Goal: Task Accomplishment & Management: Complete application form

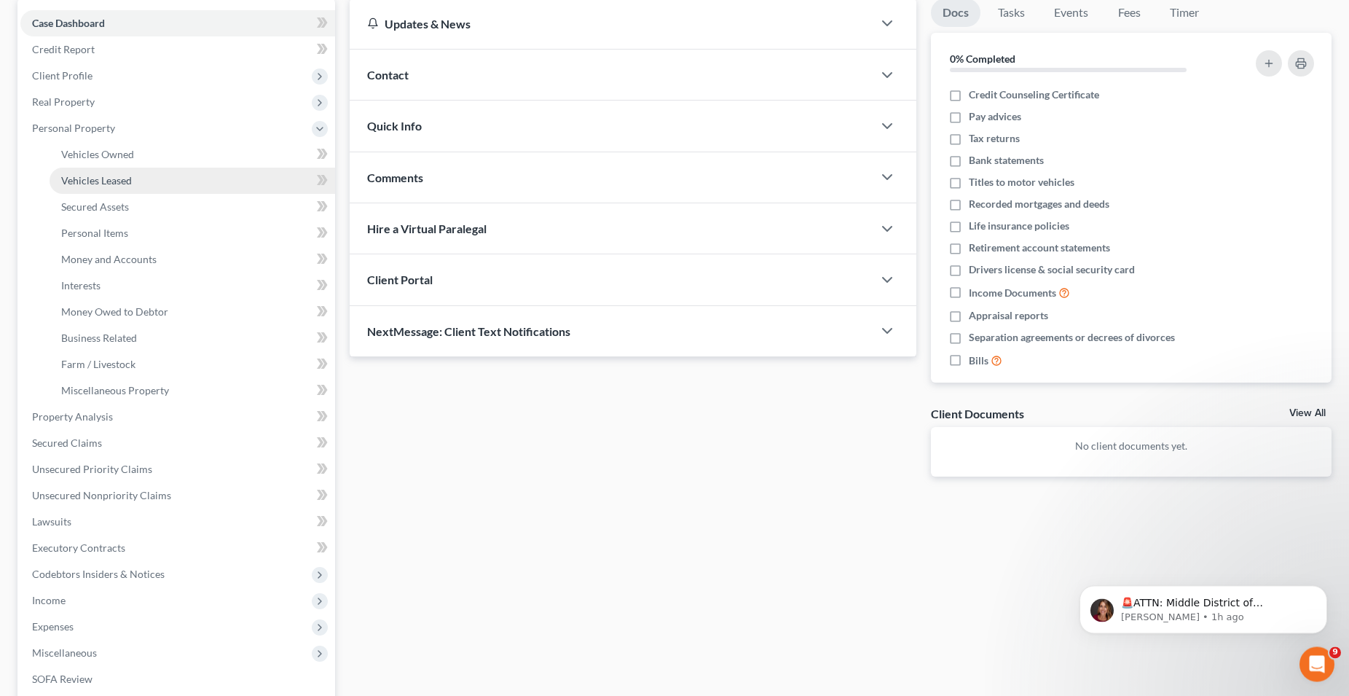
scroll to position [117, 0]
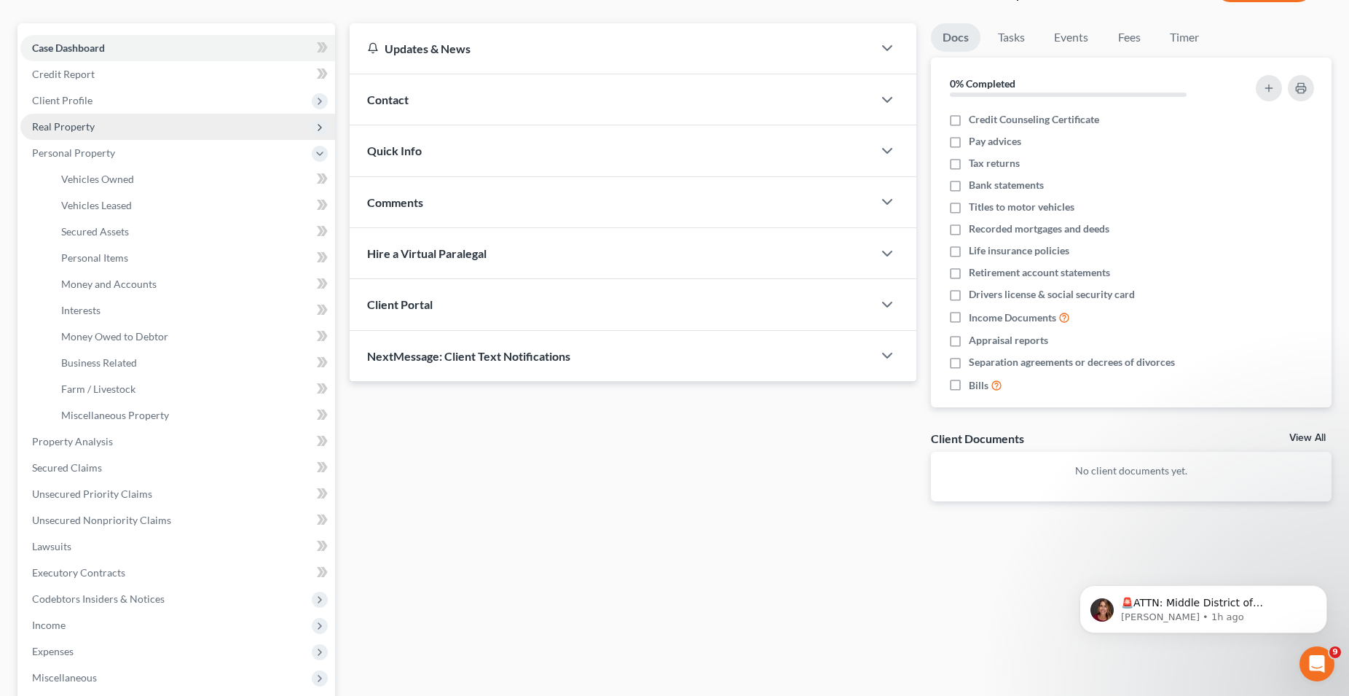
click at [68, 127] on span "Real Property" at bounding box center [63, 126] width 63 height 12
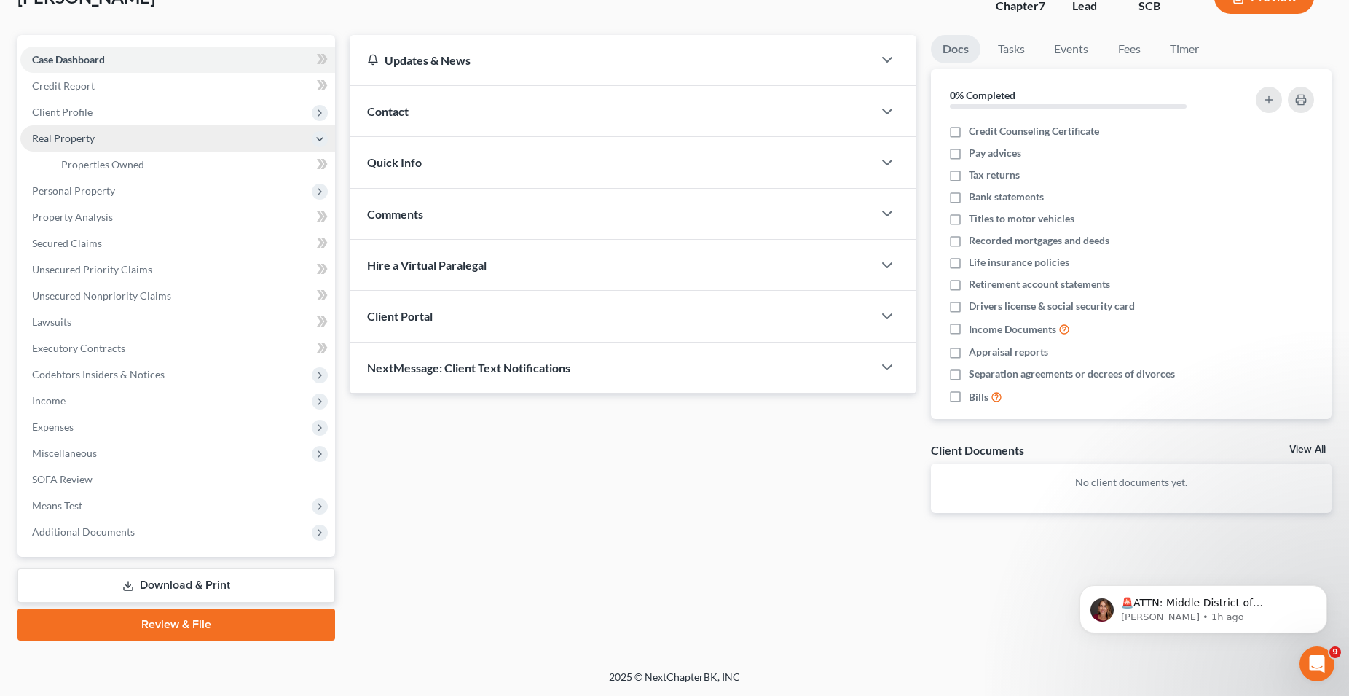
scroll to position [103, 0]
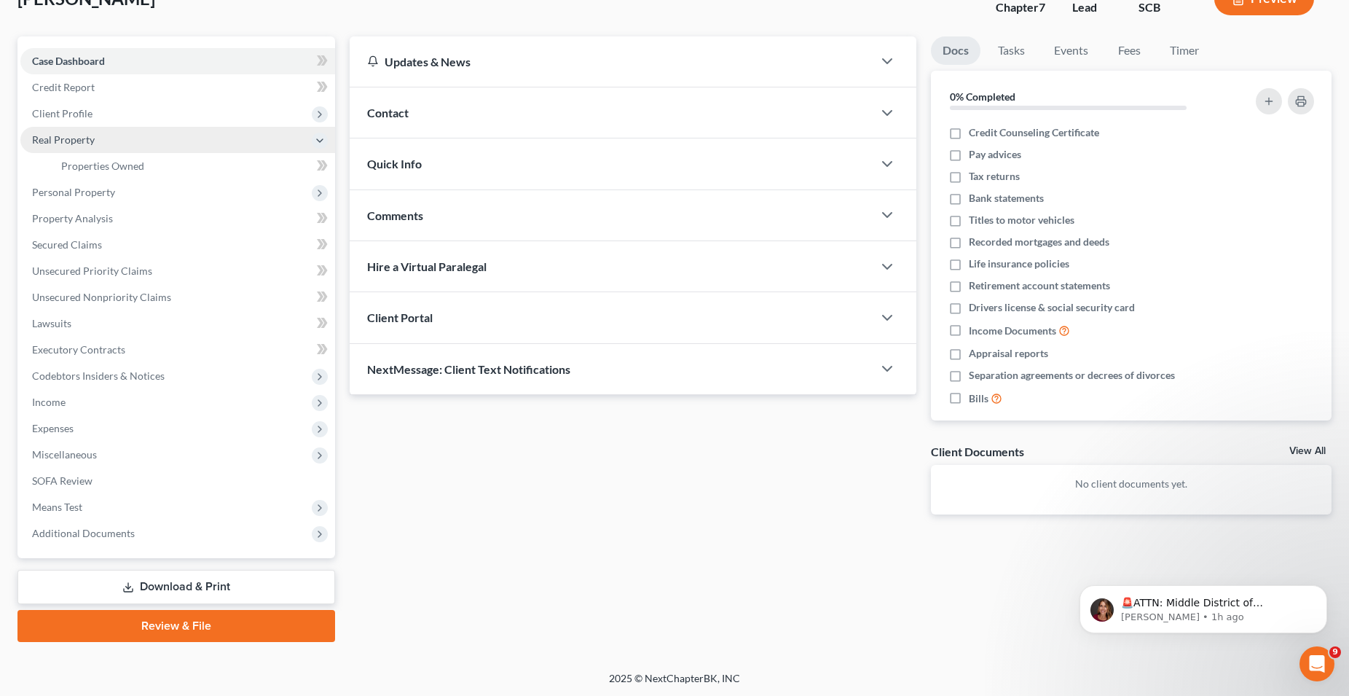
click at [70, 144] on span "Real Property" at bounding box center [63, 139] width 63 height 12
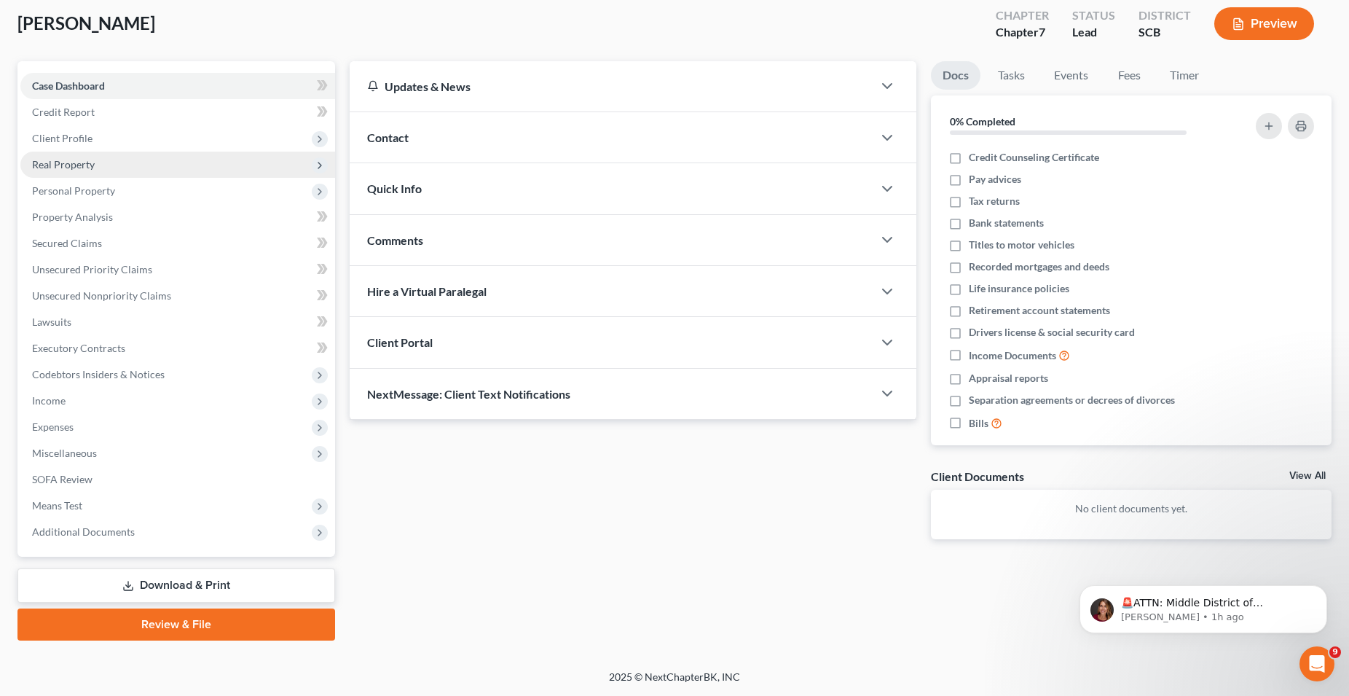
scroll to position [77, 0]
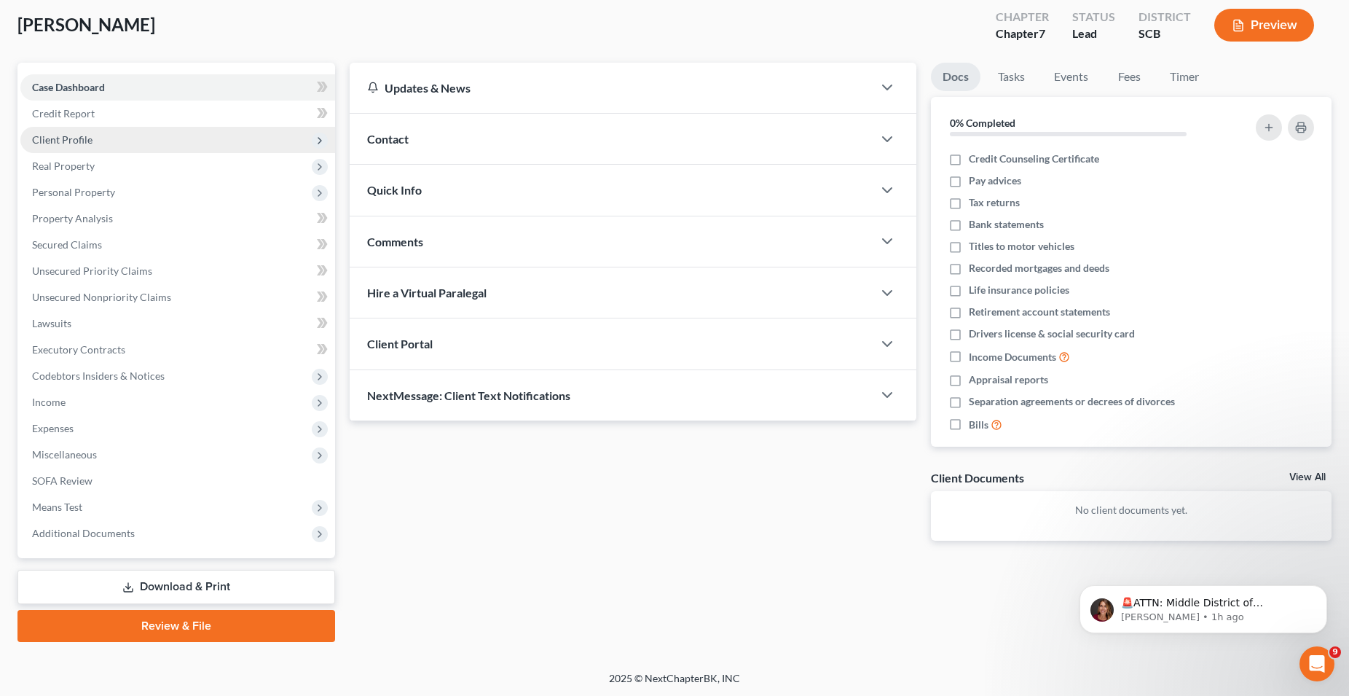
click at [69, 141] on span "Client Profile" at bounding box center [62, 139] width 60 height 12
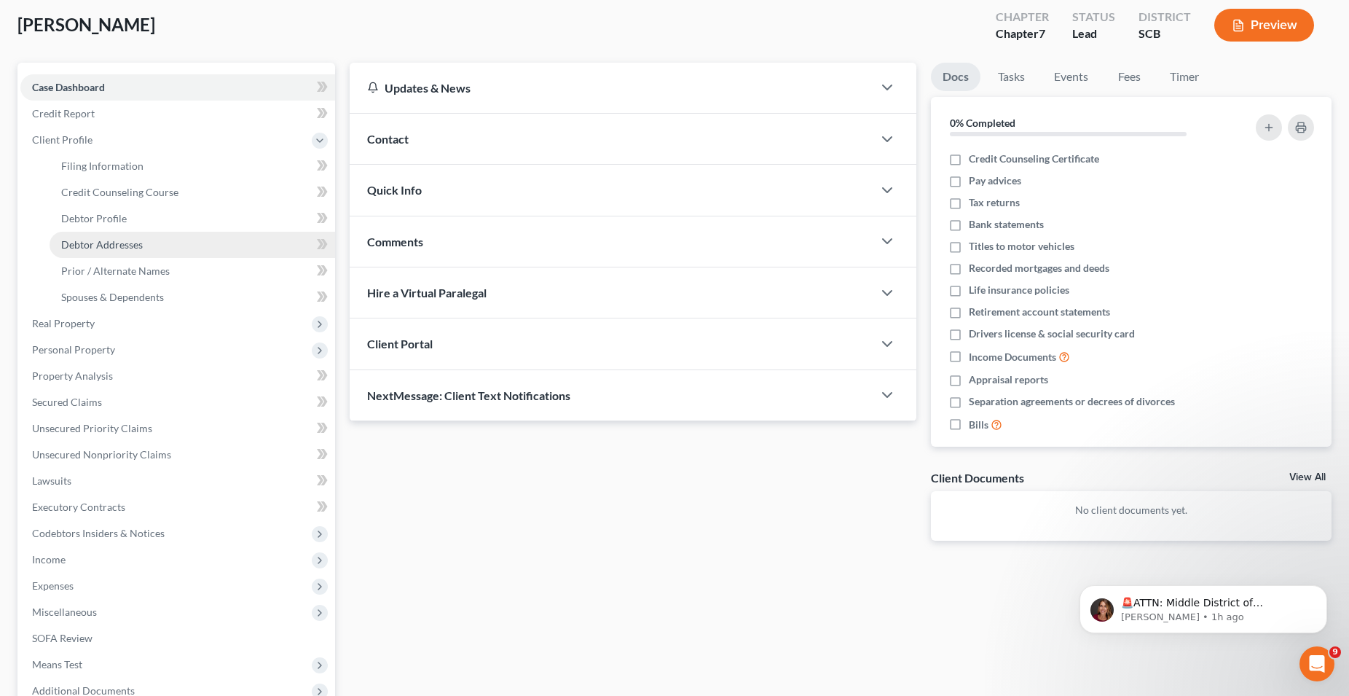
click at [109, 241] on span "Debtor Addresses" at bounding box center [102, 244] width 82 height 12
select select "0"
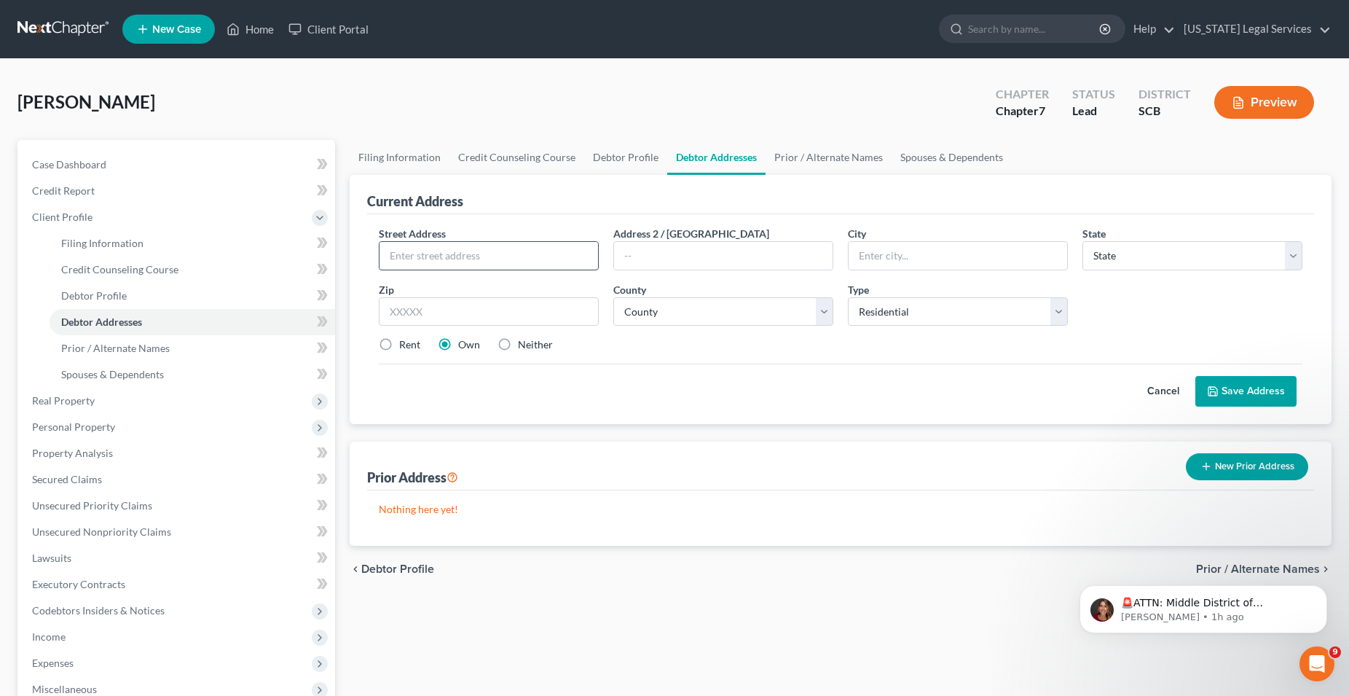
click at [454, 263] on input "text" at bounding box center [489, 256] width 219 height 28
type input "1500 Kippford Way"
type input "Unit 612"
type input "Myrtle Beach"
select select "42"
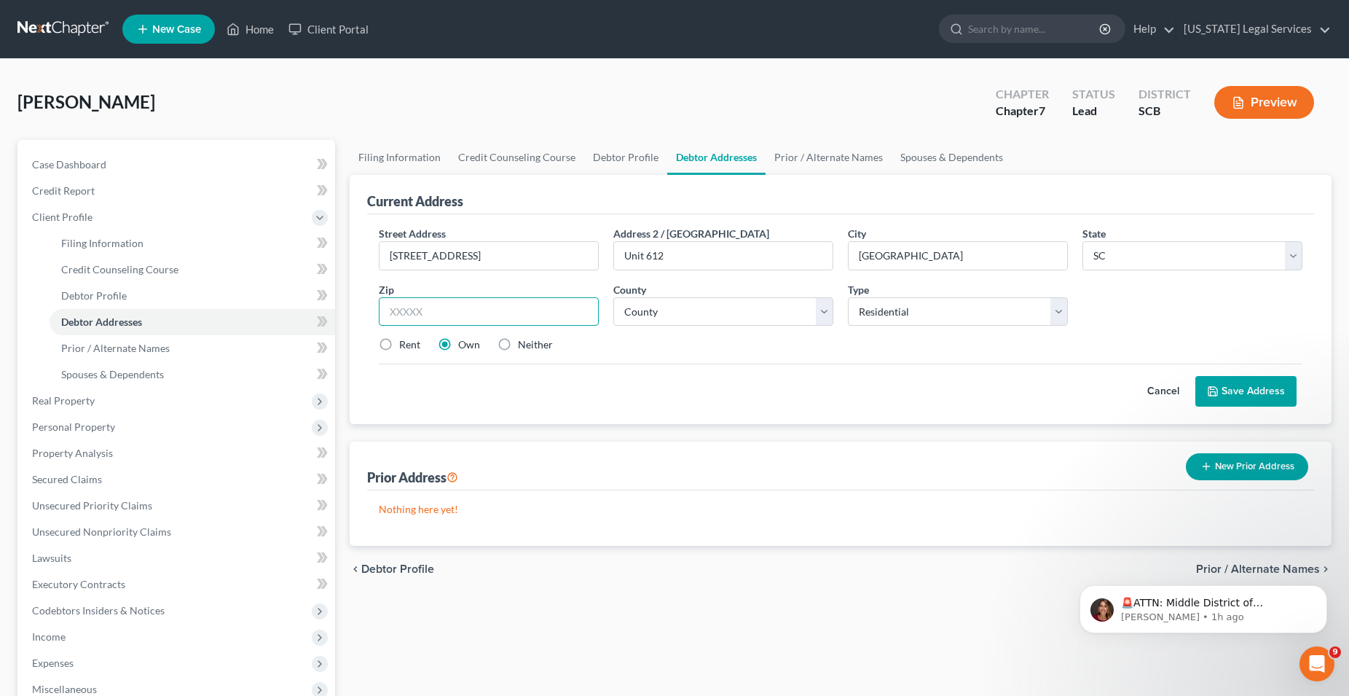
click at [436, 320] on input "text" at bounding box center [489, 311] width 220 height 29
type input "29579"
click at [613, 297] on select "County [GEOGRAPHIC_DATA] [GEOGRAPHIC_DATA] [GEOGRAPHIC_DATA] [GEOGRAPHIC_DATA] …" at bounding box center [723, 311] width 220 height 29
select select "25"
click option "[GEOGRAPHIC_DATA]" at bounding box center [0, 0] width 0 height 0
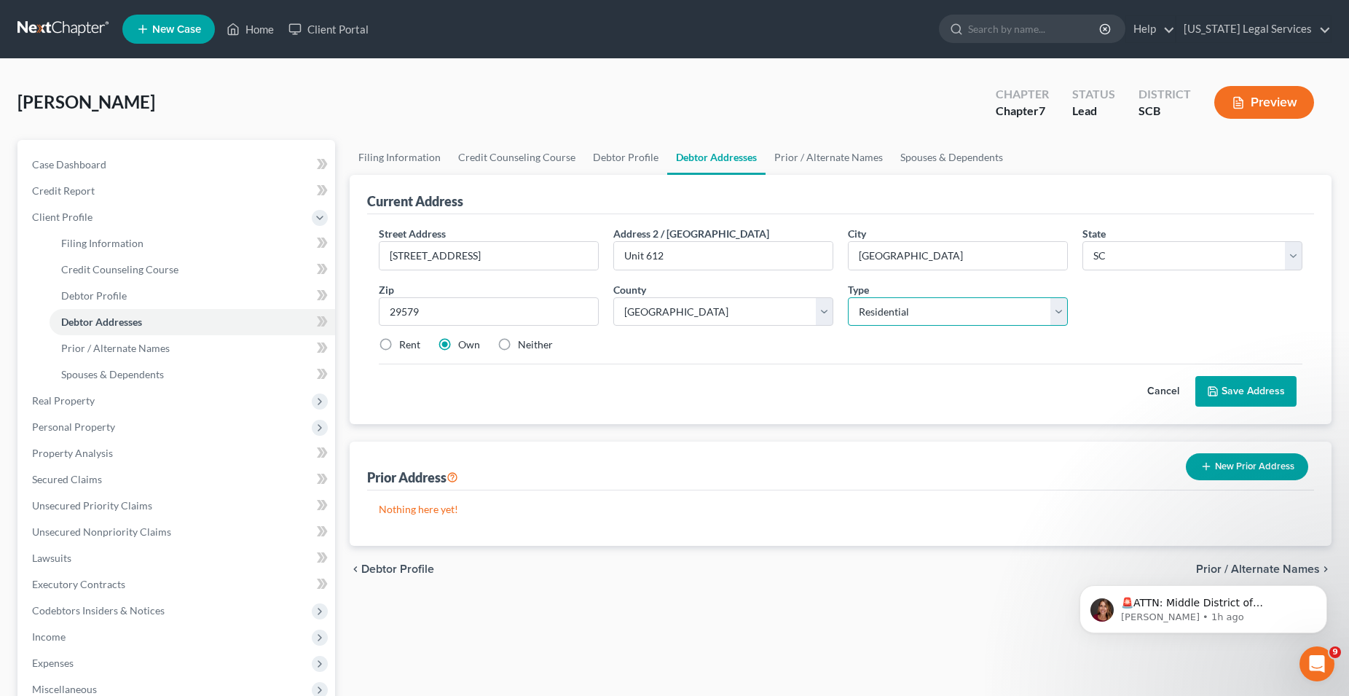
click at [848, 297] on select "Select Residential Mailing Rental Business" at bounding box center [958, 311] width 220 height 29
select select "2"
click option "Rental" at bounding box center [0, 0] width 0 height 0
click at [1255, 393] on button "Save Address" at bounding box center [1246, 391] width 101 height 31
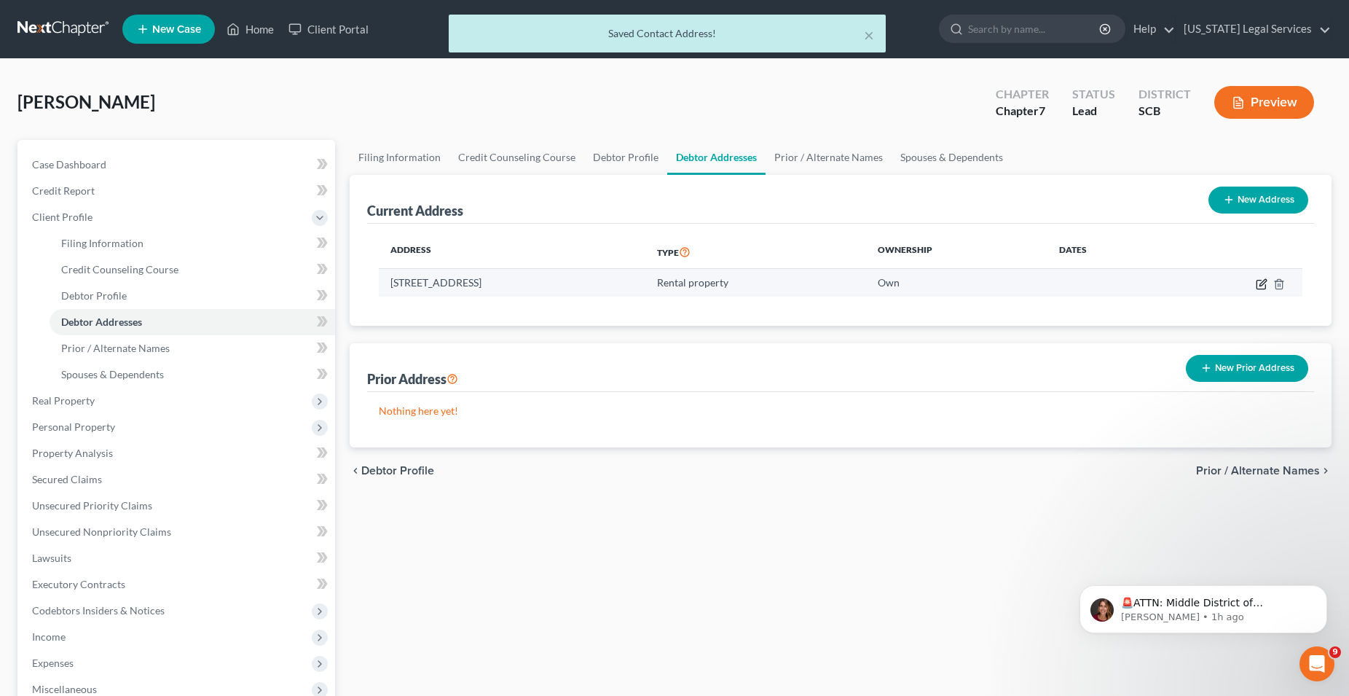
click at [1262, 284] on icon "button" at bounding box center [1262, 284] width 12 height 12
select select "42"
select select "25"
select select "2"
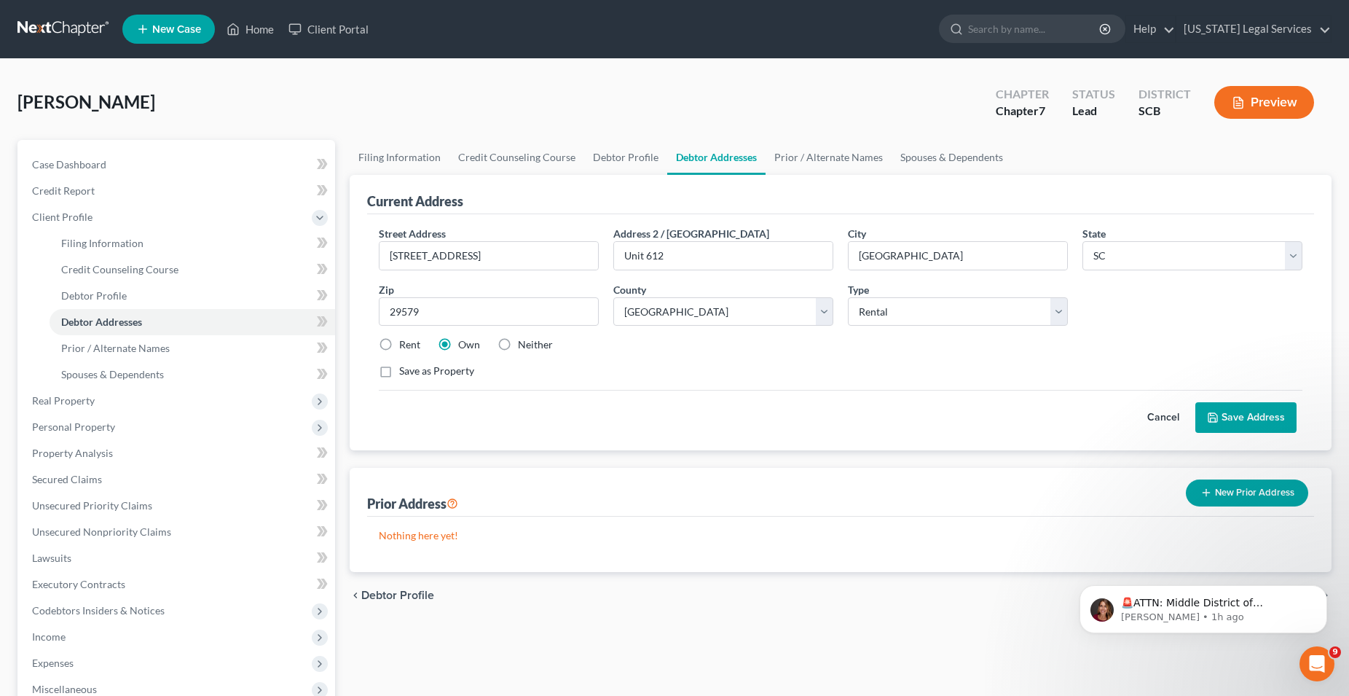
click at [399, 344] on label "Rent" at bounding box center [409, 344] width 21 height 15
click at [405, 344] on input "Rent" at bounding box center [409, 341] width 9 height 9
radio input "true"
click at [1249, 417] on button "Save Address" at bounding box center [1246, 417] width 101 height 31
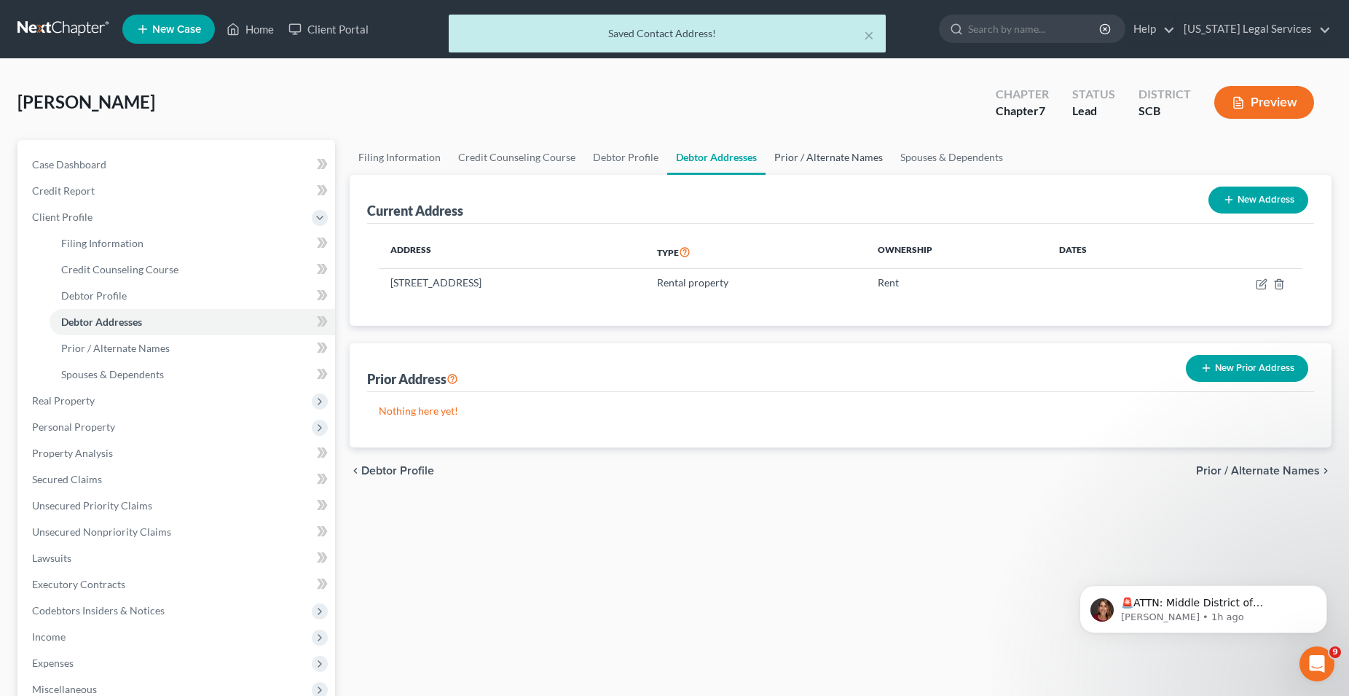
click at [808, 163] on link "Prior / Alternate Names" at bounding box center [829, 157] width 126 height 35
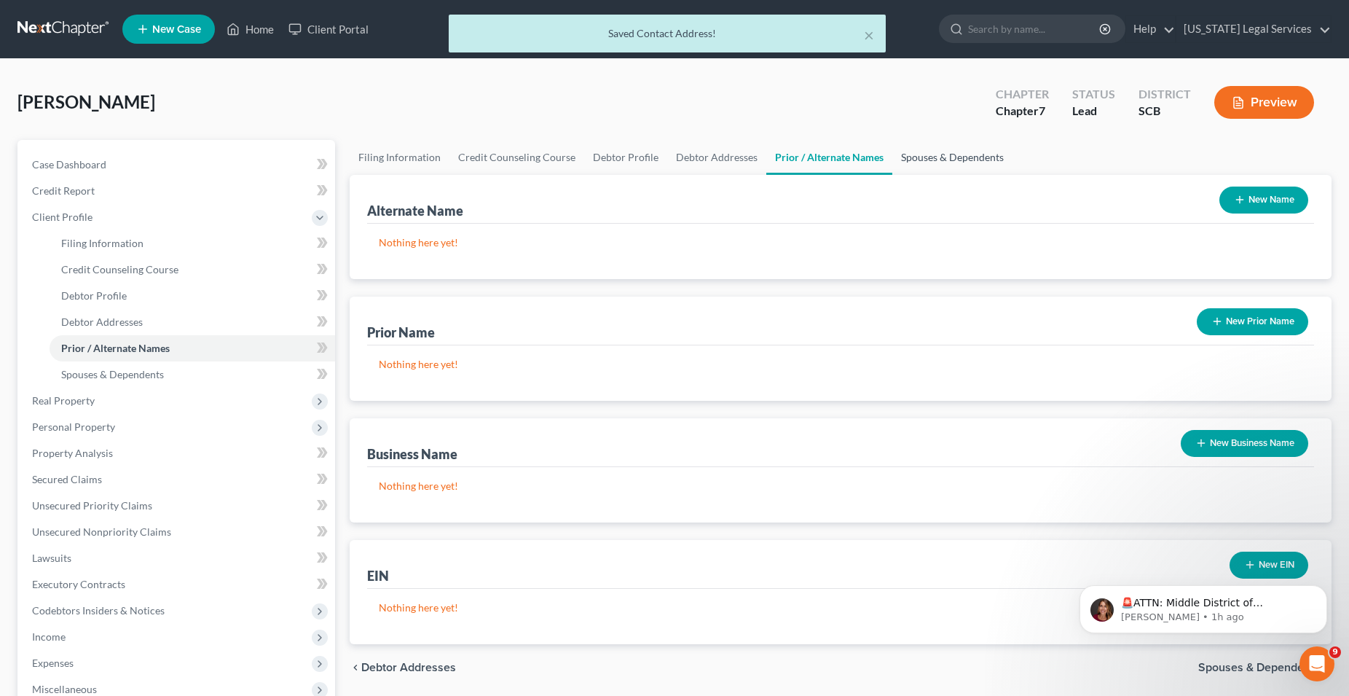
click at [921, 158] on link "Spouses & Dependents" at bounding box center [953, 157] width 120 height 35
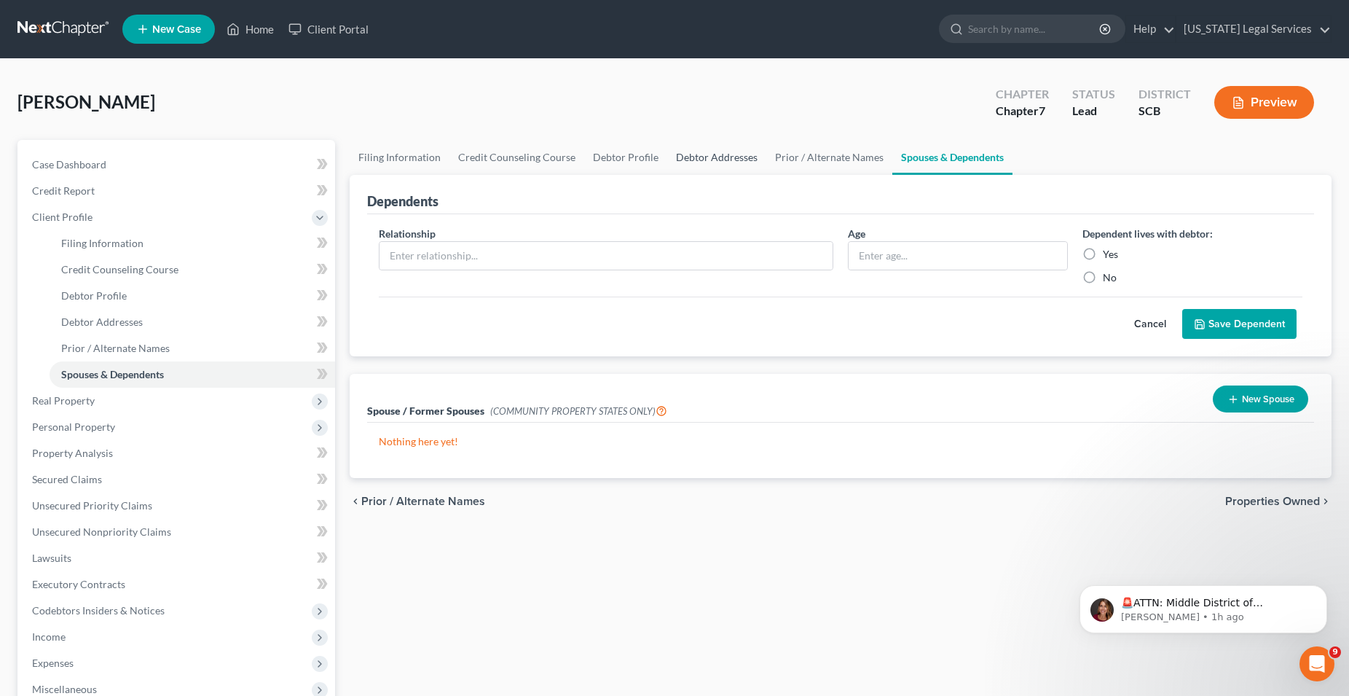
click at [689, 155] on link "Debtor Addresses" at bounding box center [716, 157] width 99 height 35
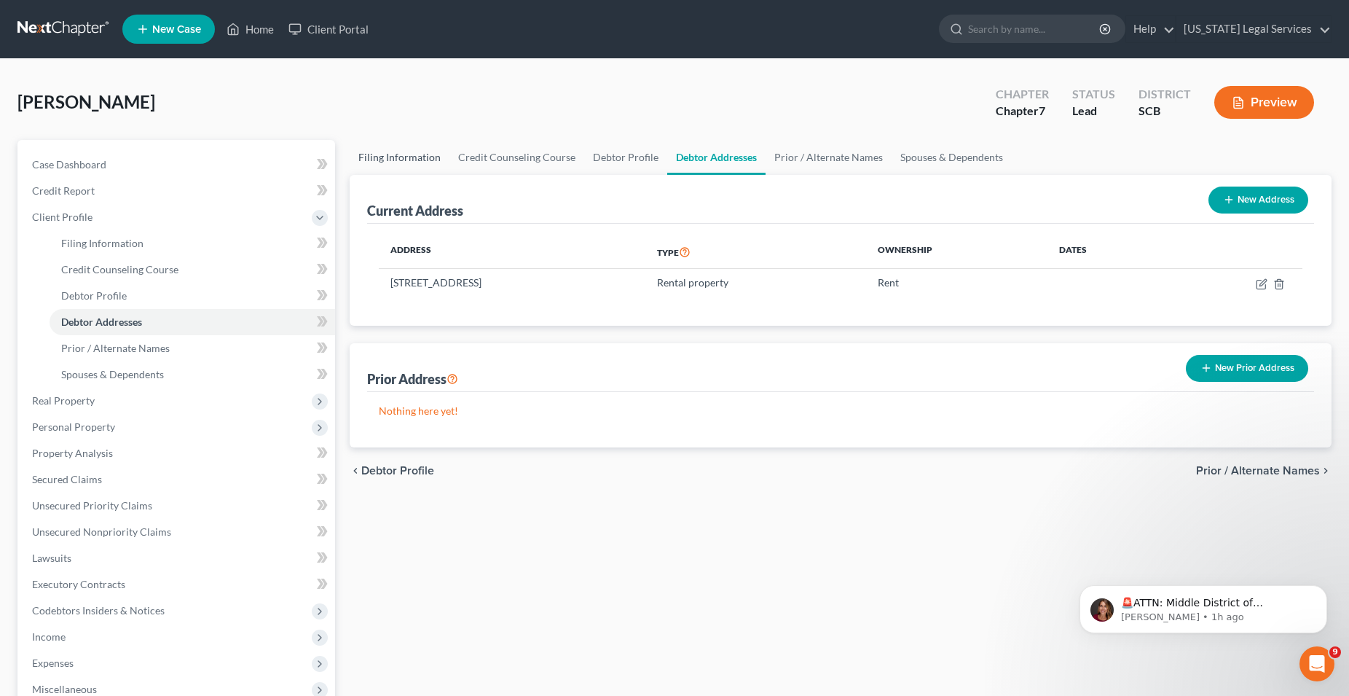
click at [388, 154] on link "Filing Information" at bounding box center [400, 157] width 100 height 35
select select "1"
select select "0"
select select "72"
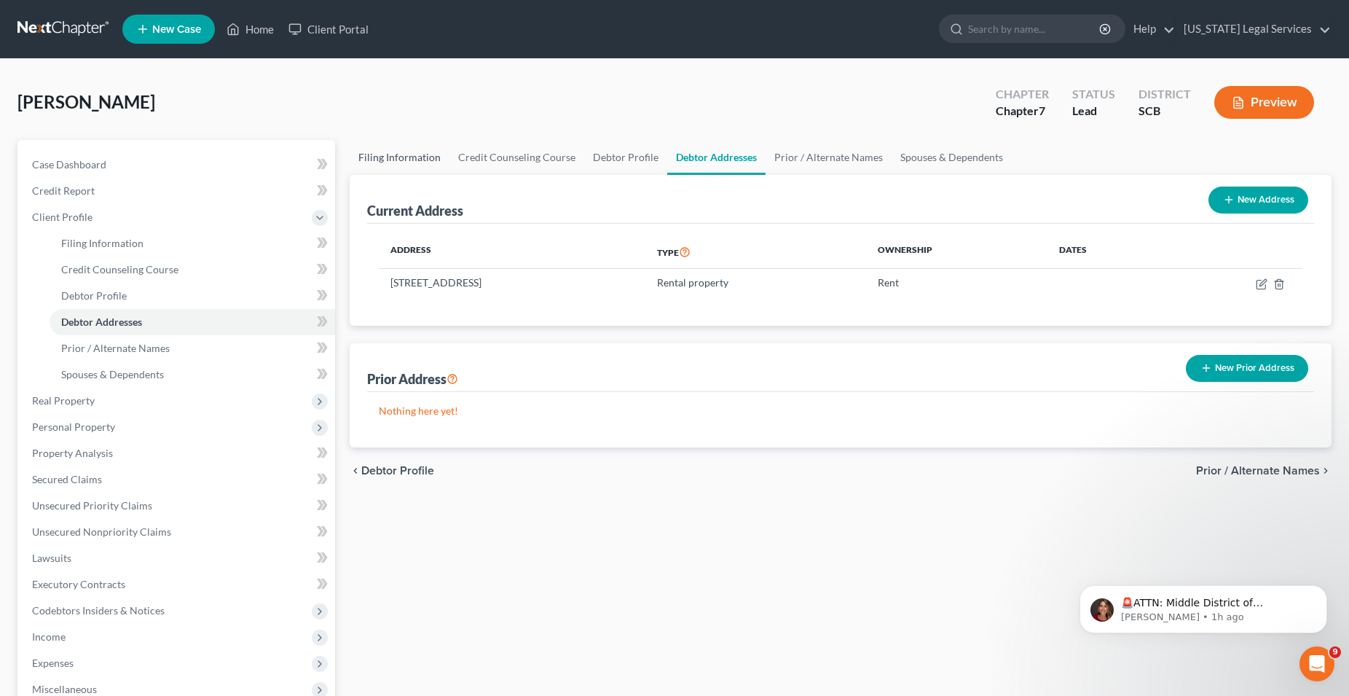
select select "42"
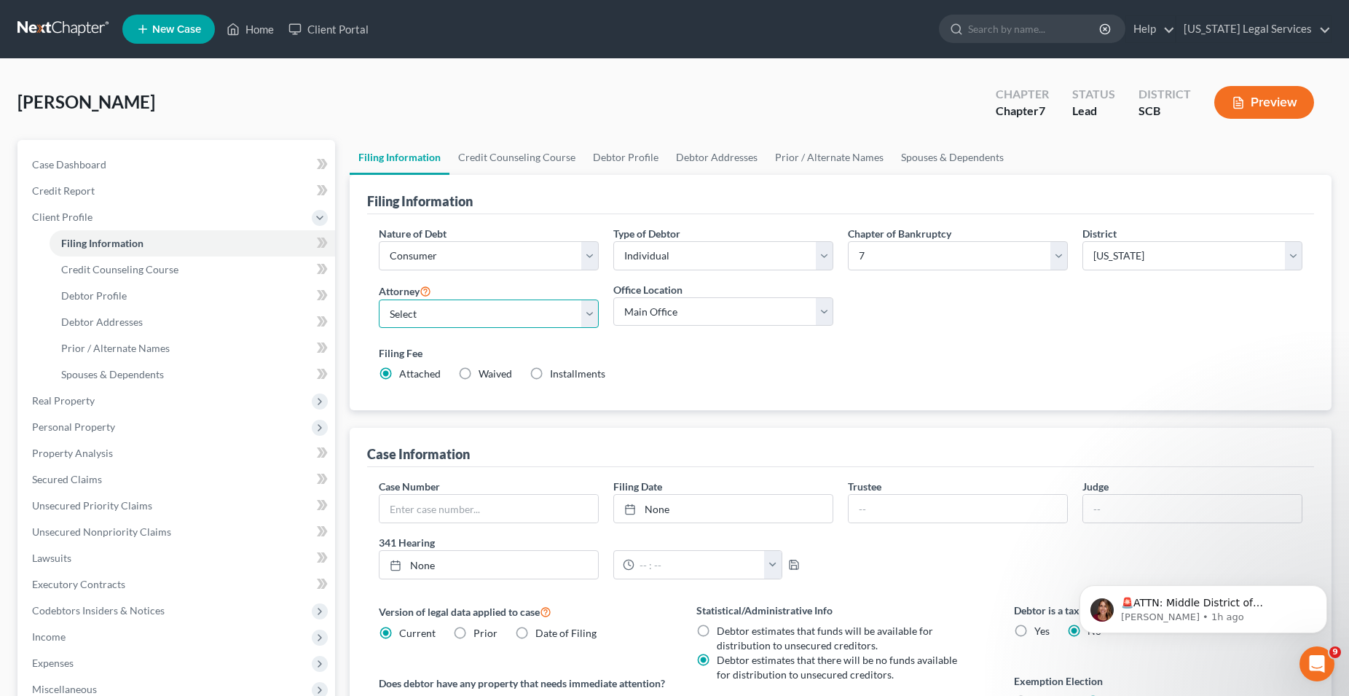
click at [379, 299] on select "Select [PERSON_NAME] - SCB [PERSON_NAME] - SCB [PERSON_NAME] - SCB [PERSON_NAME…" at bounding box center [489, 313] width 220 height 29
click option "[PERSON_NAME] - SCB" at bounding box center [0, 0] width 0 height 0
click at [379, 299] on select "Select [PERSON_NAME] - SCB [PERSON_NAME] - SCB [PERSON_NAME] - SCB [PERSON_NAME…" at bounding box center [489, 313] width 220 height 29
select select "2"
click option "[PERSON_NAME] - SCB" at bounding box center [0, 0] width 0 height 0
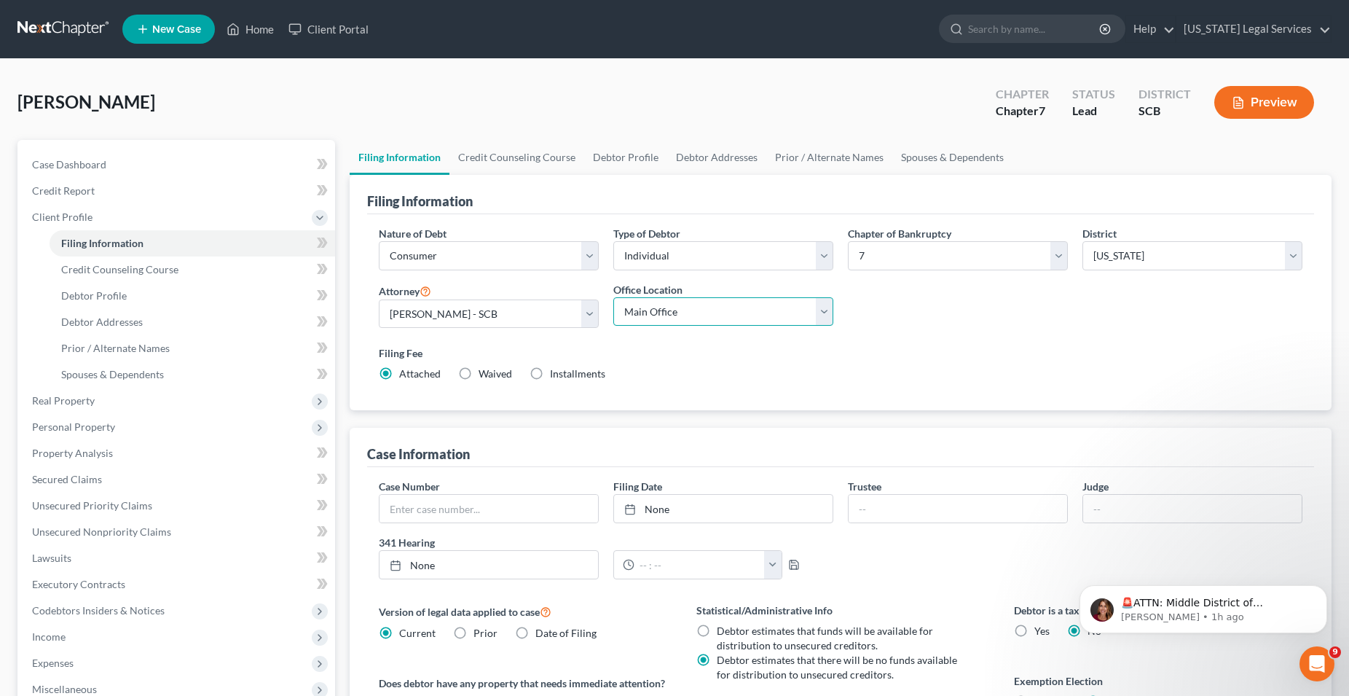
click at [613, 297] on select "Main Office SCLS-[GEOGRAPHIC_DATA] [GEOGRAPHIC_DATA]-[GEOGRAPHIC_DATA] [GEOGRAP…" at bounding box center [723, 311] width 220 height 29
select select "0"
click option "SCLS-[GEOGRAPHIC_DATA]" at bounding box center [0, 0] width 0 height 0
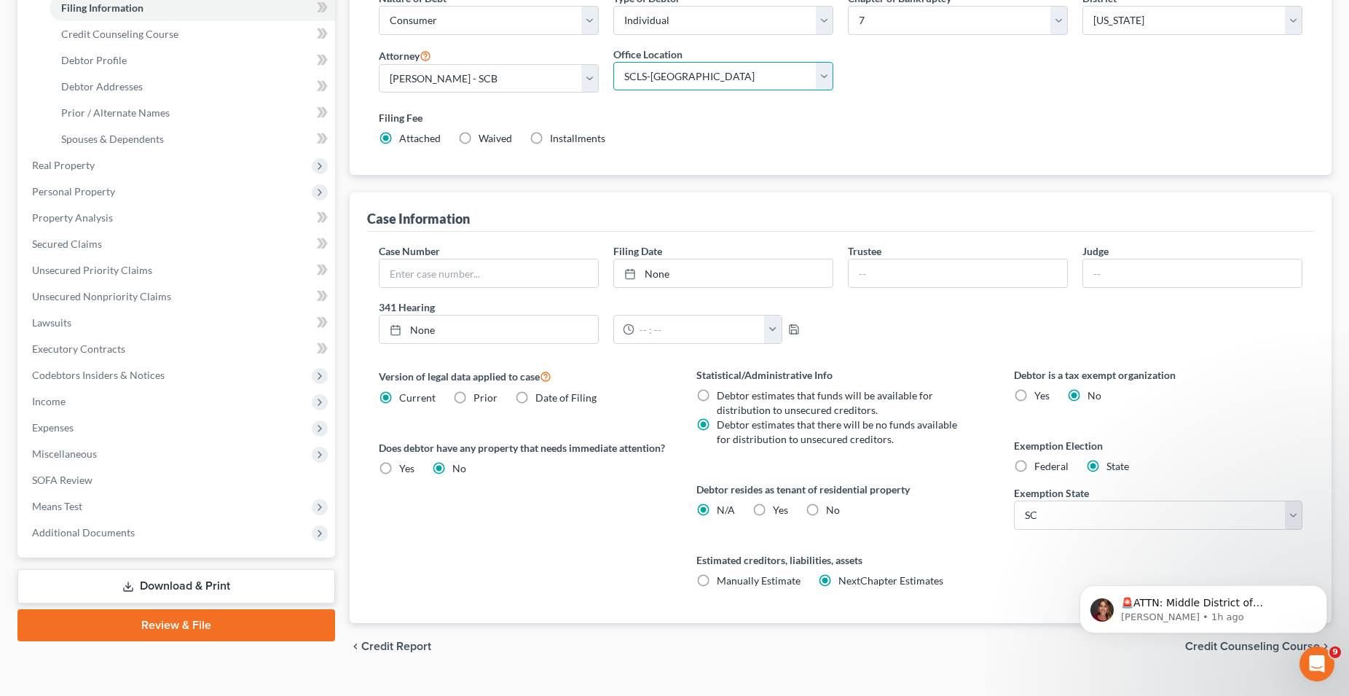
scroll to position [264, 0]
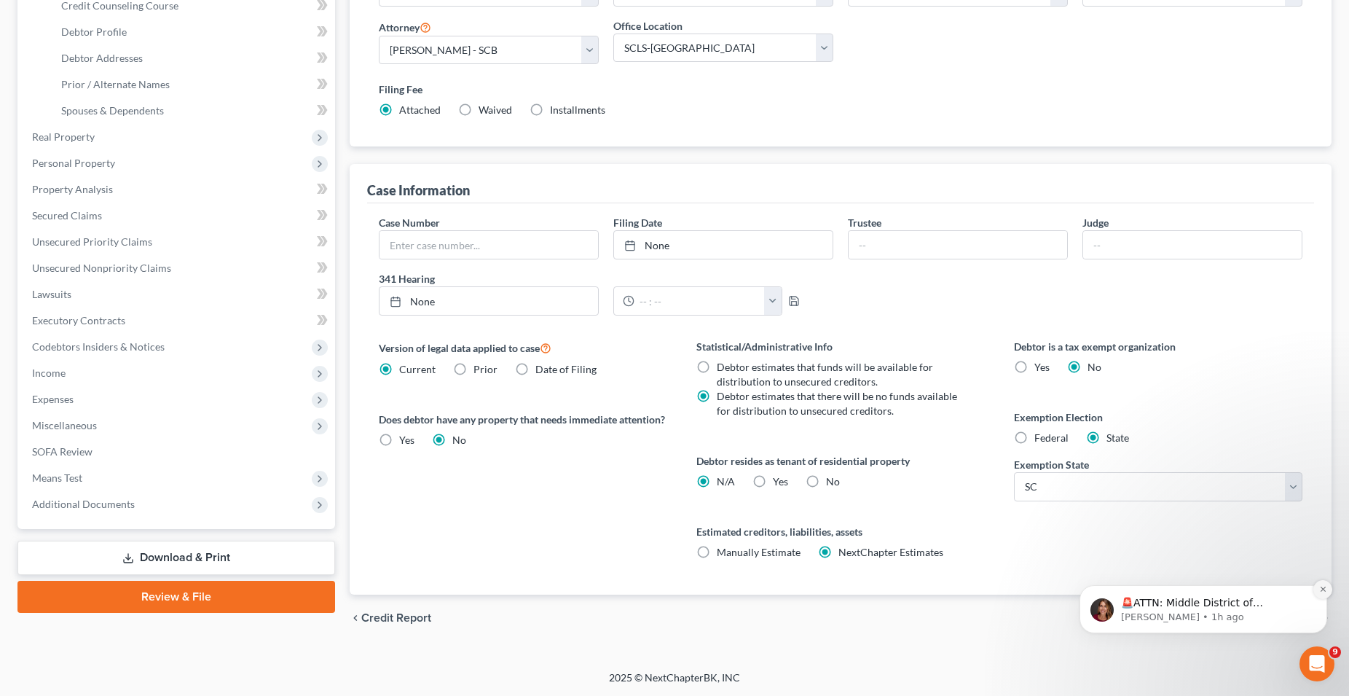
click at [1328, 589] on button "Dismiss notification" at bounding box center [1323, 589] width 19 height 19
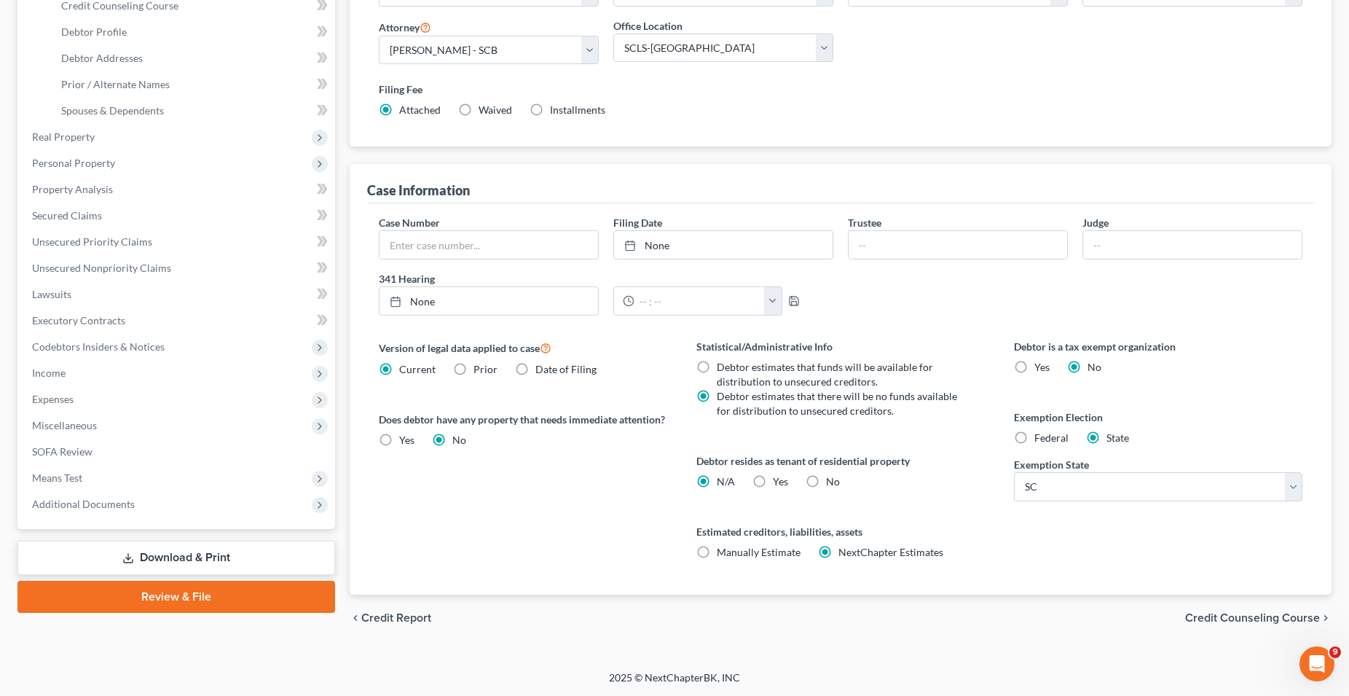
click at [1292, 617] on span "Credit Counseling Course" at bounding box center [1252, 618] width 135 height 12
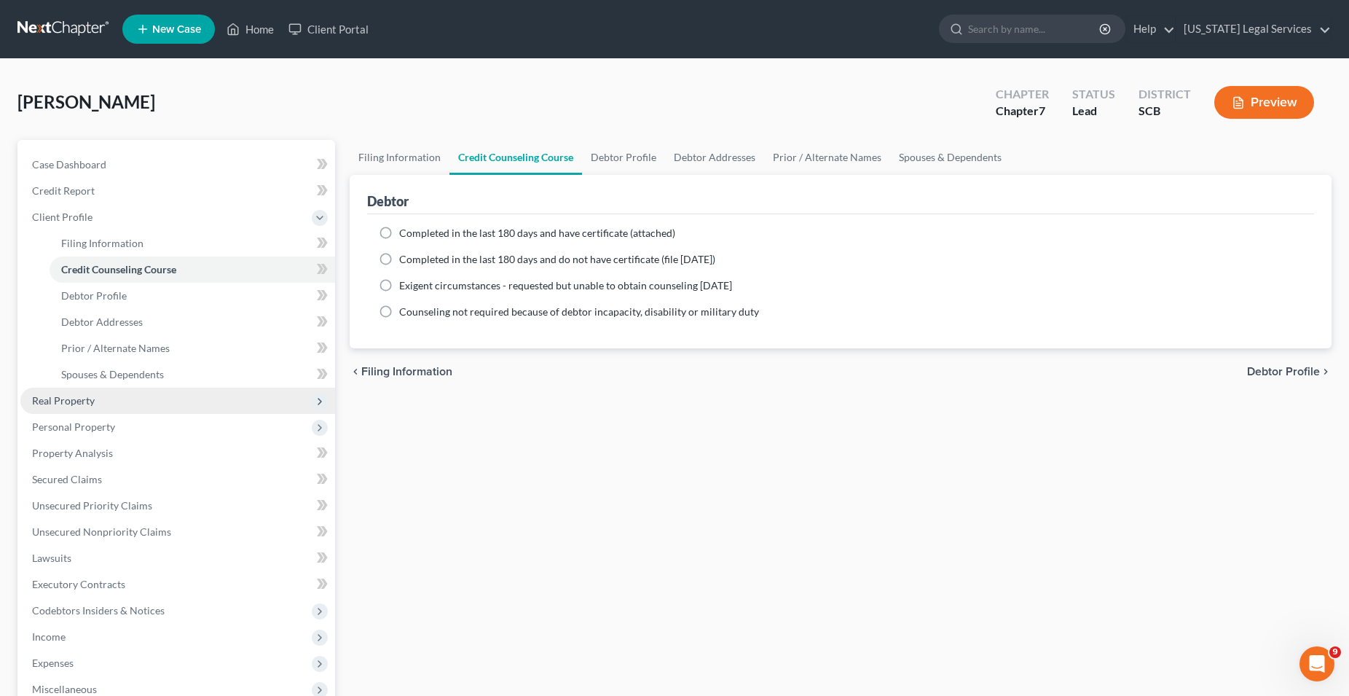
click at [87, 401] on span "Real Property" at bounding box center [63, 400] width 63 height 12
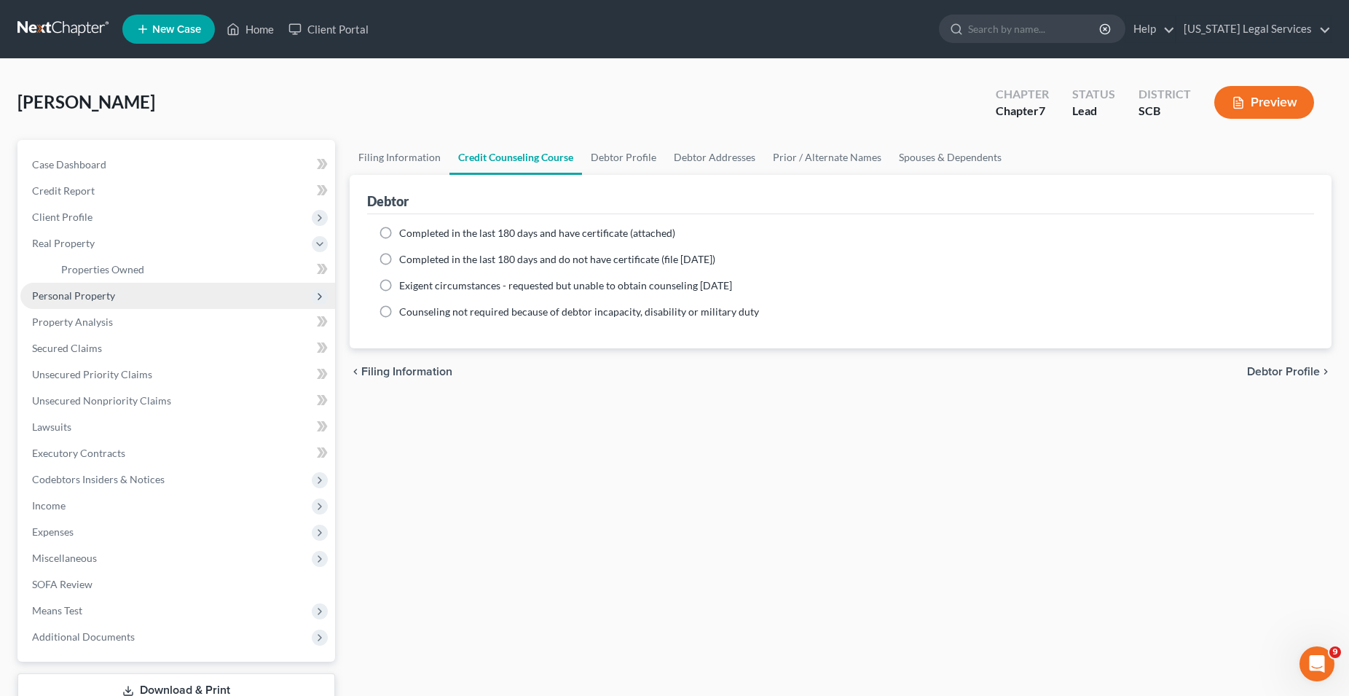
click at [91, 294] on span "Personal Property" at bounding box center [73, 295] width 83 height 12
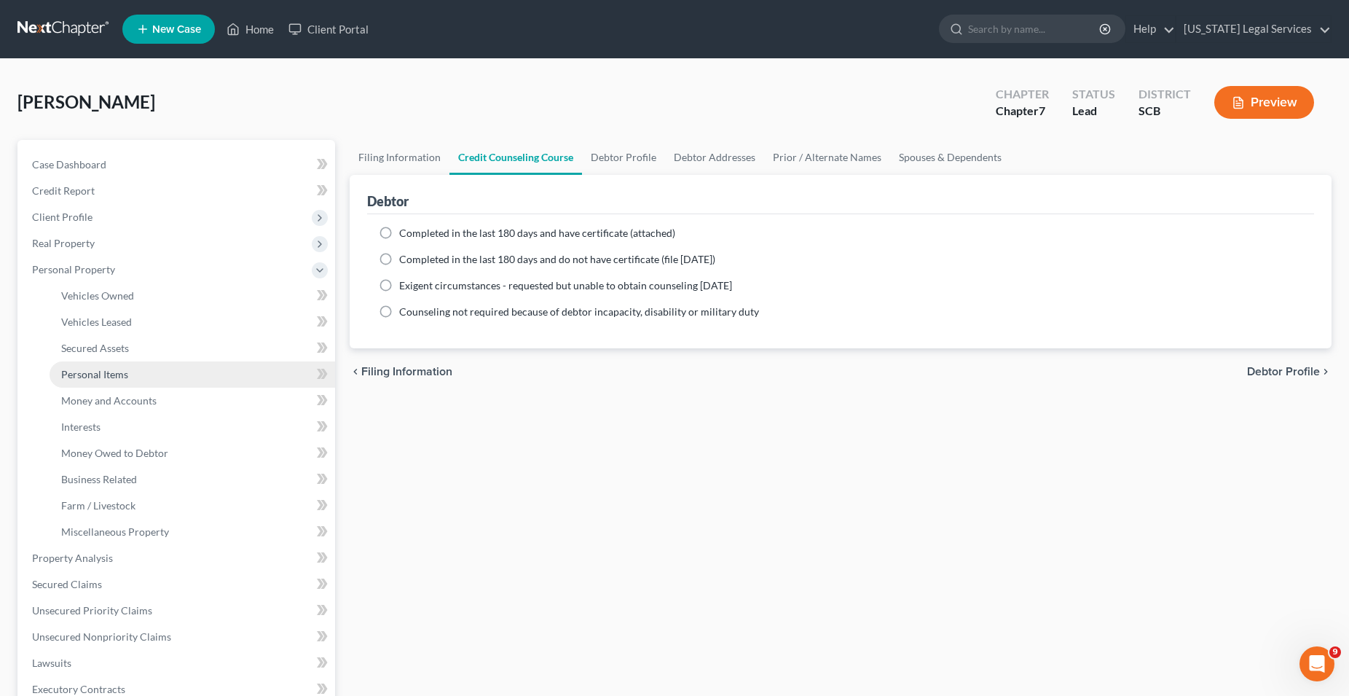
click at [108, 376] on span "Personal Items" at bounding box center [94, 374] width 67 height 12
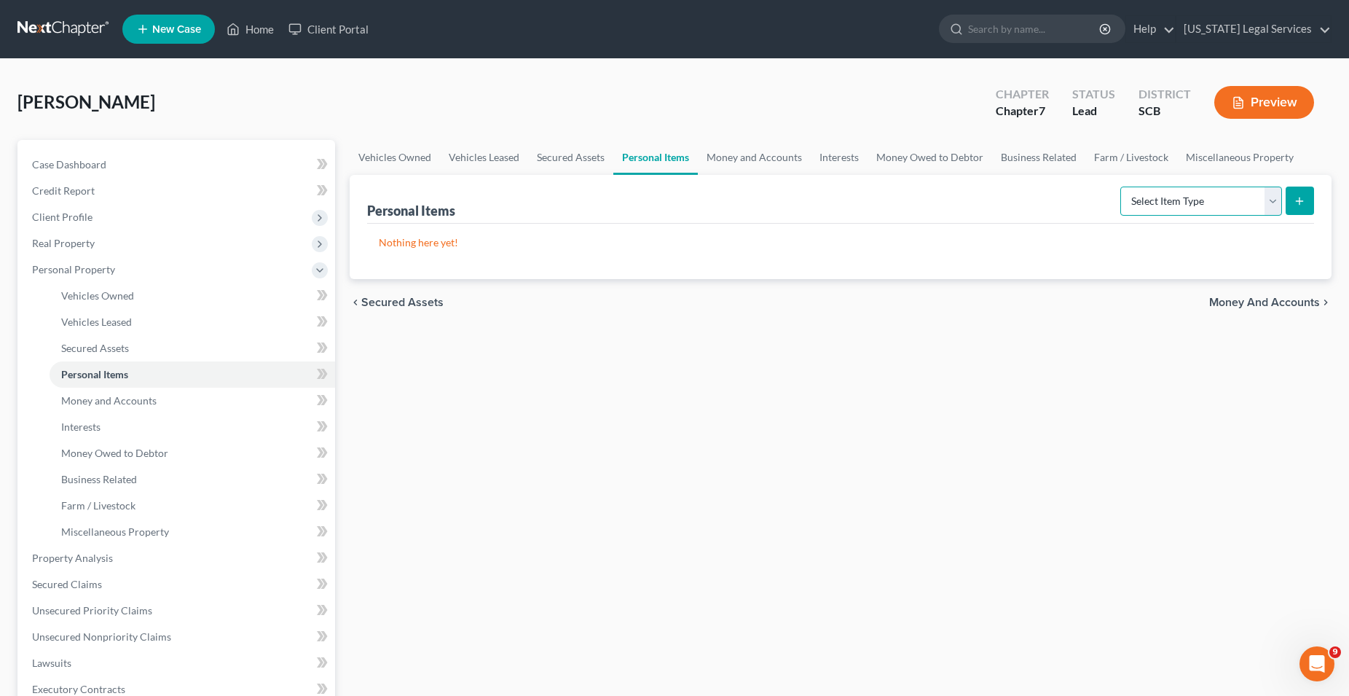
click at [1121, 187] on select "Select Item Type Clothing Collectibles Of Value Electronics Firearms Household …" at bounding box center [1202, 201] width 162 height 29
select select "clothing"
click option "Clothing" at bounding box center [0, 0] width 0 height 0
click at [1307, 208] on button "submit" at bounding box center [1300, 201] width 28 height 28
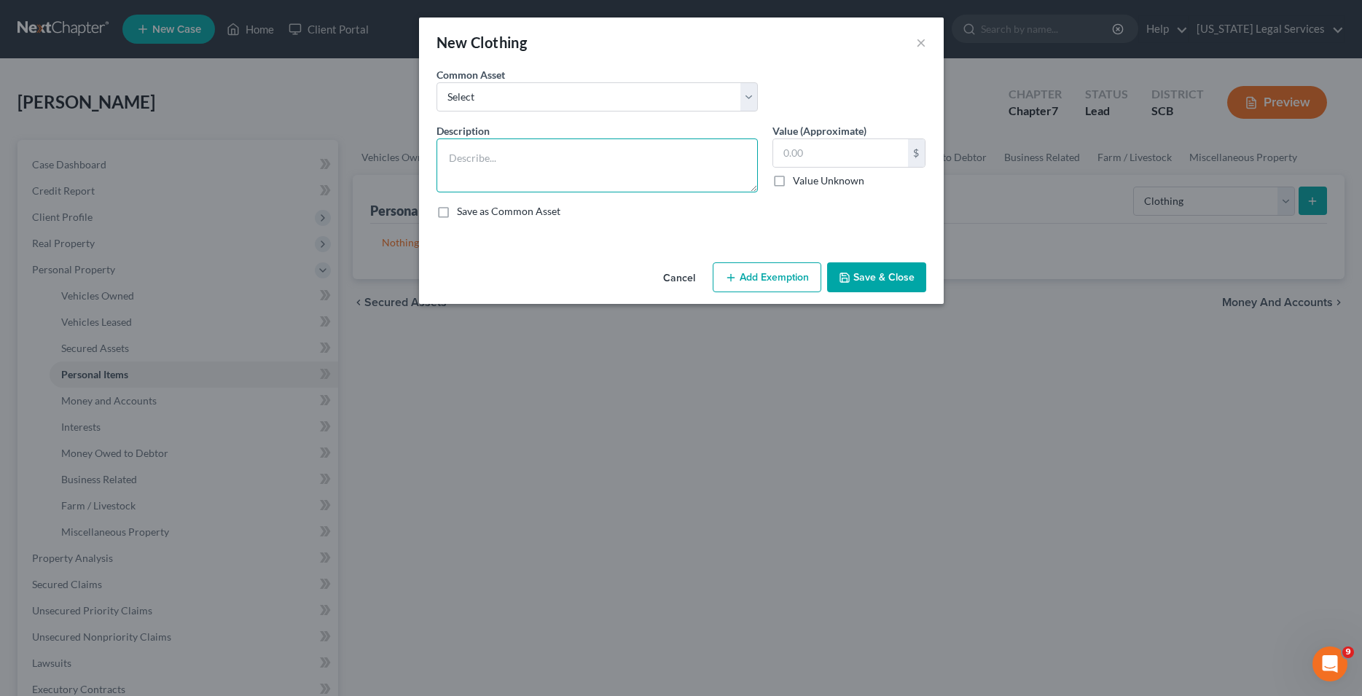
click at [494, 152] on textarea at bounding box center [596, 165] width 321 height 54
type textarea "M"
type textarea "Miscellaneous used clothing items. Locatio: Debtor's residence 1500 Kippford Wa…"
click at [823, 160] on input "text" at bounding box center [840, 153] width 135 height 28
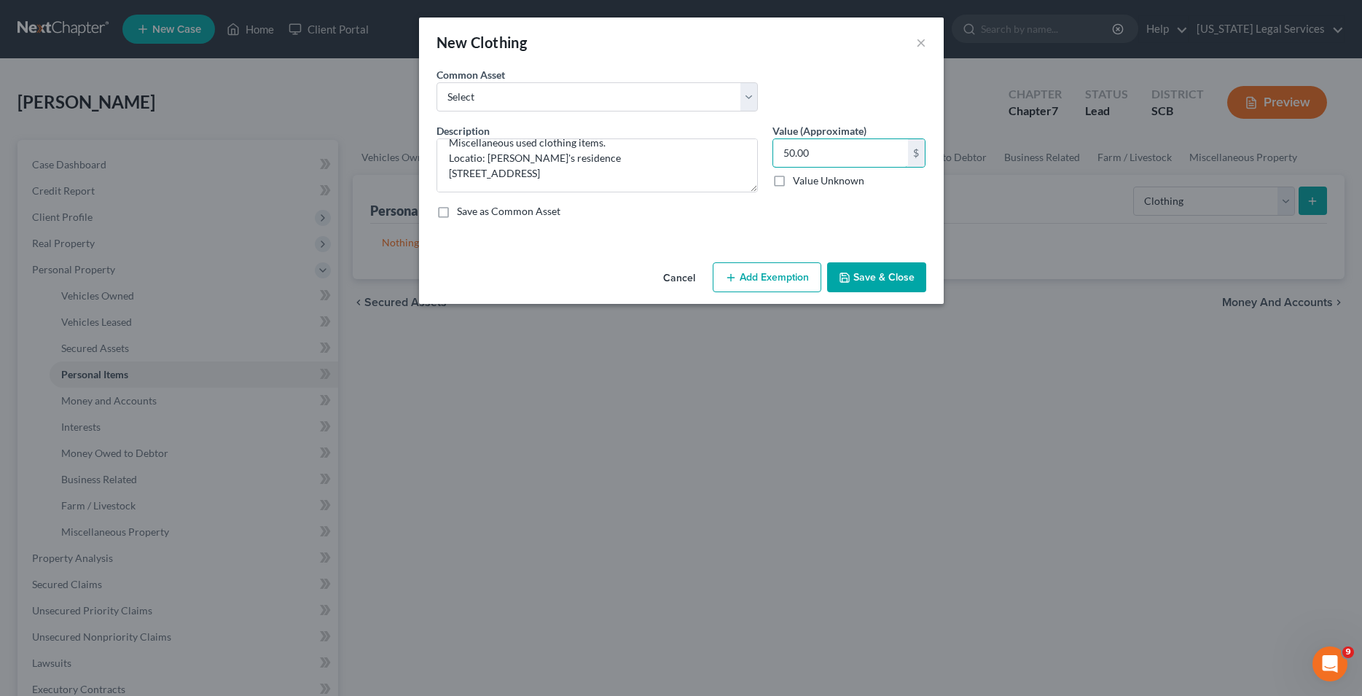
type input "50.00"
click at [879, 281] on button "Save & Close" at bounding box center [876, 277] width 99 height 31
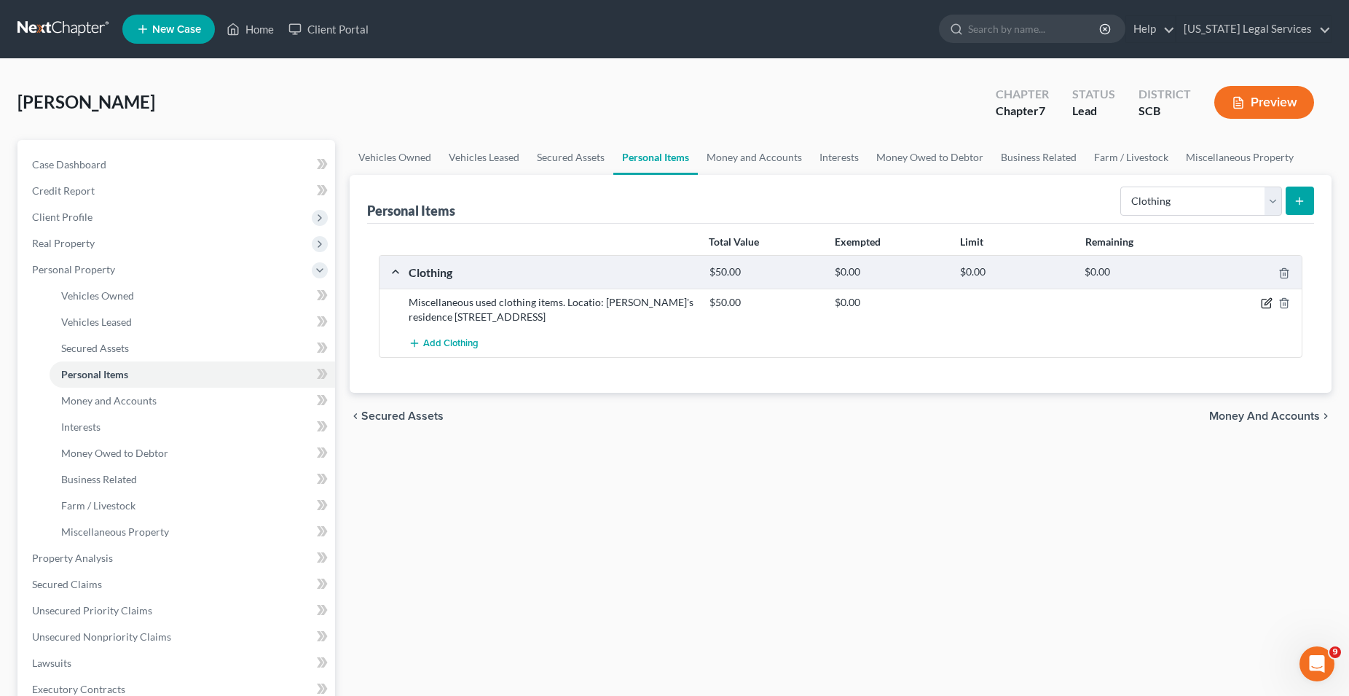
click at [1268, 302] on icon "button" at bounding box center [1267, 303] width 12 height 12
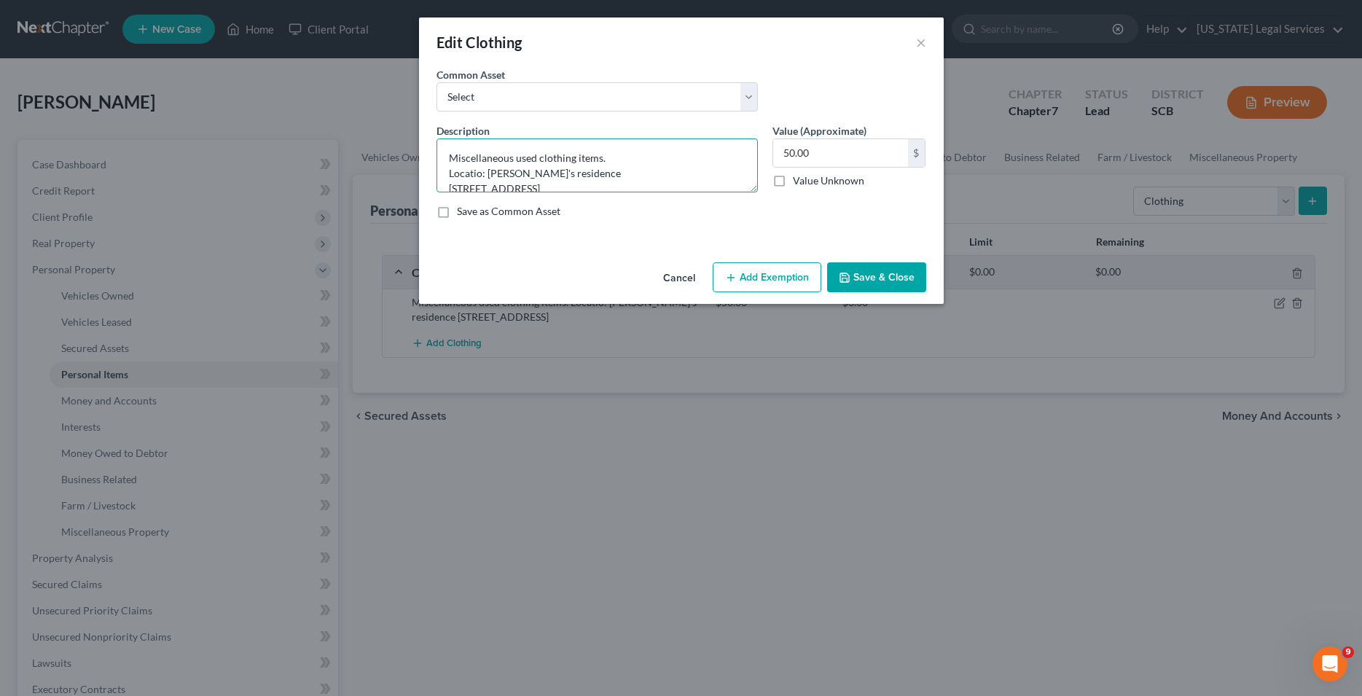
click at [481, 177] on textarea "Miscellaneous used clothing items. Locatio: Debtor's residence 1500 Kippford Wa…" at bounding box center [596, 165] width 321 height 54
type textarea "Miscellaneous used clothing items. Location: Debtor's residence 1500 Kippford W…"
click at [879, 286] on button "Save & Close" at bounding box center [876, 277] width 99 height 31
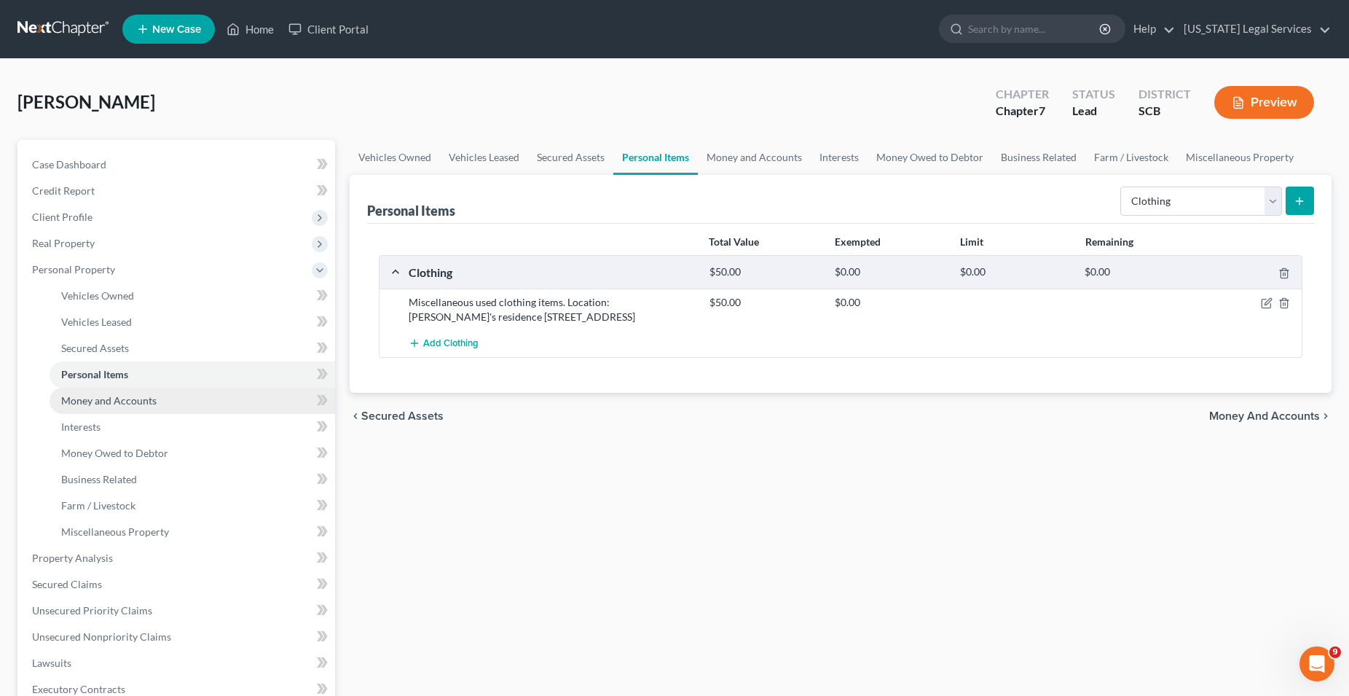
click at [119, 402] on span "Money and Accounts" at bounding box center [108, 400] width 95 height 12
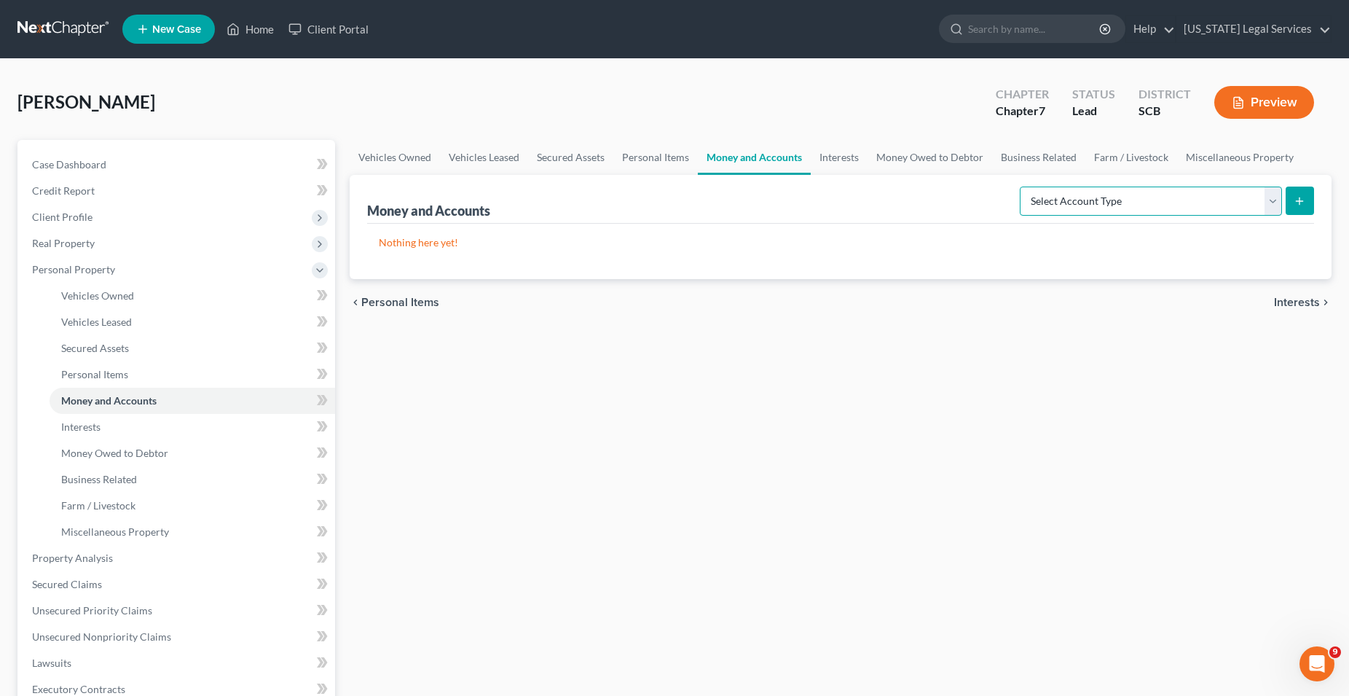
click at [1020, 187] on select "Select Account Type Brokerage Cash on Hand Certificates of Deposit Checking Acc…" at bounding box center [1151, 201] width 262 height 29
select select "checking"
click option "Checking Account" at bounding box center [0, 0] width 0 height 0
click at [1301, 201] on icon "submit" at bounding box center [1300, 201] width 12 height 12
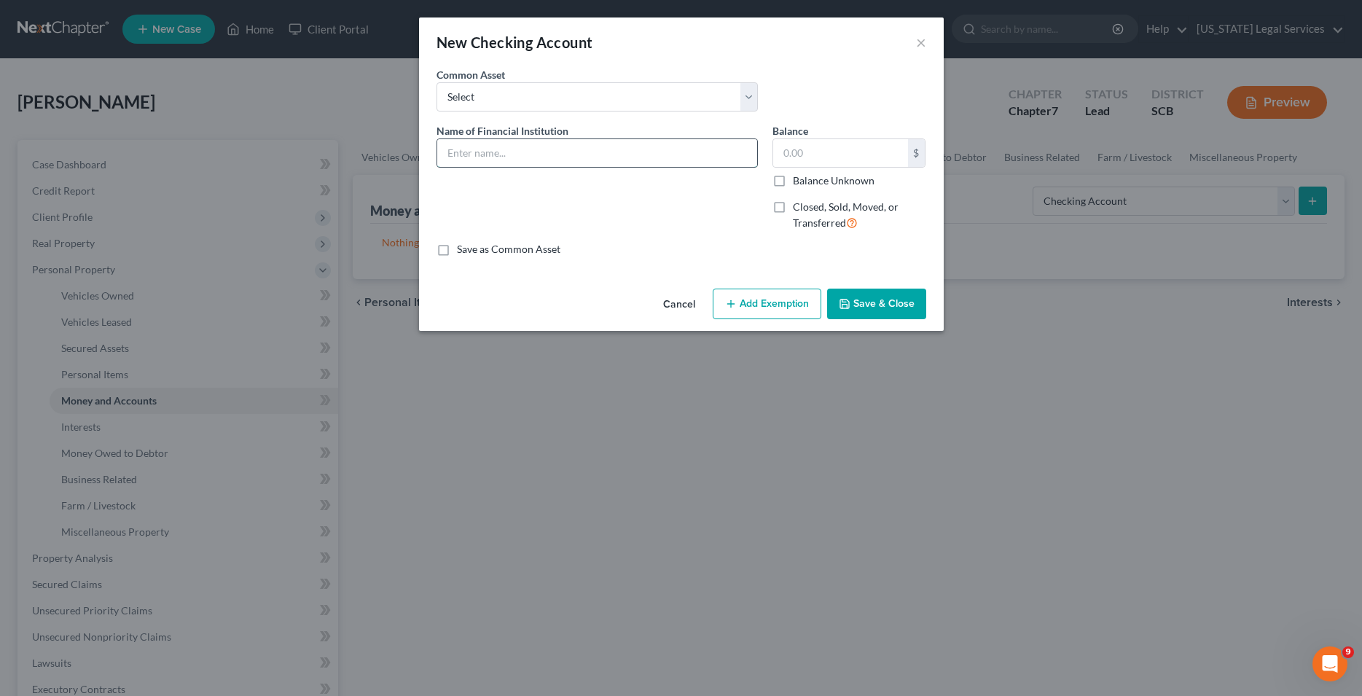
click at [476, 156] on input "text" at bounding box center [597, 153] width 320 height 28
type input "South State Bank Acct#: 8147"
click at [882, 303] on button "Save & Close" at bounding box center [876, 304] width 99 height 31
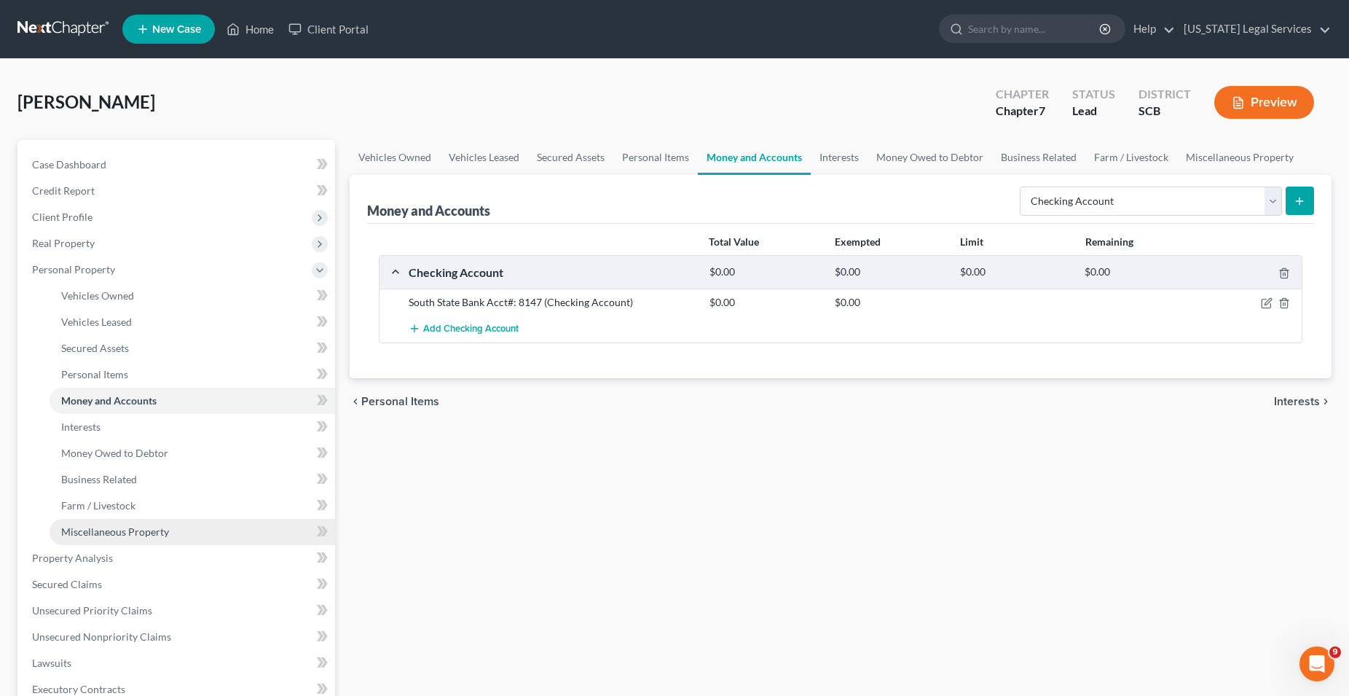
click at [125, 531] on span "Miscellaneous Property" at bounding box center [115, 531] width 108 height 12
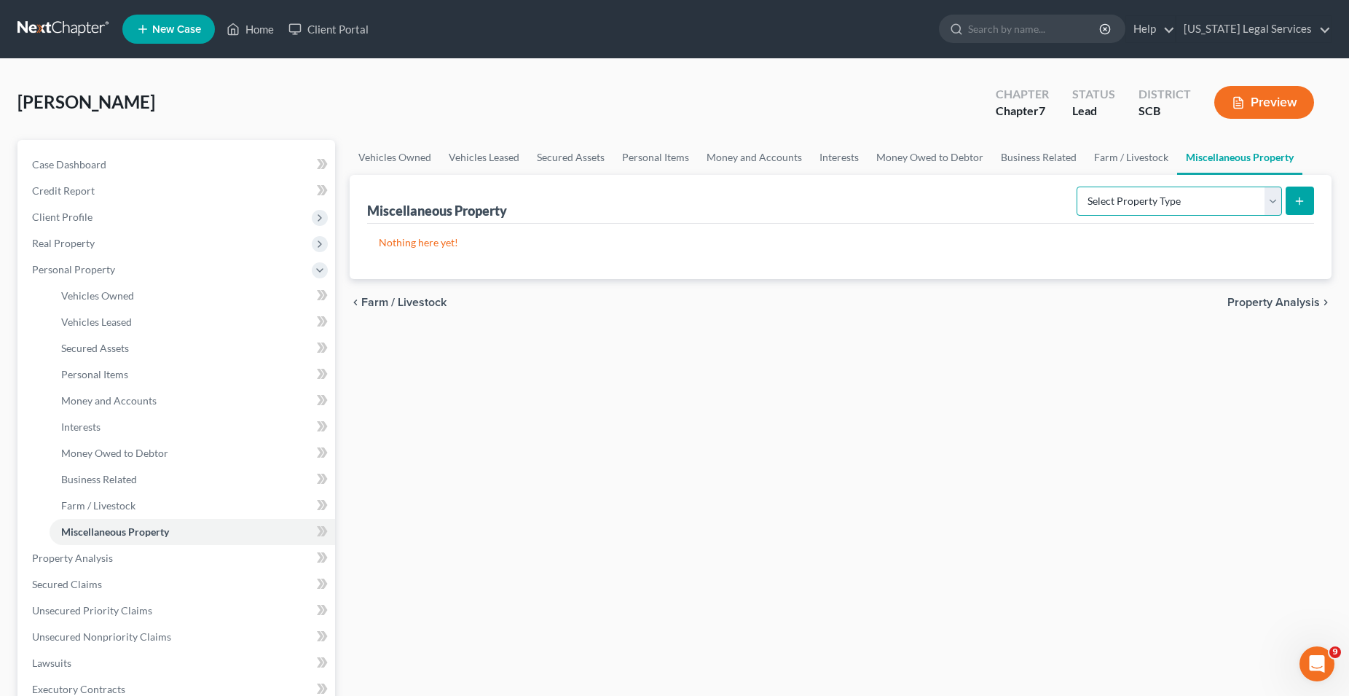
click at [1077, 187] on select "Select Property Type Assigned for Creditor Benefit Within 1 Year Holding for An…" at bounding box center [1179, 201] width 205 height 29
click at [108, 375] on span "Personal Items" at bounding box center [94, 374] width 67 height 12
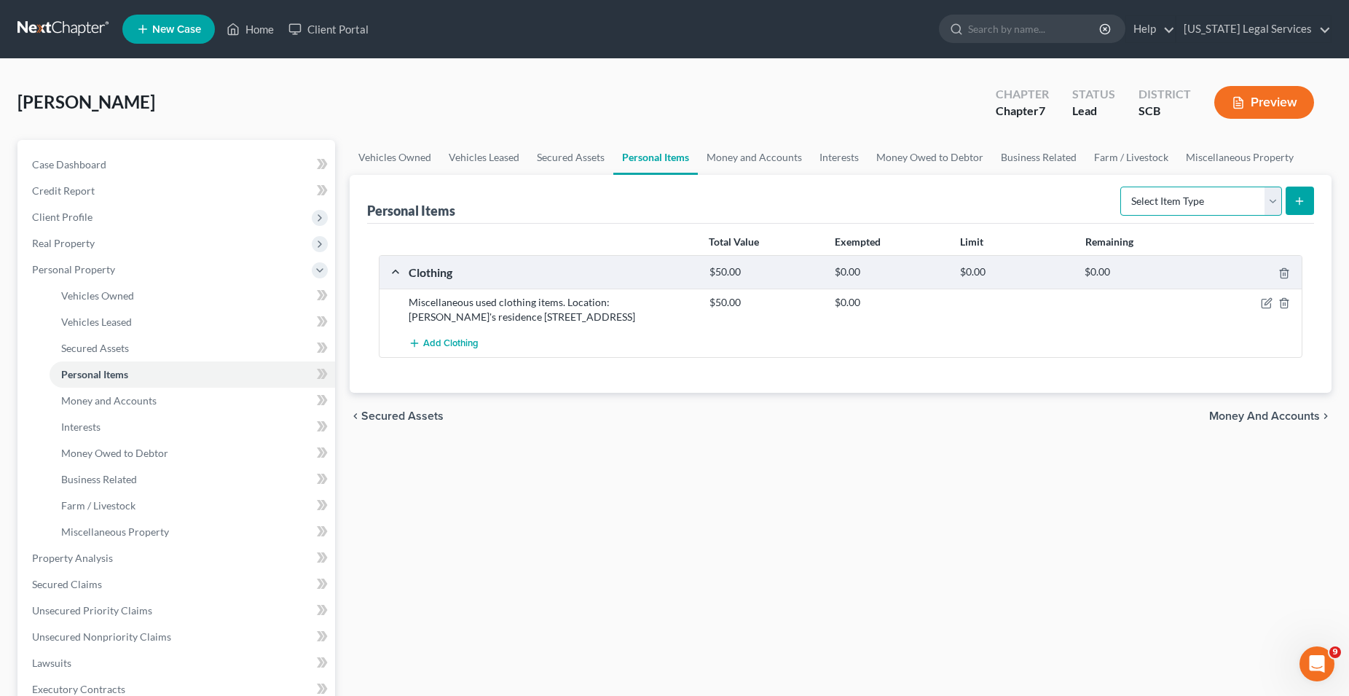
click at [1121, 187] on select "Select Item Type Clothing Collectibles Of Value Electronics Firearms Household …" at bounding box center [1202, 201] width 162 height 29
select select "other"
click option "Other" at bounding box center [0, 0] width 0 height 0
click at [1309, 203] on button "submit" at bounding box center [1300, 201] width 28 height 28
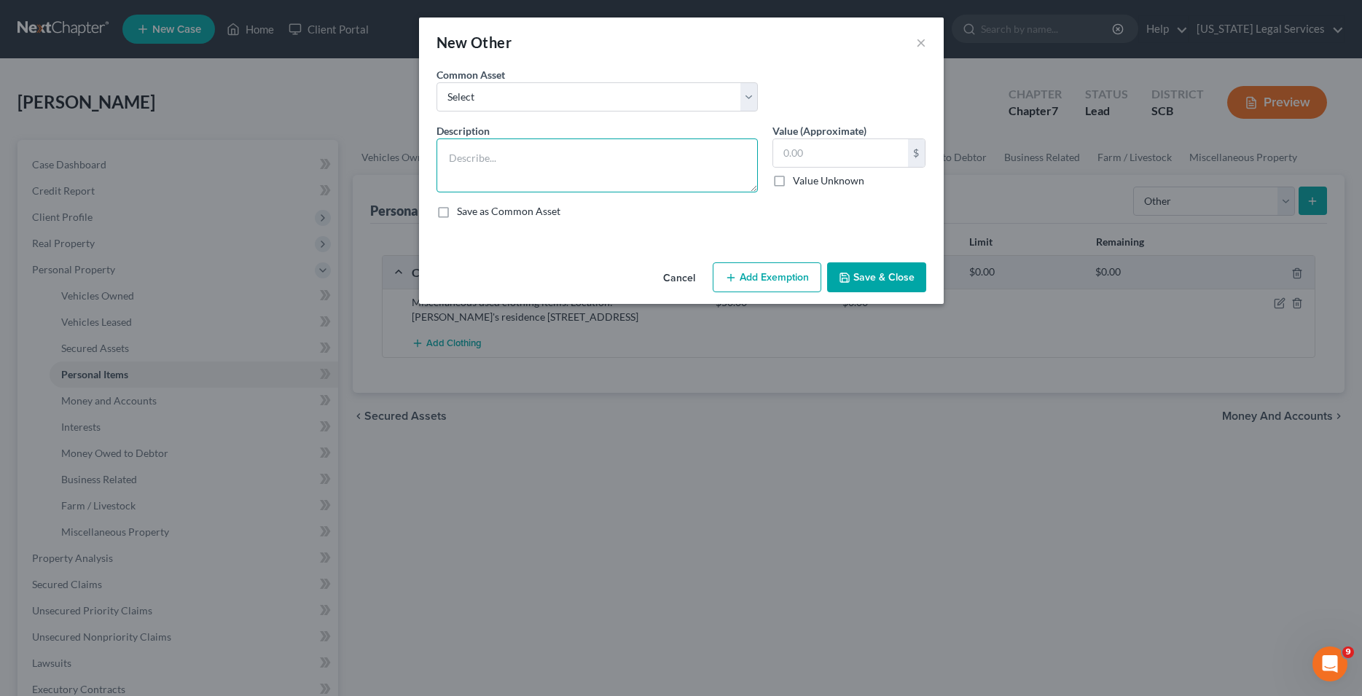
click at [457, 157] on textarea at bounding box center [596, 165] width 321 height 54
type textarea "Miscellaneous used health aids."
click at [855, 283] on button "Save & Close" at bounding box center [876, 277] width 99 height 31
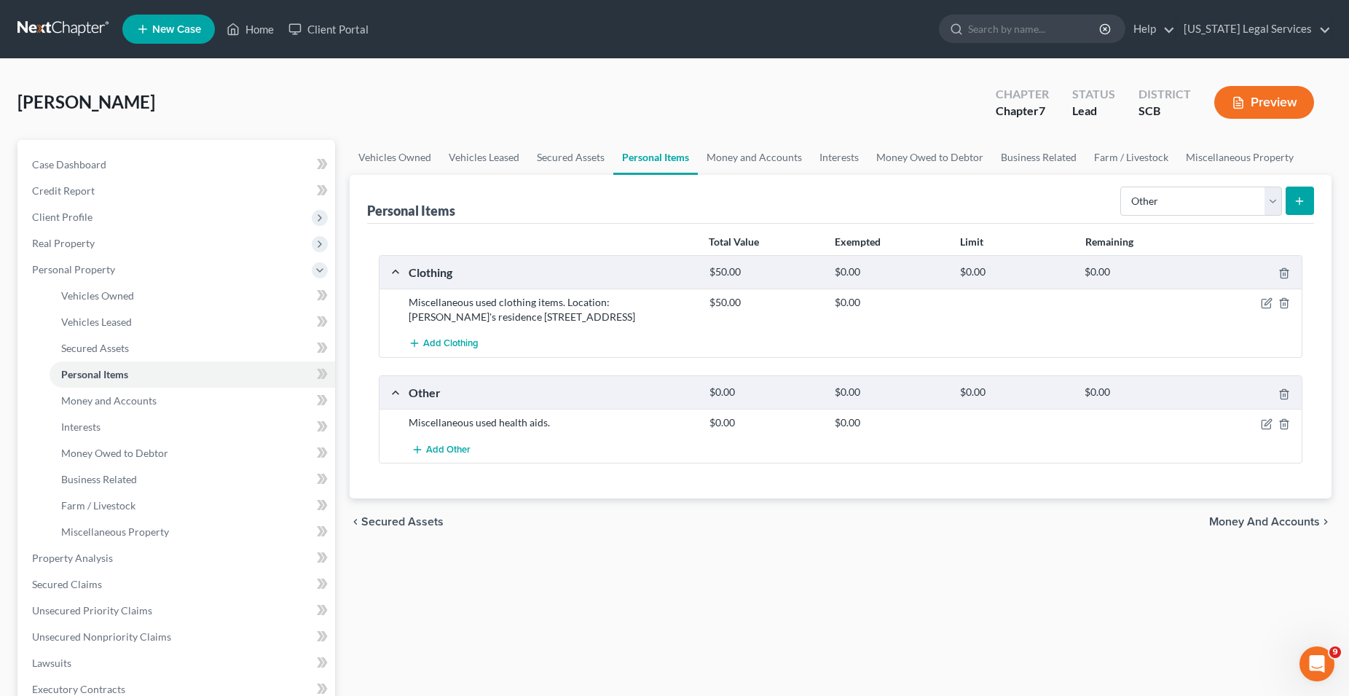
click at [567, 317] on div "Miscellaneous used clothing items. Location: Debtor's residence 1500 Kippford W…" at bounding box center [551, 309] width 301 height 29
click at [1266, 305] on icon "button" at bounding box center [1268, 302] width 7 height 7
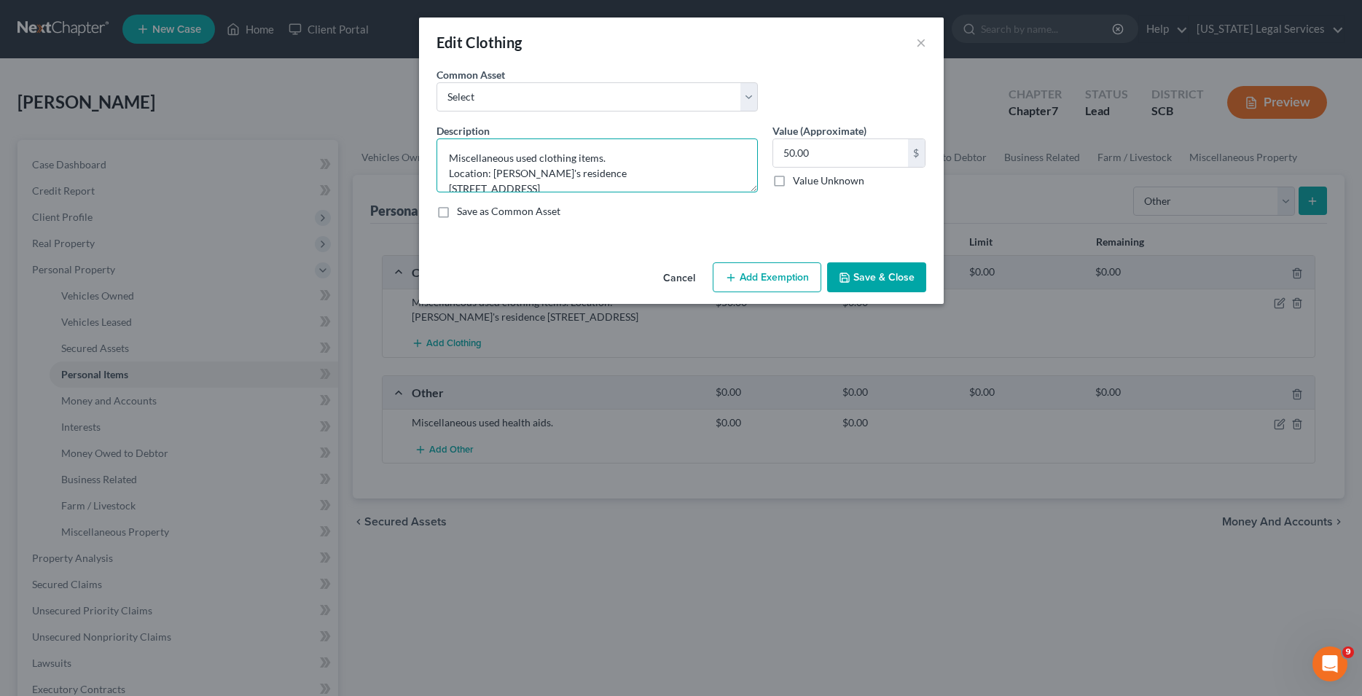
scroll to position [46, 0]
drag, startPoint x: 466, startPoint y: 174, endPoint x: 572, endPoint y: 202, distance: 109.9
click at [572, 192] on textarea "Miscellaneous used clothing items. Location: Debtor's residence 1500 Kippford W…" at bounding box center [596, 165] width 321 height 54
click at [921, 45] on button "×" at bounding box center [921, 42] width 10 height 17
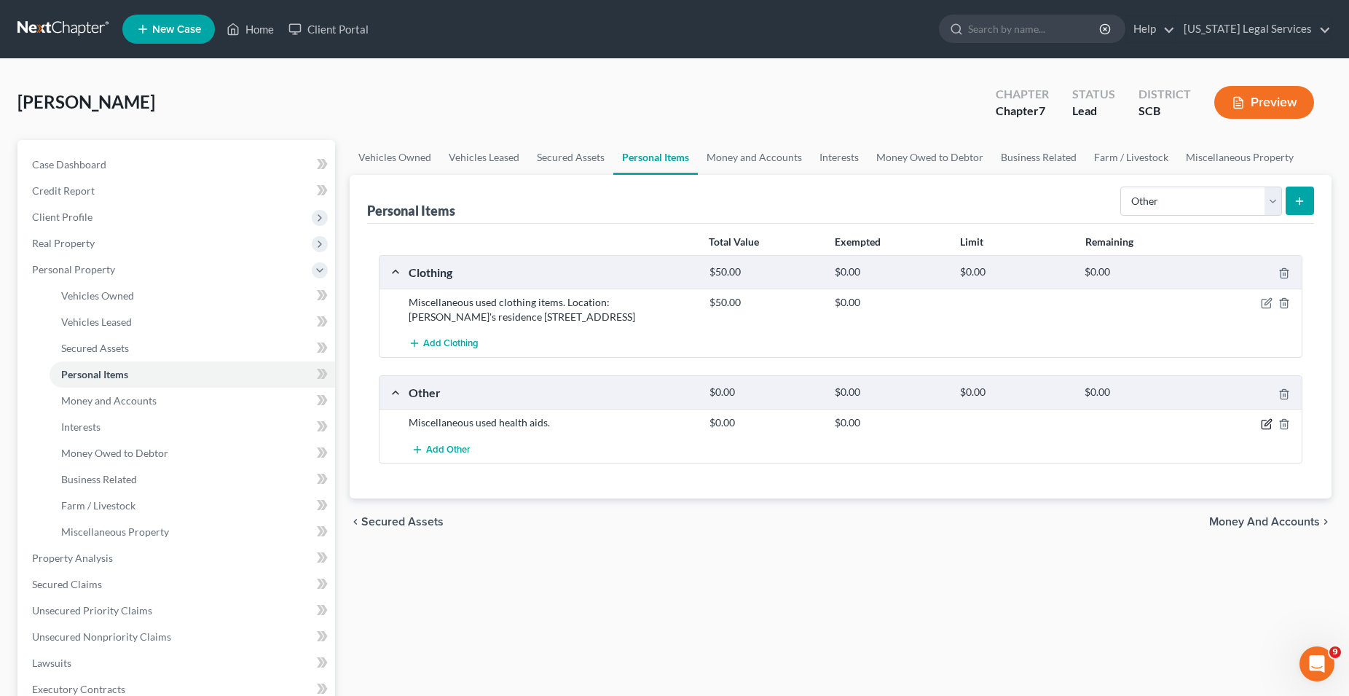
click at [1266, 422] on icon "button" at bounding box center [1267, 424] width 12 height 12
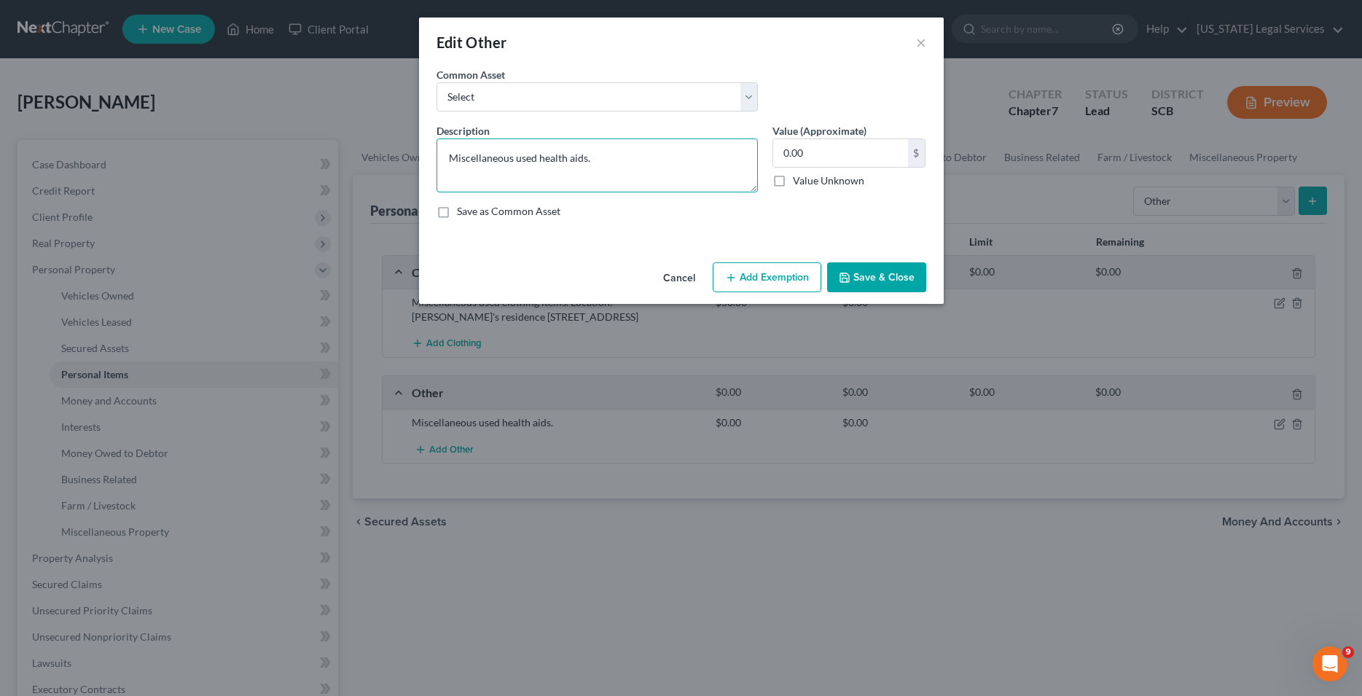
click at [603, 165] on textarea "Miscellaneous used health aids." at bounding box center [596, 165] width 321 height 54
paste textarea "Location: Debtor's residence 1500 Kippford Way Unit 612 Myrtle Beach, SC 29579"
type textarea "Miscellaneous used health aids. Location: Debtor's residence 1500 Kippford Way …"
click at [877, 279] on button "Save & Close" at bounding box center [876, 277] width 99 height 31
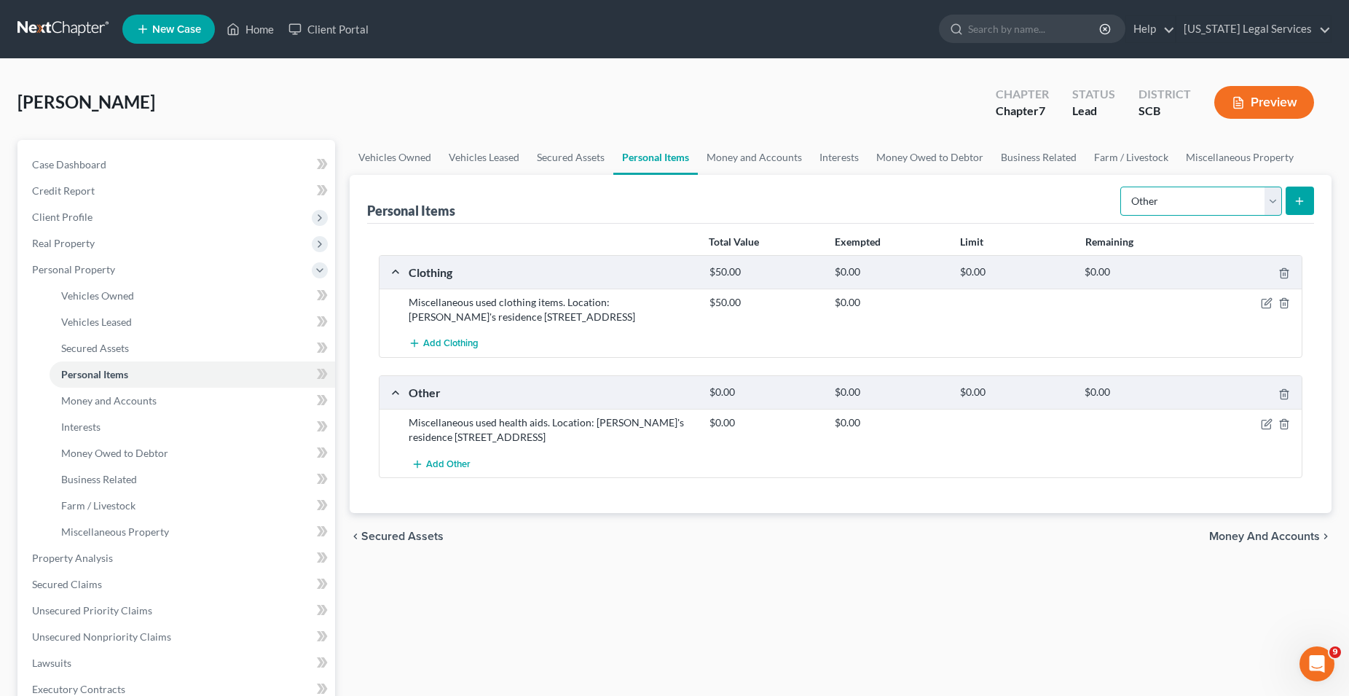
click at [1121, 187] on select "Select Item Type Clothing Collectibles Of Value Electronics Firearms Household …" at bounding box center [1202, 201] width 162 height 29
select select "household_goods"
click option "Household Goods" at bounding box center [0, 0] width 0 height 0
drag, startPoint x: 1304, startPoint y: 200, endPoint x: 1238, endPoint y: 219, distance: 69.0
click at [1301, 203] on icon "submit" at bounding box center [1300, 201] width 12 height 12
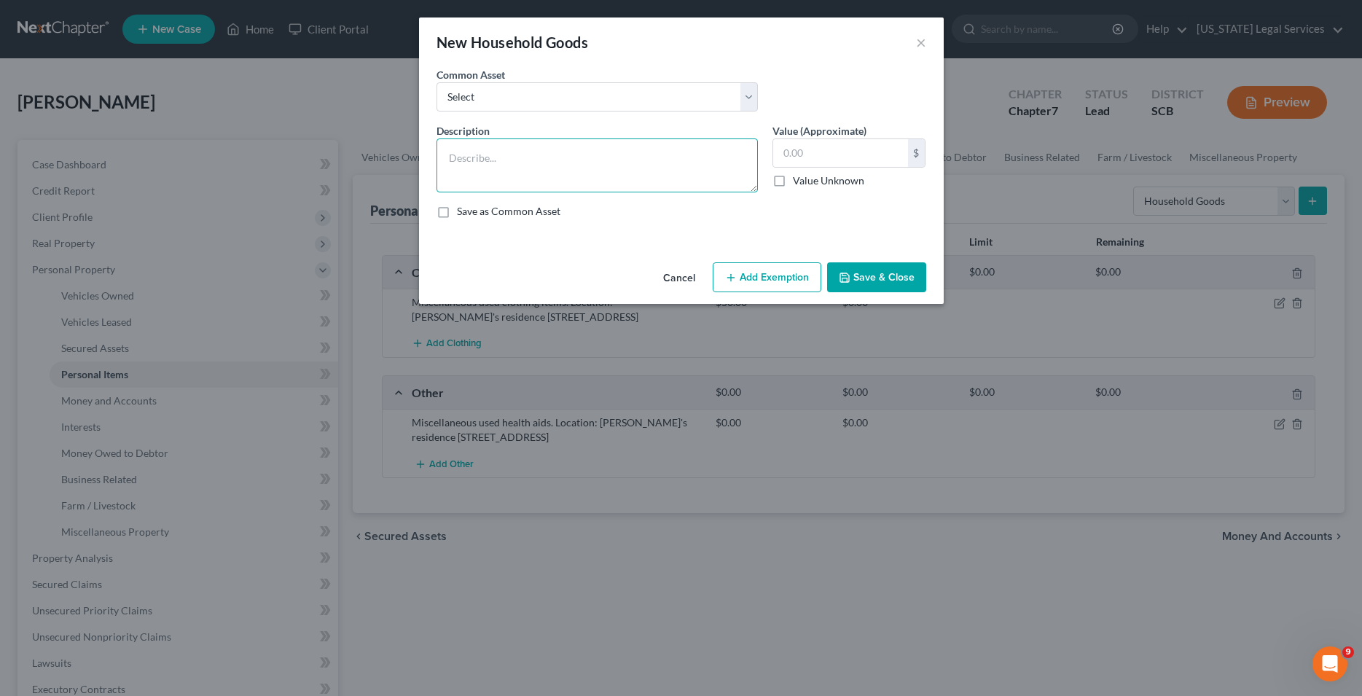
click at [501, 152] on textarea at bounding box center [596, 165] width 321 height 54
type textarea "i"
paste textarea "Location: Debtor's residence 1500 Kippford Way Unit 612 Myrtle Beach, SC 29579"
type textarea "Miscellaneous used household goods and furnishings. Location: Debtor's residenc…"
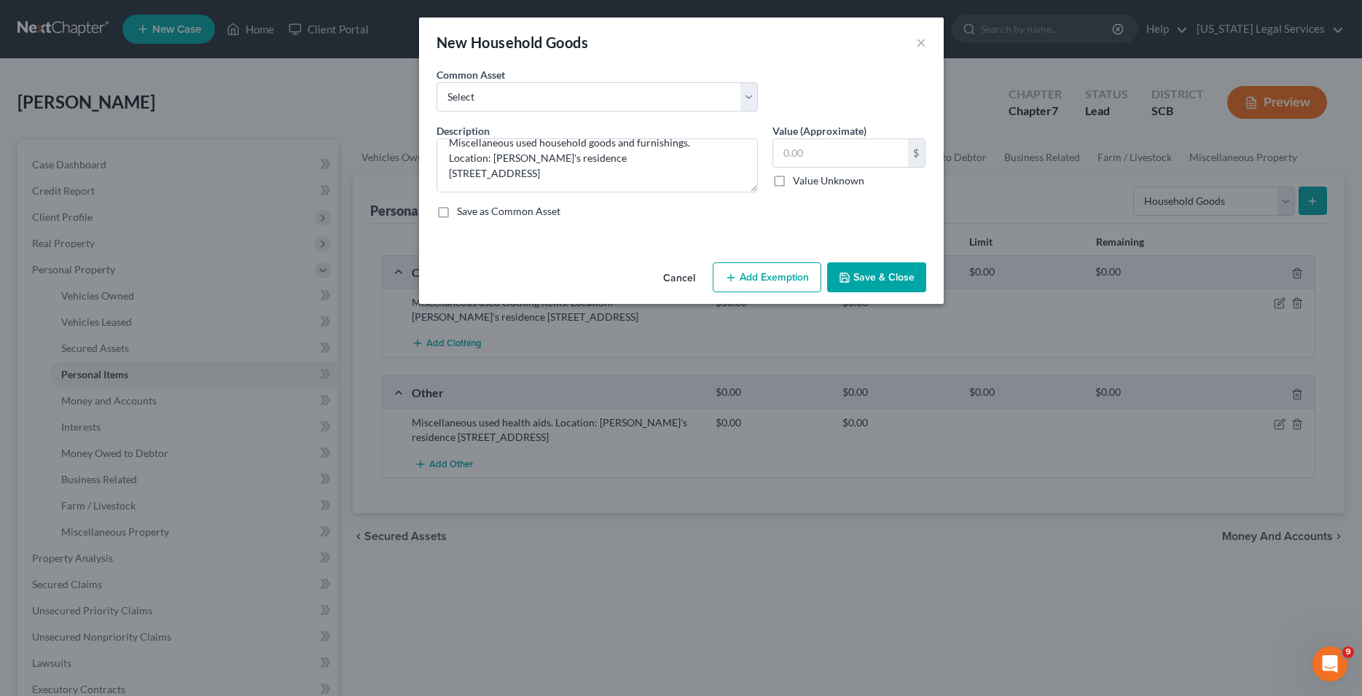
click at [855, 275] on button "Save & Close" at bounding box center [876, 277] width 99 height 31
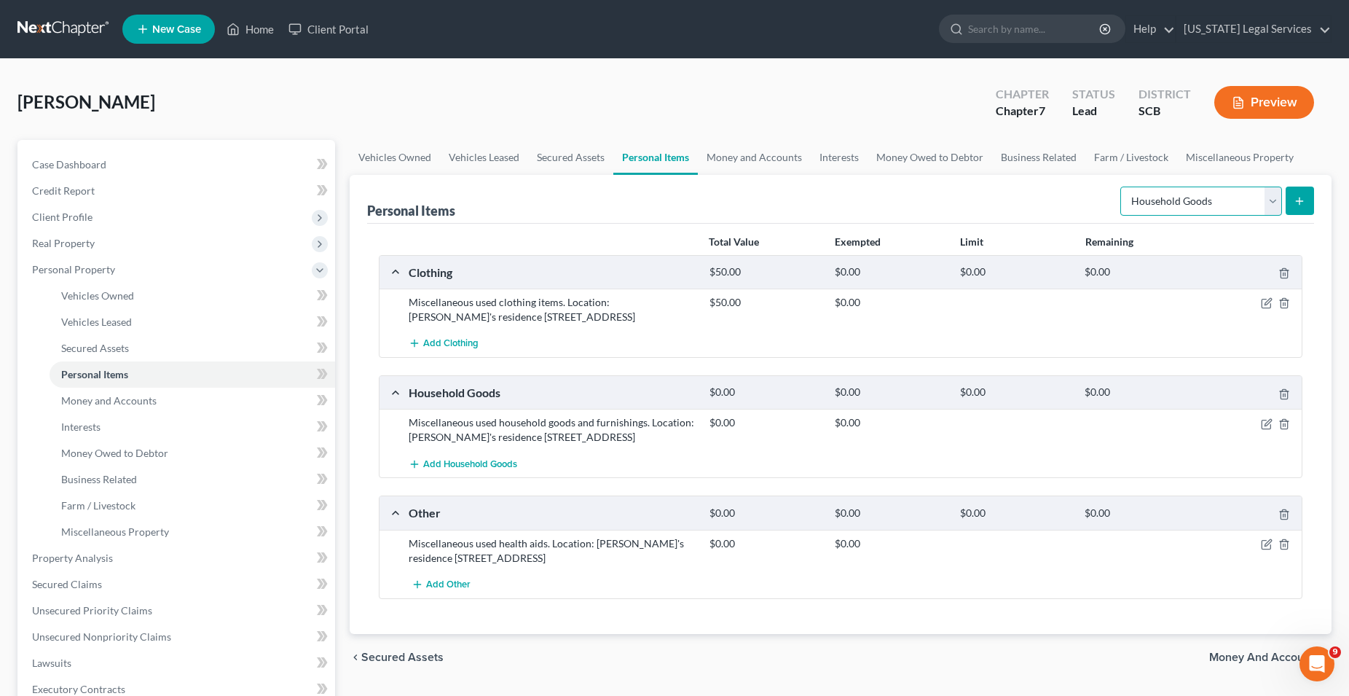
click at [1121, 187] on select "Select Item Type Clothing Collectibles Of Value Electronics Firearms Household …" at bounding box center [1202, 201] width 162 height 29
select select "electronics"
click option "Electronics" at bounding box center [0, 0] width 0 height 0
click at [1302, 202] on icon "submit" at bounding box center [1300, 201] width 12 height 12
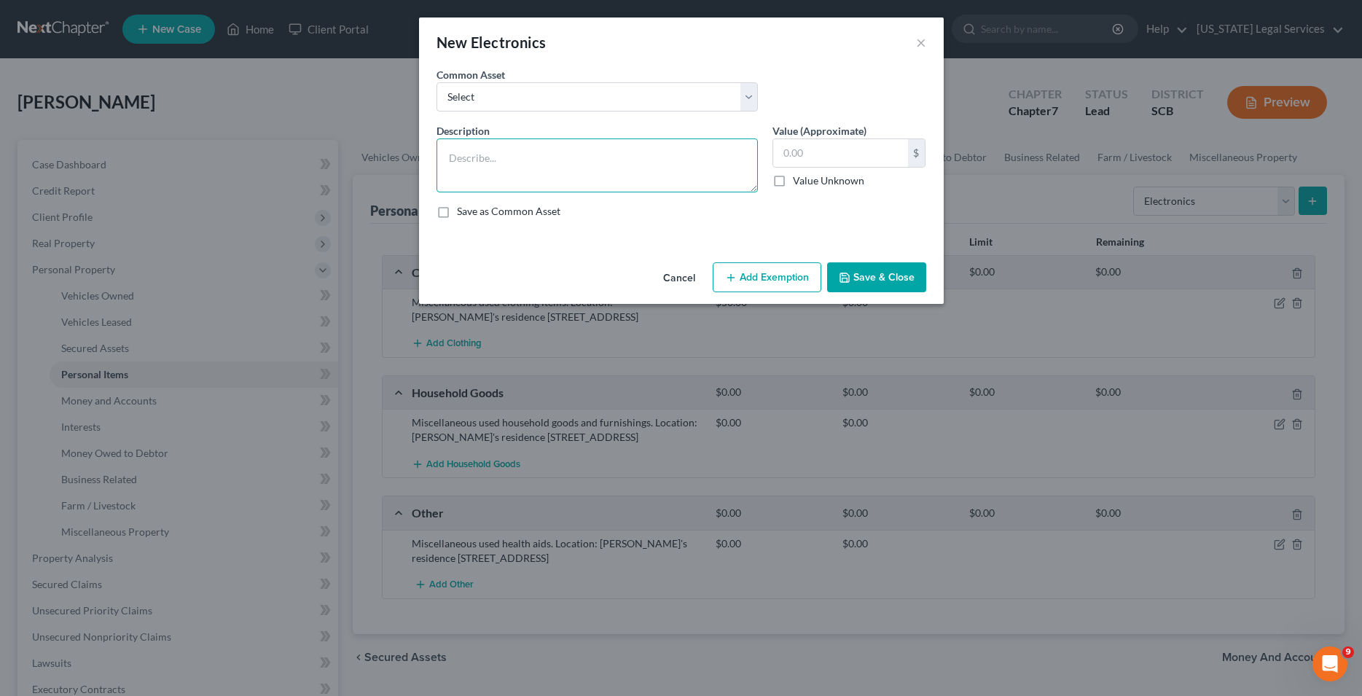
click at [469, 139] on textarea at bounding box center [596, 165] width 321 height 54
paste textarea "Location: Debtor's residence 1500 Kippford Way Unit 612 Myrtle Beach, SC 29579"
type textarea "Miscellaneous used electronic items. Location: Debtor's residence 1500 Kippford…"
click at [884, 283] on button "Save & Close" at bounding box center [876, 277] width 99 height 31
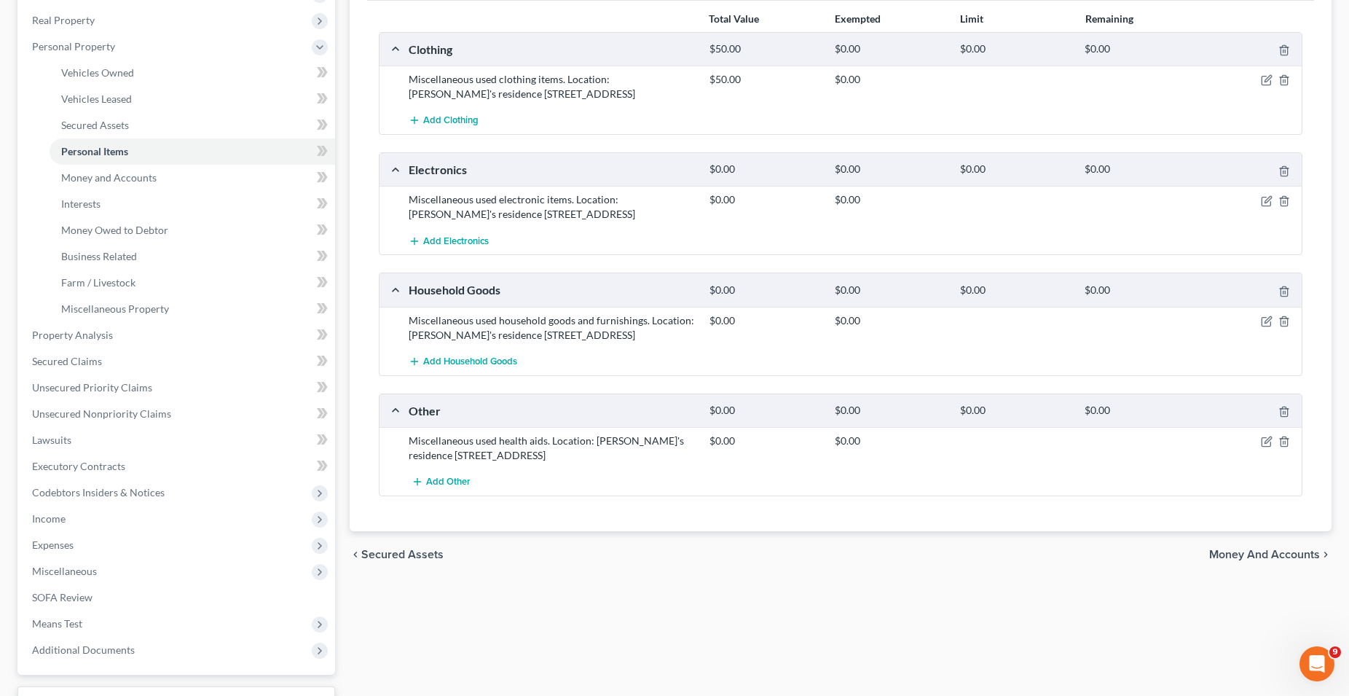
scroll to position [340, 0]
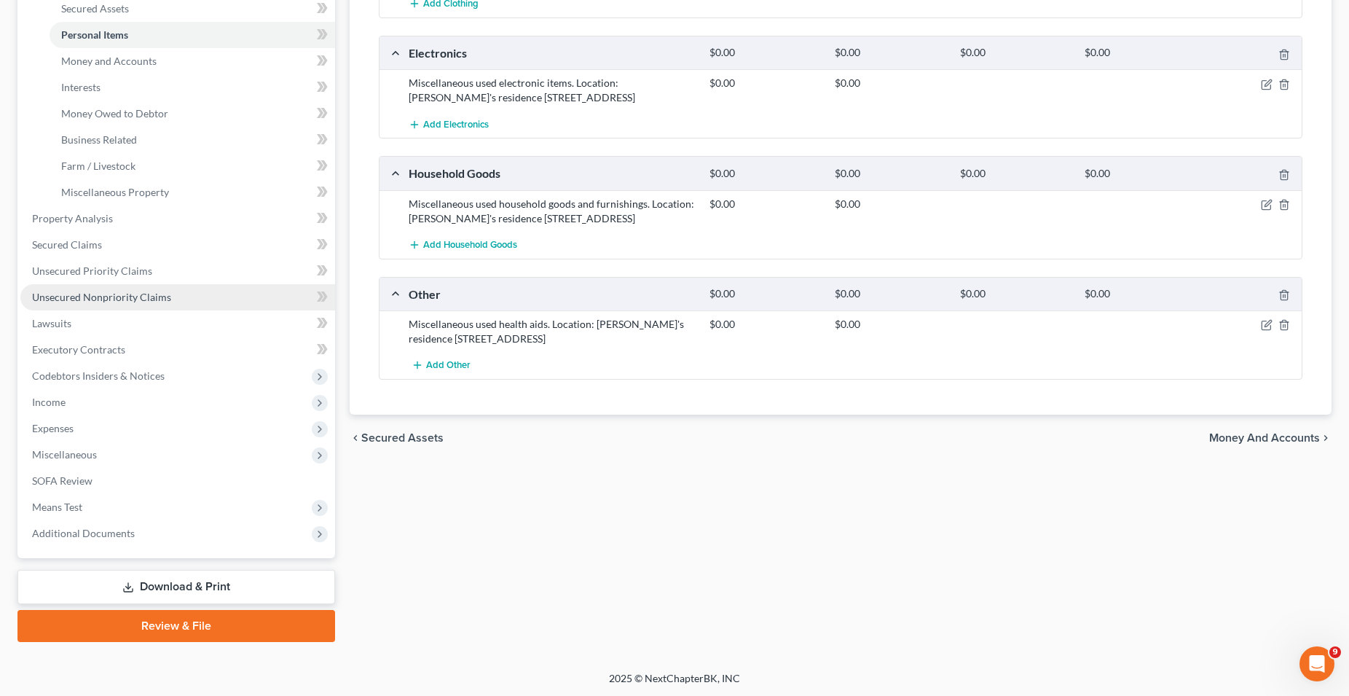
click at [99, 295] on span "Unsecured Nonpriority Claims" at bounding box center [101, 297] width 139 height 12
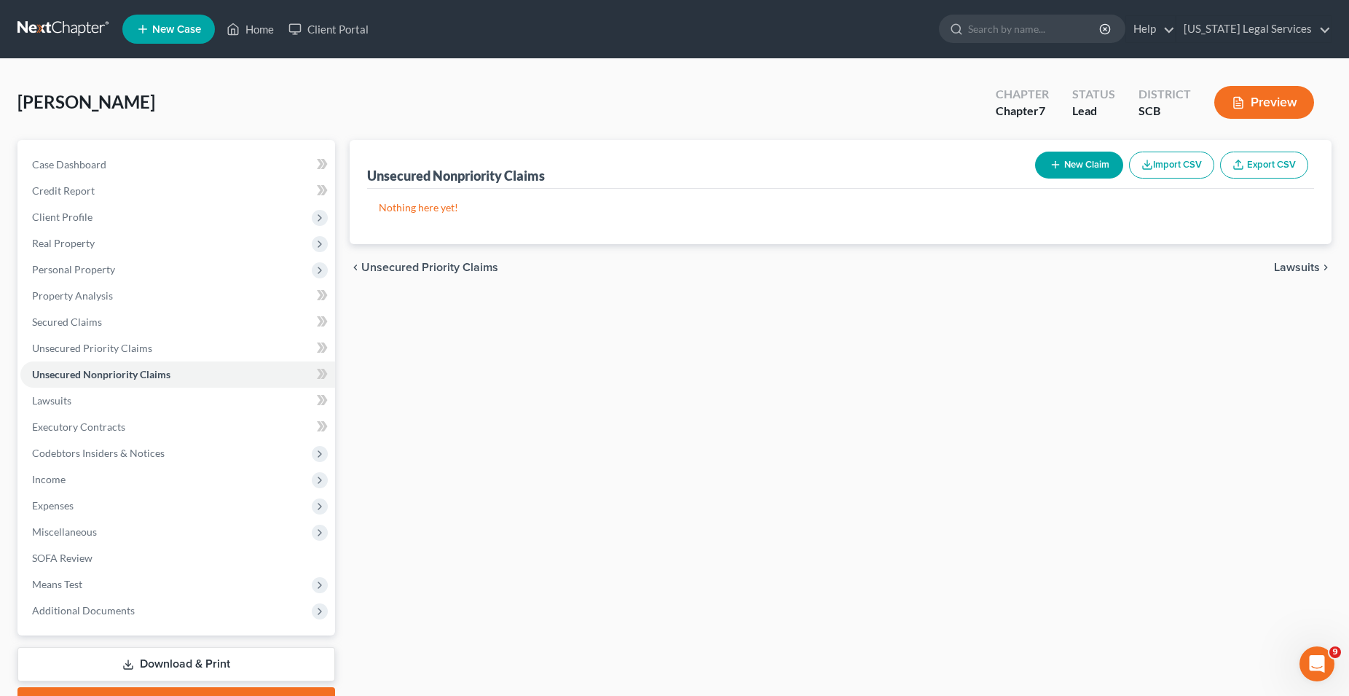
click at [1089, 166] on button "New Claim" at bounding box center [1079, 165] width 88 height 27
select select "0"
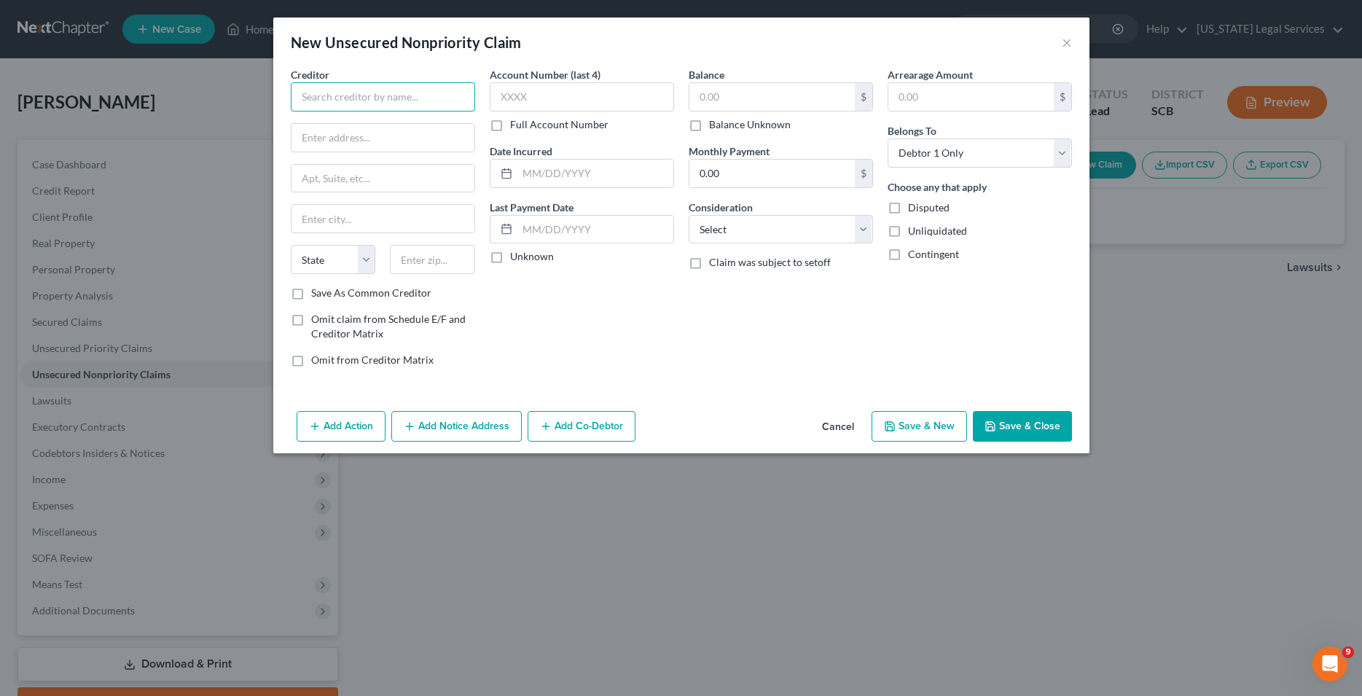
click at [412, 94] on input "text" at bounding box center [383, 96] width 184 height 29
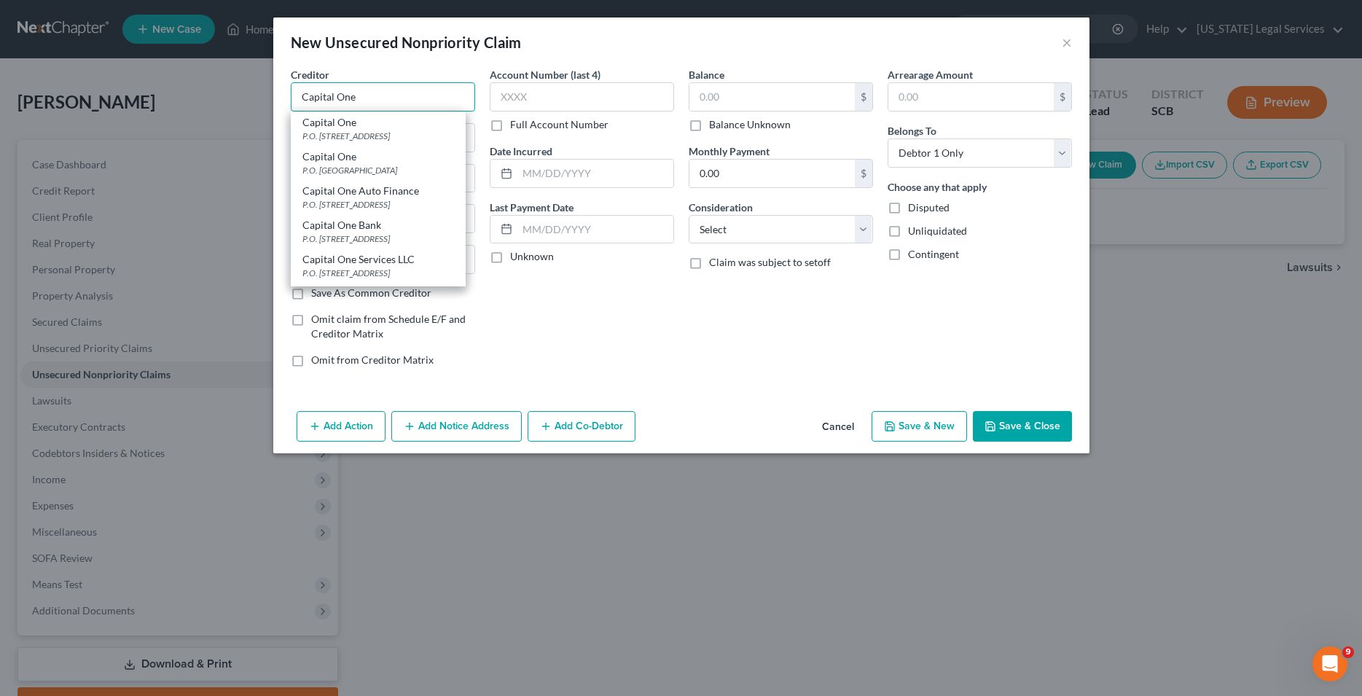
type input "Capital One"
click at [550, 294] on div "Account Number (last 4) Full Account Number Date Incurred Last Payment Date Unk…" at bounding box center [581, 223] width 199 height 312
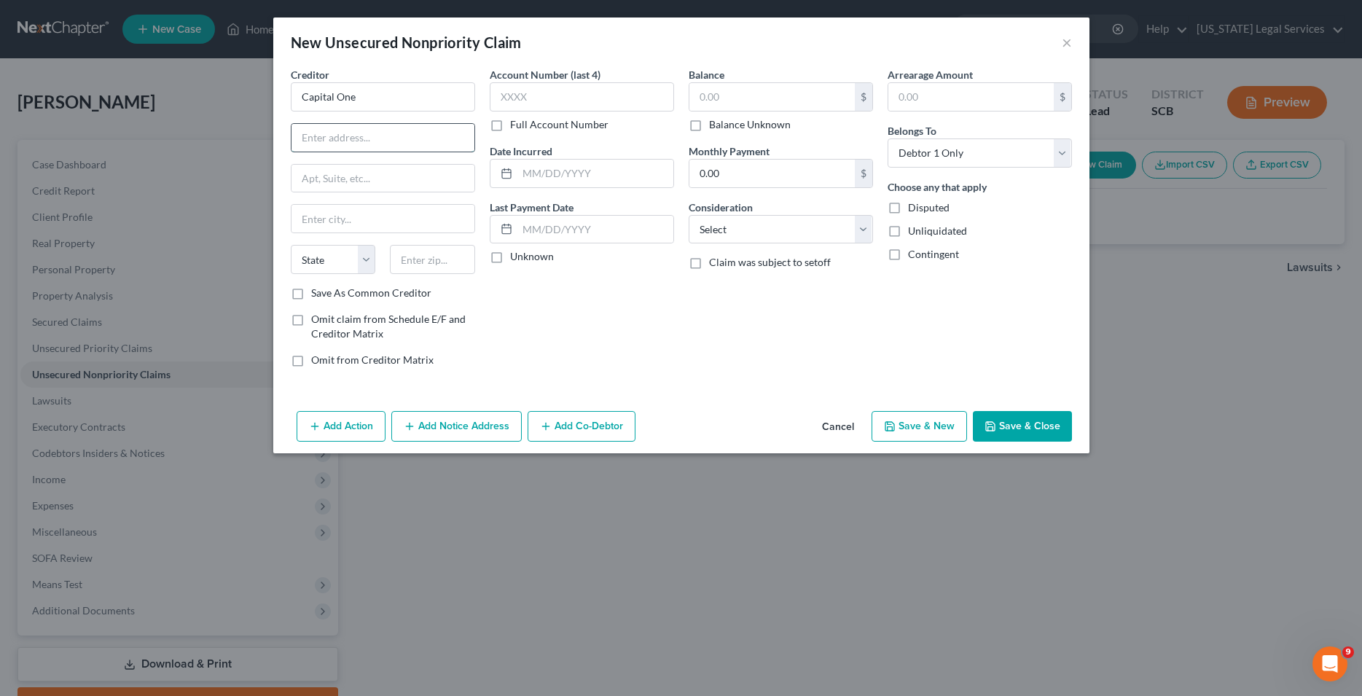
click at [302, 131] on input "text" at bounding box center [382, 138] width 183 height 28
type input "168 Capital One Drive"
type input "M"
type input "Mclean"
select select "48"
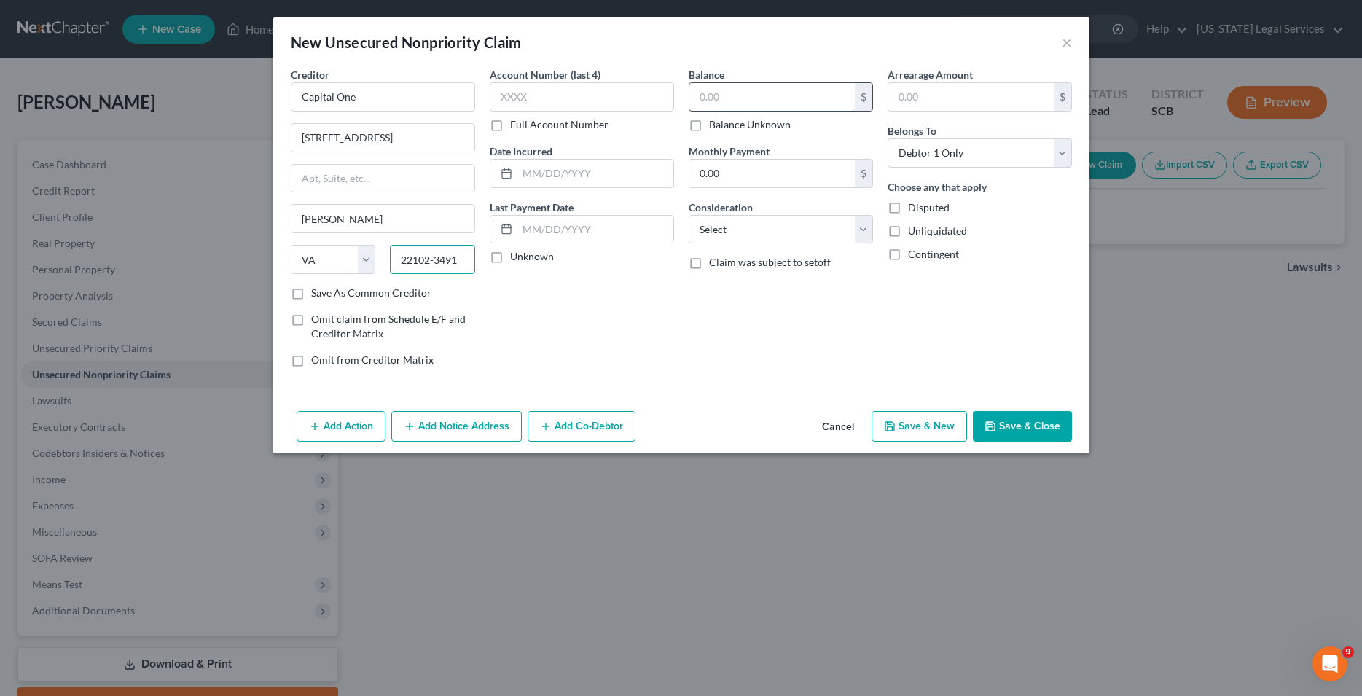
type input "22102-3491"
click at [765, 104] on input "text" at bounding box center [771, 97] width 165 height 28
type input "2"
type input "9,335.00"
click at [761, 177] on input "0.00" at bounding box center [771, 174] width 165 height 28
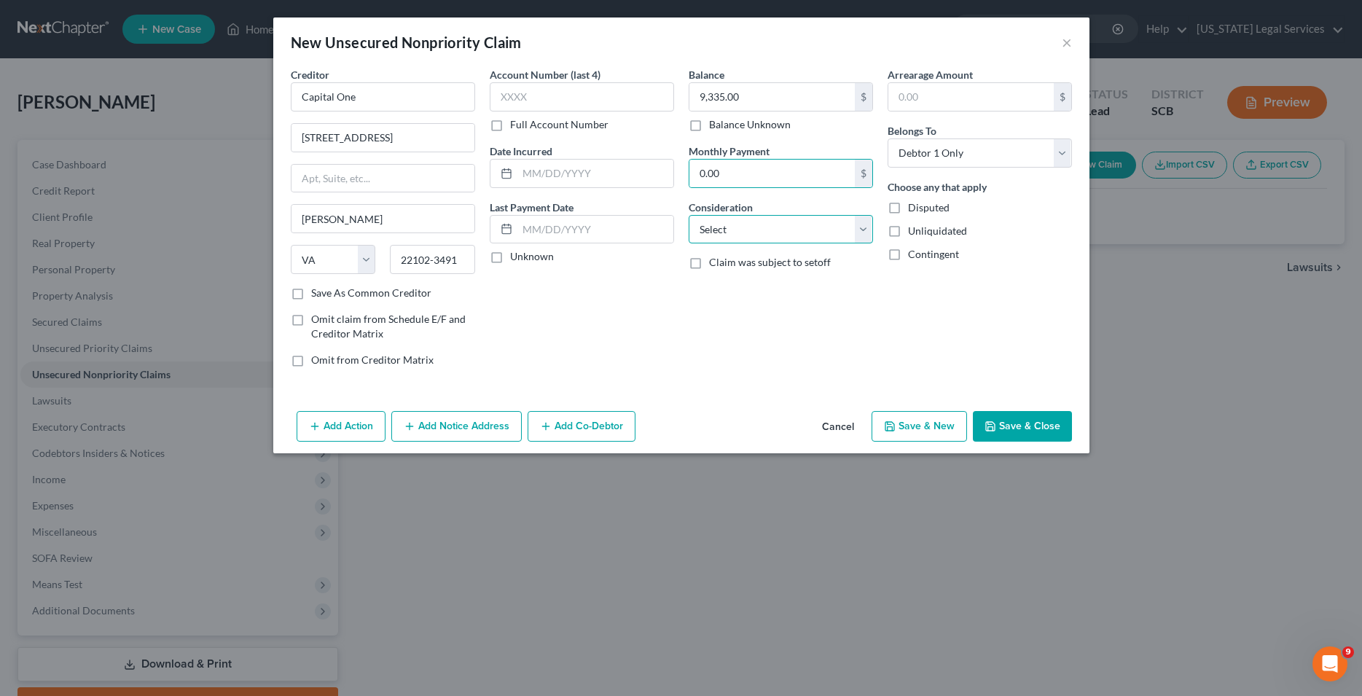
click at [689, 215] on select "Select Cable / Satellite Services Collection Agency Credit Card Debt Debt Couns…" at bounding box center [781, 229] width 184 height 29
select select "2"
click option "Credit Card Debt" at bounding box center [0, 0] width 0 height 0
click at [918, 430] on button "Save & New" at bounding box center [918, 426] width 95 height 31
select select "0"
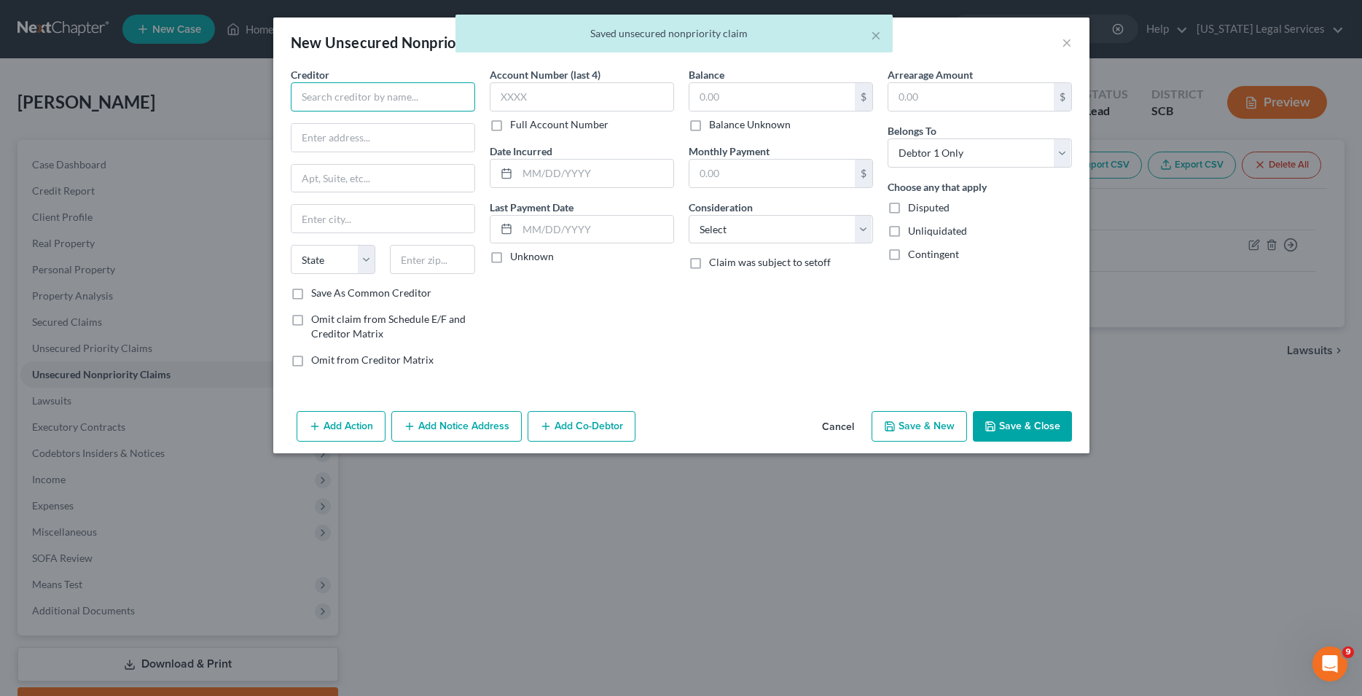
click at [413, 104] on input "text" at bounding box center [383, 96] width 184 height 29
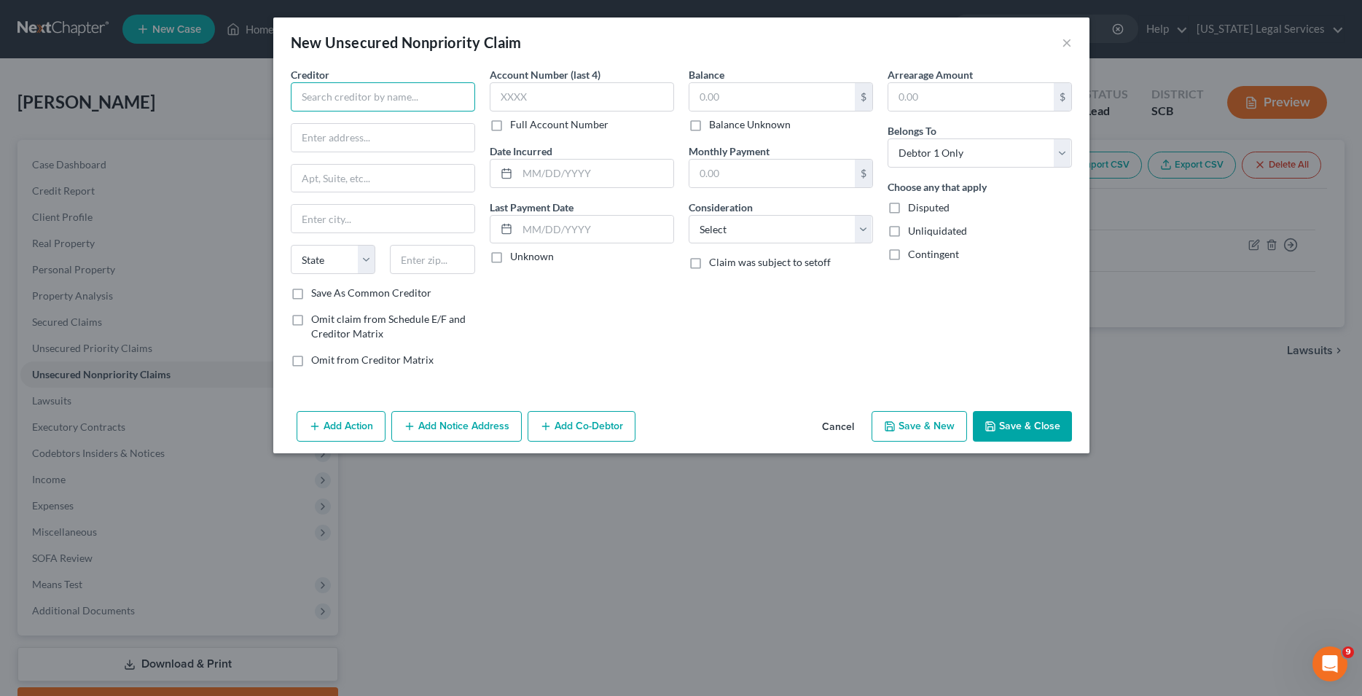
type input "P"
click at [319, 98] on input "JPCMCB" at bounding box center [383, 96] width 184 height 29
type input "JPMCB"
click at [329, 142] on input "text" at bounding box center [382, 138] width 183 height 28
type input "270 Park Avenue"
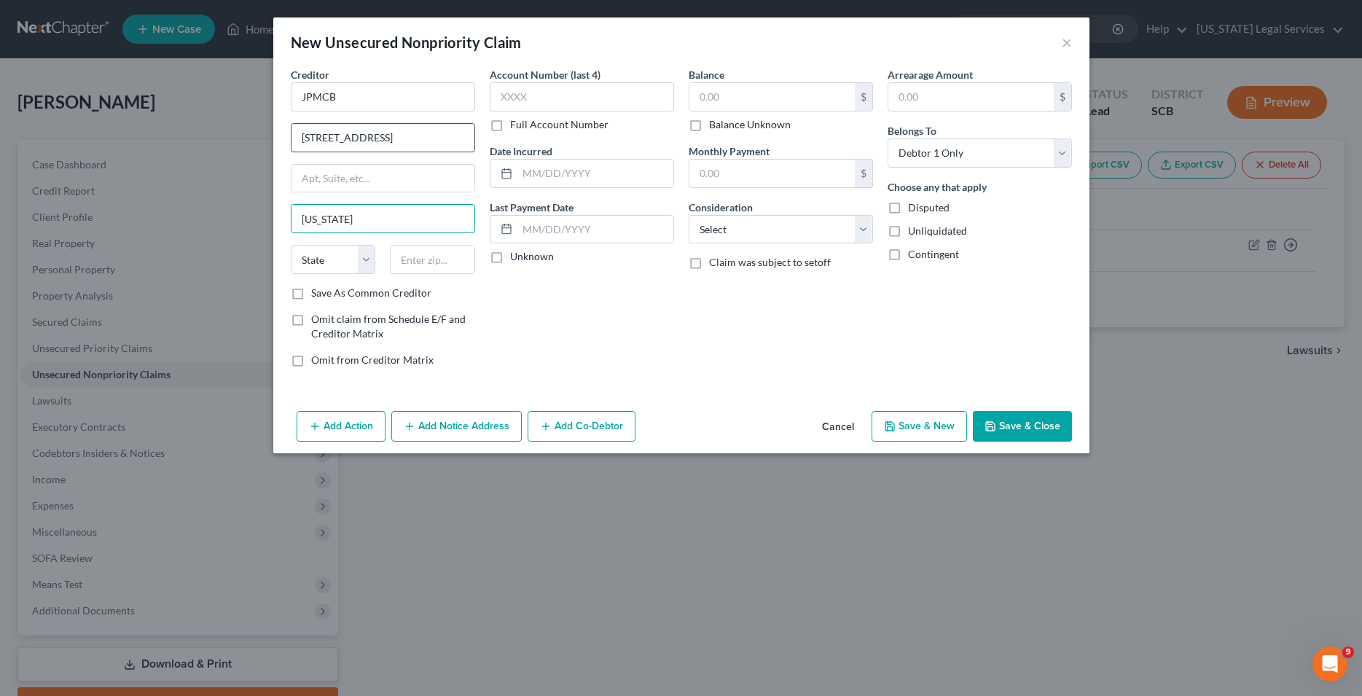
type input "[US_STATE]"
select select "35"
type input "10017"
click at [733, 104] on input "text" at bounding box center [771, 97] width 165 height 28
type input "3,079.00"
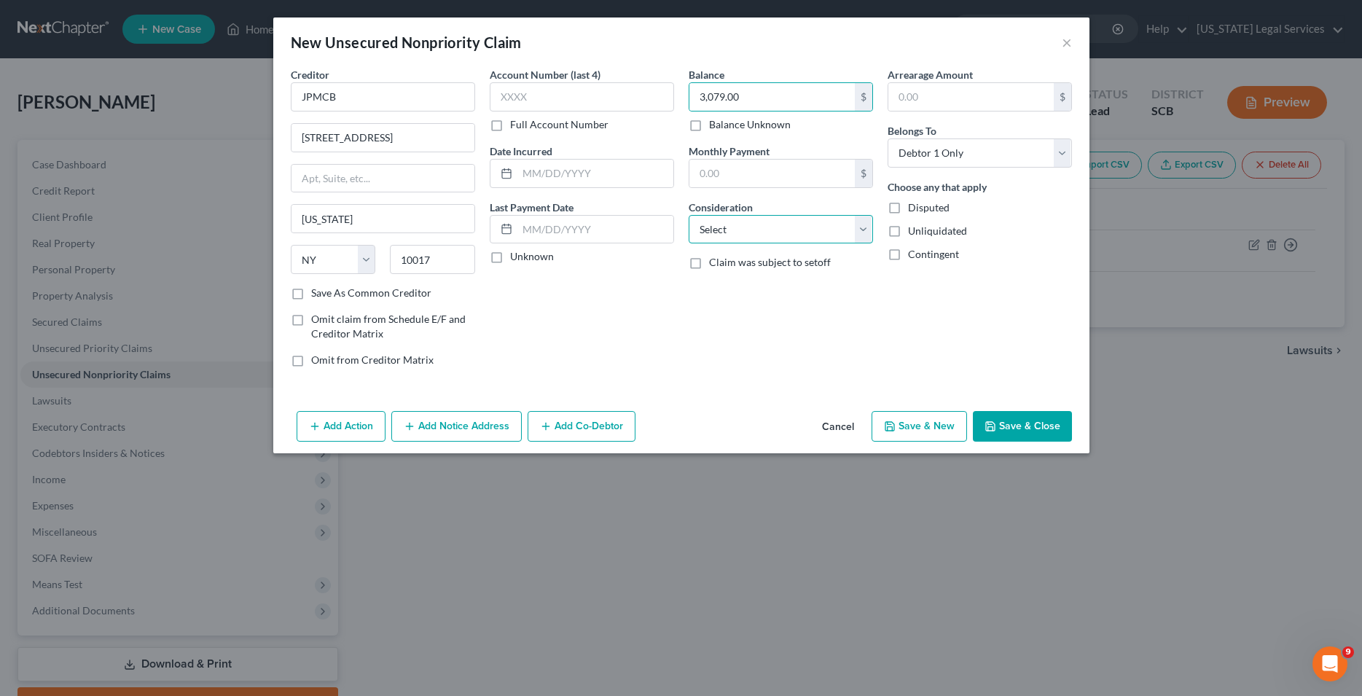
click at [689, 215] on select "Select Cable / Satellite Services Collection Agency Credit Card Debt Debt Couns…" at bounding box center [781, 229] width 184 height 29
select select "2"
click option "Credit Card Debt" at bounding box center [0, 0] width 0 height 0
drag, startPoint x: 919, startPoint y: 436, endPoint x: 861, endPoint y: 389, distance: 74.1
click at [919, 435] on button "Save & New" at bounding box center [918, 426] width 95 height 31
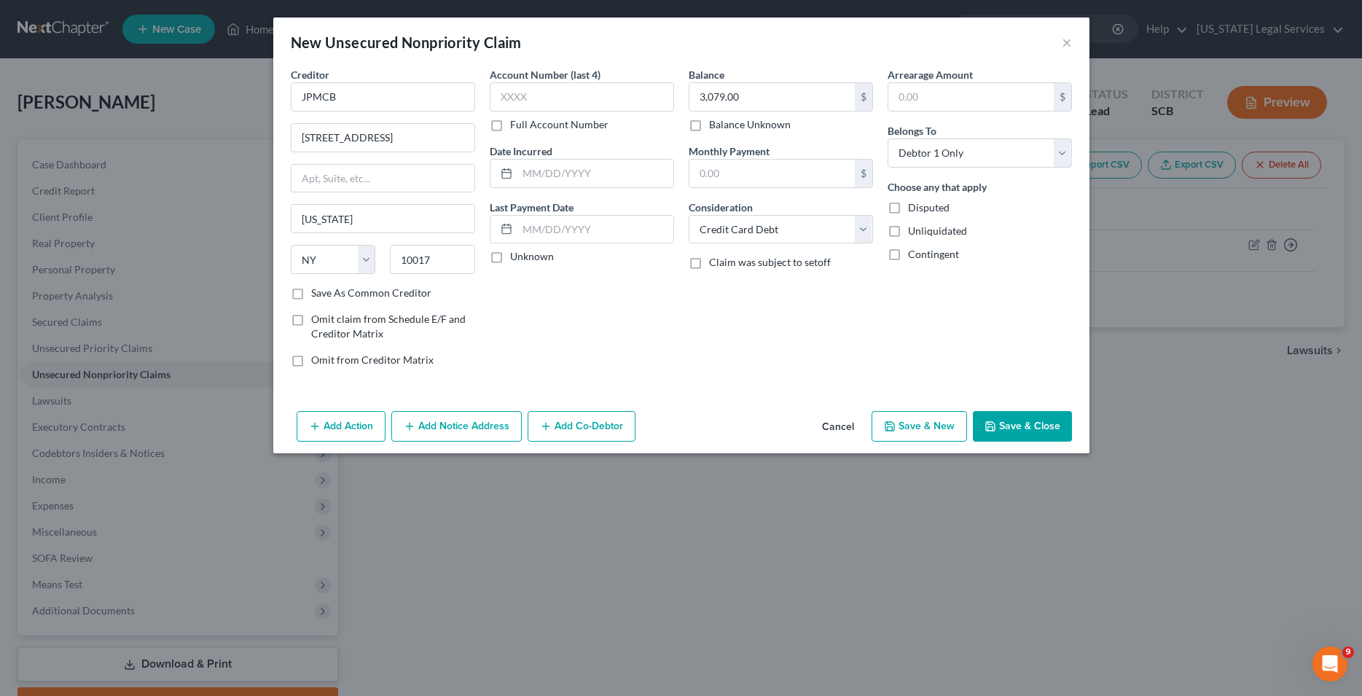
select select "0"
type input "0.00"
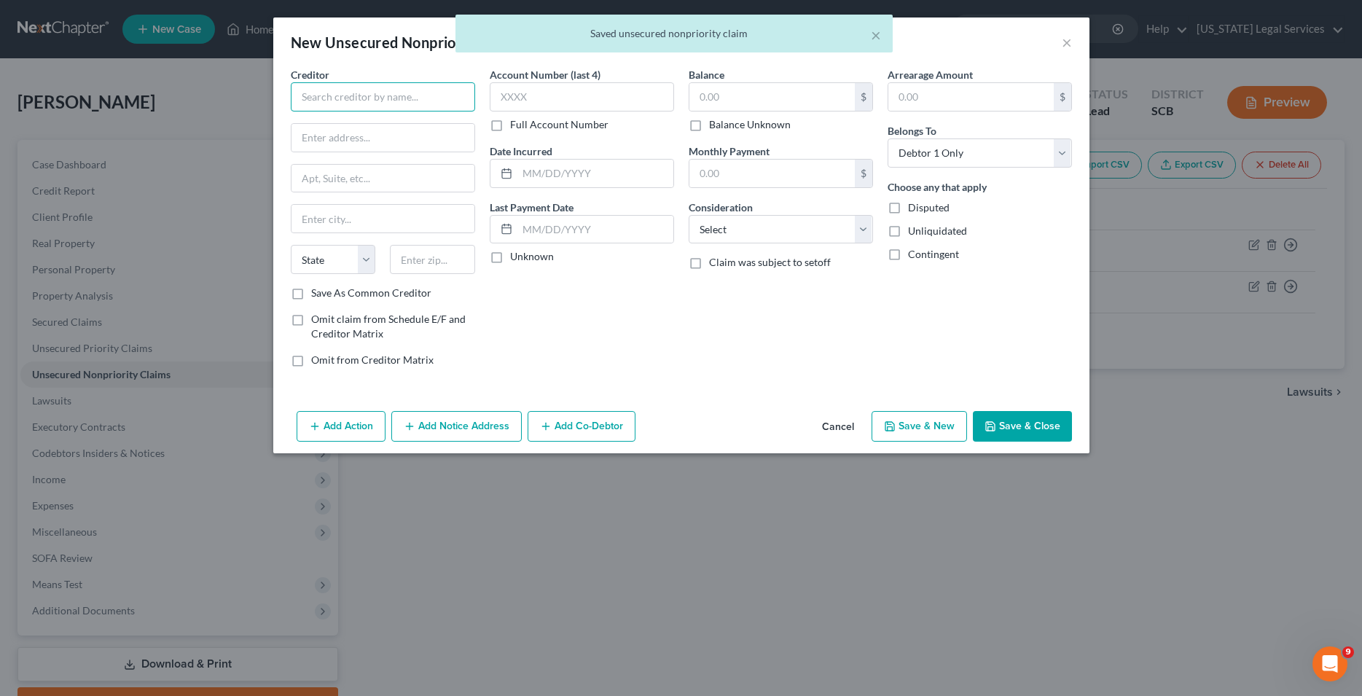
click at [412, 99] on input "text" at bounding box center [383, 96] width 184 height 29
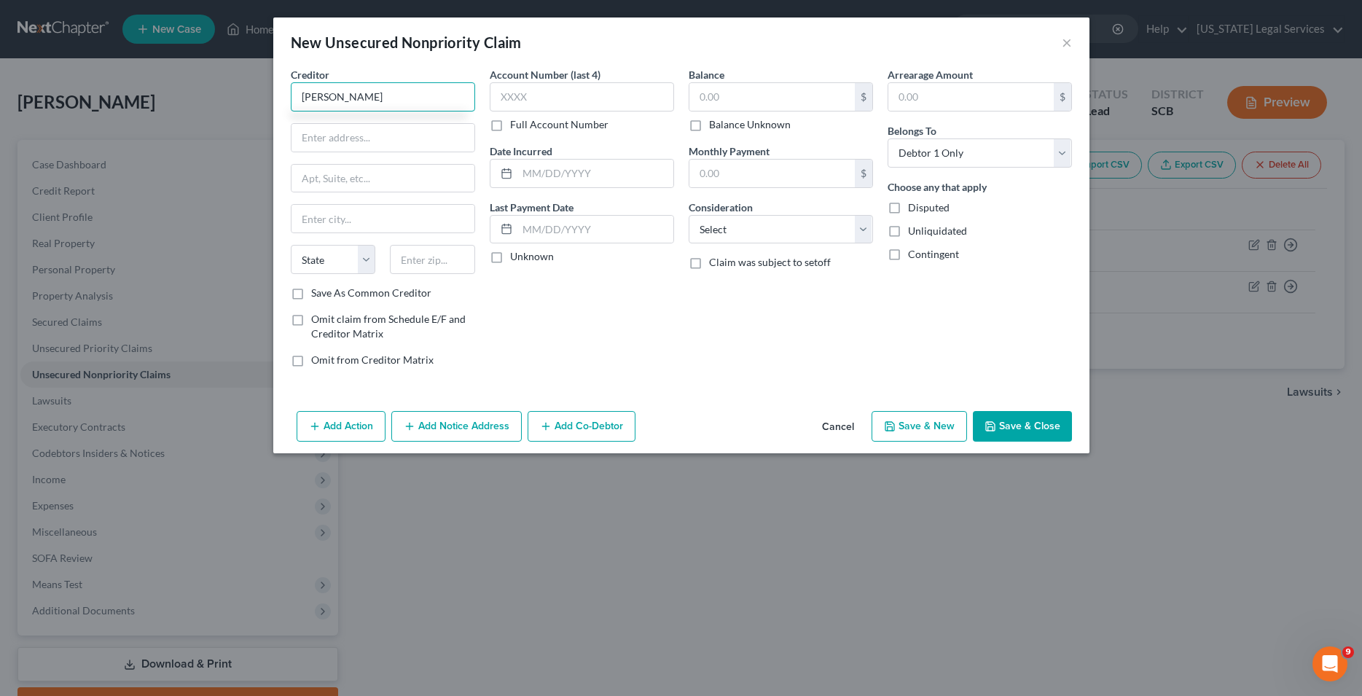
type input "[PERSON_NAME]"
type input "2300 Southeastern Ave"
type input "Indianapolis"
select select "15"
type input "46201"
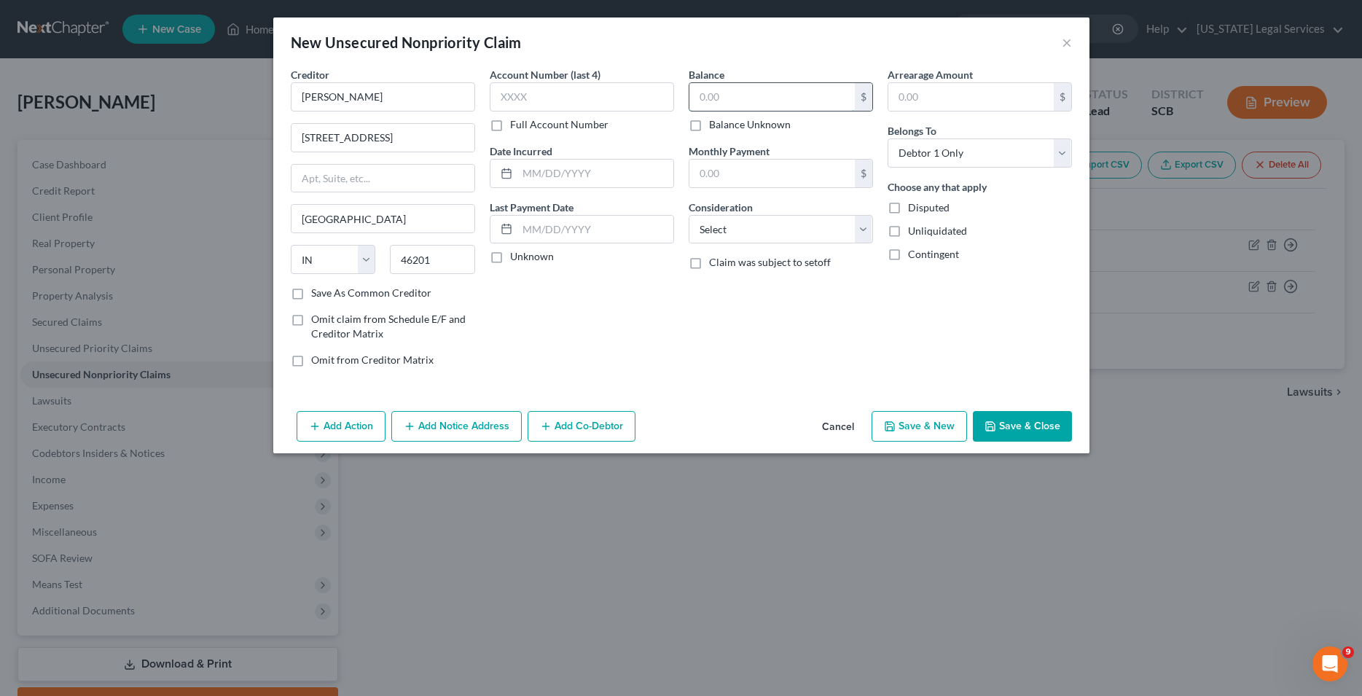
click at [739, 103] on input "text" at bounding box center [771, 97] width 165 height 28
type input "495.00"
click at [936, 436] on button "Save & New" at bounding box center [918, 426] width 95 height 31
select select "0"
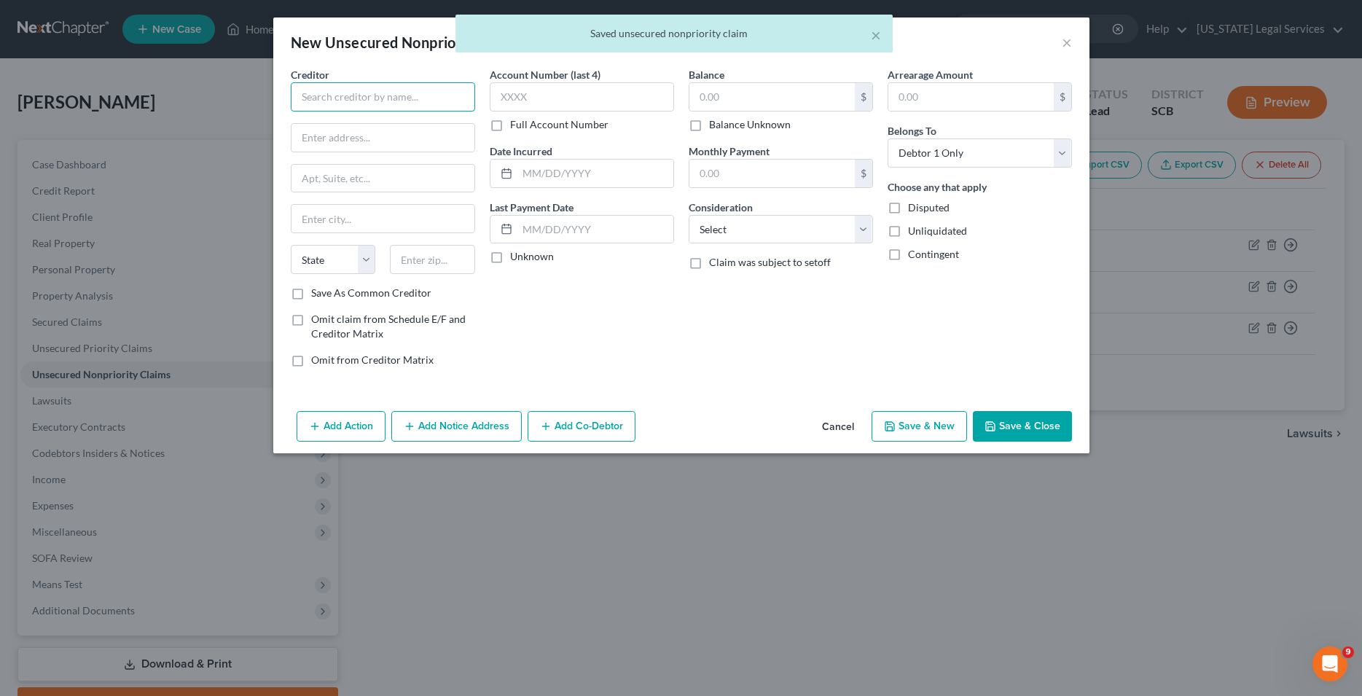
click at [393, 94] on input "text" at bounding box center [383, 96] width 184 height 29
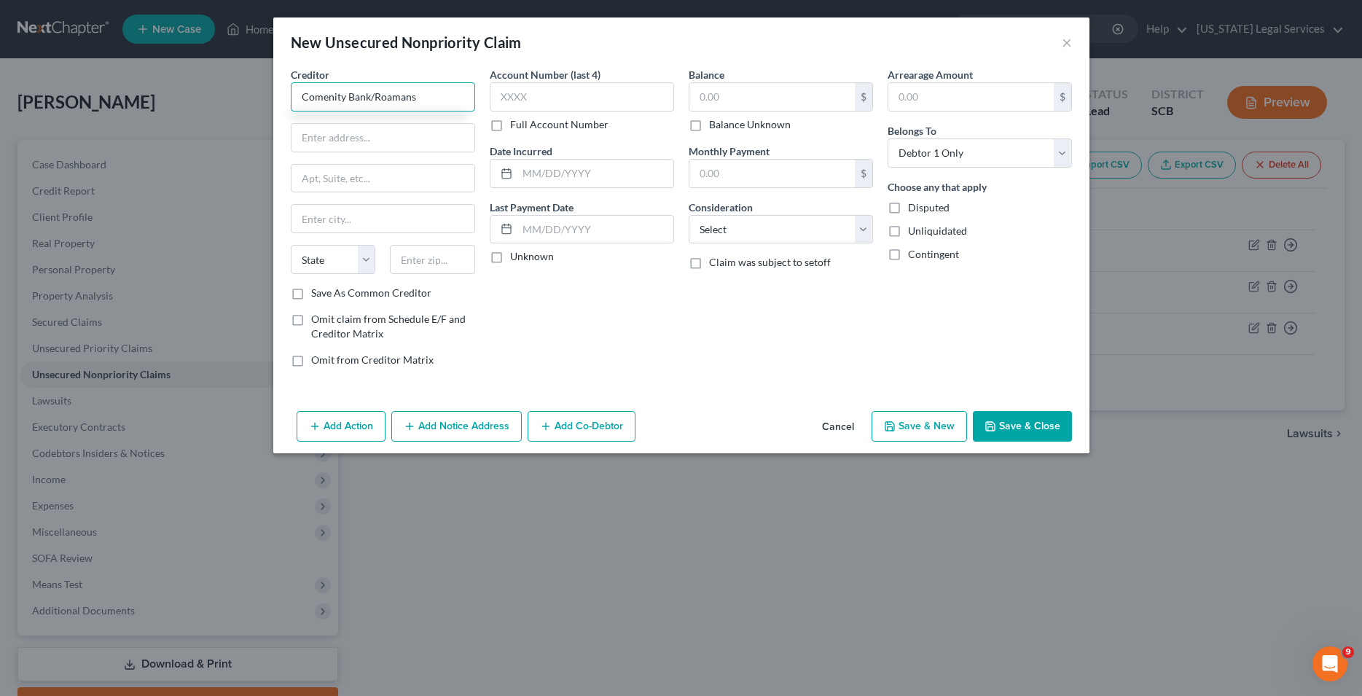
type input "Comenity Bank/Roamans"
type input "3100 Easton Square Place"
type input "Columbus"
select select "36"
type input "43219"
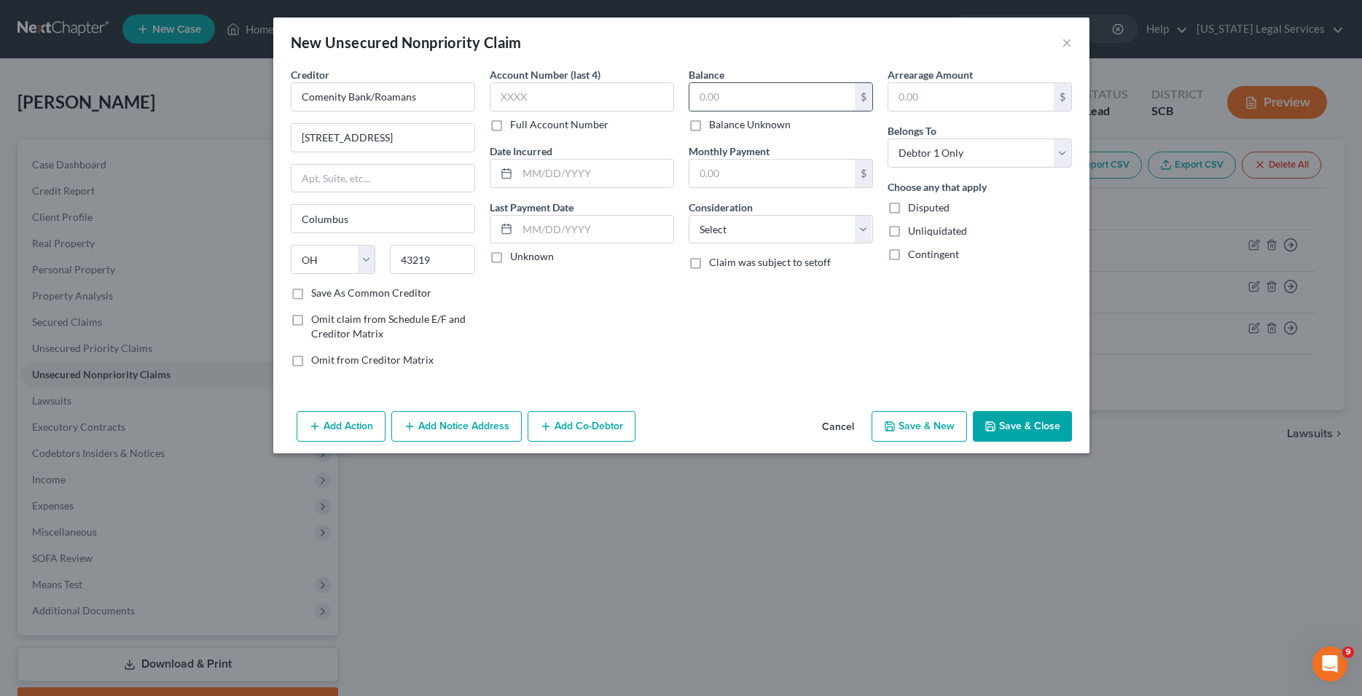
click at [718, 95] on input "text" at bounding box center [771, 97] width 165 height 28
type input "1,268.00"
click at [689, 215] on select "Select Cable / Satellite Services Collection Agency Credit Card Debt Debt Couns…" at bounding box center [781, 229] width 184 height 29
select select "2"
click option "Credit Card Debt" at bounding box center [0, 0] width 0 height 0
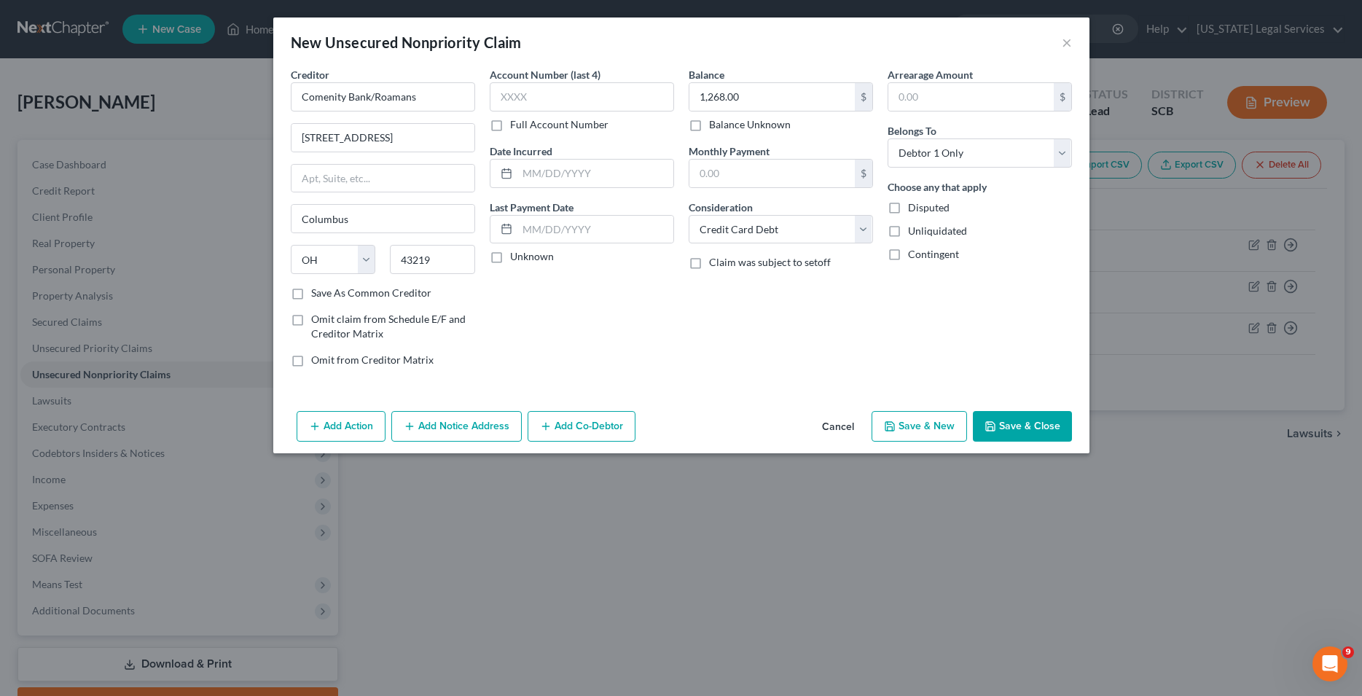
click at [918, 428] on button "Save & New" at bounding box center [918, 426] width 95 height 31
select select "0"
type input "0.00"
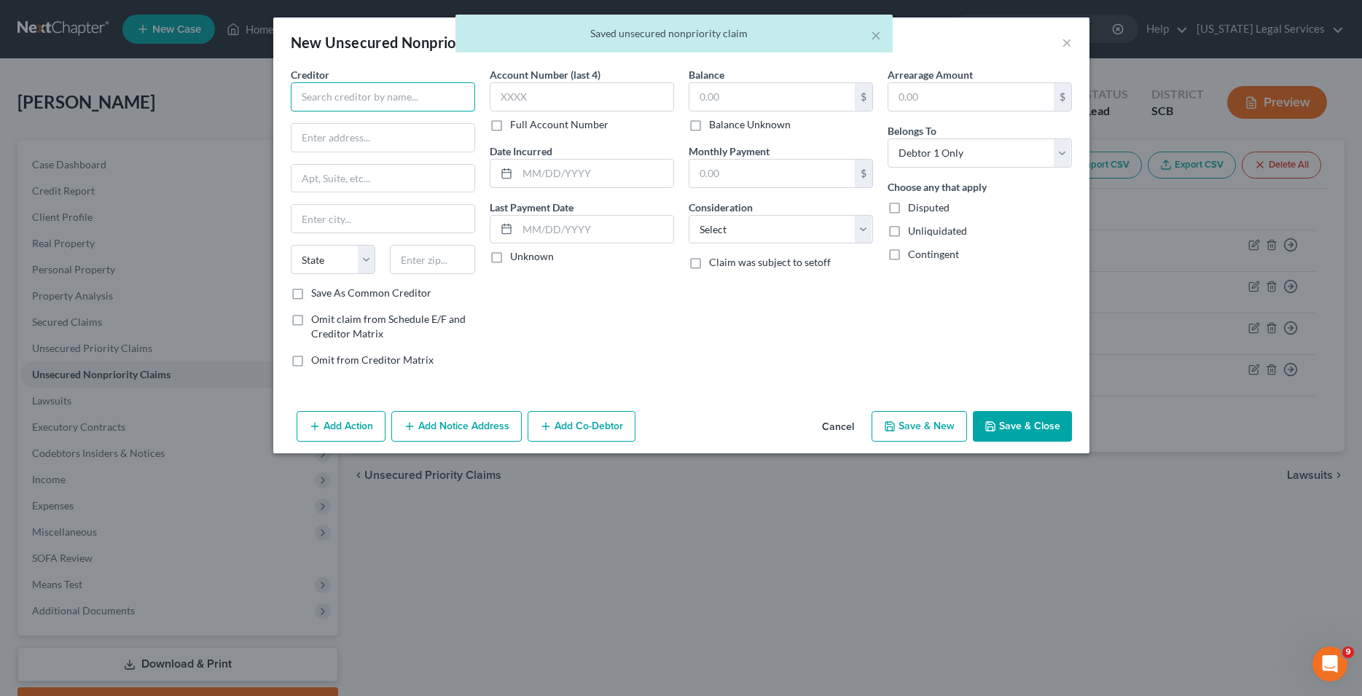
click at [361, 91] on input "text" at bounding box center [383, 96] width 184 height 29
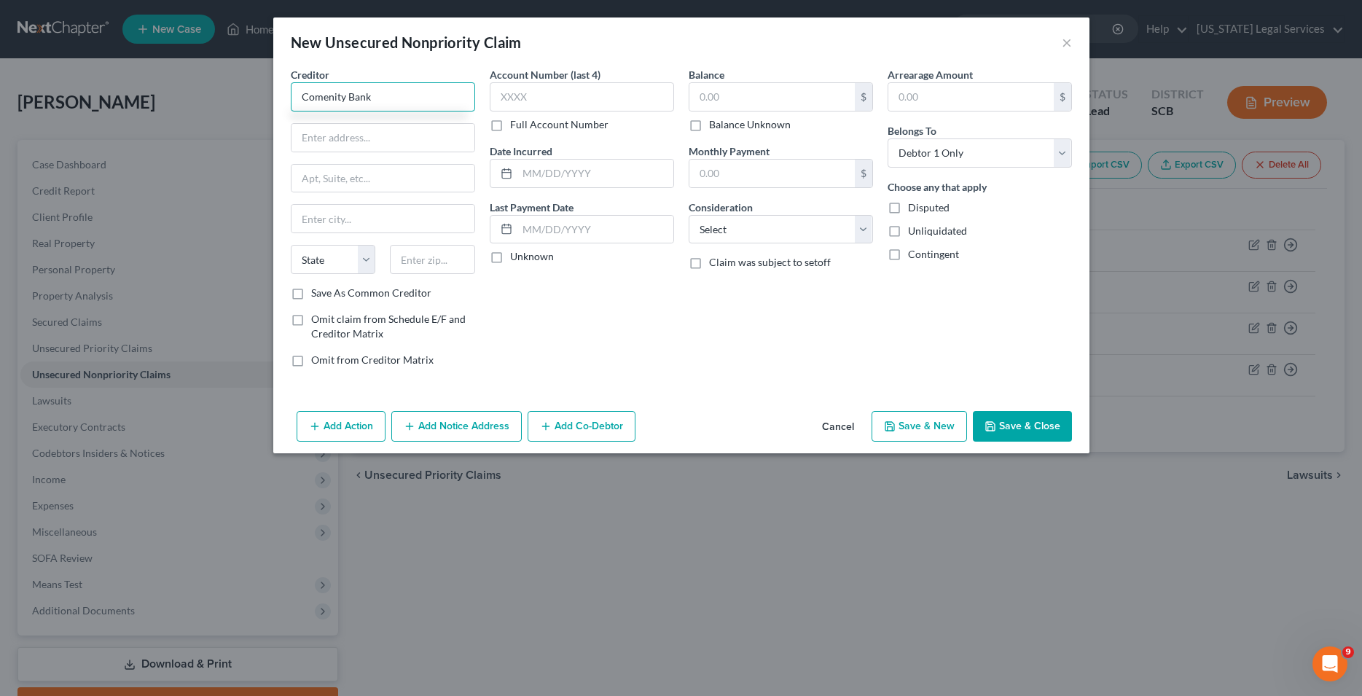
type input "Comenity Bank"
type input "3100 Easton Square Place"
type input "Columbus"
select select "36"
type input "43219"
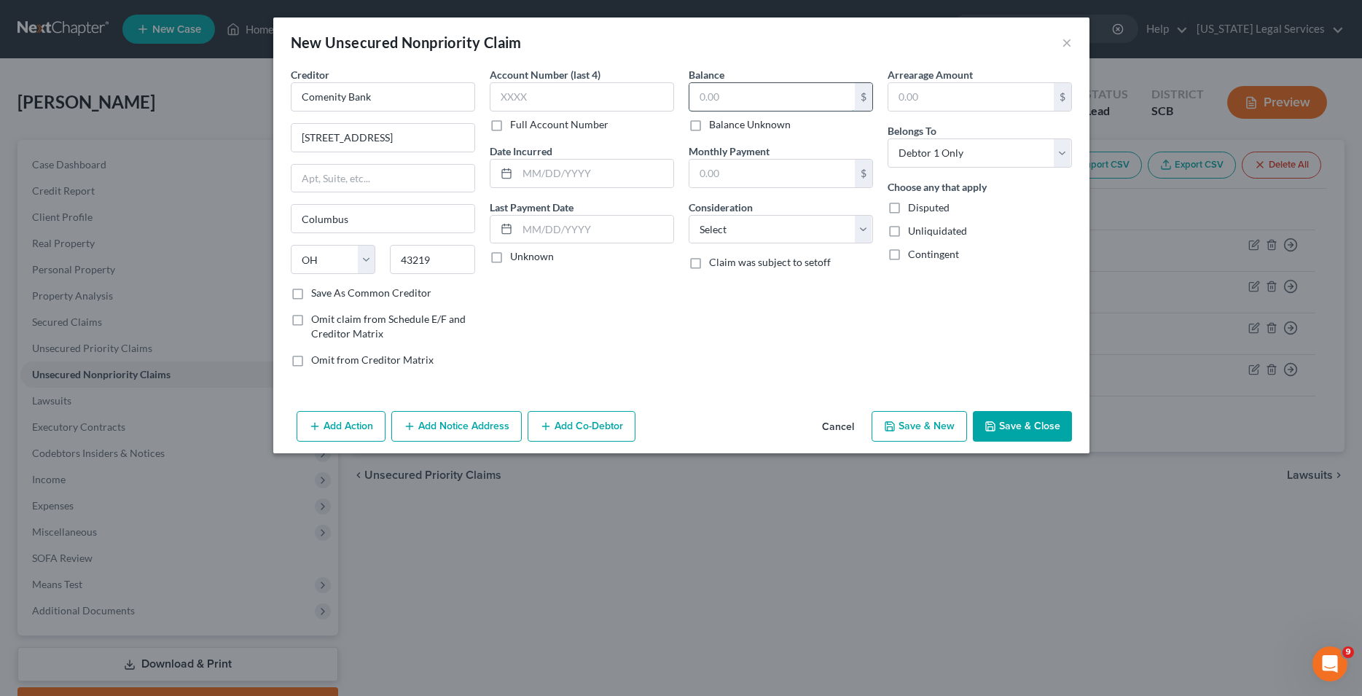
click at [726, 96] on input "text" at bounding box center [771, 97] width 165 height 28
type input "43,219"
click at [385, 97] on input "Comenity Bank" at bounding box center [383, 96] width 184 height 29
type input "Comenity Bank/Brylane Home"
click at [749, 98] on input "43,219" at bounding box center [771, 97] width 165 height 28
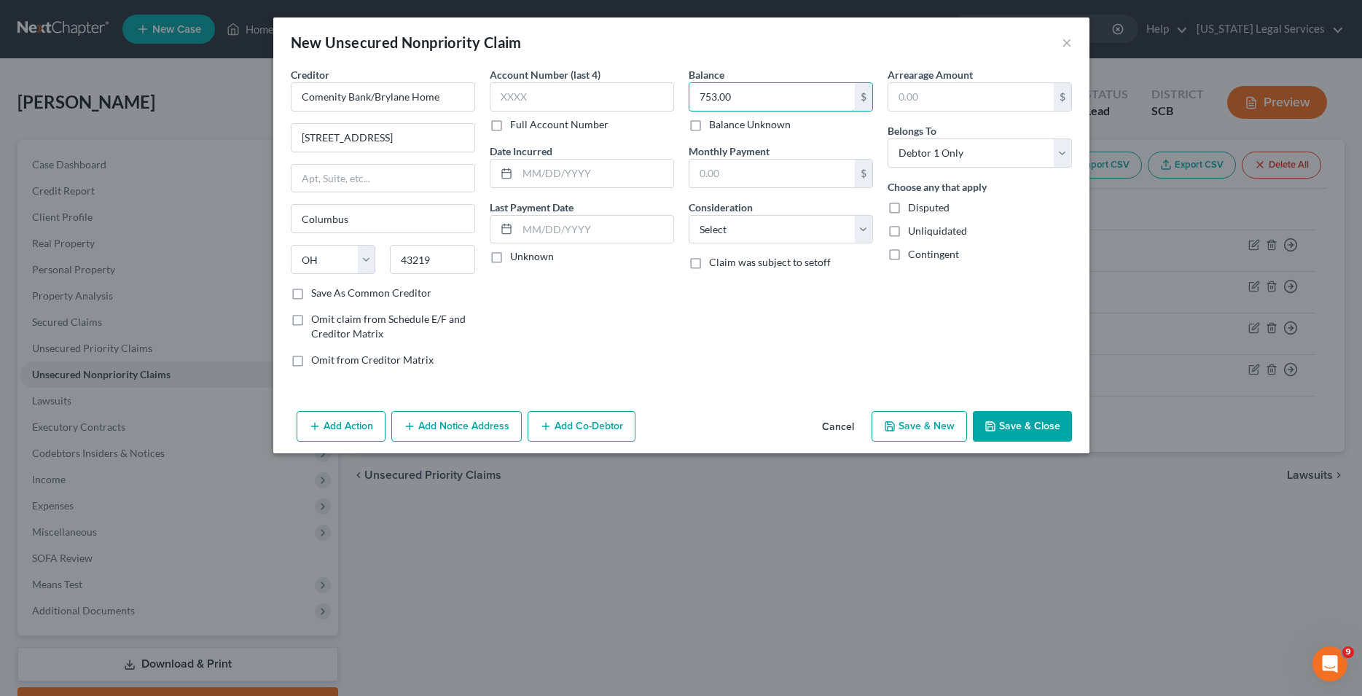
type input "753.00"
click at [1025, 439] on button "Save & Close" at bounding box center [1022, 426] width 99 height 31
type input "0.00"
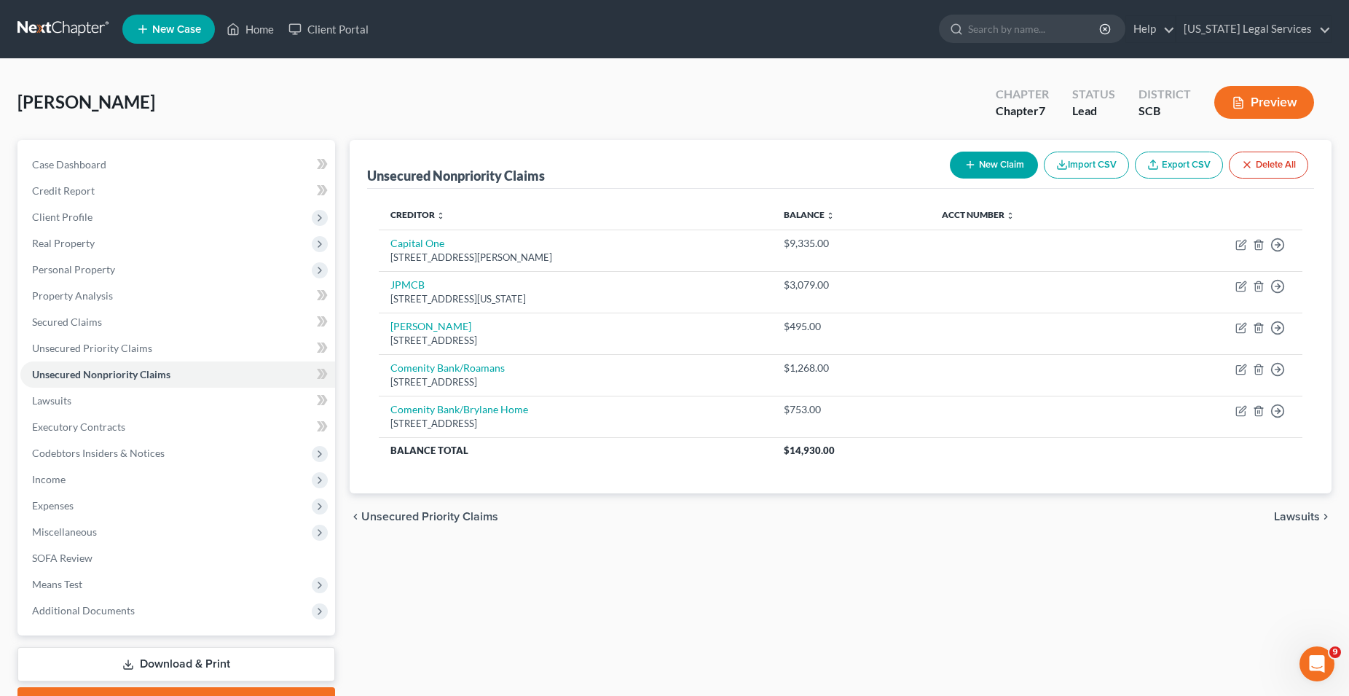
drag, startPoint x: 1003, startPoint y: 162, endPoint x: 946, endPoint y: 188, distance: 62.6
click at [1003, 161] on button "New Claim" at bounding box center [994, 165] width 88 height 27
select select "0"
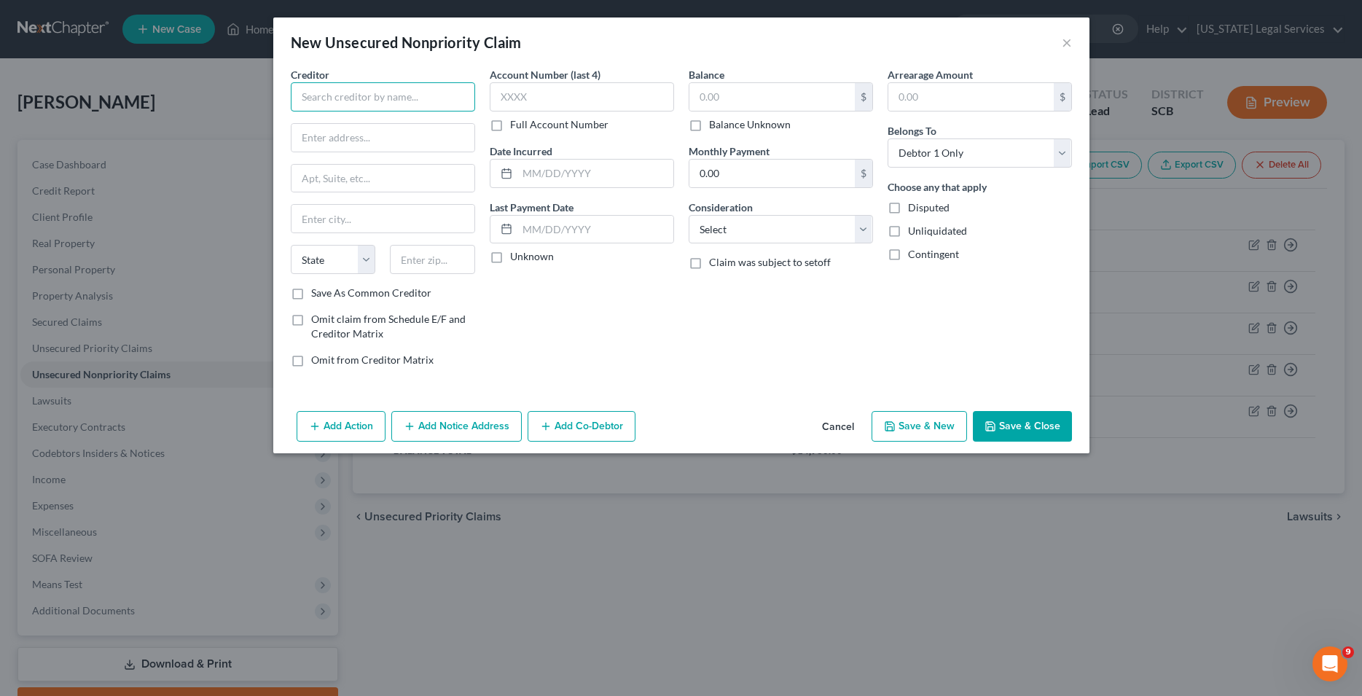
click at [349, 98] on input "text" at bounding box center [383, 96] width 184 height 29
type input "Upgrade Inc"
type input "2 North Central Ave"
type input "Phoenix"
select select "3"
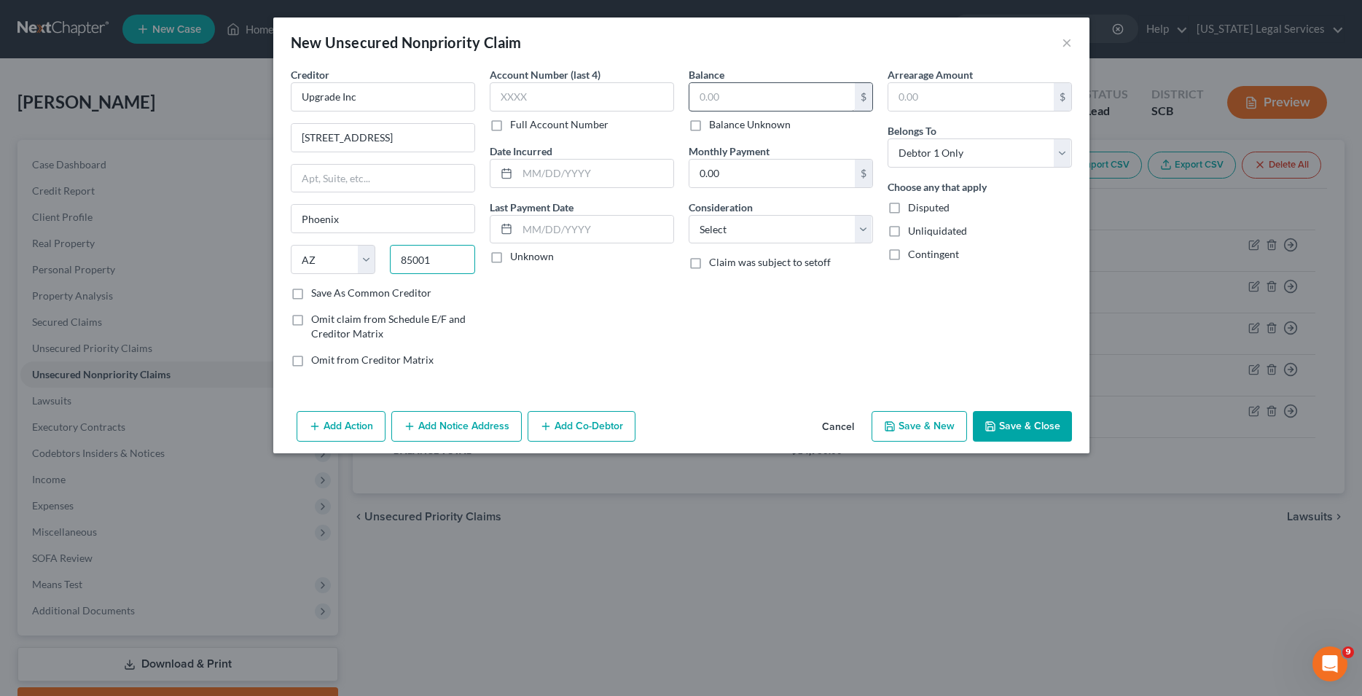
type input "85001"
click at [766, 104] on input "text" at bounding box center [771, 97] width 165 height 28
type input "2,155.00"
click at [689, 215] on select "Select Cable / Satellite Services Collection Agency Credit Card Debt Debt Couns…" at bounding box center [781, 229] width 184 height 29
select select "2"
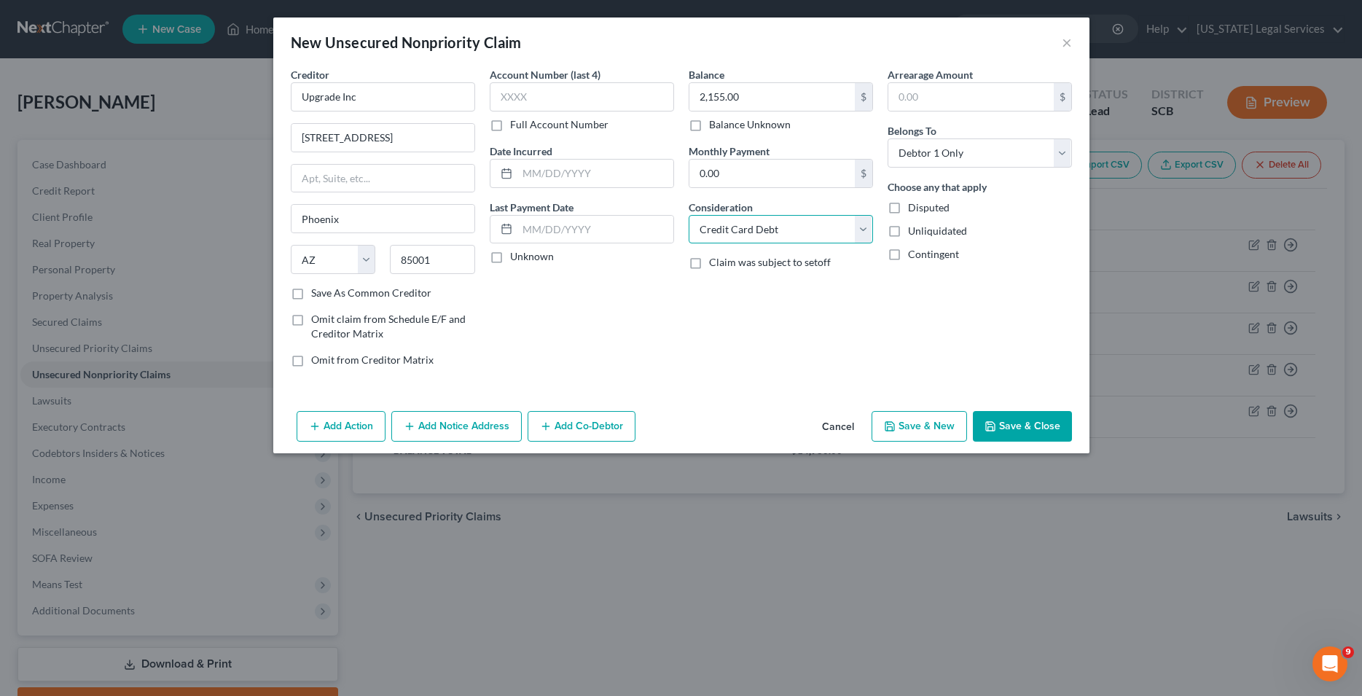
click option "Credit Card Debt" at bounding box center [0, 0] width 0 height 0
click at [1036, 431] on button "Save & Close" at bounding box center [1022, 426] width 99 height 31
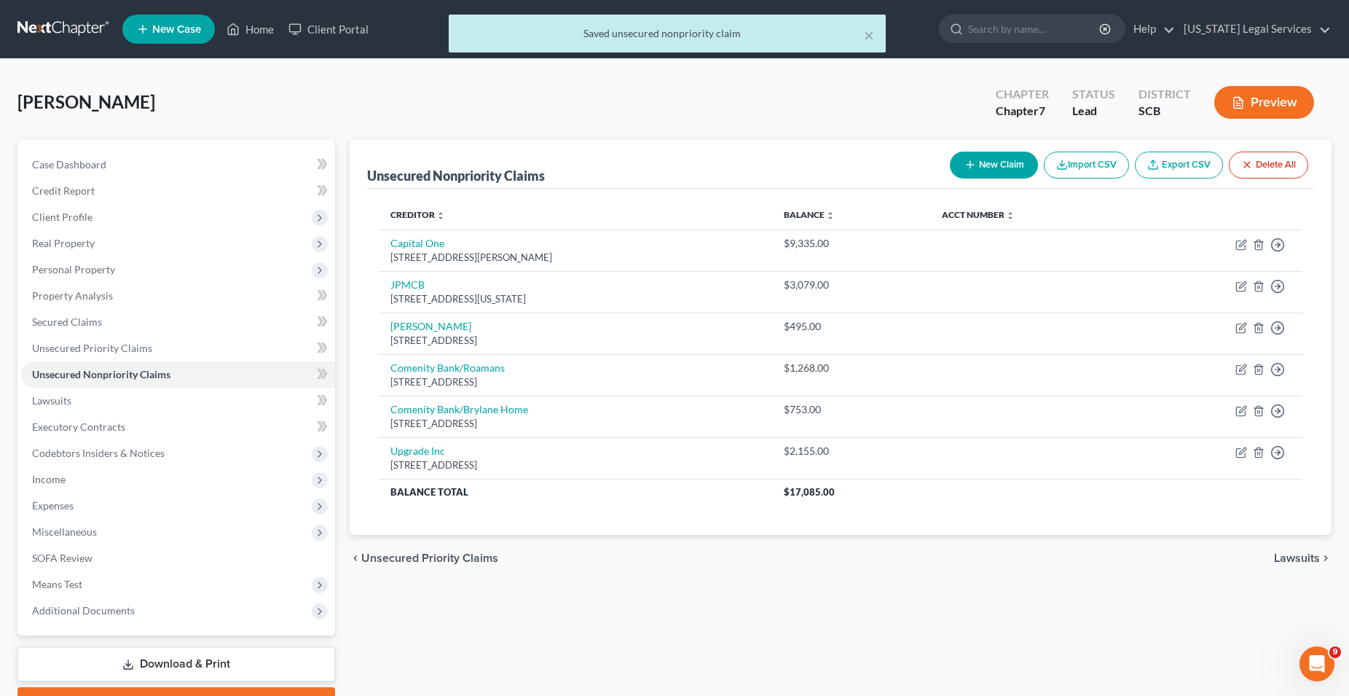
click at [1008, 165] on button "New Claim" at bounding box center [994, 165] width 88 height 27
select select "0"
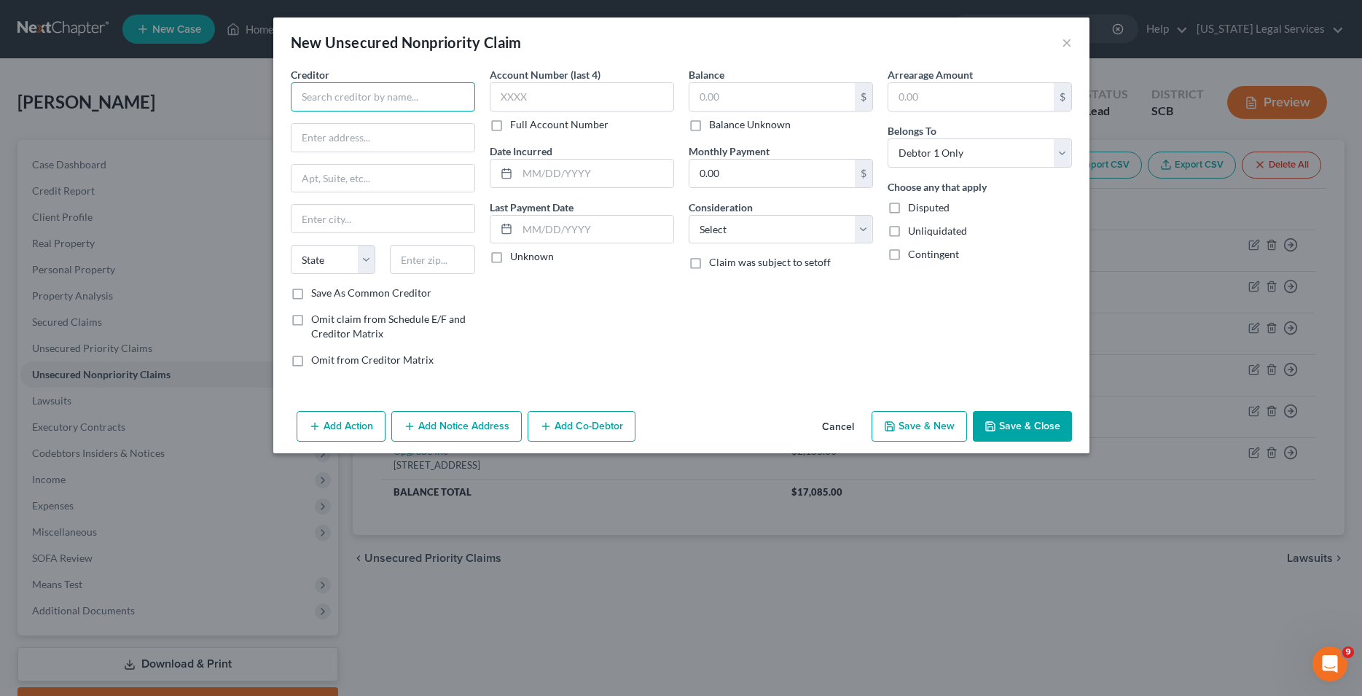
click at [350, 101] on input "text" at bounding box center [383, 96] width 184 height 29
click at [362, 132] on div "[STREET_ADDRESS]" at bounding box center [378, 136] width 152 height 12
type input "Horry County Treasurer"
type input "PO BOX 1828"
type input "[PERSON_NAME]"
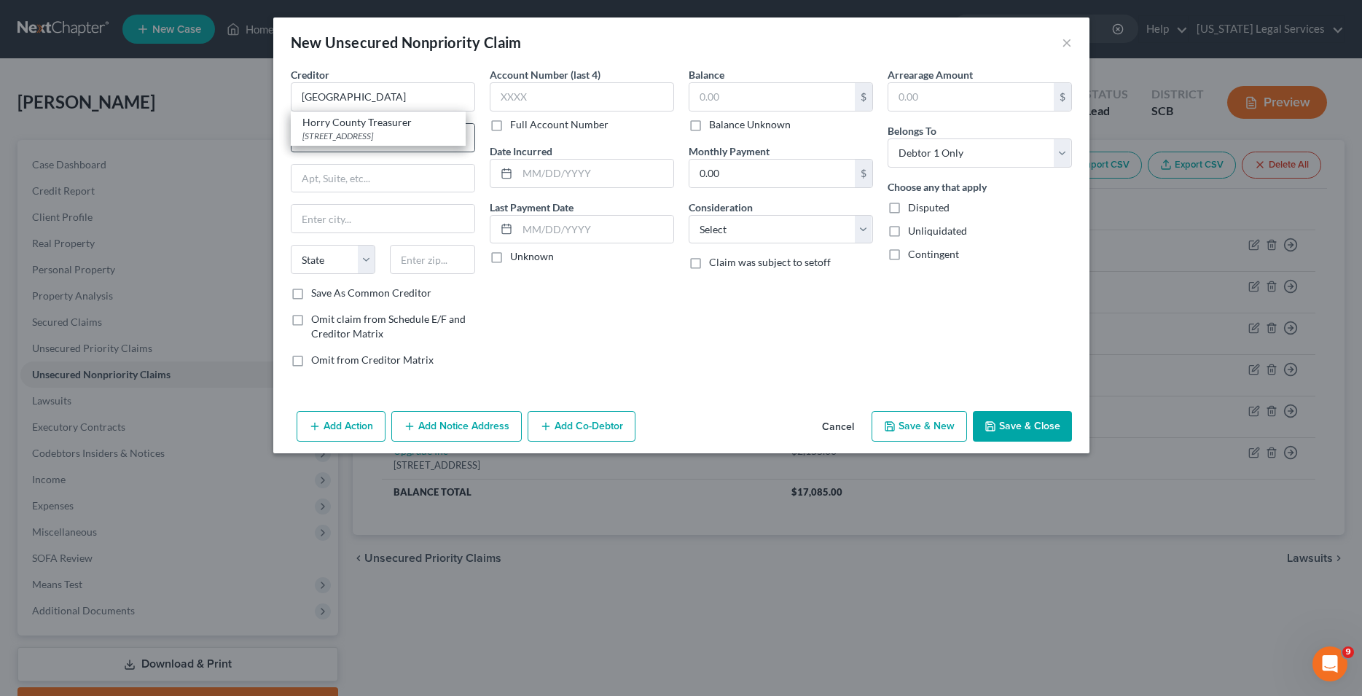
select select "42"
type input "29528"
click at [689, 215] on select "Select Cable / Satellite Services Collection Agency Credit Card Debt Debt Couns…" at bounding box center [781, 229] width 184 height 29
select select "14"
click option "Other" at bounding box center [0, 0] width 0 height 0
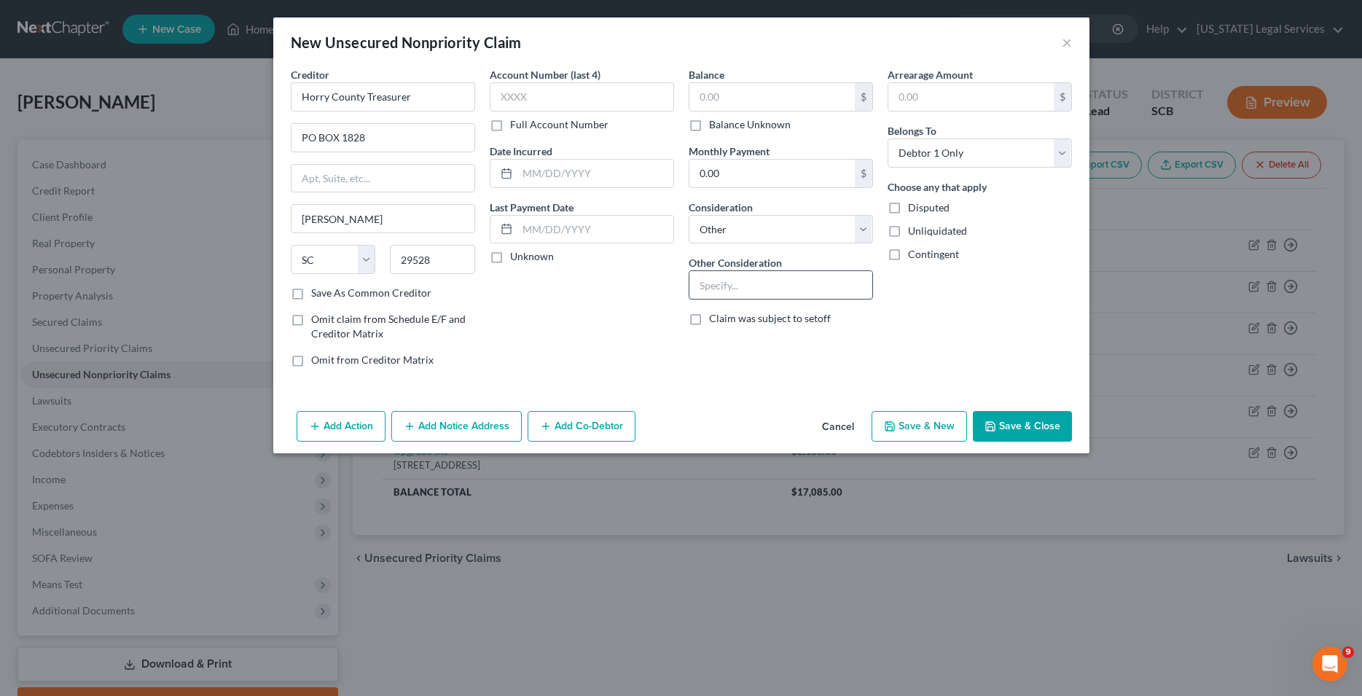
click at [726, 283] on input "text" at bounding box center [780, 285] width 183 height 28
type input "Notice"
click at [1056, 430] on button "Save & Close" at bounding box center [1022, 426] width 99 height 31
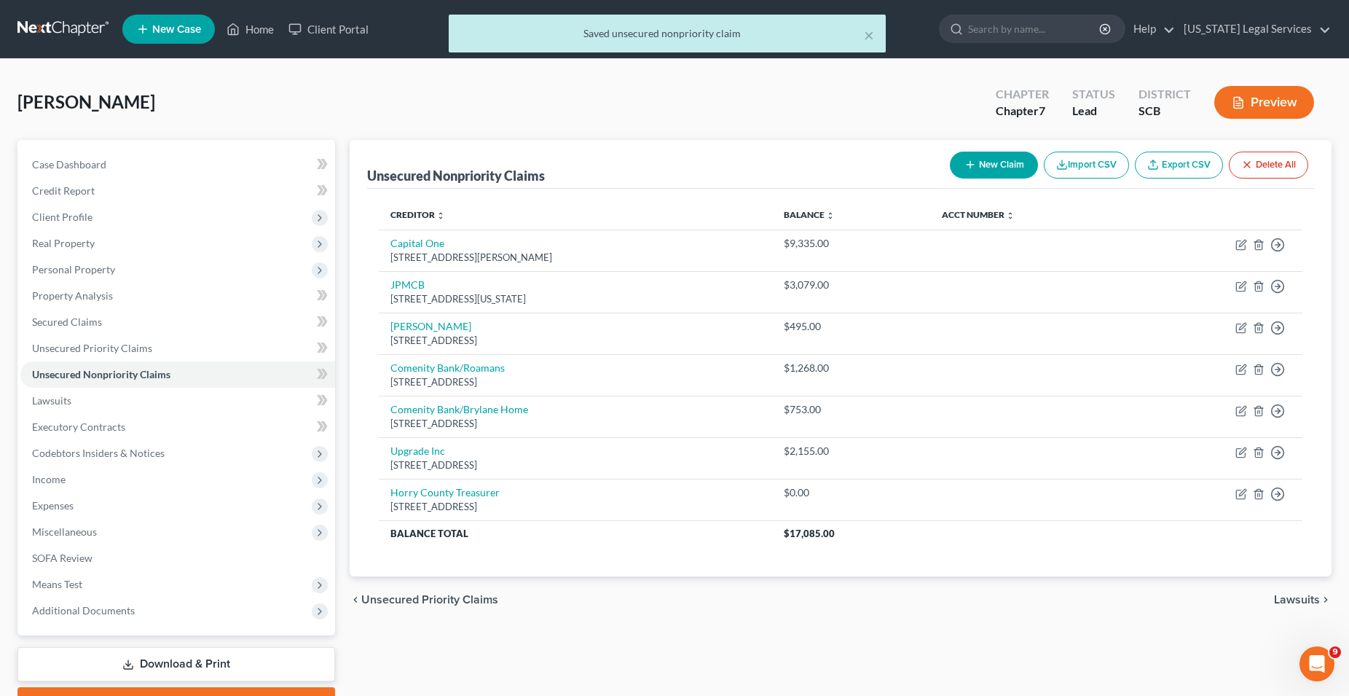
drag, startPoint x: 1000, startPoint y: 159, endPoint x: 745, endPoint y: 198, distance: 258.0
click at [997, 158] on button "New Claim" at bounding box center [994, 165] width 88 height 27
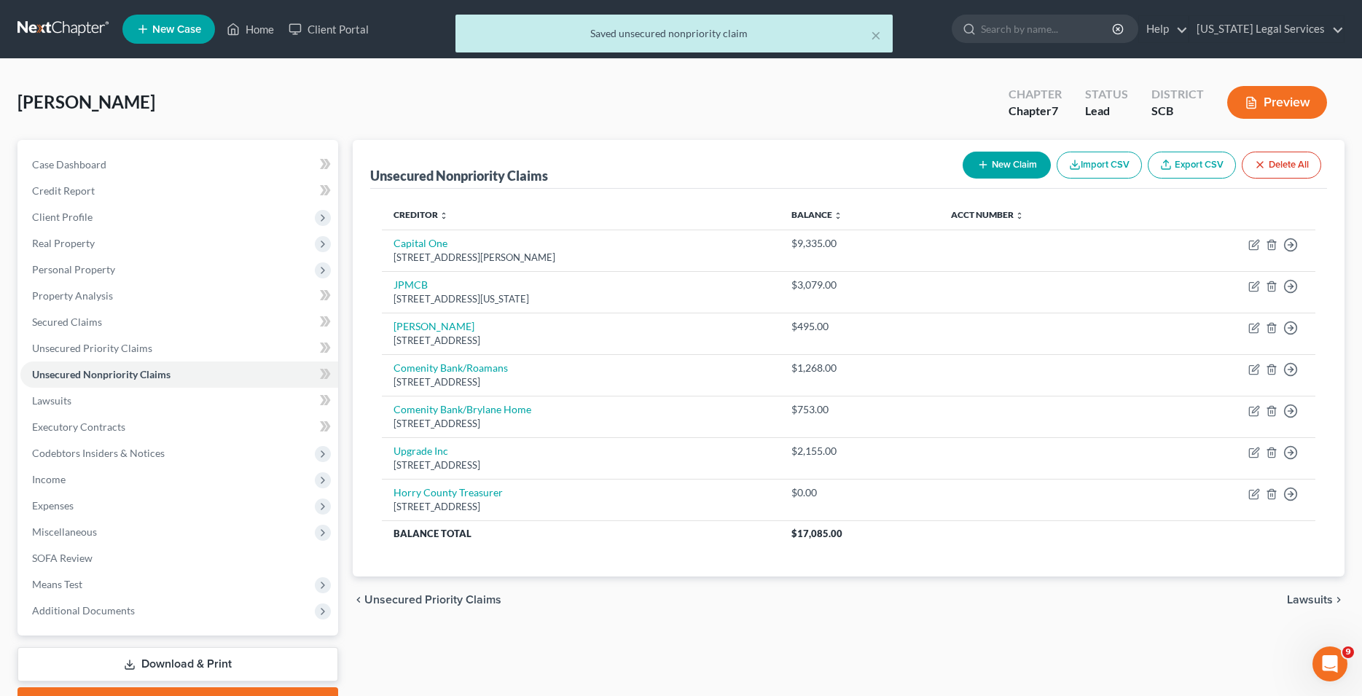
select select "0"
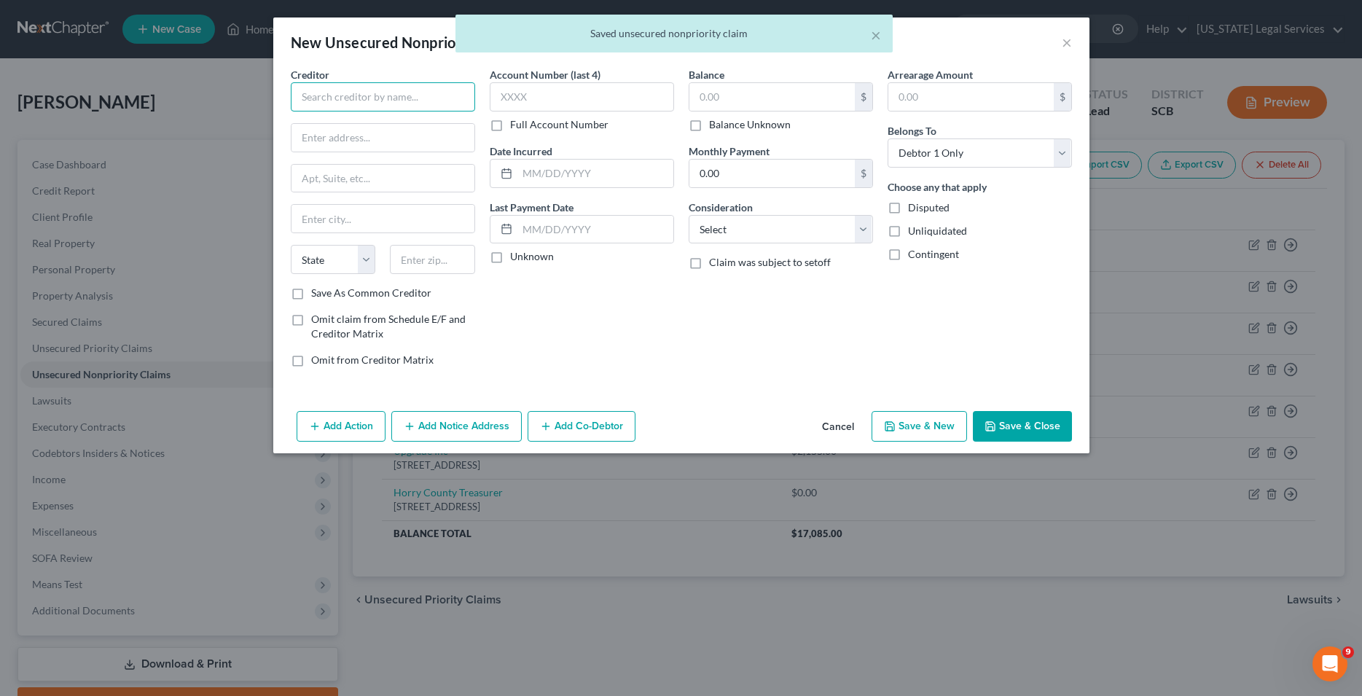
click at [366, 95] on input "text" at bounding box center [383, 96] width 184 height 29
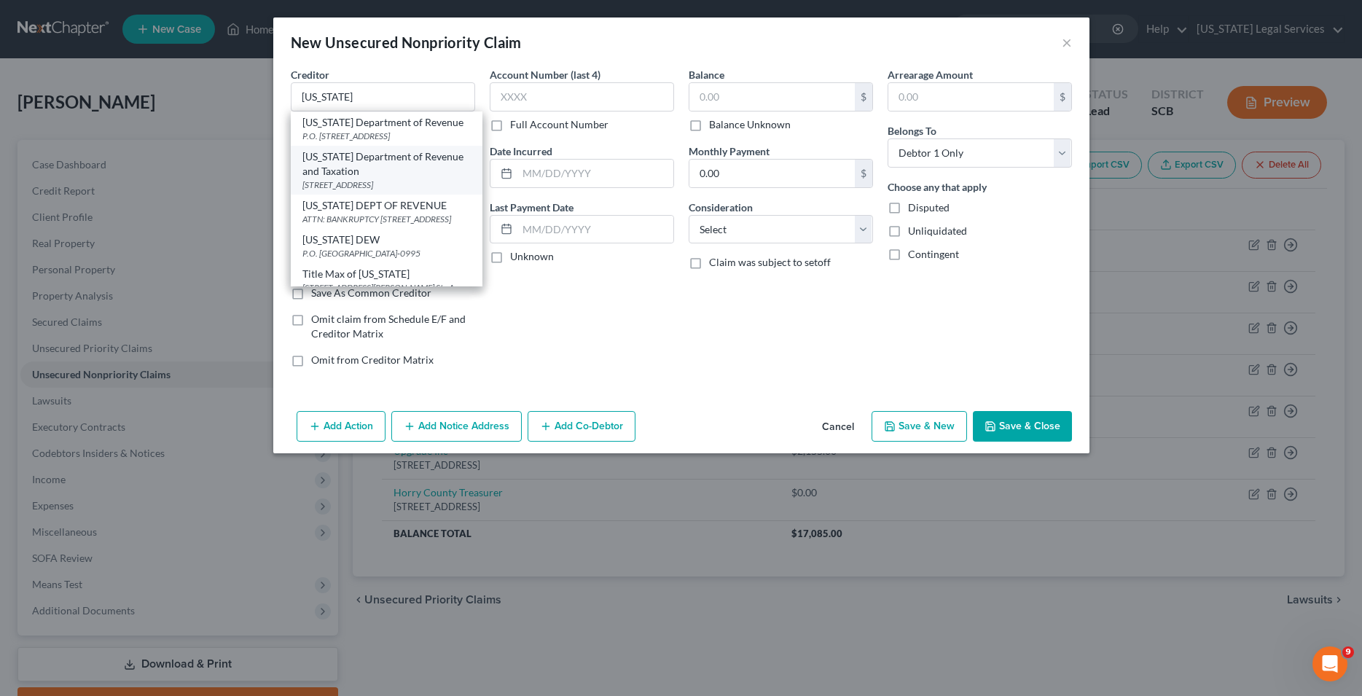
click at [361, 179] on div "[US_STATE] Department of Revenue and Taxation" at bounding box center [386, 163] width 168 height 29
type input "[US_STATE] Department of Revenue and Taxation"
type input "PO Box 12265"
type input "Columbia"
select select "42"
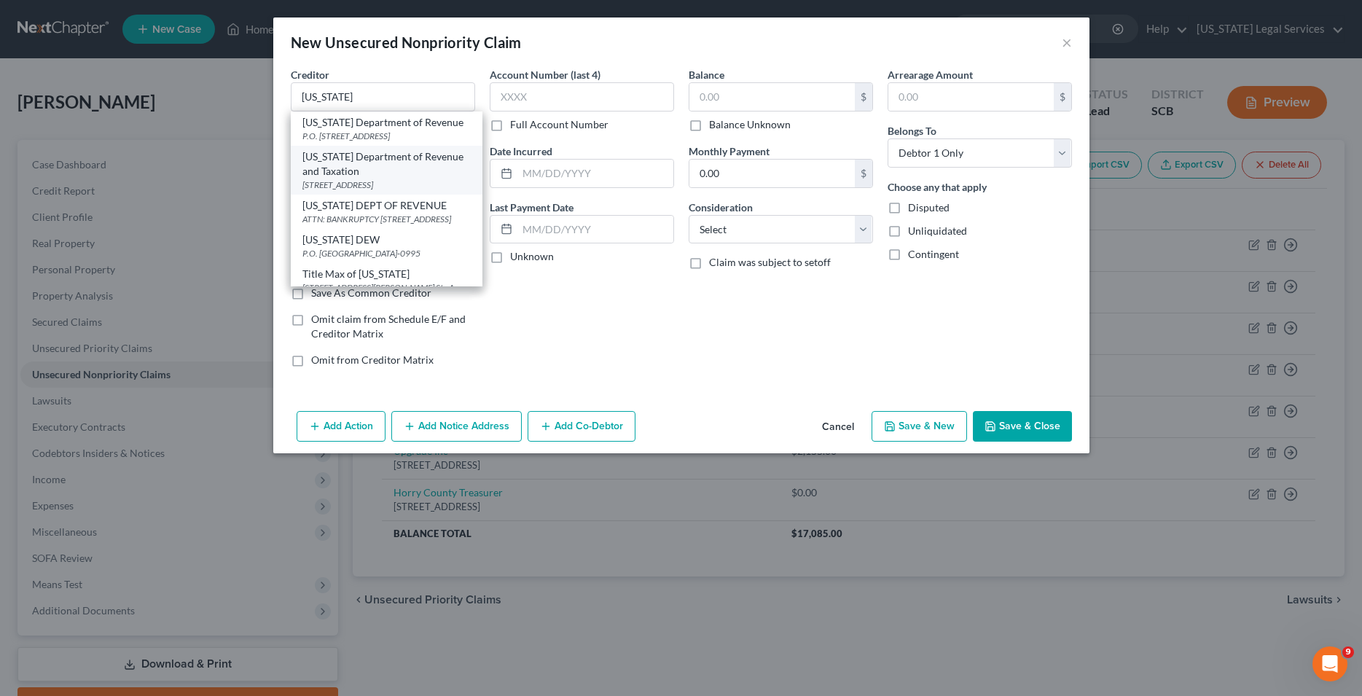
type input "29211-9979"
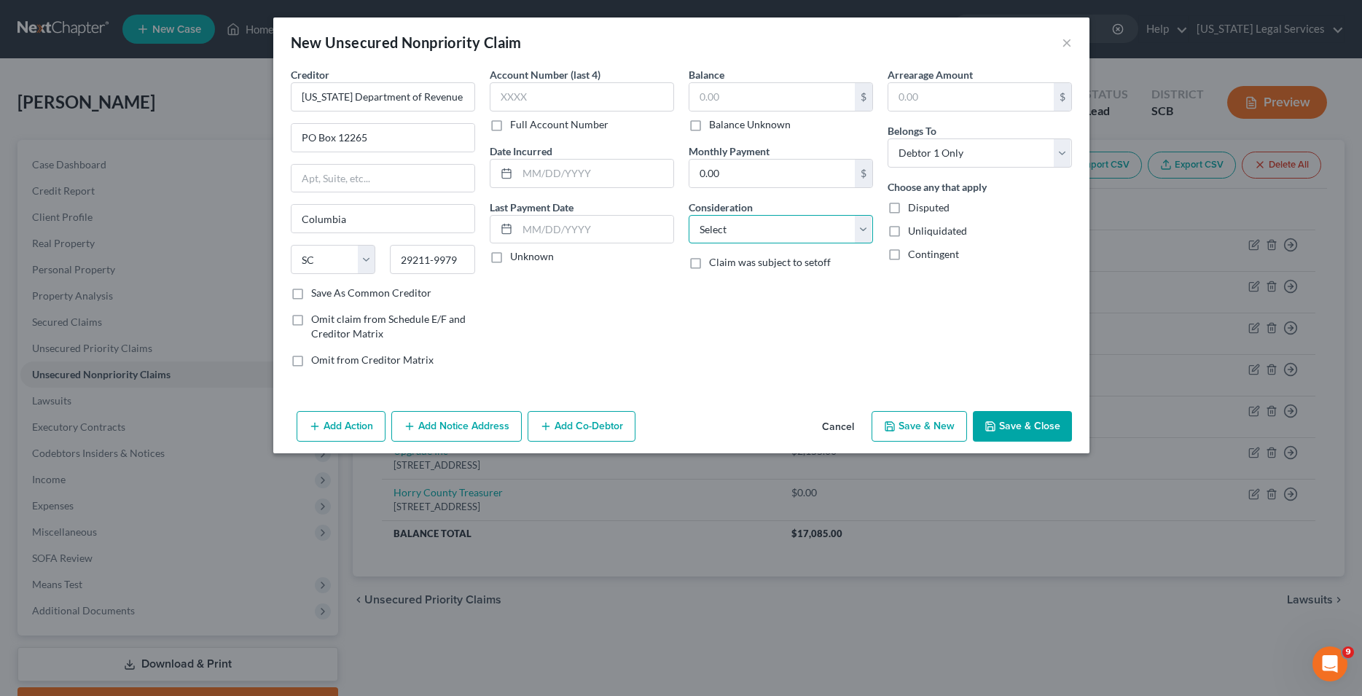
click at [689, 215] on select "Select Cable / Satellite Services Collection Agency Credit Card Debt Debt Couns…" at bounding box center [781, 229] width 184 height 29
select select "14"
click option "Other" at bounding box center [0, 0] width 0 height 0
click at [734, 294] on input "text" at bounding box center [780, 285] width 183 height 28
type input "Notice"
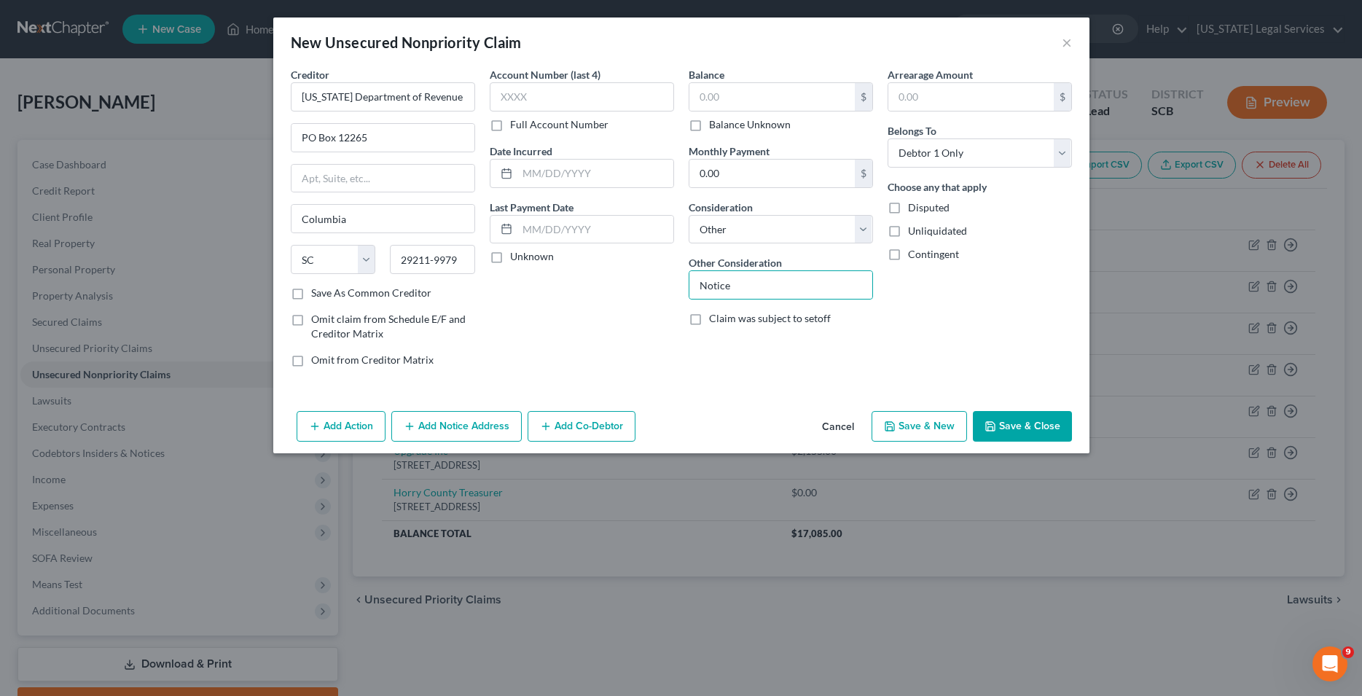
click at [909, 432] on button "Save & New" at bounding box center [918, 426] width 95 height 31
select select "0"
type input "0.00"
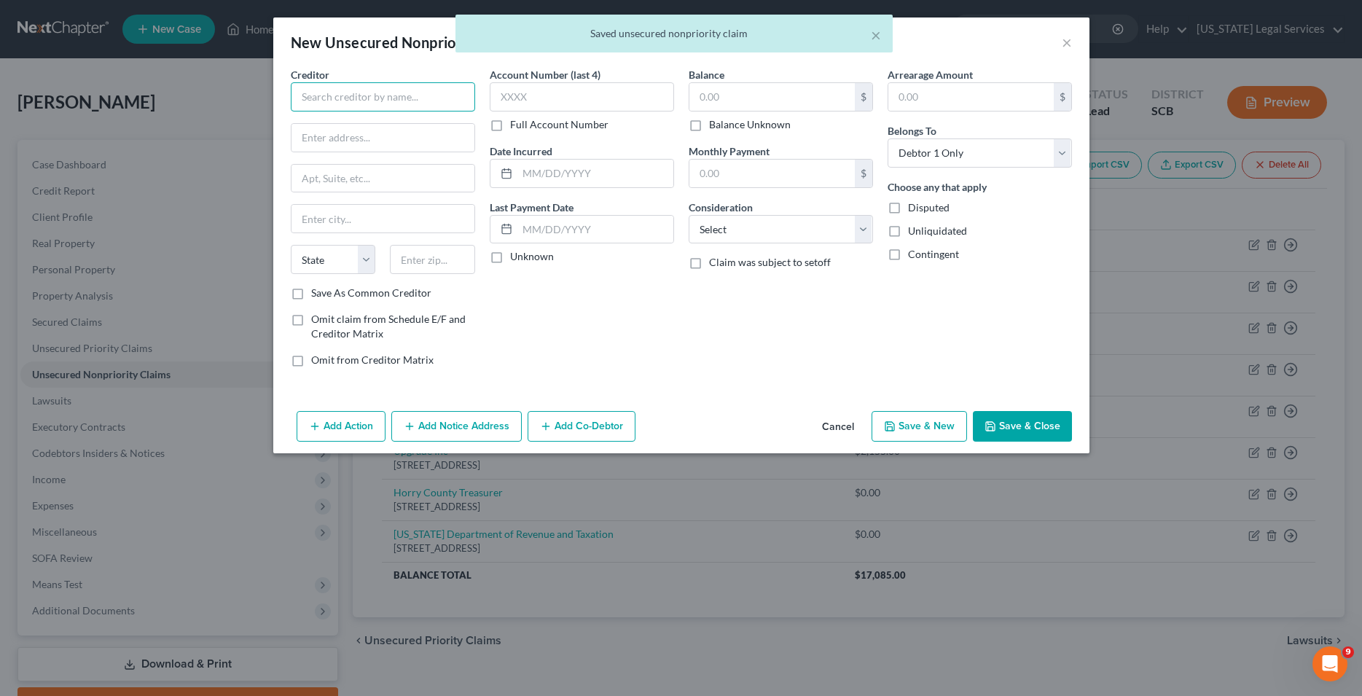
click at [371, 98] on input "text" at bounding box center [383, 96] width 184 height 29
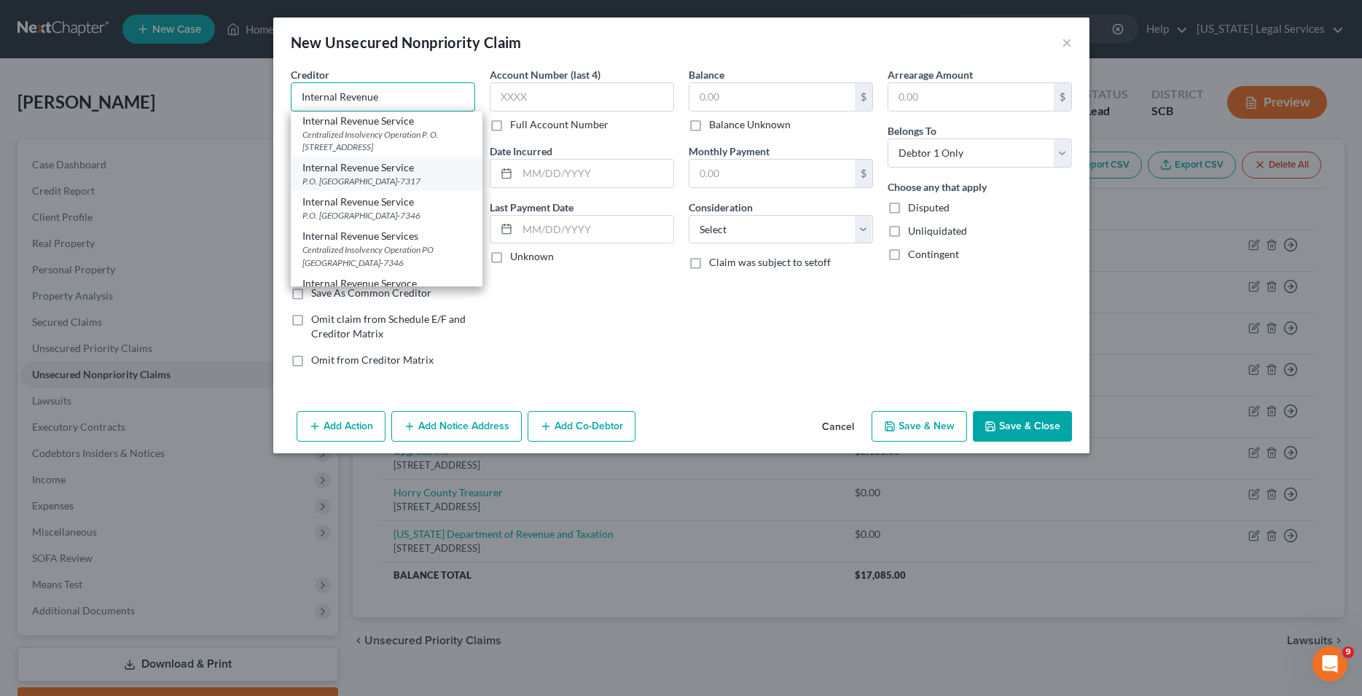
scroll to position [74, 0]
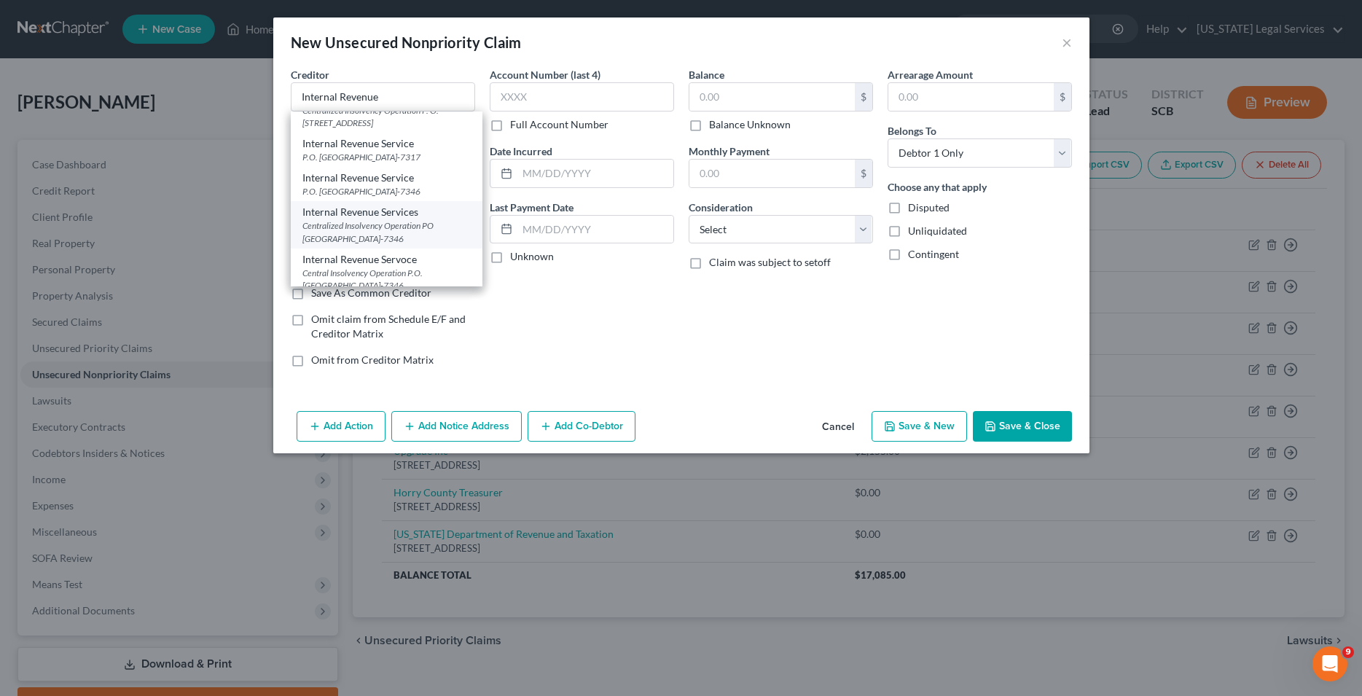
click at [385, 244] on div "Centralized Insolvency Operation PO [GEOGRAPHIC_DATA]-7346" at bounding box center [386, 231] width 168 height 25
type input "Internal Revenue Services"
type input "Centralized Insolvency Operation"
type input "PO Box 7346"
type input "[GEOGRAPHIC_DATA]"
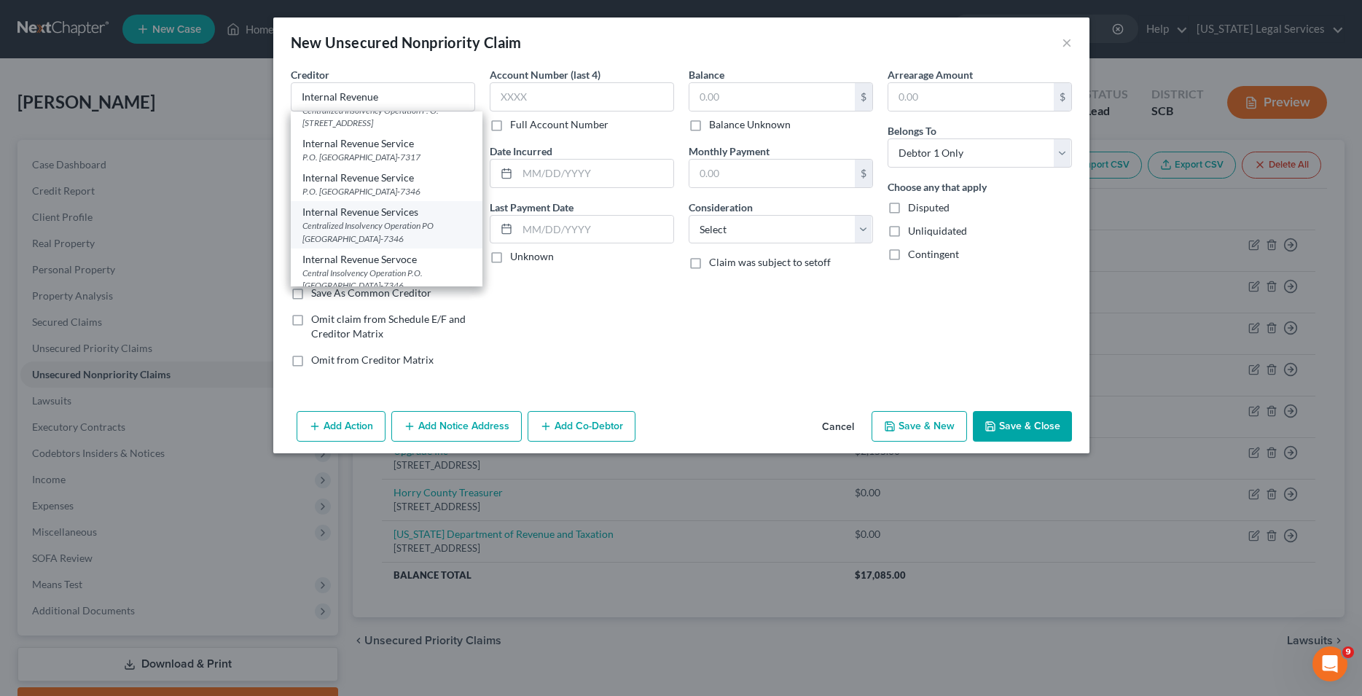
select select "39"
type input "19101-7346"
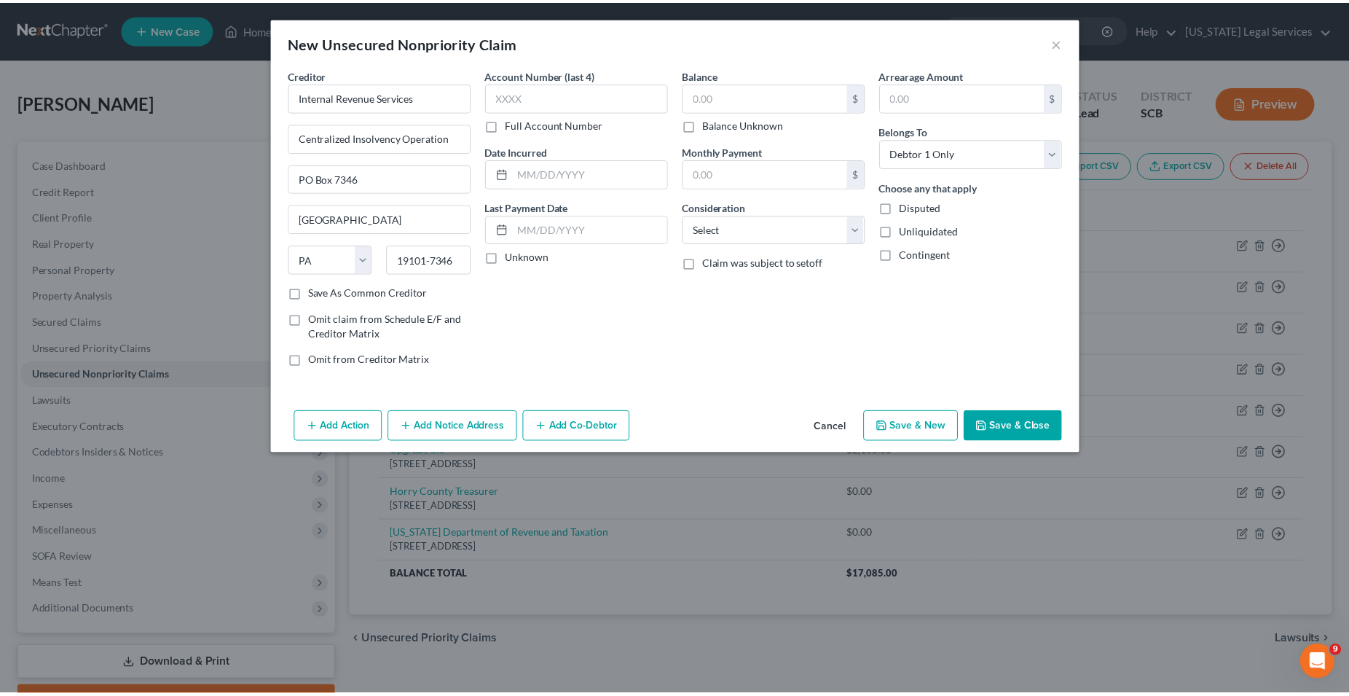
scroll to position [0, 0]
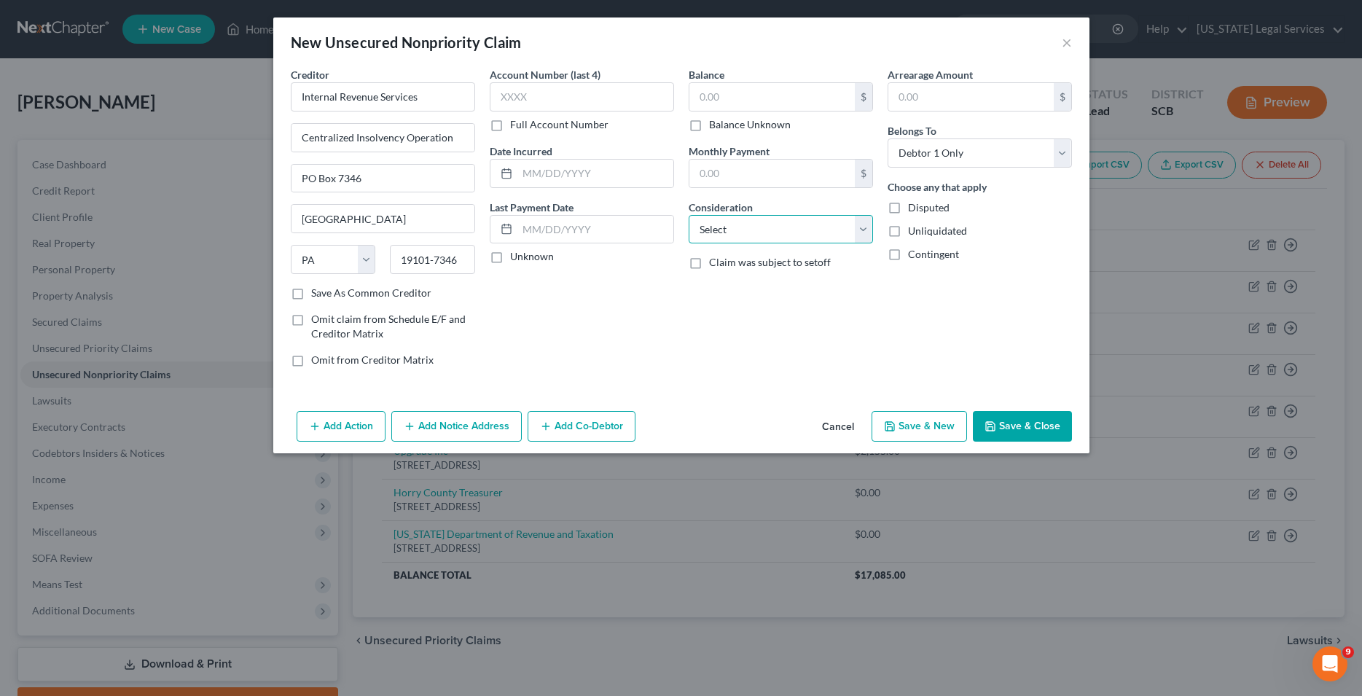
click at [689, 215] on select "Select Cable / Satellite Services Collection Agency Credit Card Debt Debt Couns…" at bounding box center [781, 229] width 184 height 29
select select "14"
click option "Other" at bounding box center [0, 0] width 0 height 0
click at [743, 283] on input "text" at bounding box center [780, 285] width 183 height 28
type input "Notice"
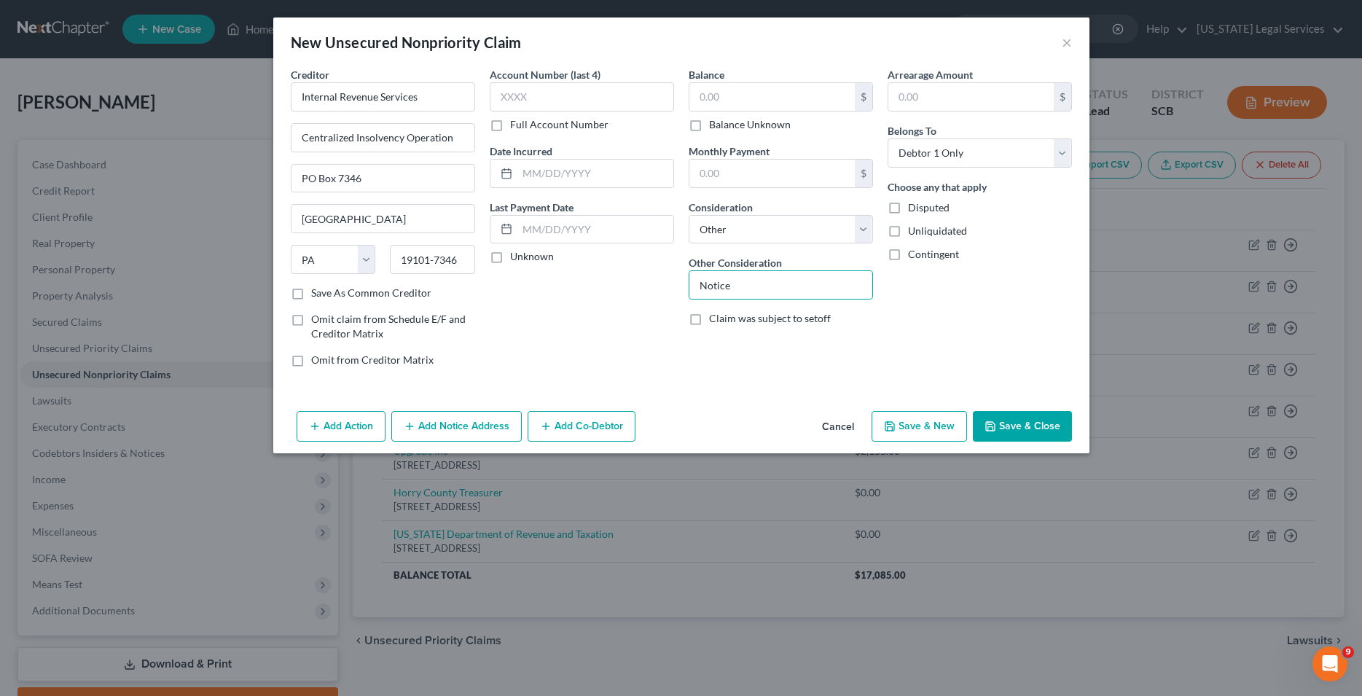
click at [992, 426] on polyline "button" at bounding box center [989, 428] width 5 height 4
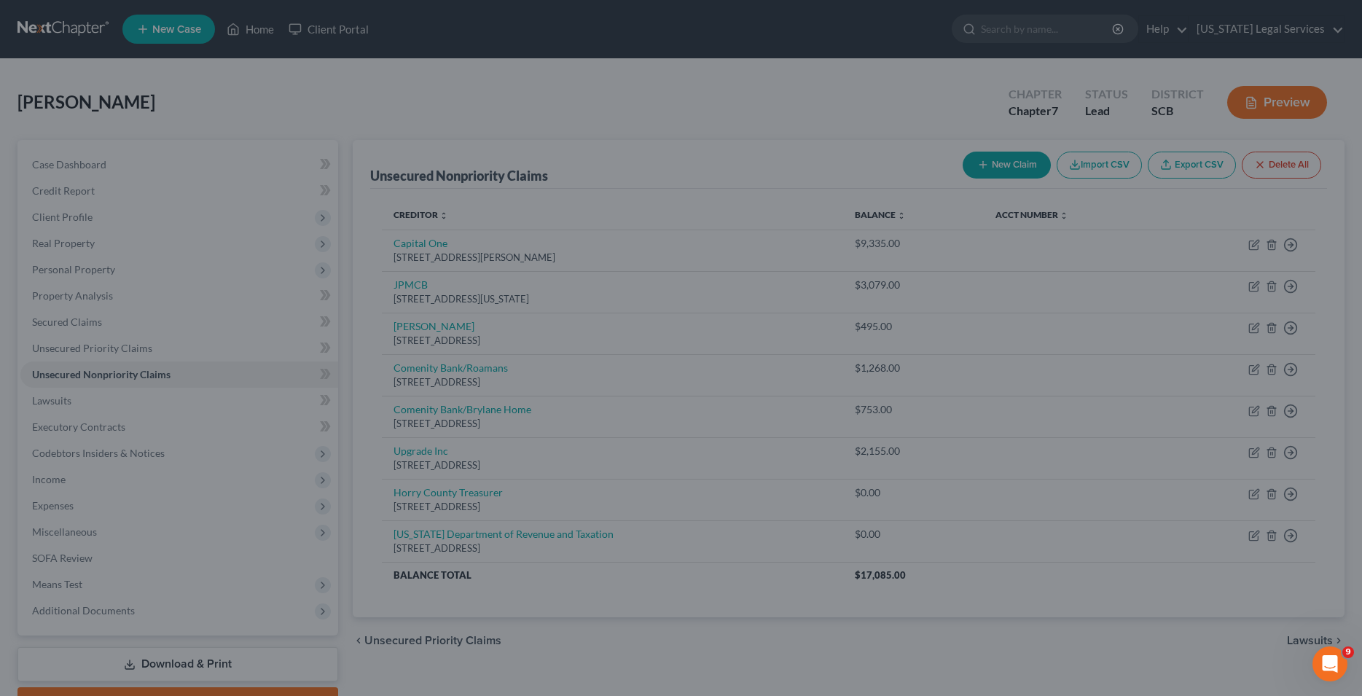
type input "0.00"
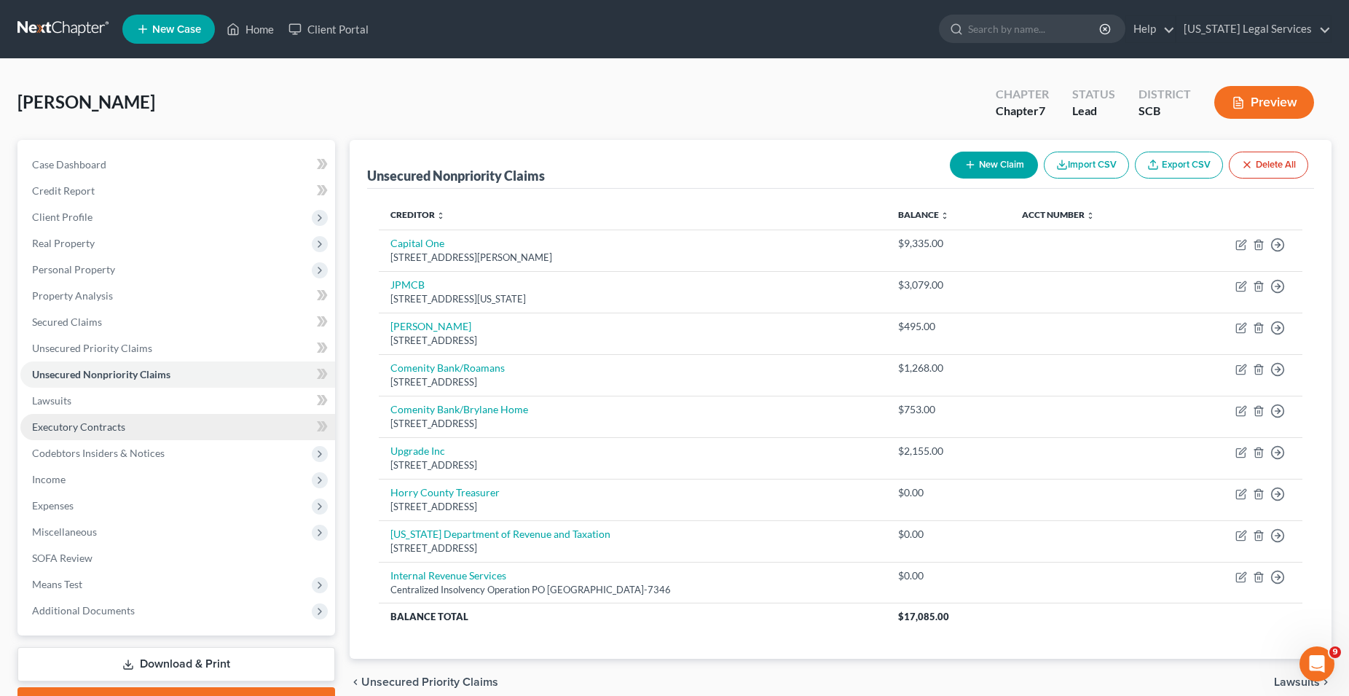
click at [63, 426] on span "Executory Contracts" at bounding box center [78, 426] width 93 height 12
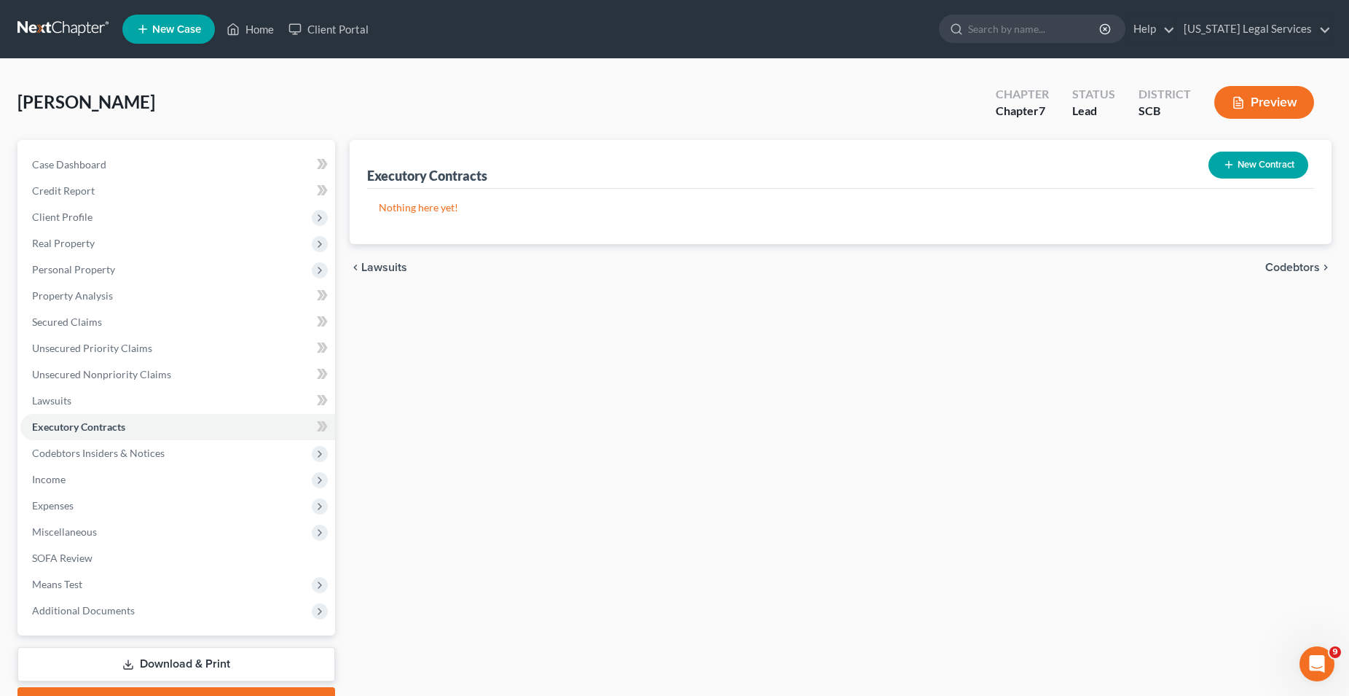
click at [1268, 168] on button "New Contract" at bounding box center [1259, 165] width 100 height 27
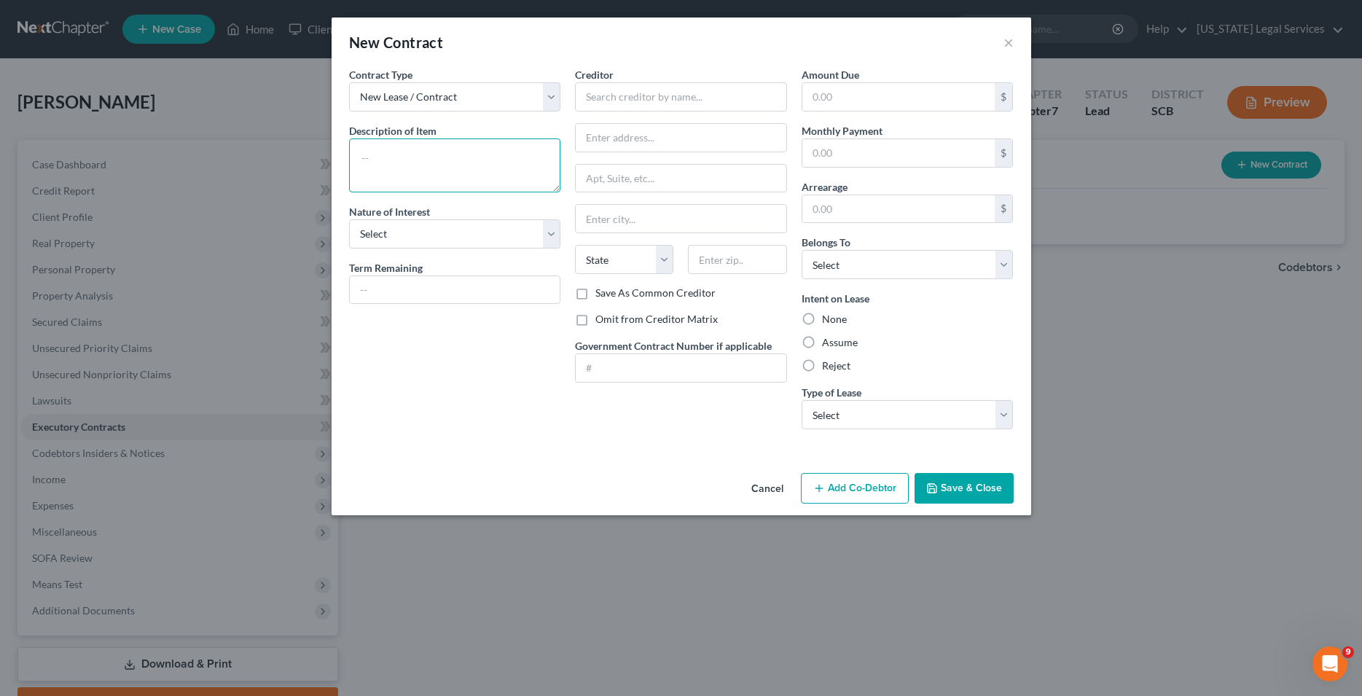
click at [408, 153] on textarea at bounding box center [455, 165] width 212 height 54
type textarea "M"
type textarea "Annual lease"
click at [349, 219] on select "Select Purchaser Agent Lessor Lessee" at bounding box center [455, 233] width 212 height 29
click at [677, 98] on input "text" at bounding box center [681, 96] width 212 height 29
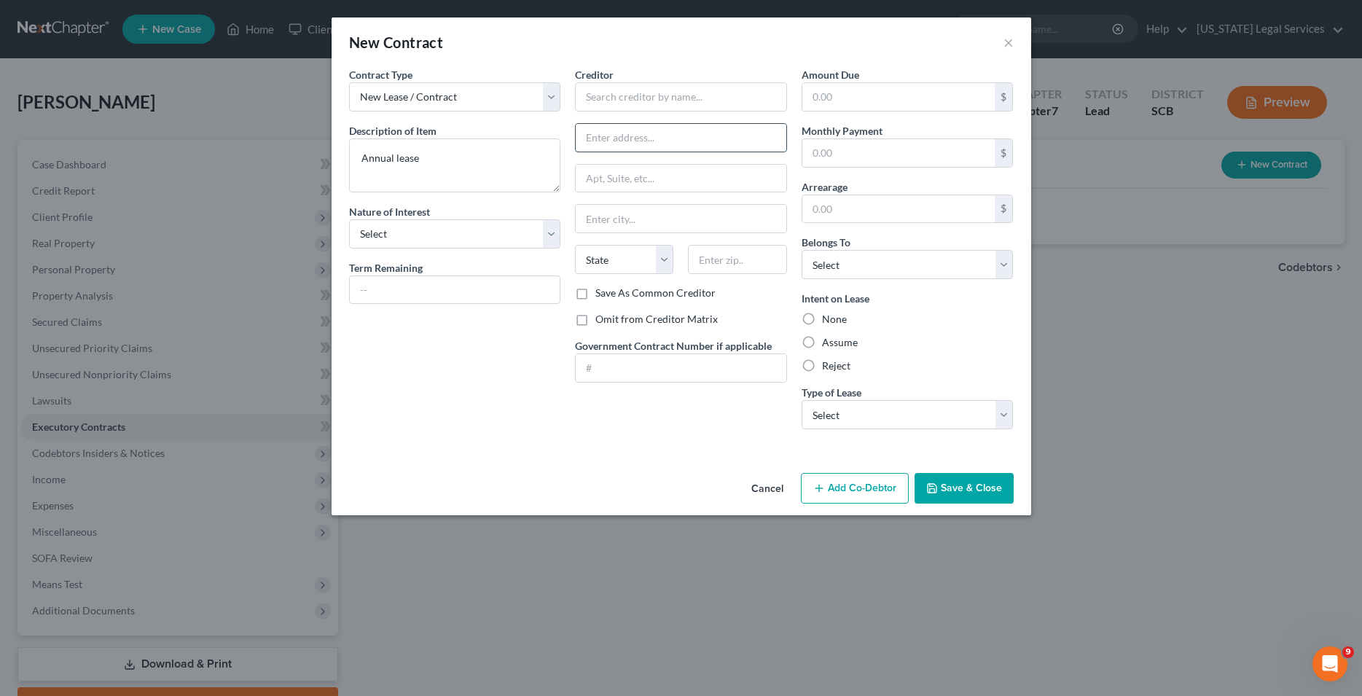
click at [659, 137] on input "text" at bounding box center [681, 138] width 211 height 28
type input "1500 Kipppford Way"
click at [619, 217] on input "text" at bounding box center [681, 219] width 211 height 28
type input "[PERSON_NAME]"
click at [575, 245] on select "State [US_STATE] AK AR AZ CA CO CT DE DC [GEOGRAPHIC_DATA] [GEOGRAPHIC_DATA] GU…" at bounding box center [624, 259] width 98 height 29
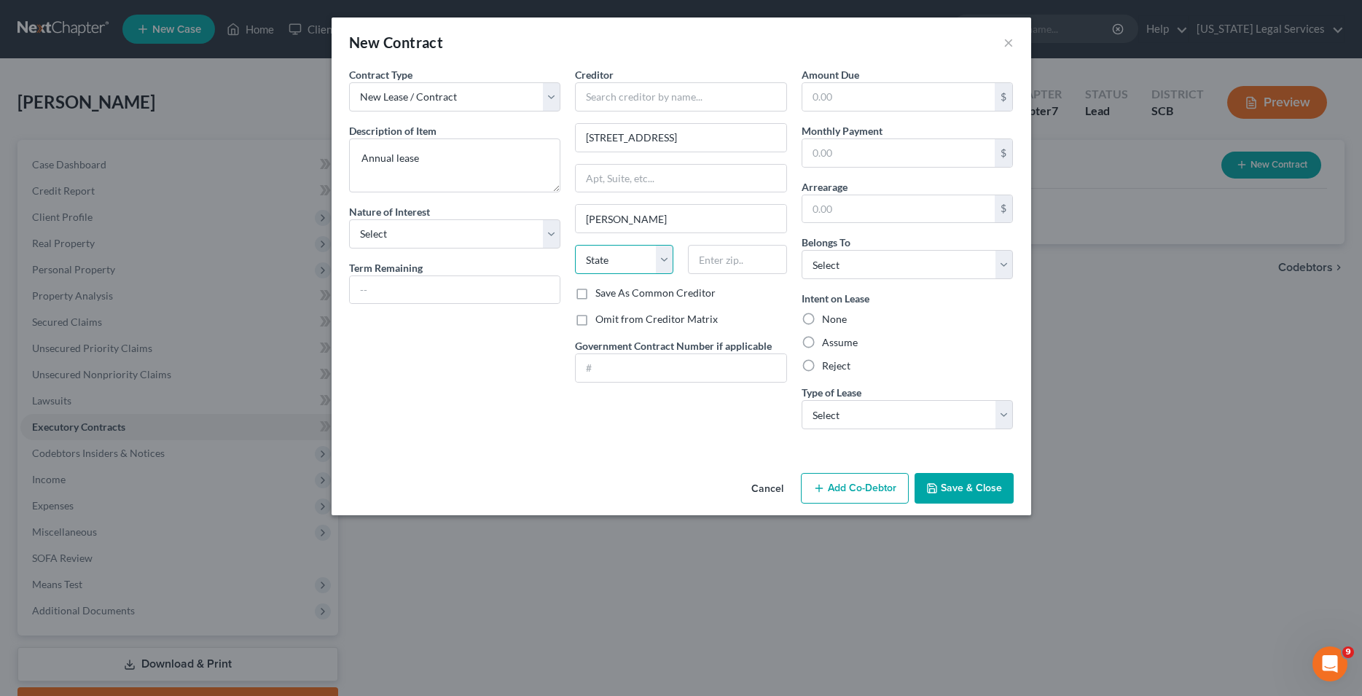
select select "42"
click option "SC" at bounding box center [0, 0] width 0 height 0
click at [718, 256] on input "text" at bounding box center [737, 259] width 98 height 29
type input "29526"
click at [632, 90] on input "text" at bounding box center [681, 96] width 212 height 29
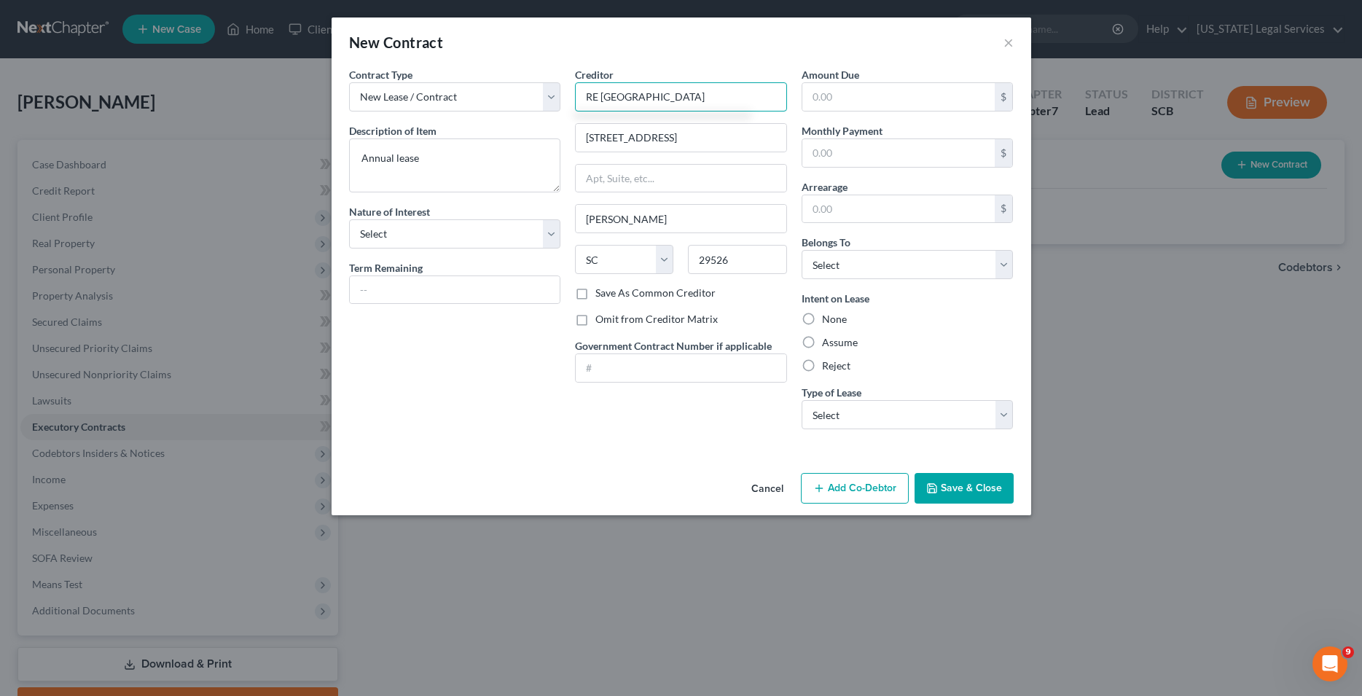
type input "RE Haven Point"
click at [954, 491] on button "Save & Close" at bounding box center [963, 488] width 99 height 31
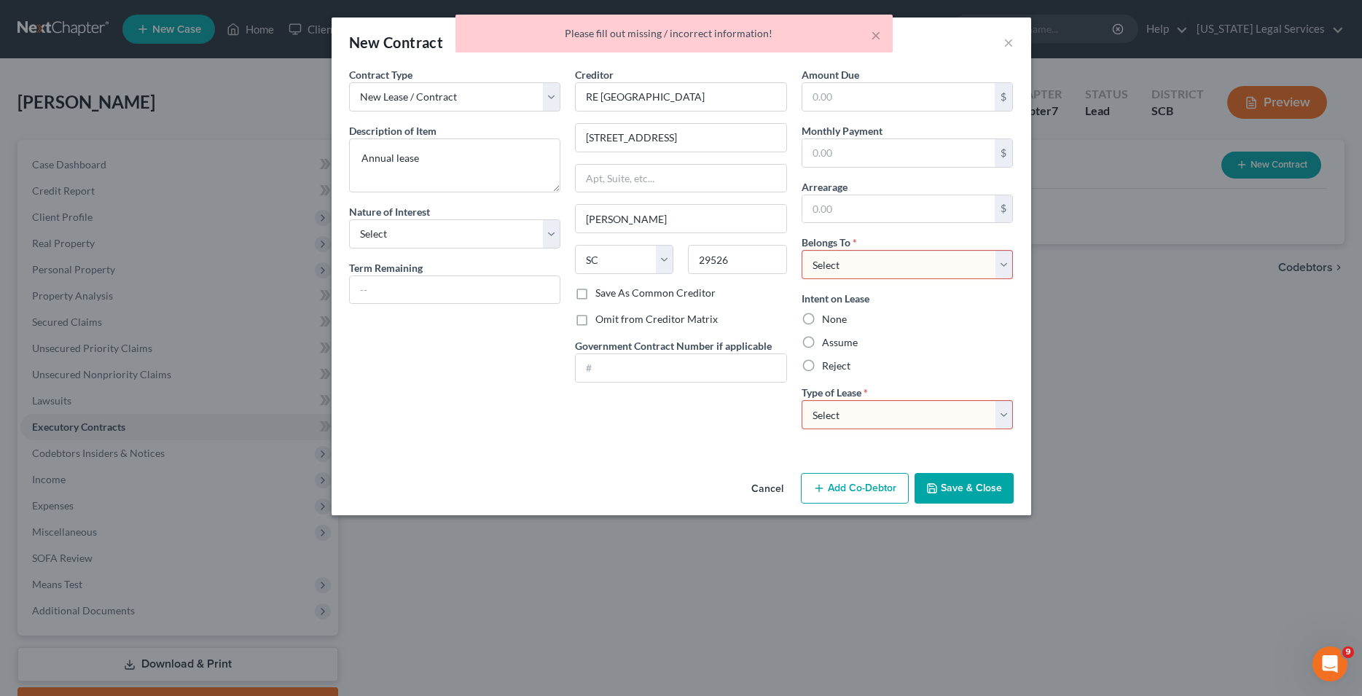
click at [801, 250] on select "Select Debtor 1 Only Debtor 2 Only Debtor 1 And Debtor 2 Only At Least One Of T…" at bounding box center [907, 264] width 212 height 29
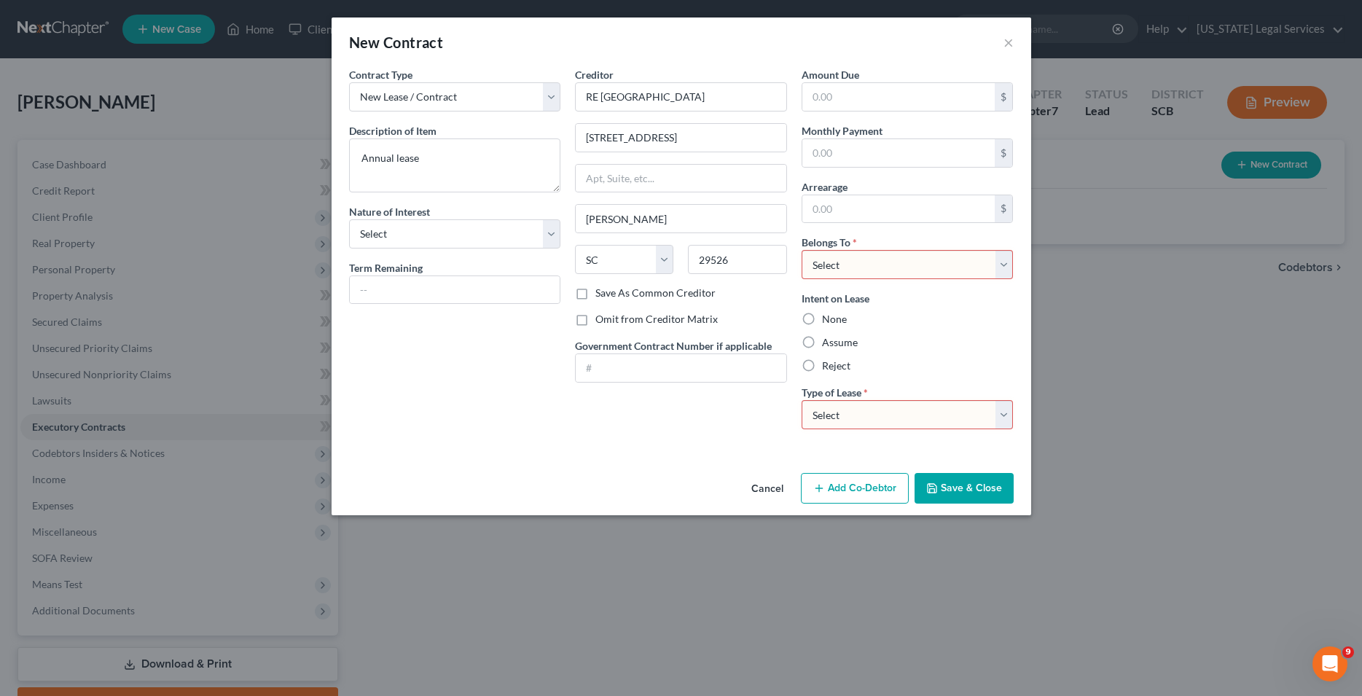
select select "0"
click option "Debtor 1 Only" at bounding box center [0, 0] width 0 height 0
click at [801, 400] on select "Select Real Estate Car Other" at bounding box center [907, 414] width 212 height 29
select select "0"
click option "Real Estate" at bounding box center [0, 0] width 0 height 0
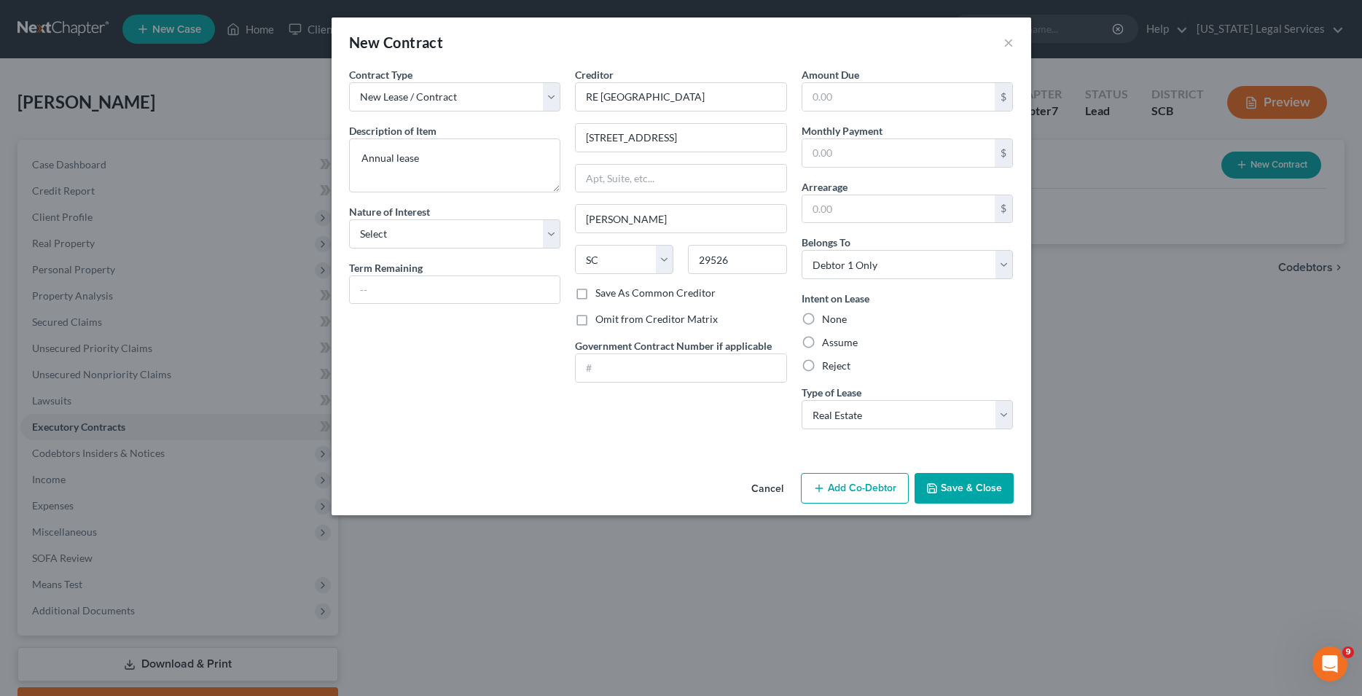
click at [951, 489] on button "Save & Close" at bounding box center [963, 488] width 99 height 31
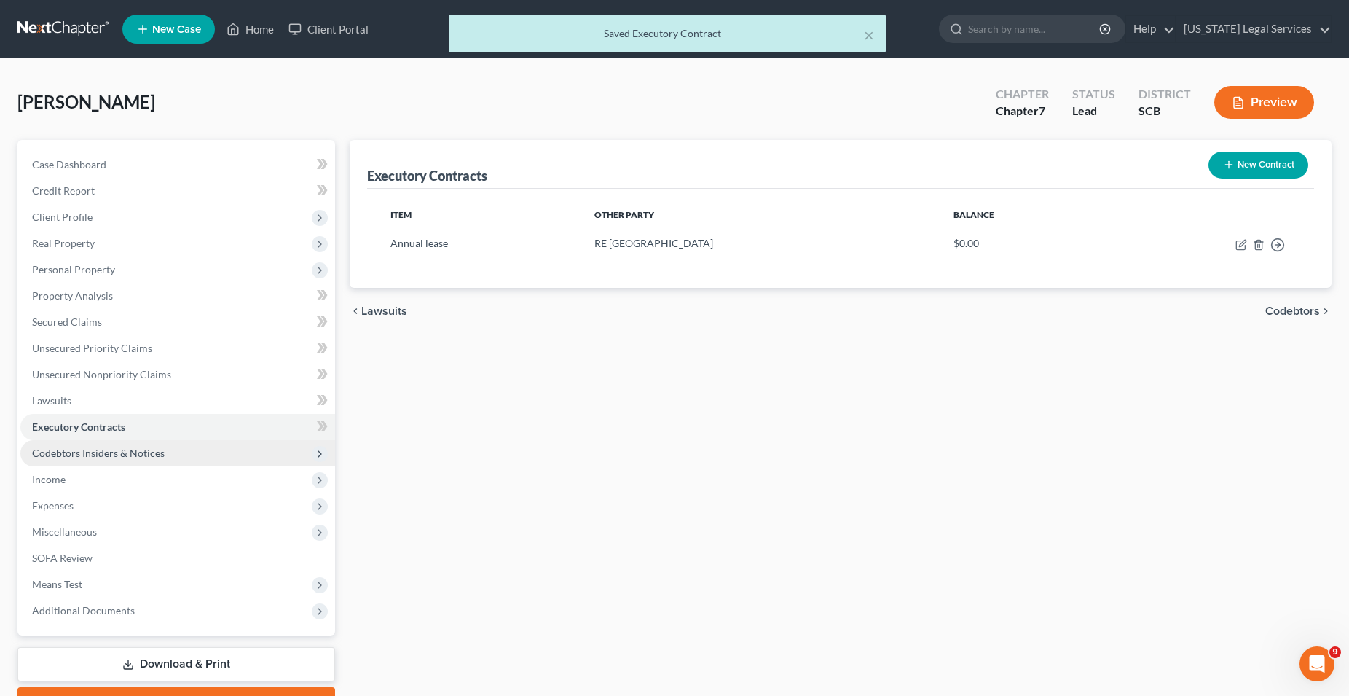
click at [107, 452] on span "Codebtors Insiders & Notices" at bounding box center [98, 453] width 133 height 12
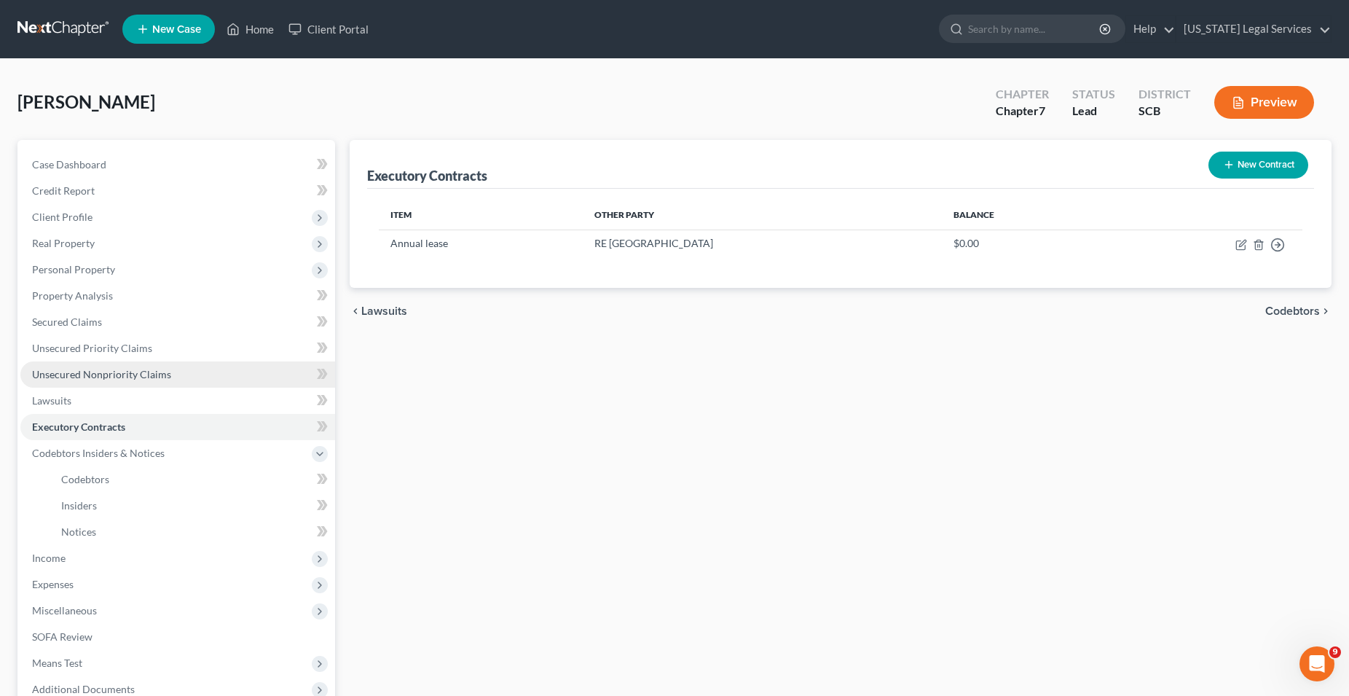
click at [126, 374] on span "Unsecured Nonpriority Claims" at bounding box center [101, 374] width 139 height 12
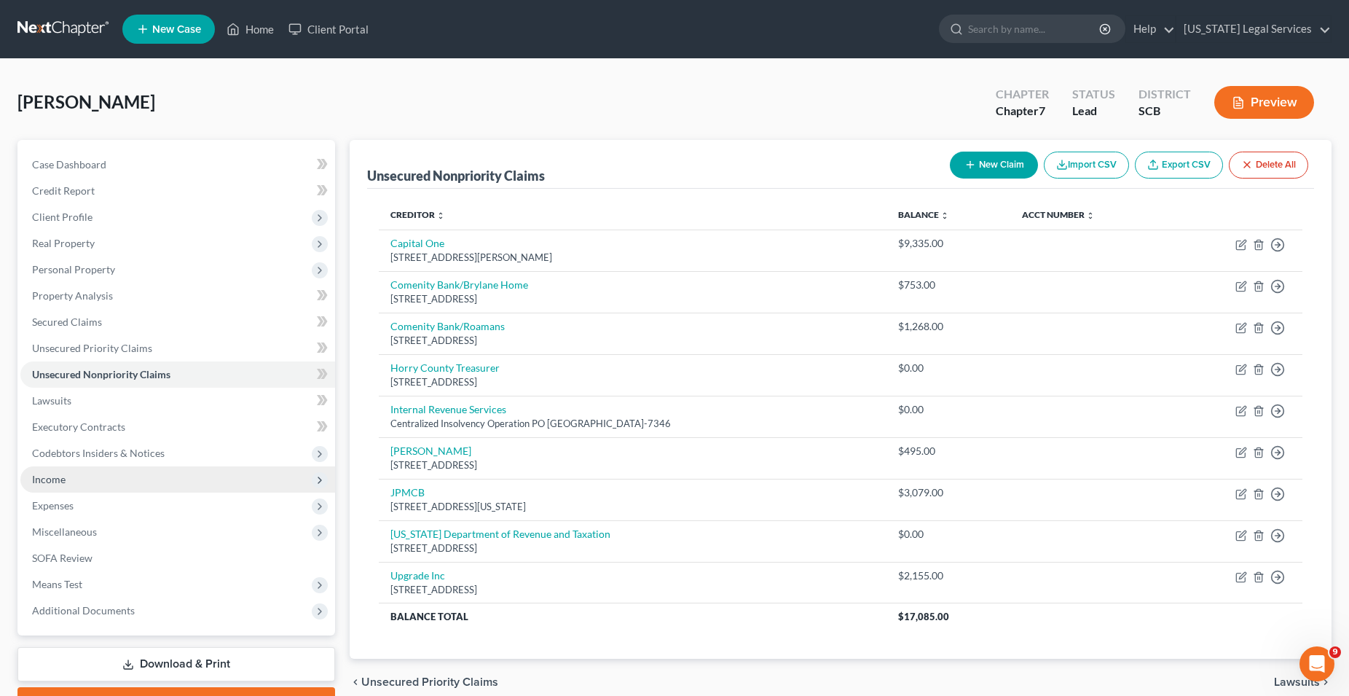
click at [54, 485] on span "Income" at bounding box center [177, 479] width 315 height 26
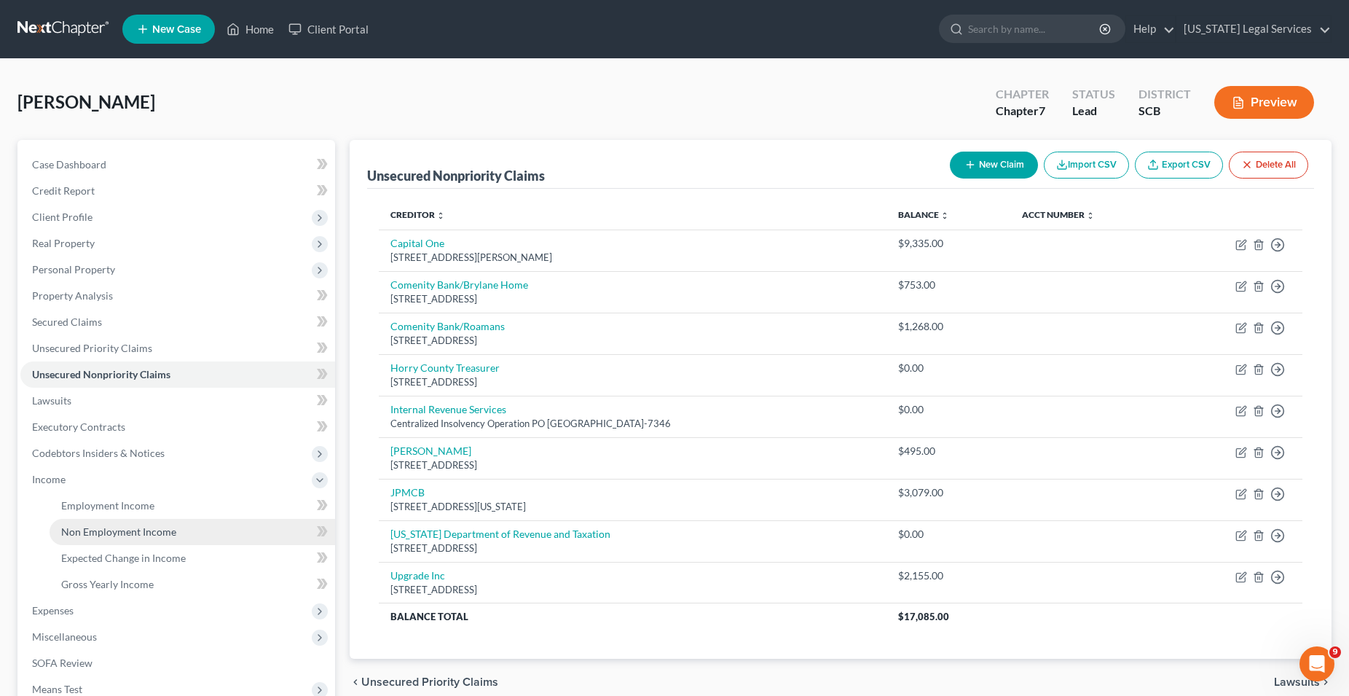
click at [110, 538] on link "Non Employment Income" at bounding box center [193, 532] width 286 height 26
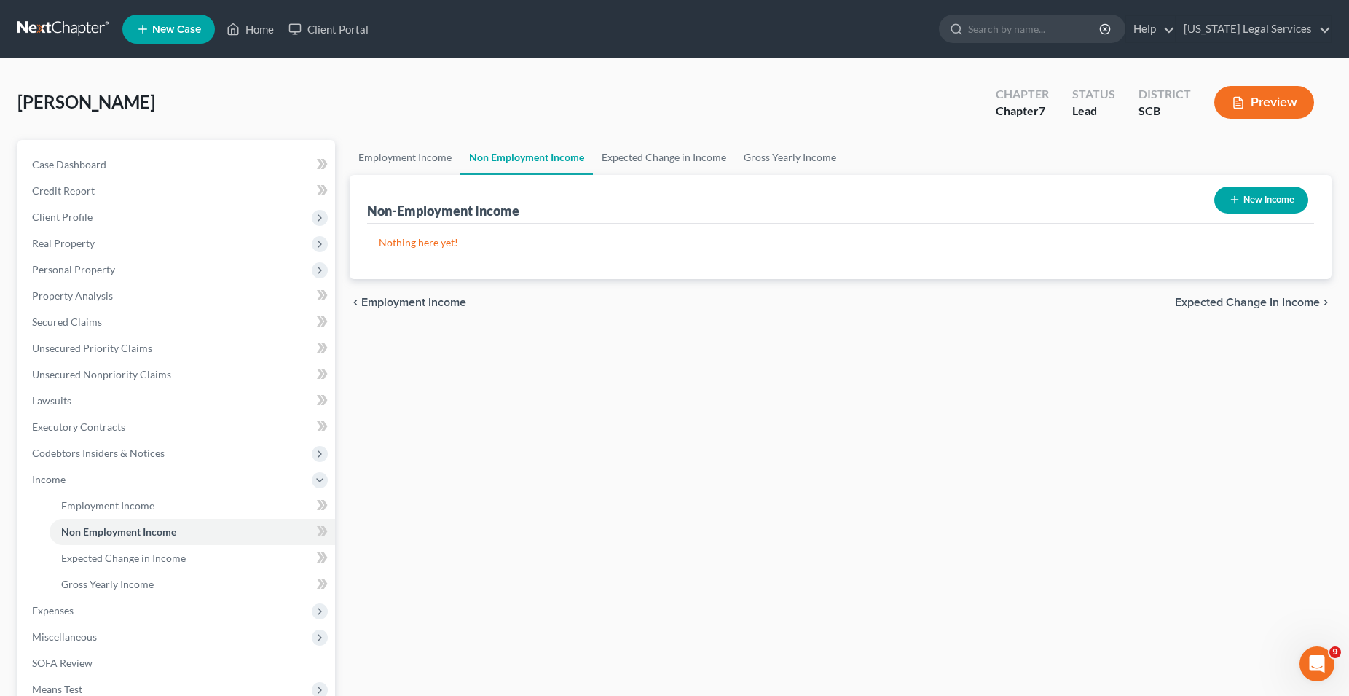
click at [1259, 205] on button "New Income" at bounding box center [1262, 200] width 94 height 27
select select "0"
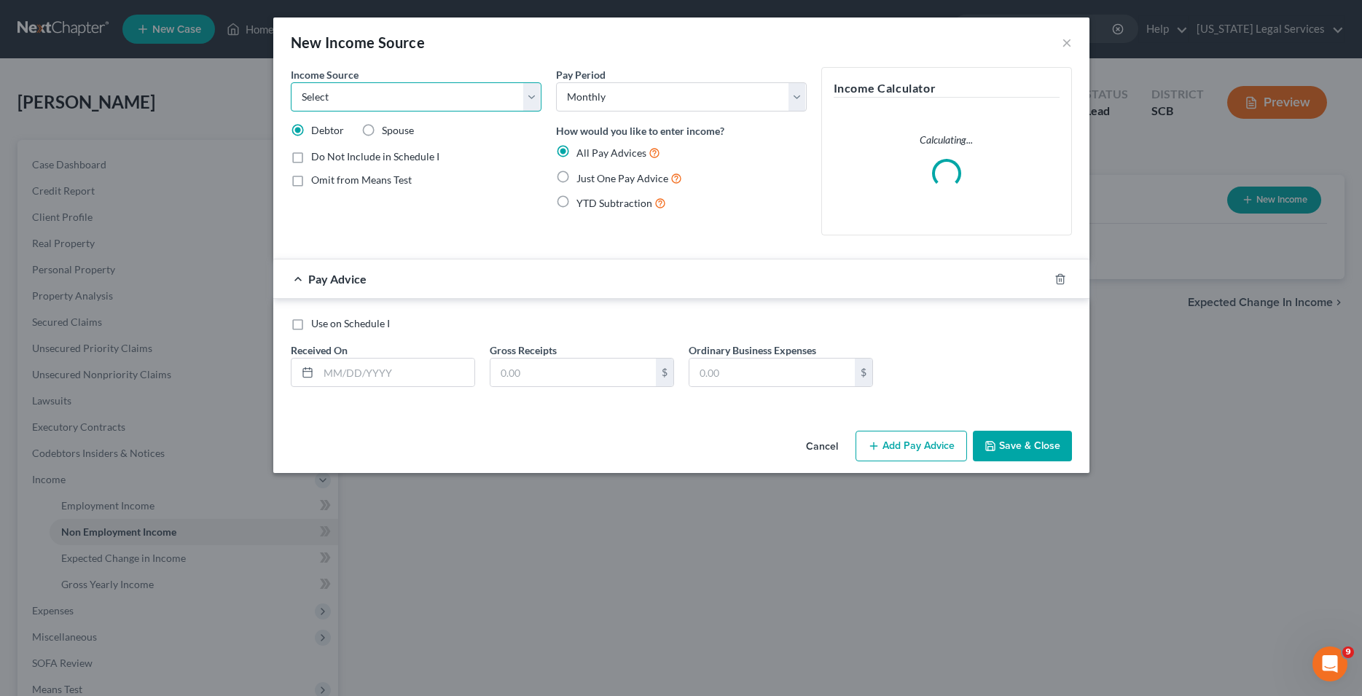
click at [291, 82] on select "Select Unemployment Disability (from employer) Pension Retirement Social Securi…" at bounding box center [416, 96] width 251 height 29
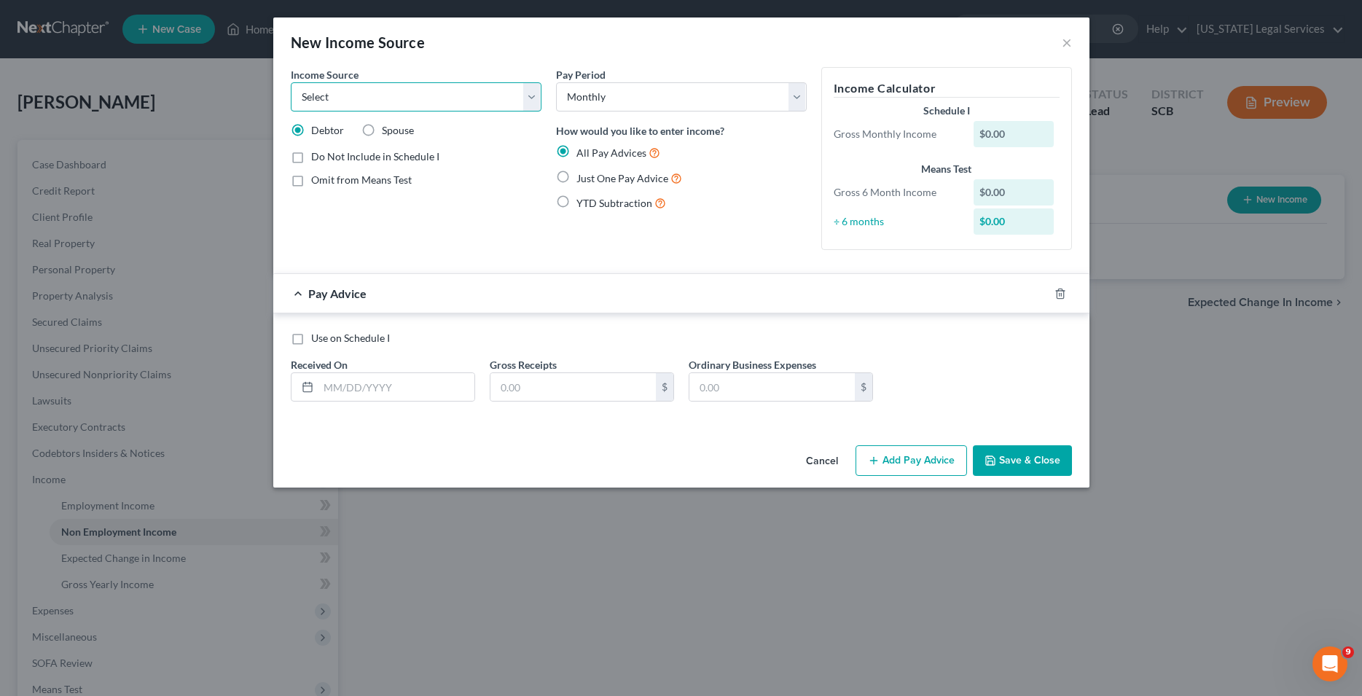
select select "4"
click option "Social Security / Social Security Disability" at bounding box center [0, 0] width 0 height 0
click at [424, 386] on input "text" at bounding box center [396, 387] width 156 height 28
click at [576, 177] on label "Just One Pay Advice" at bounding box center [629, 178] width 106 height 17
click at [582, 177] on input "Just One Pay Advice" at bounding box center [586, 174] width 9 height 9
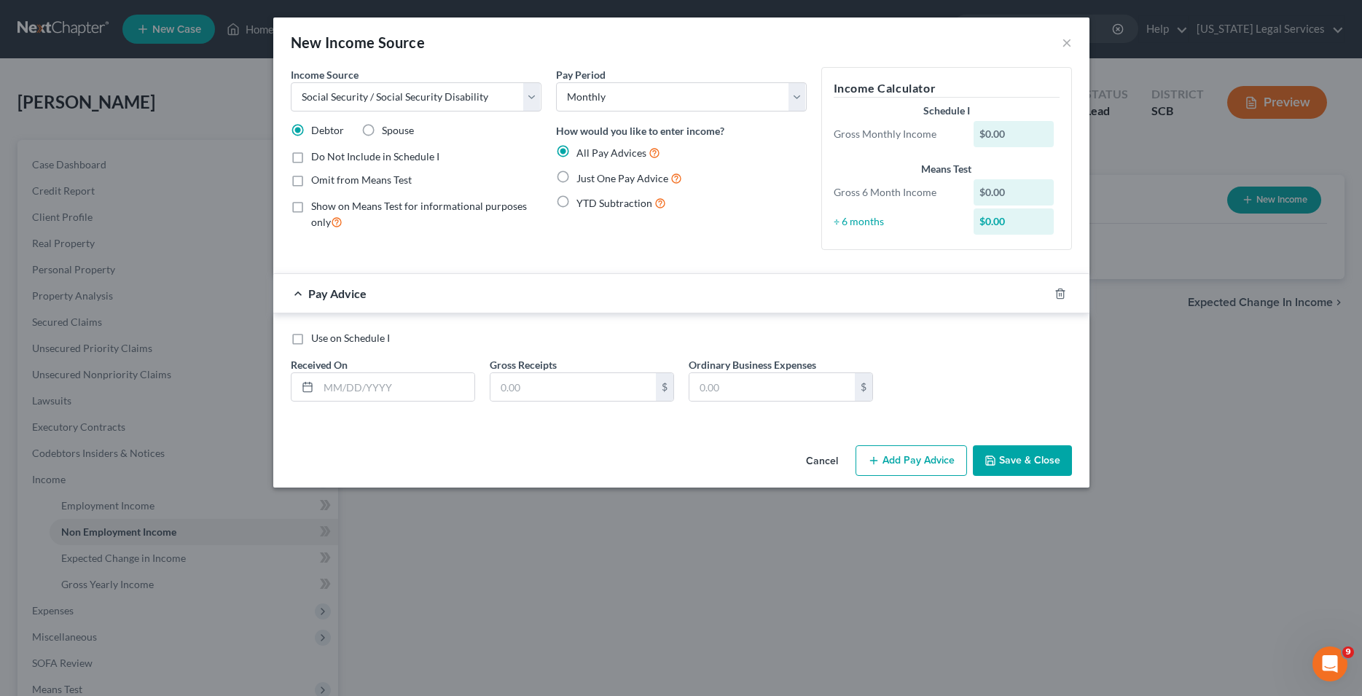
radio input "true"
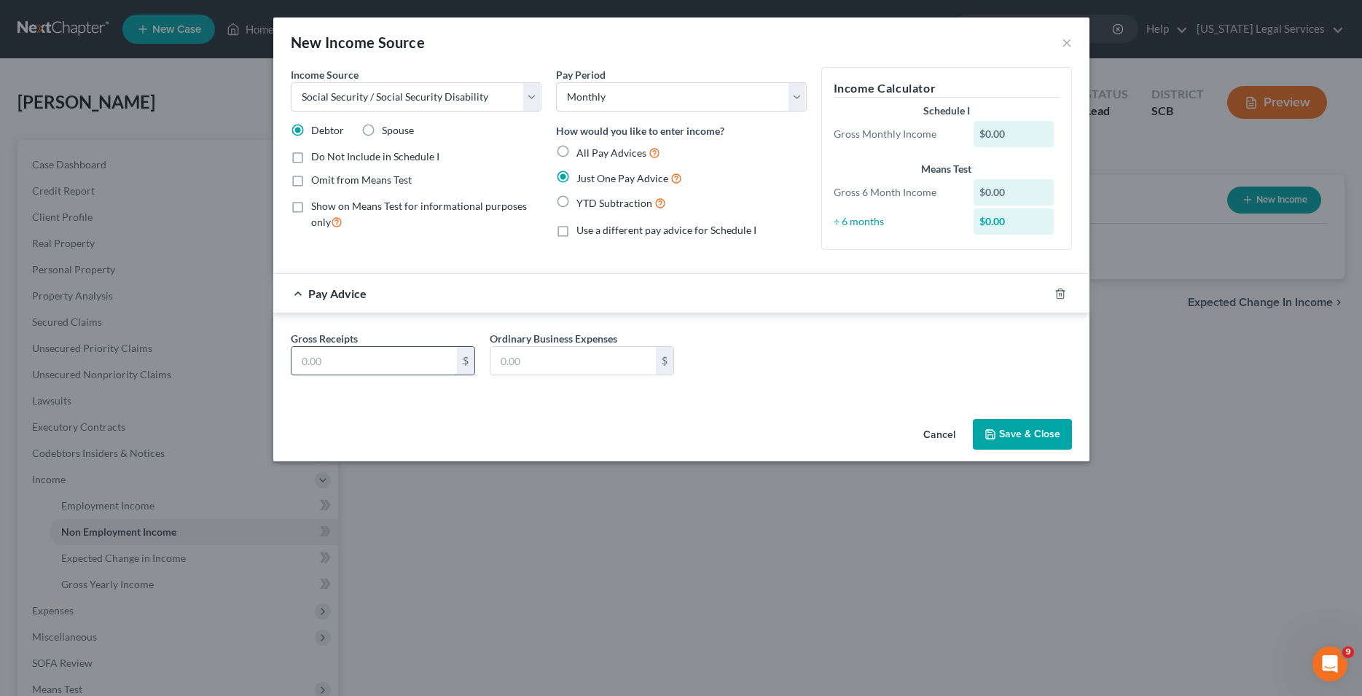
click at [401, 360] on input "text" at bounding box center [373, 361] width 165 height 28
type input "1,637.00"
click at [1022, 431] on button "Save & Close" at bounding box center [1022, 434] width 99 height 31
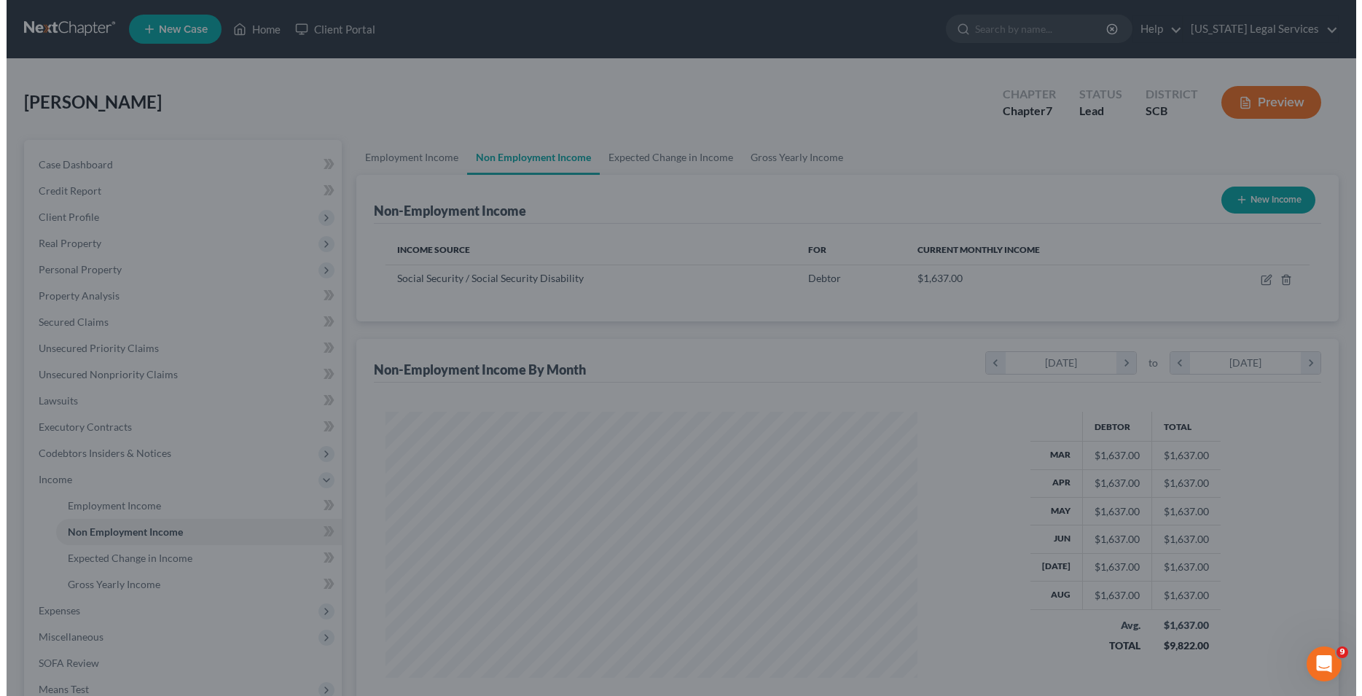
scroll to position [728339, 728046]
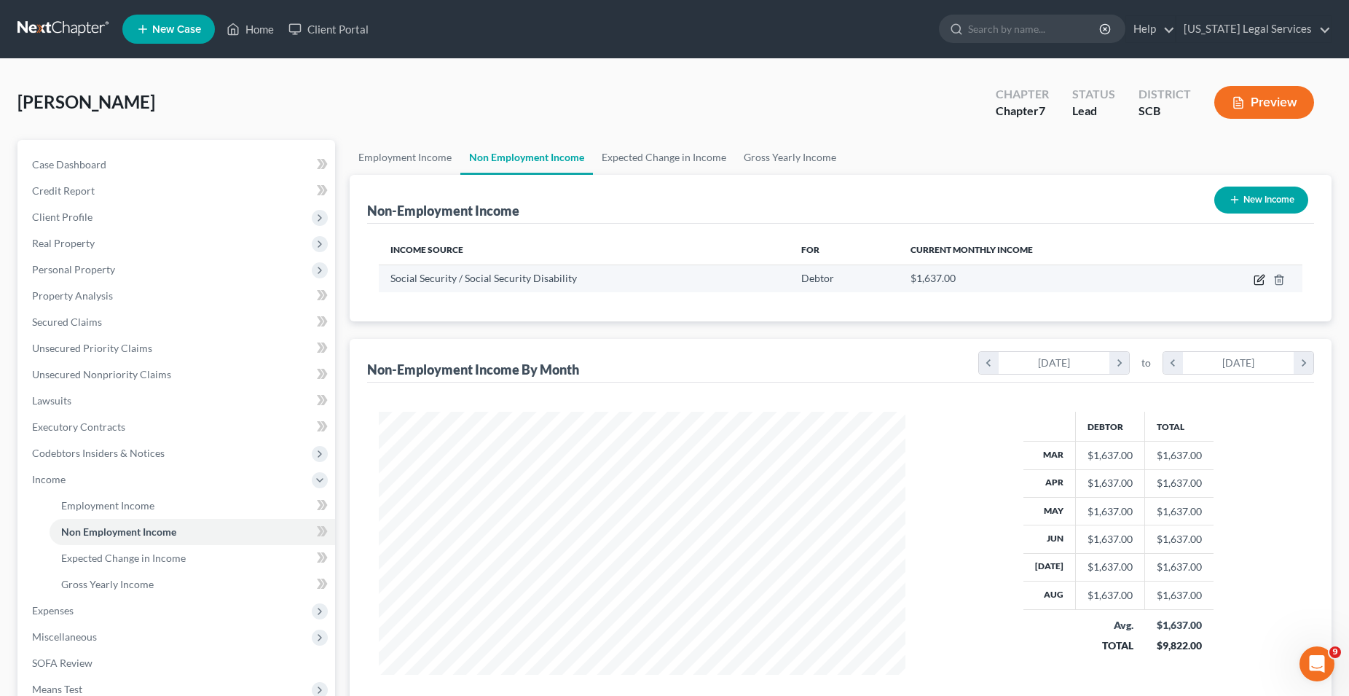
click at [1259, 281] on icon "button" at bounding box center [1260, 280] width 12 height 12
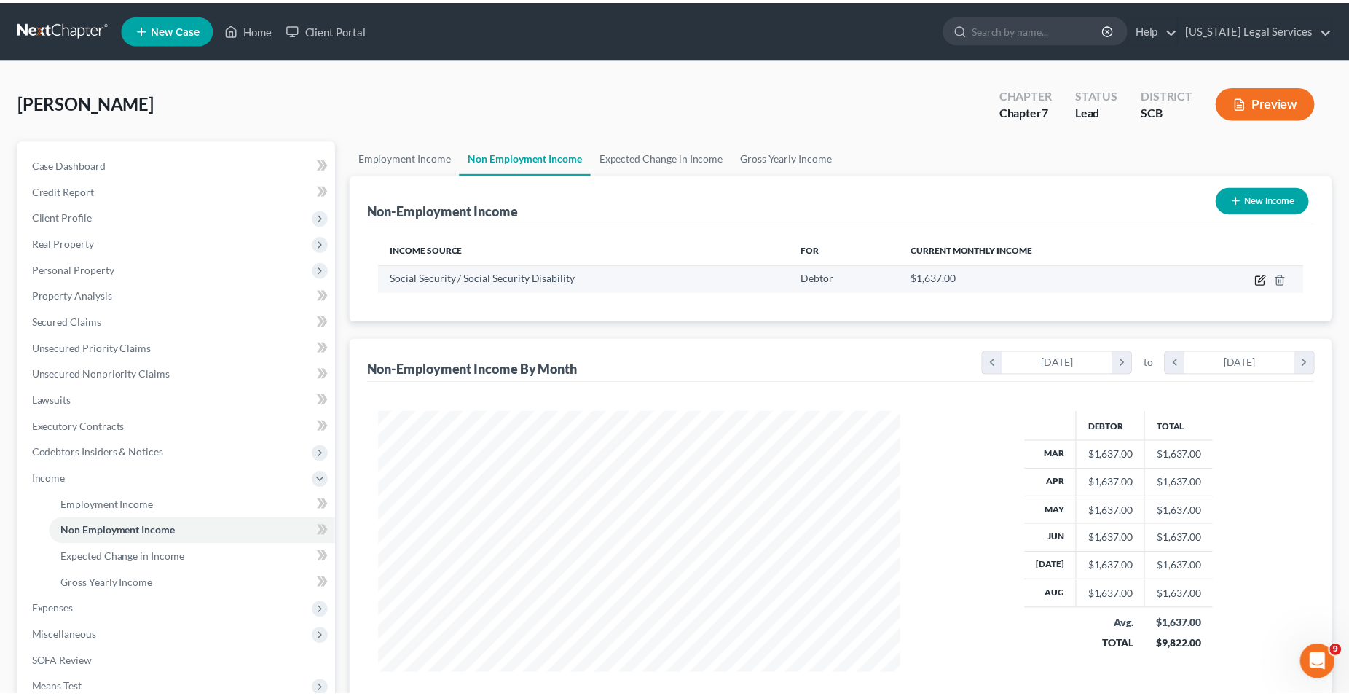
scroll to position [266, 561]
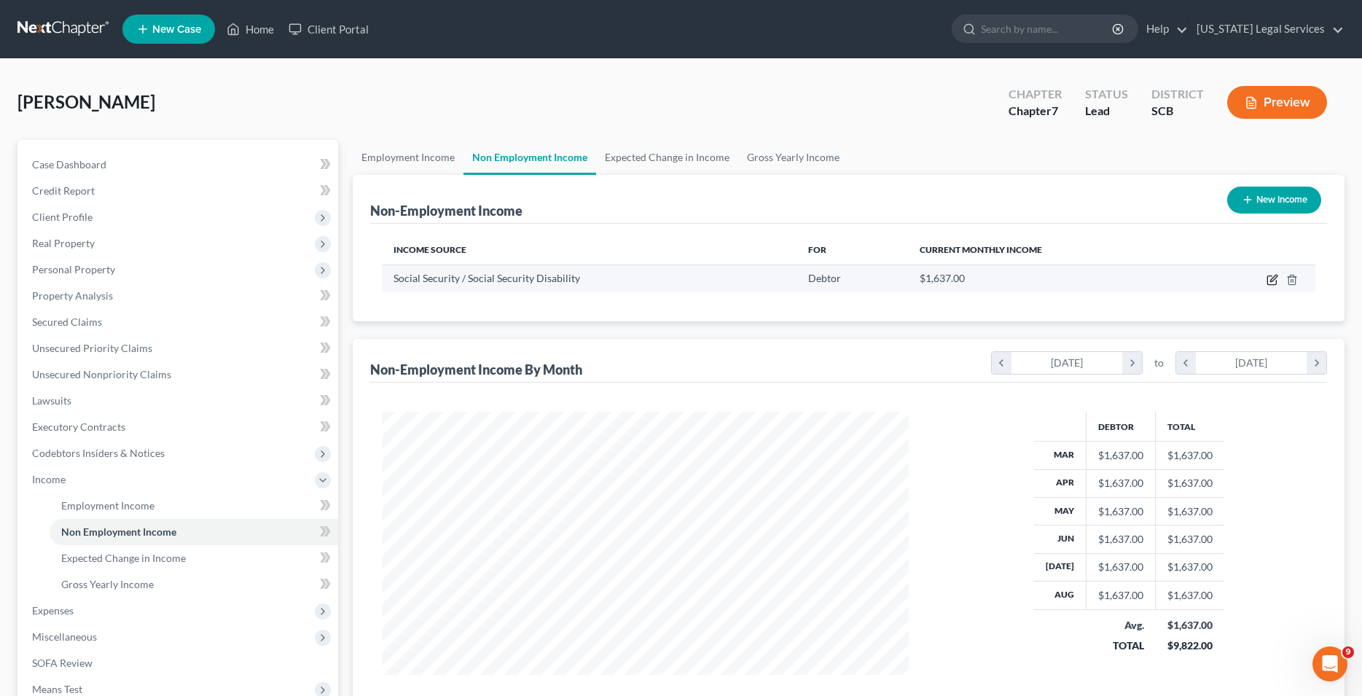
select select "4"
select select "0"
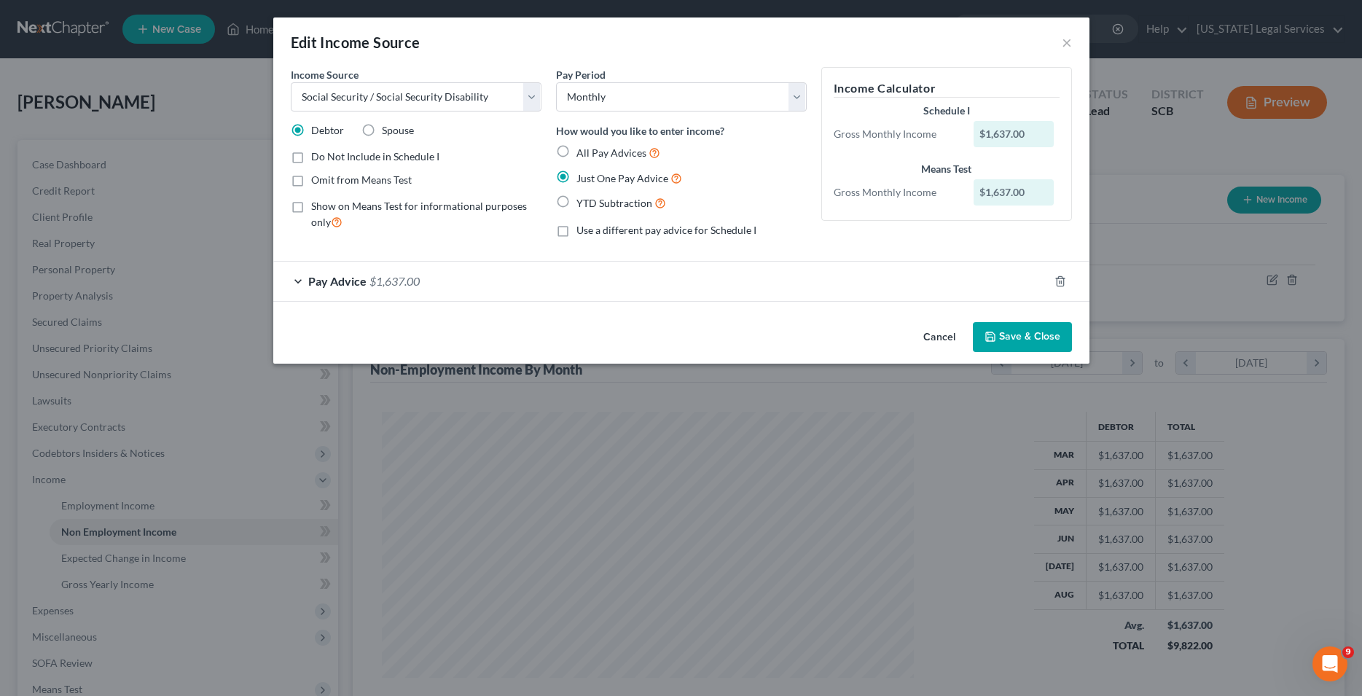
click at [1029, 339] on button "Save & Close" at bounding box center [1022, 337] width 99 height 31
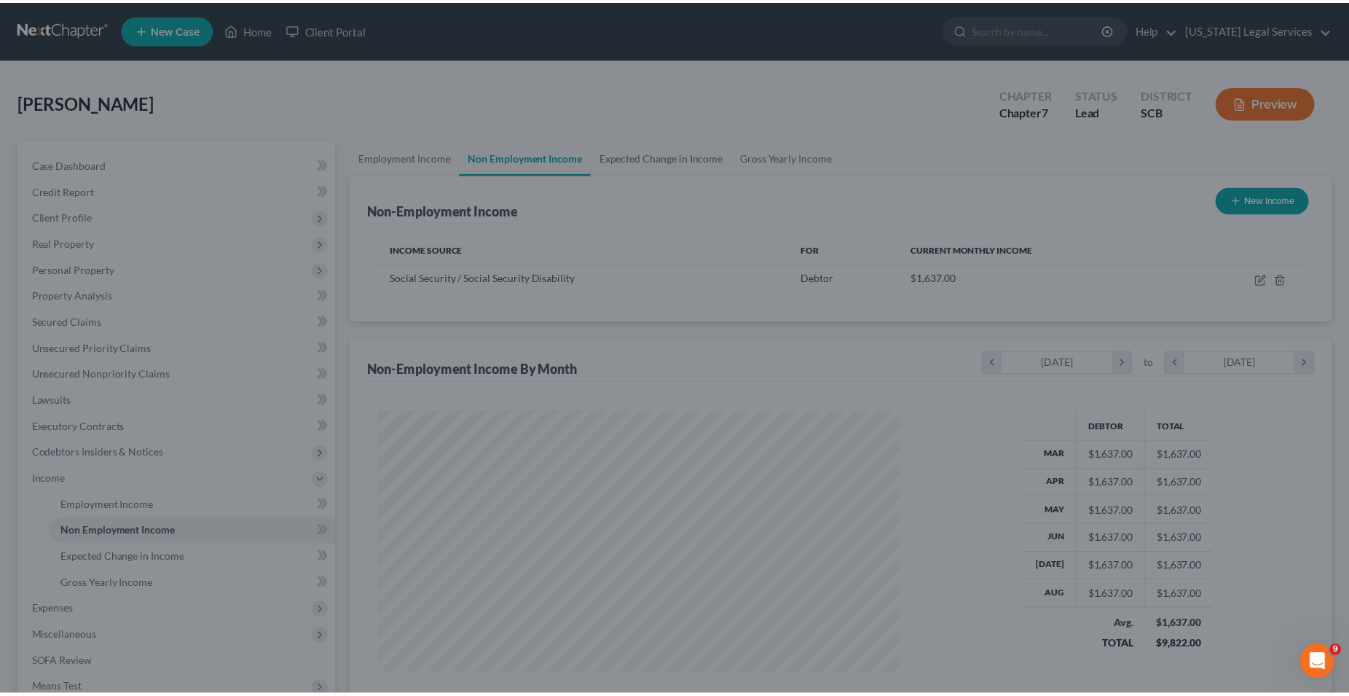
scroll to position [728339, 728046]
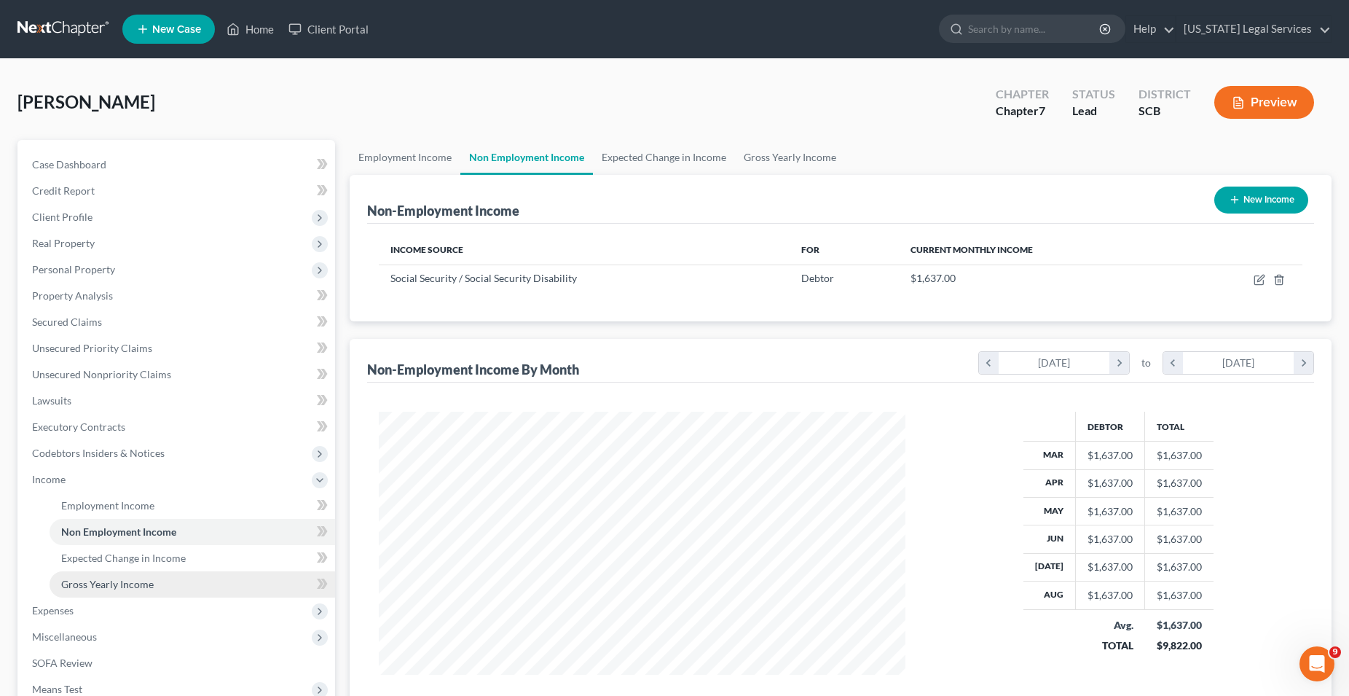
click at [152, 578] on span "Gross Yearly Income" at bounding box center [107, 584] width 93 height 12
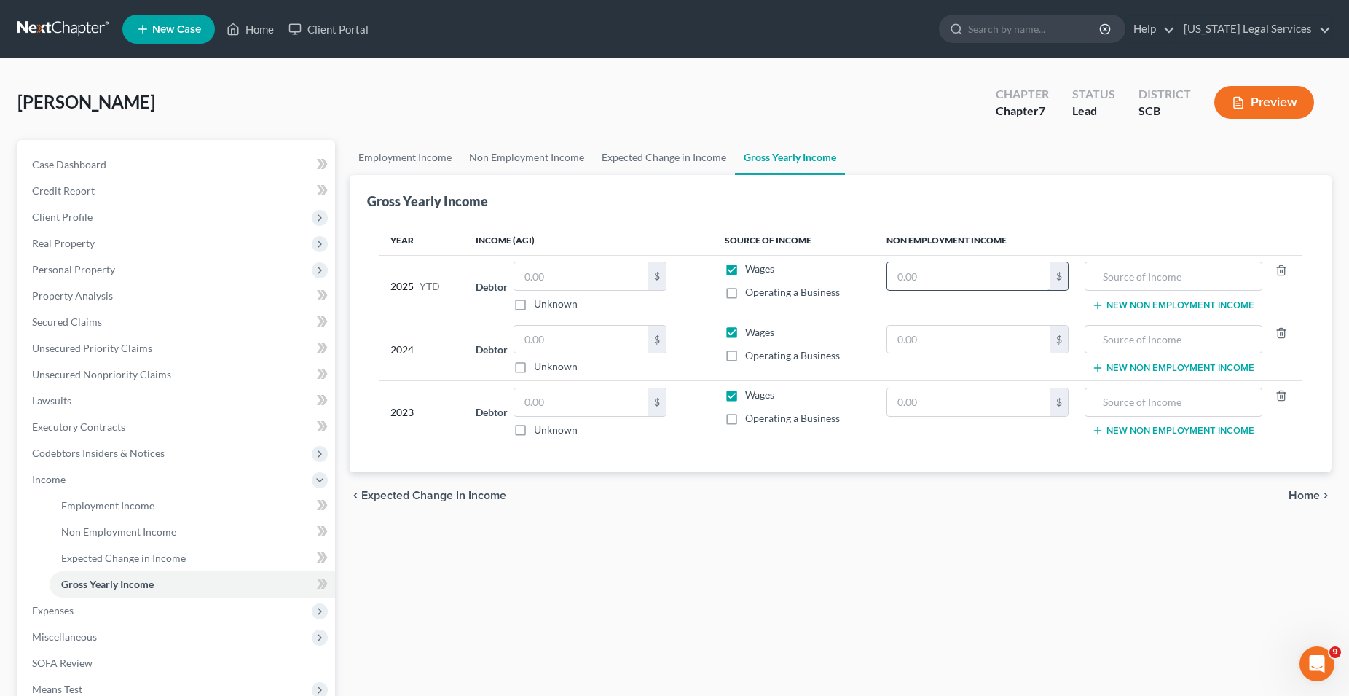
click at [971, 285] on input "text" at bounding box center [968, 276] width 163 height 28
type input "14,733.00"
click at [919, 342] on input "text" at bounding box center [968, 340] width 163 height 28
type input "19,644.00"
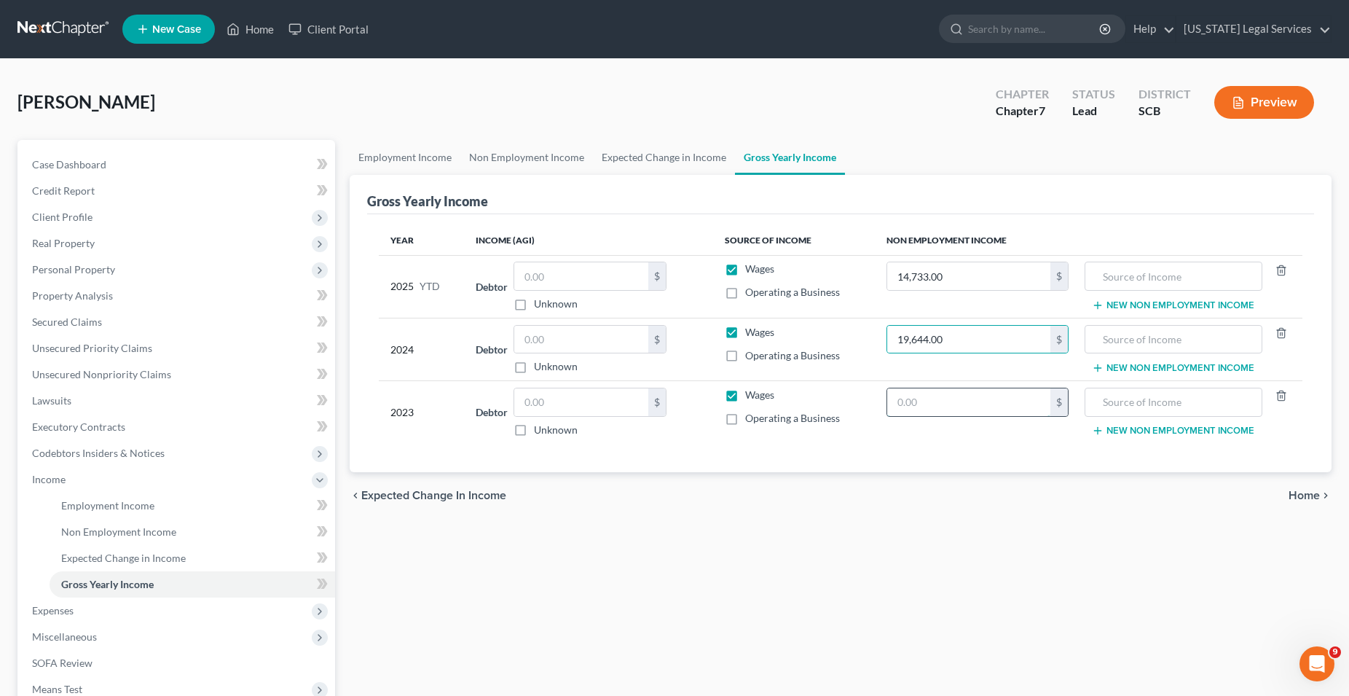
click at [893, 406] on input "text" at bounding box center [968, 402] width 163 height 28
type input "19,644.00"
click at [1120, 282] on input "text" at bounding box center [1174, 276] width 162 height 28
drag, startPoint x: 1205, startPoint y: 275, endPoint x: 1043, endPoint y: 275, distance: 161.7
click at [1093, 275] on input "Social Security Disability" at bounding box center [1174, 276] width 162 height 28
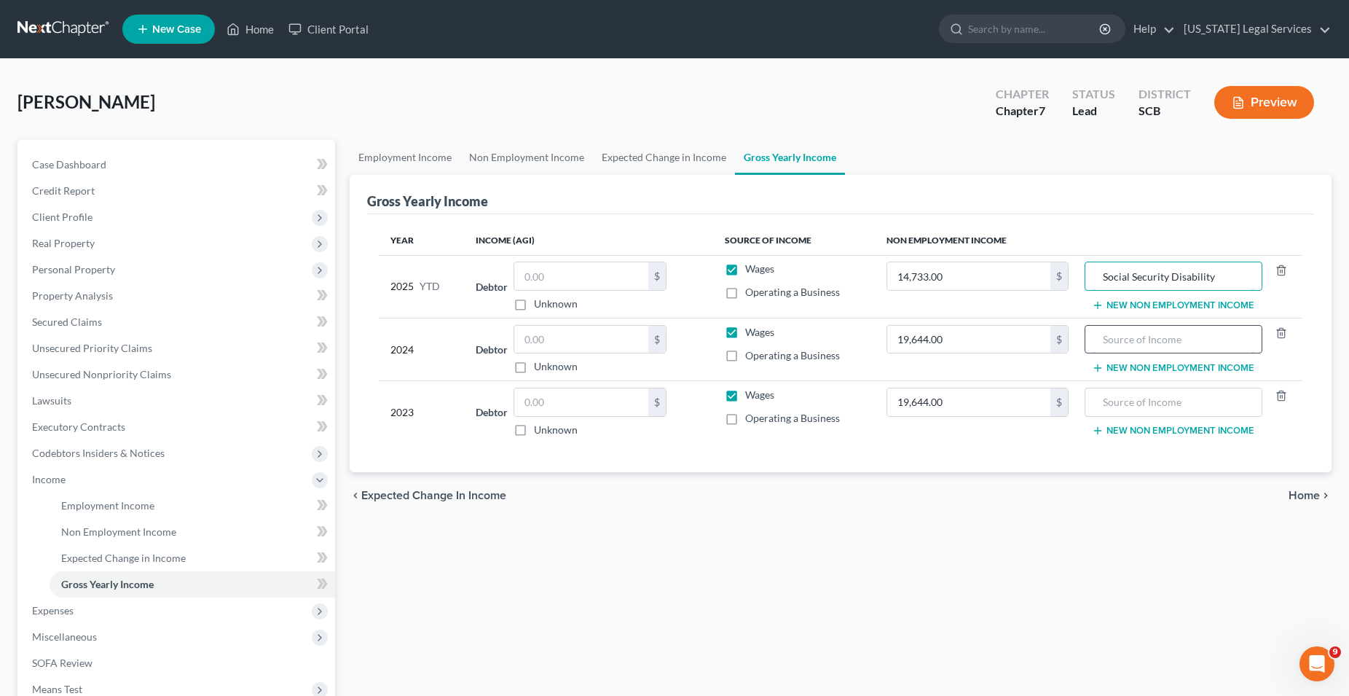
type input "Social Security Disability"
click at [1164, 342] on input "text" at bounding box center [1174, 340] width 162 height 28
click at [1149, 337] on input "text" at bounding box center [1174, 340] width 162 height 28
paste input "Social Security Disability"
type input "Social Security Disability"
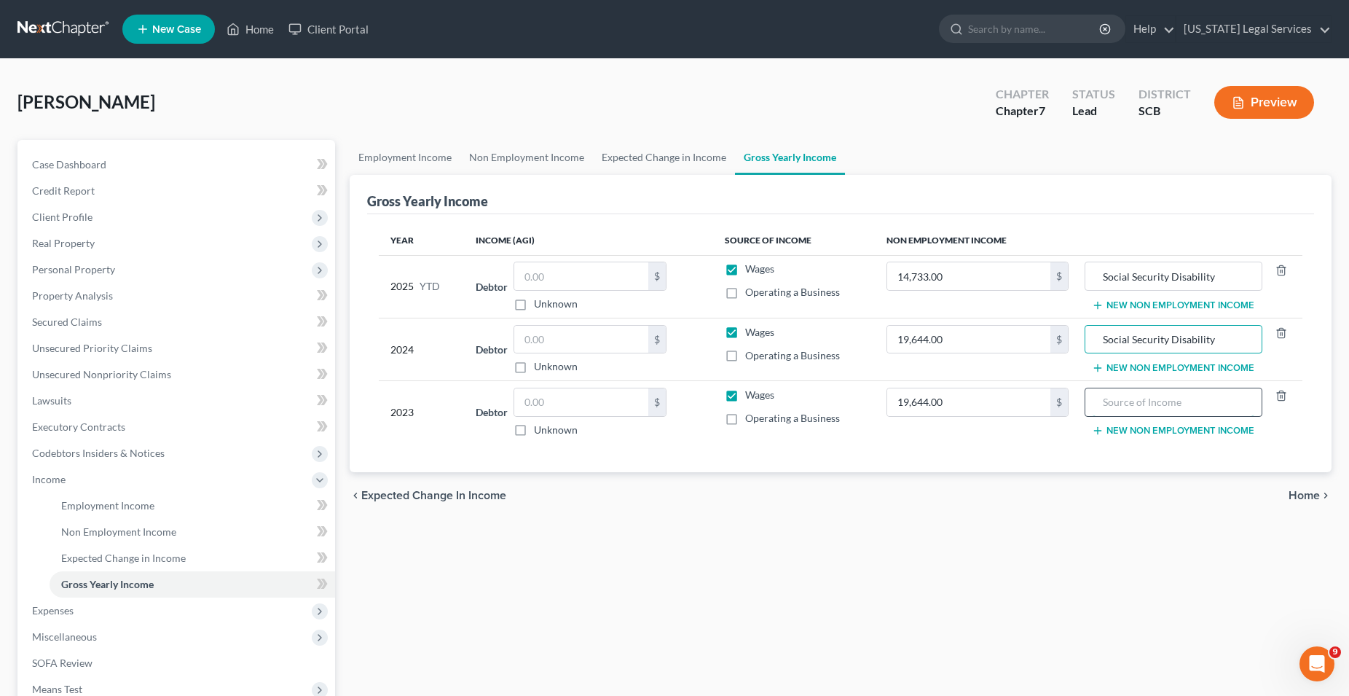
click at [1168, 404] on input "text" at bounding box center [1174, 402] width 162 height 28
paste input "Social Security Disability"
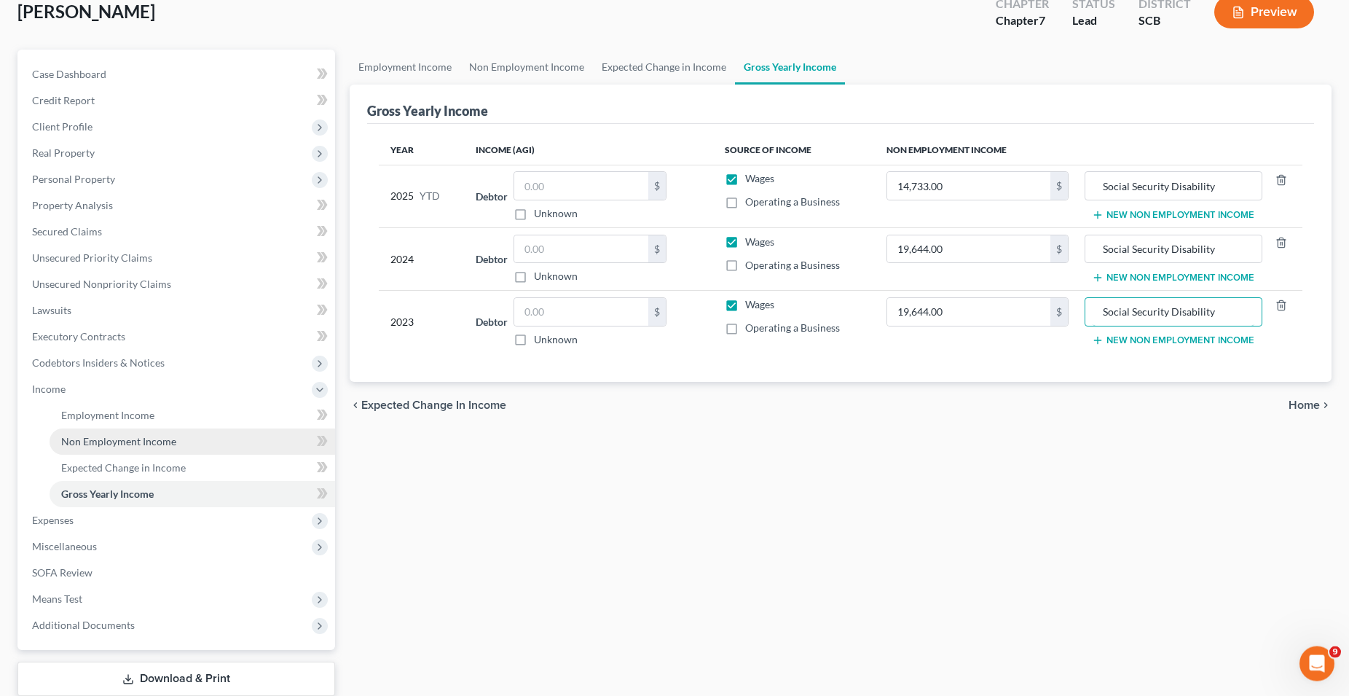
scroll to position [149, 0]
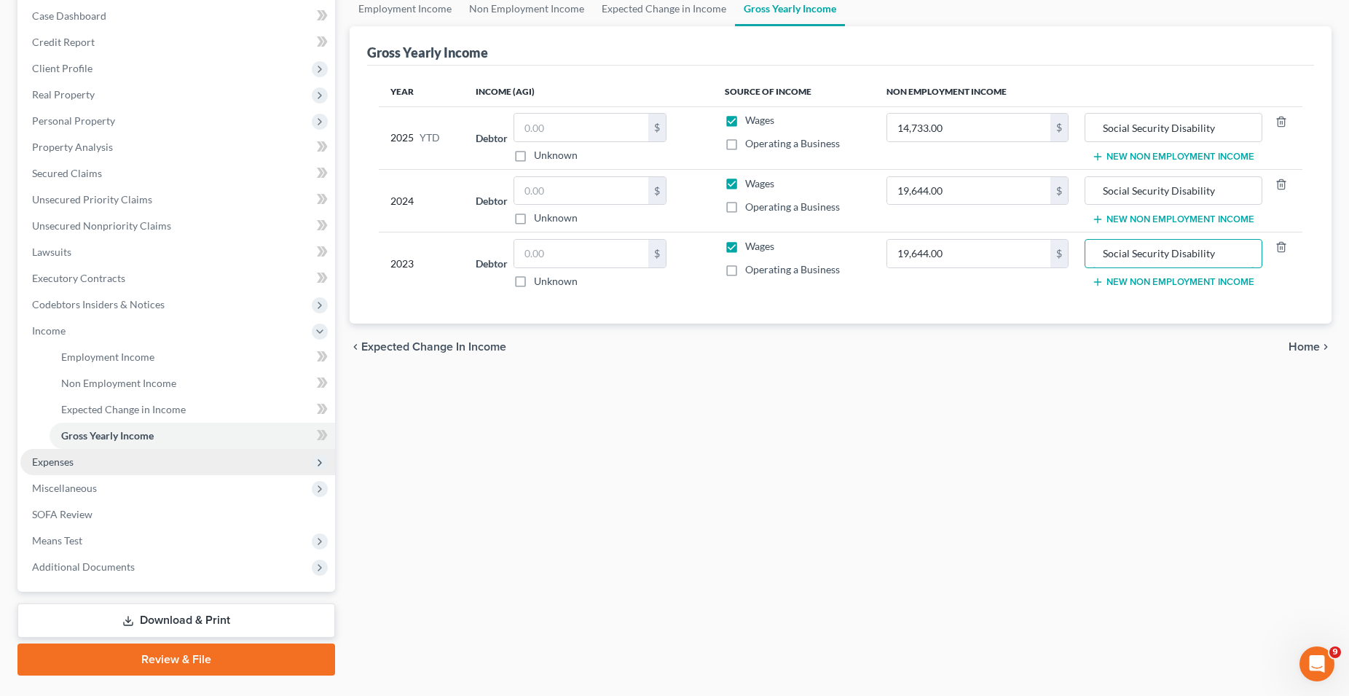
type input "Social Security Disability"
click at [67, 461] on span "Expenses" at bounding box center [53, 461] width 42 height 12
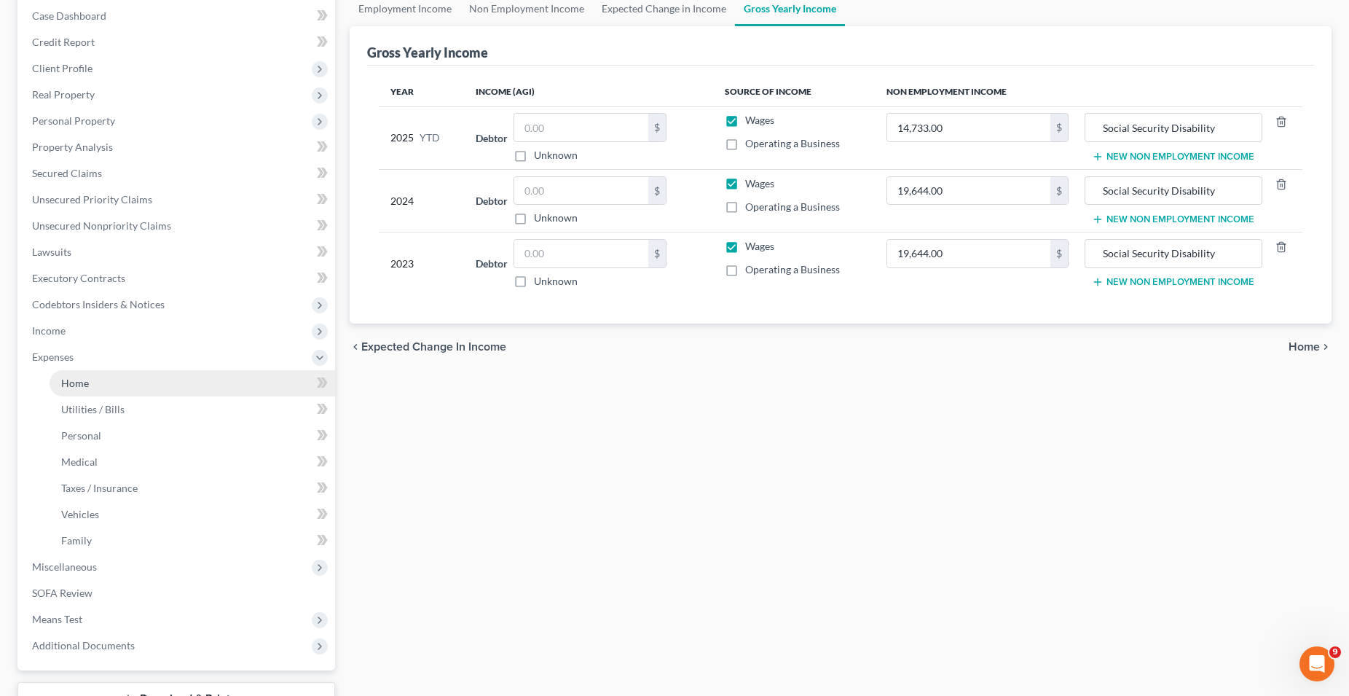
click at [96, 385] on link "Home" at bounding box center [193, 383] width 286 height 26
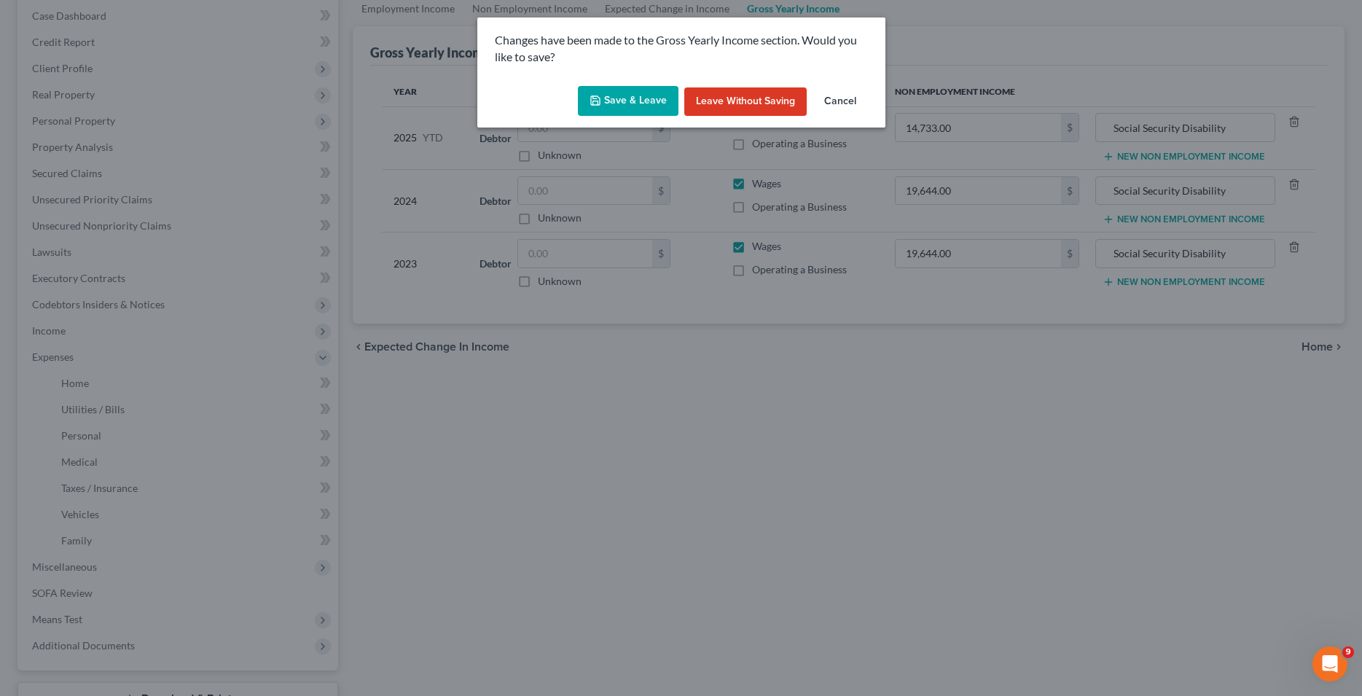
click at [632, 100] on button "Save & Leave" at bounding box center [628, 101] width 101 height 31
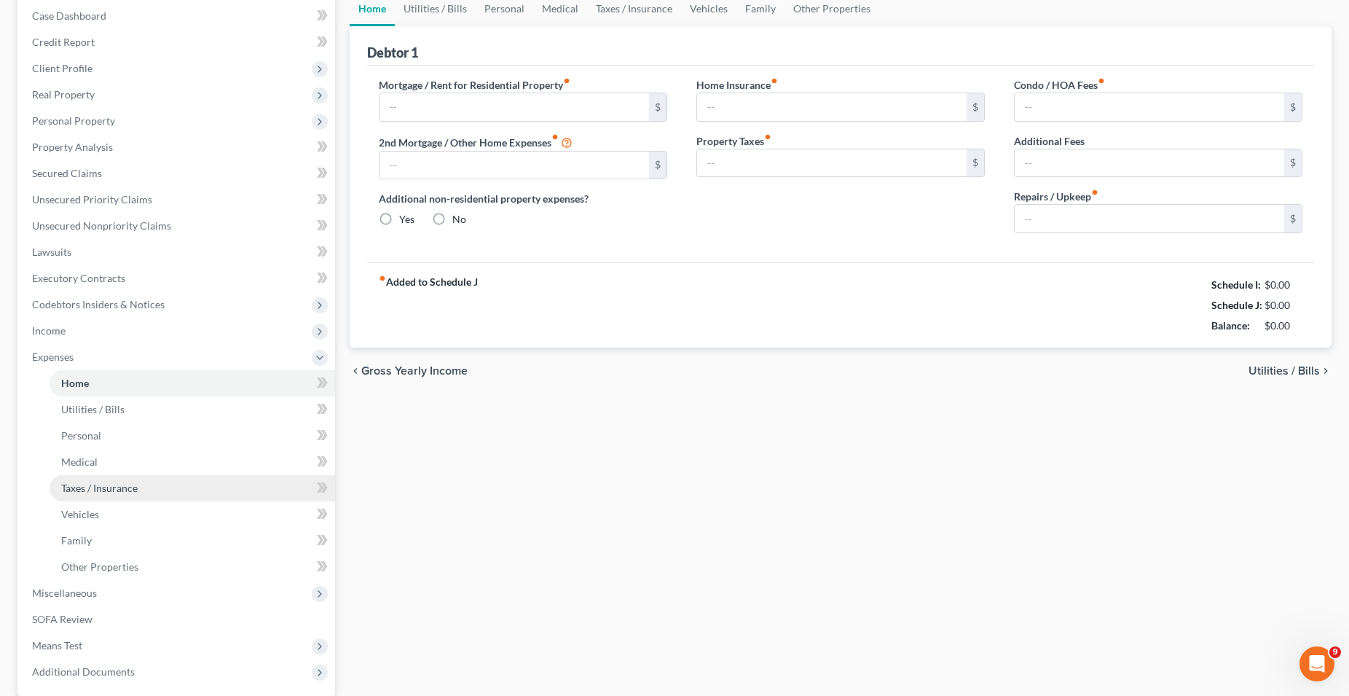
type input "0.00"
radio input "true"
type input "0.00"
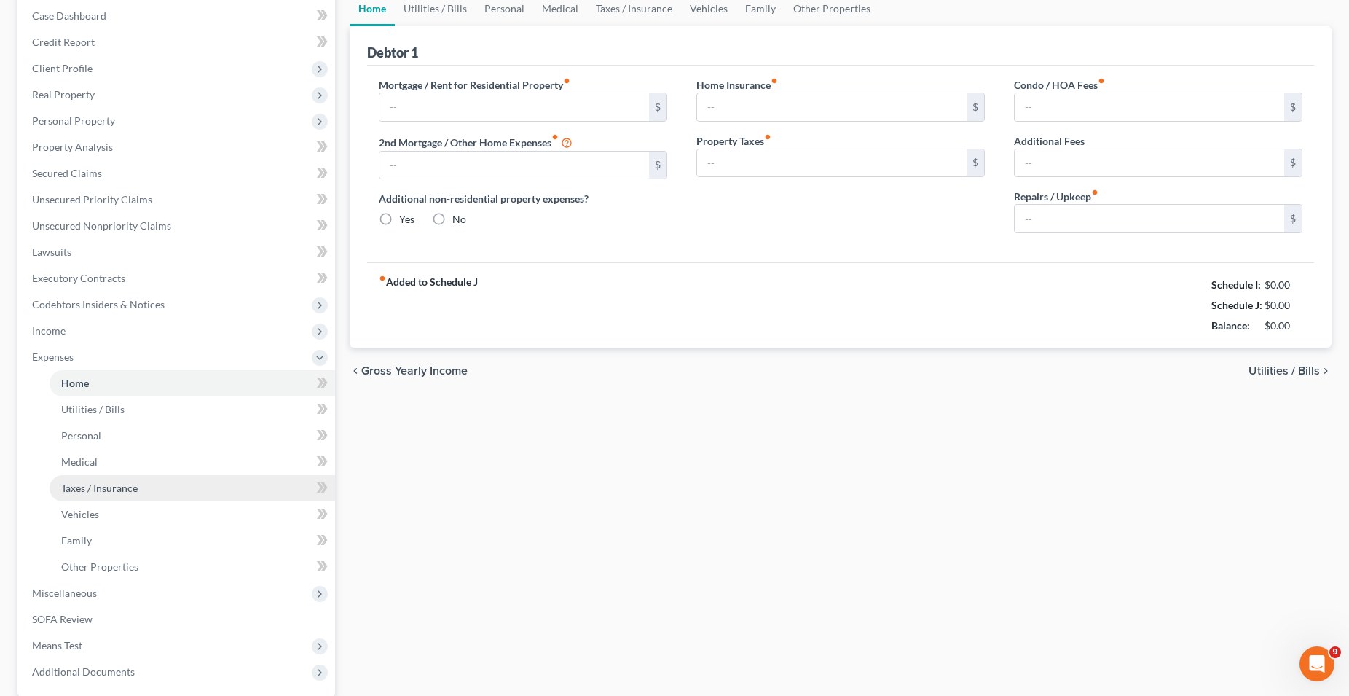
type input "0.00"
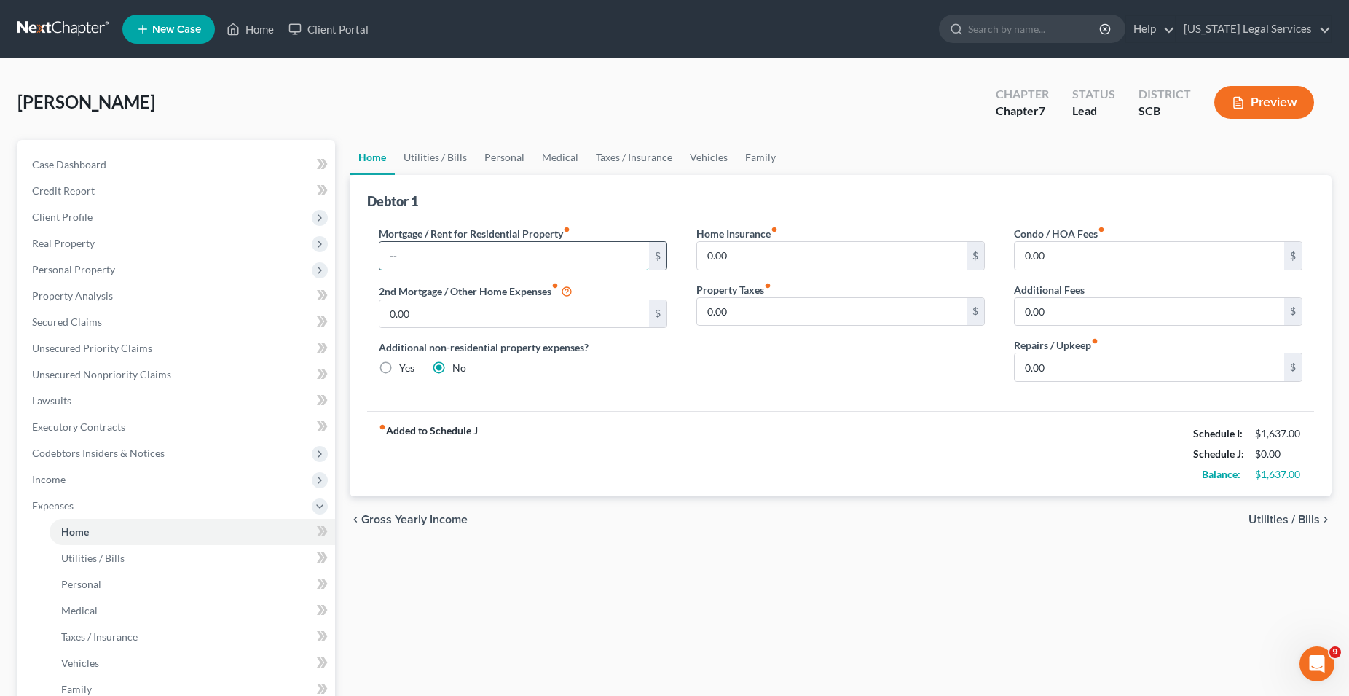
click at [494, 254] on input "text" at bounding box center [515, 256] width 270 height 28
type input "750.00"
click at [1266, 518] on span "Utilities / Bills" at bounding box center [1284, 520] width 71 height 12
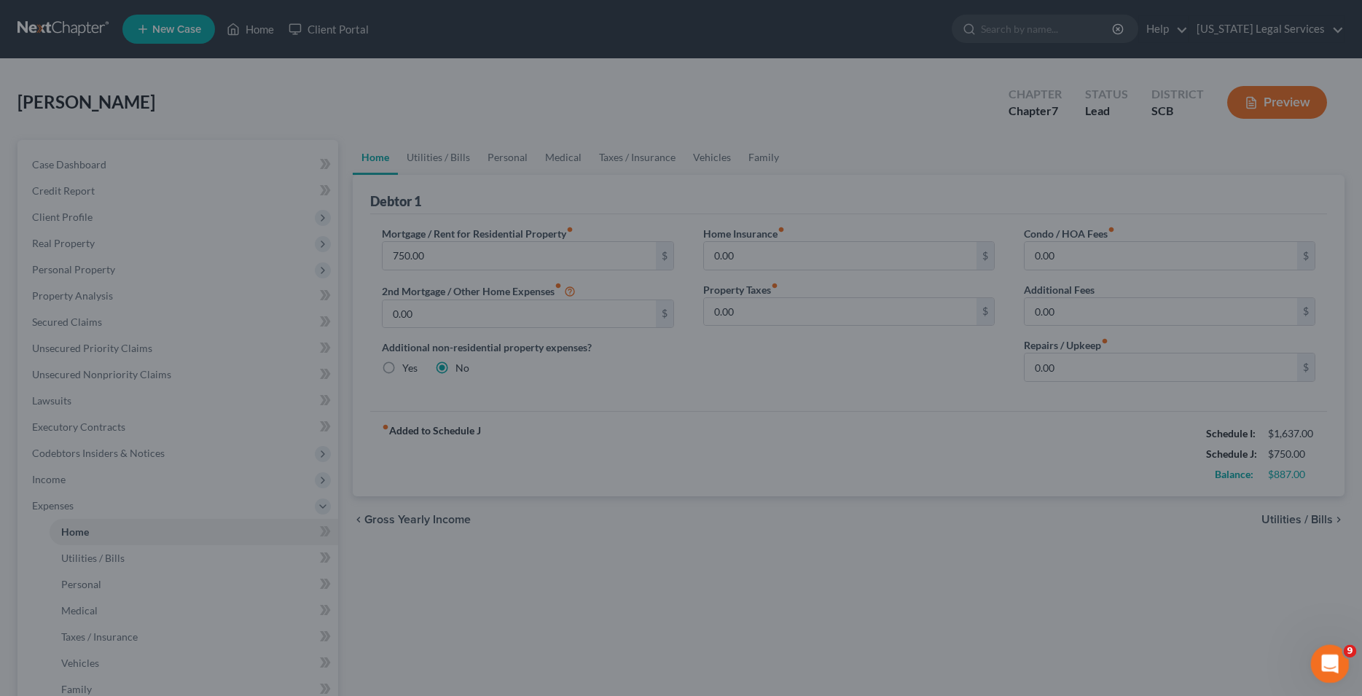
click at [1332, 662] on icon "Open Intercom Messenger" at bounding box center [1328, 662] width 24 height 24
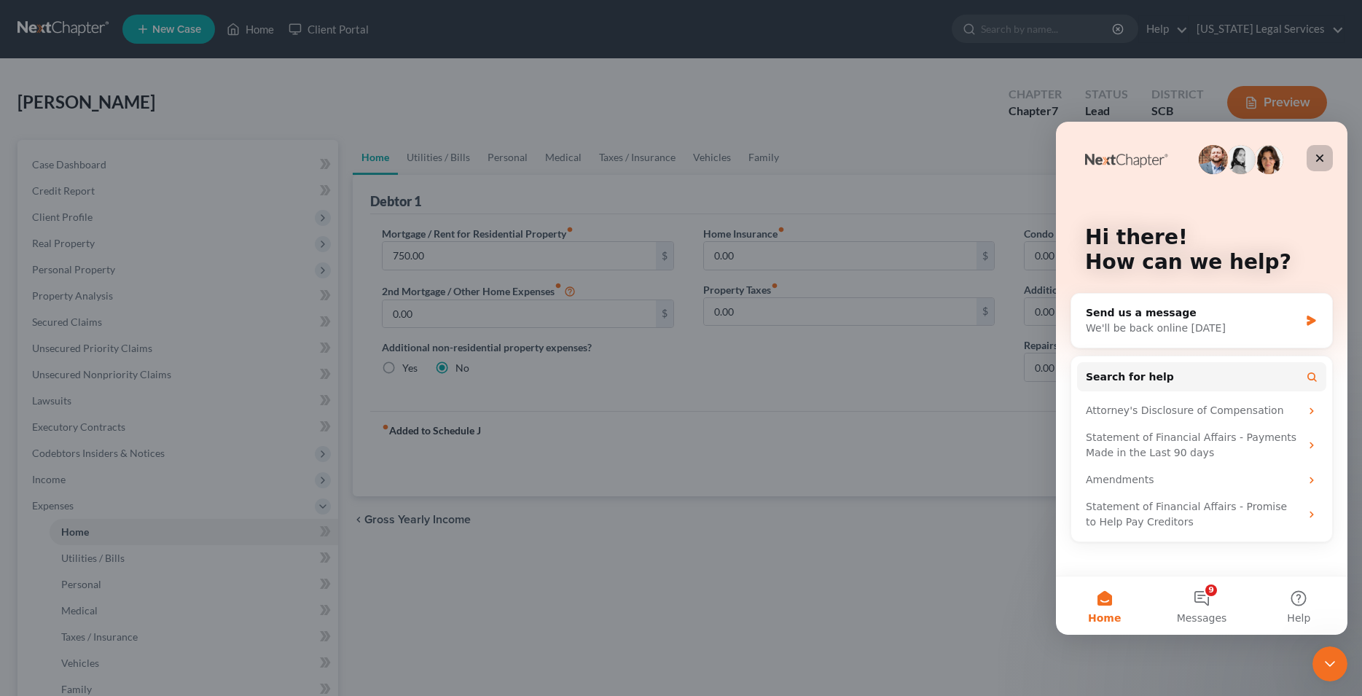
click at [1326, 156] on div "Close" at bounding box center [1319, 158] width 26 height 26
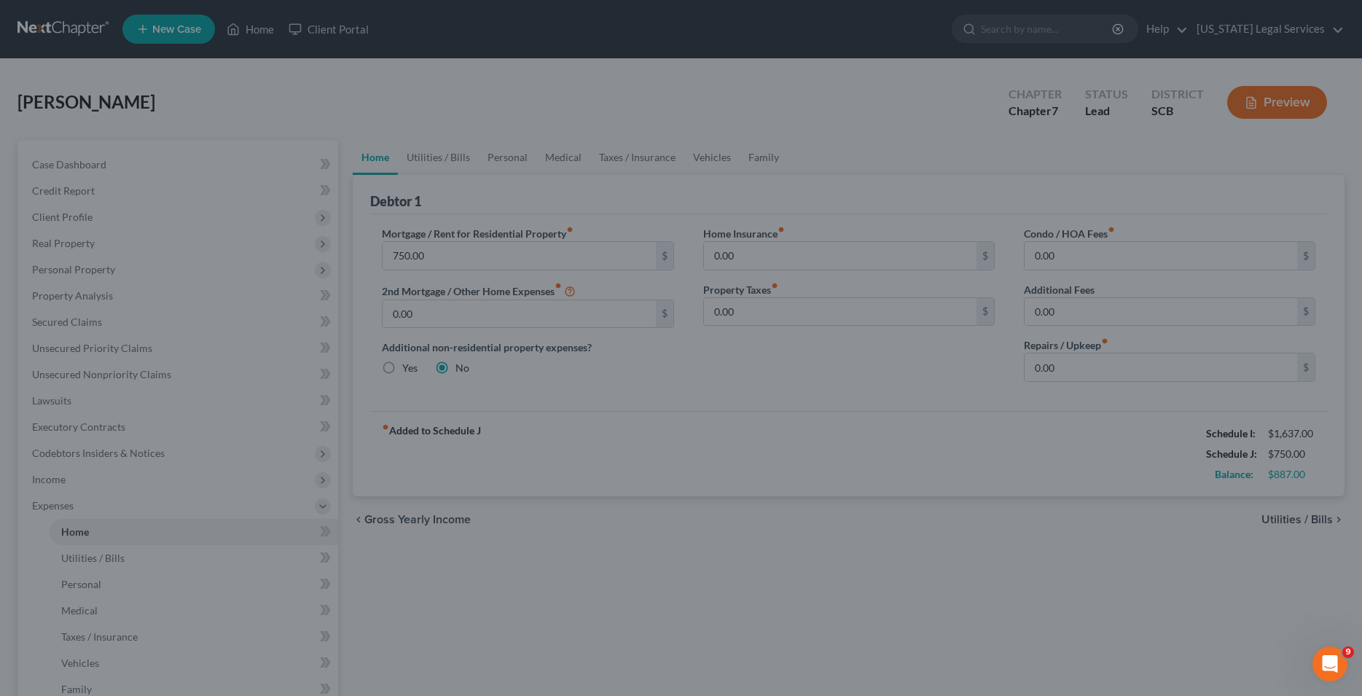
click at [485, 559] on div at bounding box center [681, 348] width 1362 height 696
click at [512, 553] on div at bounding box center [681, 348] width 1362 height 696
click at [573, 553] on div at bounding box center [681, 348] width 1362 height 696
drag, startPoint x: 842, startPoint y: 492, endPoint x: 946, endPoint y: 411, distance: 131.9
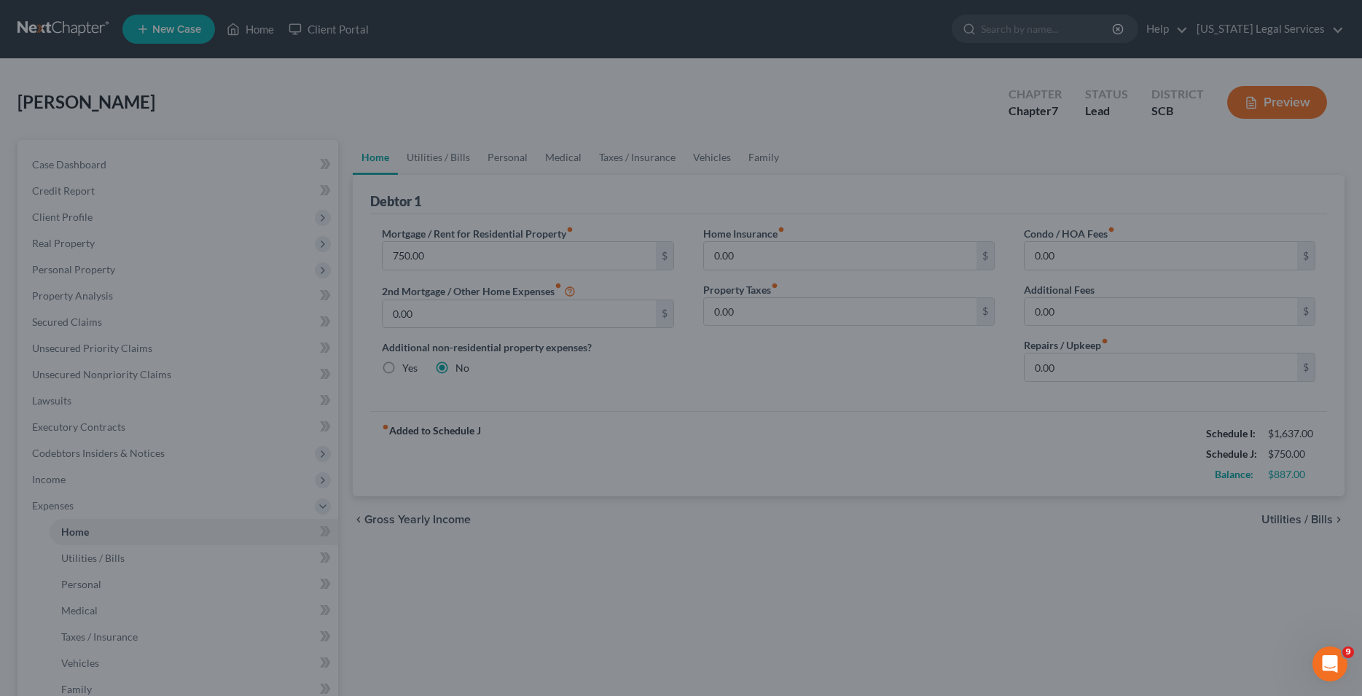
click at [868, 473] on div at bounding box center [681, 348] width 1362 height 696
drag, startPoint x: 796, startPoint y: 115, endPoint x: 385, endPoint y: 112, distance: 410.2
click at [380, 123] on div at bounding box center [681, 348] width 1362 height 696
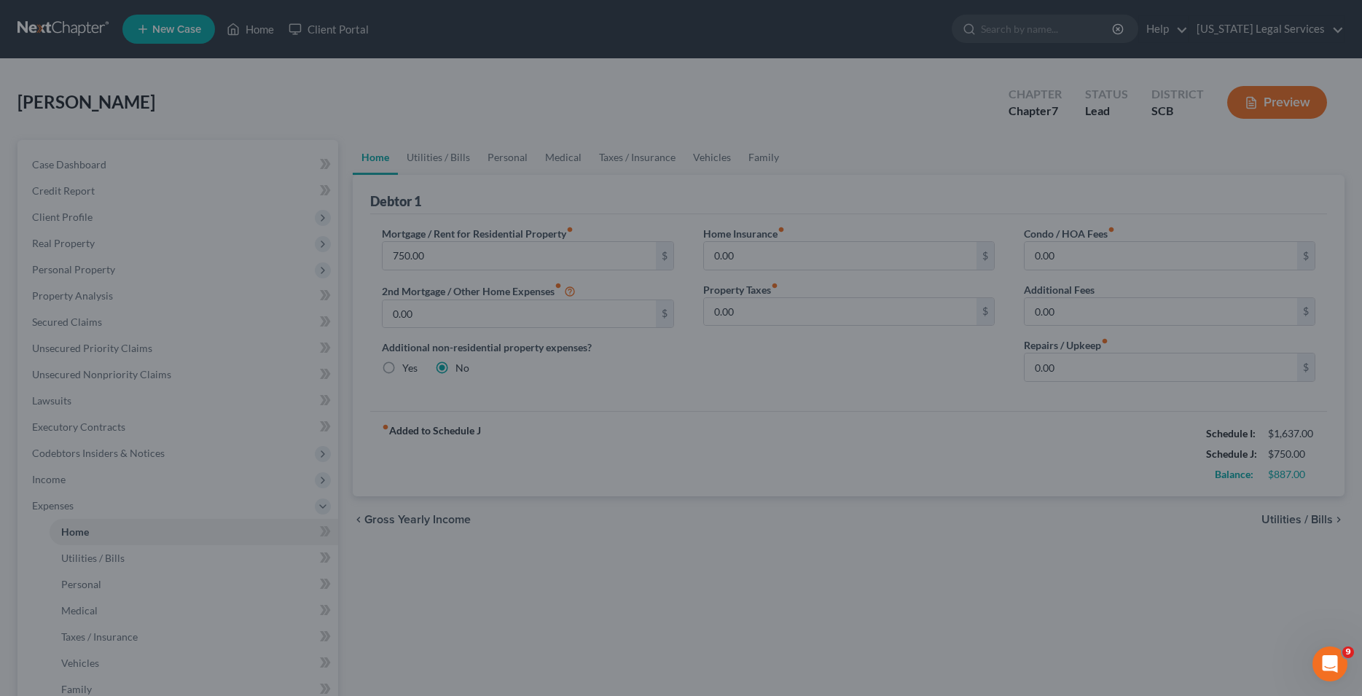
click at [1042, 72] on div at bounding box center [681, 348] width 1362 height 696
click at [531, 254] on div at bounding box center [681, 348] width 1362 height 696
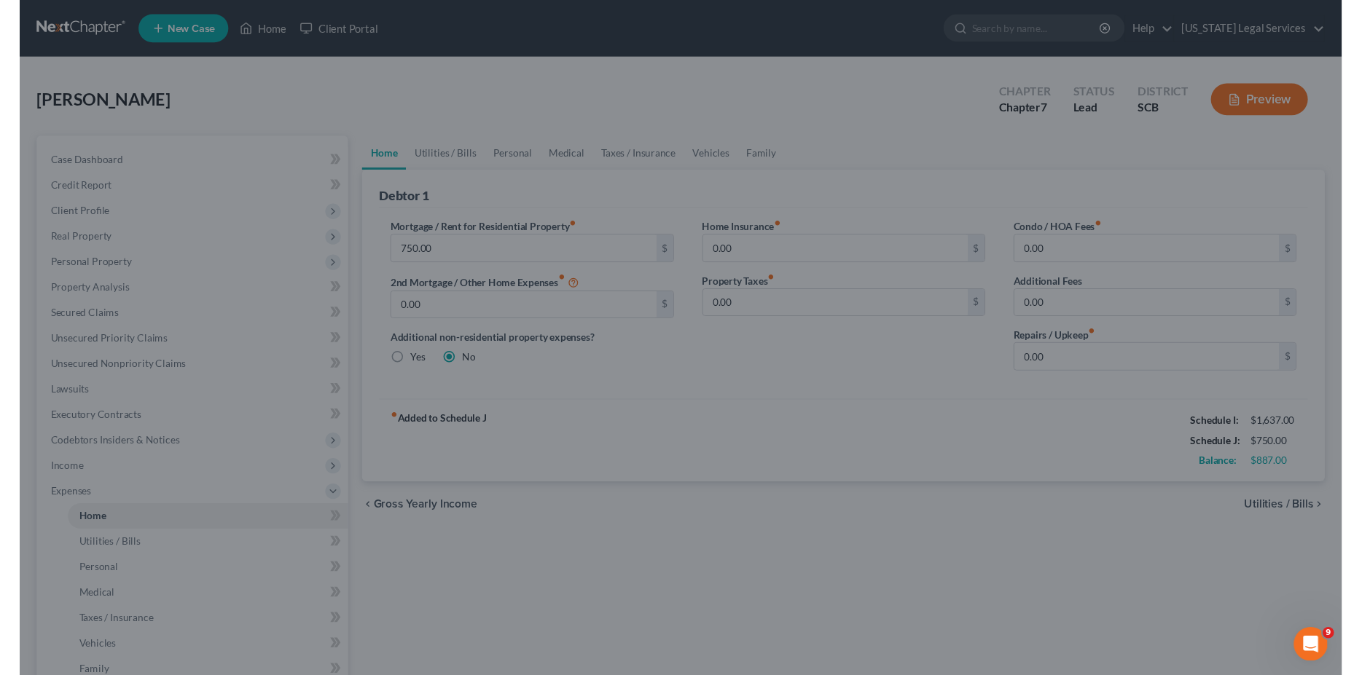
scroll to position [149, 0]
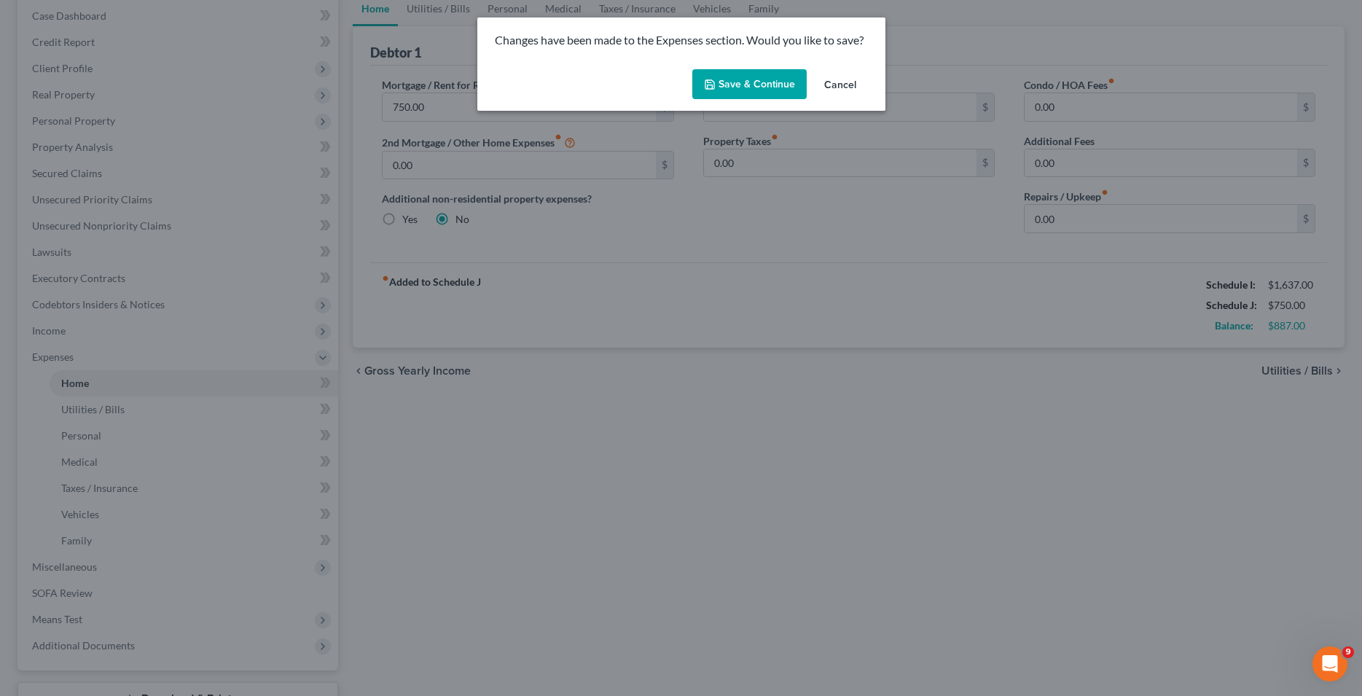
click at [745, 81] on button "Save & Continue" at bounding box center [749, 84] width 114 height 31
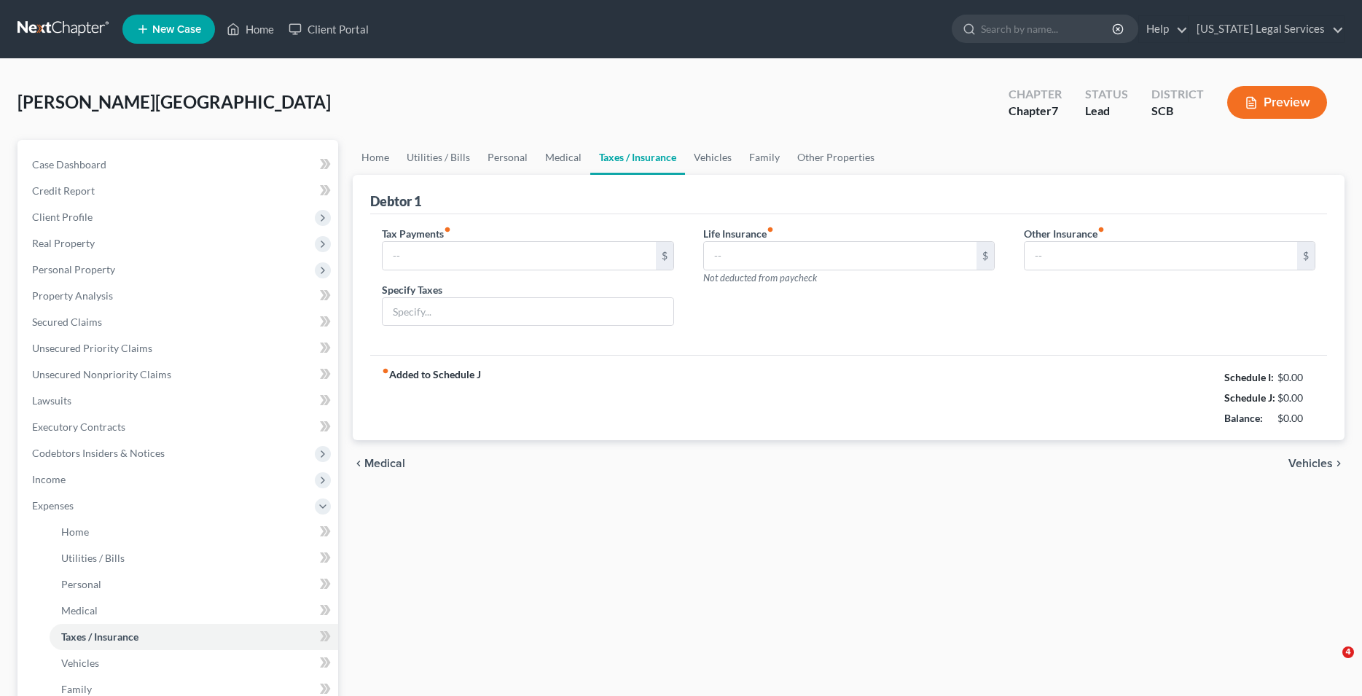
type input "0.00"
type input "60.00"
type input "0.00"
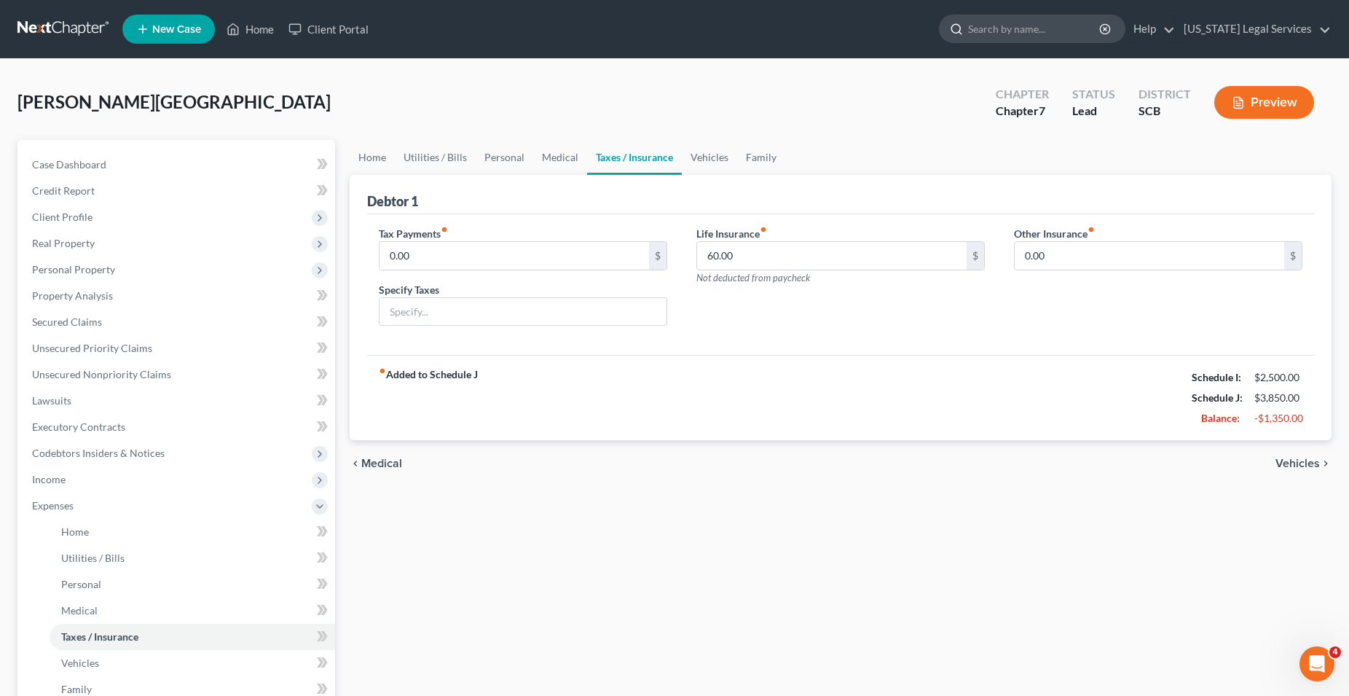
click at [1025, 34] on input "search" at bounding box center [1034, 28] width 133 height 27
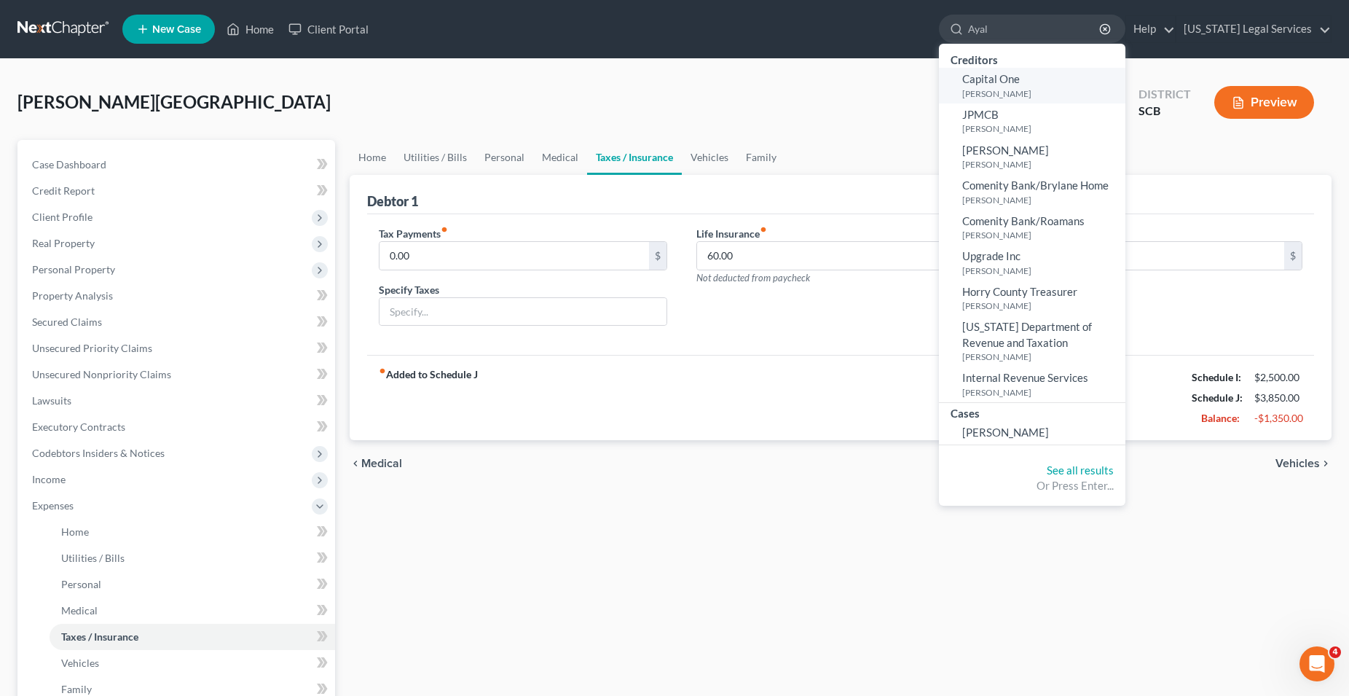
type input "Ayal"
click at [962, 83] on span "Capital One" at bounding box center [991, 78] width 58 height 13
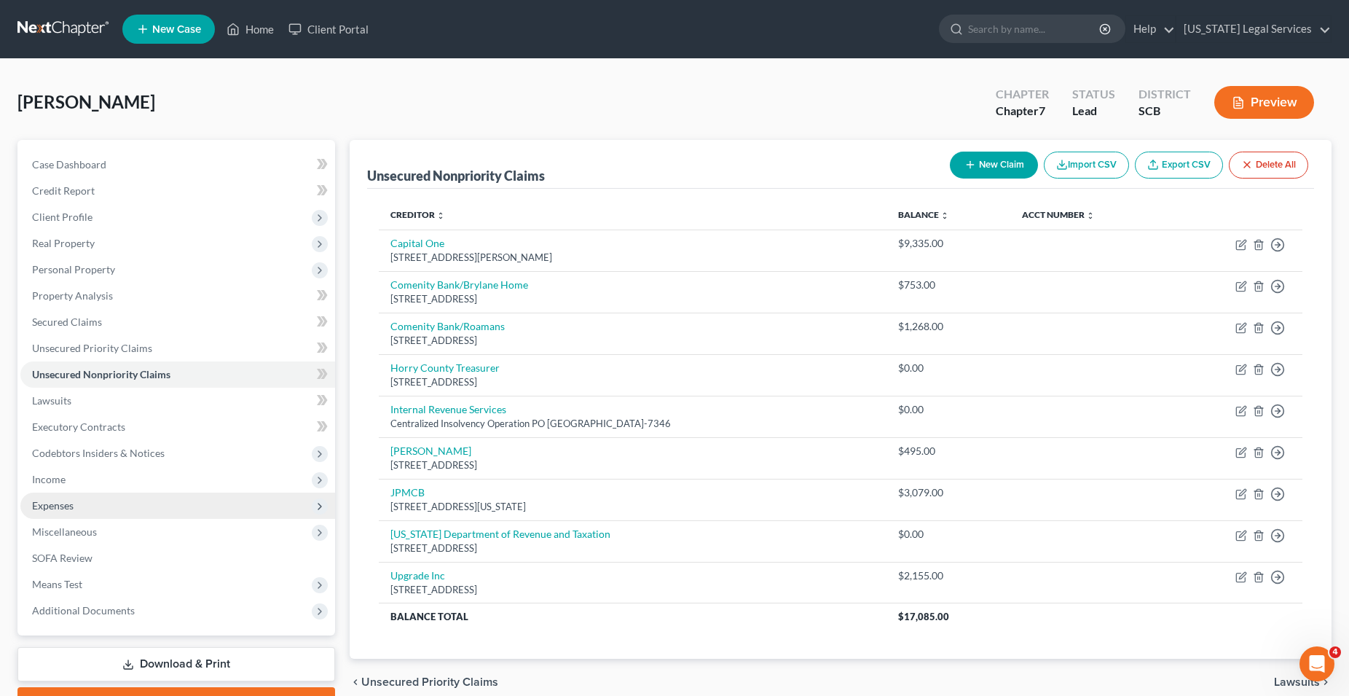
click at [63, 504] on span "Expenses" at bounding box center [53, 505] width 42 height 12
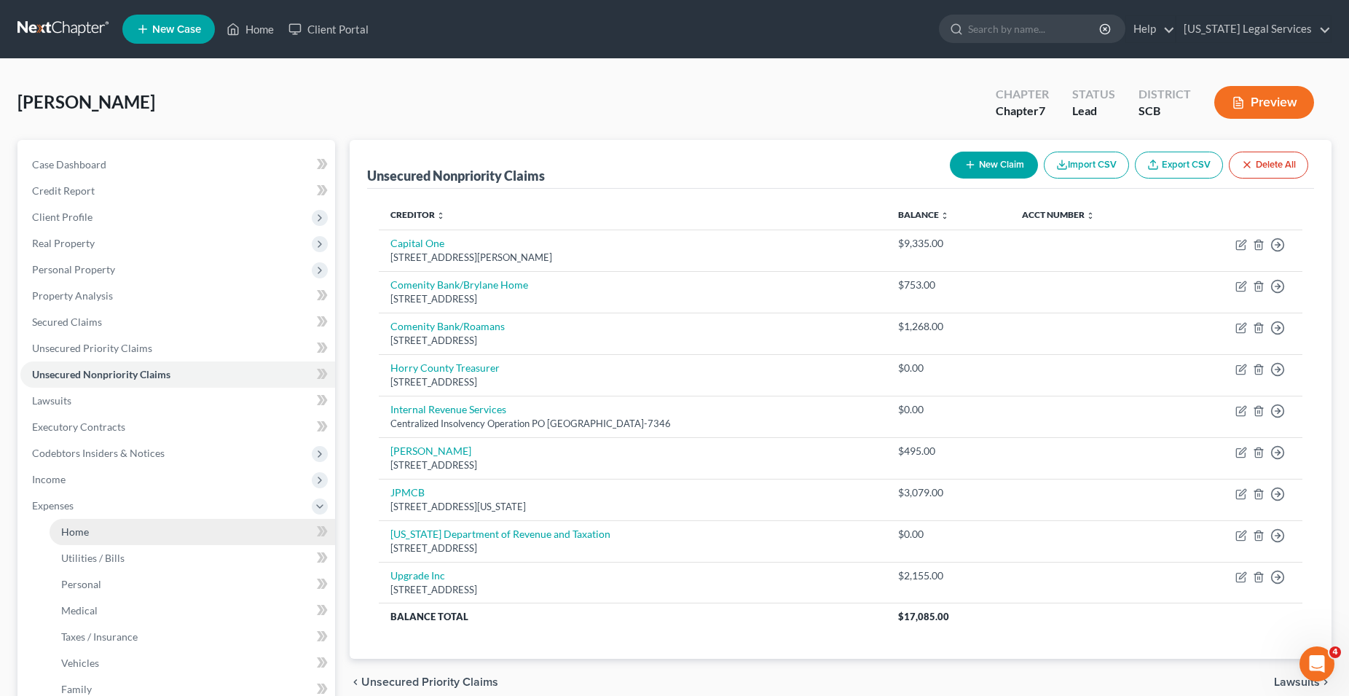
click at [76, 533] on span "Home" at bounding box center [75, 531] width 28 height 12
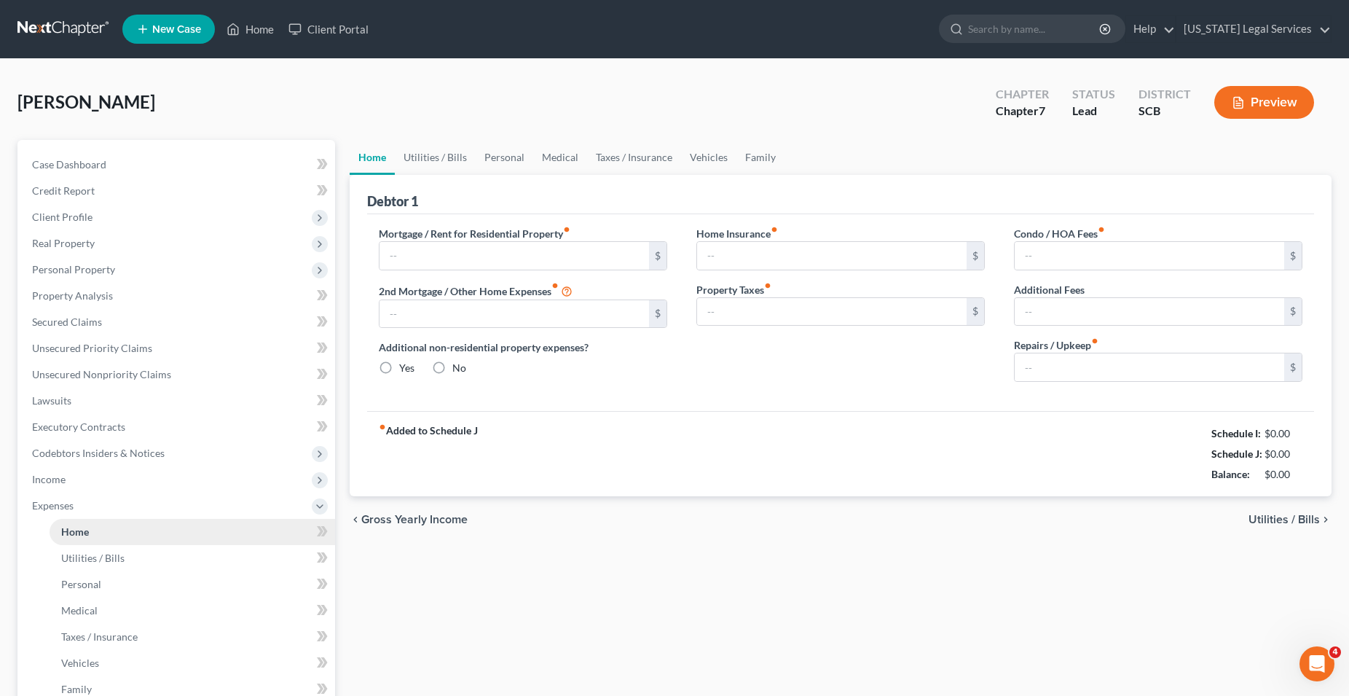
type input "750.00"
type input "0.00"
radio input "true"
type input "0.00"
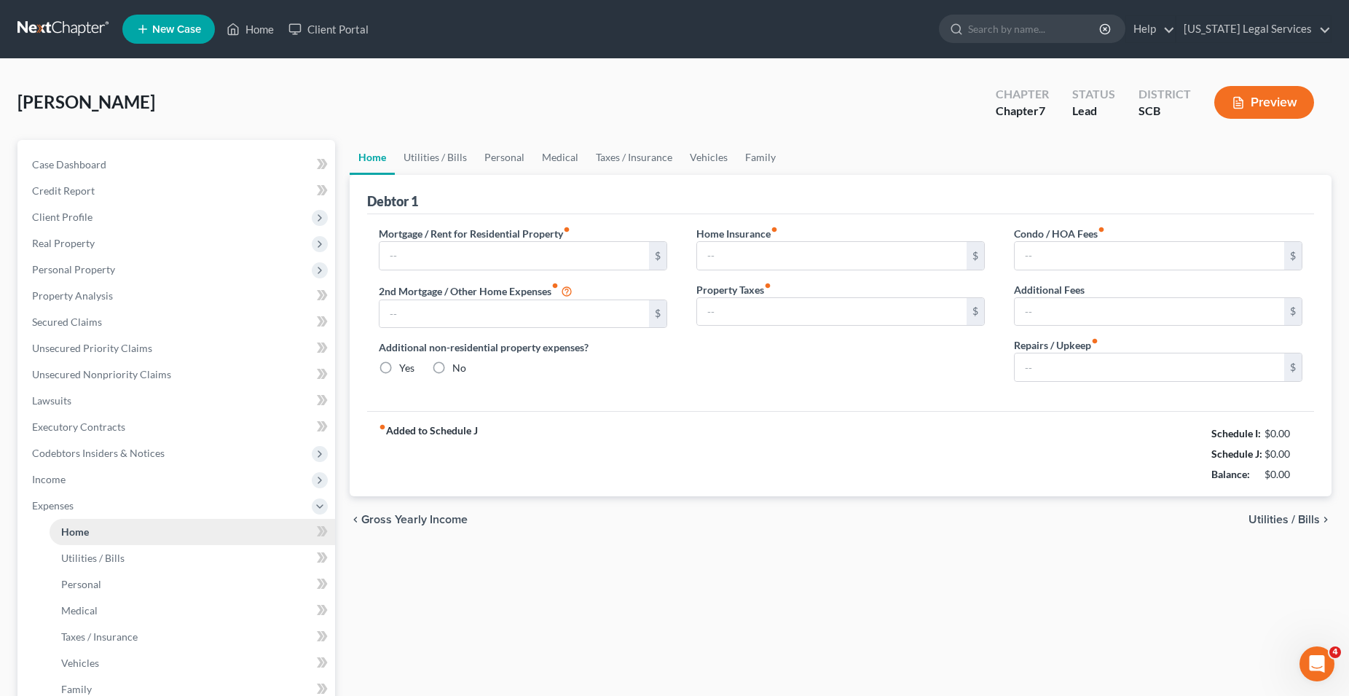
type input "0.00"
click at [1273, 517] on span "Utilities / Bills" at bounding box center [1284, 520] width 71 height 12
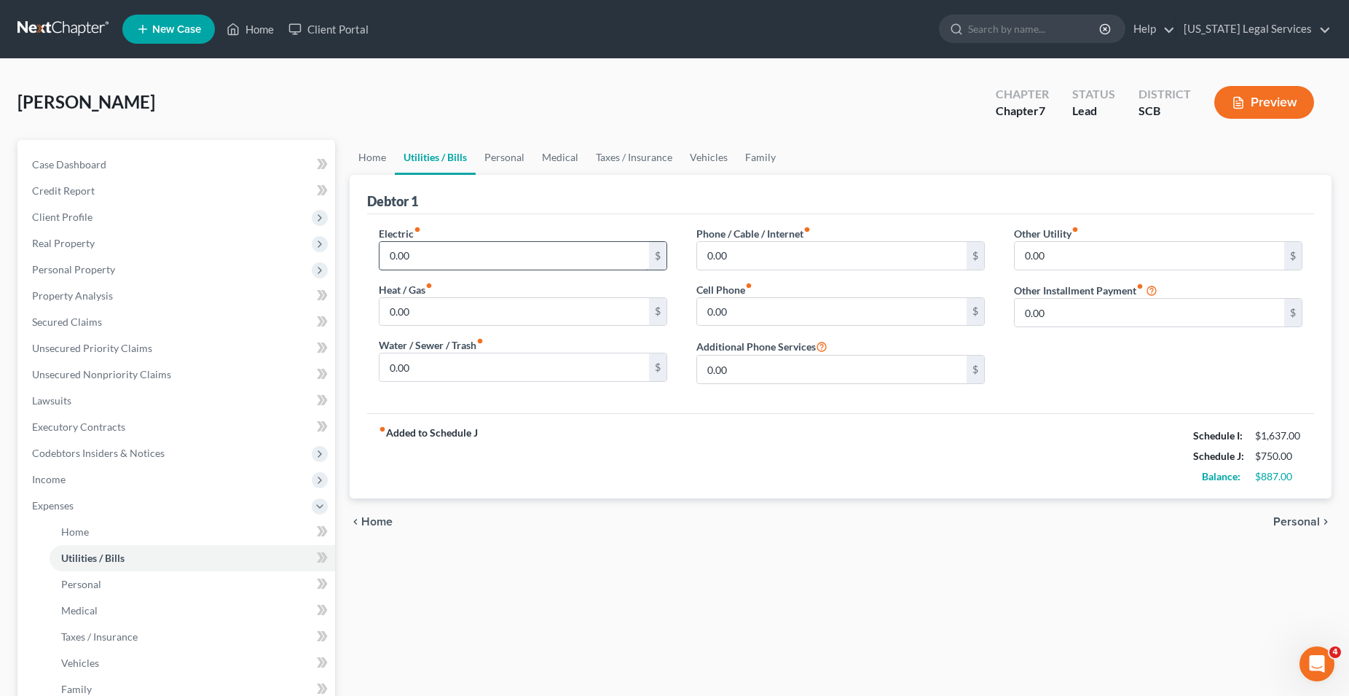
drag, startPoint x: 436, startPoint y: 251, endPoint x: 93, endPoint y: 216, distance: 344.9
click at [380, 242] on input "0.00" at bounding box center [515, 256] width 270 height 28
type input "80.00"
click at [419, 372] on input "0.00" at bounding box center [515, 367] width 270 height 28
type input "30.00"
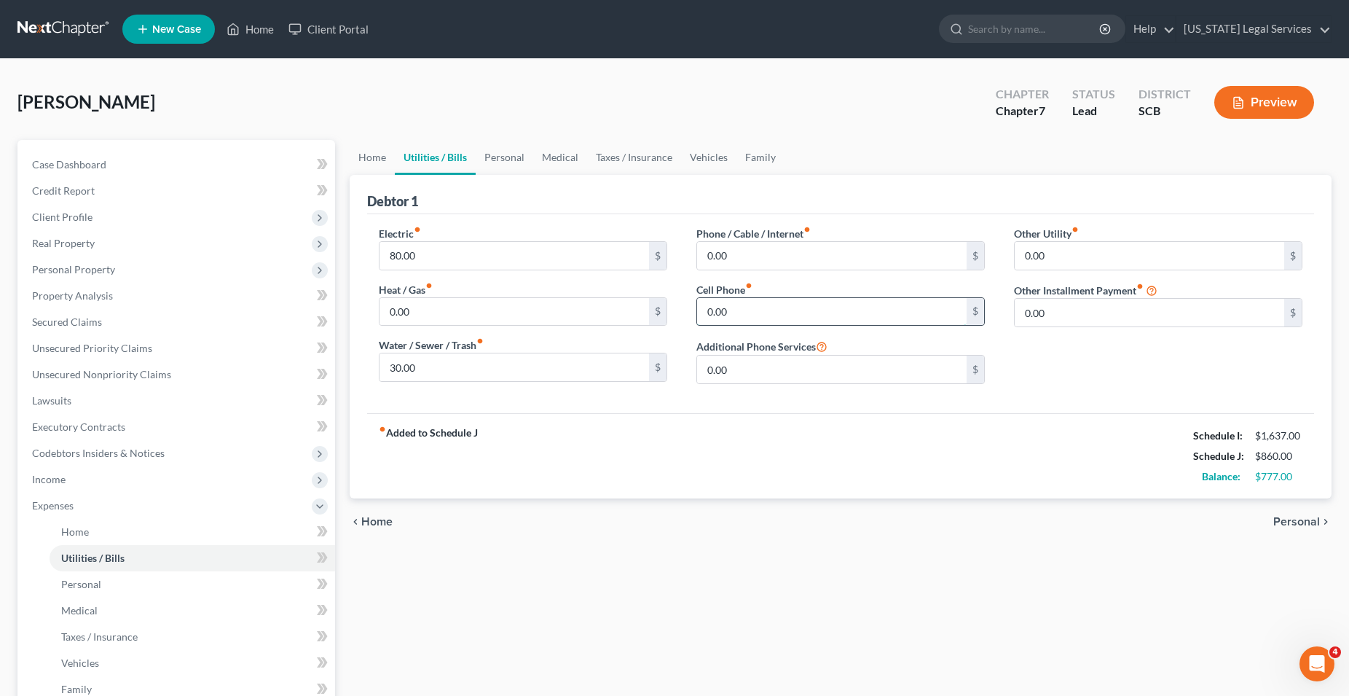
click at [739, 315] on input "0.00" at bounding box center [832, 312] width 270 height 28
click at [732, 252] on input "0.00" at bounding box center [832, 256] width 270 height 28
type input "17.00"
click at [1292, 522] on span "Personal" at bounding box center [1297, 522] width 47 height 12
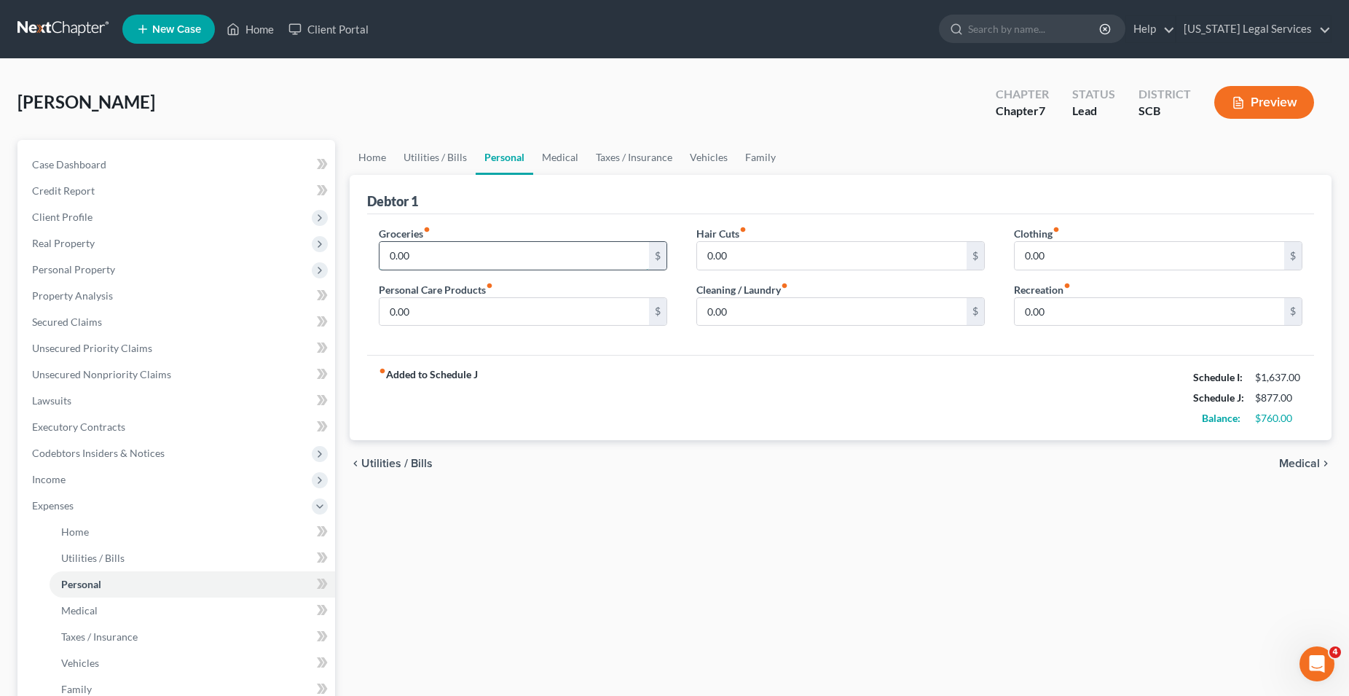
drag, startPoint x: 443, startPoint y: 259, endPoint x: 361, endPoint y: 256, distance: 81.7
click at [380, 256] on input "0.00" at bounding box center [515, 256] width 270 height 28
click at [409, 253] on input "0.00" at bounding box center [515, 256] width 270 height 28
type input "0"
type input "500.00"
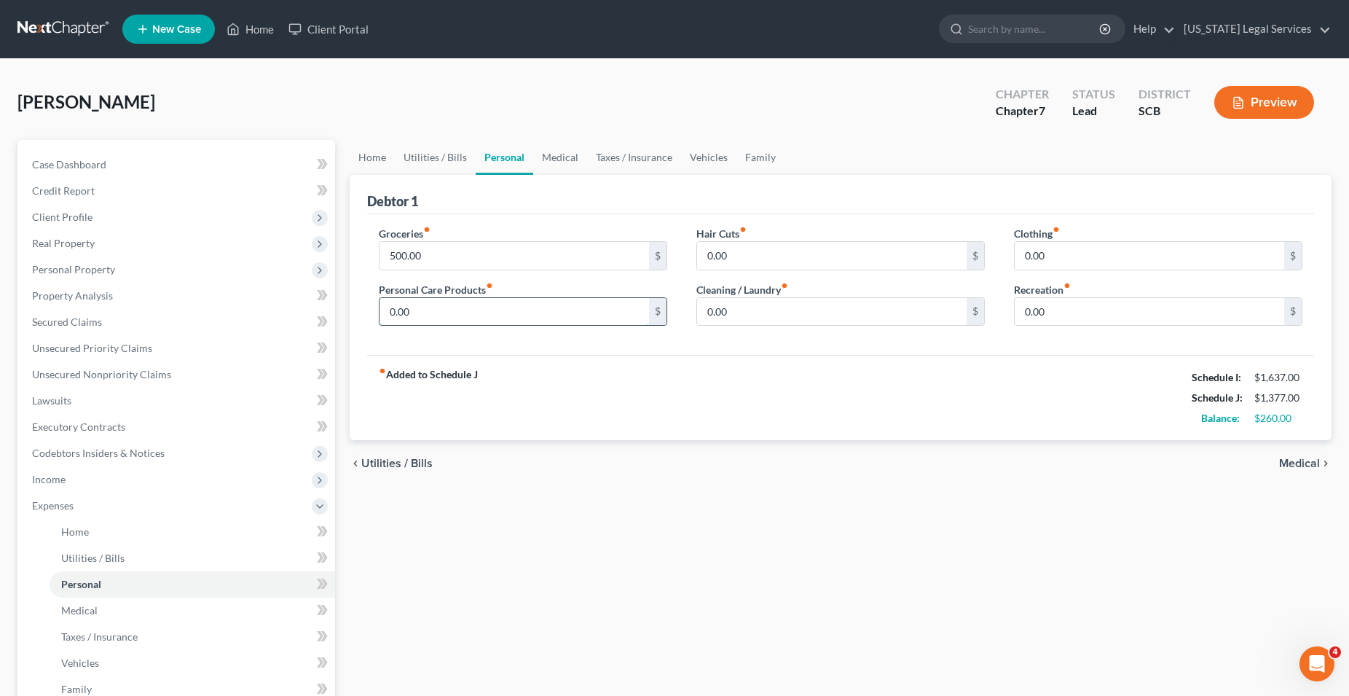
drag, startPoint x: 440, startPoint y: 321, endPoint x: 389, endPoint y: 310, distance: 52.3
click at [389, 310] on input "0.00" at bounding box center [515, 312] width 270 height 28
type input "40.00"
click at [1301, 458] on span "Medical" at bounding box center [1299, 464] width 41 height 12
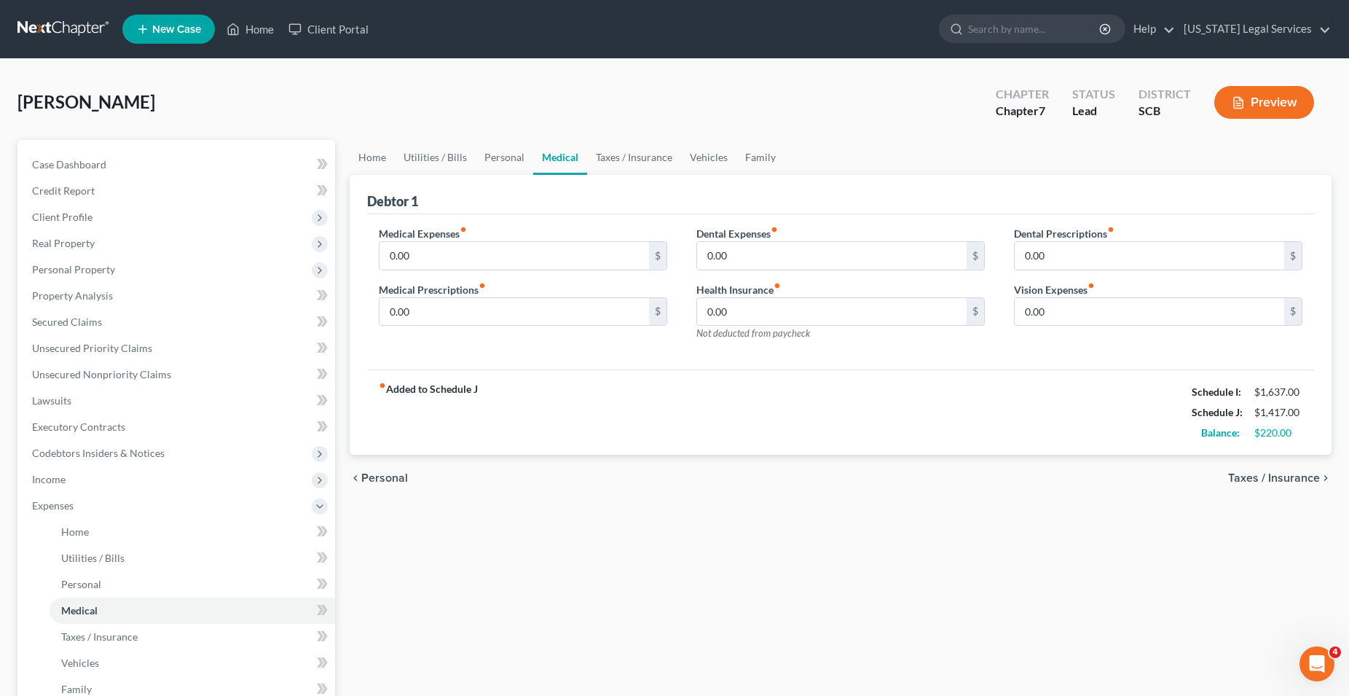
click at [1301, 458] on div "chevron_left Personal Taxes / Insurance chevron_right" at bounding box center [841, 478] width 982 height 47
click at [1293, 477] on span "Taxes / Insurance" at bounding box center [1274, 478] width 92 height 12
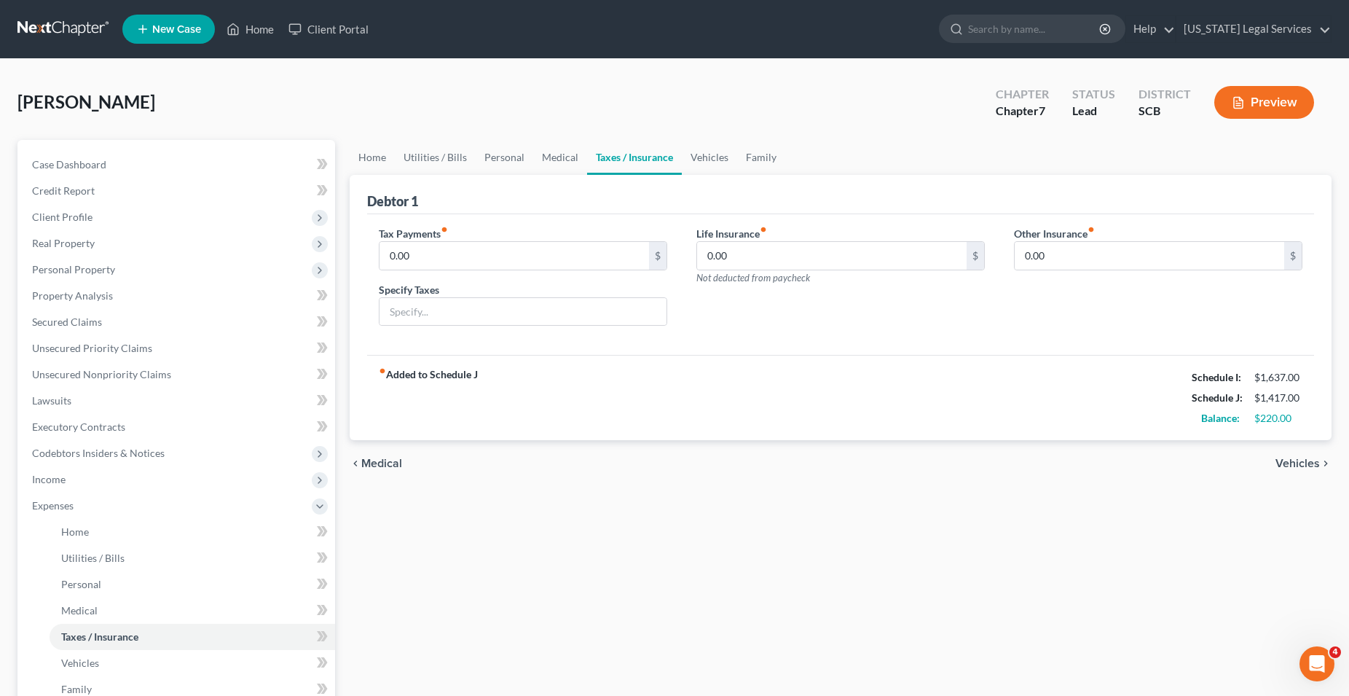
click at [1298, 465] on span "Vehicles" at bounding box center [1298, 464] width 44 height 12
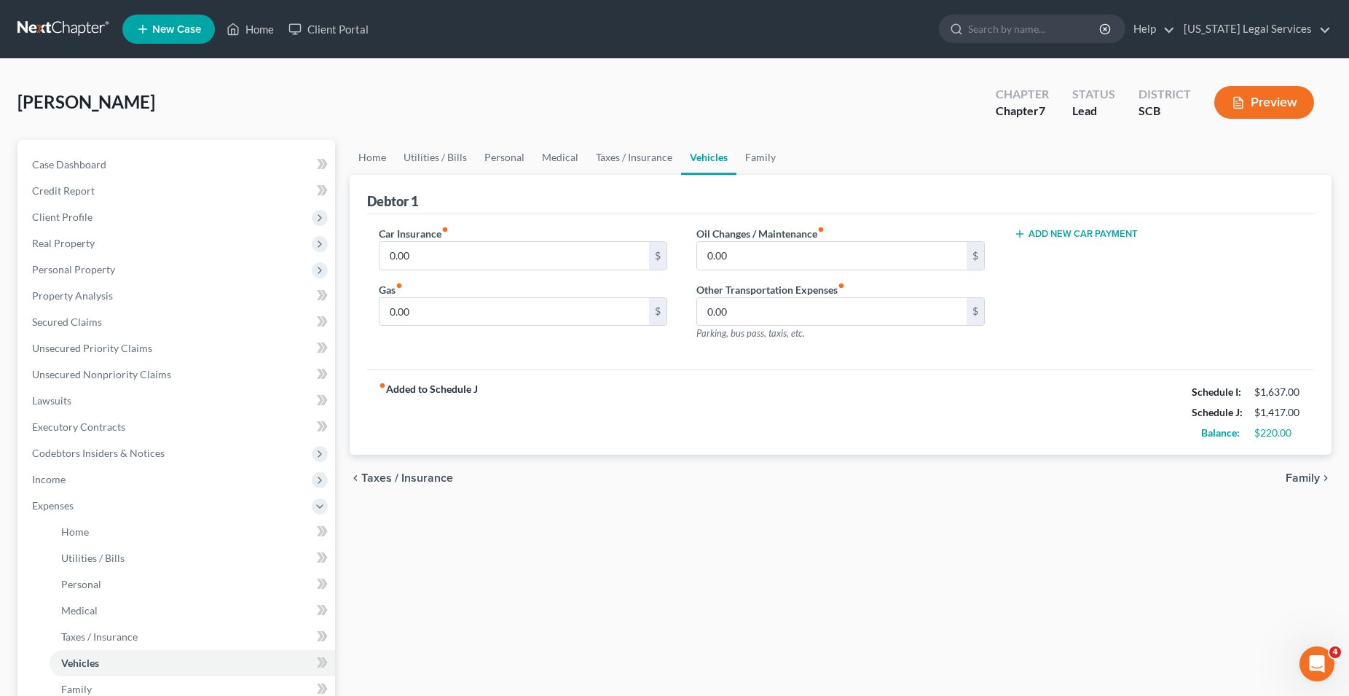
click at [1298, 465] on div "chevron_left Taxes / Insurance Family chevron_right" at bounding box center [841, 478] width 982 height 47
click at [1301, 475] on span "Family" at bounding box center [1303, 478] width 34 height 12
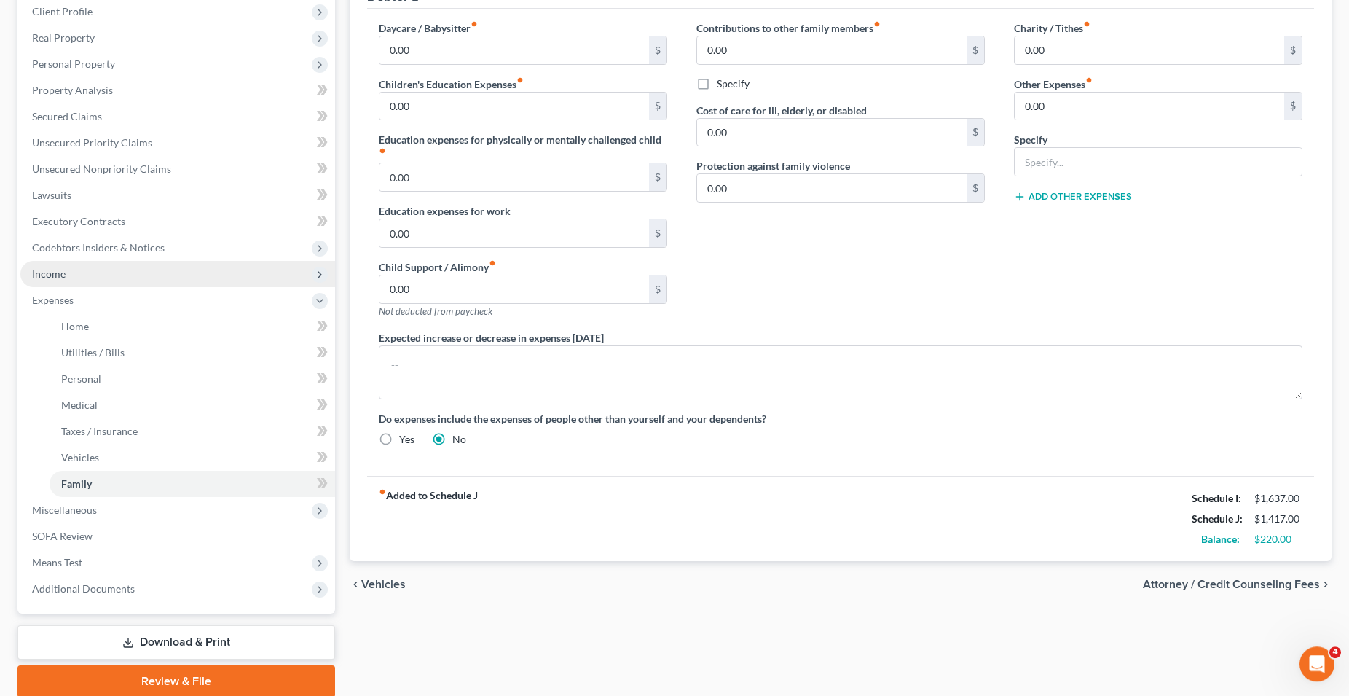
scroll to position [38, 0]
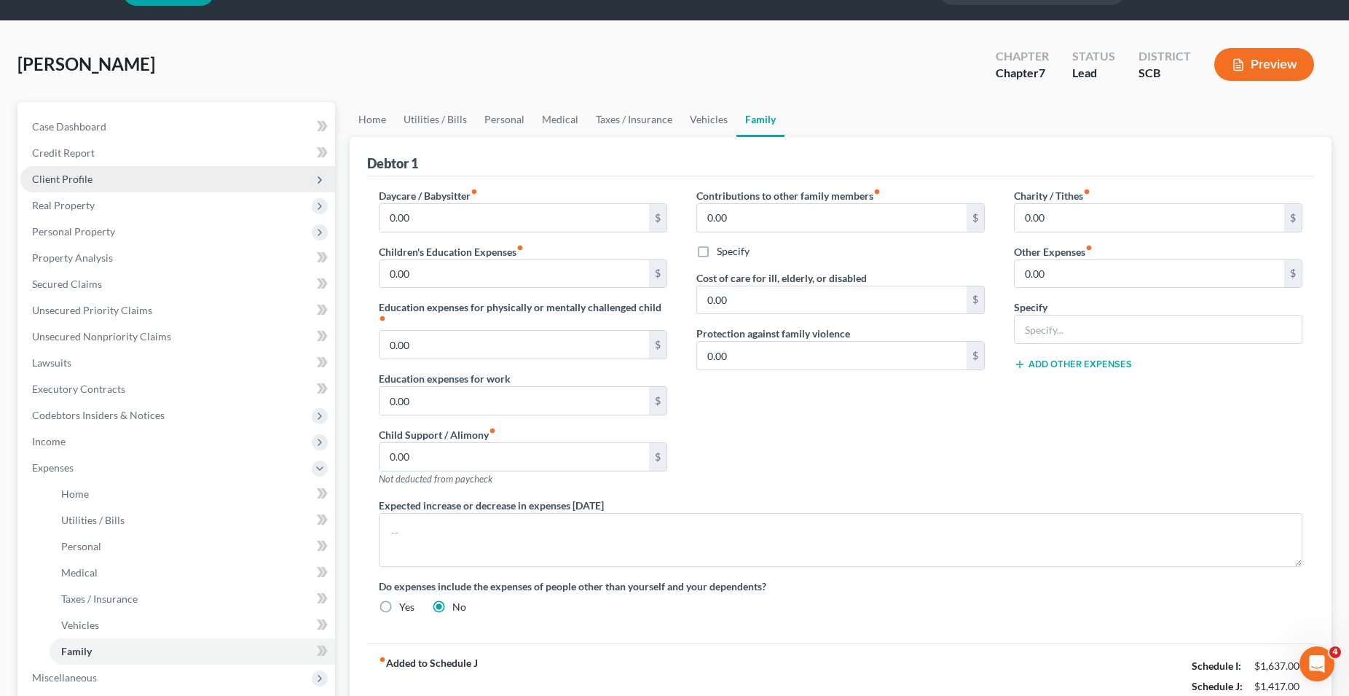
click at [68, 179] on span "Client Profile" at bounding box center [62, 179] width 60 height 12
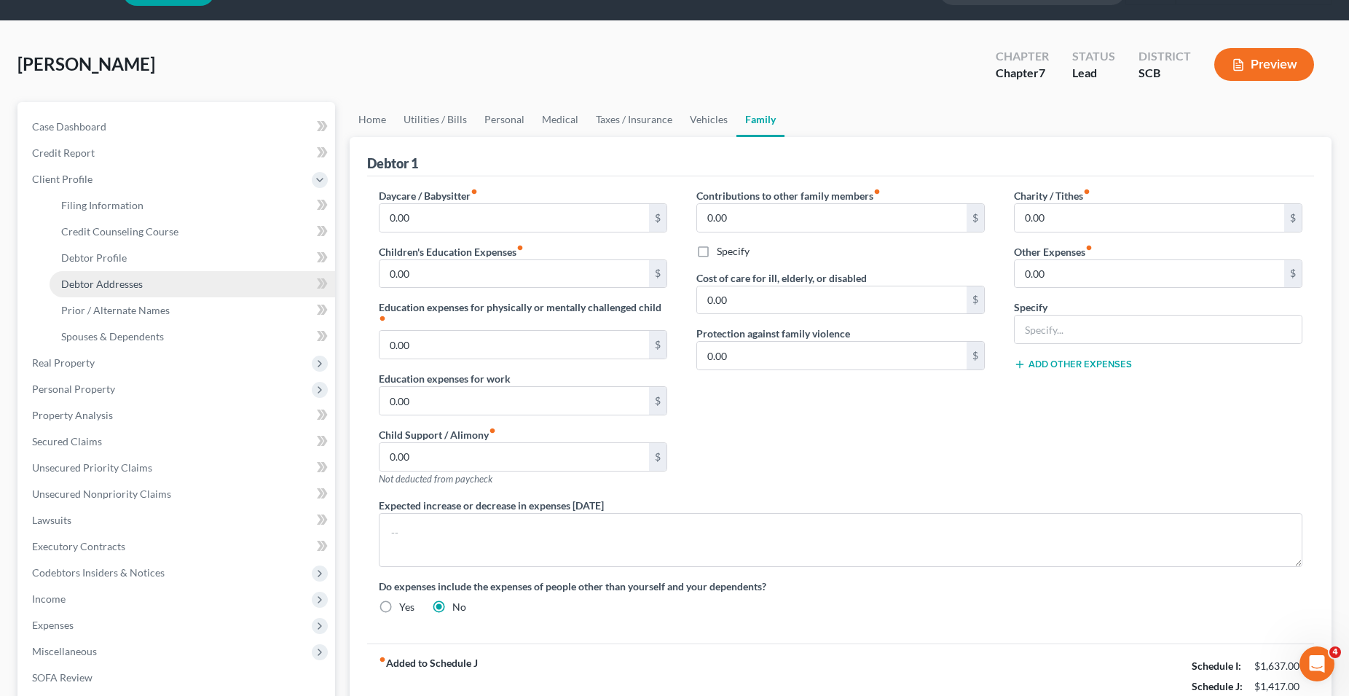
click at [119, 288] on span "Debtor Addresses" at bounding box center [102, 284] width 82 height 12
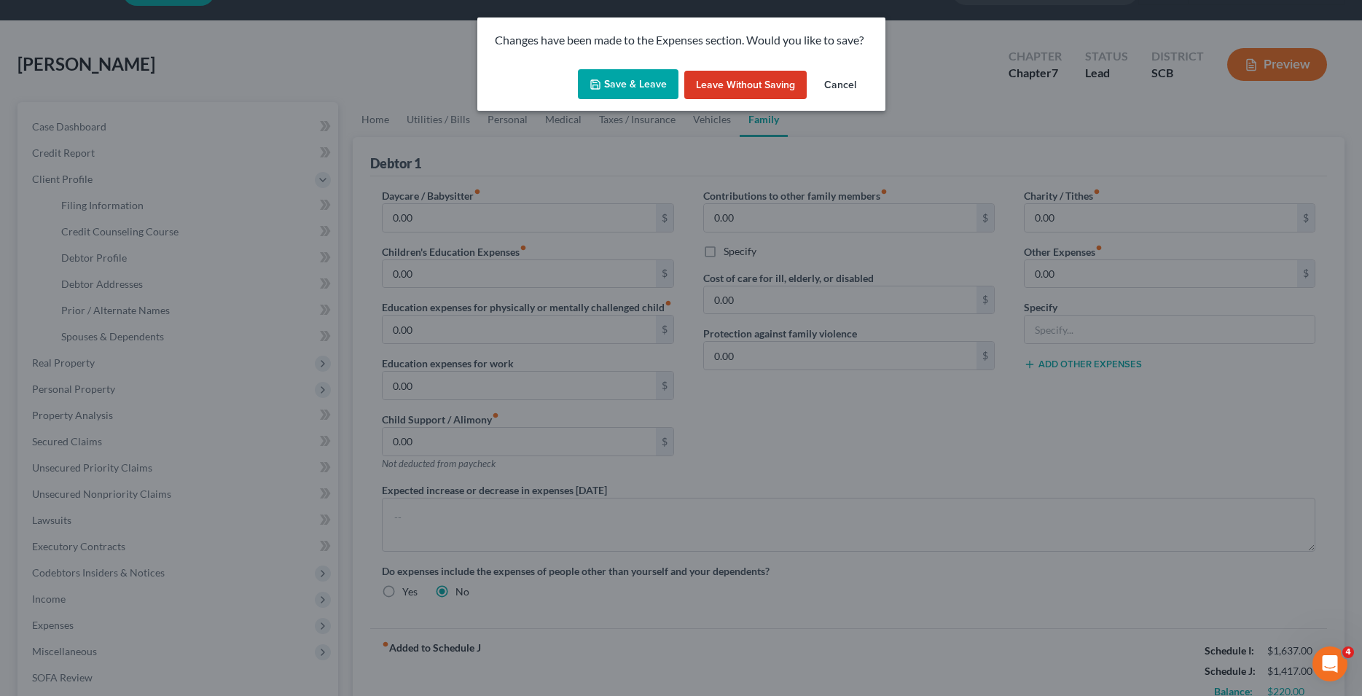
click at [619, 82] on button "Save & Leave" at bounding box center [628, 84] width 101 height 31
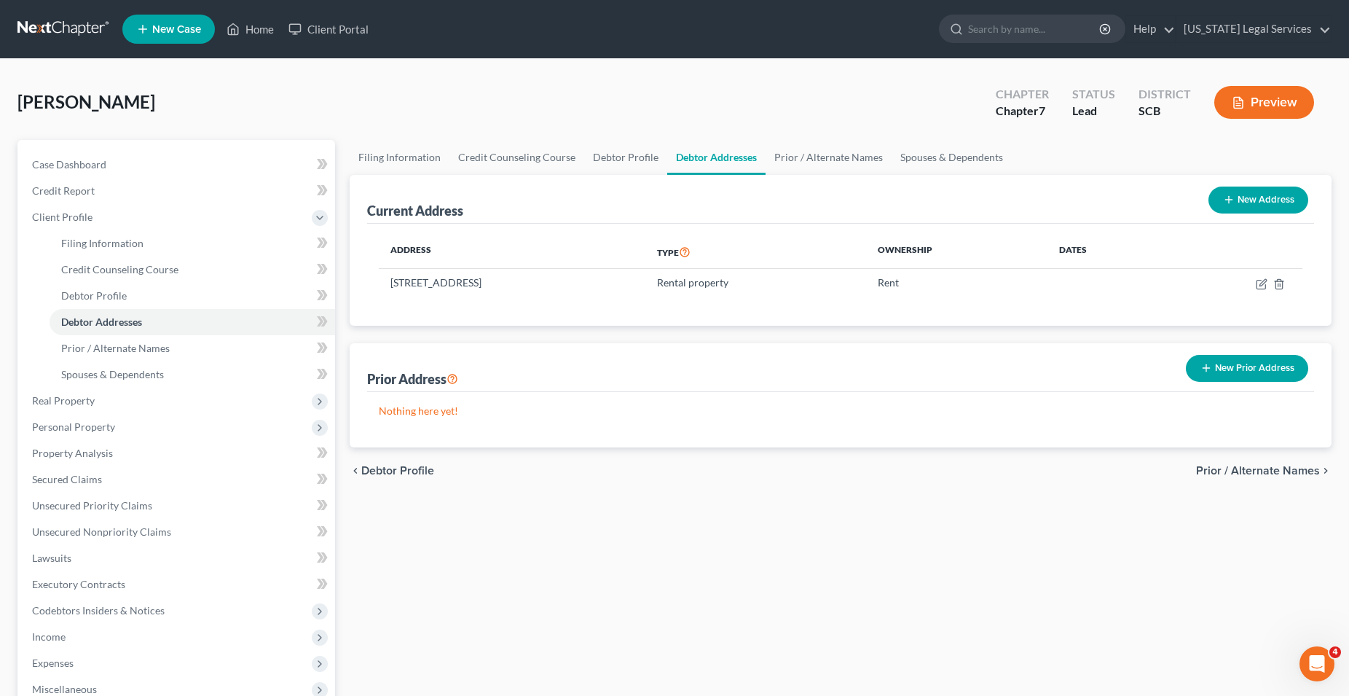
click at [1239, 368] on button "New Prior Address" at bounding box center [1247, 368] width 122 height 27
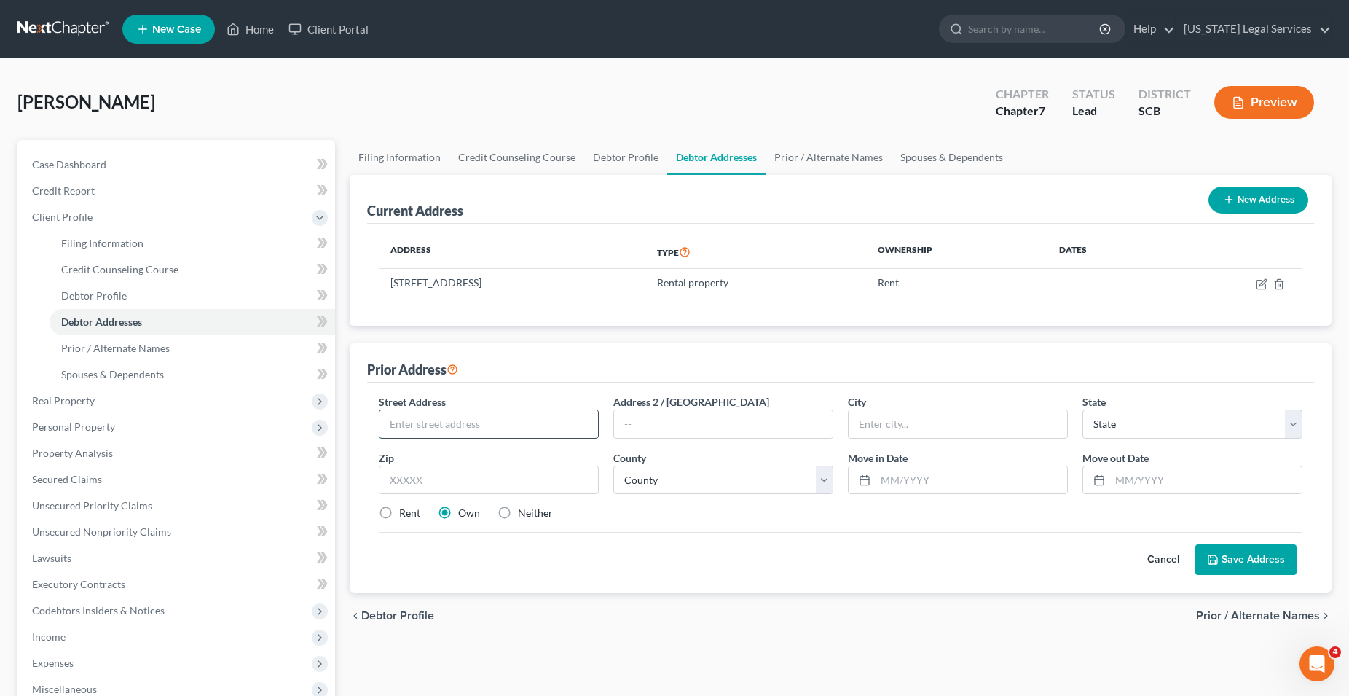
click at [470, 432] on input "text" at bounding box center [489, 424] width 219 height 28
type input "[STREET_ADDRESS]"
click at [933, 427] on input "text" at bounding box center [958, 424] width 219 height 28
type input "[PERSON_NAME]"
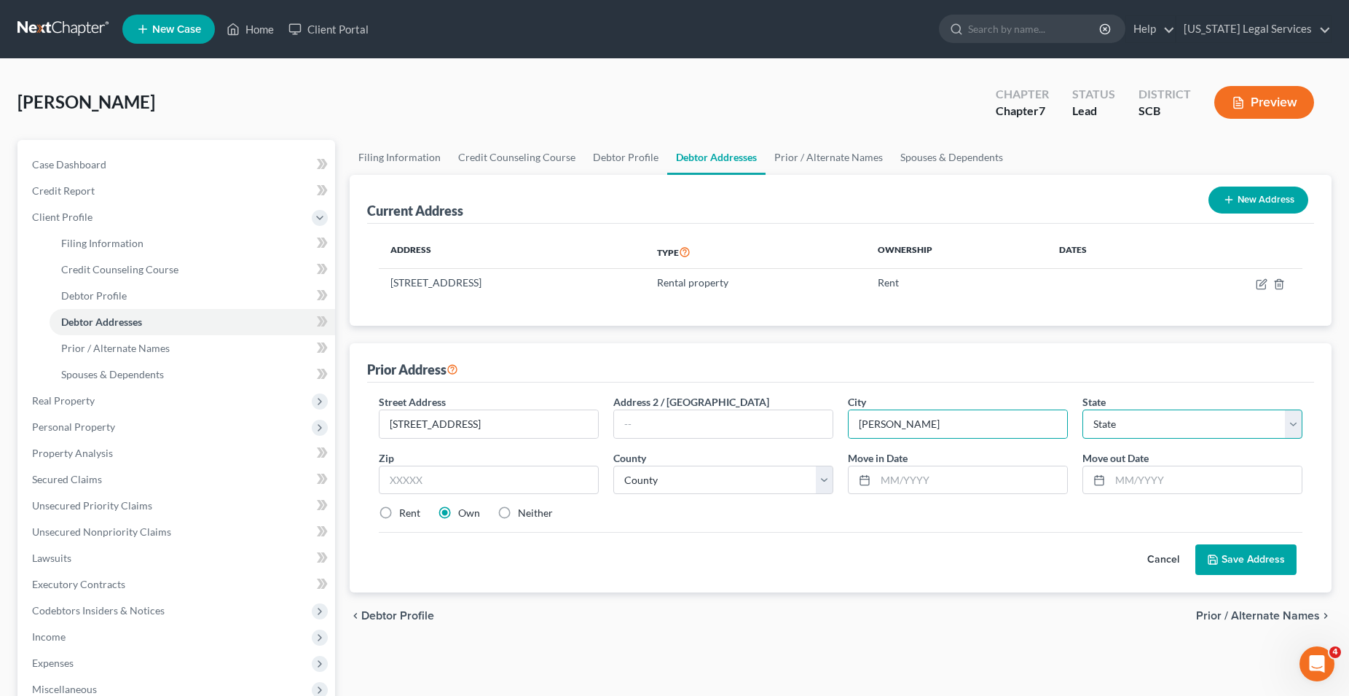
click at [1083, 409] on select "State [US_STATE] AK AR AZ CA CO CT DE DC [GEOGRAPHIC_DATA] [GEOGRAPHIC_DATA] GU…" at bounding box center [1193, 423] width 220 height 29
select select "42"
click option "SC" at bounding box center [0, 0] width 0 height 0
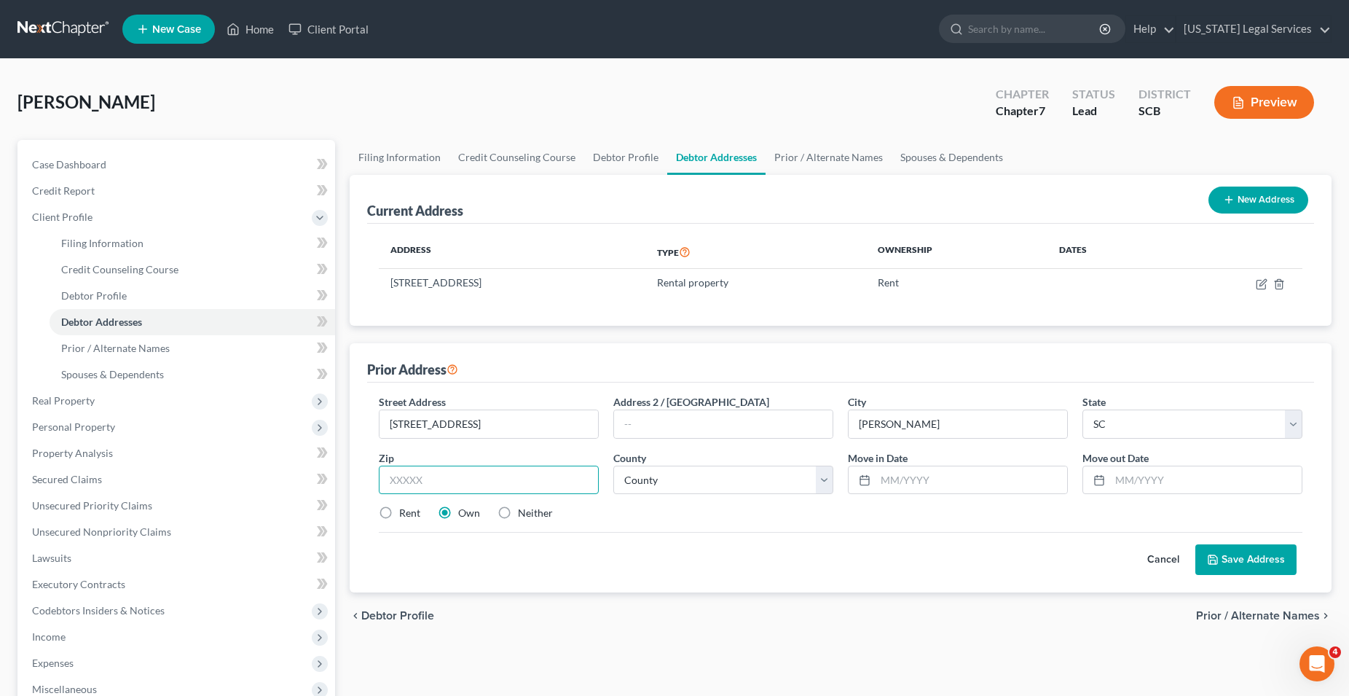
click at [450, 483] on input "text" at bounding box center [489, 480] width 220 height 29
type input "29527"
click at [613, 466] on select "County [GEOGRAPHIC_DATA] [GEOGRAPHIC_DATA] [GEOGRAPHIC_DATA] [GEOGRAPHIC_DATA] …" at bounding box center [723, 480] width 220 height 29
select select "25"
click option "[GEOGRAPHIC_DATA]" at bounding box center [0, 0] width 0 height 0
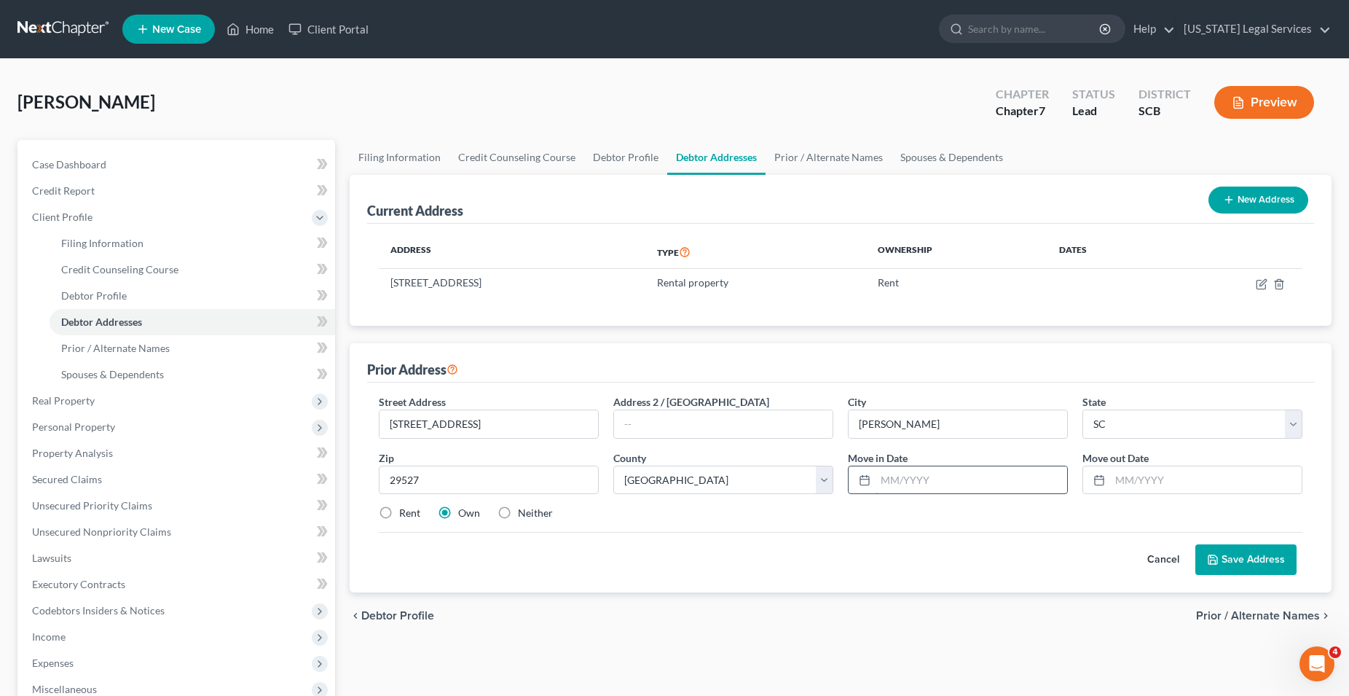
click at [925, 476] on input "text" at bounding box center [972, 480] width 192 height 28
type input "01/2015"
click at [1148, 484] on input "text" at bounding box center [1206, 480] width 192 height 28
type input "01/2024"
click at [1230, 568] on button "Save Address" at bounding box center [1246, 559] width 101 height 31
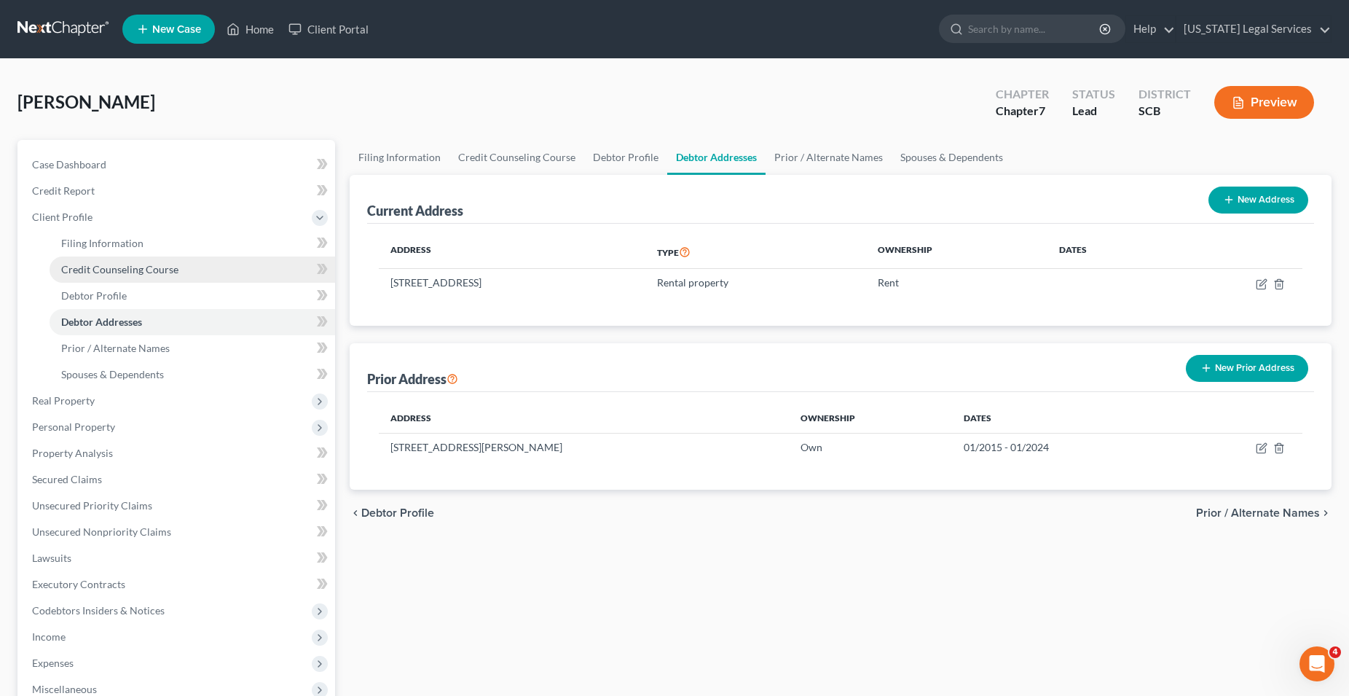
click at [83, 267] on span "Credit Counseling Course" at bounding box center [119, 269] width 117 height 12
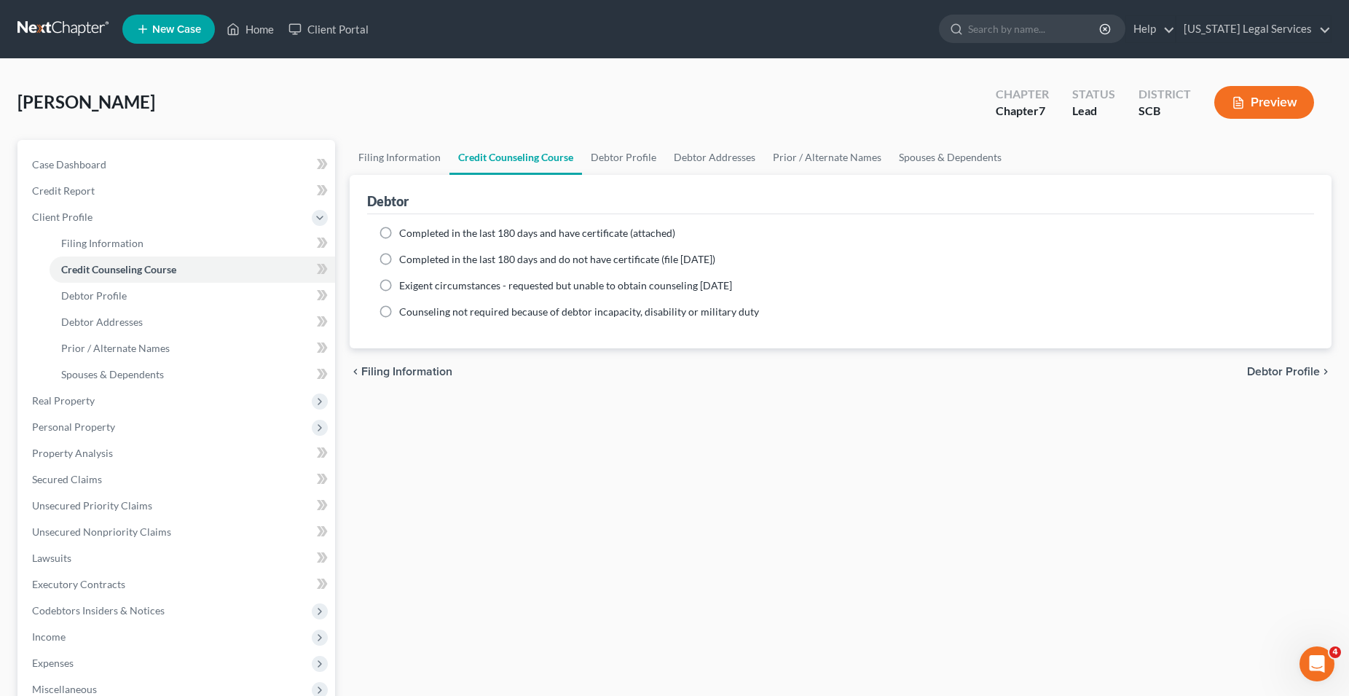
click at [1255, 105] on button "Preview" at bounding box center [1265, 102] width 100 height 33
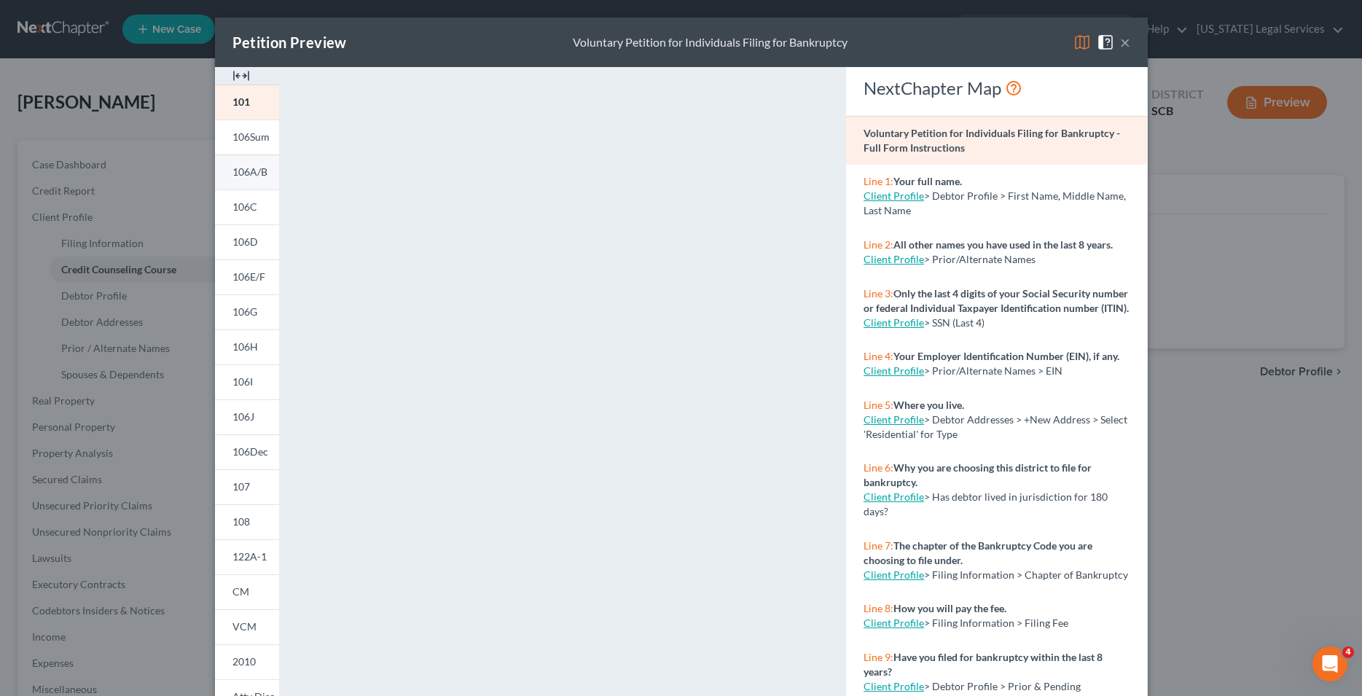
click at [246, 176] on span "106A/B" at bounding box center [249, 171] width 35 height 12
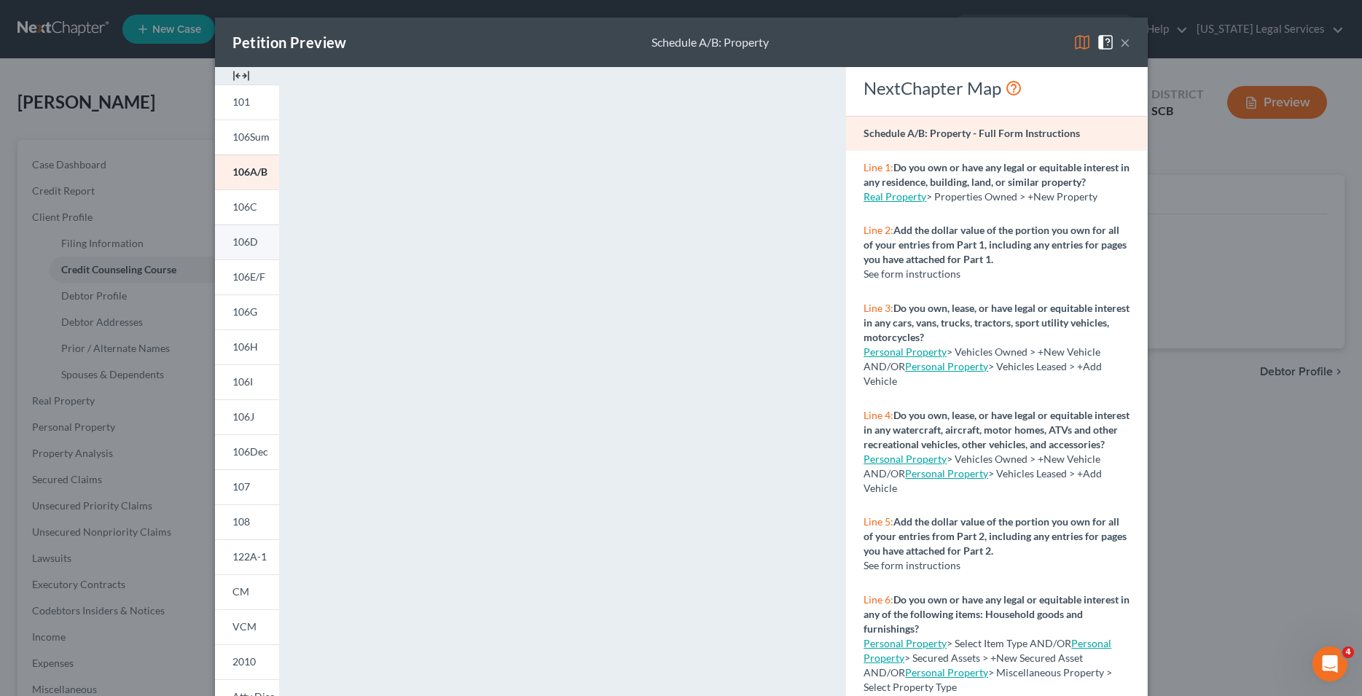
click at [246, 249] on link "106D" at bounding box center [247, 241] width 64 height 35
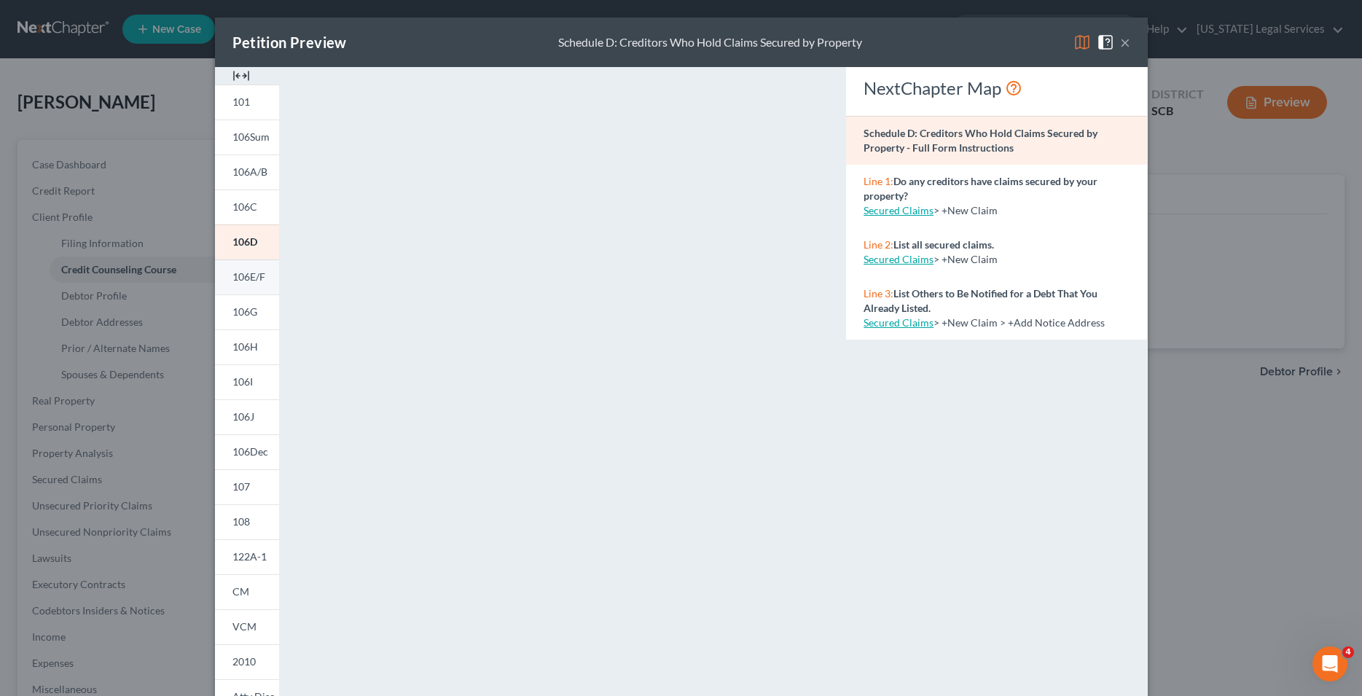
click at [243, 284] on link "106E/F" at bounding box center [247, 276] width 64 height 35
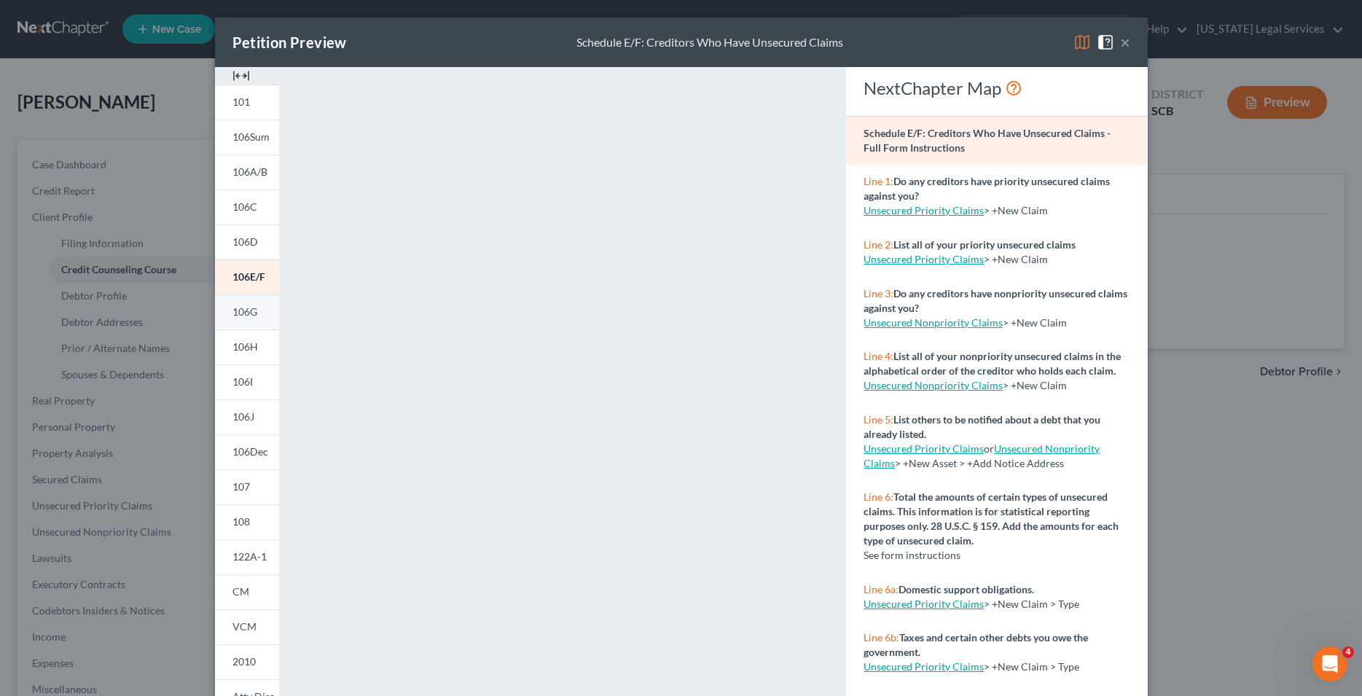
click at [235, 312] on span "106G" at bounding box center [244, 311] width 25 height 12
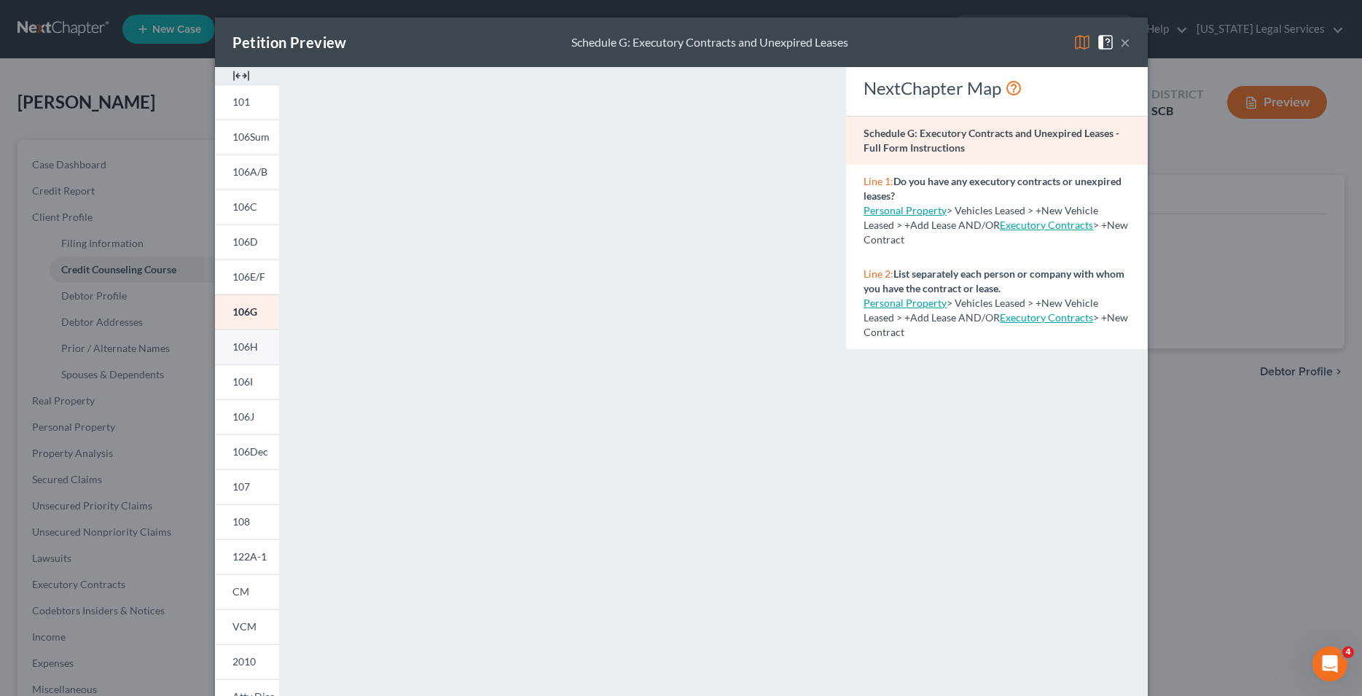
click at [247, 347] on span "106H" at bounding box center [245, 346] width 26 height 12
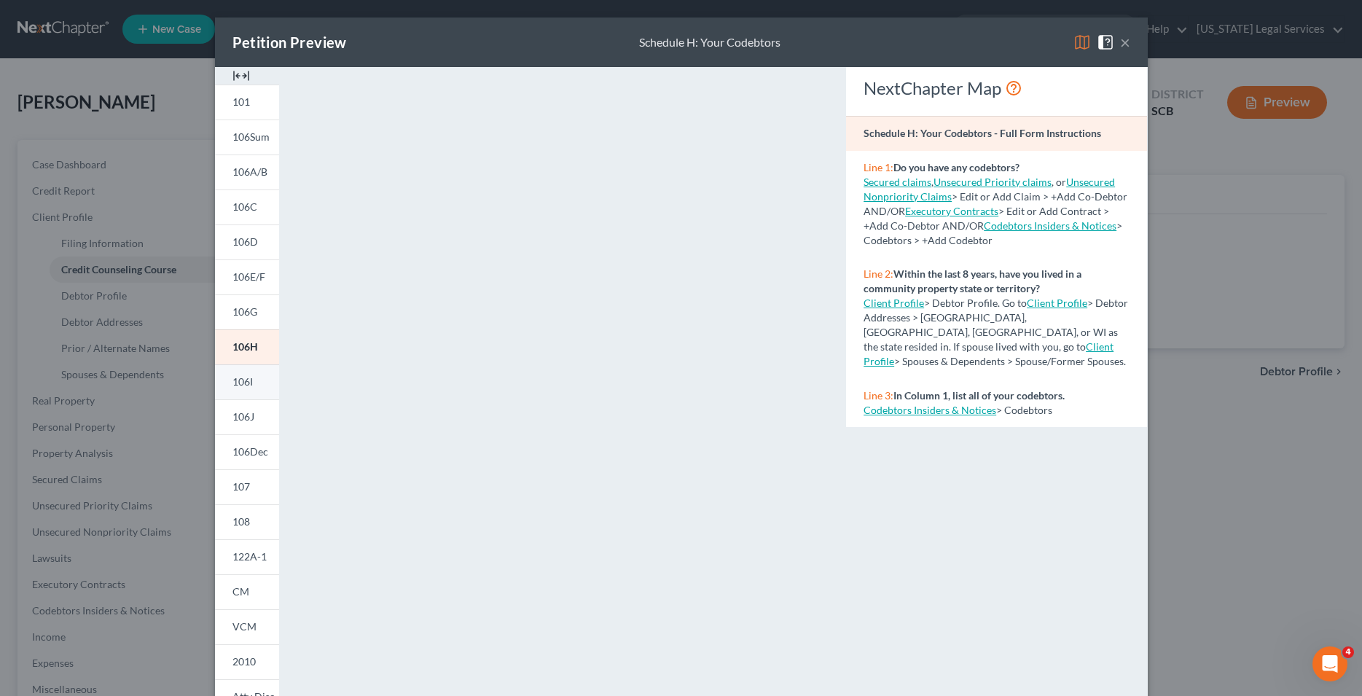
click at [238, 386] on span "106I" at bounding box center [242, 381] width 20 height 12
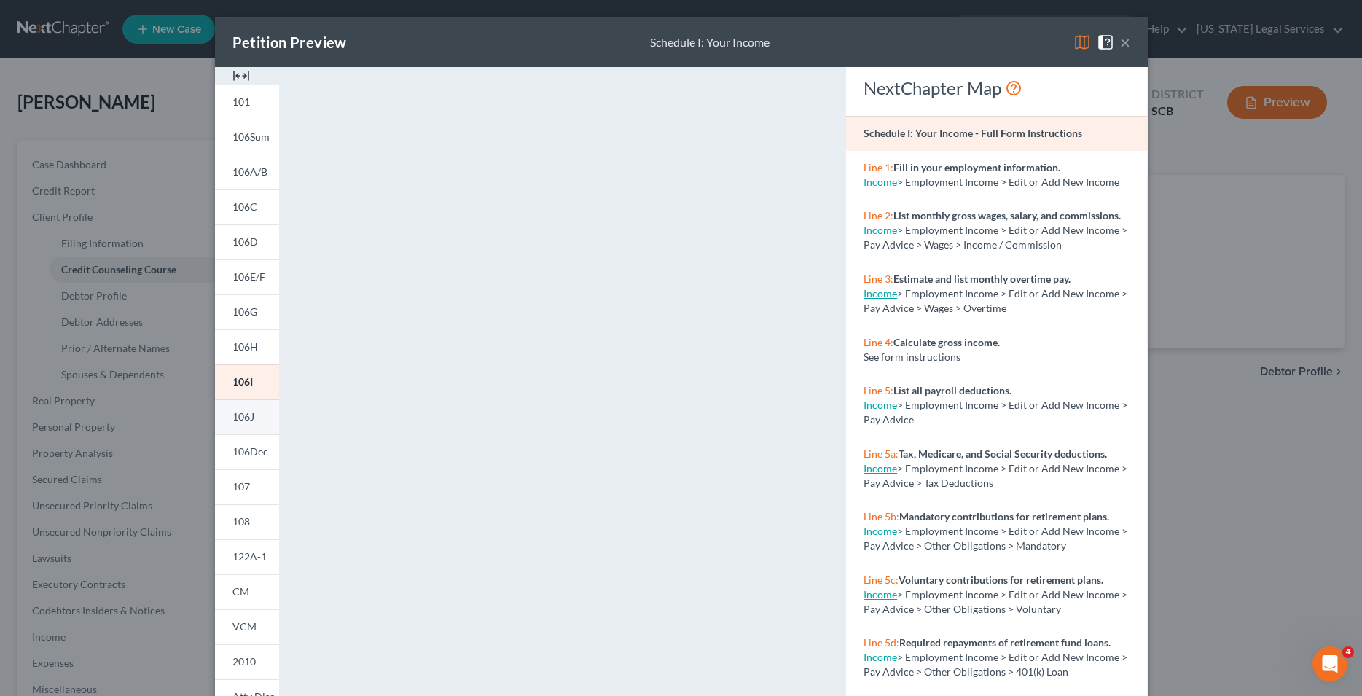
click at [239, 423] on link "106J" at bounding box center [247, 416] width 64 height 35
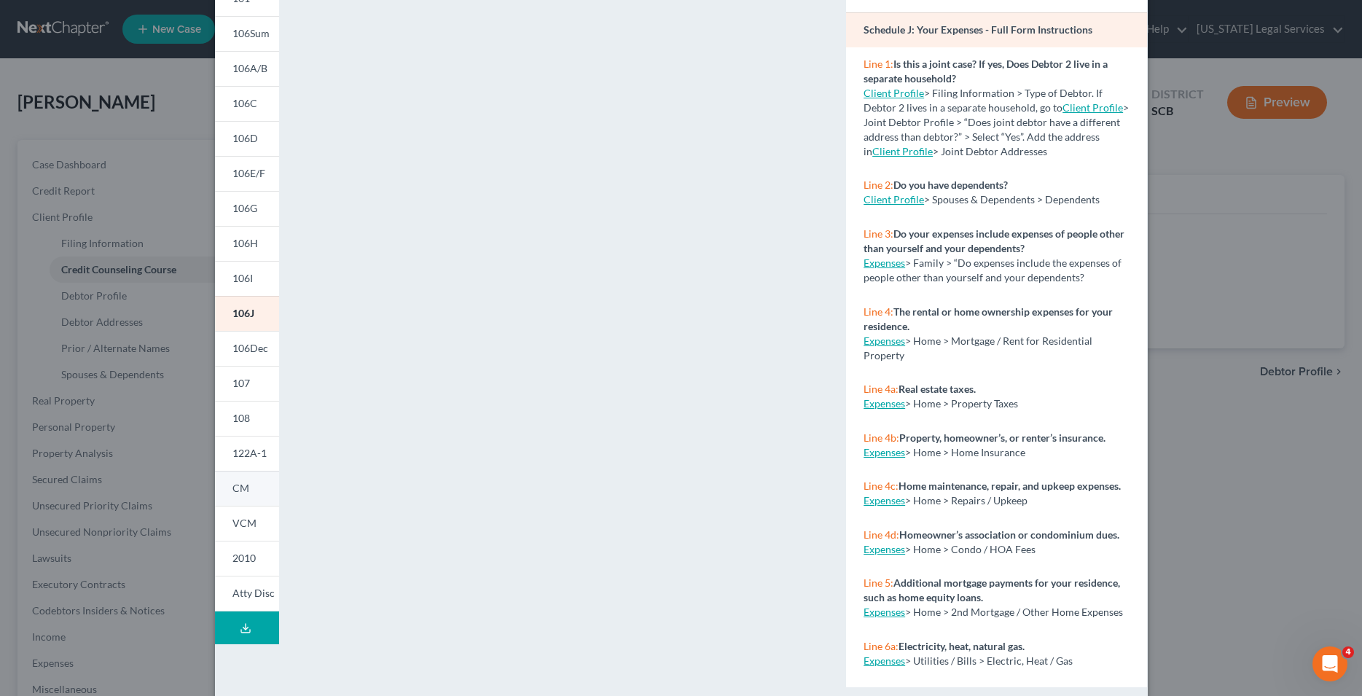
scroll to position [126, 0]
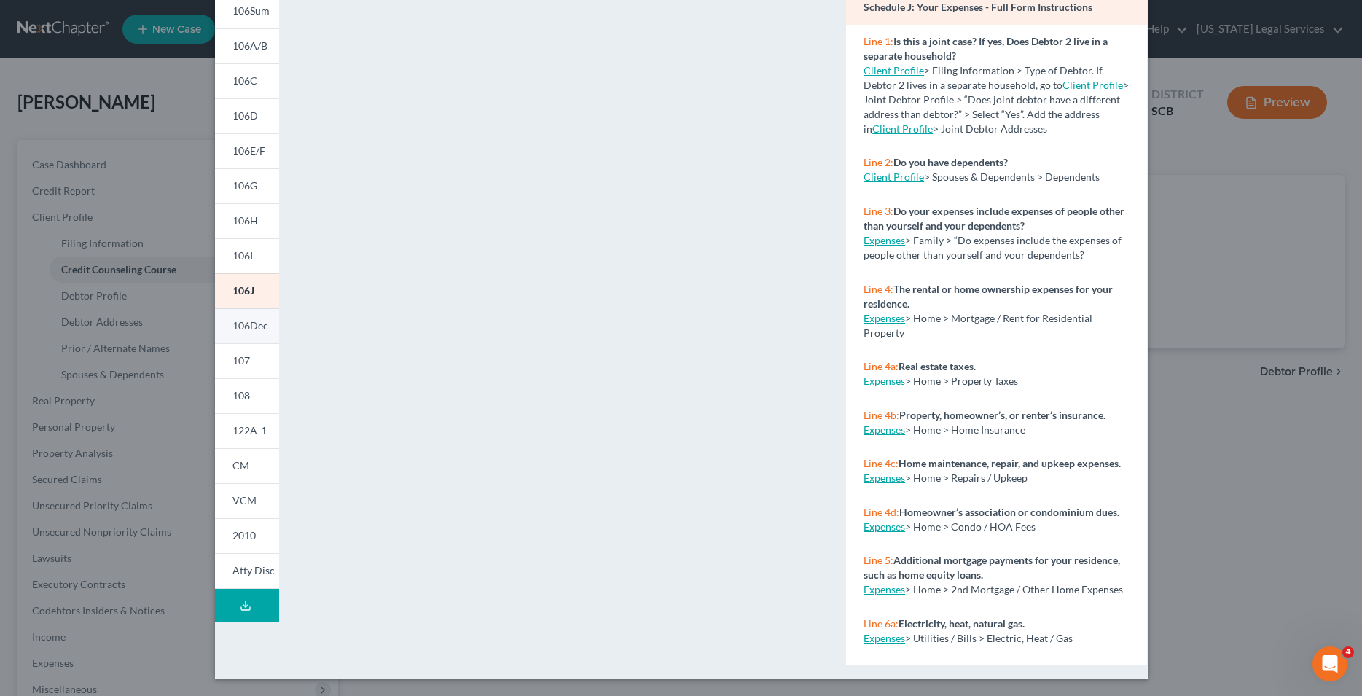
click at [247, 338] on link "106Dec" at bounding box center [247, 325] width 64 height 35
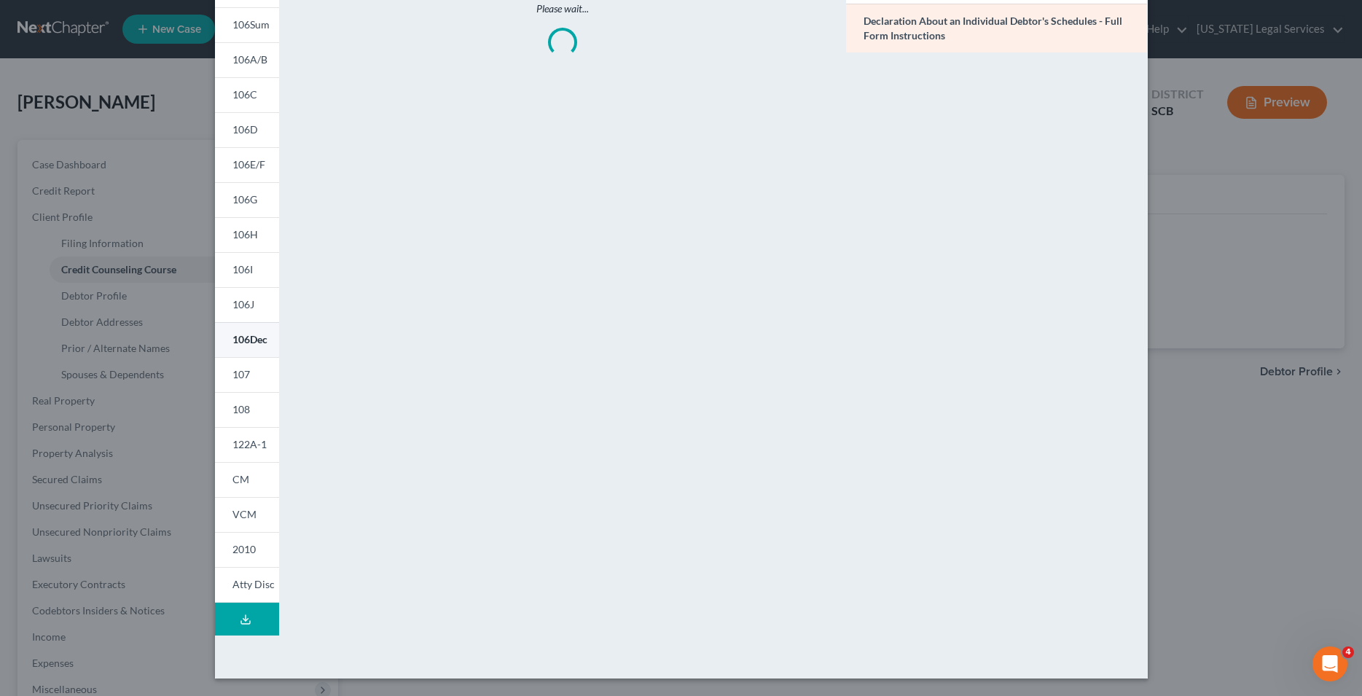
scroll to position [112, 0]
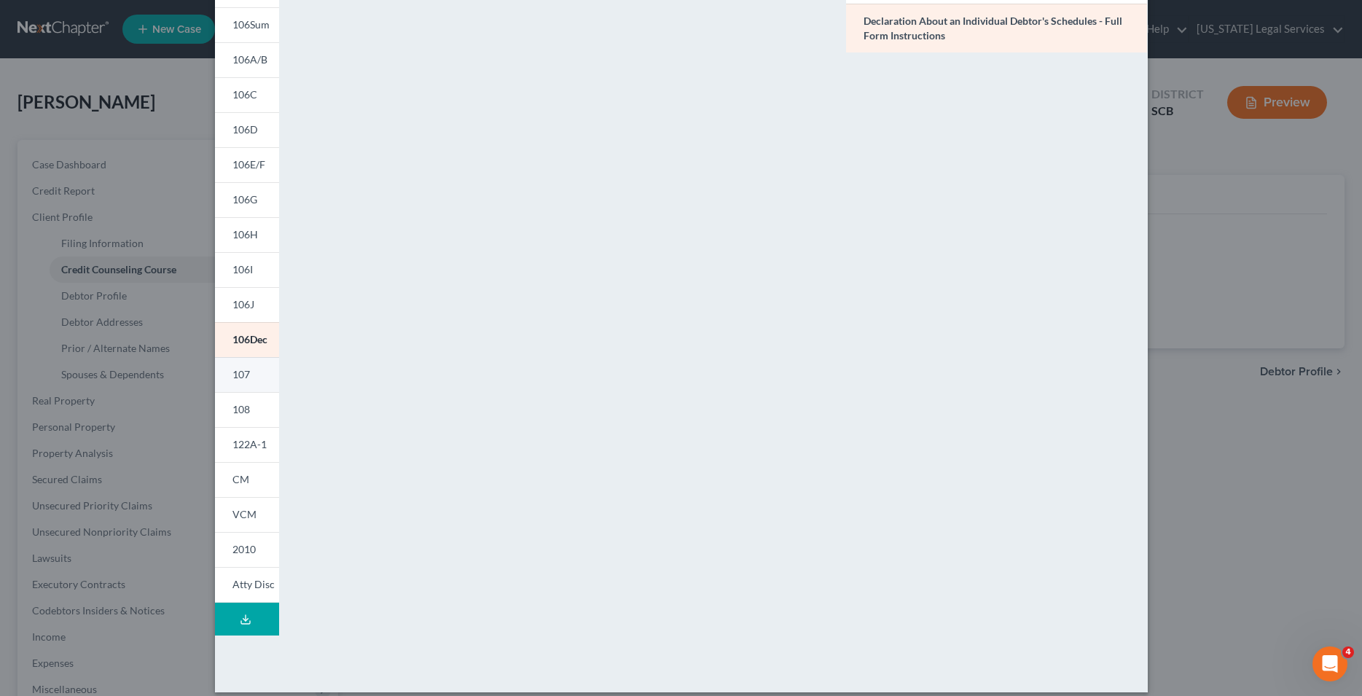
click at [248, 372] on link "107" at bounding box center [247, 374] width 64 height 35
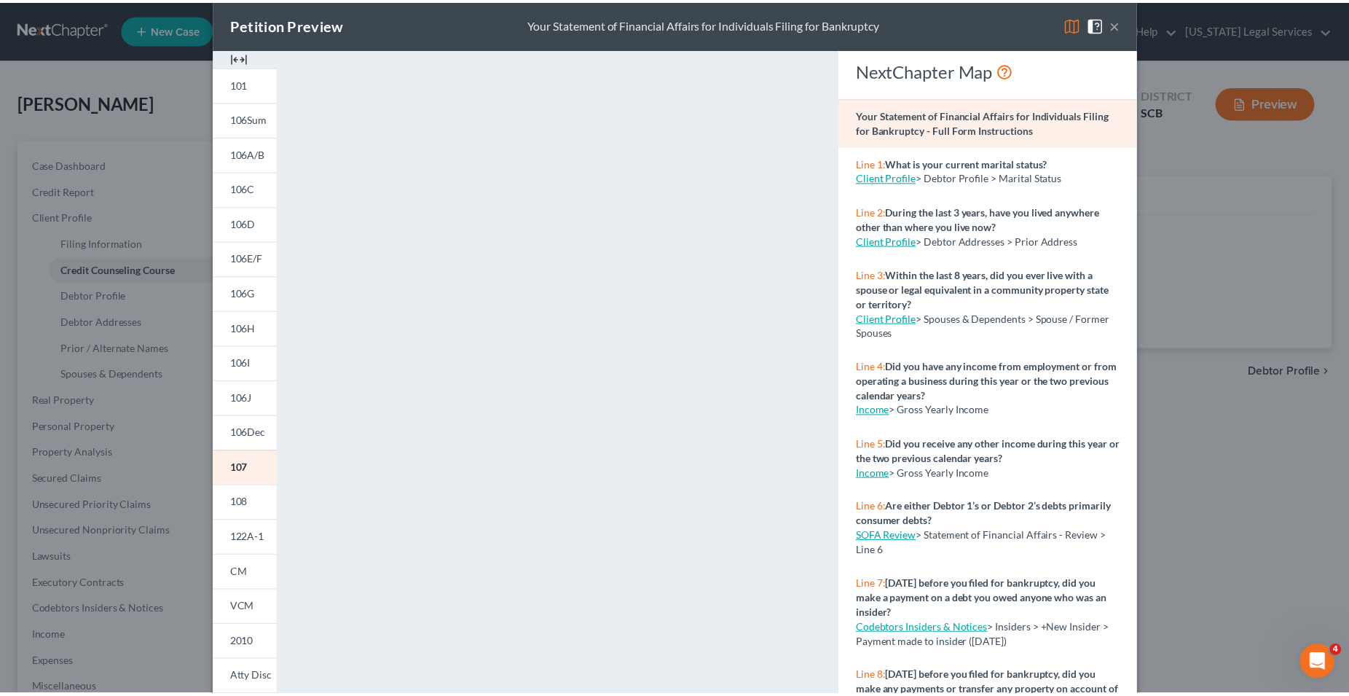
scroll to position [0, 0]
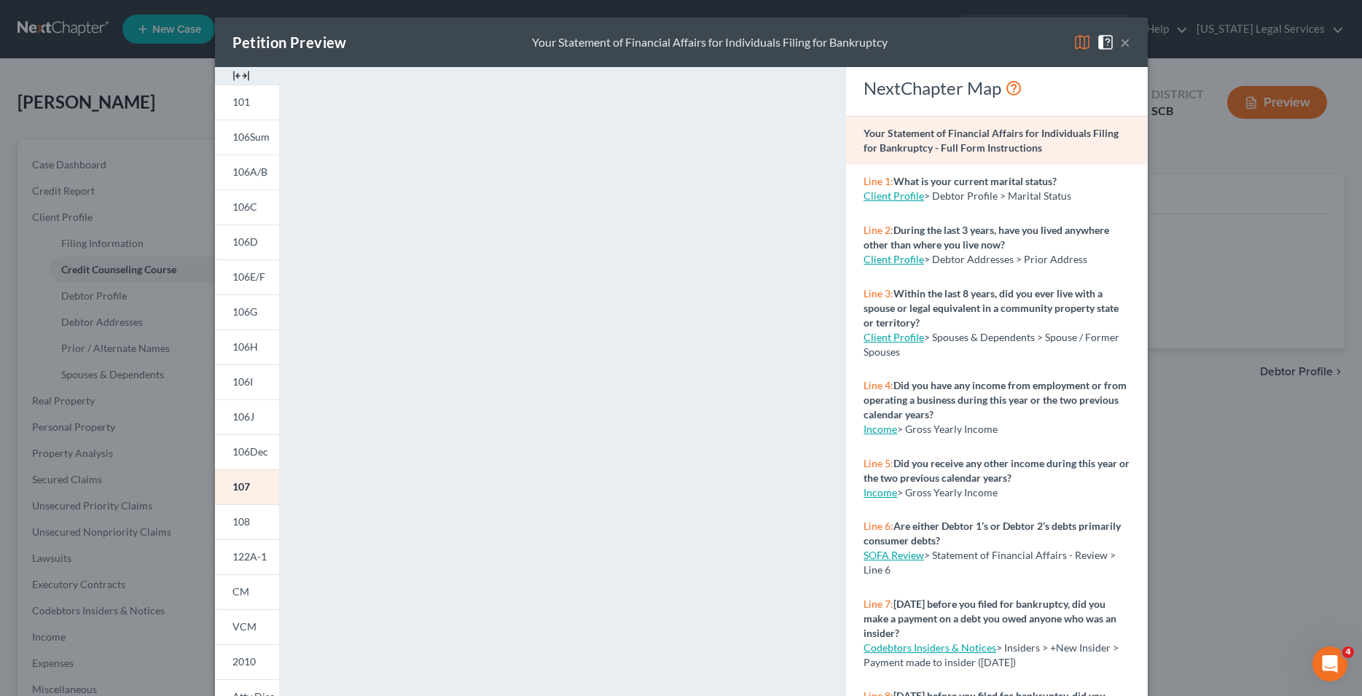
click at [1126, 50] on div "Petition Preview Your Statement of Financial Affairs for Individuals Filing for…" at bounding box center [681, 42] width 933 height 50
click at [1120, 44] on button "×" at bounding box center [1125, 42] width 10 height 17
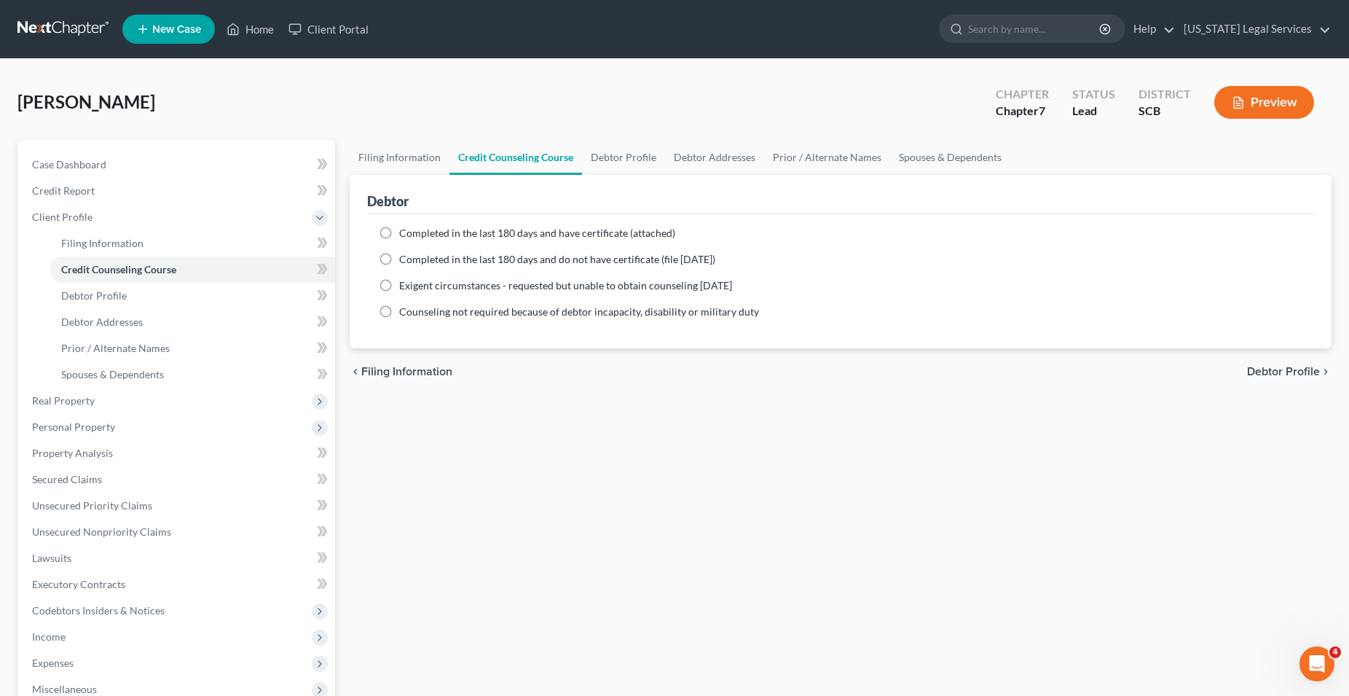
click at [192, 29] on span "New Case" at bounding box center [176, 29] width 49 height 11
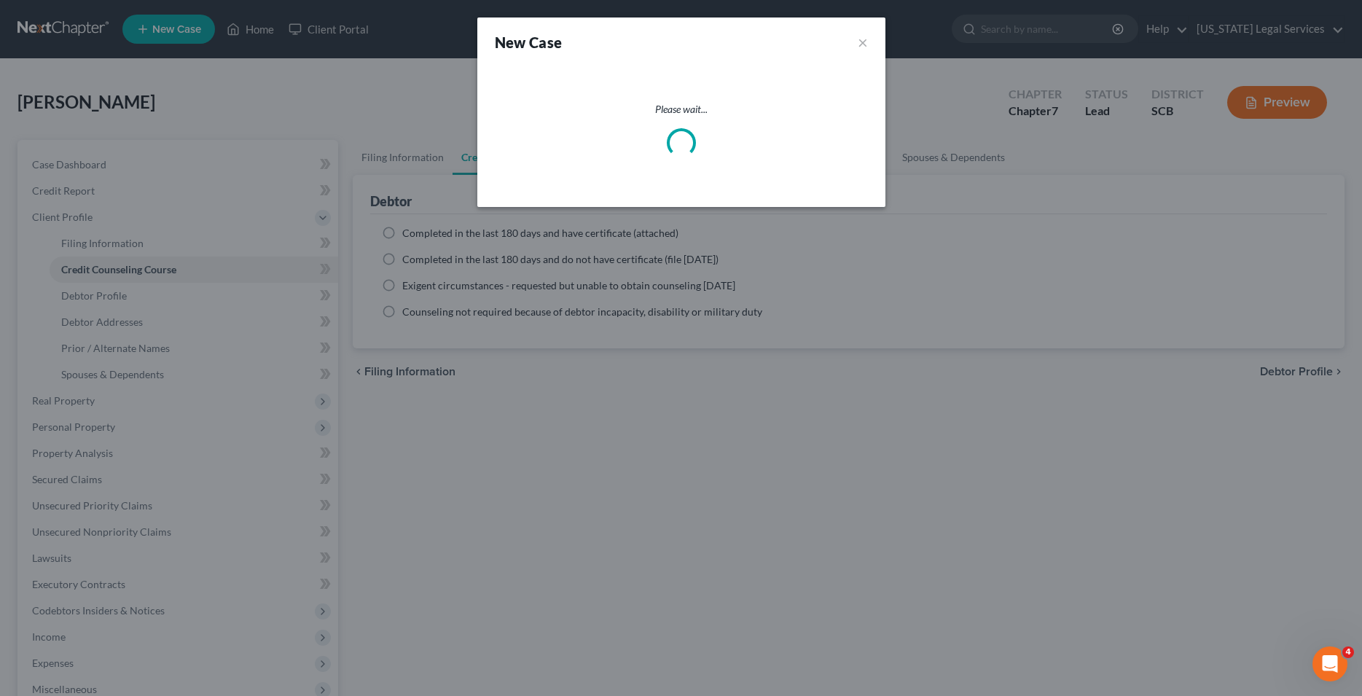
select select "72"
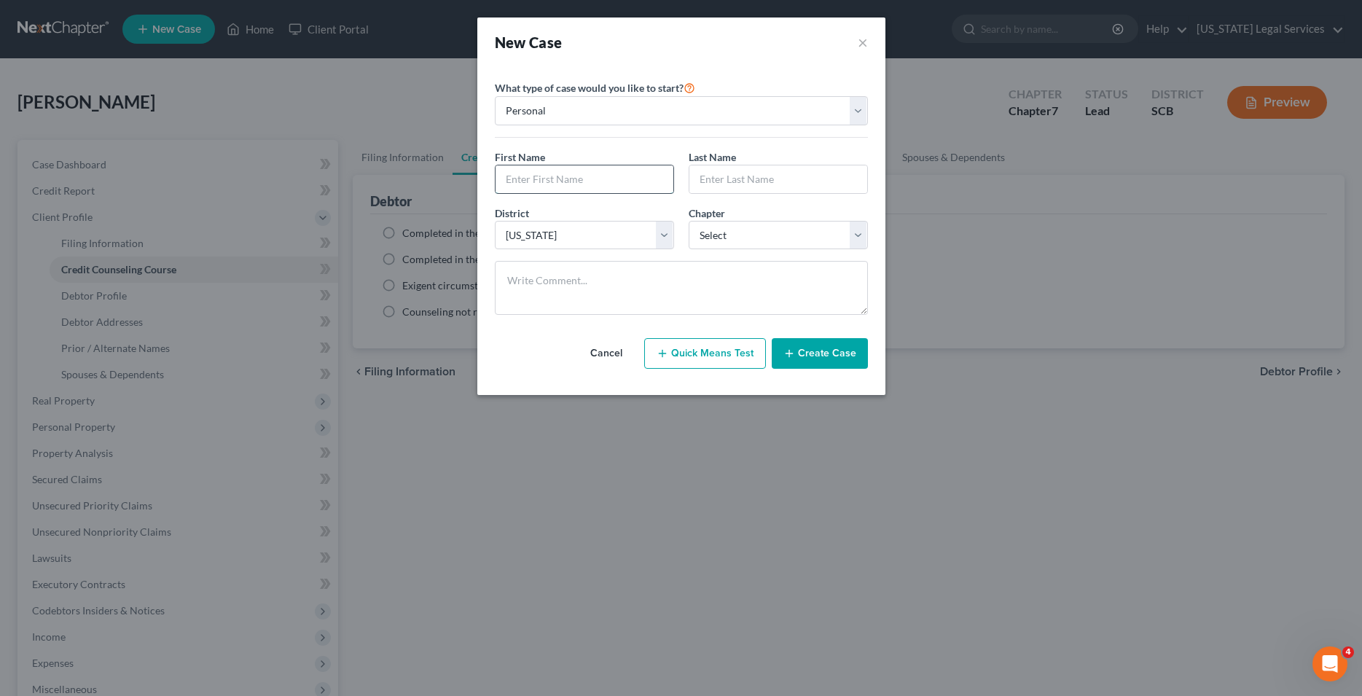
click at [572, 181] on input "text" at bounding box center [584, 179] width 178 height 28
click at [866, 42] on button "×" at bounding box center [863, 42] width 10 height 20
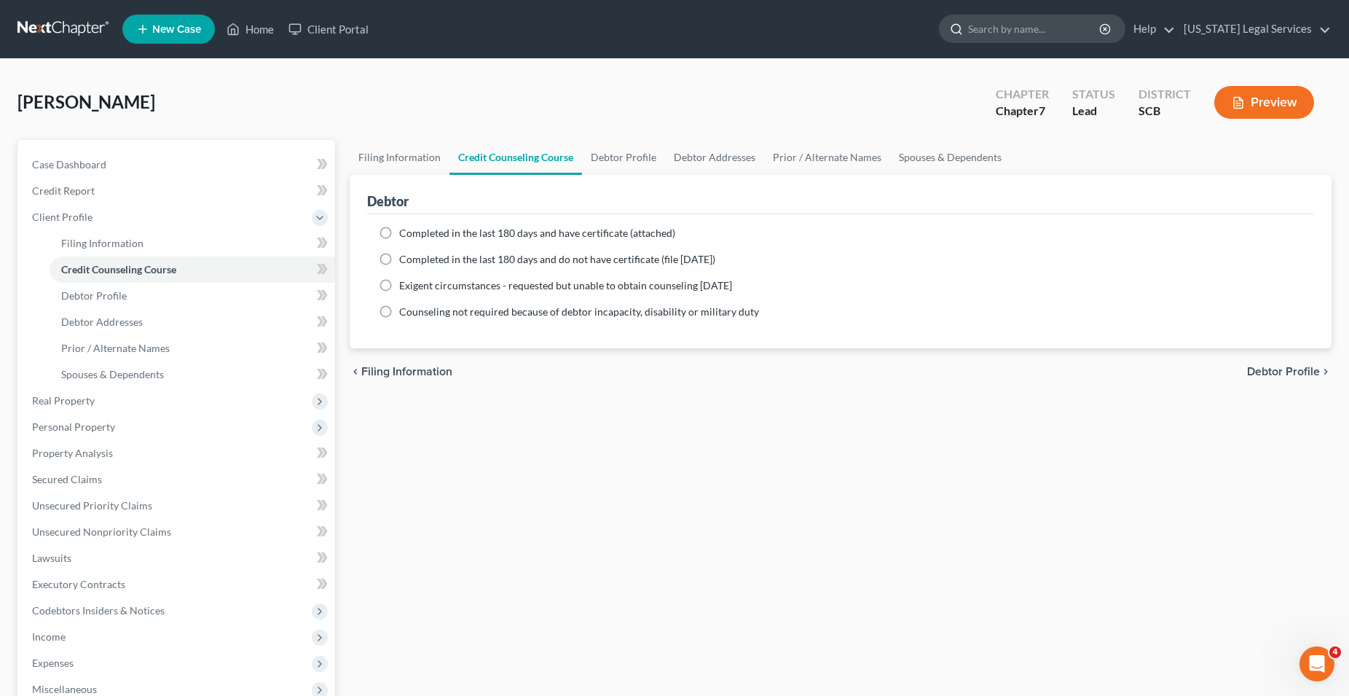
click at [1035, 32] on input "search" at bounding box center [1034, 28] width 133 height 27
type input "[PERSON_NAME]"
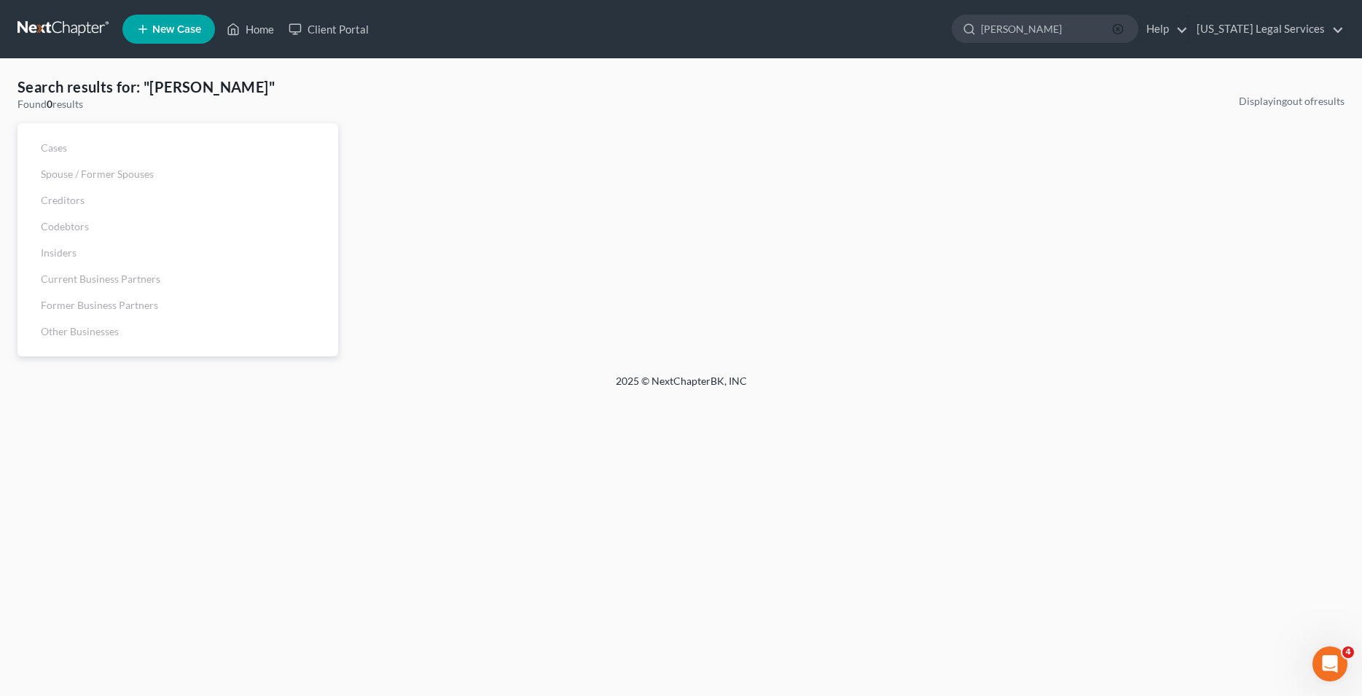
click at [1112, 28] on icon "button" at bounding box center [1118, 29] width 12 height 12
click at [190, 31] on span "New Case" at bounding box center [176, 29] width 49 height 11
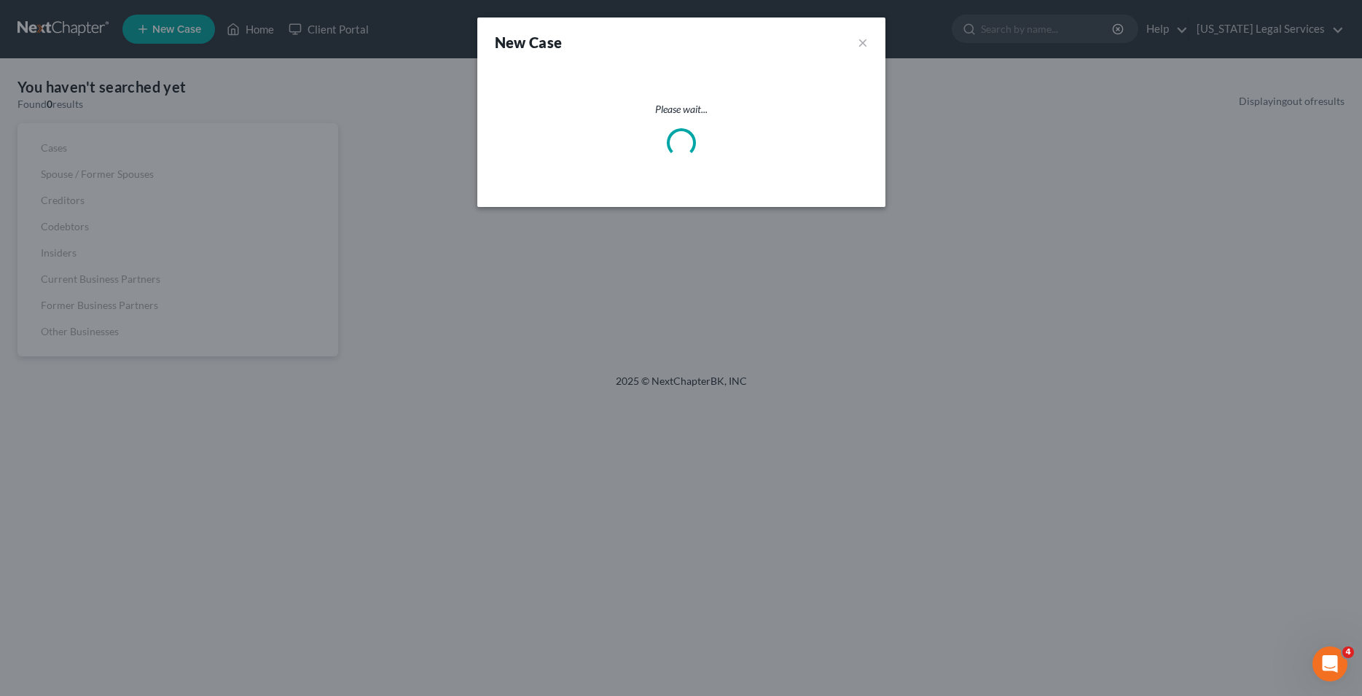
select select "72"
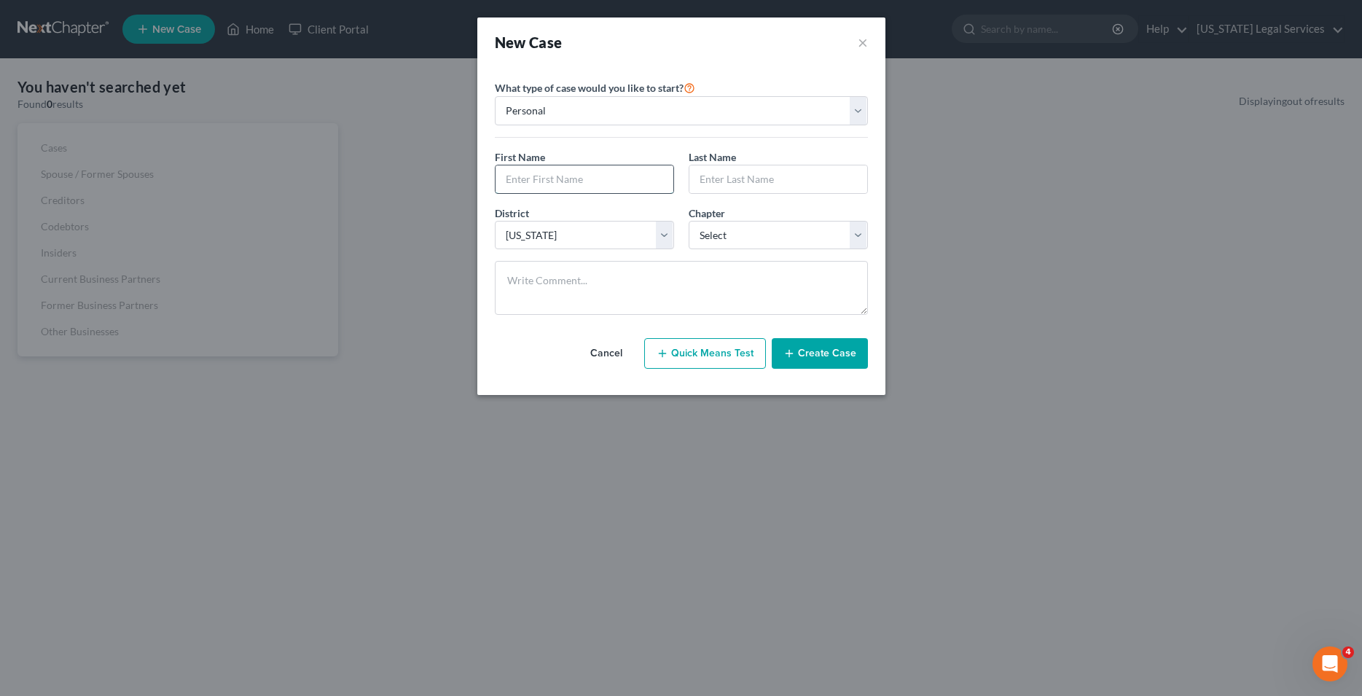
click at [571, 181] on input "text" at bounding box center [584, 179] width 178 height 28
type input "[PERSON_NAME]"
click at [495, 221] on select "Select [US_STATE] - [GEOGRAPHIC_DATA] [US_STATE] - [GEOGRAPHIC_DATA][US_STATE] …" at bounding box center [584, 235] width 179 height 29
drag, startPoint x: 670, startPoint y: 231, endPoint x: 782, endPoint y: 206, distance: 114.2
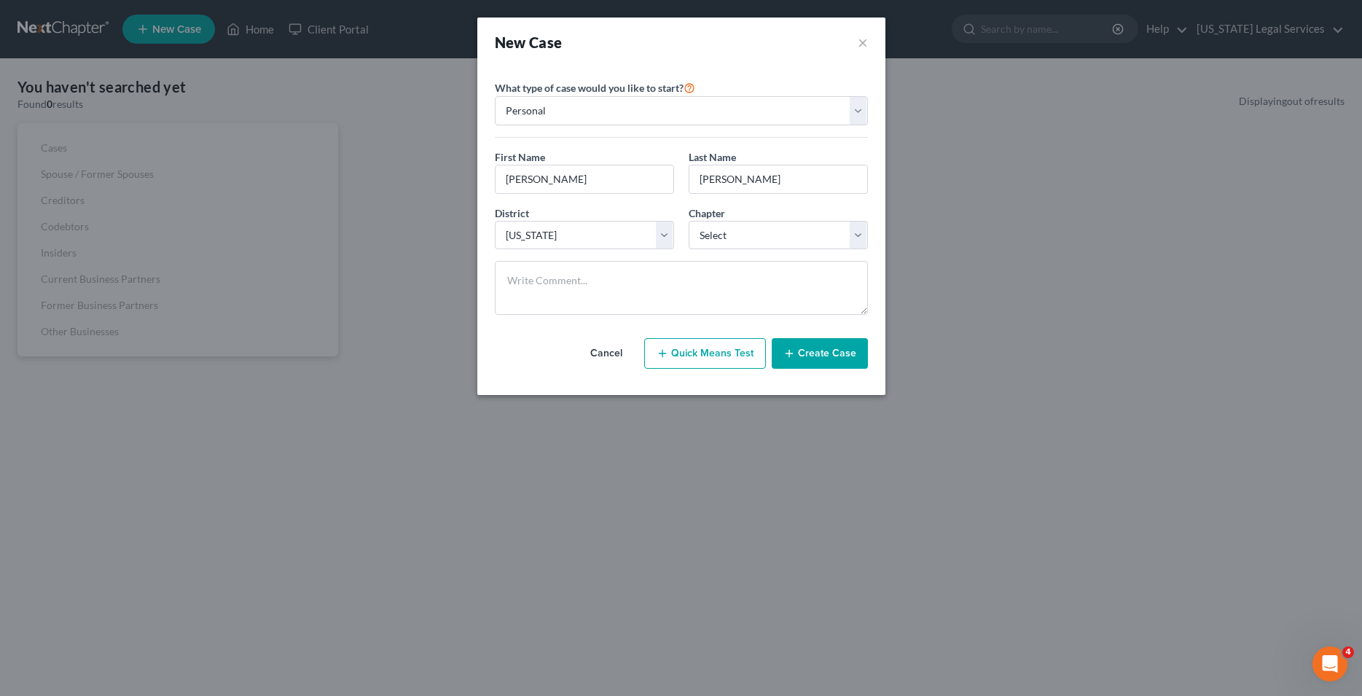
click at [782, 206] on div "Chapter * Select 7 11 12 13" at bounding box center [778, 227] width 194 height 44
click at [689, 221] on select "Select 7 11 12 13" at bounding box center [778, 235] width 179 height 29
select select "0"
click option "7" at bounding box center [0, 0] width 0 height 0
click at [826, 352] on button "Create Case" at bounding box center [820, 353] width 96 height 31
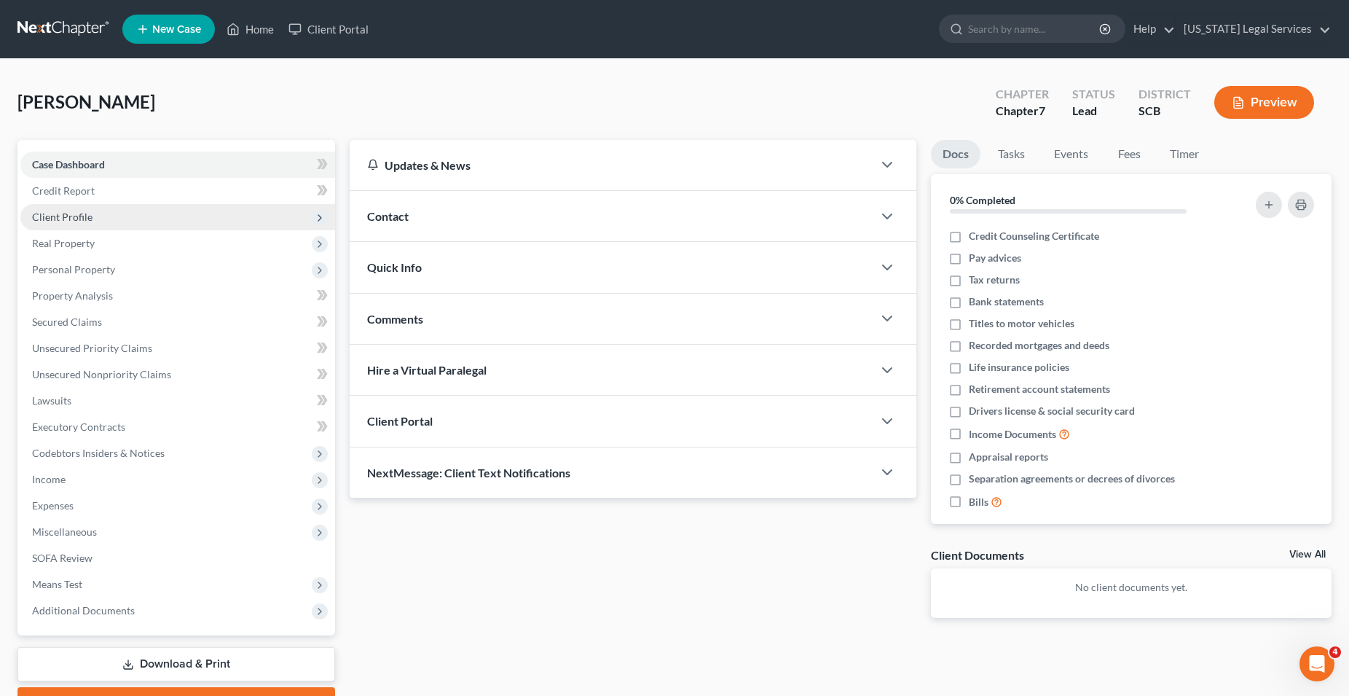
click at [84, 212] on span "Client Profile" at bounding box center [62, 217] width 60 height 12
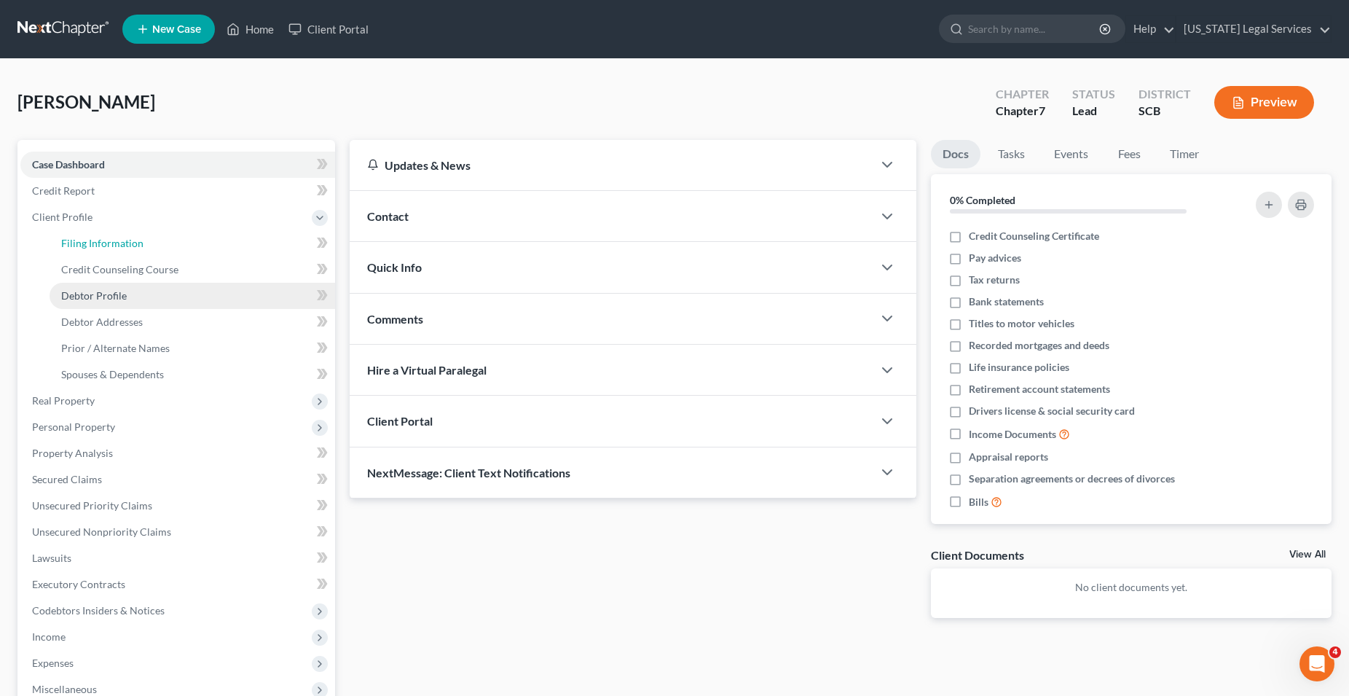
drag, startPoint x: 133, startPoint y: 246, endPoint x: 280, endPoint y: 291, distance: 153.0
click at [133, 246] on span "Filing Information" at bounding box center [102, 243] width 82 height 12
select select "1"
select select "0"
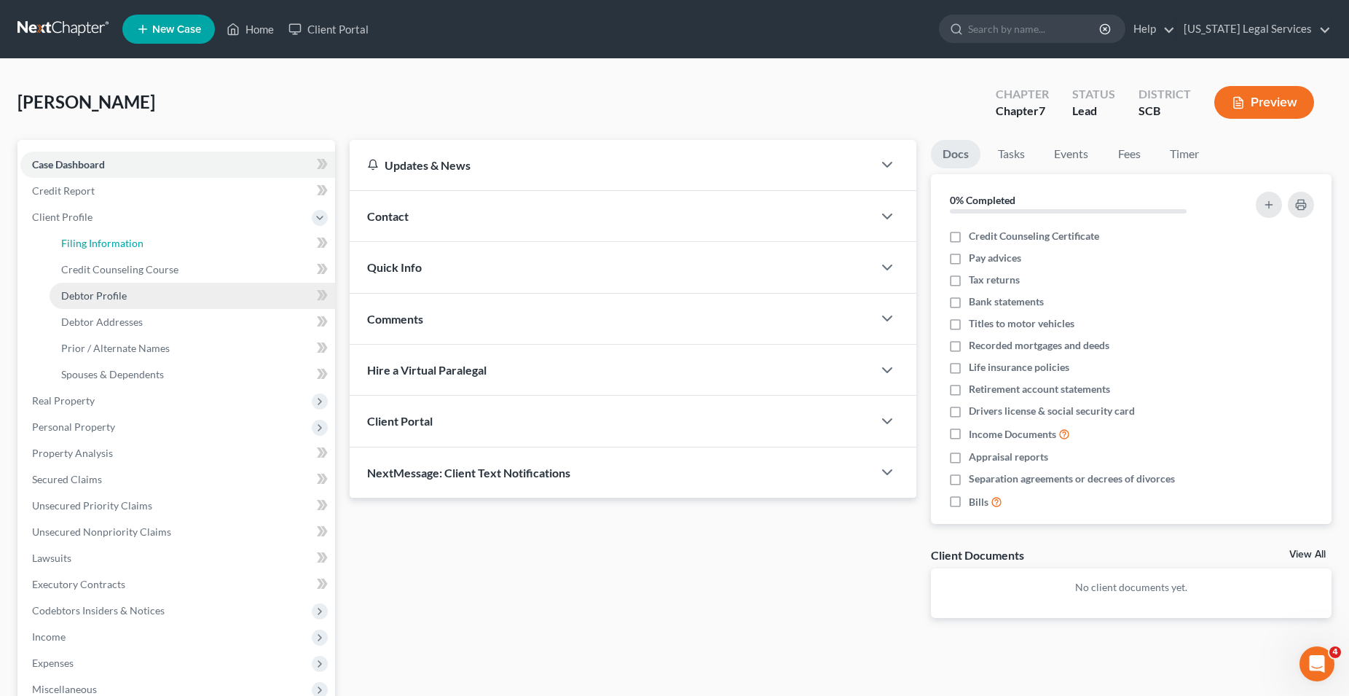
select select "72"
select select "42"
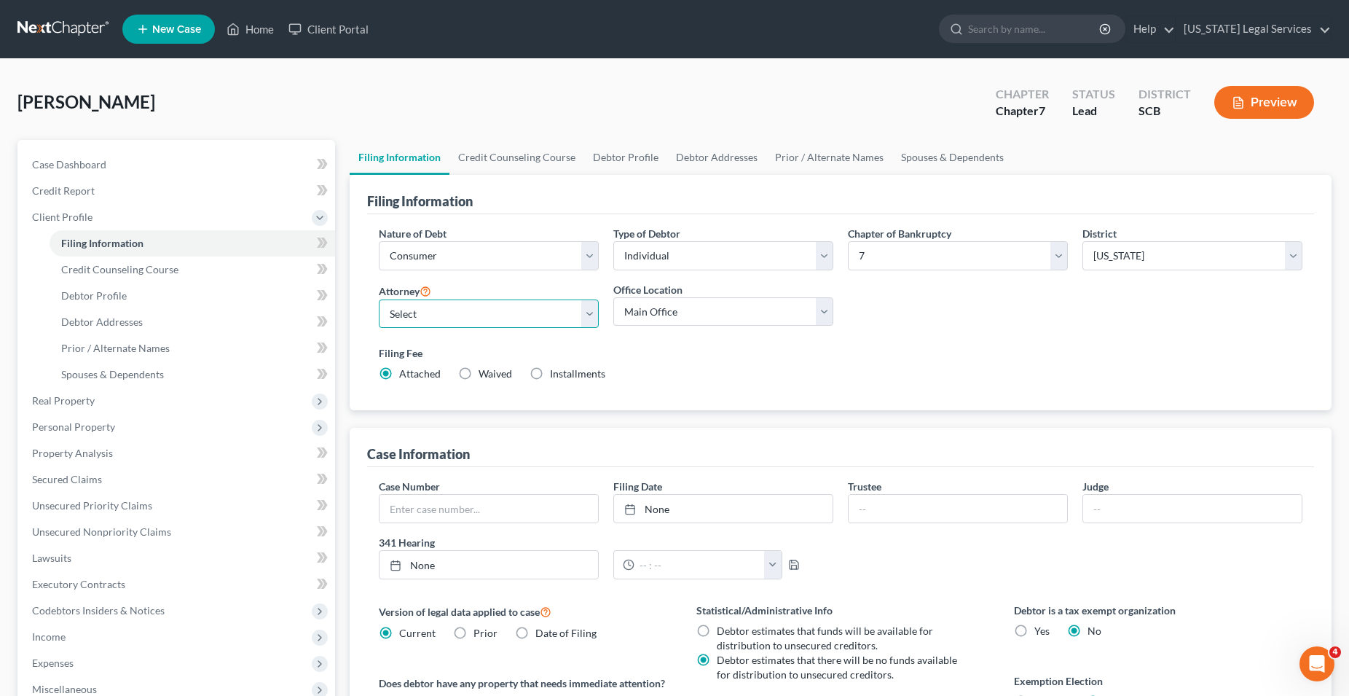
click at [379, 299] on select "Select [PERSON_NAME] - SCB [PERSON_NAME] - SCB [PERSON_NAME] - SCB [PERSON_NAME…" at bounding box center [489, 313] width 220 height 29
select select "2"
click option "[PERSON_NAME] - SCB" at bounding box center [0, 0] width 0 height 0
click at [613, 297] on select "Main Office SCLS-[GEOGRAPHIC_DATA] [GEOGRAPHIC_DATA]-[GEOGRAPHIC_DATA] [GEOGRAP…" at bounding box center [723, 311] width 220 height 29
select select "0"
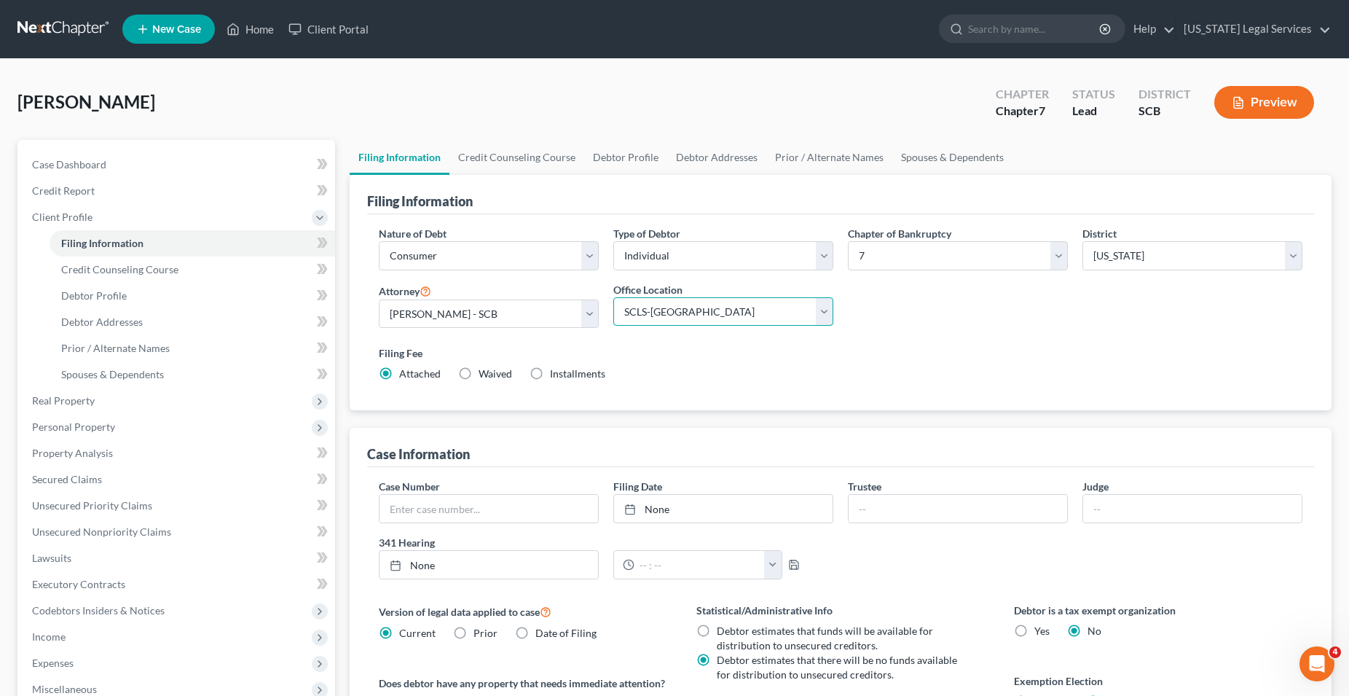
click option "SCLS-[GEOGRAPHIC_DATA]" at bounding box center [0, 0] width 0 height 0
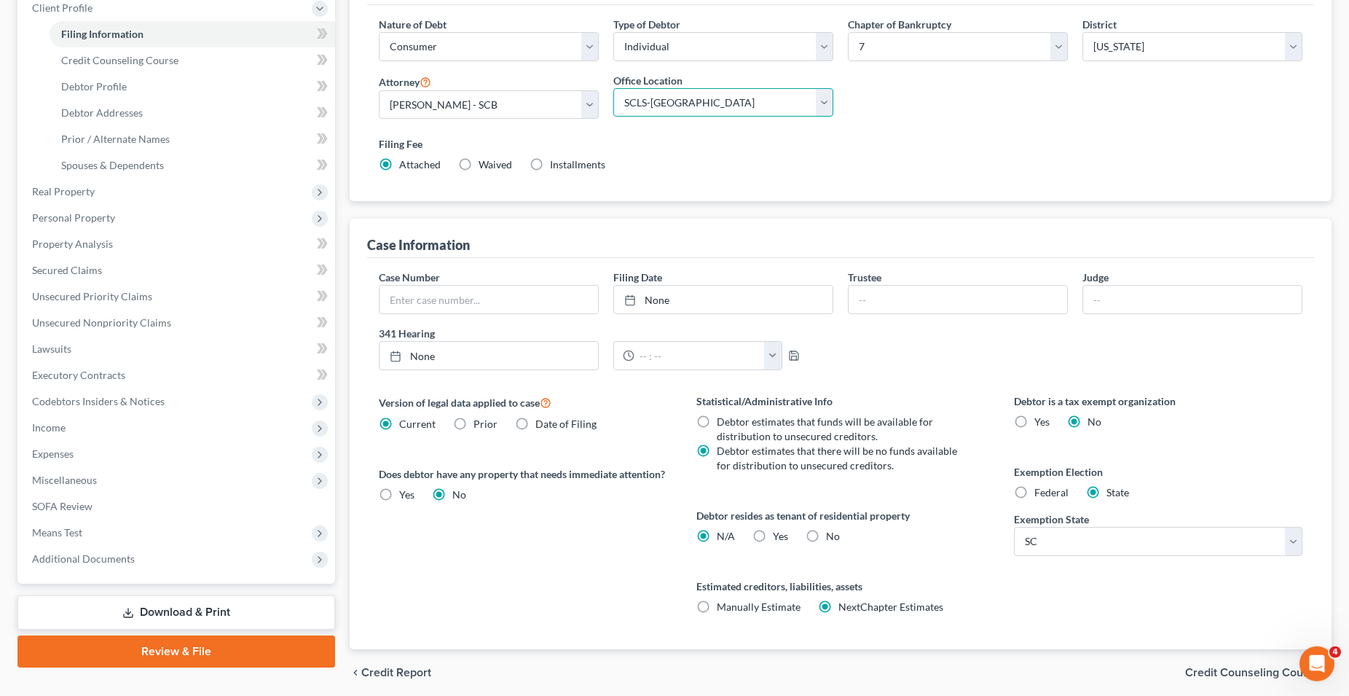
scroll to position [264, 0]
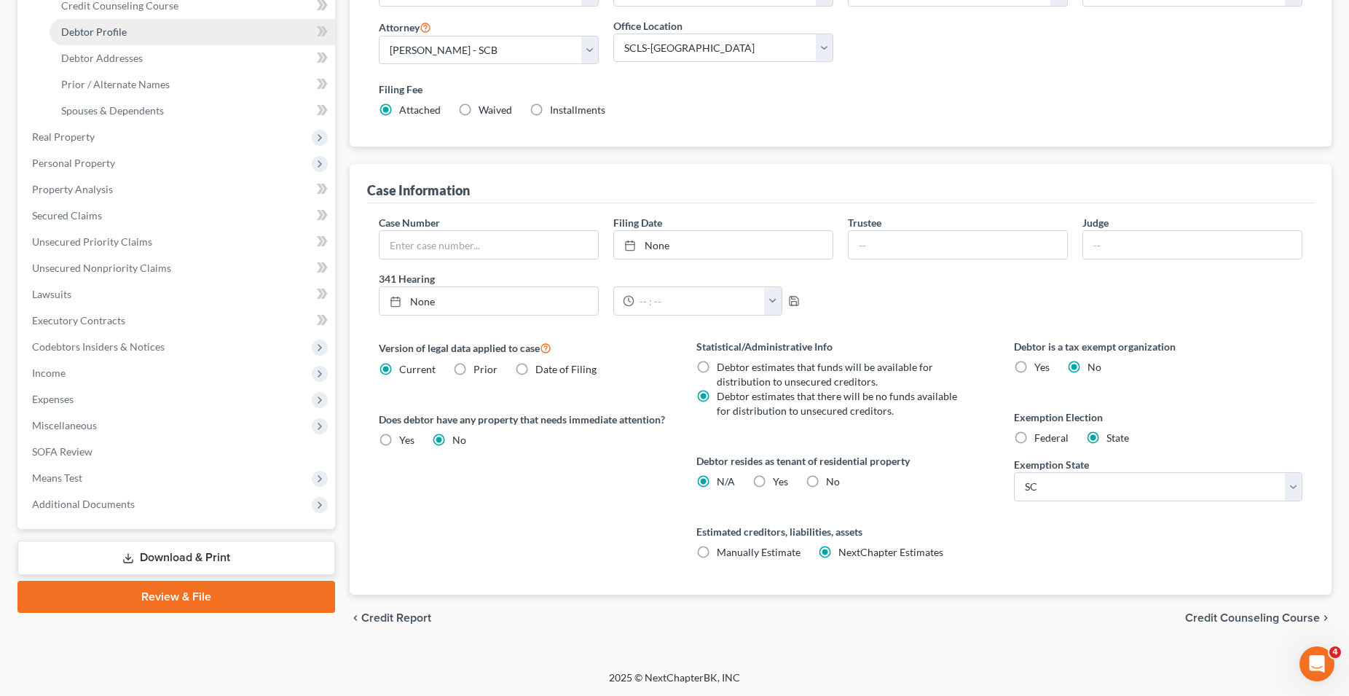
click at [104, 32] on span "Debtor Profile" at bounding box center [94, 32] width 66 height 12
select select "0"
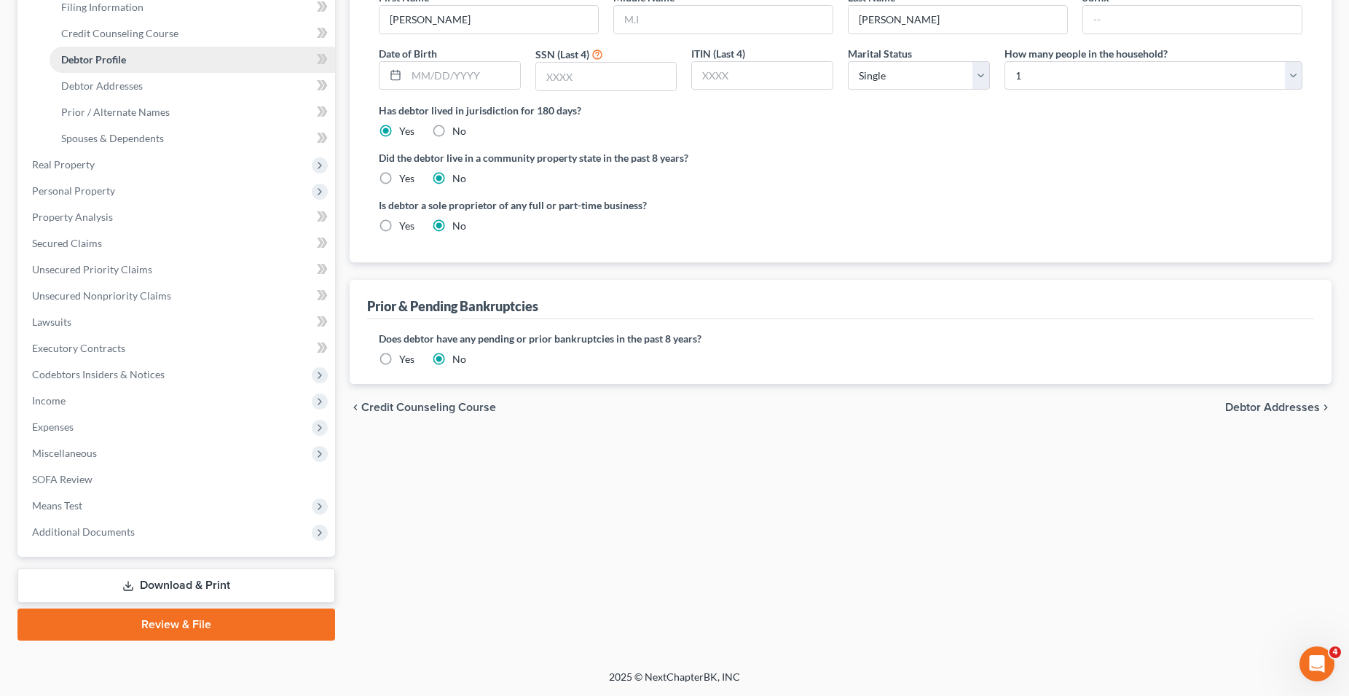
scroll to position [235, 0]
click at [450, 82] on input "text" at bounding box center [464, 77] width 114 height 28
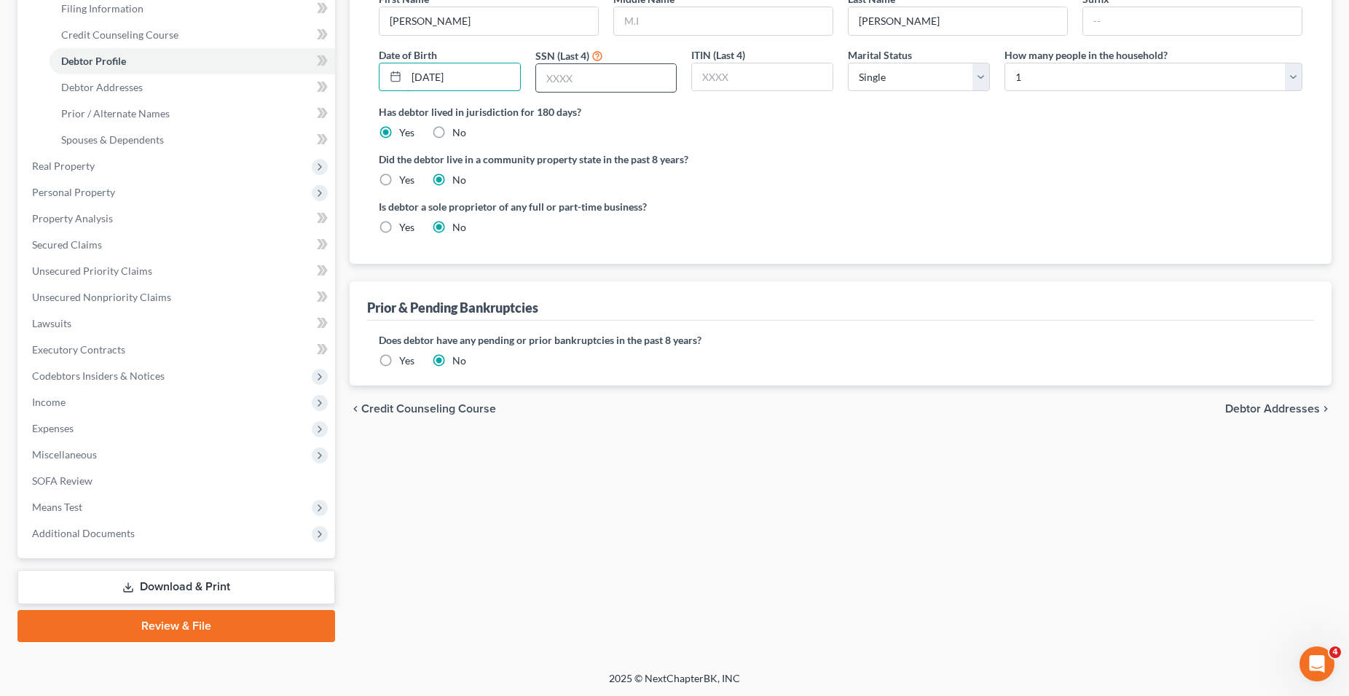
type input "[DATE]"
click at [594, 76] on input "text" at bounding box center [606, 78] width 141 height 28
type input "3333"
click at [1005, 63] on select "Select 1 2 3 4 5 6 7 8 9 10 11 12 13 14 15 16 17 18 19 20" at bounding box center [1154, 77] width 298 height 29
select select "2"
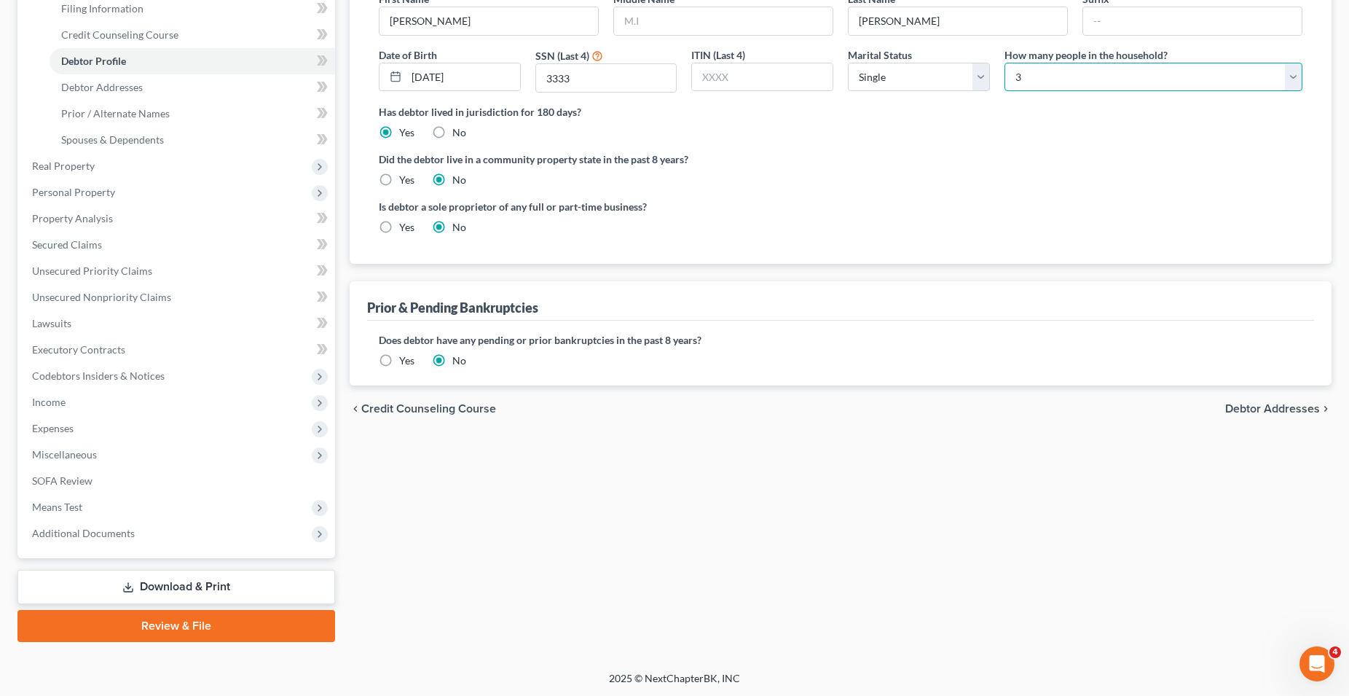
click option "3" at bounding box center [0, 0] width 0 height 0
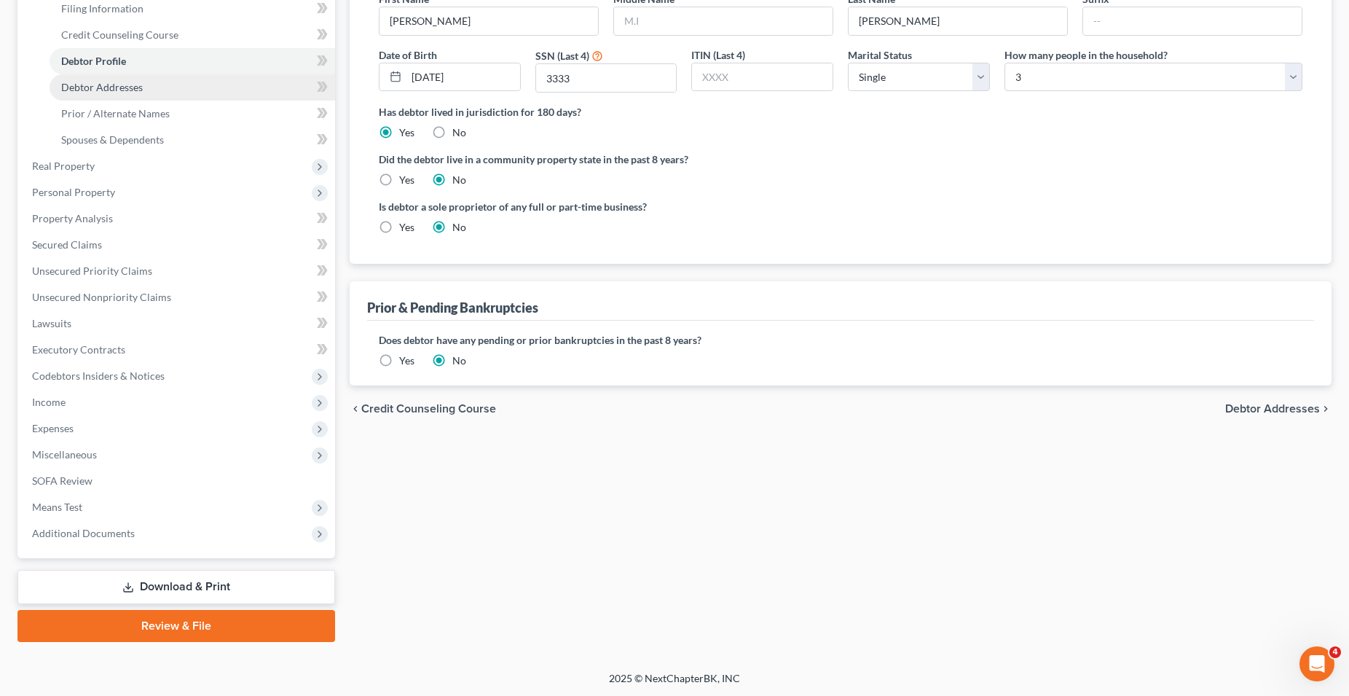
click at [121, 90] on span "Debtor Addresses" at bounding box center [102, 87] width 82 height 12
select select "0"
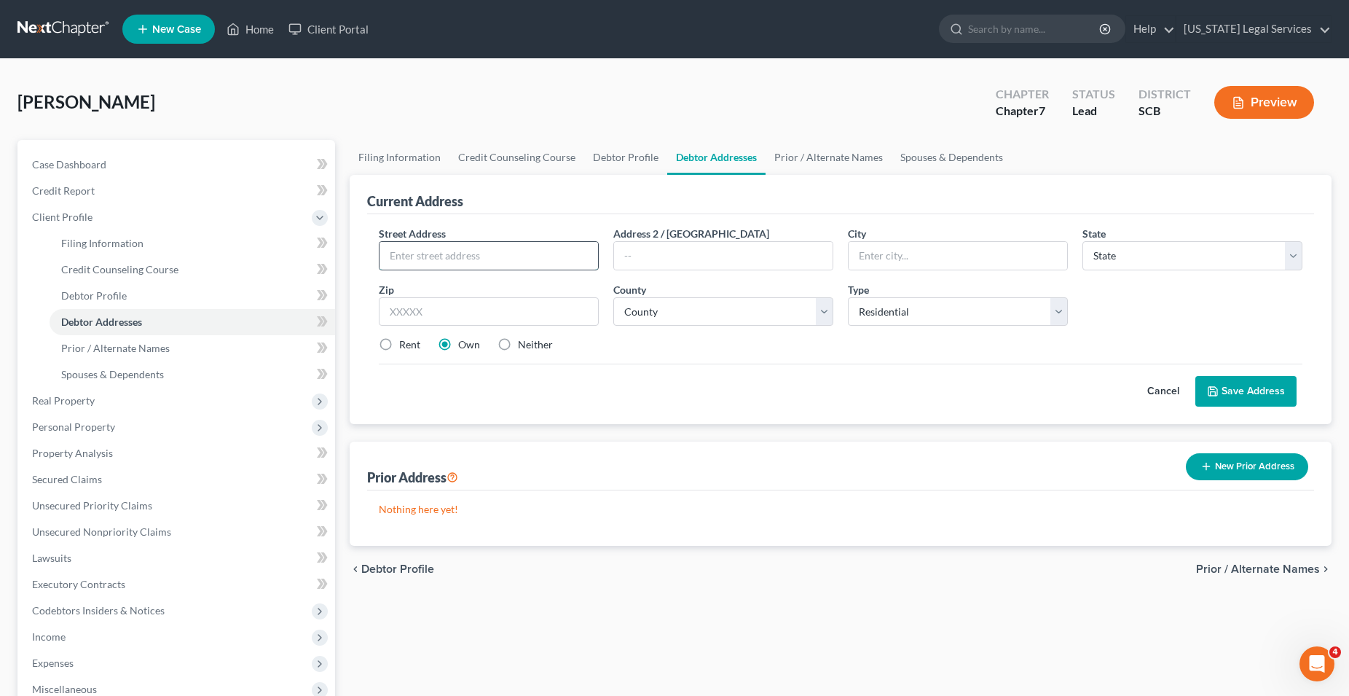
click at [487, 262] on input "text" at bounding box center [489, 256] width 219 height 28
type input "[STREET_ADDRESS]"
type input "Unit 101"
type input "[GEOGRAPHIC_DATA]"
select select "42"
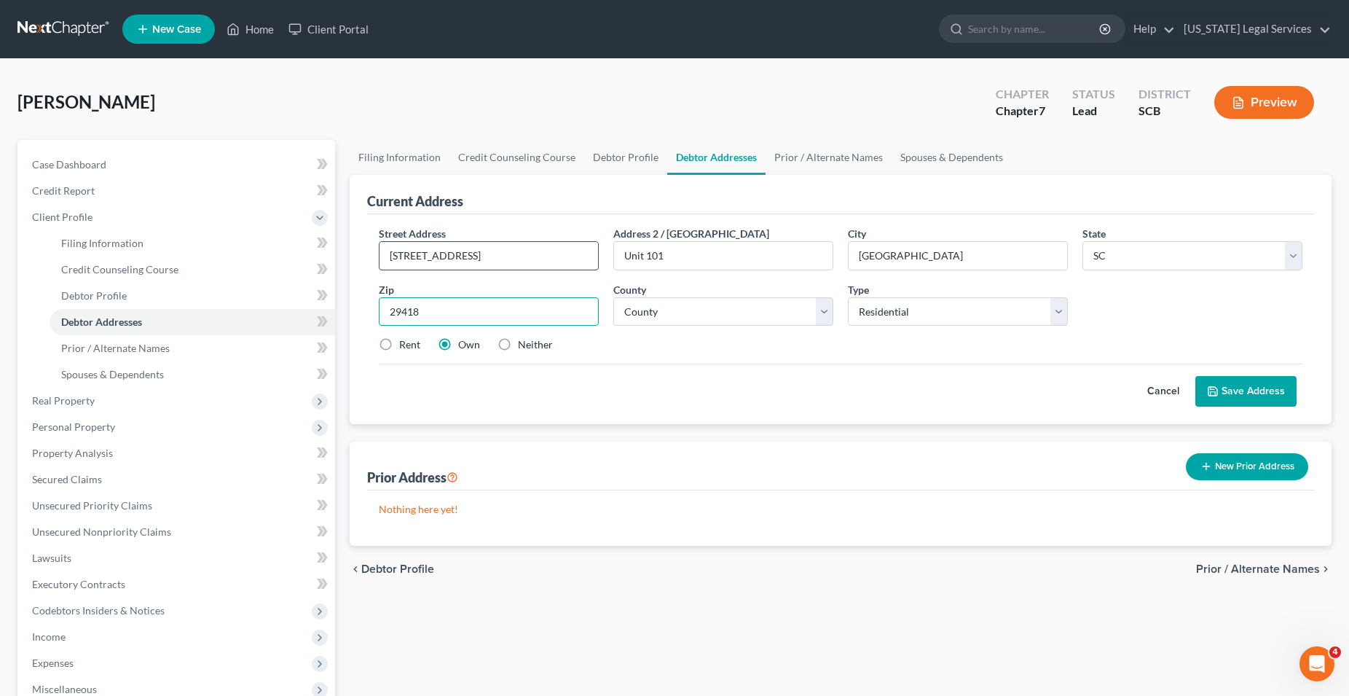
type input "29418"
select select "9"
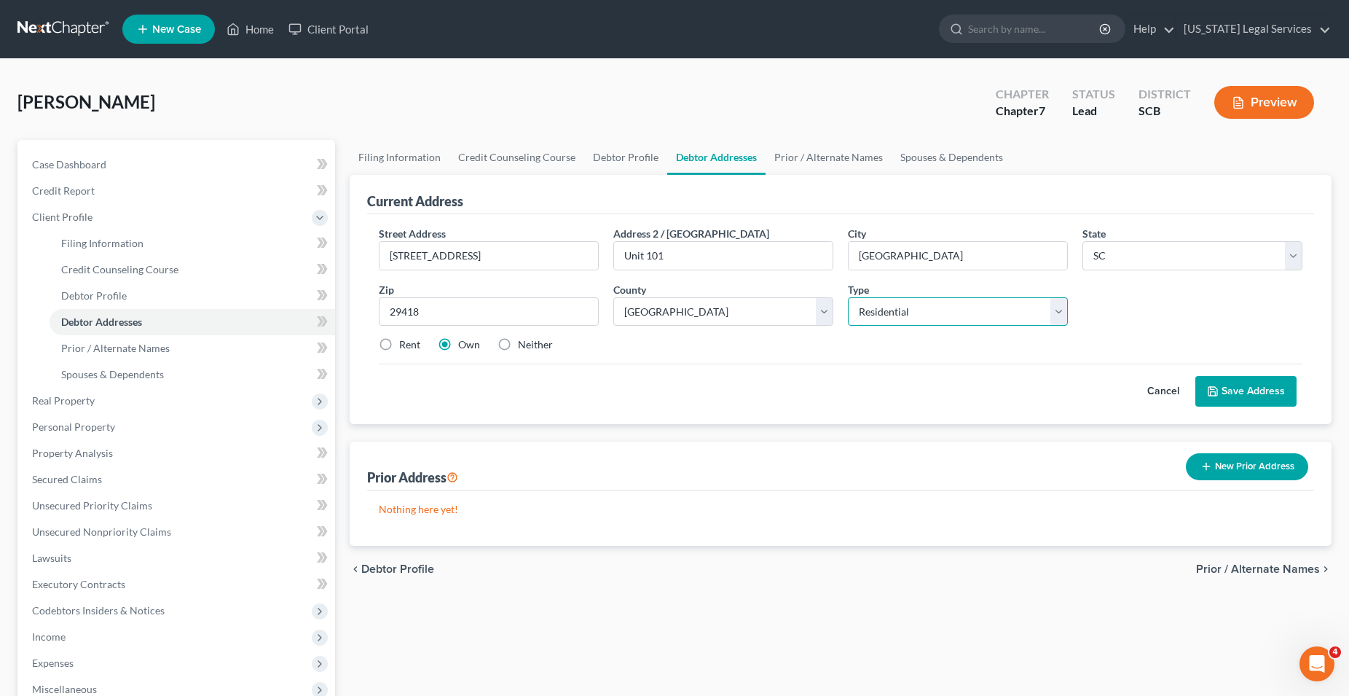
click at [848, 297] on select "Select Residential Mailing Rental Business" at bounding box center [958, 311] width 220 height 29
select select "2"
click option "Rental" at bounding box center [0, 0] width 0 height 0
click at [399, 345] on label "Rent" at bounding box center [409, 344] width 21 height 15
click at [405, 345] on input "Rent" at bounding box center [409, 341] width 9 height 9
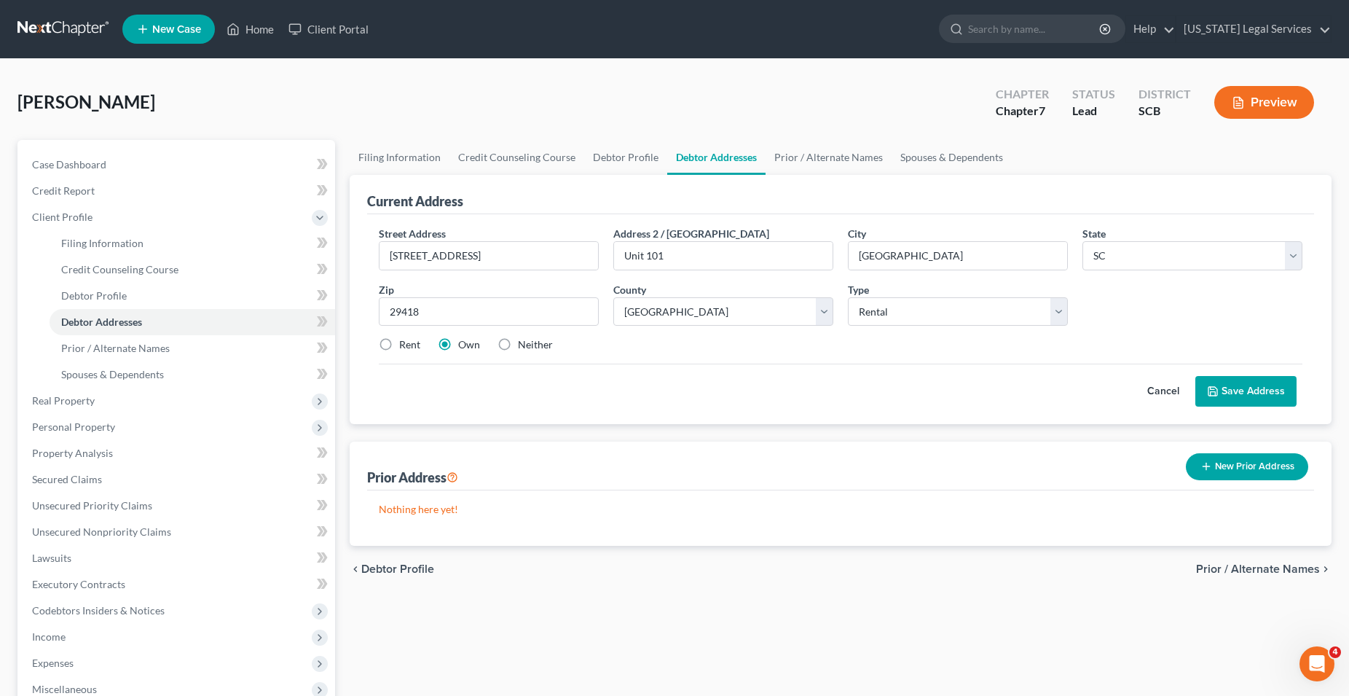
radio input "true"
click at [1260, 394] on button "Save Address" at bounding box center [1246, 391] width 101 height 31
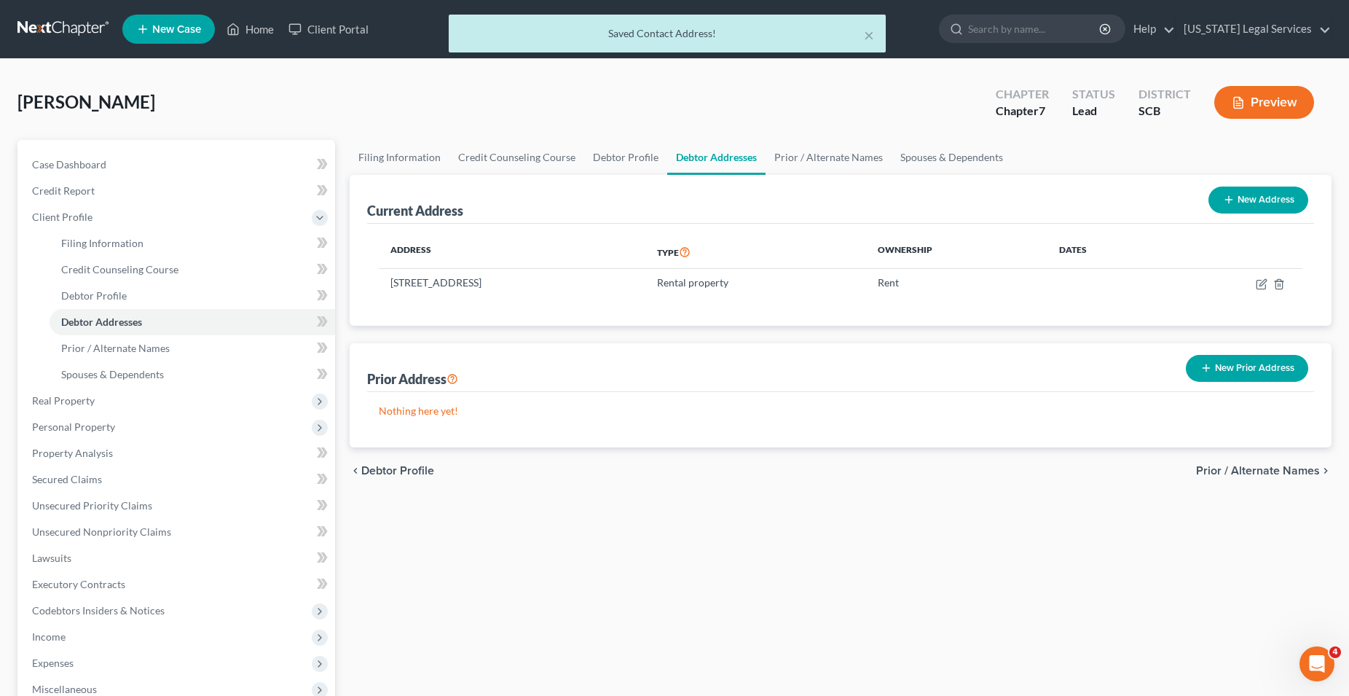
click at [1240, 365] on button "New Prior Address" at bounding box center [1247, 368] width 122 height 27
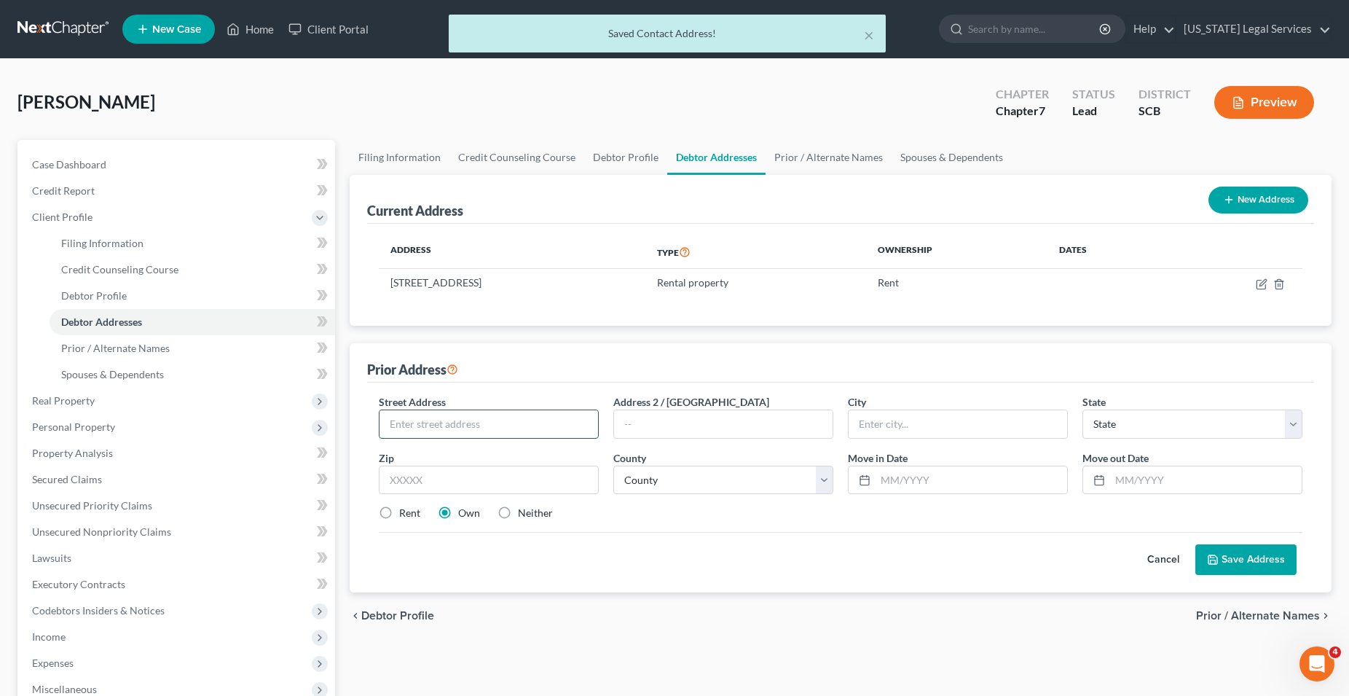
click at [465, 415] on input "text" at bounding box center [489, 424] width 219 height 28
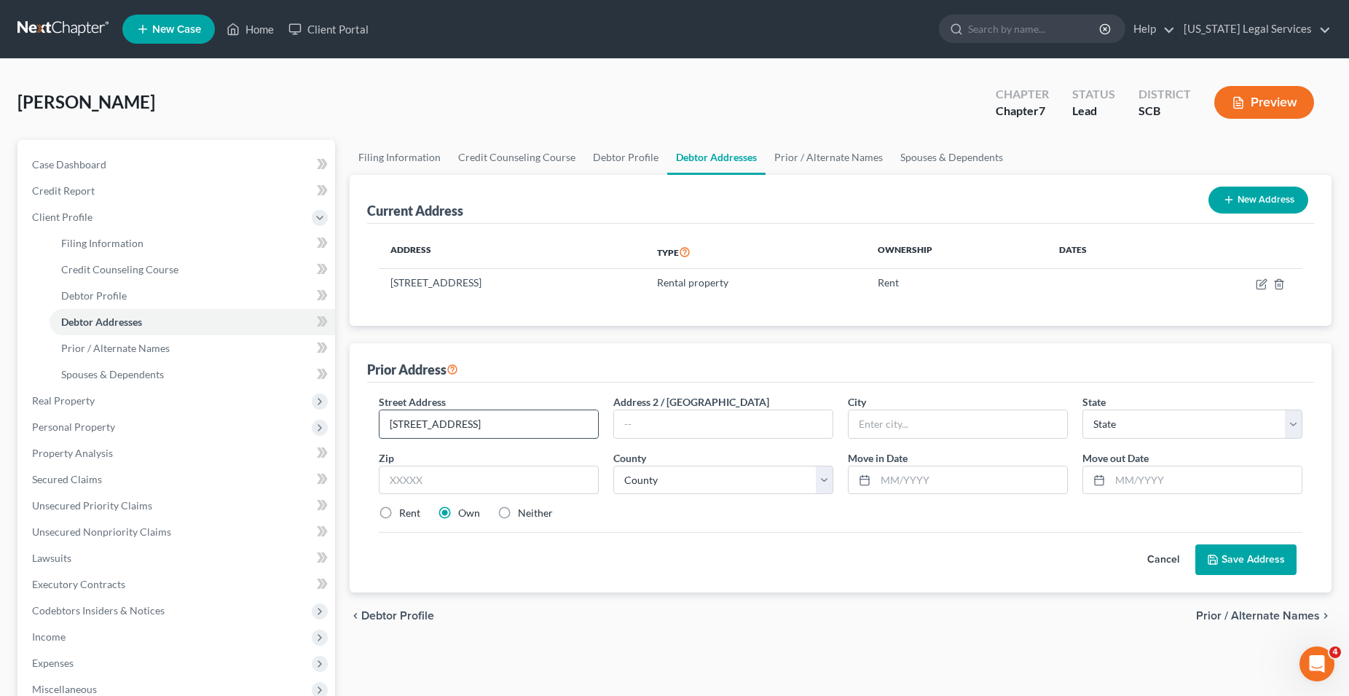
type input "[STREET_ADDRESS]"
type input "Apt 283"
type input "[GEOGRAPHIC_DATA]"
select select "42"
type input "29414"
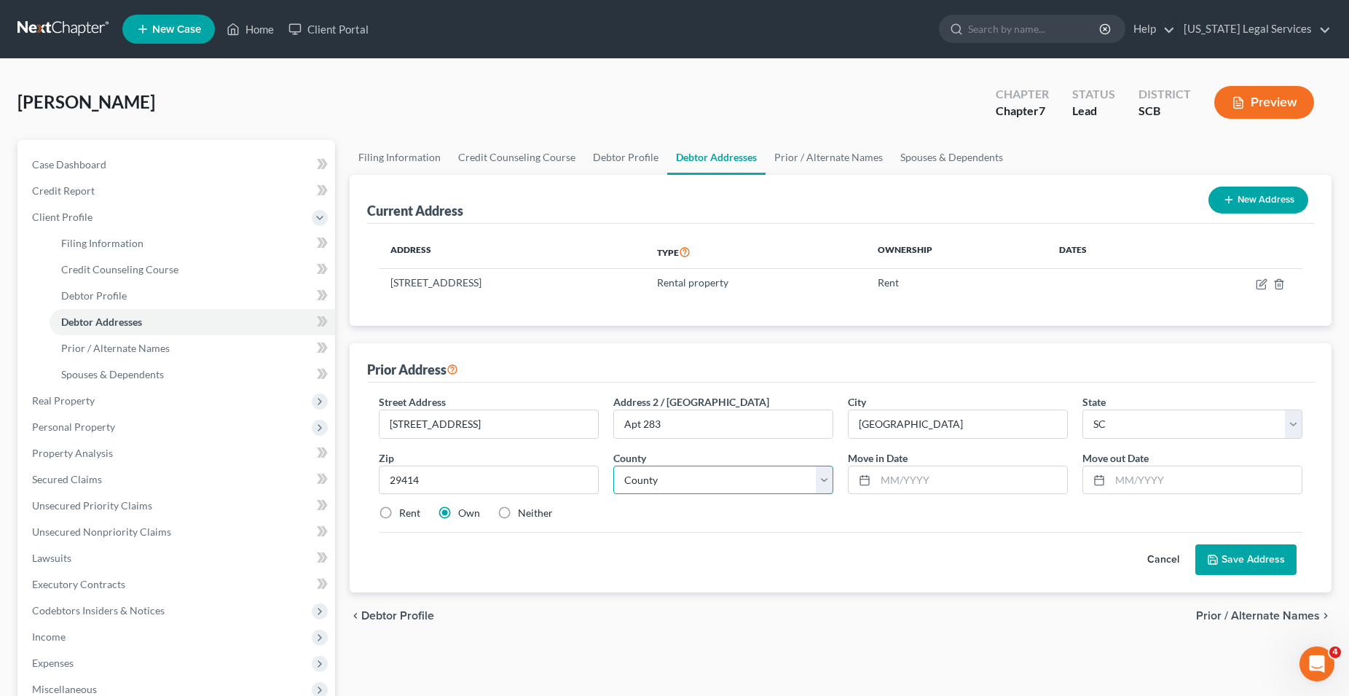
click at [613, 466] on select "County [GEOGRAPHIC_DATA] [GEOGRAPHIC_DATA] [GEOGRAPHIC_DATA] [GEOGRAPHIC_DATA] …" at bounding box center [723, 480] width 220 height 29
select select "9"
click option "[GEOGRAPHIC_DATA]" at bounding box center [0, 0] width 0 height 0
click at [903, 481] on input "text" at bounding box center [972, 480] width 192 height 28
type input "01/2023"
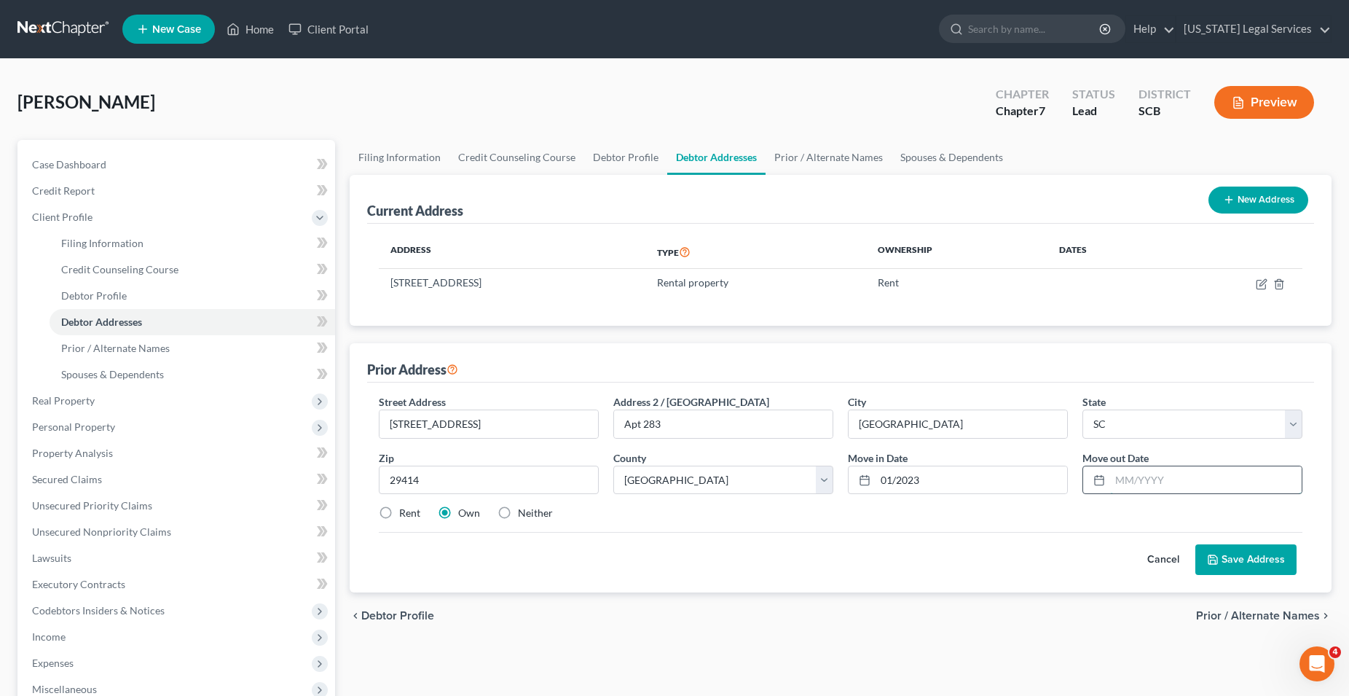
click at [1116, 484] on input "text" at bounding box center [1206, 480] width 192 height 28
type input "01/2024"
click at [1236, 559] on button "Save Address" at bounding box center [1246, 559] width 101 height 31
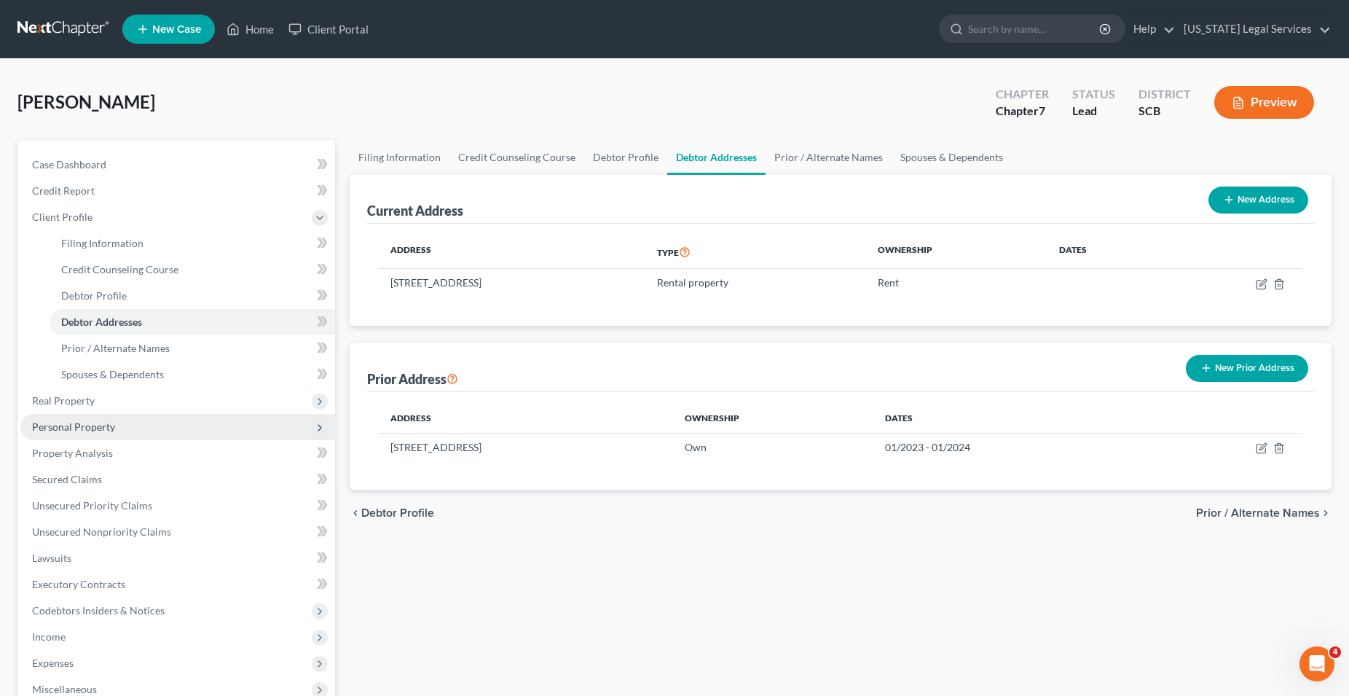
click at [77, 422] on span "Personal Property" at bounding box center [73, 426] width 83 height 12
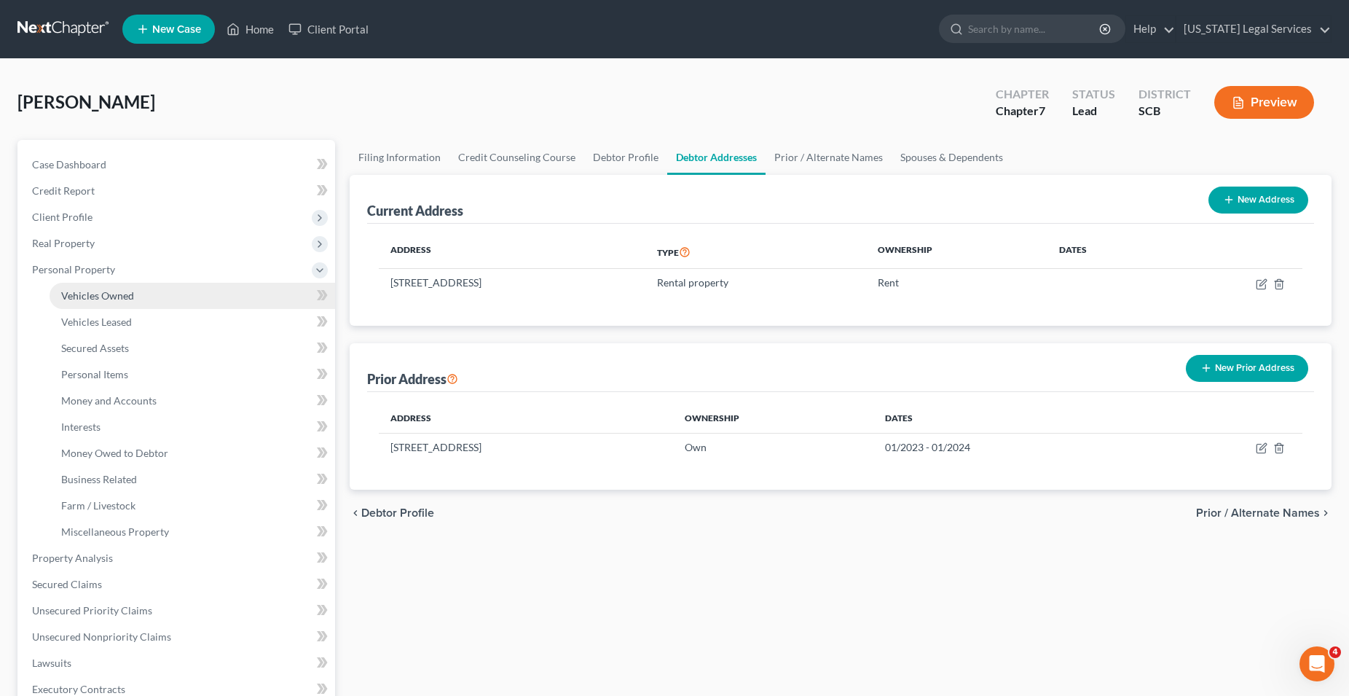
click at [110, 299] on span "Vehicles Owned" at bounding box center [97, 295] width 73 height 12
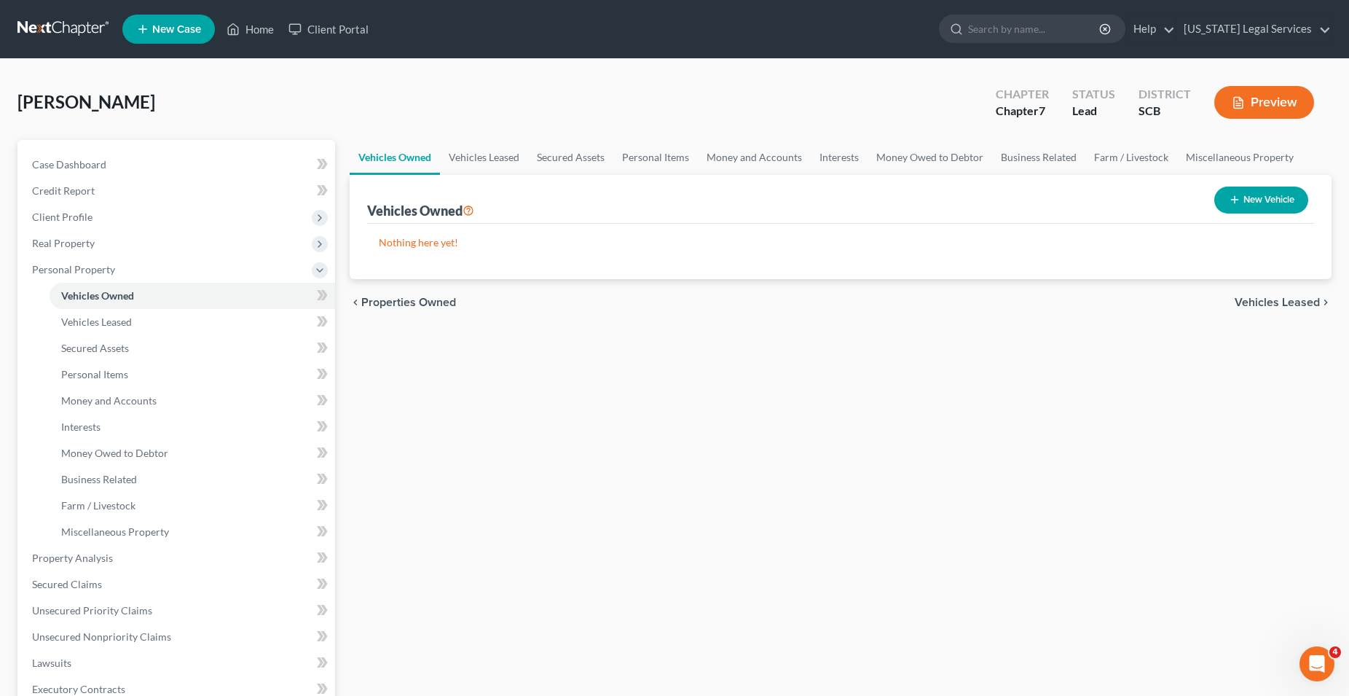
click at [1260, 201] on button "New Vehicle" at bounding box center [1262, 200] width 94 height 27
select select "0"
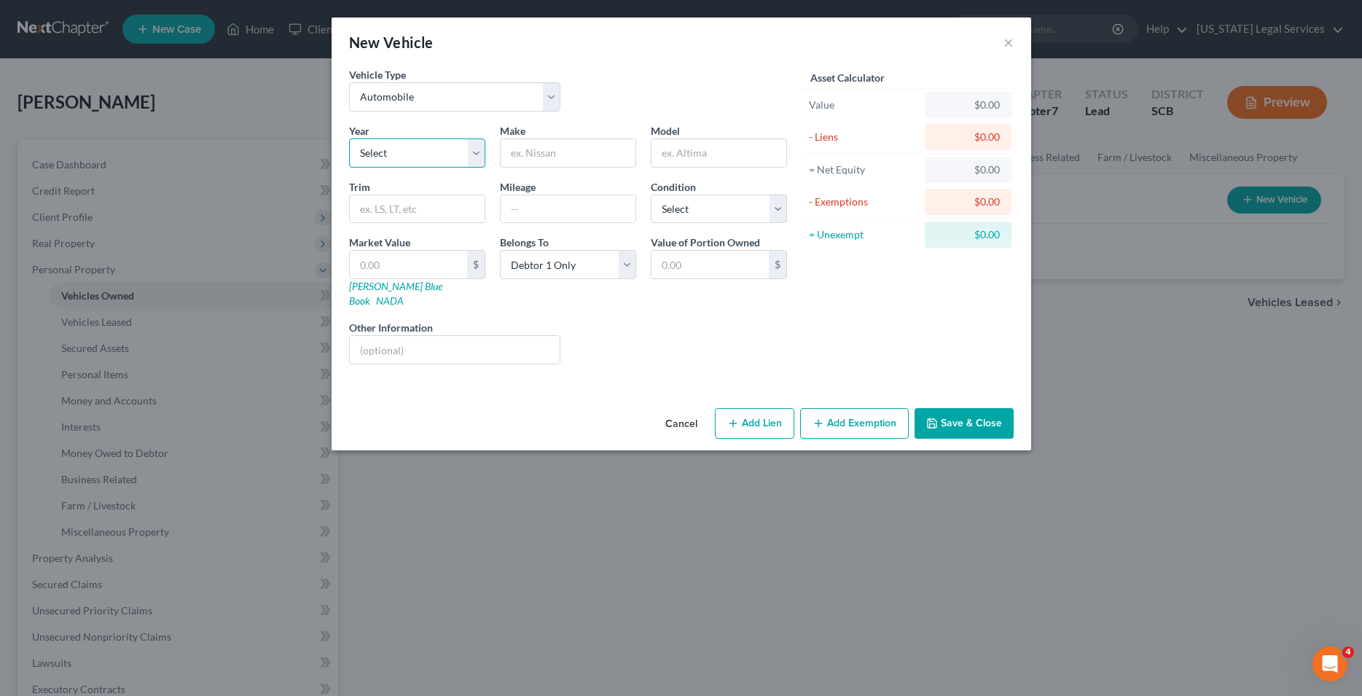
click at [349, 138] on select "Select 2026 2025 2024 2023 2022 2021 2020 2019 2018 2017 2016 2015 2014 2013 20…" at bounding box center [417, 152] width 136 height 29
select select "10"
click option "2016" at bounding box center [0, 0] width 0 height 0
click at [552, 153] on input "text" at bounding box center [568, 153] width 135 height 28
type input "Toyota"
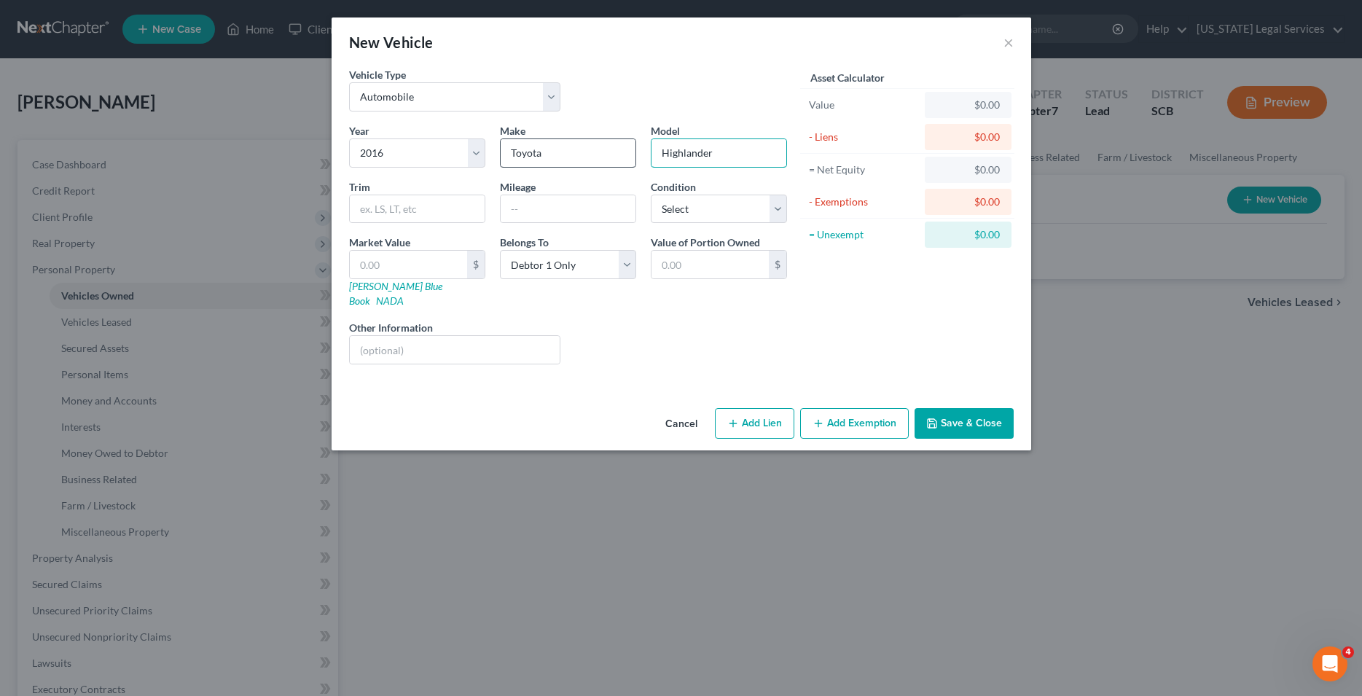
type input "Highlander"
type input "141190"
click at [946, 417] on button "Save & Close" at bounding box center [963, 423] width 99 height 31
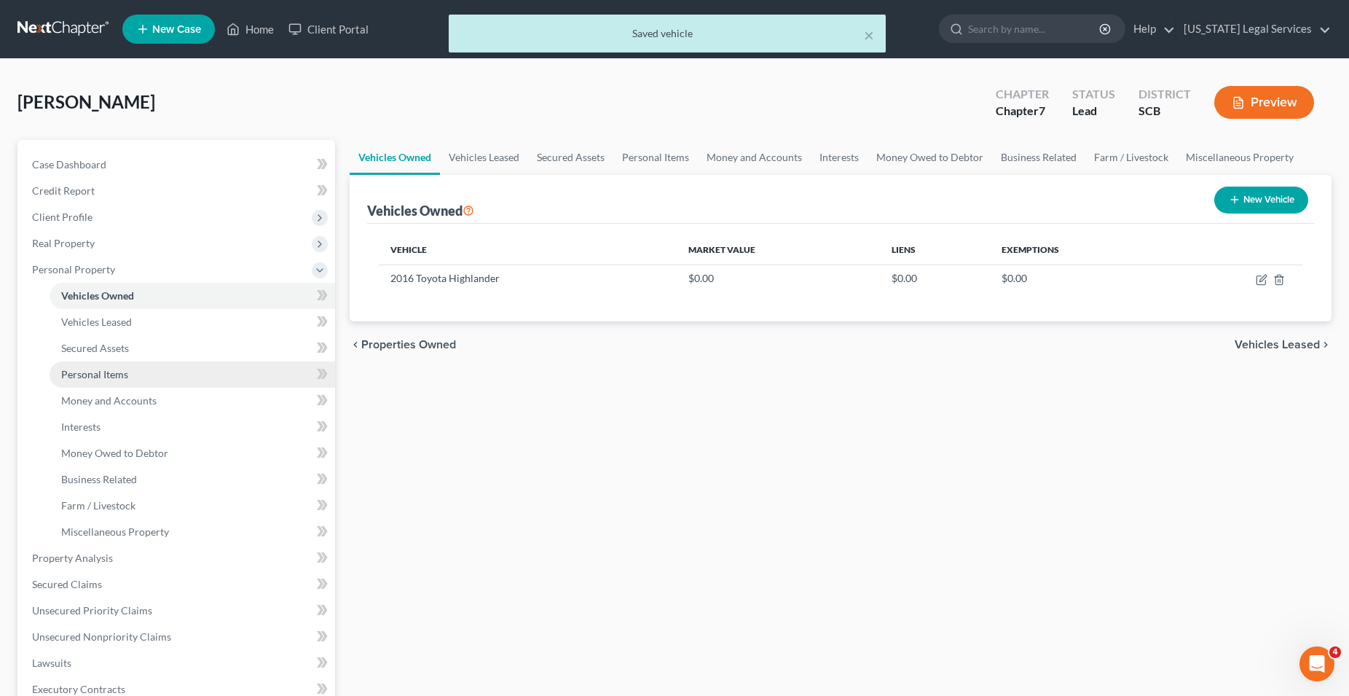
click at [108, 369] on span "Personal Items" at bounding box center [94, 374] width 67 height 12
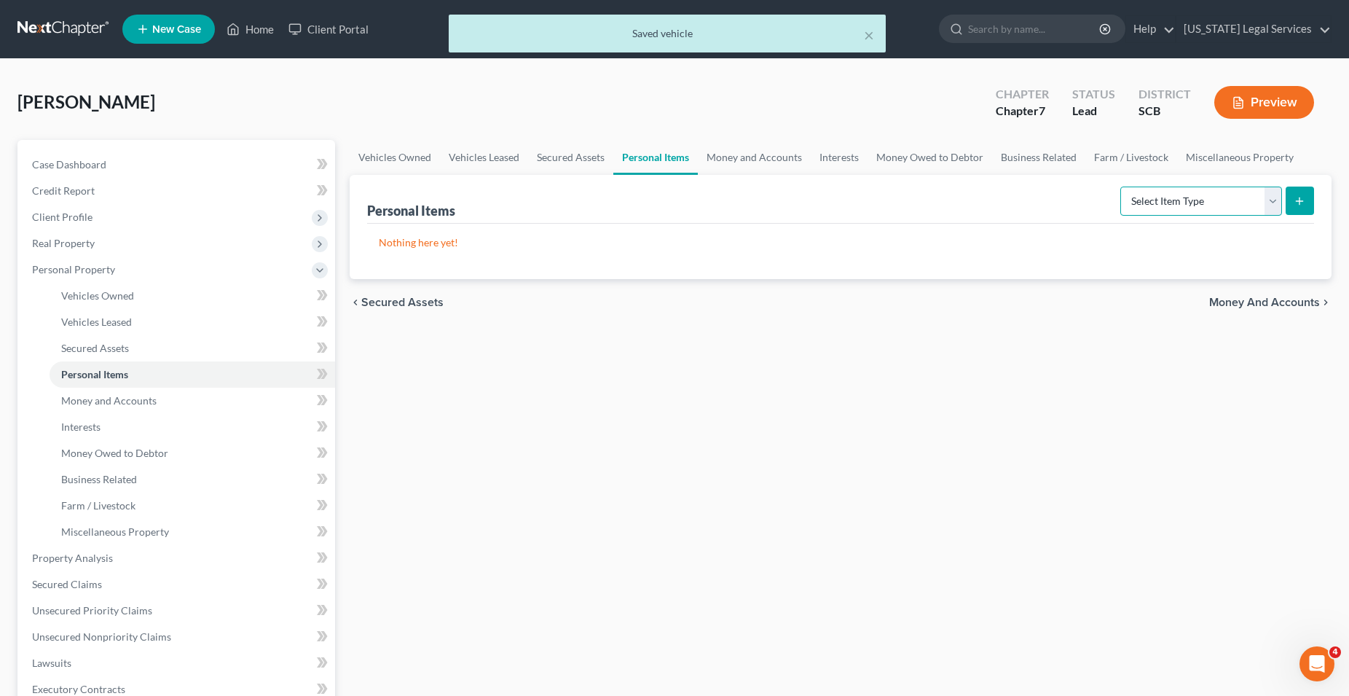
click at [1121, 187] on select "Select Item Type Clothing Collectibles Of Value Electronics Firearms Household …" at bounding box center [1202, 201] width 162 height 29
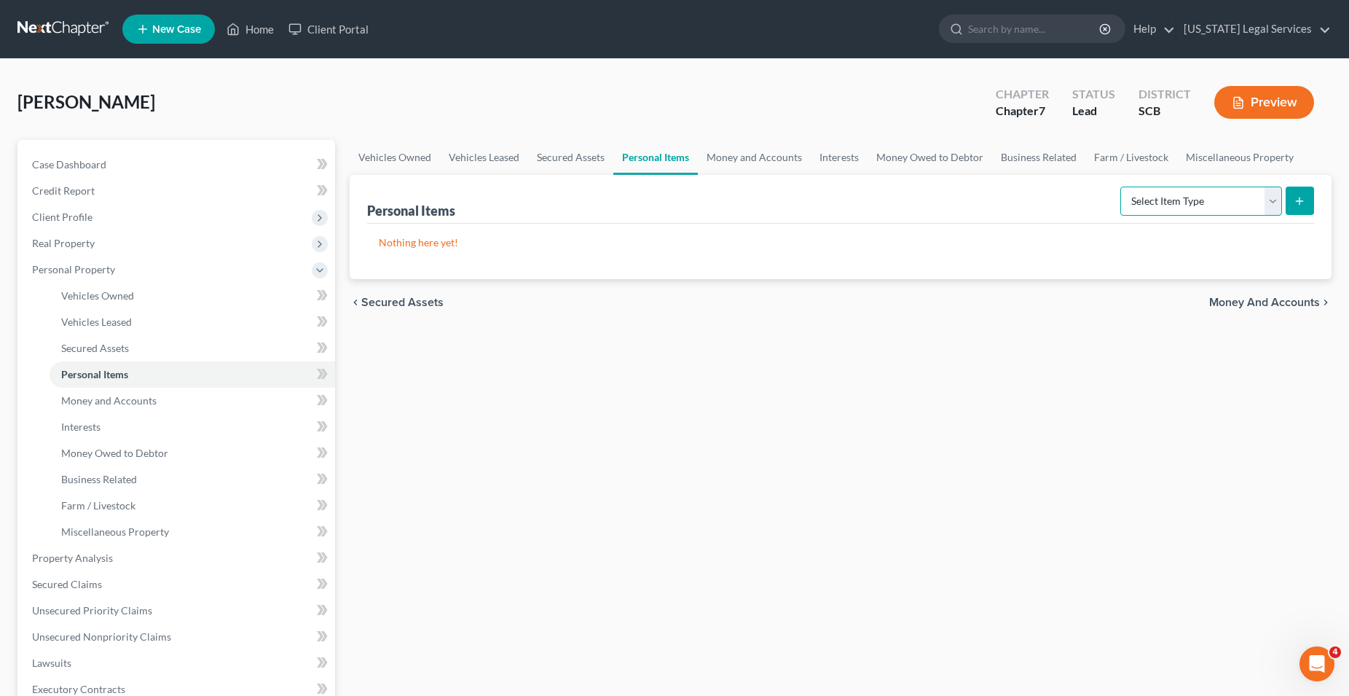
select select "household_goods"
click option "Household Goods" at bounding box center [0, 0] width 0 height 0
click at [1298, 203] on icon "submit" at bounding box center [1300, 201] width 12 height 12
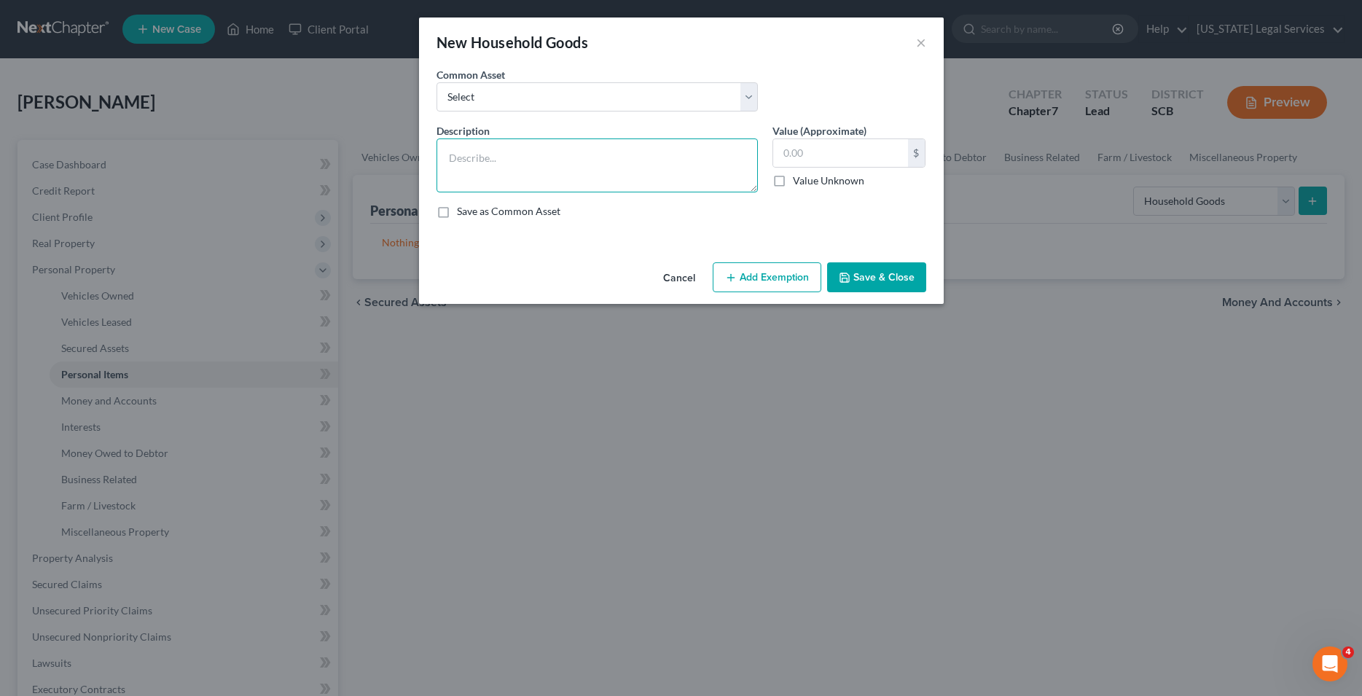
click at [523, 160] on textarea at bounding box center [596, 165] width 321 height 54
click at [490, 155] on textarea "Miscellaneous used household goods and furnishings Location [STREET_ADDRESS]" at bounding box center [596, 165] width 321 height 54
drag, startPoint x: 447, startPoint y: 155, endPoint x: 589, endPoint y: 195, distance: 147.6
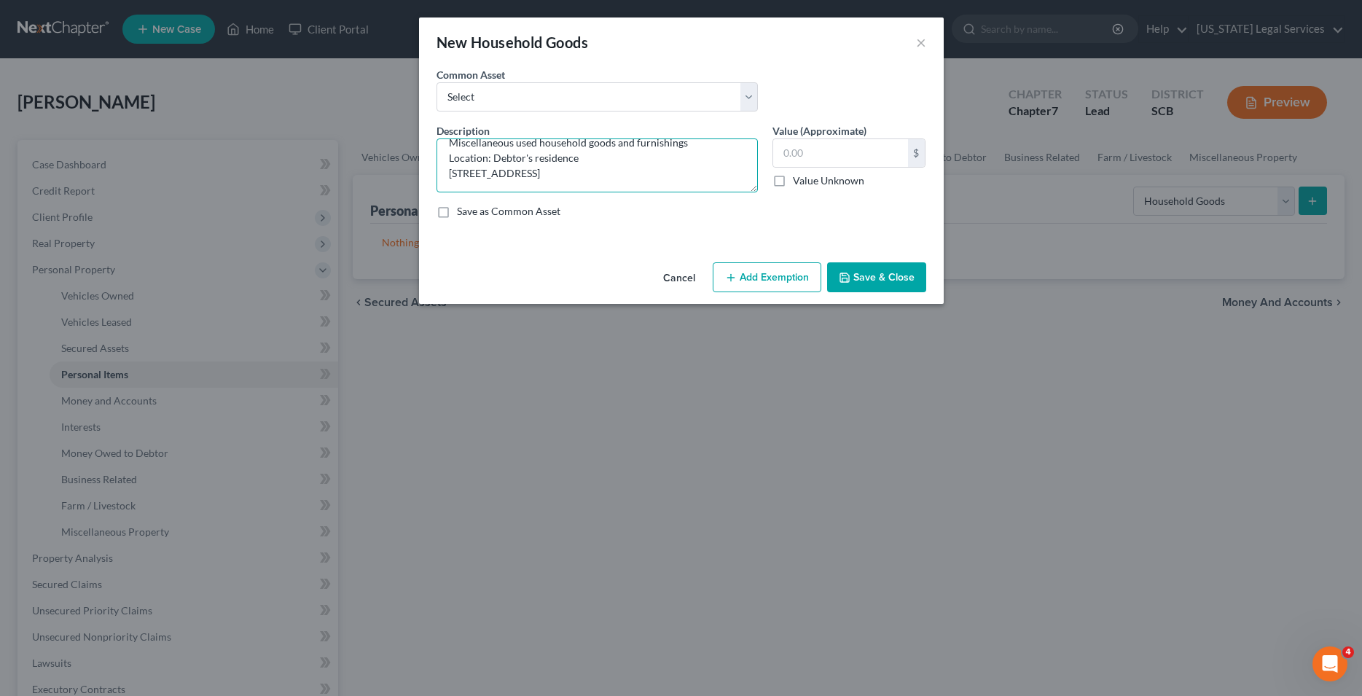
click at [589, 192] on textarea "Miscellaneous used household goods and furnishings Location: Debtor's residence…" at bounding box center [596, 165] width 321 height 54
type textarea "Miscellaneous used household goods and furnishings Location: Debtor's residence…"
click at [882, 283] on button "Save & Close" at bounding box center [876, 277] width 99 height 31
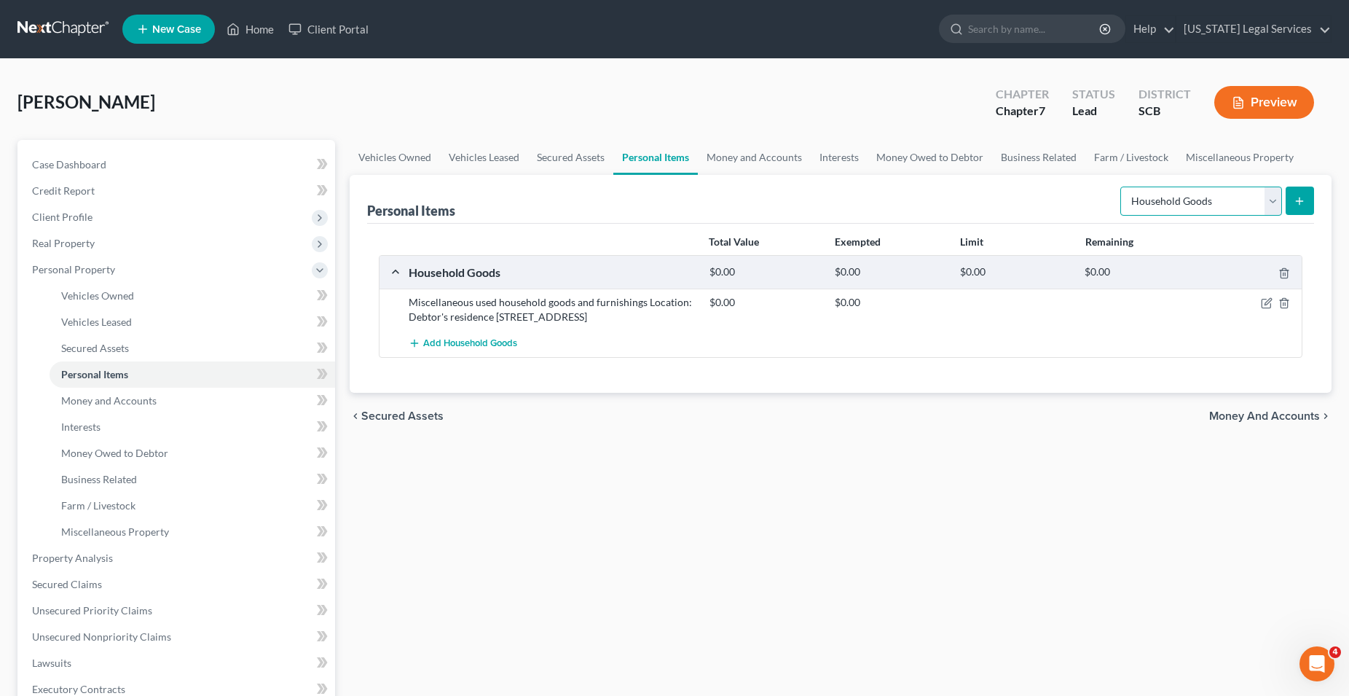
click at [1121, 187] on select "Select Item Type Clothing Collectibles Of Value Electronics Firearms Household …" at bounding box center [1202, 201] width 162 height 29
select select "electronics"
click option "Electronics" at bounding box center [0, 0] width 0 height 0
click at [1302, 200] on icon "submit" at bounding box center [1300, 201] width 12 height 12
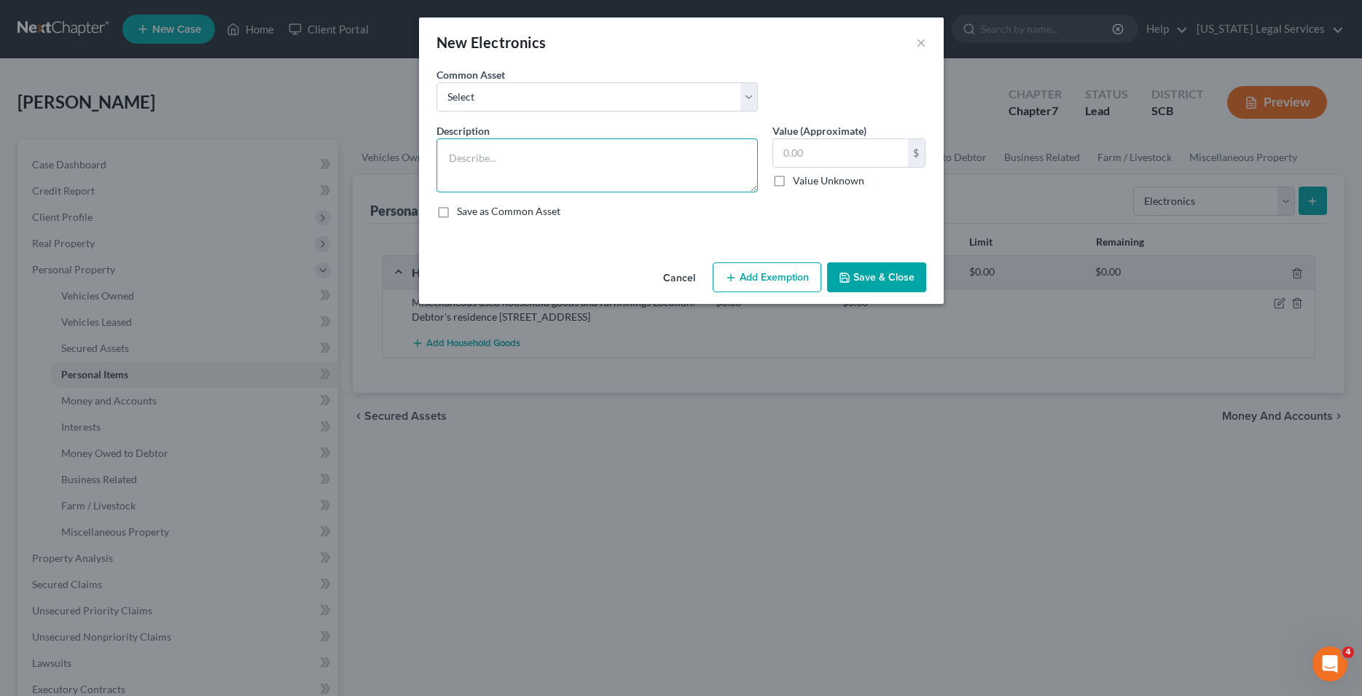
click at [478, 156] on textarea at bounding box center [596, 165] width 321 height 54
paste textarea "Location: [PERSON_NAME]'s residence [STREET_ADDRESS]"
type textarea "Miscellaneous used electronic items. Location: Debtor's residence [STREET_ADDRE…"
click at [904, 283] on button "Save & Close" at bounding box center [876, 277] width 99 height 31
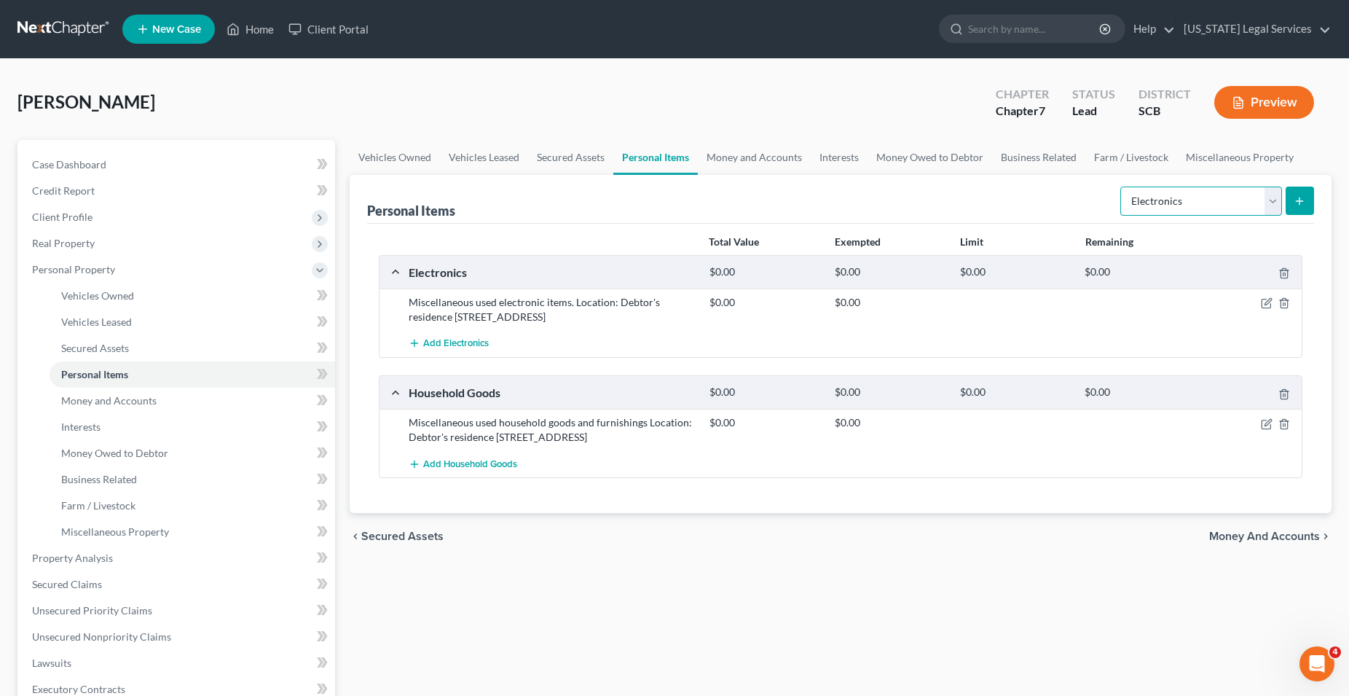
click at [1121, 187] on select "Select Item Type Clothing Collectibles Of Value Electronics Firearms Household …" at bounding box center [1202, 201] width 162 height 29
click option "Clothing" at bounding box center [0, 0] width 0 height 0
click at [1121, 187] on select "Select Item Type Clothing Collectibles Of Value Electronics Firearms Household …" at bounding box center [1202, 201] width 162 height 29
select select "collectibles_of_value"
click option "Collectibles Of Value" at bounding box center [0, 0] width 0 height 0
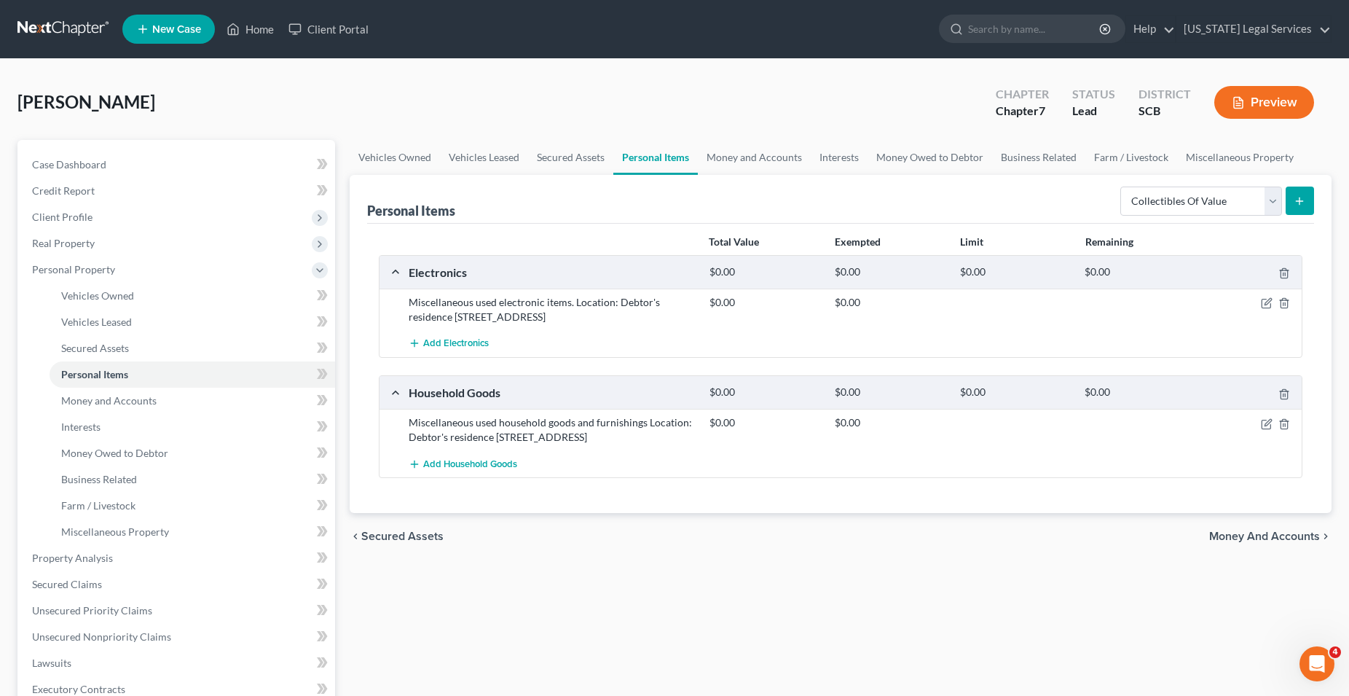
drag, startPoint x: 1296, startPoint y: 210, endPoint x: 1191, endPoint y: 246, distance: 111.5
click at [1295, 211] on button "submit" at bounding box center [1300, 201] width 28 height 28
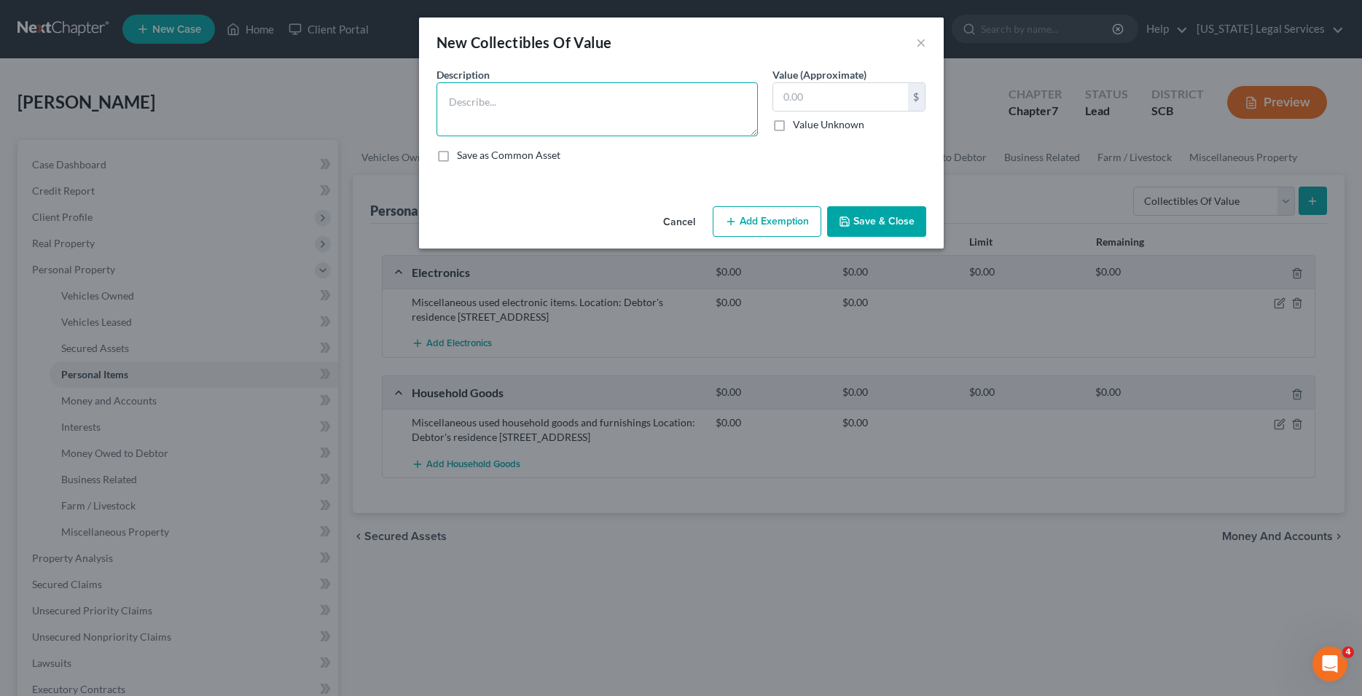
click at [515, 116] on textarea at bounding box center [596, 109] width 321 height 54
paste textarea "Location: [PERSON_NAME]'s residence [STREET_ADDRESS]"
type textarea "Miscellaneous used collectibles: Location: Debtor's residence [STREET_ADDRESS]"
click at [904, 227] on button "Save & Close" at bounding box center [876, 221] width 99 height 31
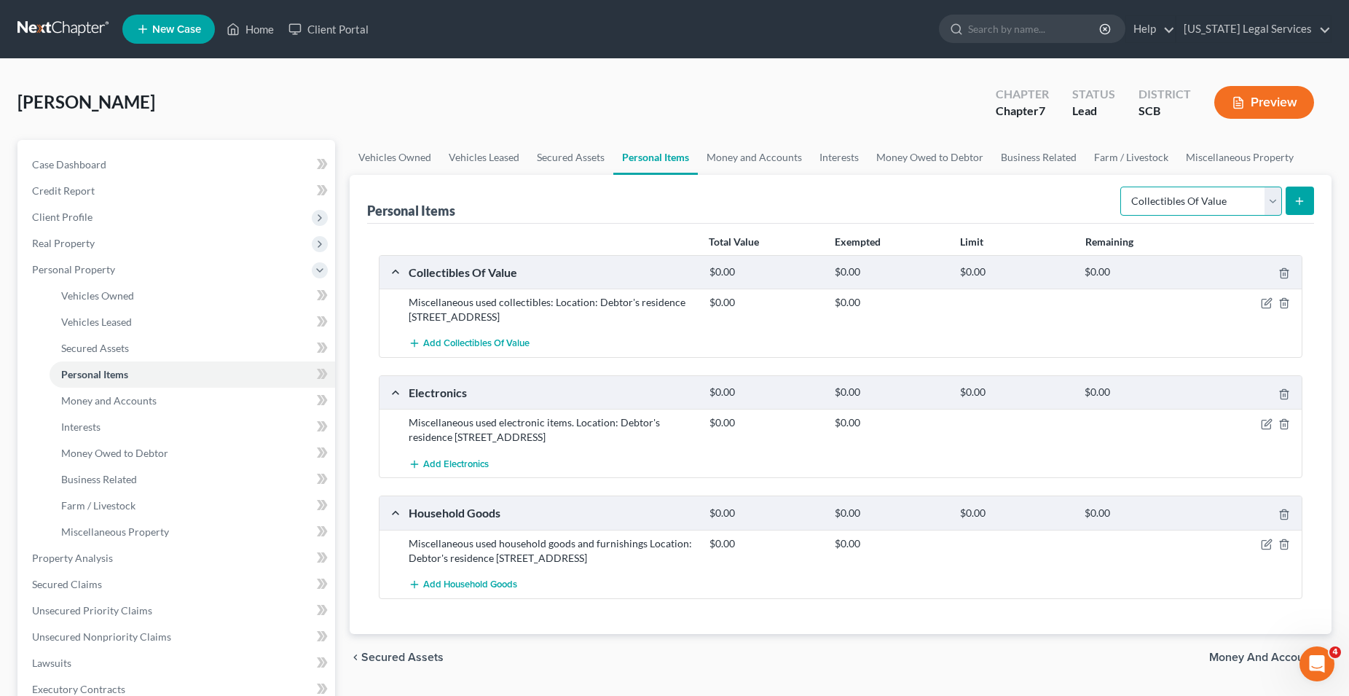
click at [1121, 187] on select "Select Item Type Clothing Collectibles Of Value Electronics Firearms Household …" at bounding box center [1202, 201] width 162 height 29
select select "sports_and_hobby_equipment"
click option "Sports & Hobby Equipment" at bounding box center [0, 0] width 0 height 0
drag, startPoint x: 1299, startPoint y: 207, endPoint x: 1289, endPoint y: 211, distance: 11.1
click at [1299, 206] on button "submit" at bounding box center [1300, 201] width 28 height 28
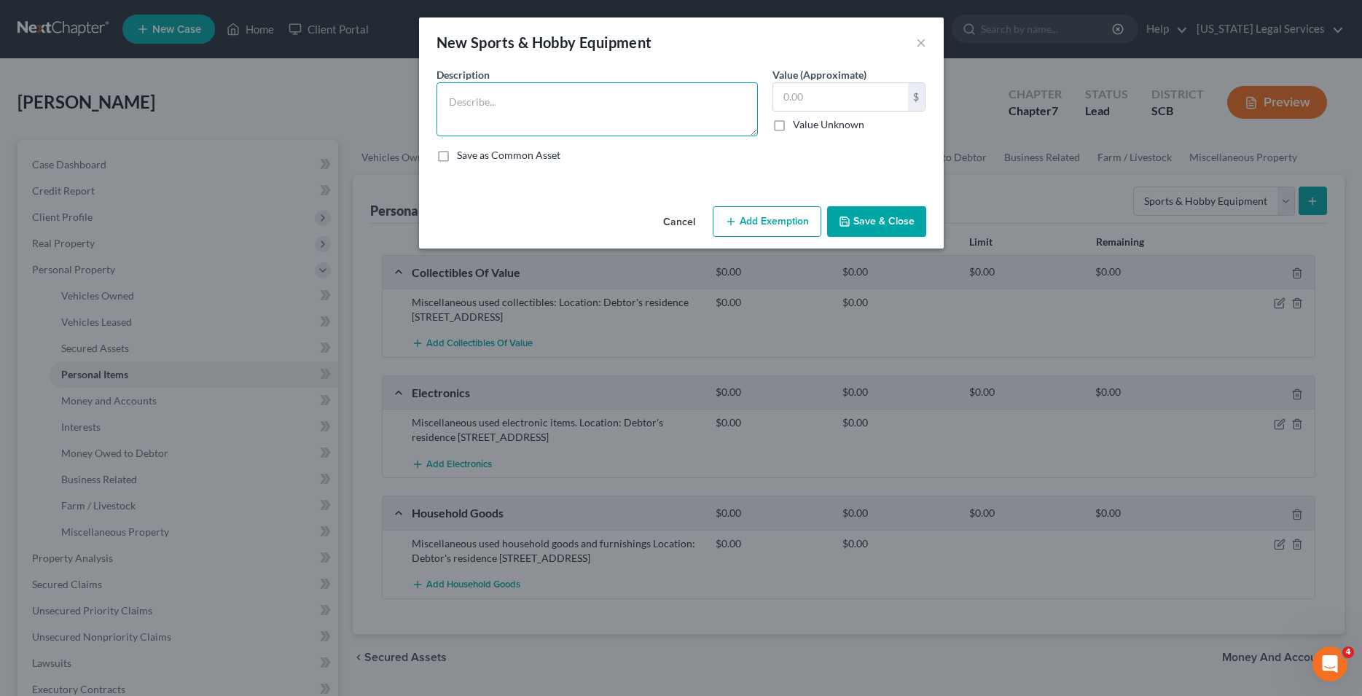
click at [514, 105] on textarea at bounding box center [596, 109] width 321 height 54
paste textarea "Location: [PERSON_NAME]'s residence [STREET_ADDRESS]"
type textarea "Miscellaneous used exercise equipment. Location: Debtor's residence [STREET_ADD…"
click at [877, 225] on button "Save & Close" at bounding box center [876, 221] width 99 height 31
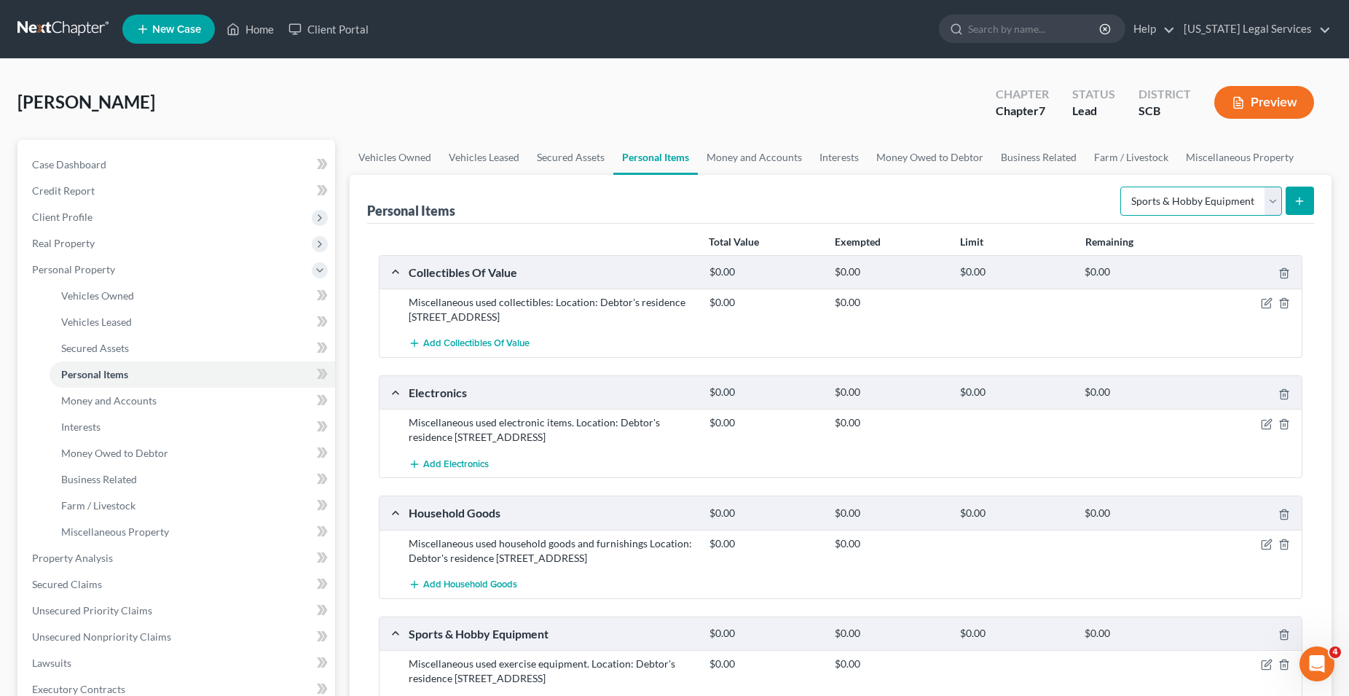
click at [1121, 187] on select "Select Item Type Clothing Collectibles Of Value Electronics Firearms Household …" at bounding box center [1202, 201] width 162 height 29
select select "jewelry"
click option "Jewelry" at bounding box center [0, 0] width 0 height 0
click at [1293, 194] on button "submit" at bounding box center [1300, 201] width 28 height 28
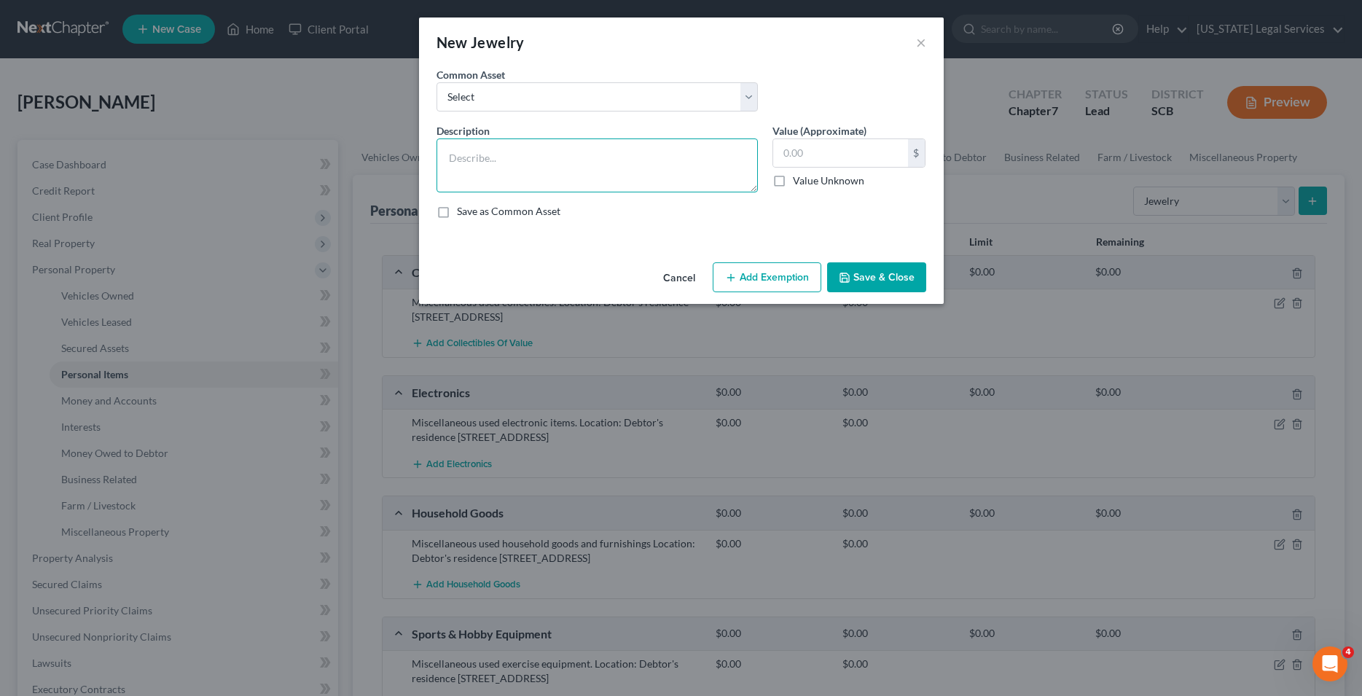
click at [518, 180] on textarea at bounding box center [596, 165] width 321 height 54
paste textarea "Location: [PERSON_NAME]'s residence [STREET_ADDRESS]"
type textarea "Miscellaneous used jewelry pieces. Location: Debtor's residence [STREET_ADDRESS]"
click at [855, 282] on button "Save & Close" at bounding box center [876, 277] width 99 height 31
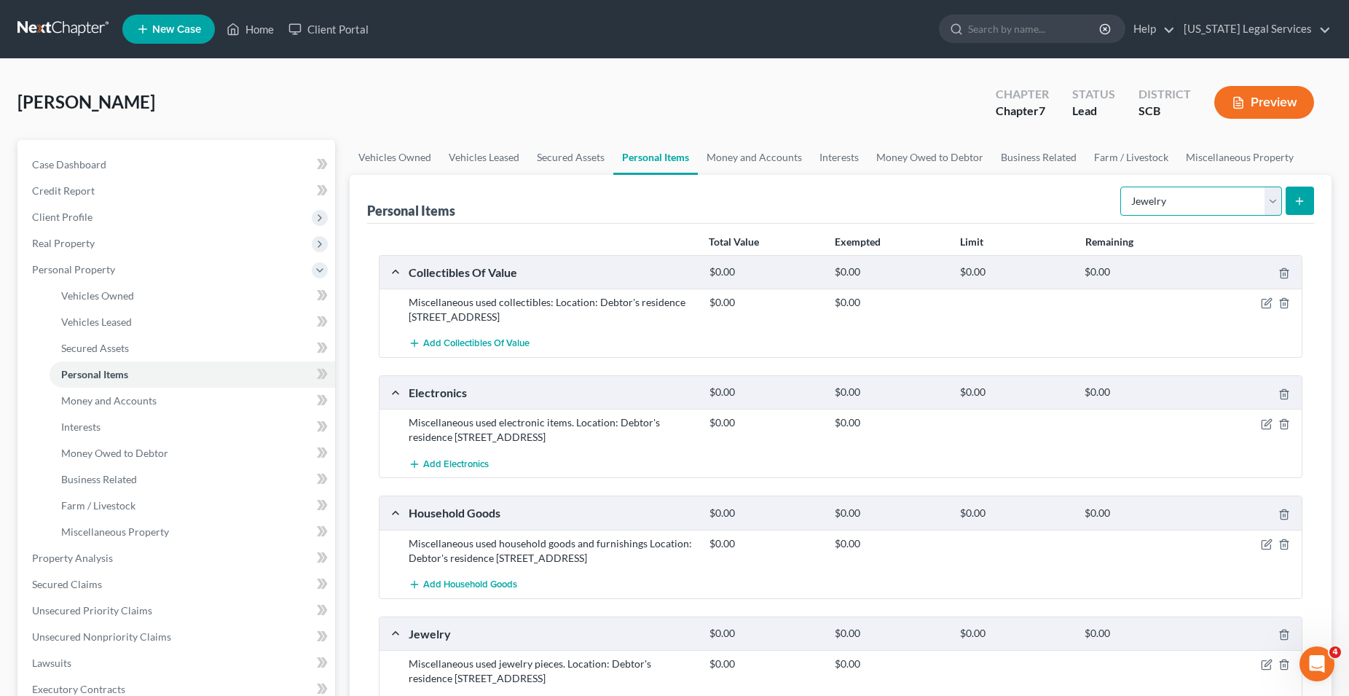
click at [1121, 187] on select "Select Item Type Clothing Collectibles Of Value Electronics Firearms Household …" at bounding box center [1202, 201] width 162 height 29
select select "clothing"
click option "Clothing" at bounding box center [0, 0] width 0 height 0
click at [1295, 199] on icon "submit" at bounding box center [1300, 201] width 12 height 12
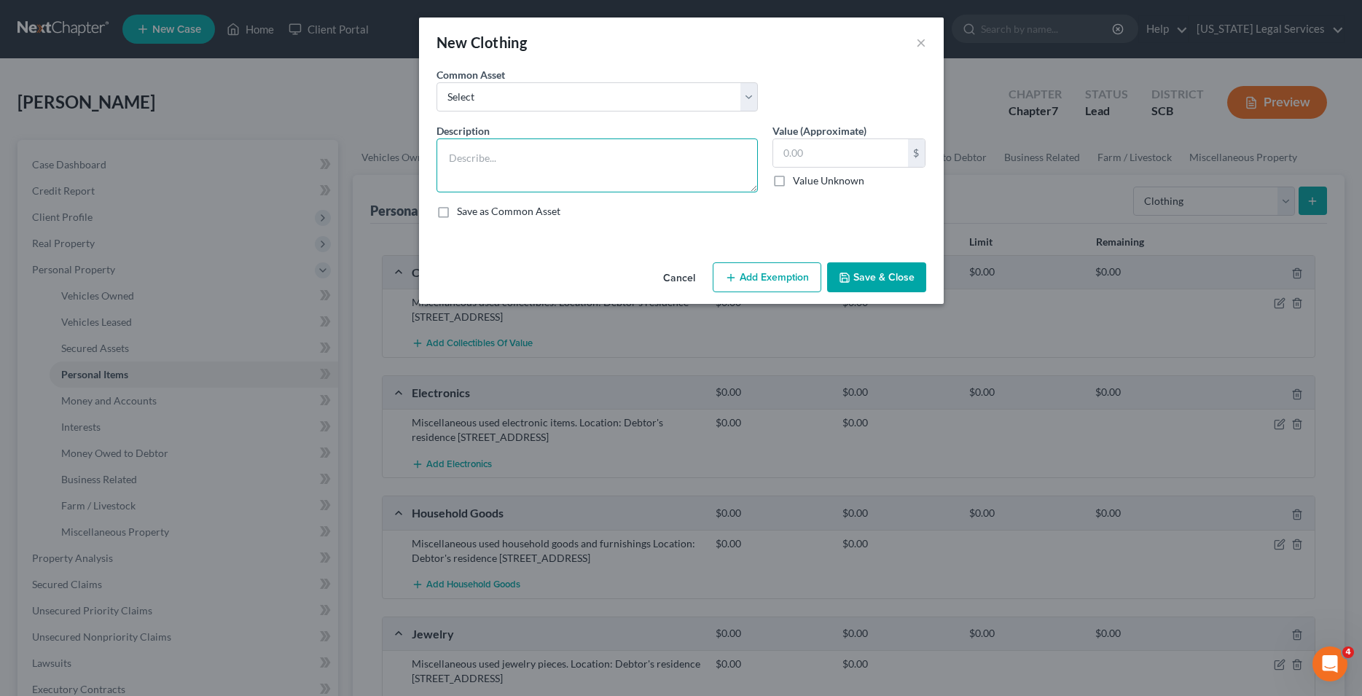
click at [481, 154] on textarea at bounding box center [596, 165] width 321 height 54
paste textarea "Location: [PERSON_NAME]'s residence [STREET_ADDRESS]"
type textarea "Miscellaneous used family clothing items. Location: Debtor's residence [STREET_…"
click at [861, 272] on button "Save & Close" at bounding box center [876, 277] width 99 height 31
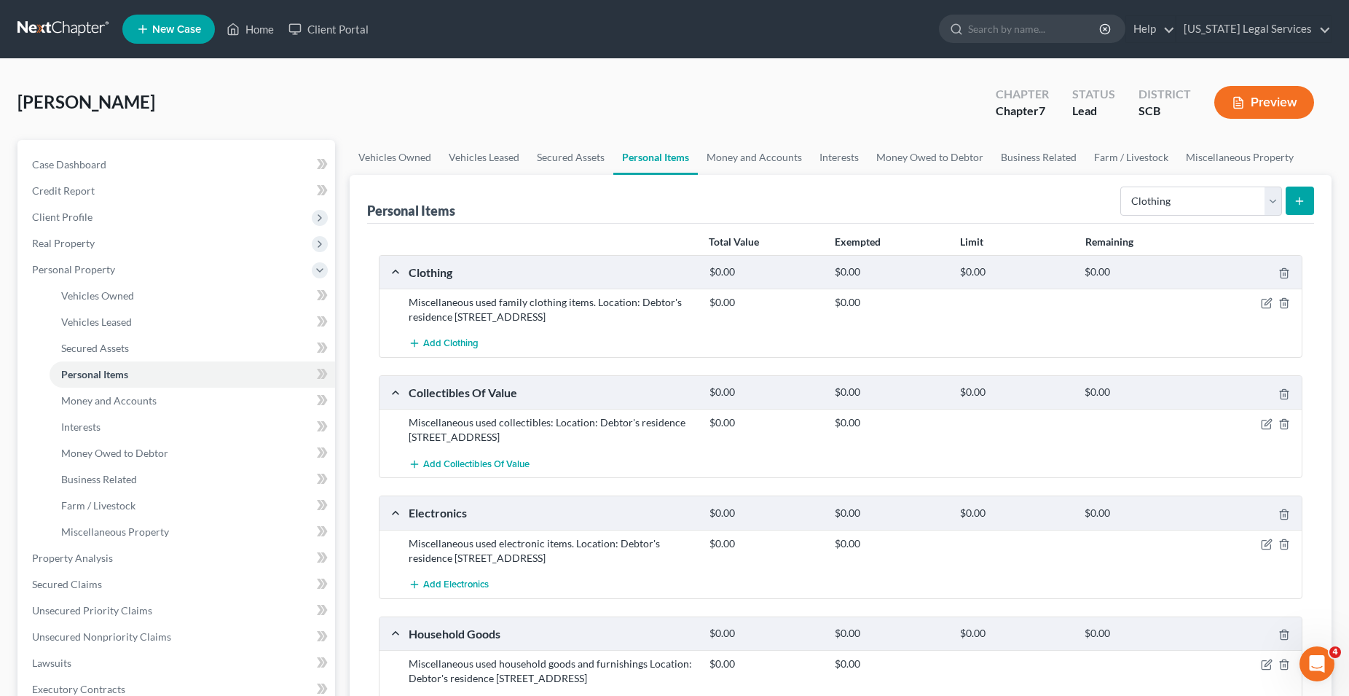
click at [1301, 202] on icon "submit" at bounding box center [1300, 201] width 12 height 12
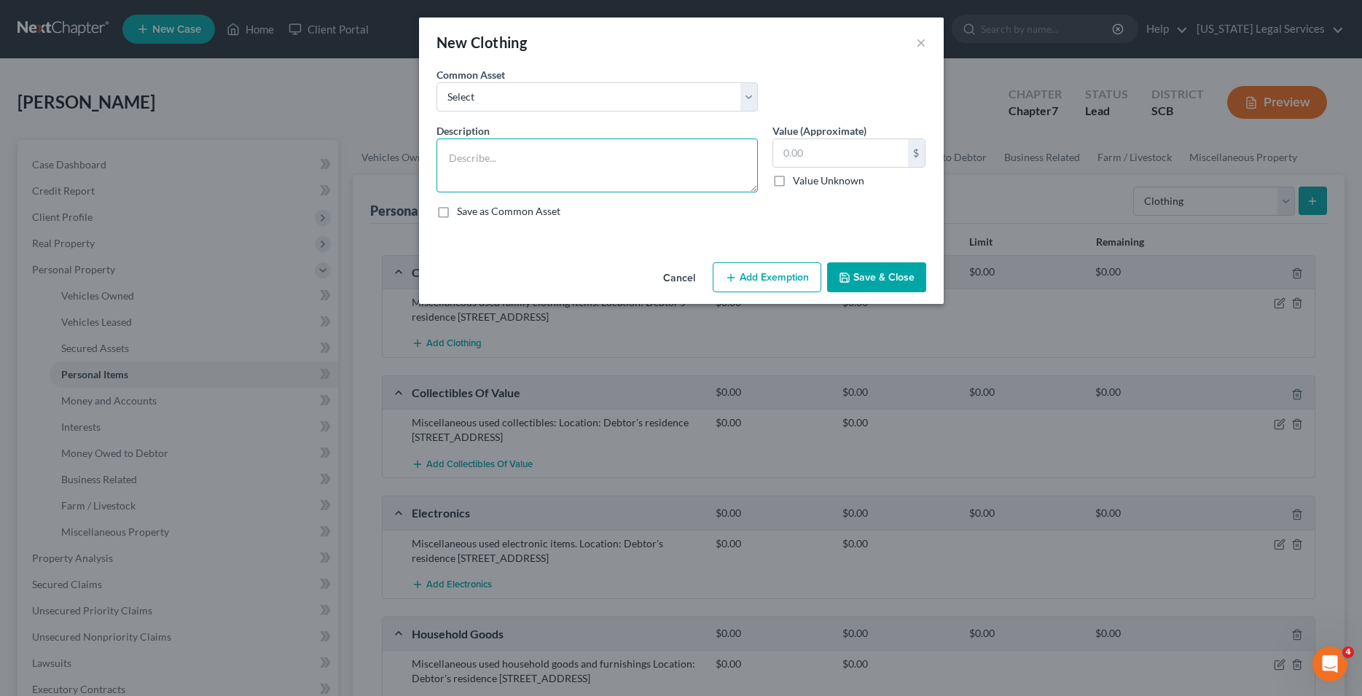
click at [484, 144] on textarea at bounding box center [596, 165] width 321 height 54
click at [922, 40] on button "×" at bounding box center [921, 42] width 10 height 17
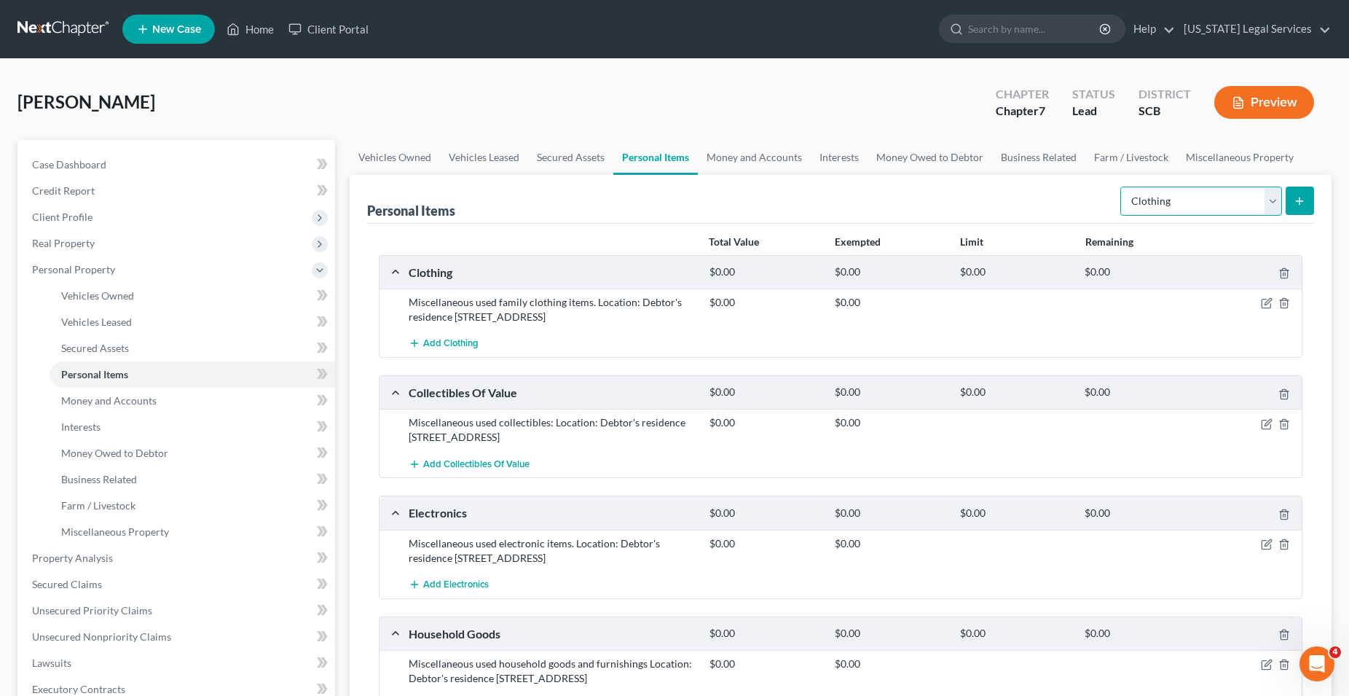
click at [1121, 187] on select "Select Item Type Clothing Collectibles Of Value Electronics Firearms Household …" at bounding box center [1202, 201] width 162 height 29
select select "pets"
click option "Pet(s)" at bounding box center [0, 0] width 0 height 0
click at [1297, 202] on icon "submit" at bounding box center [1300, 201] width 12 height 12
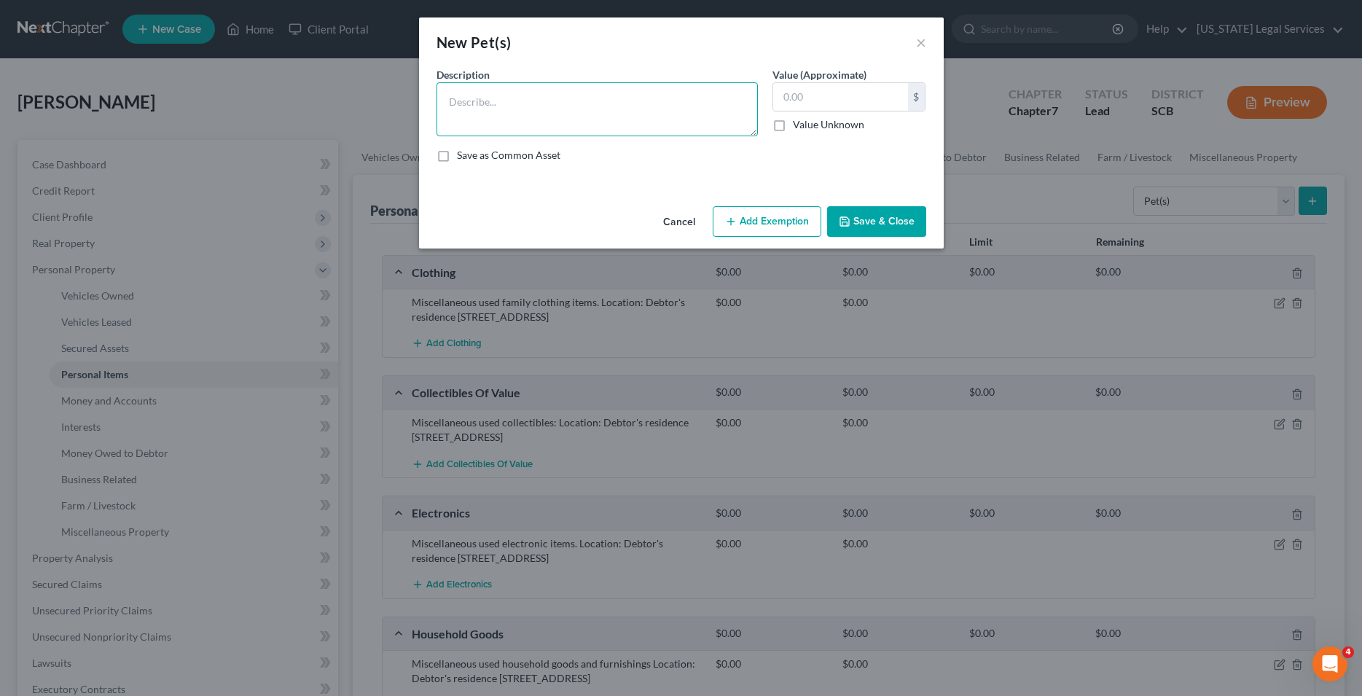
click at [493, 97] on textarea at bounding box center [596, 109] width 321 height 54
type textarea "t"
paste textarea "Location: [PERSON_NAME]'s residence [STREET_ADDRESS]"
type textarea "Two (2) family pets: dogs. Location: Debtor's residence [STREET_ADDRESS]"
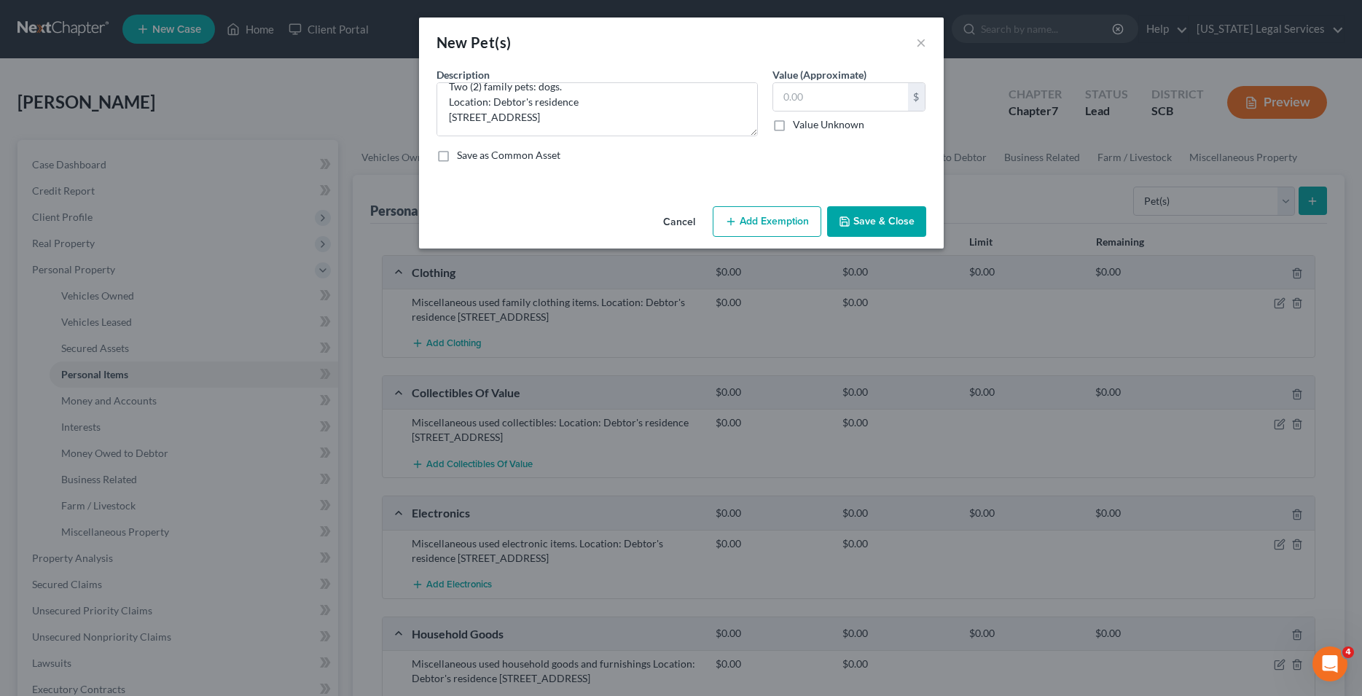
click at [866, 222] on button "Save & Close" at bounding box center [876, 221] width 99 height 31
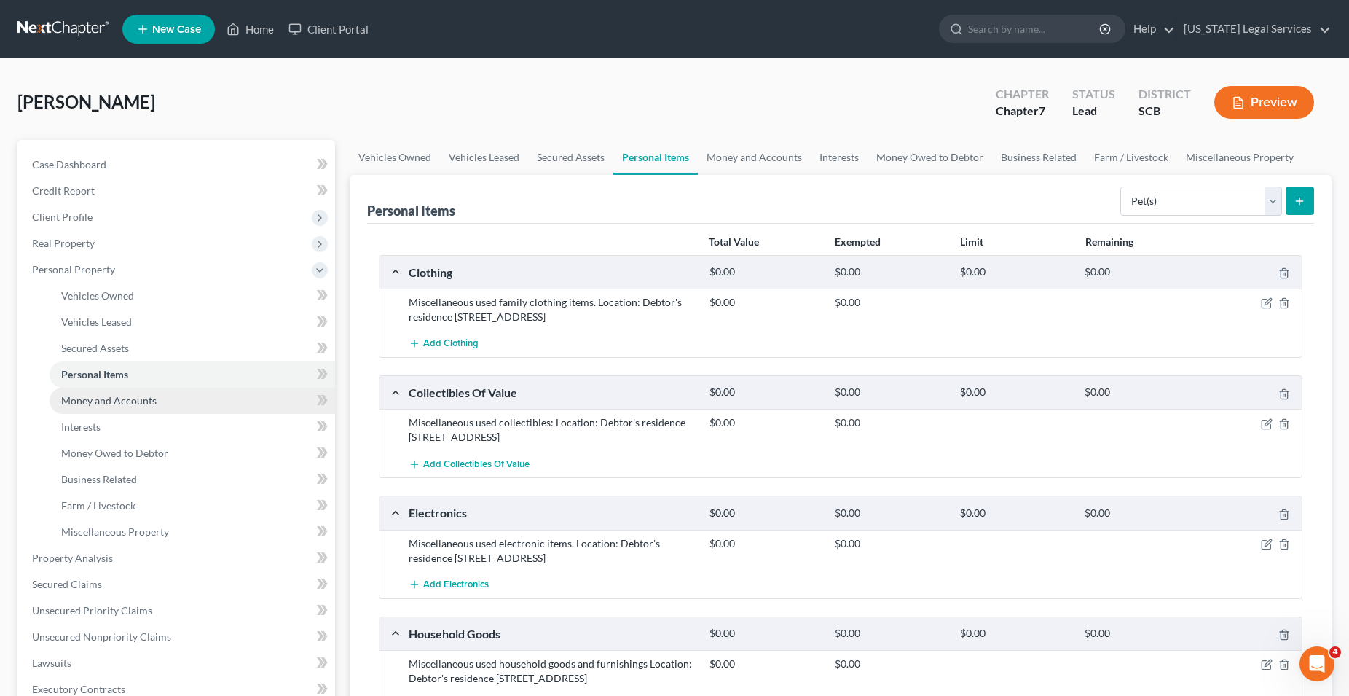
click at [127, 406] on span "Money and Accounts" at bounding box center [108, 400] width 95 height 12
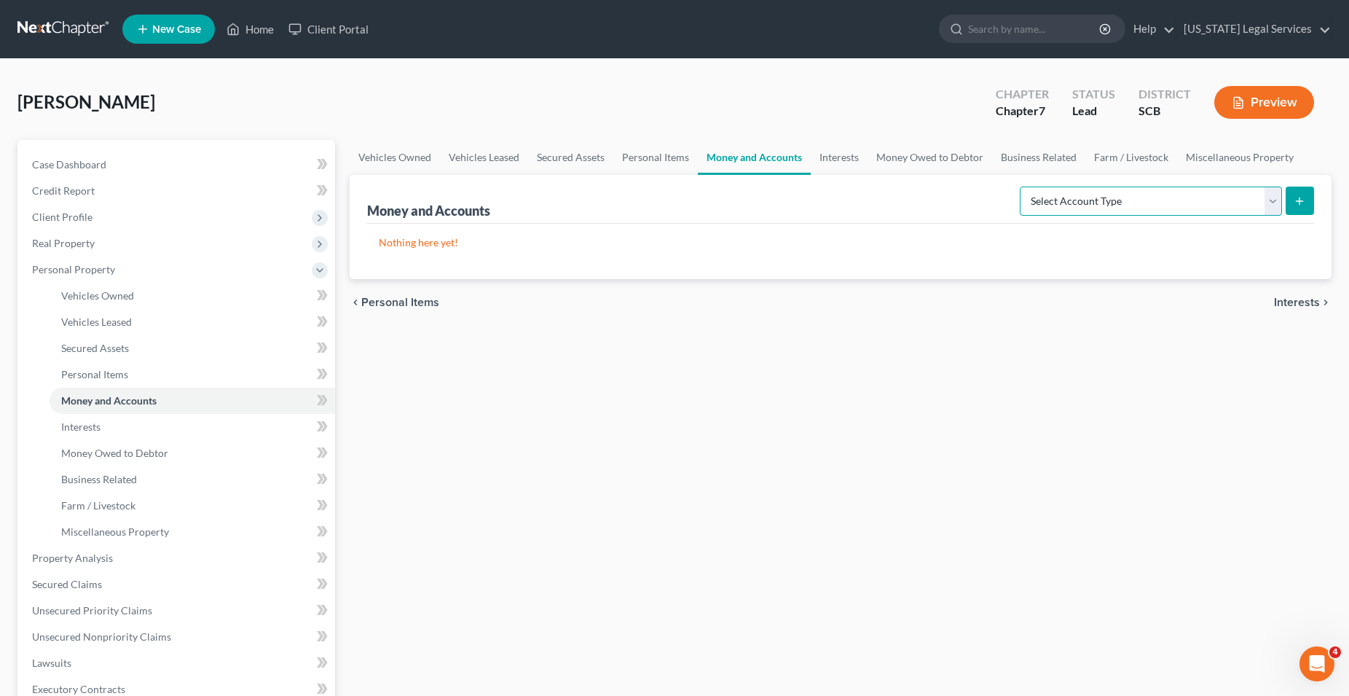
click at [1020, 187] on select "Select Account Type Brokerage Cash on Hand Certificates of Deposit Checking Acc…" at bounding box center [1151, 201] width 262 height 29
select select "checking"
click option "Checking Account" at bounding box center [0, 0] width 0 height 0
drag, startPoint x: 1303, startPoint y: 203, endPoint x: 1032, endPoint y: 238, distance: 272.7
click at [1295, 205] on icon "submit" at bounding box center [1300, 201] width 12 height 12
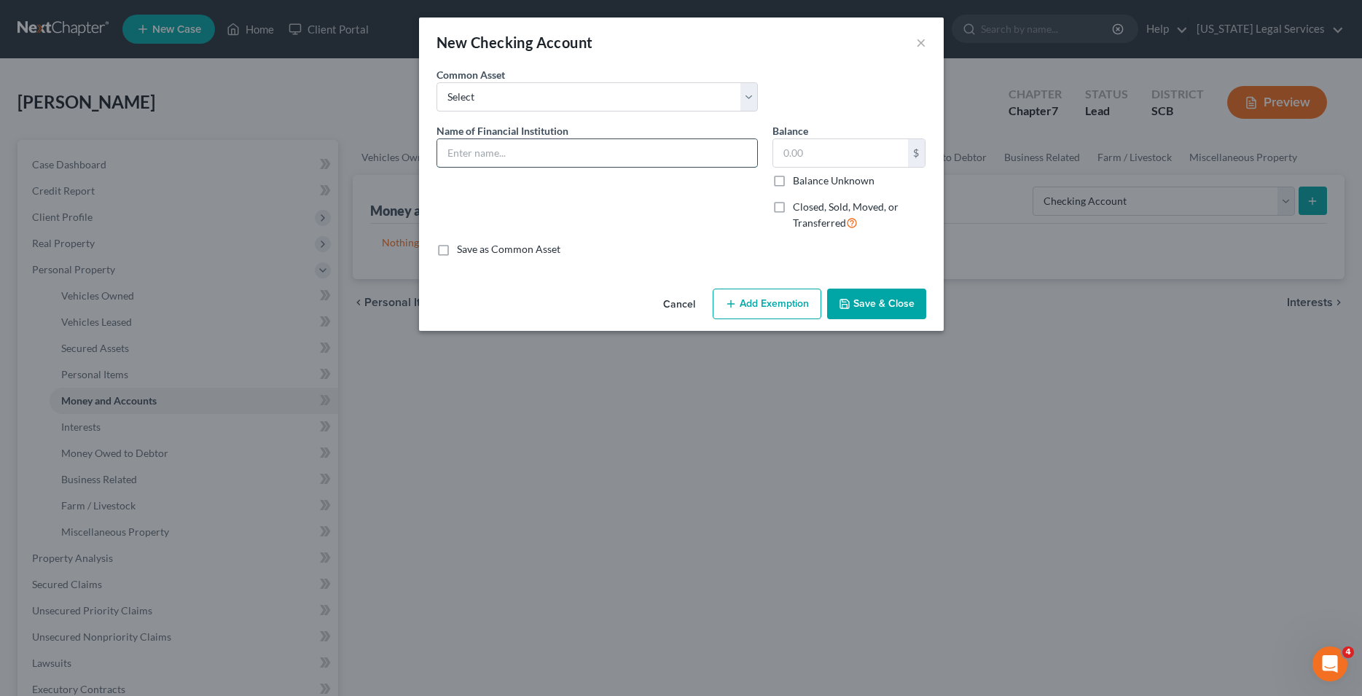
click at [484, 151] on input "text" at bounding box center [597, 153] width 320 height 28
type input "[PERSON_NAME] Fargo Acct#: x4949"
click at [864, 296] on button "Save & Close" at bounding box center [876, 304] width 99 height 31
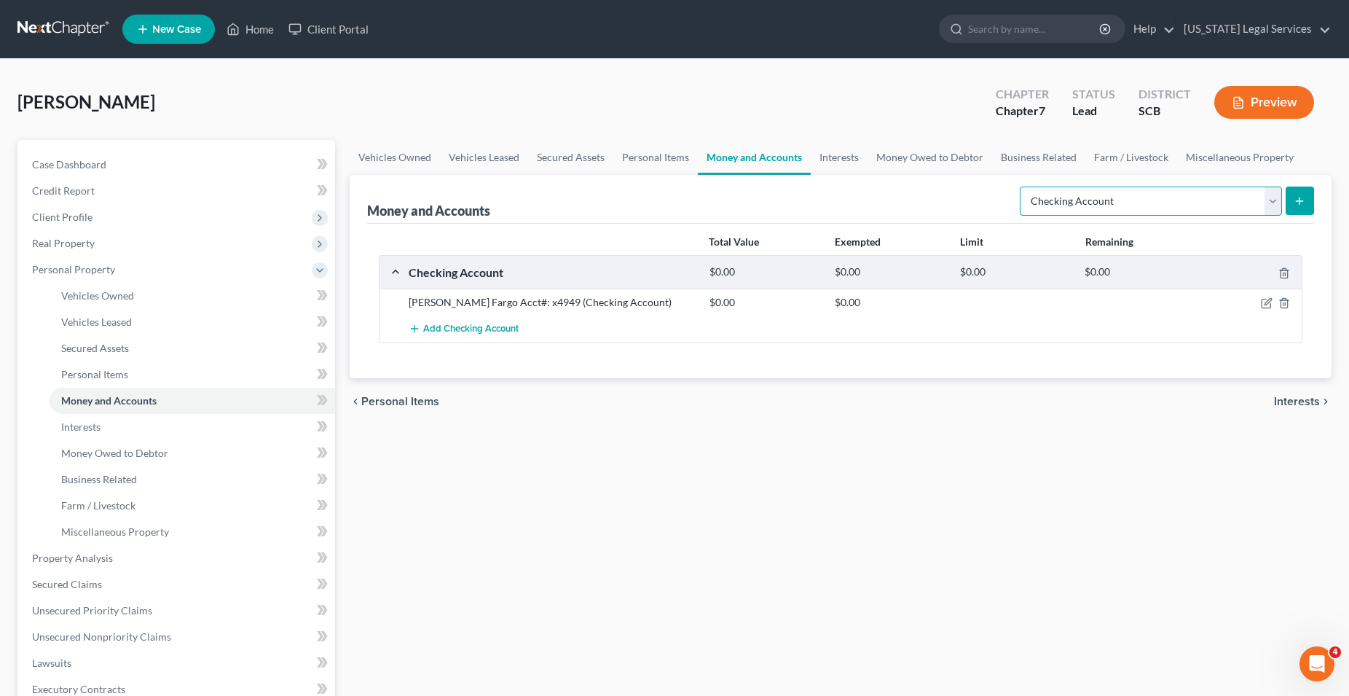
click at [1020, 187] on select "Select Account Type Brokerage Cash on Hand Certificates of Deposit Checking Acc…" at bounding box center [1151, 201] width 262 height 29
select select "cash_on_hand"
click option "Cash on Hand" at bounding box center [0, 0] width 0 height 0
drag, startPoint x: 1303, startPoint y: 200, endPoint x: 1252, endPoint y: 215, distance: 52.3
click at [1303, 199] on icon "submit" at bounding box center [1300, 201] width 12 height 12
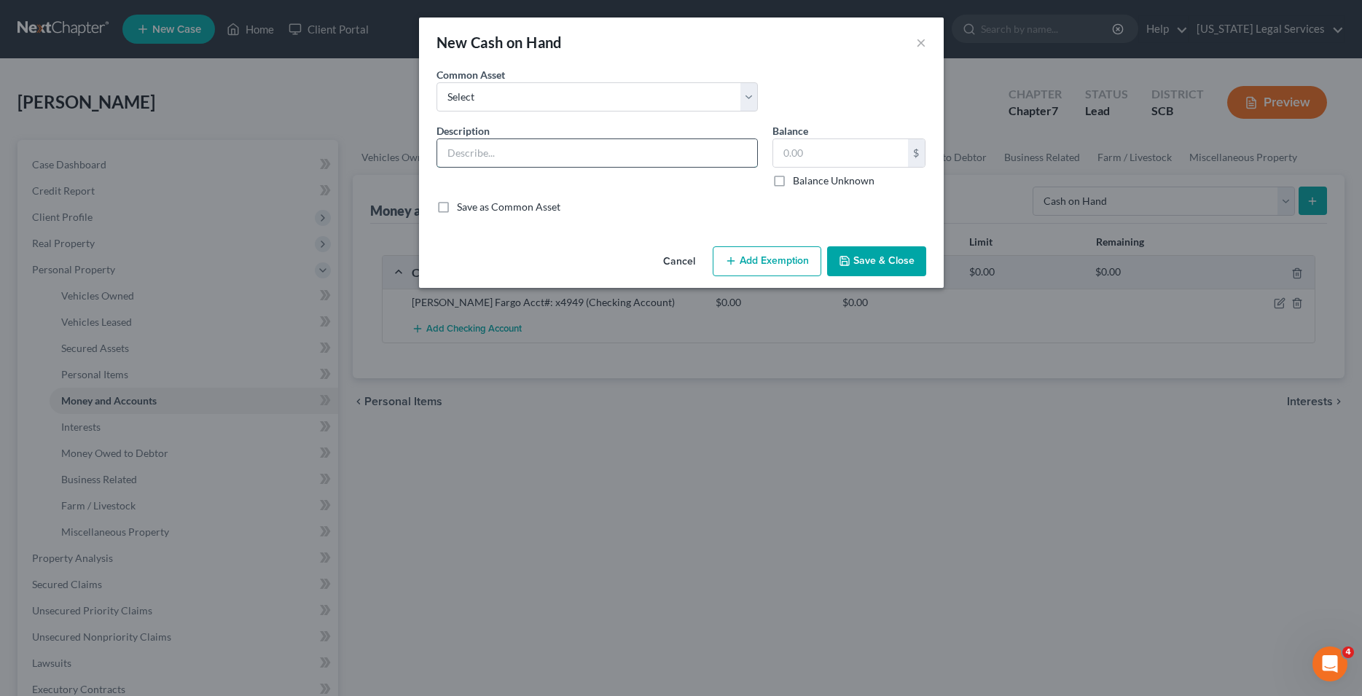
click at [528, 154] on input "text" at bounding box center [597, 153] width 320 height 28
type input "On Debtor's person"
type input "4"
type input "7.00"
click at [876, 265] on button "Save & Close" at bounding box center [876, 261] width 99 height 31
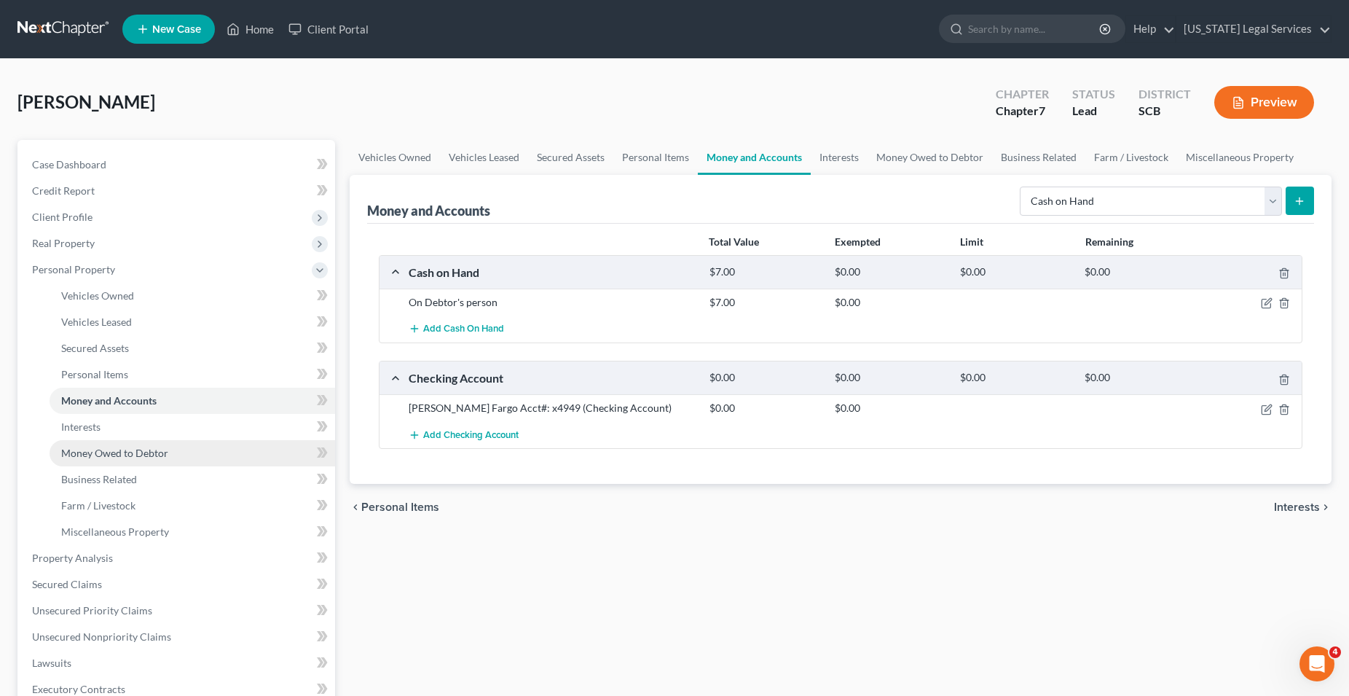
click at [109, 455] on span "Money Owed to Debtor" at bounding box center [114, 453] width 107 height 12
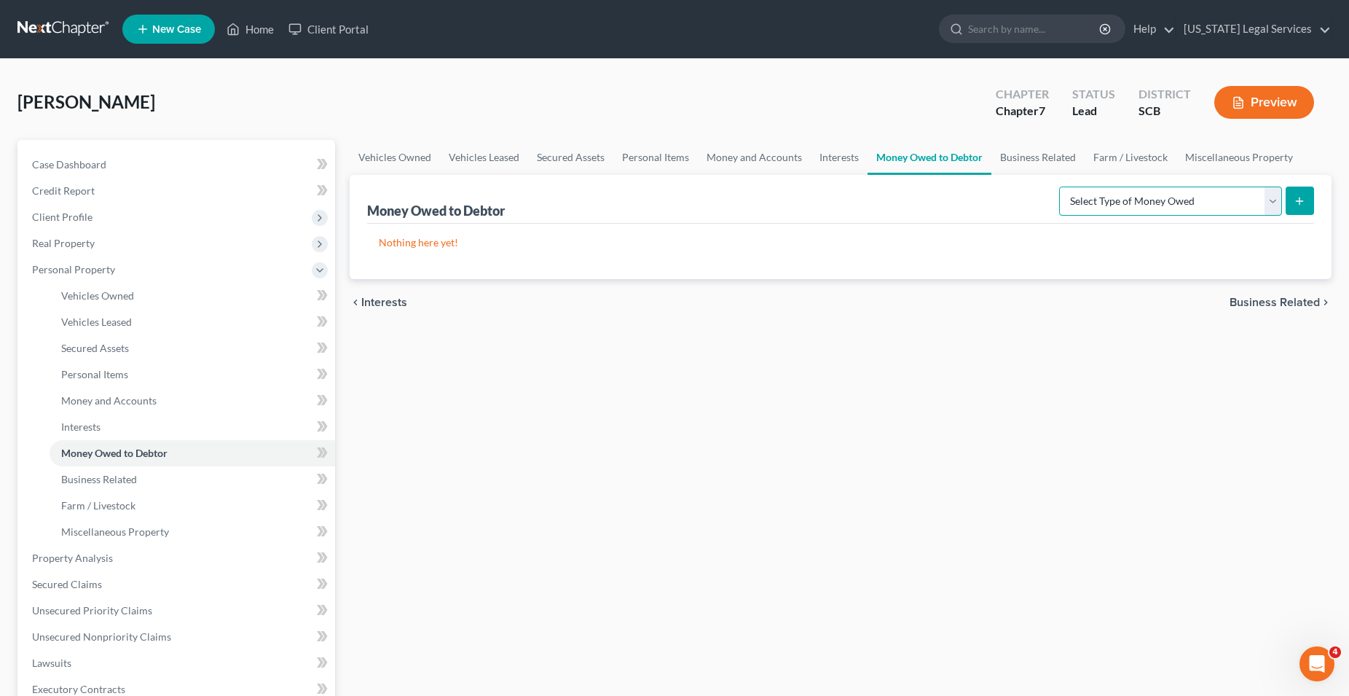
click at [1059, 187] on select "Select Type of Money Owed Accounts Receivable Alimony Child Support Claims Agai…" at bounding box center [1170, 201] width 223 height 29
click at [104, 423] on link "Interests" at bounding box center [193, 427] width 286 height 26
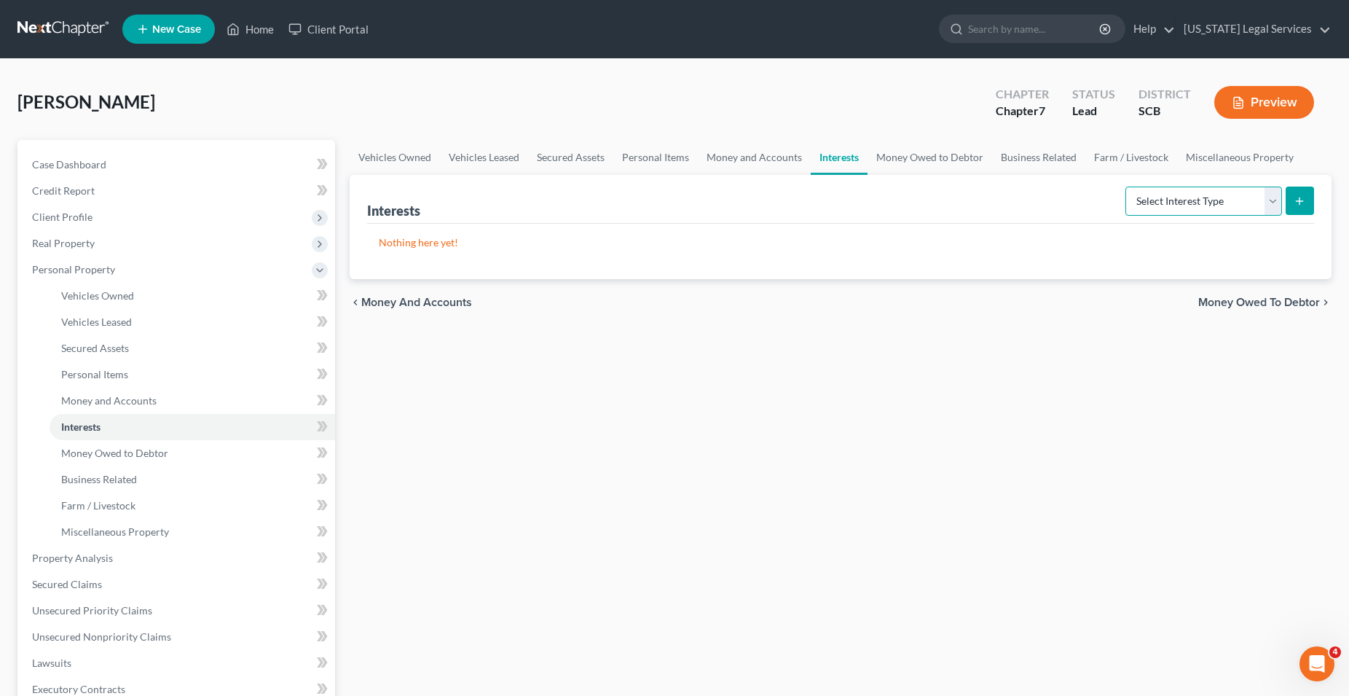
click at [1126, 187] on select "Select Interest Type 401K Annuity Bond Education IRA Government Bond Government…" at bounding box center [1204, 201] width 157 height 29
select select "other_retirement_plan"
click option "Other Retirement Plan" at bounding box center [0, 0] width 0 height 0
click at [1298, 195] on icon "submit" at bounding box center [1300, 201] width 12 height 12
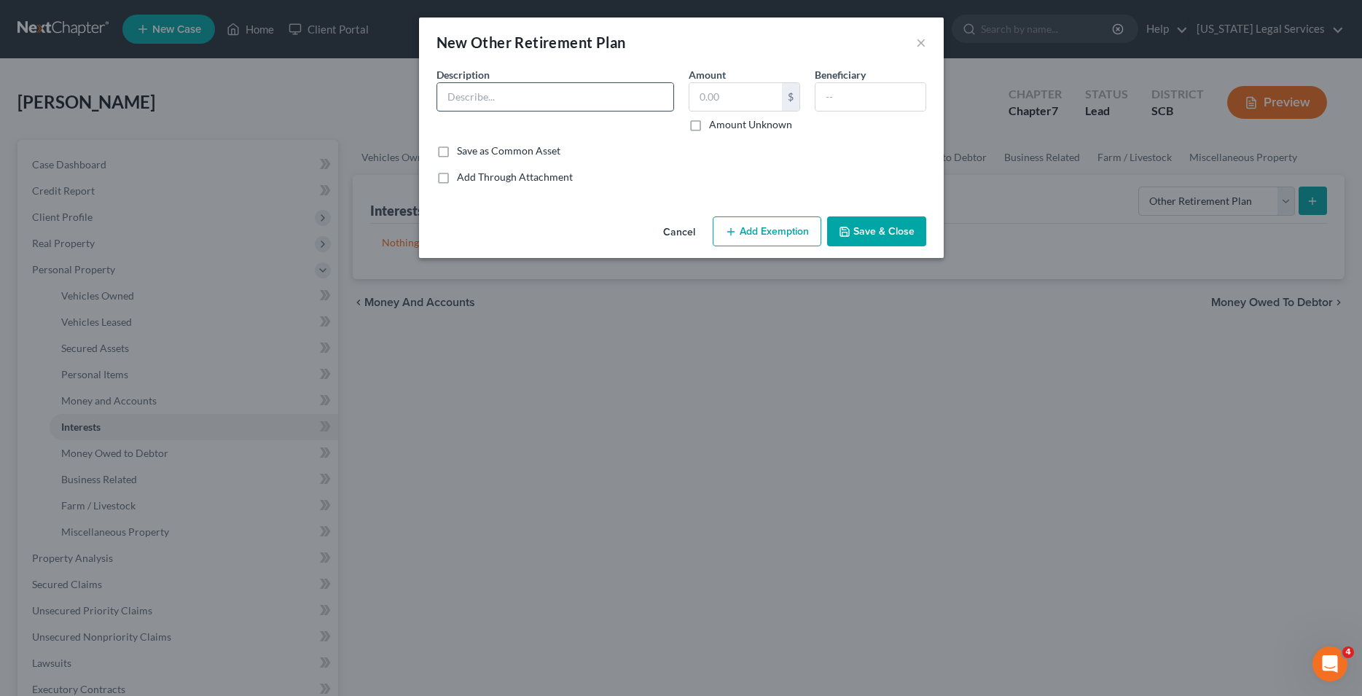
click at [491, 95] on input "text" at bounding box center [555, 97] width 236 height 28
type input "Tidewater Doctors, LLC"
click at [864, 238] on button "Save & Close" at bounding box center [876, 231] width 99 height 31
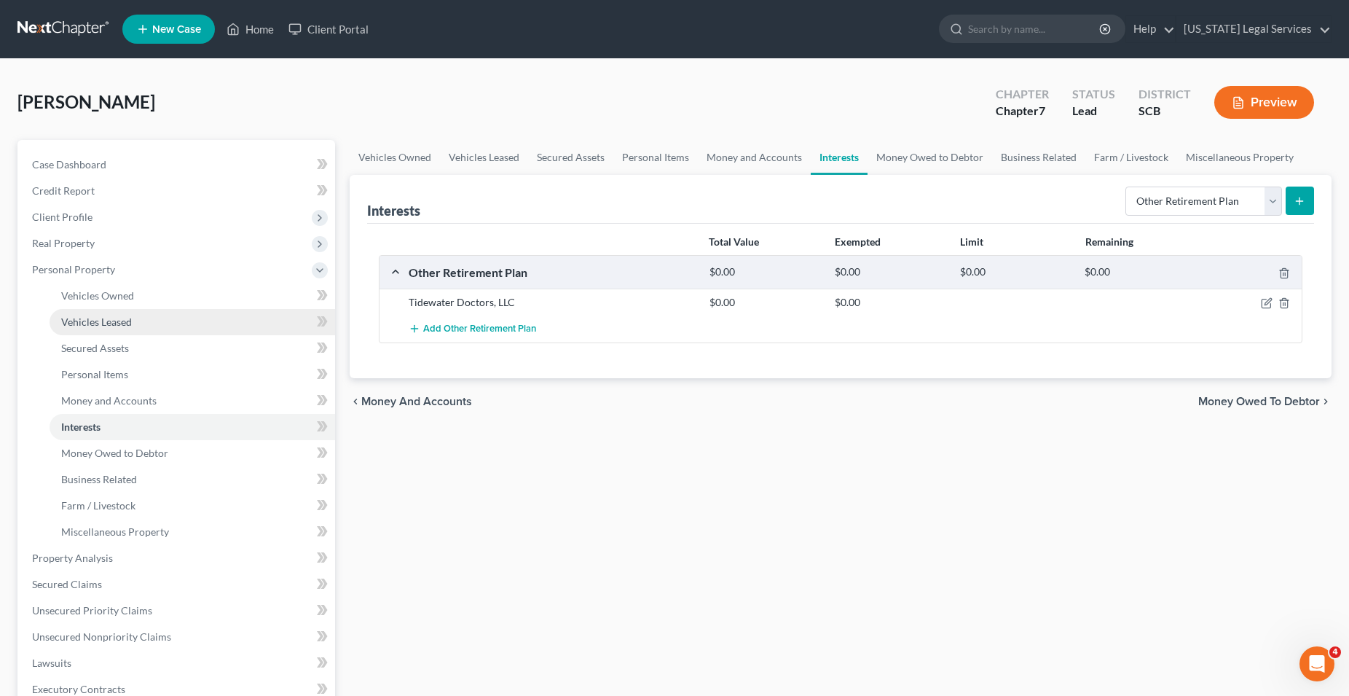
click at [107, 323] on span "Vehicles Leased" at bounding box center [96, 321] width 71 height 12
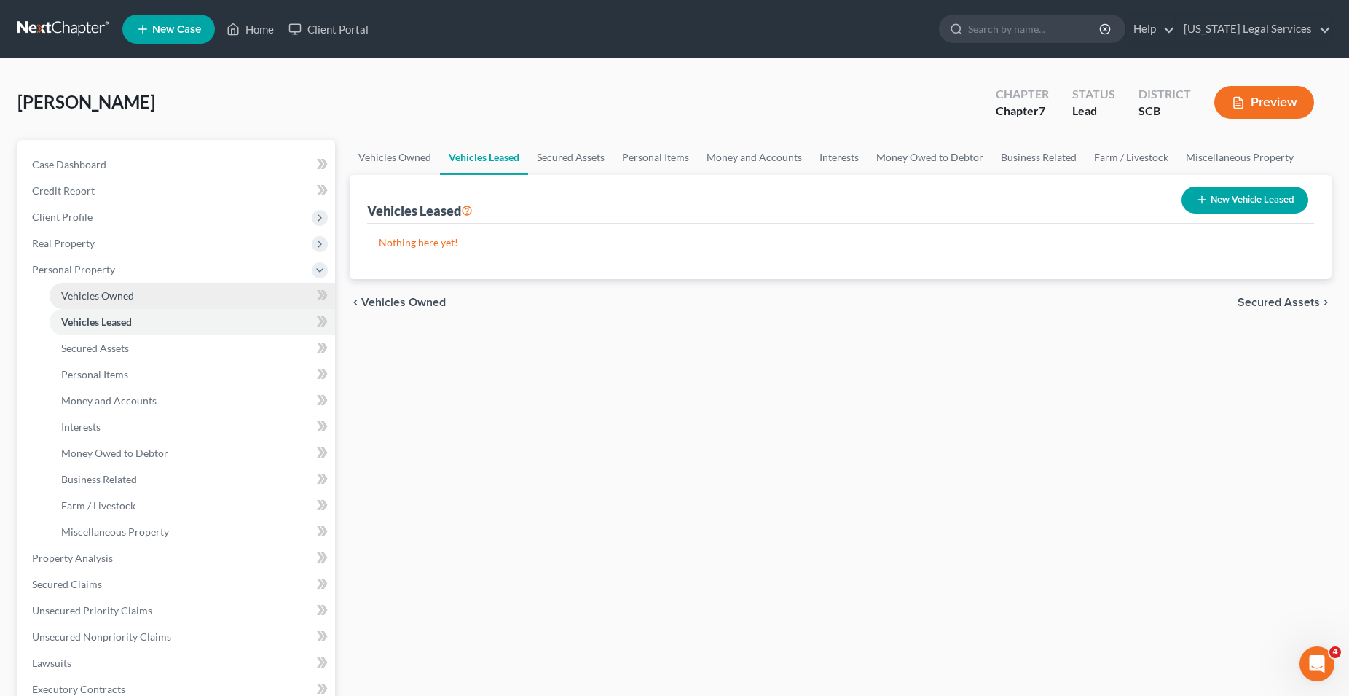
click at [114, 289] on link "Vehicles Owned" at bounding box center [193, 296] width 286 height 26
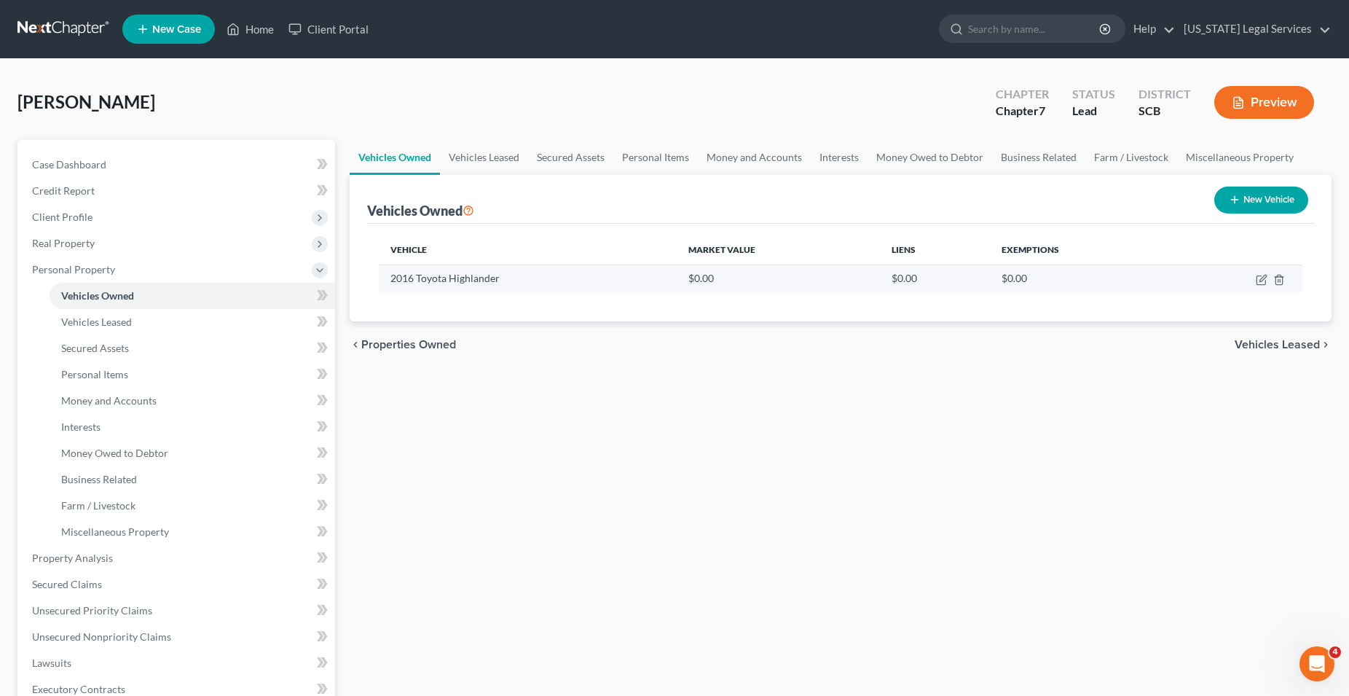
click at [1246, 282] on td at bounding box center [1237, 278] width 131 height 28
click at [1263, 280] on icon "button" at bounding box center [1262, 280] width 12 height 12
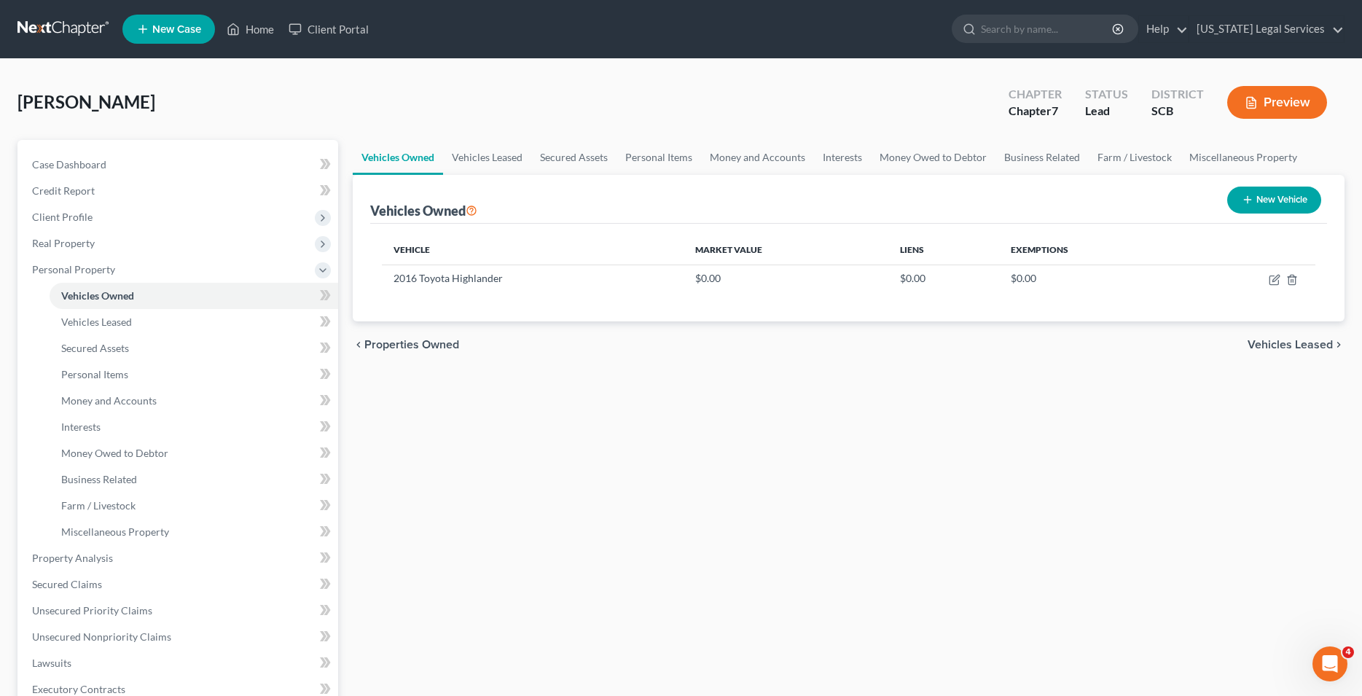
select select "0"
select select "10"
select select "0"
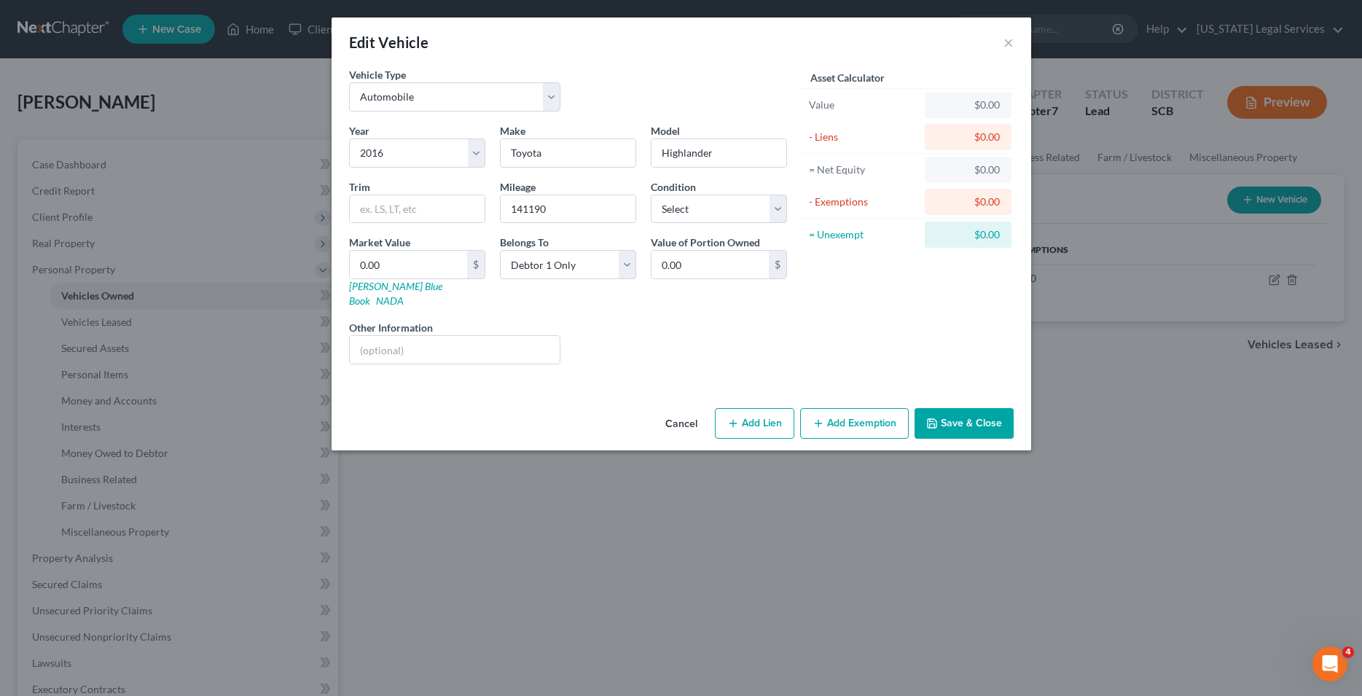
click at [764, 416] on button "Add Lien" at bounding box center [754, 423] width 79 height 31
select select "0"
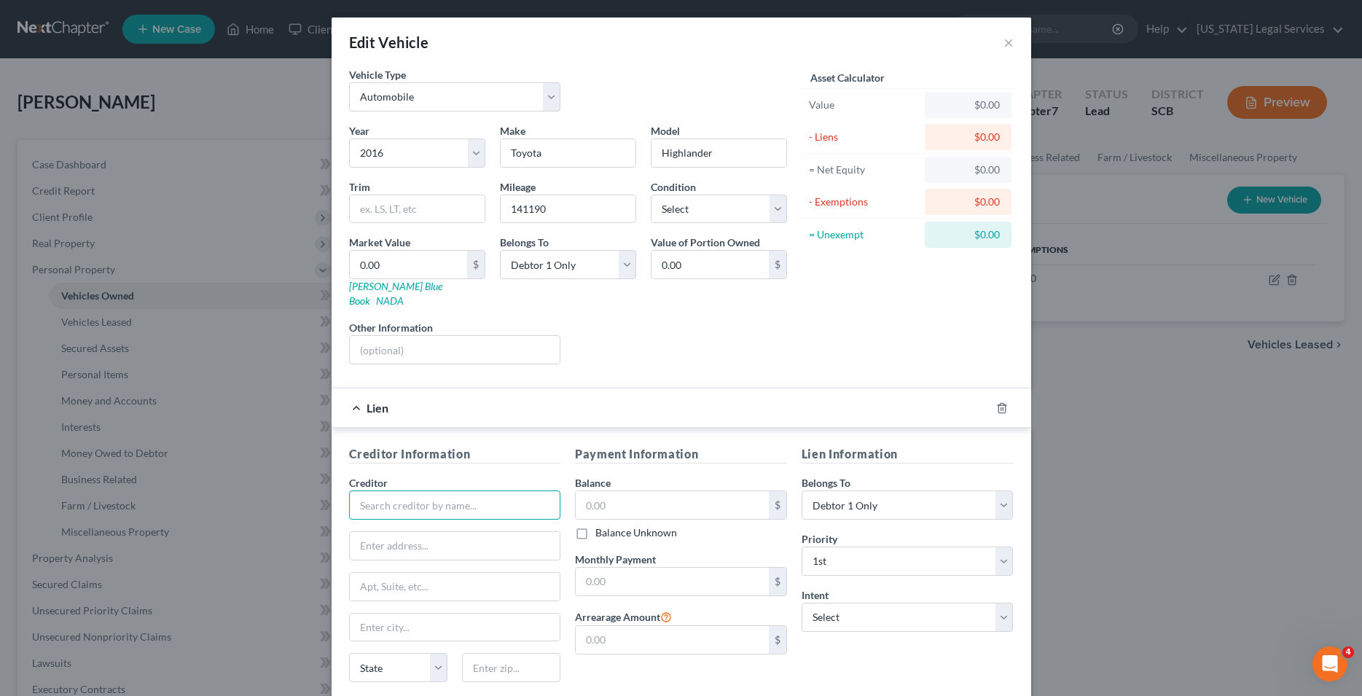
click at [406, 490] on input "text" at bounding box center [455, 504] width 212 height 29
type input "[US_STATE] Federal Credit Union"
type input "[STREET_ADDRESS][PERSON_NAME]"
click at [401, 616] on input "text" at bounding box center [455, 627] width 211 height 28
type input "[GEOGRAPHIC_DATA]"
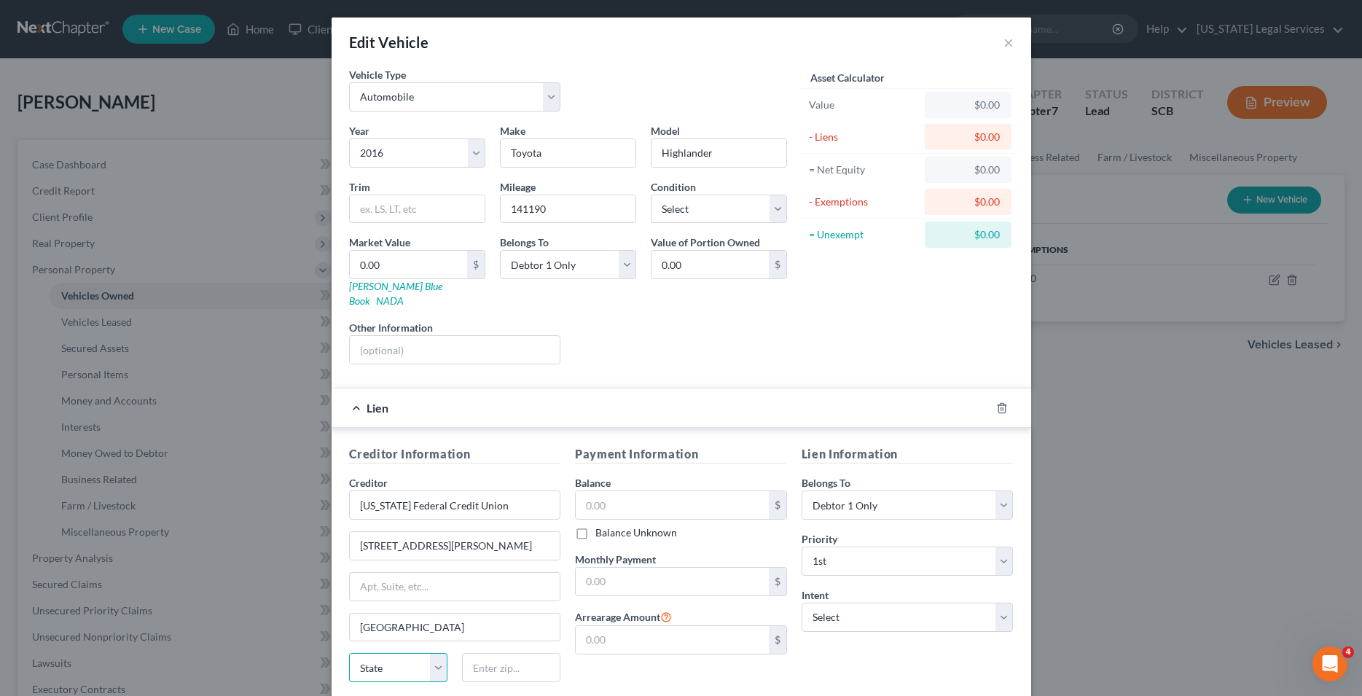
click at [349, 653] on select "State [US_STATE] AK AR AZ CA CO CT DE DC [GEOGRAPHIC_DATA] [GEOGRAPHIC_DATA] GU…" at bounding box center [398, 667] width 98 height 29
select select "42"
click option "SC" at bounding box center [0, 0] width 0 height 0
drag, startPoint x: 388, startPoint y: 646, endPoint x: 500, endPoint y: 655, distance: 111.8
click at [500, 655] on input "text" at bounding box center [511, 667] width 98 height 29
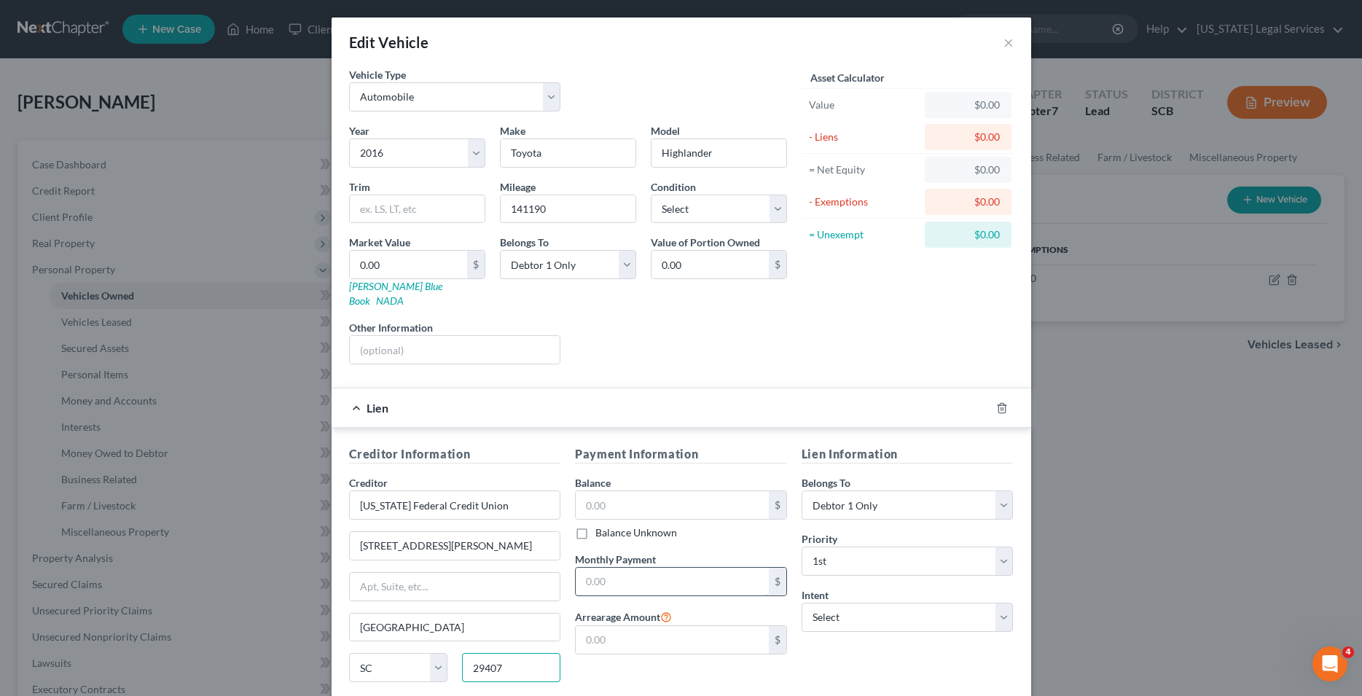
type input "29407"
click at [613, 577] on input "text" at bounding box center [672, 582] width 193 height 28
type input "461.35"
click at [645, 491] on input "text" at bounding box center [672, 505] width 193 height 28
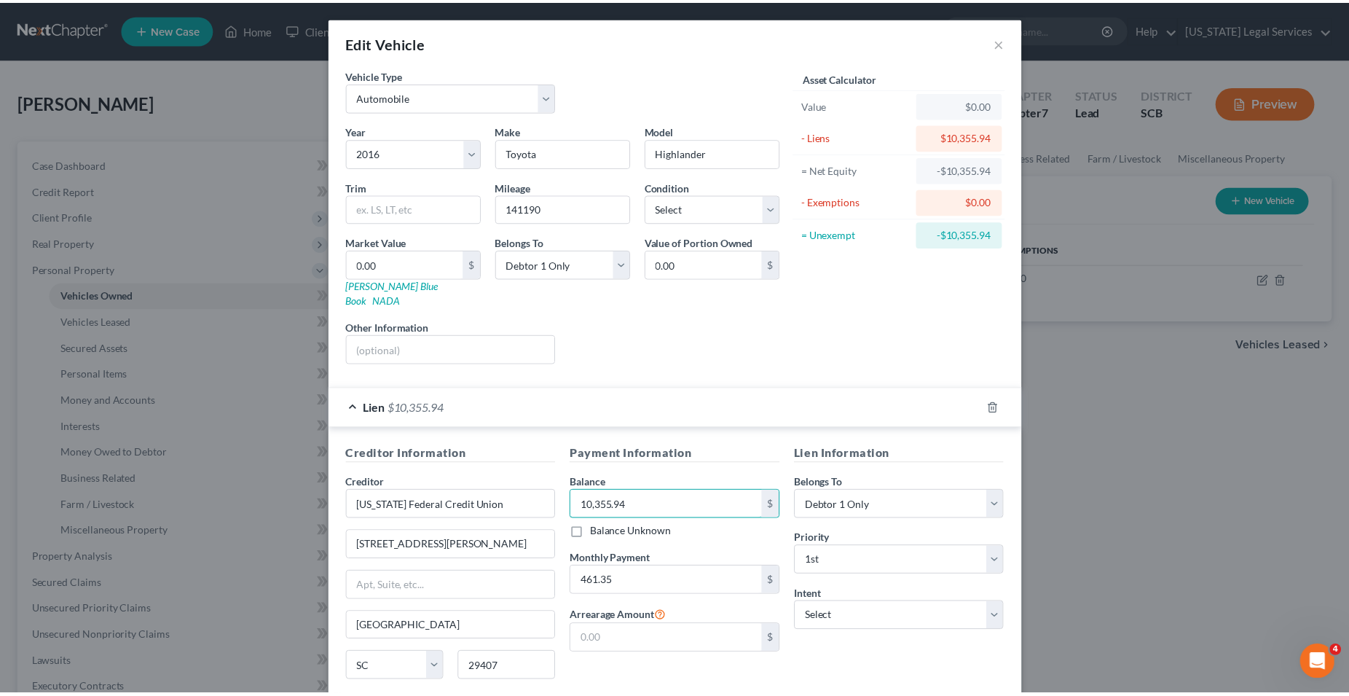
scroll to position [101, 0]
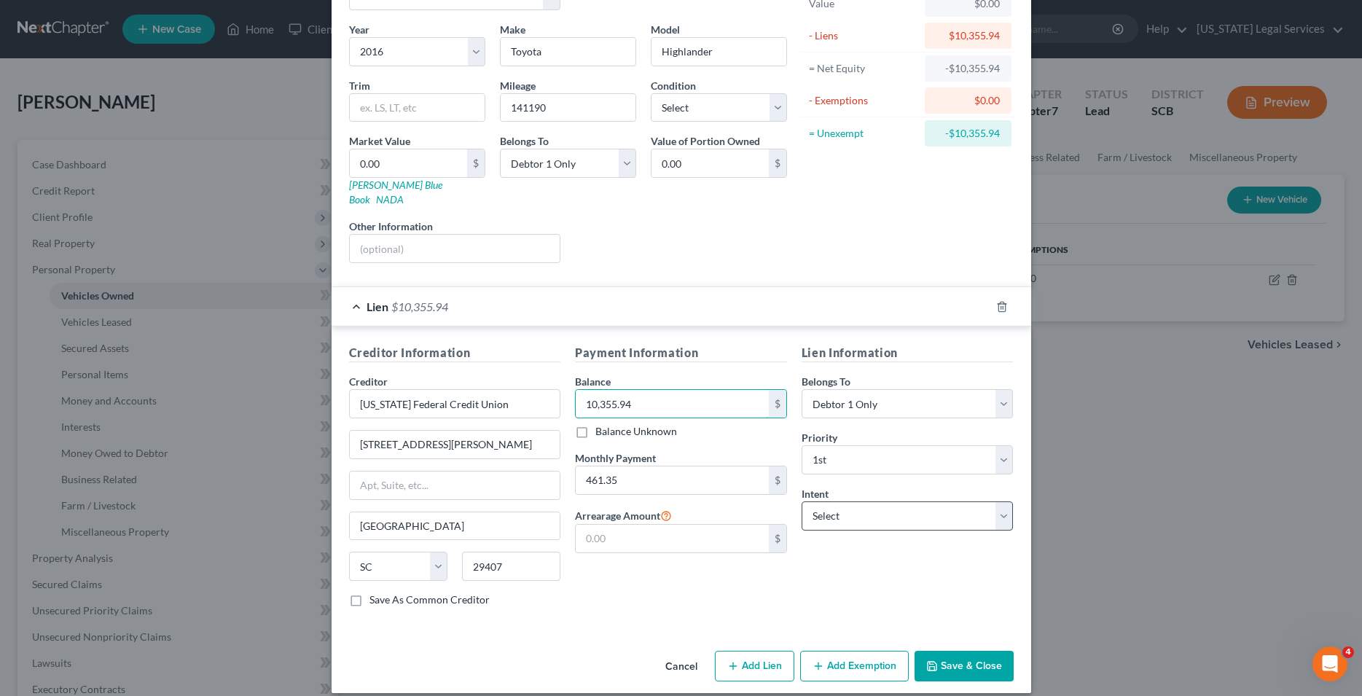
type input "10,355.94"
click at [801, 501] on select "Select Surrender Redeem Reaffirm Avoid Other" at bounding box center [907, 515] width 212 height 29
select select "2"
click option "Reaffirm" at bounding box center [0, 0] width 0 height 0
click at [952, 653] on button "Save & Close" at bounding box center [963, 666] width 99 height 31
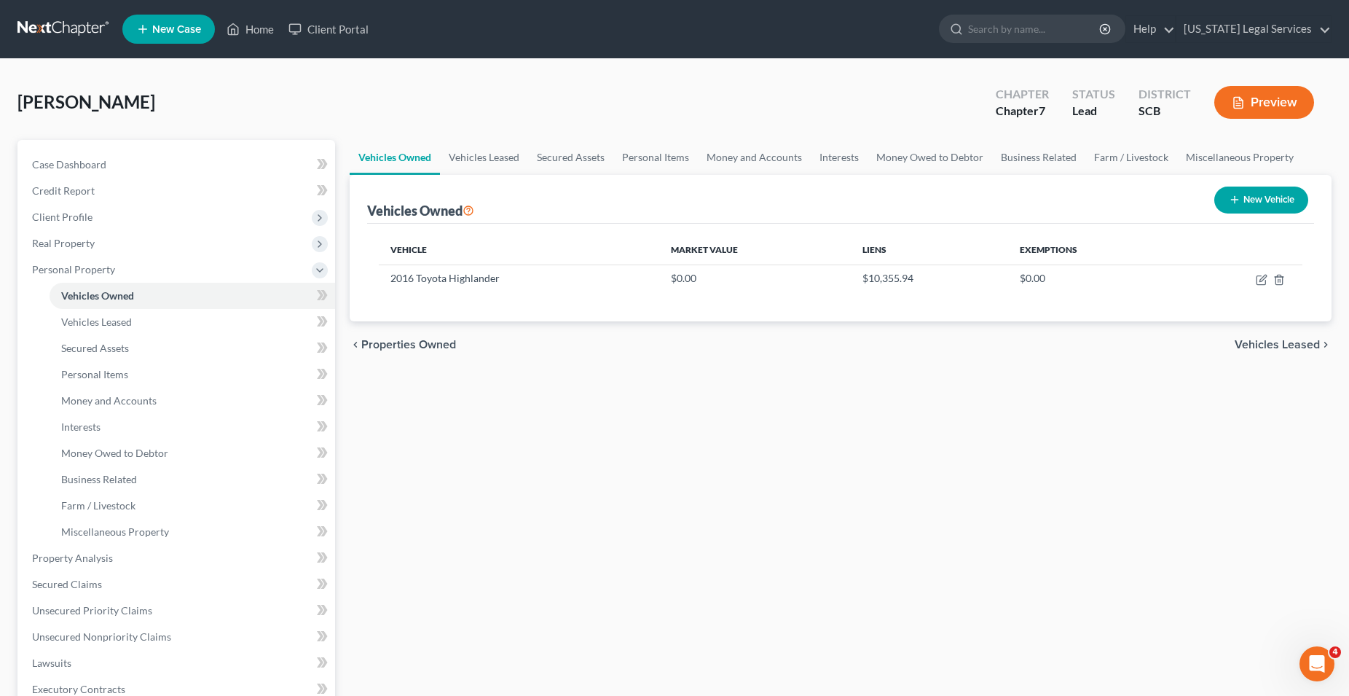
scroll to position [149, 0]
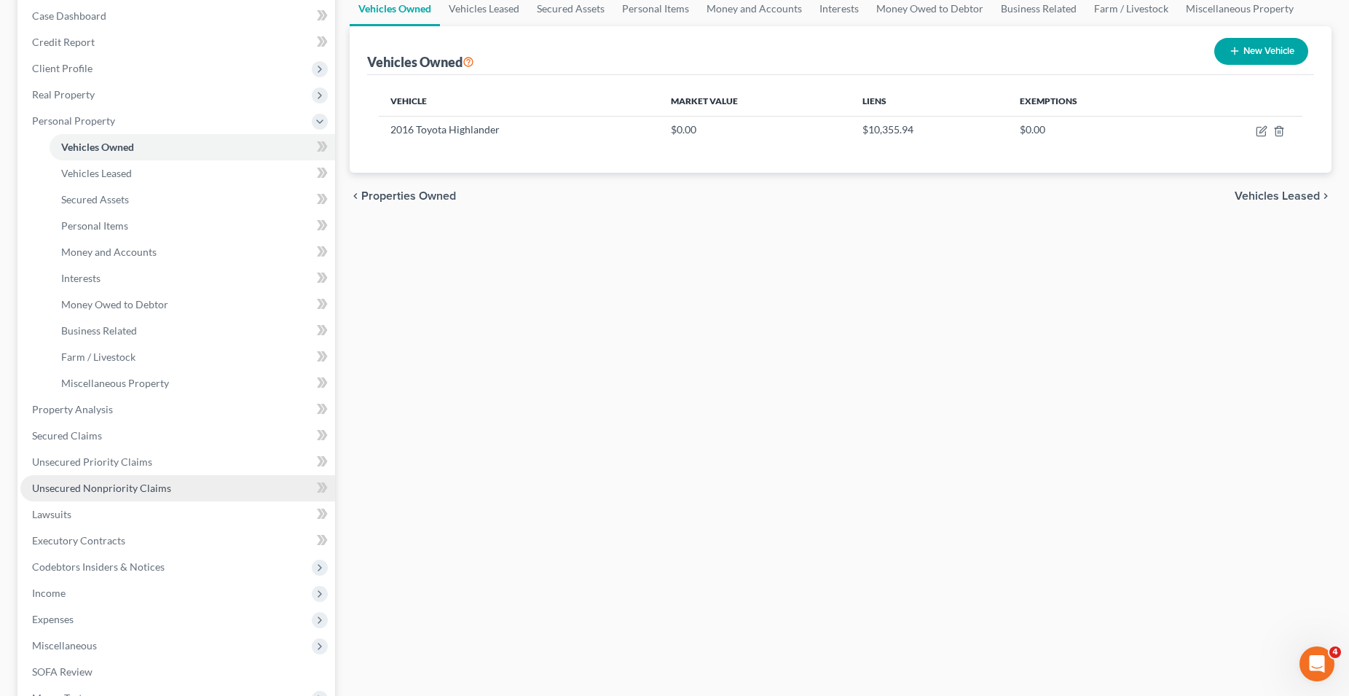
click at [106, 486] on span "Unsecured Nonpriority Claims" at bounding box center [101, 488] width 139 height 12
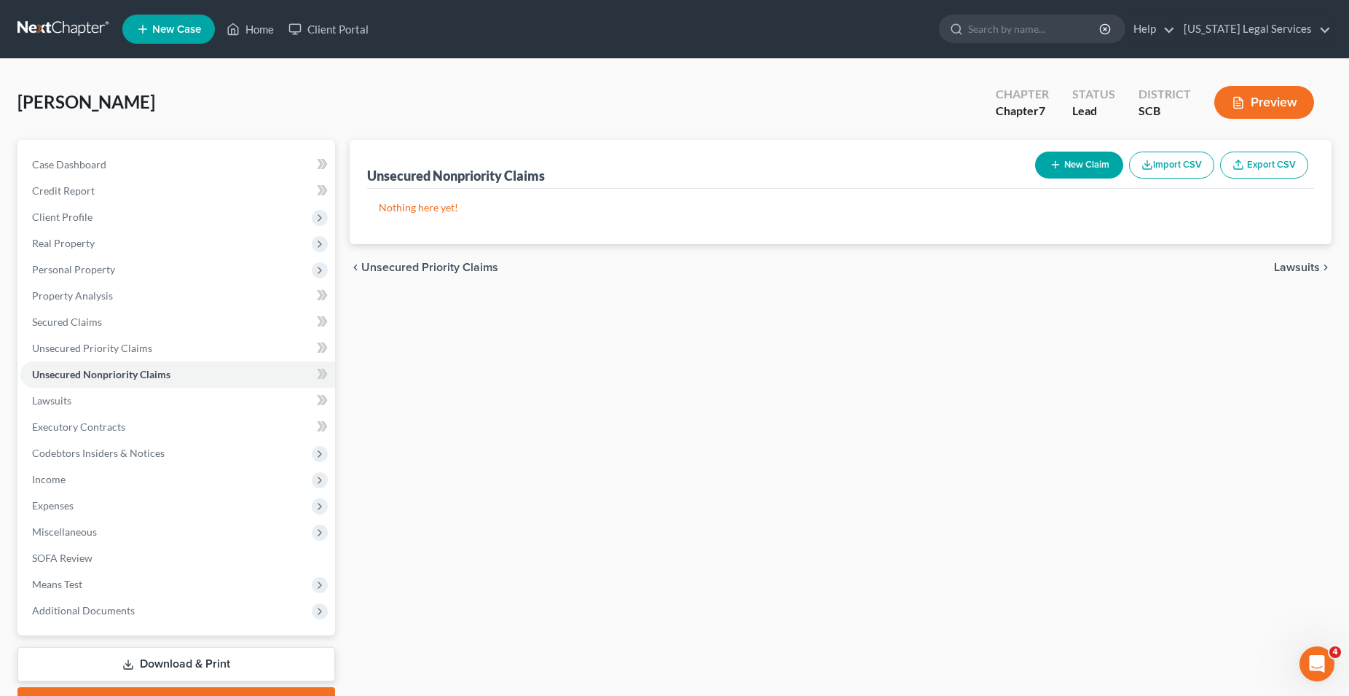
click at [1069, 167] on button "New Claim" at bounding box center [1079, 165] width 88 height 27
select select "0"
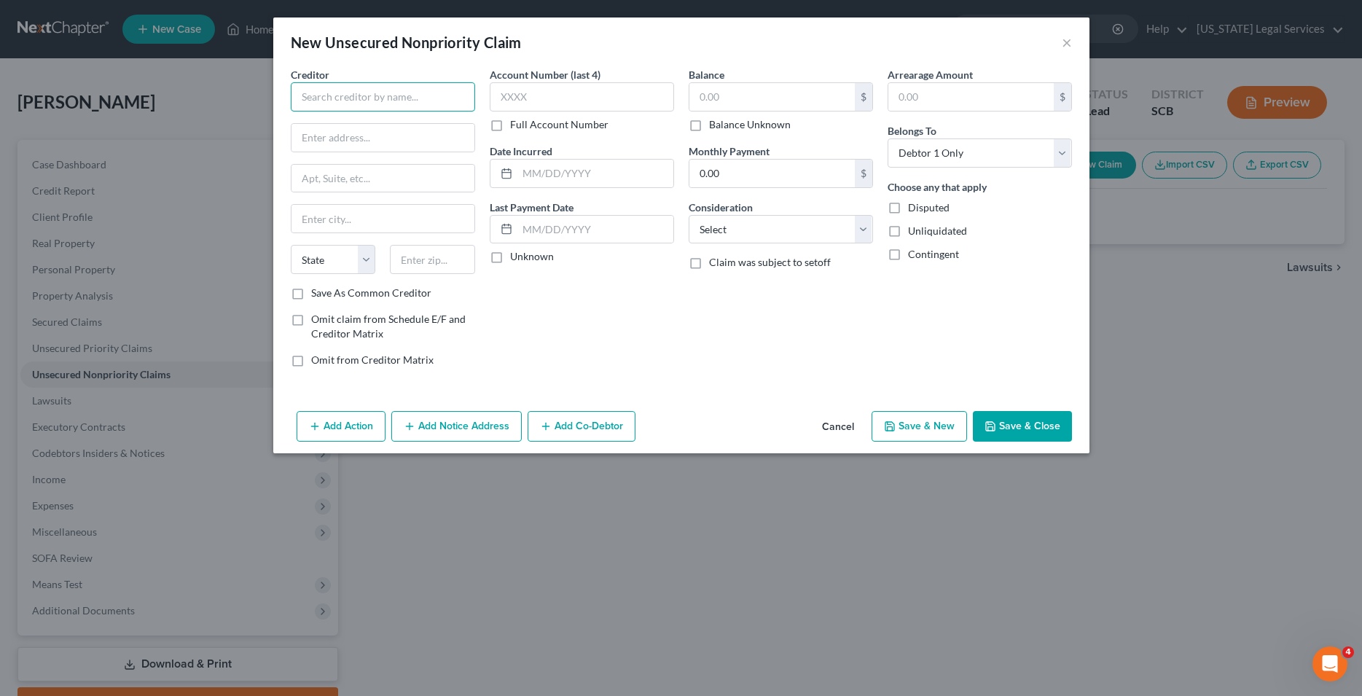
click at [346, 98] on input "text" at bounding box center [383, 96] width 184 height 29
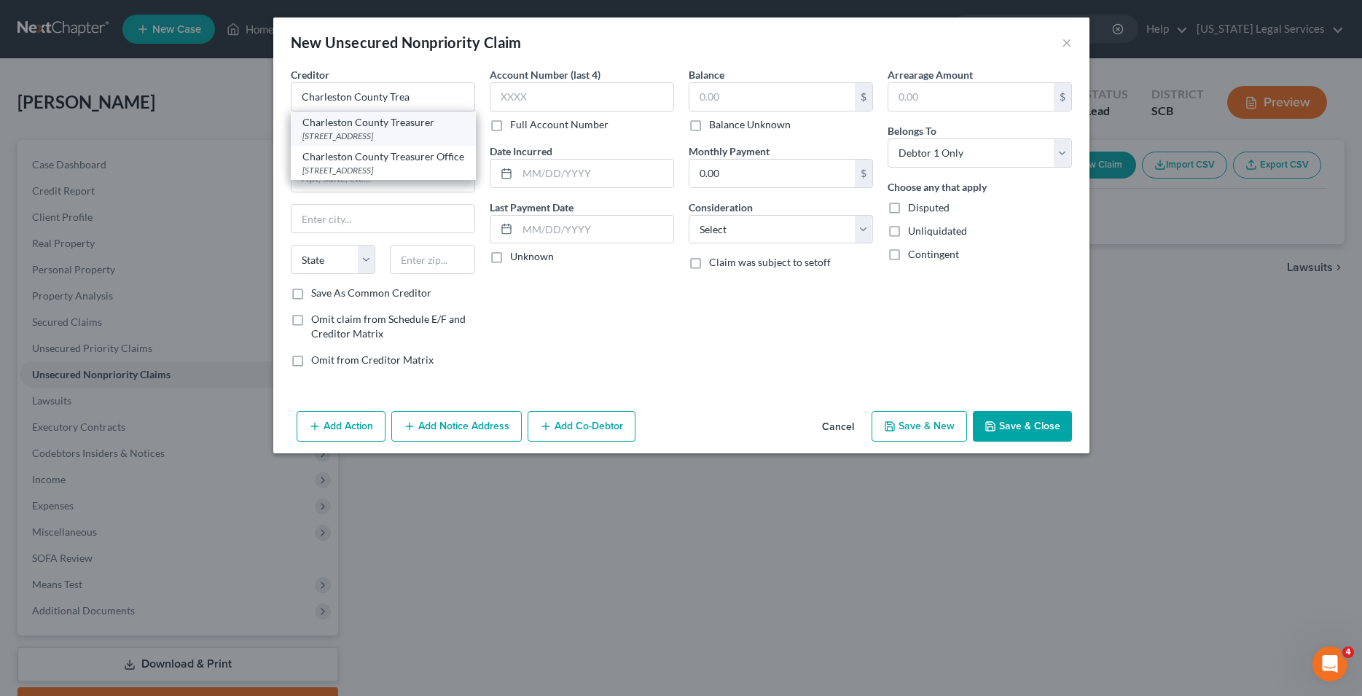
click at [366, 131] on div "[STREET_ADDRESS]" at bounding box center [383, 136] width 162 height 12
type input "Charleston County Treasurer"
type input "[STREET_ADDRESS]"
type input "Suite 100"
type input "[GEOGRAPHIC_DATA]"
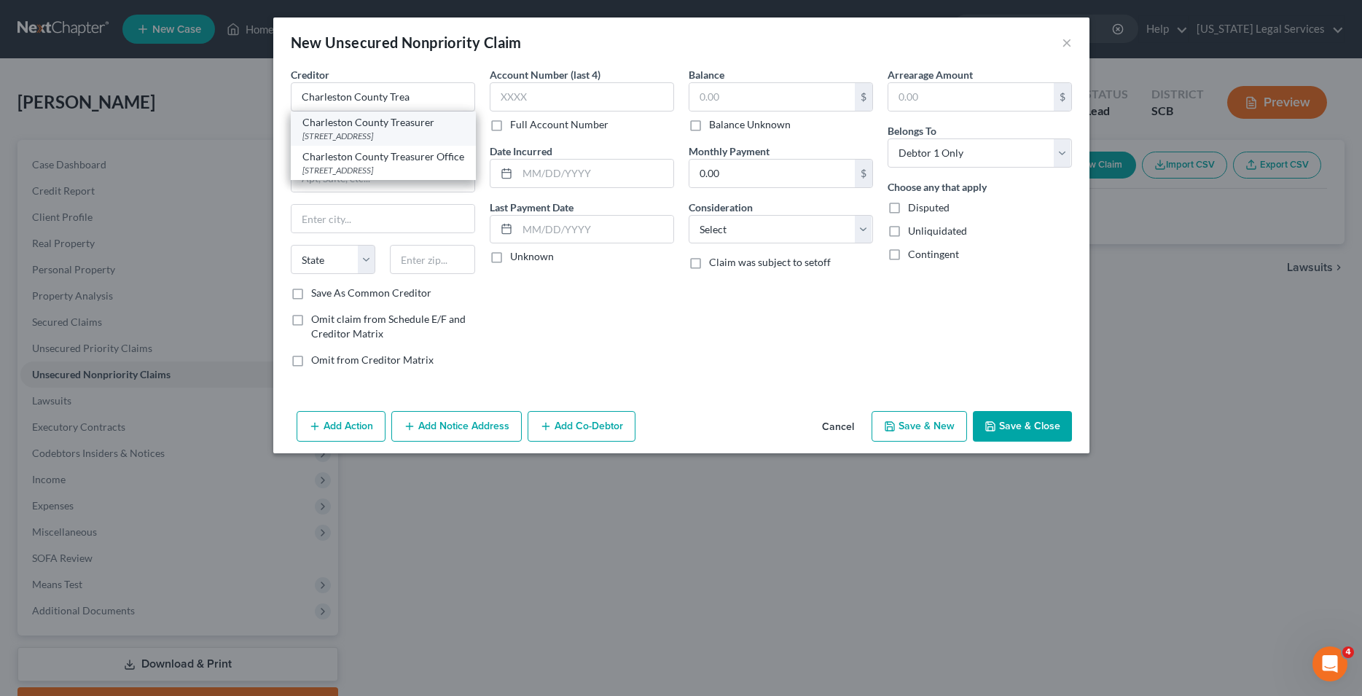
select select "42"
type input "29401"
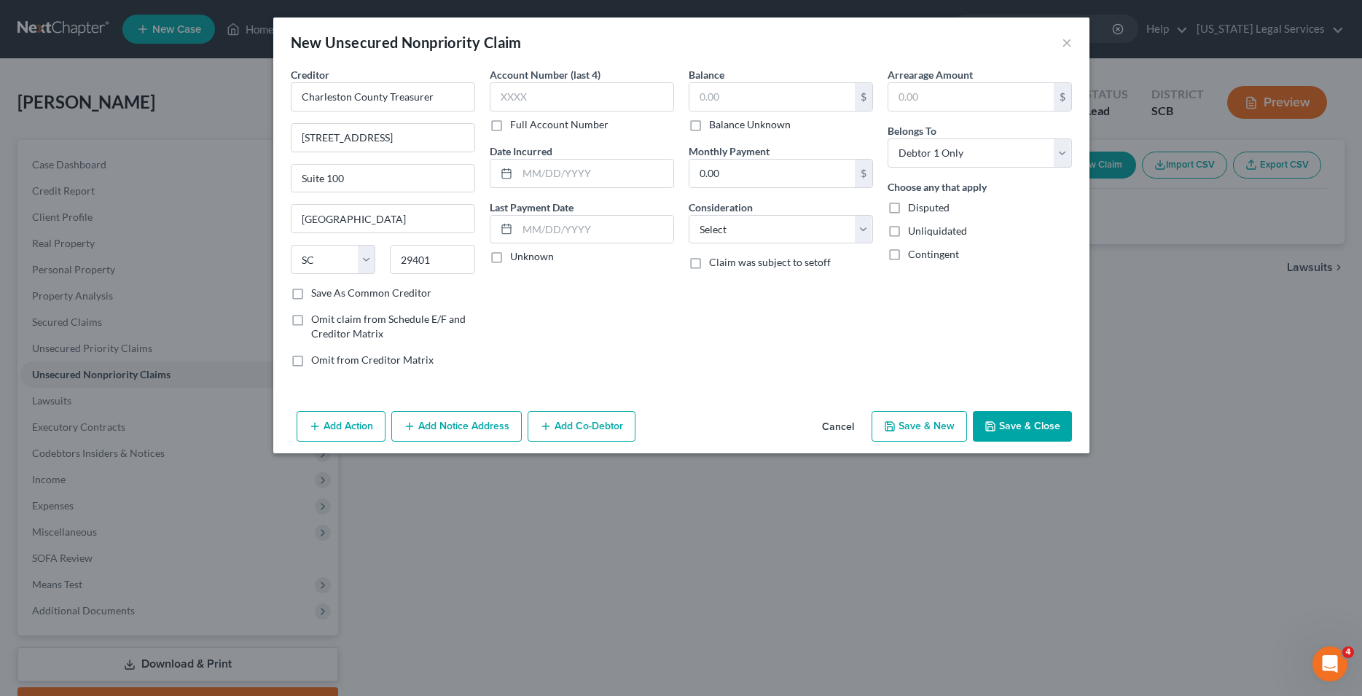
drag, startPoint x: 1006, startPoint y: 432, endPoint x: 981, endPoint y: 420, distance: 27.4
click at [1006, 431] on button "Save & Close" at bounding box center [1022, 426] width 99 height 31
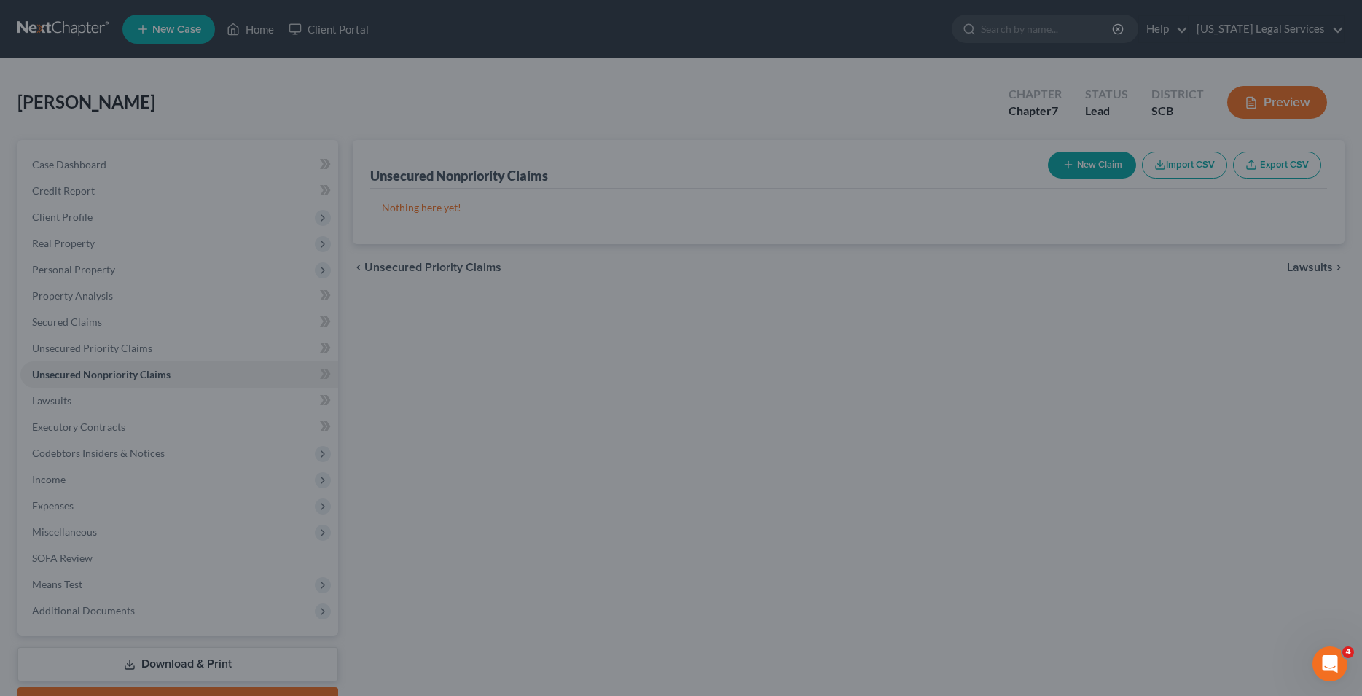
type input "0.00"
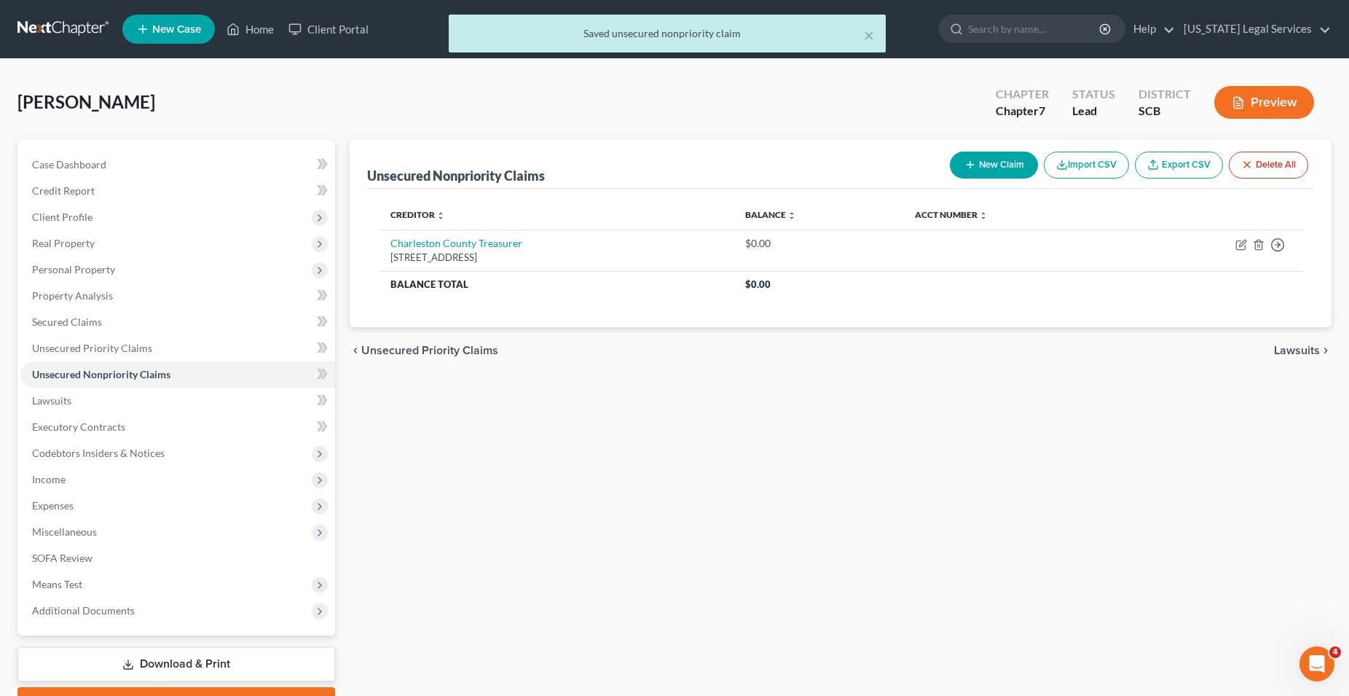
click at [978, 166] on button "New Claim" at bounding box center [994, 165] width 88 height 27
select select "0"
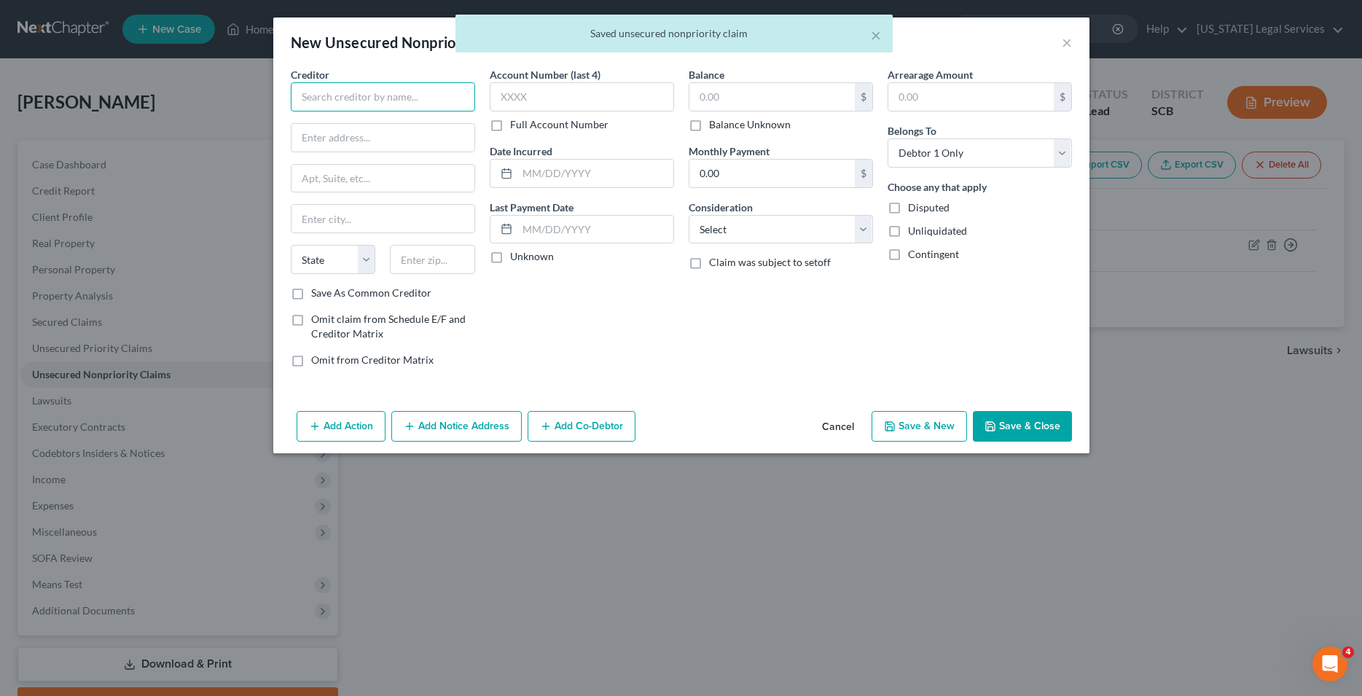
click at [332, 89] on input "text" at bounding box center [383, 96] width 184 height 29
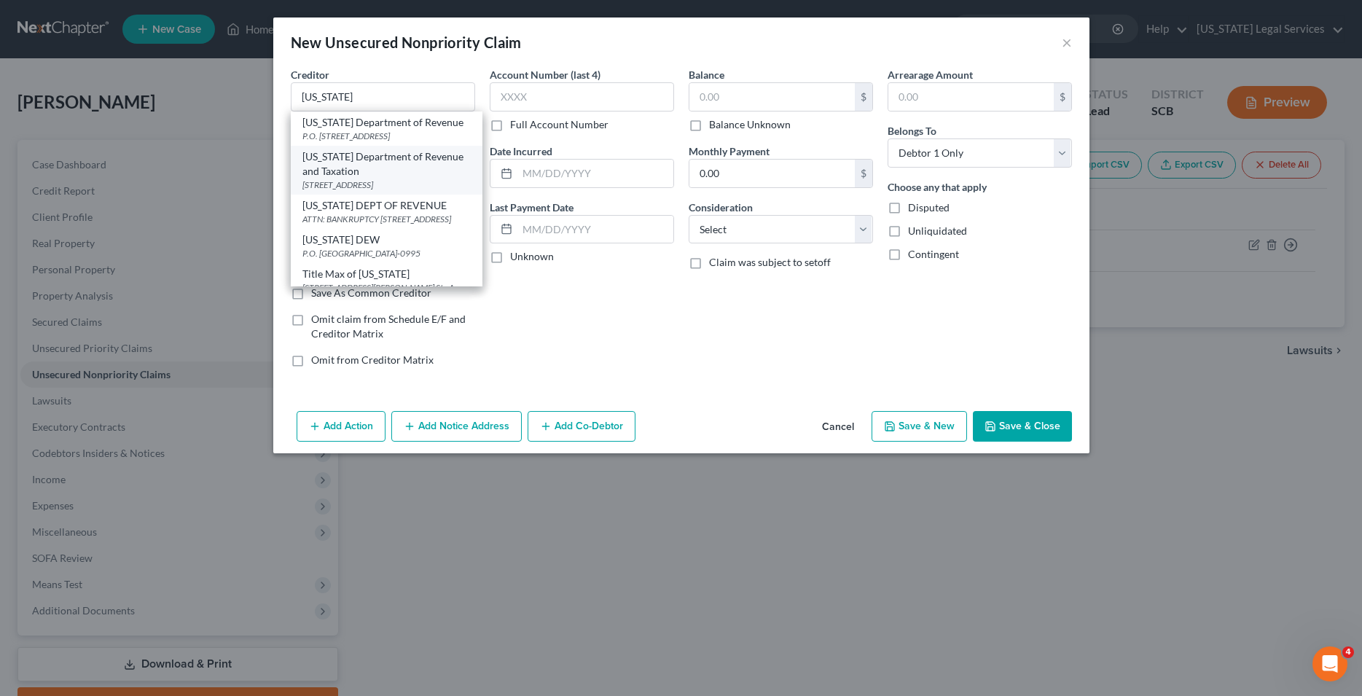
click at [367, 191] on div "[STREET_ADDRESS]" at bounding box center [386, 185] width 168 height 12
type input "[US_STATE] Department of Revenue and Taxation"
type input "PO Box 12265"
type input "Columbia"
select select "42"
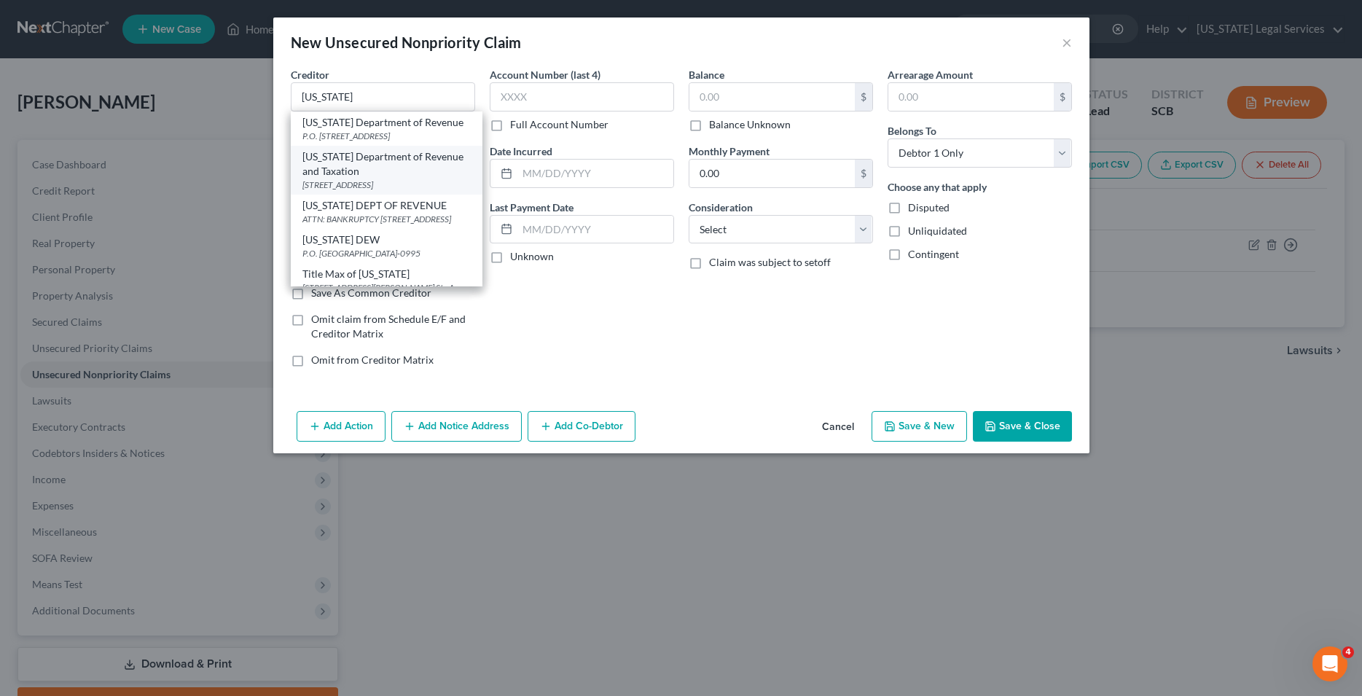
type input "29211-9979"
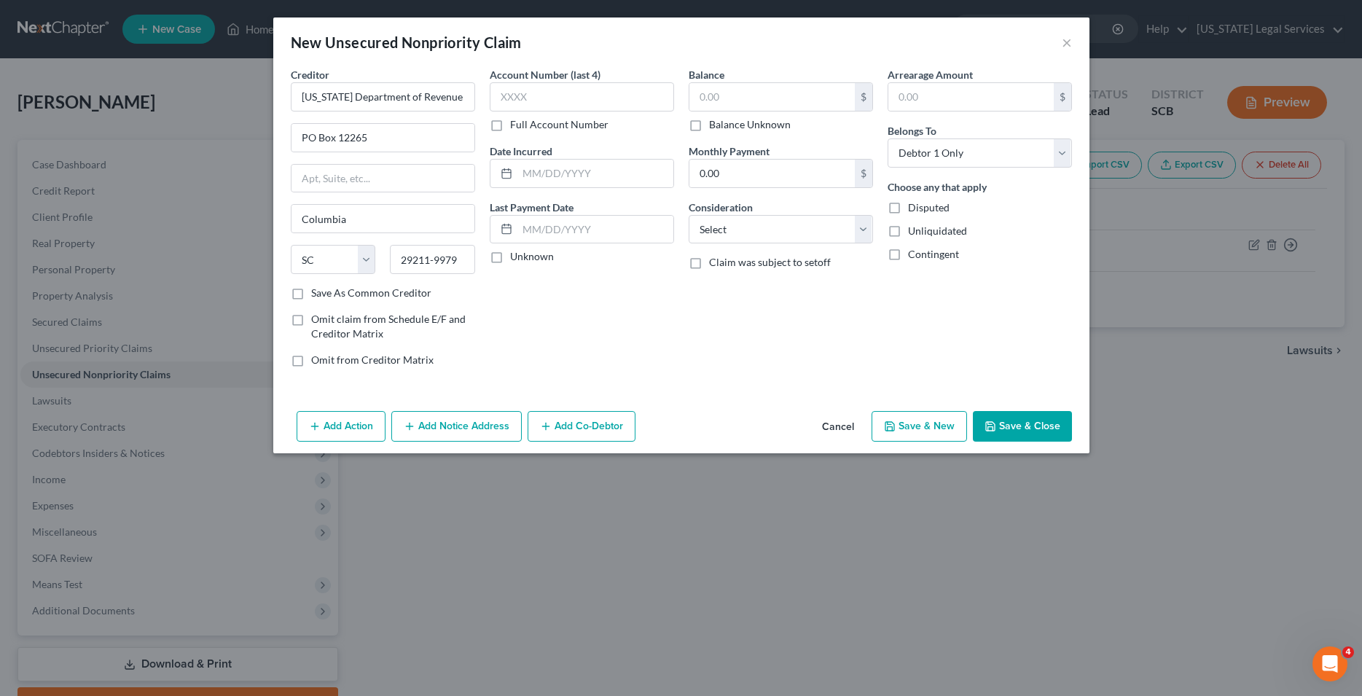
click at [1023, 428] on button "Save & Close" at bounding box center [1022, 426] width 99 height 31
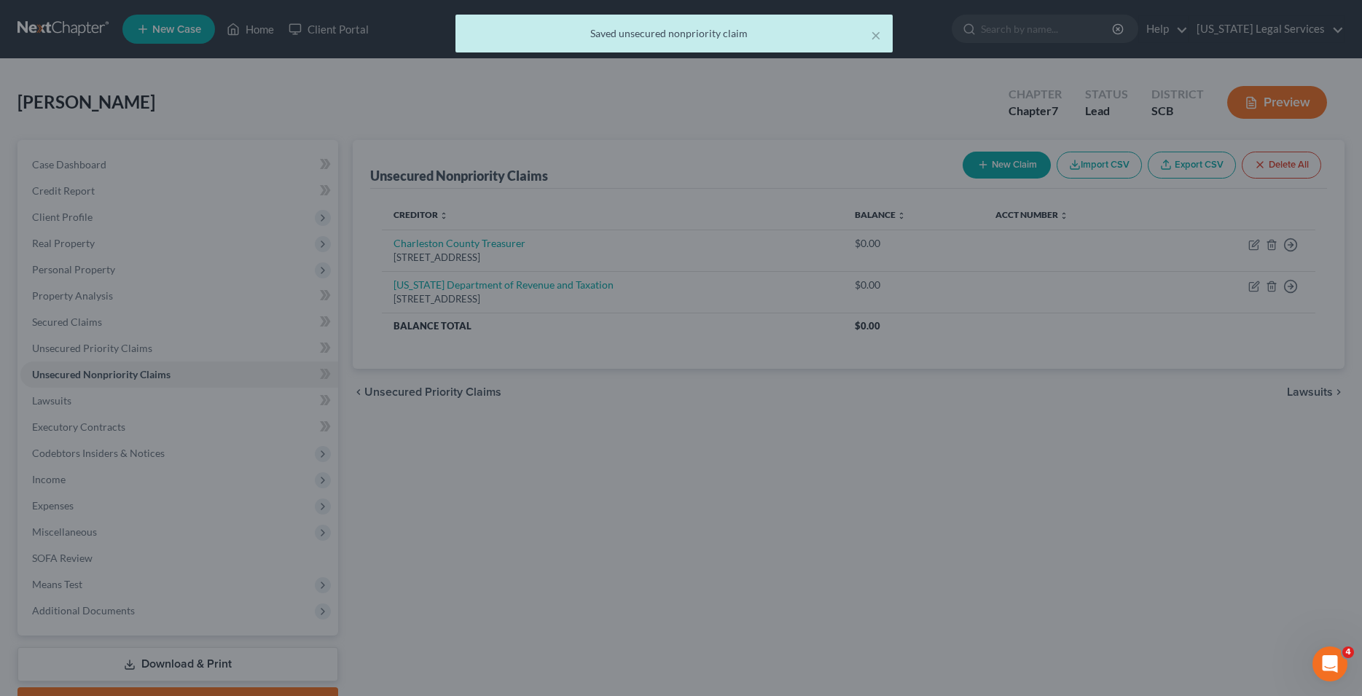
type input "0.00"
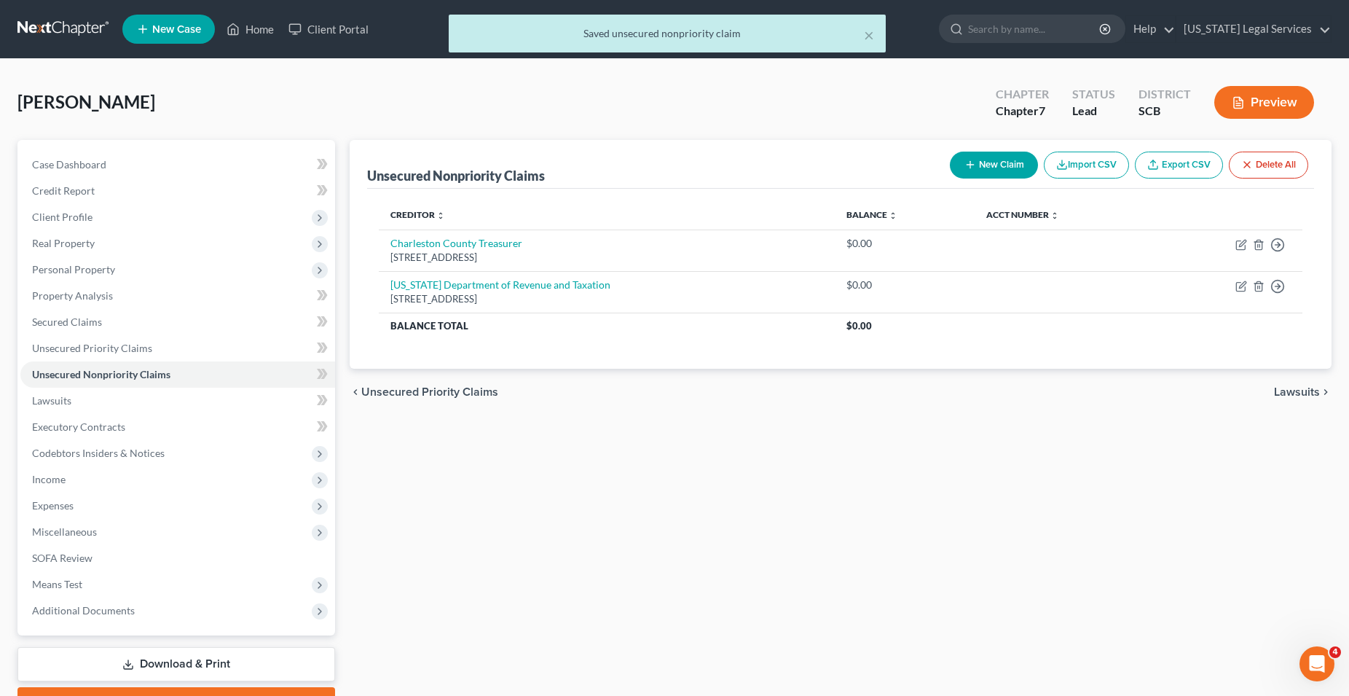
click at [998, 165] on button "New Claim" at bounding box center [994, 165] width 88 height 27
select select "0"
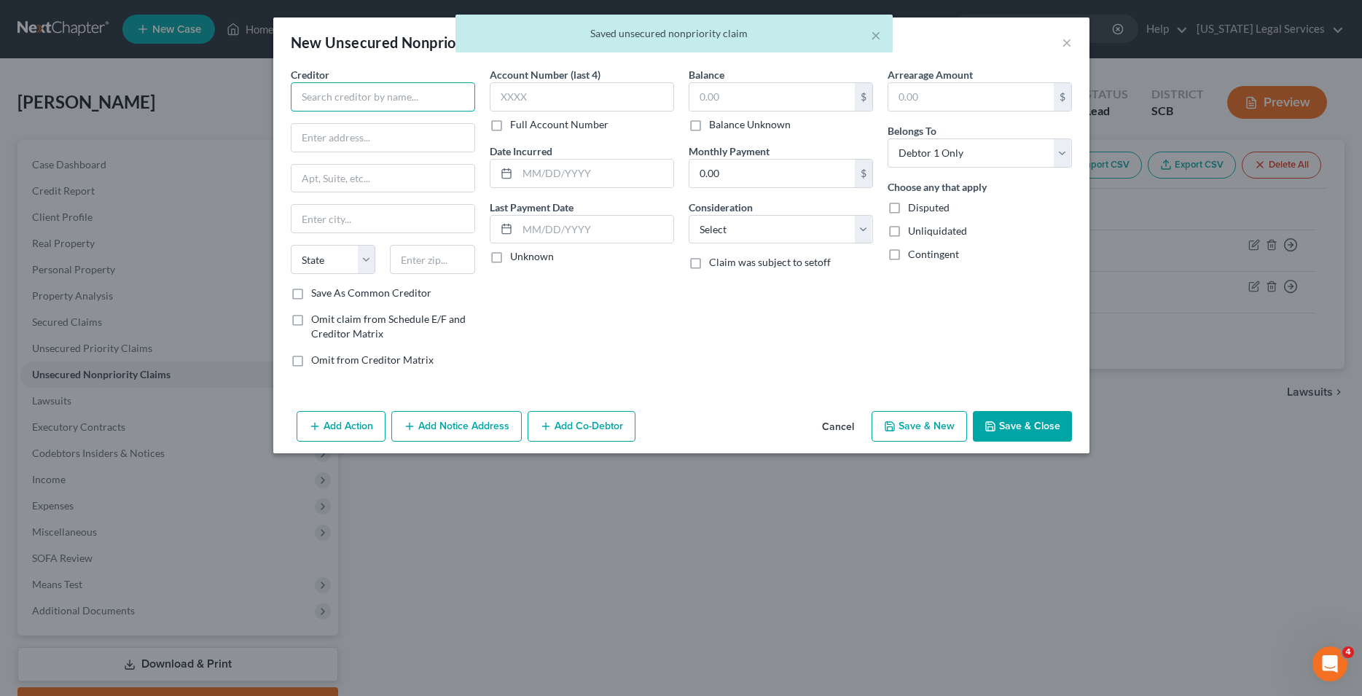
click at [375, 97] on input "text" at bounding box center [383, 96] width 184 height 29
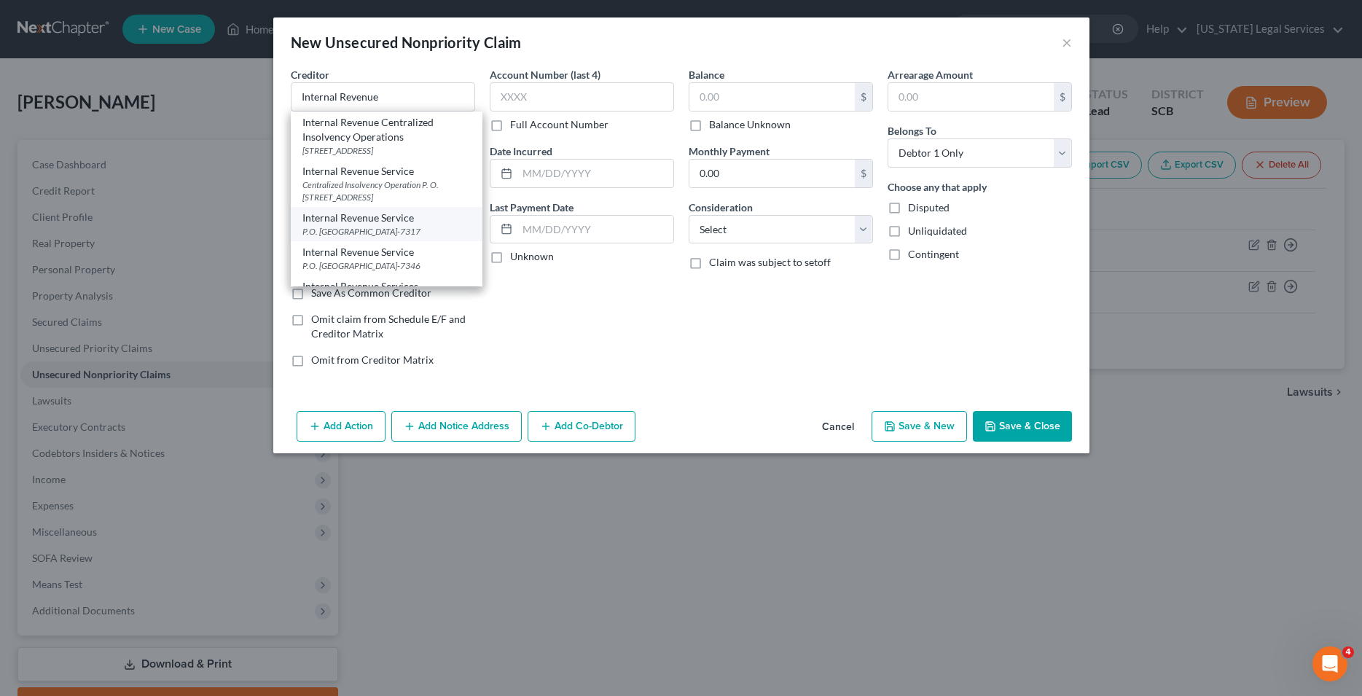
click at [393, 238] on div "P.O. [GEOGRAPHIC_DATA]-7317" at bounding box center [386, 231] width 168 height 12
type input "Internal Revenue Service"
type input "P.O. Box 7317"
type input "[GEOGRAPHIC_DATA]"
select select "39"
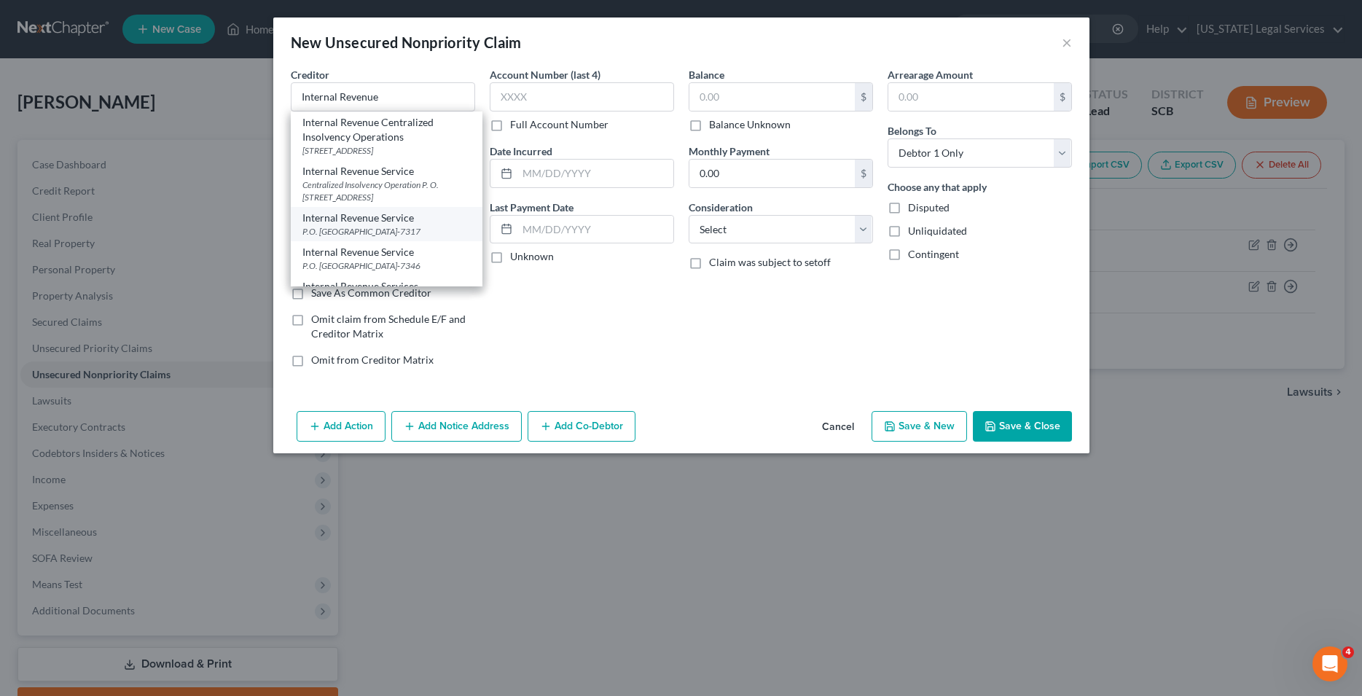
type input "19101-7317"
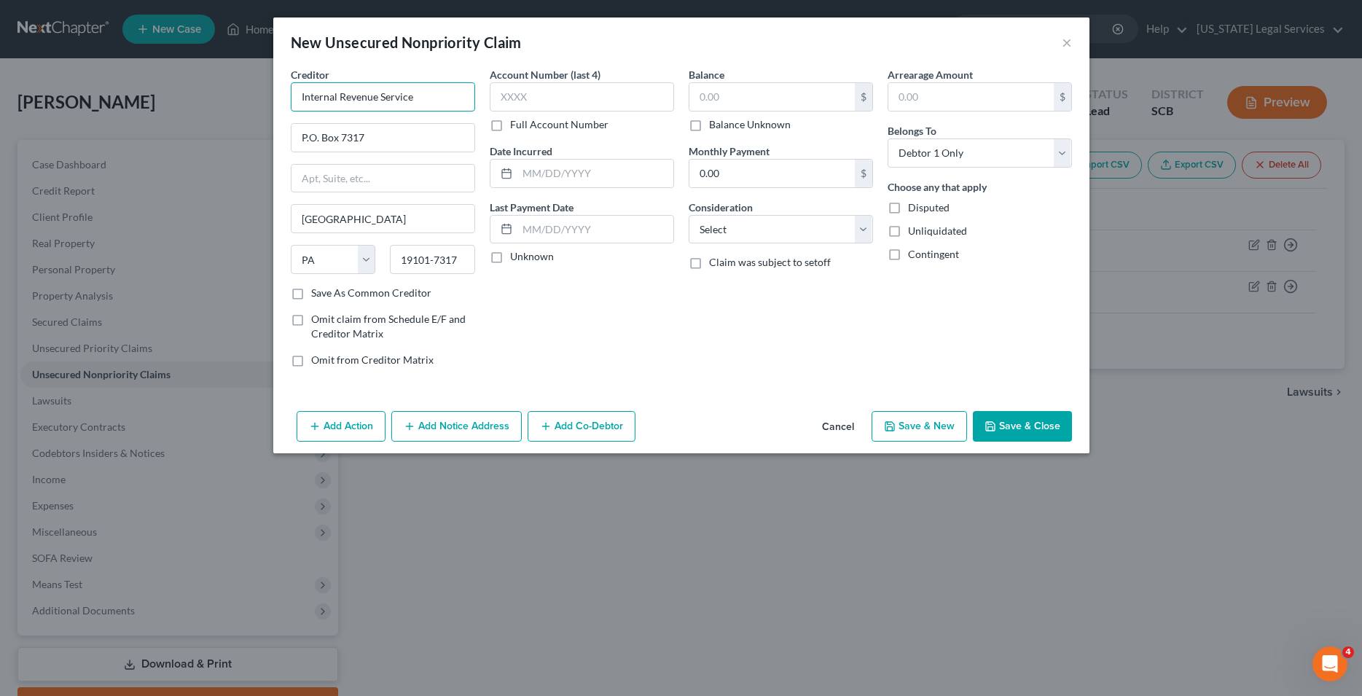
click at [423, 99] on input "Internal Revenue Service" at bounding box center [383, 96] width 184 height 29
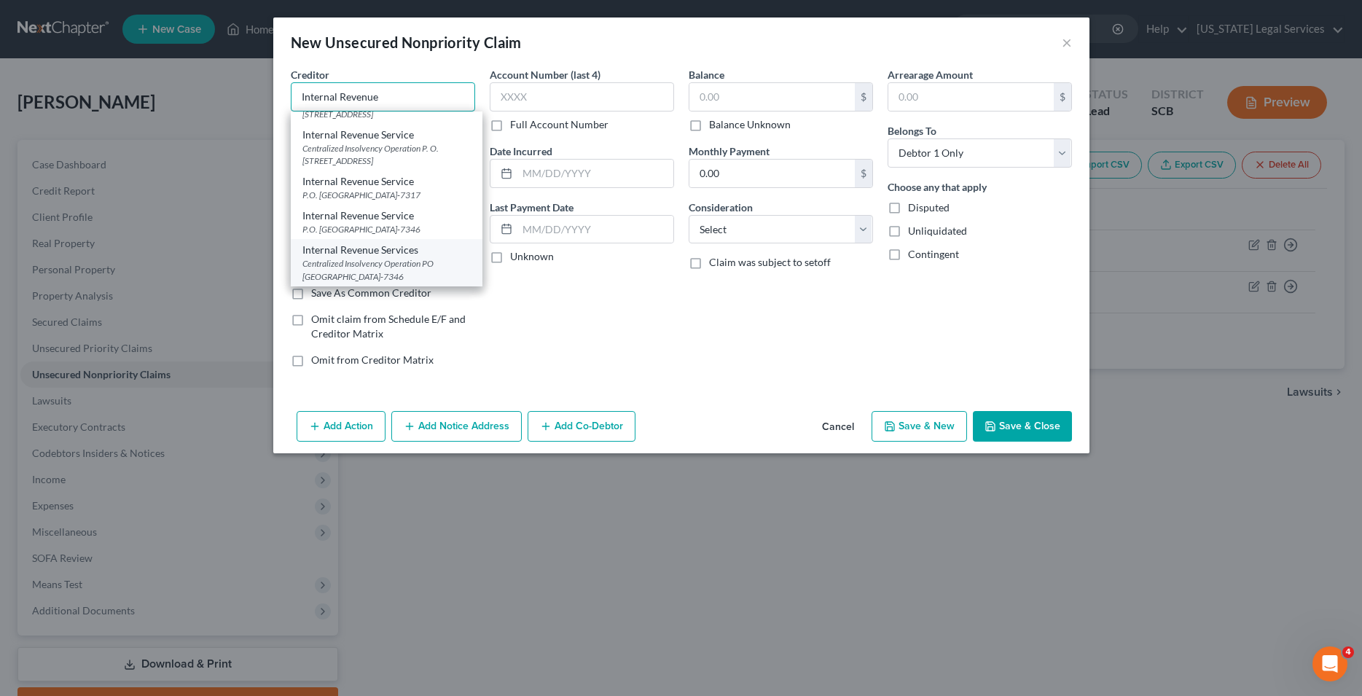
scroll to position [74, 0]
click at [352, 197] on div "P.O. [GEOGRAPHIC_DATA]-7346" at bounding box center [386, 191] width 168 height 12
type input "Internal Revenue Service"
type input "P.O. Box 7346"
type input "19101-7346"
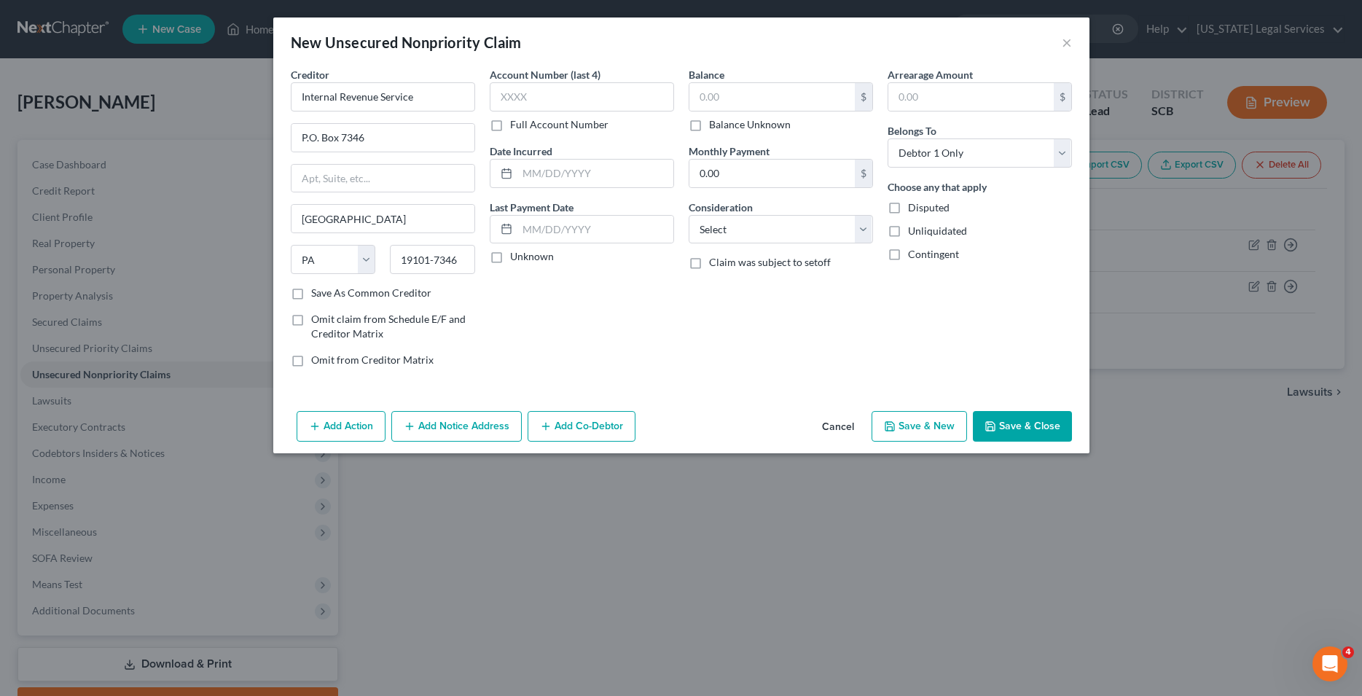
scroll to position [0, 0]
click at [1028, 430] on button "Save & Close" at bounding box center [1022, 426] width 99 height 31
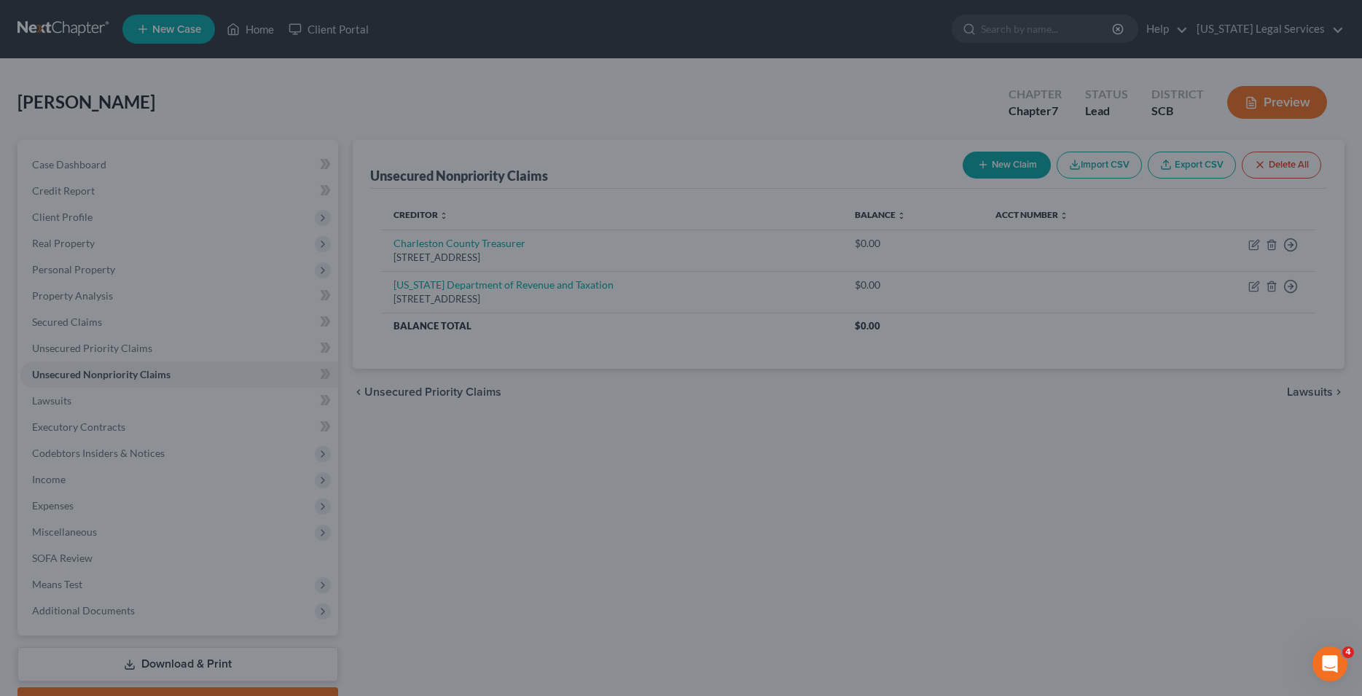
type input "0.00"
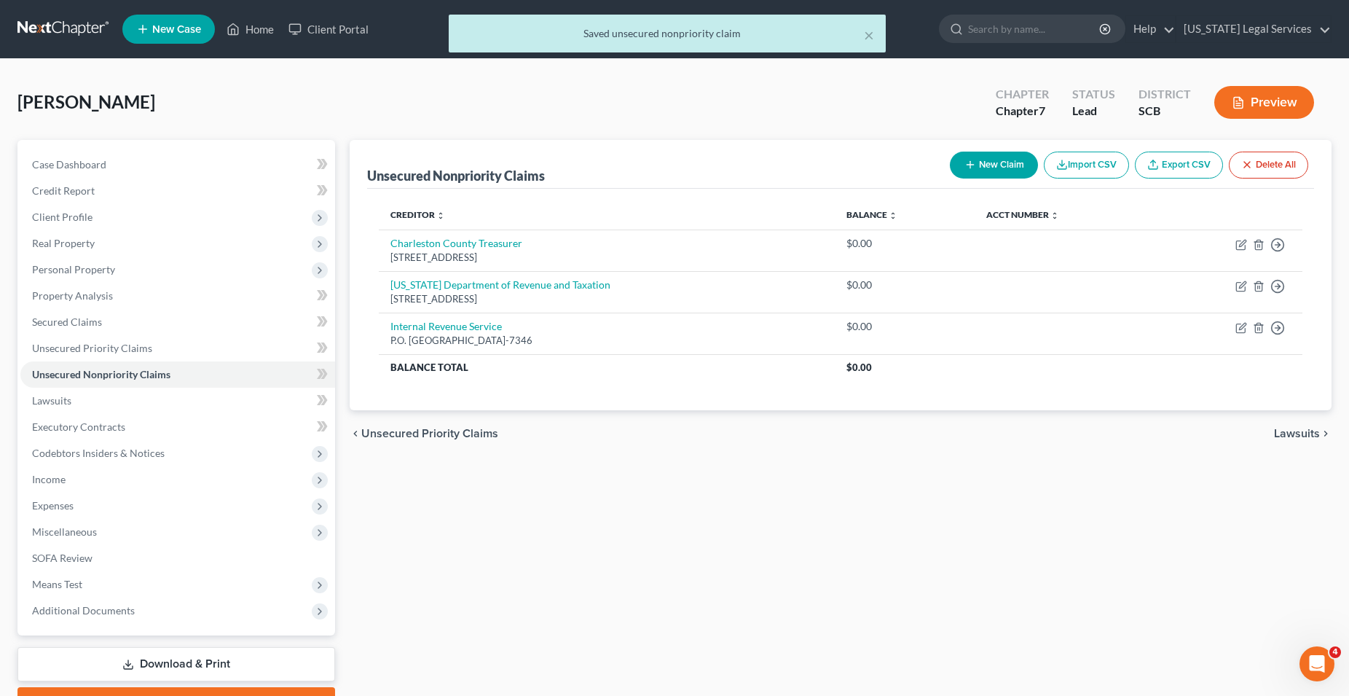
click at [979, 161] on button "New Claim" at bounding box center [994, 165] width 88 height 27
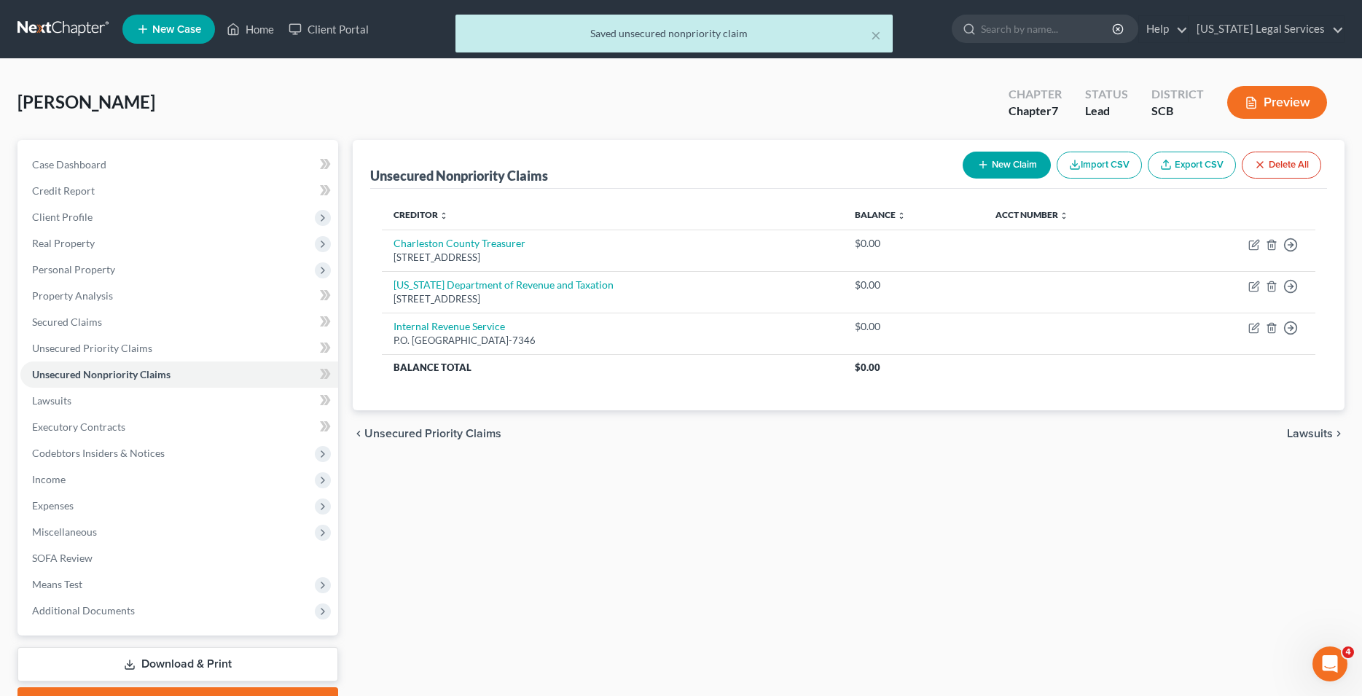
select select "0"
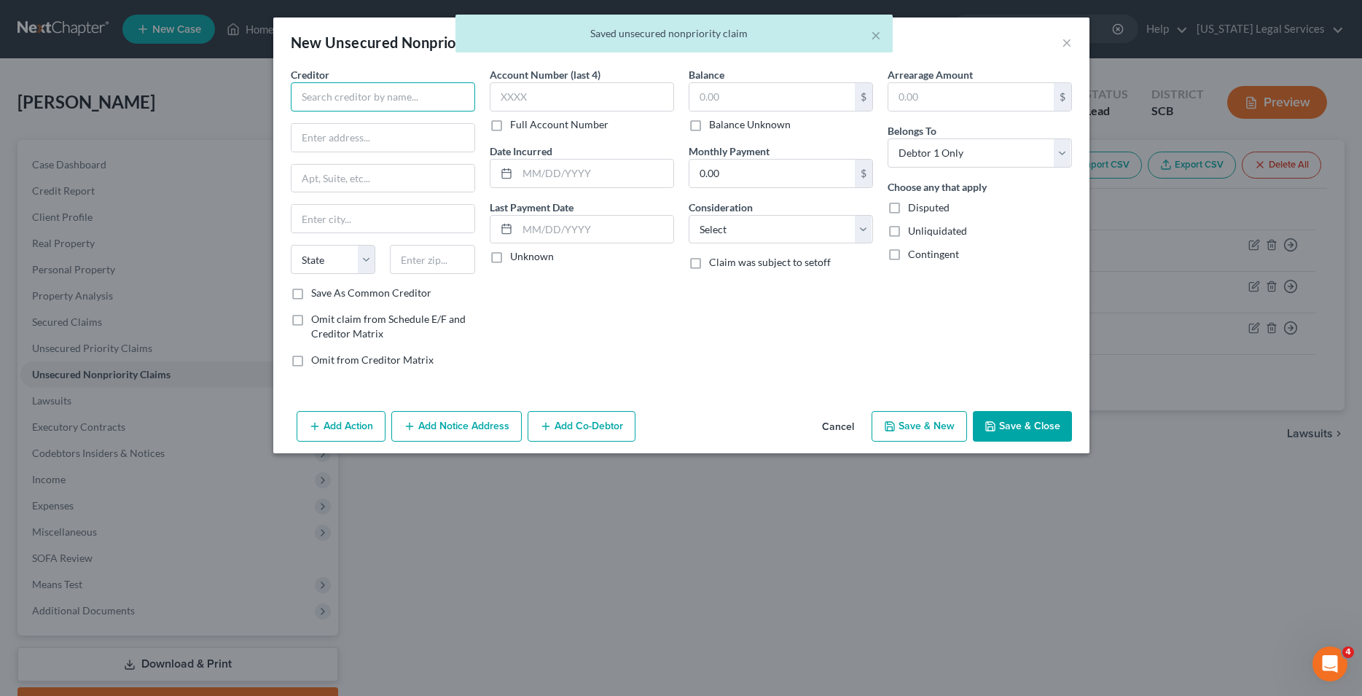
click at [340, 98] on input "text" at bounding box center [383, 96] width 184 height 29
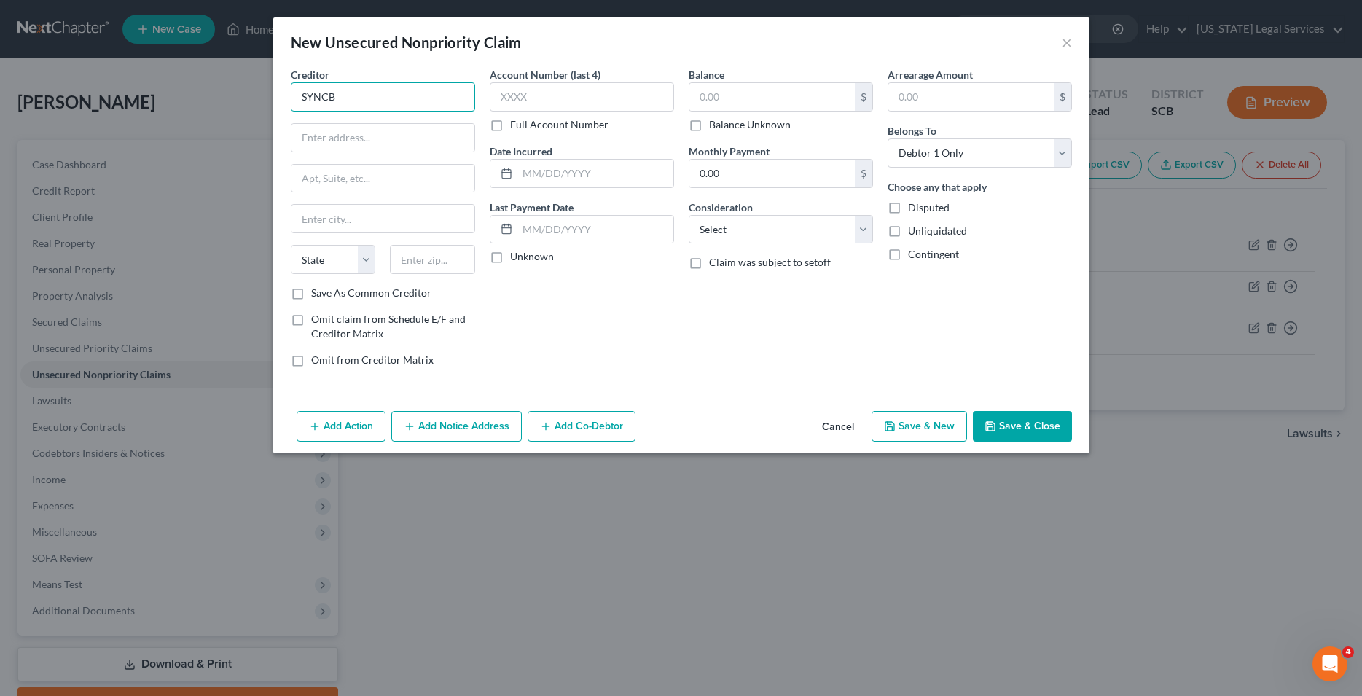
click at [330, 98] on input "SYNCB" at bounding box center [383, 96] width 184 height 29
click at [332, 98] on input "SYNCB" at bounding box center [383, 96] width 184 height 29
type input "SYNCB/Care Credit"
type input "PO box 71757"
type input "Philadelhia"
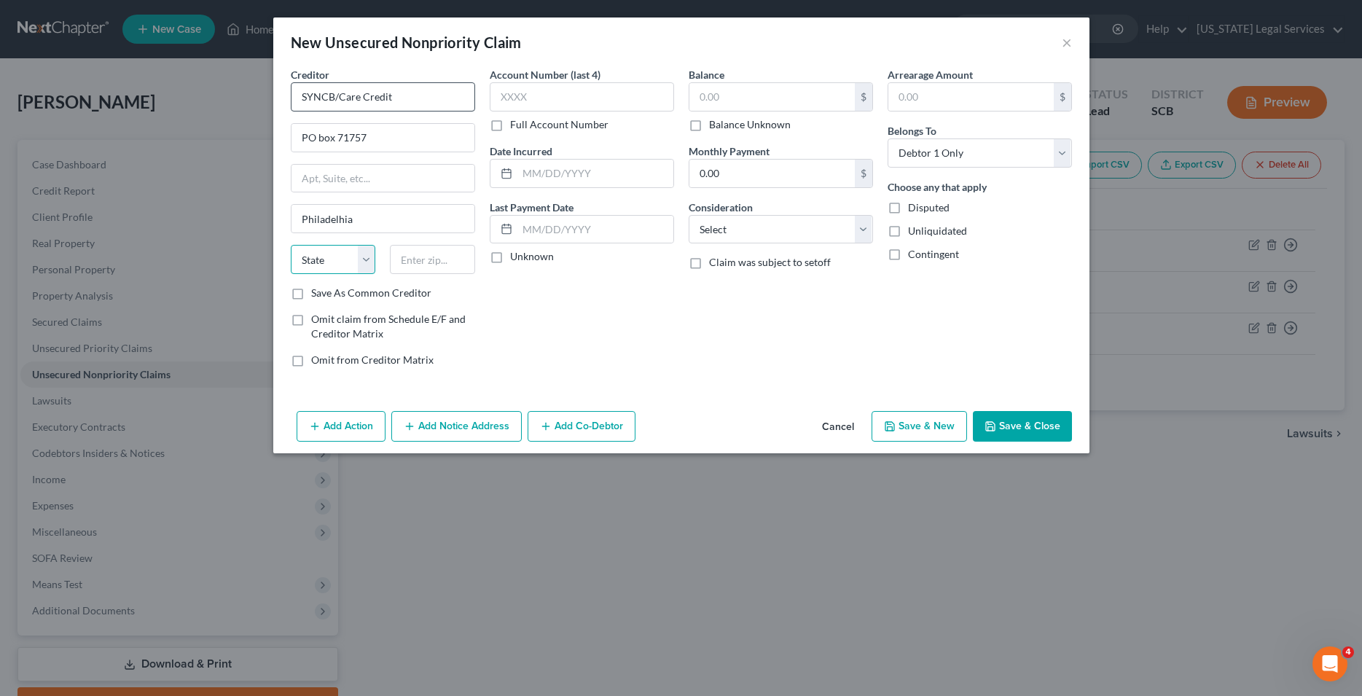
select select "39"
click at [366, 221] on input "Philadelhia" at bounding box center [382, 219] width 183 height 28
type input "[GEOGRAPHIC_DATA]"
click at [606, 314] on div "Account Number (last 4) Full Account Number Date Incurred Last Payment Date Unk…" at bounding box center [581, 223] width 199 height 312
click at [421, 262] on input "text" at bounding box center [432, 259] width 85 height 29
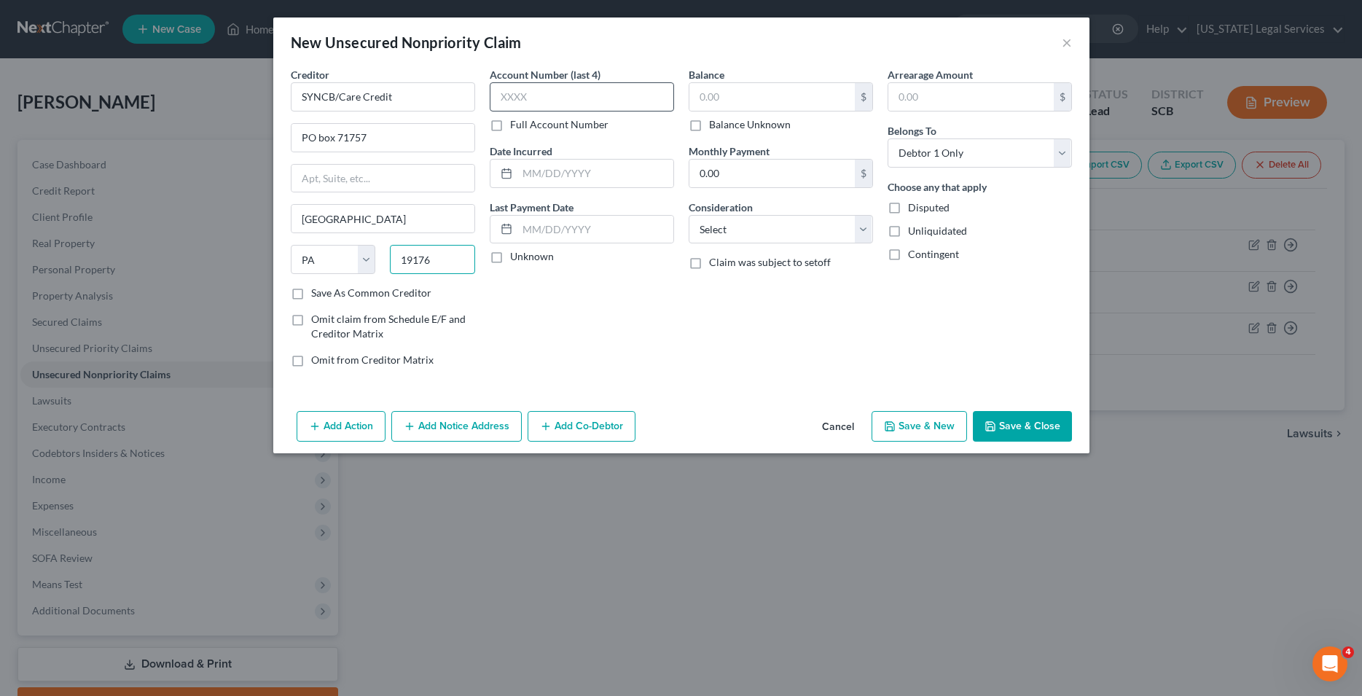
type input "19176"
click at [586, 101] on input "text" at bounding box center [582, 96] width 184 height 29
type input "3333"
click at [749, 98] on input "text" at bounding box center [771, 97] width 165 height 28
type input "1,667.00"
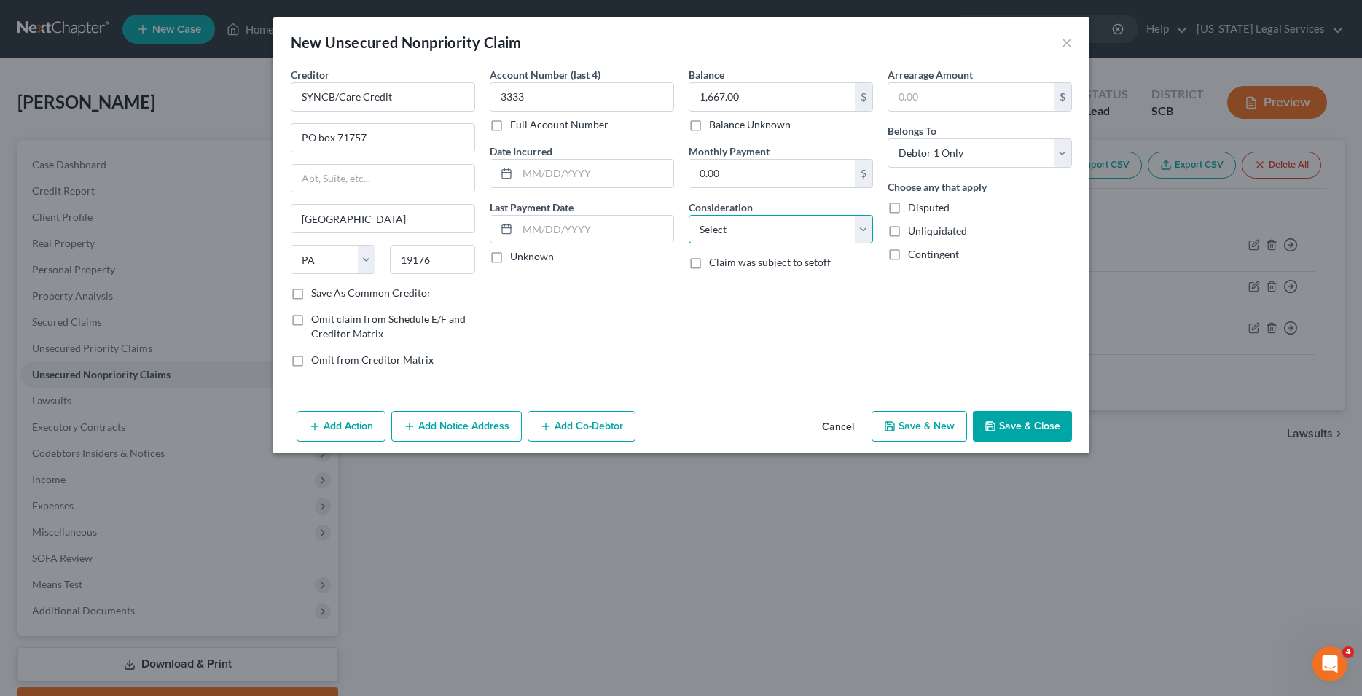
click at [689, 215] on select "Select Cable / Satellite Services Collection Agency Credit Card Debt Debt Couns…" at bounding box center [781, 229] width 184 height 29
select select "2"
click option "Credit Card Debt" at bounding box center [0, 0] width 0 height 0
click at [903, 434] on button "Save & New" at bounding box center [918, 426] width 95 height 31
select select "0"
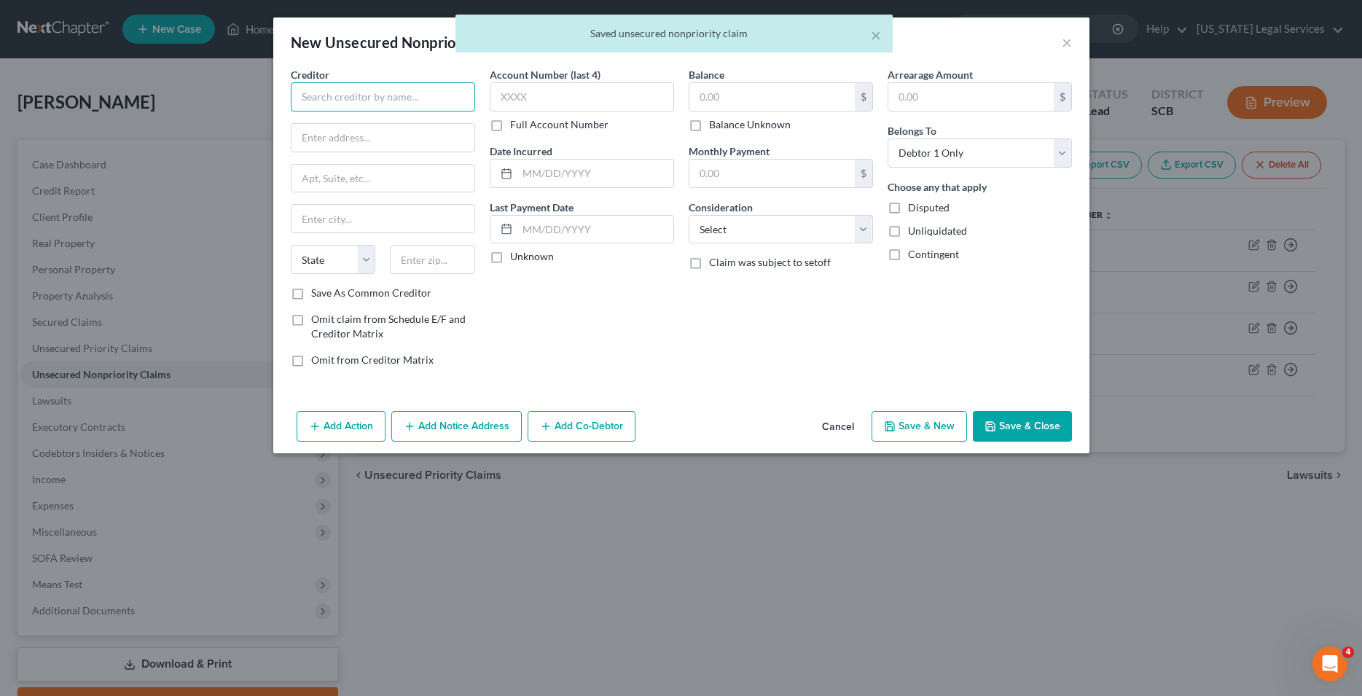
click at [352, 109] on input "text" at bounding box center [383, 96] width 184 height 29
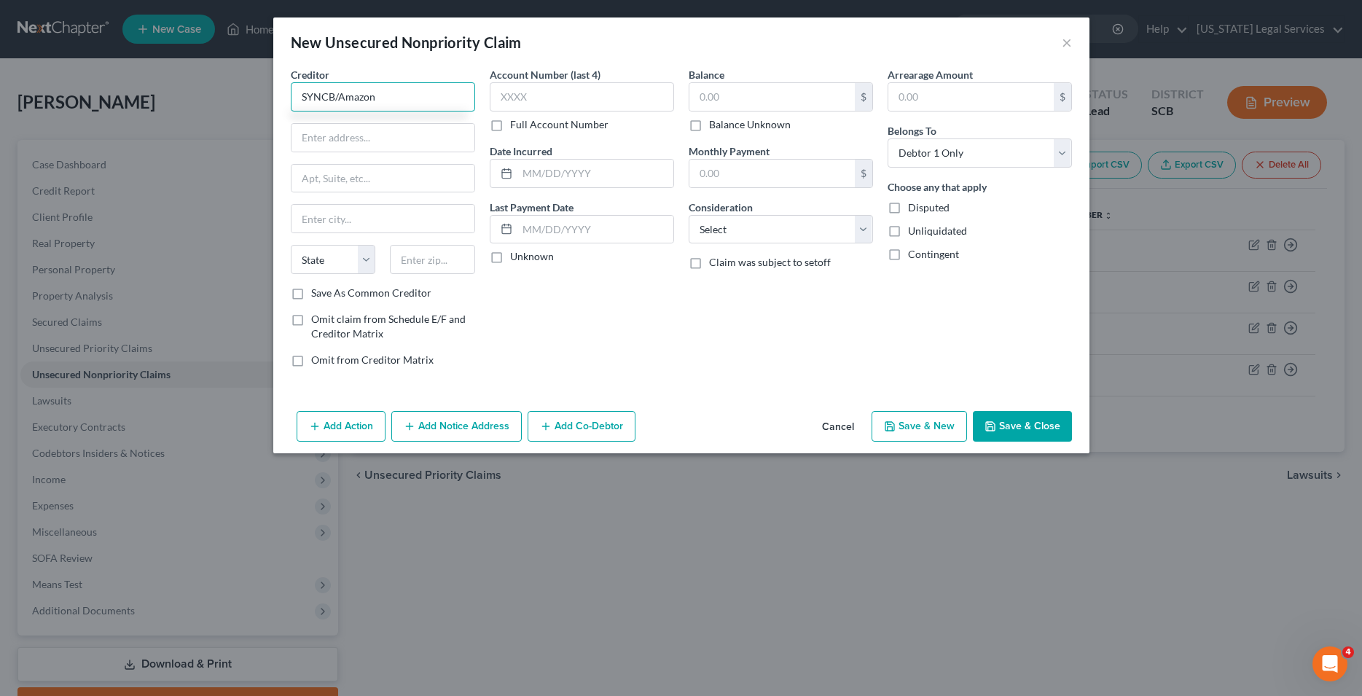
type input "SYNCB/Amazon"
type input "PO Box 71737"
click at [340, 213] on input "text" at bounding box center [382, 219] width 183 height 28
type input "[GEOGRAPHIC_DATA]"
select select "39"
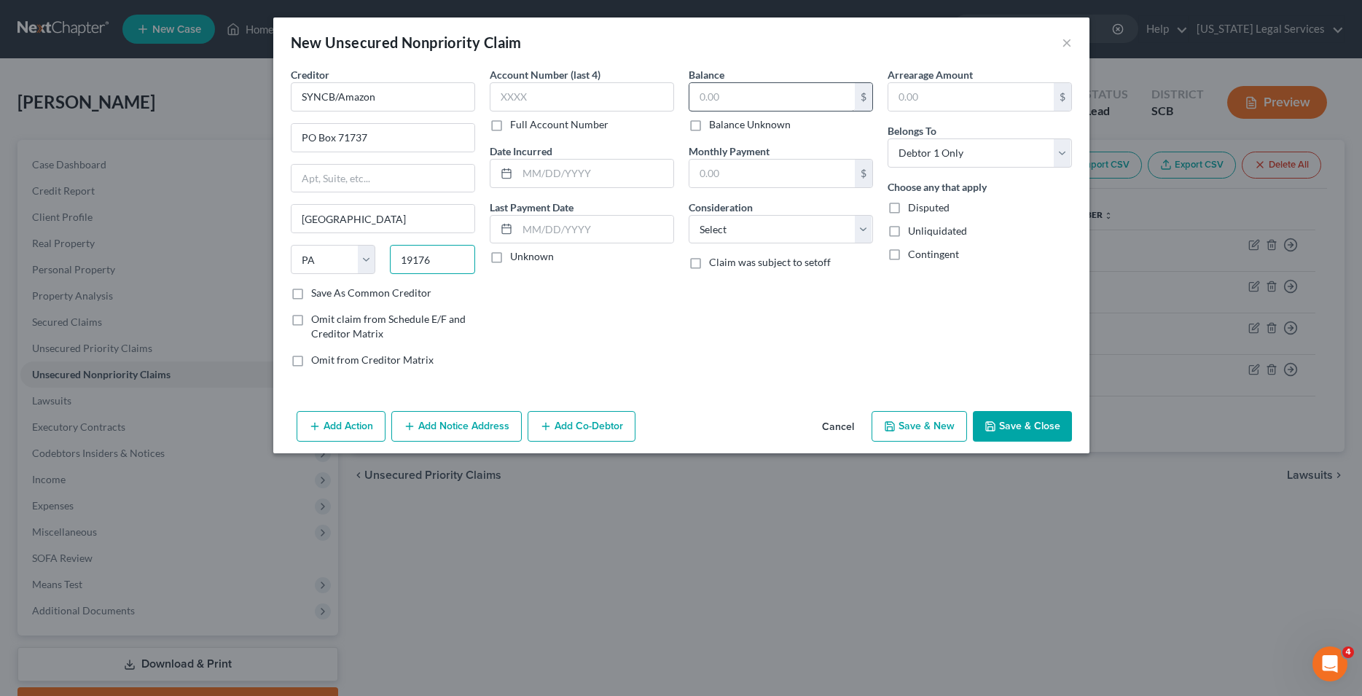
type input "19176"
click at [748, 98] on input "text" at bounding box center [771, 97] width 165 height 28
type input "2,085.00"
click at [689, 215] on select "Select Cable / Satellite Services Collection Agency Credit Card Debt Debt Couns…" at bounding box center [781, 229] width 184 height 29
select select "2"
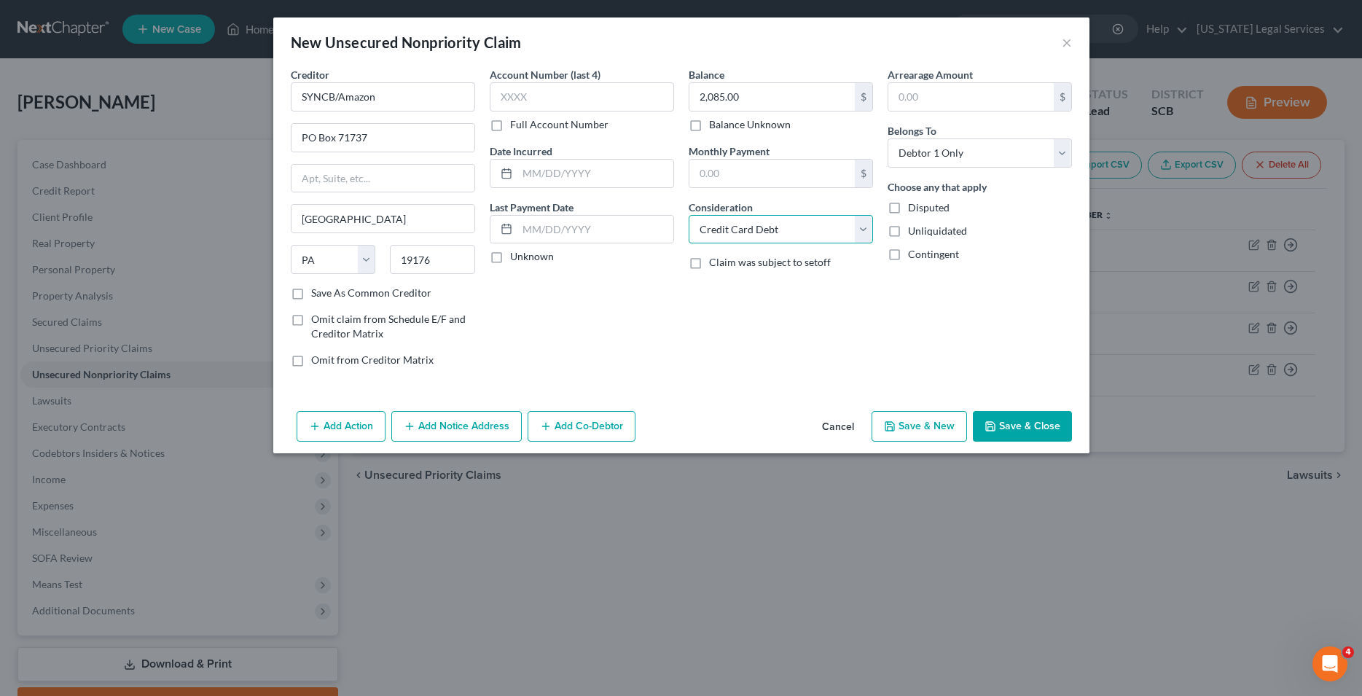
click option "Credit Card Debt" at bounding box center [0, 0] width 0 height 0
click at [545, 98] on input "text" at bounding box center [582, 96] width 184 height 29
type input "3333"
click at [925, 432] on button "Save & New" at bounding box center [918, 426] width 95 height 31
type input "0.00"
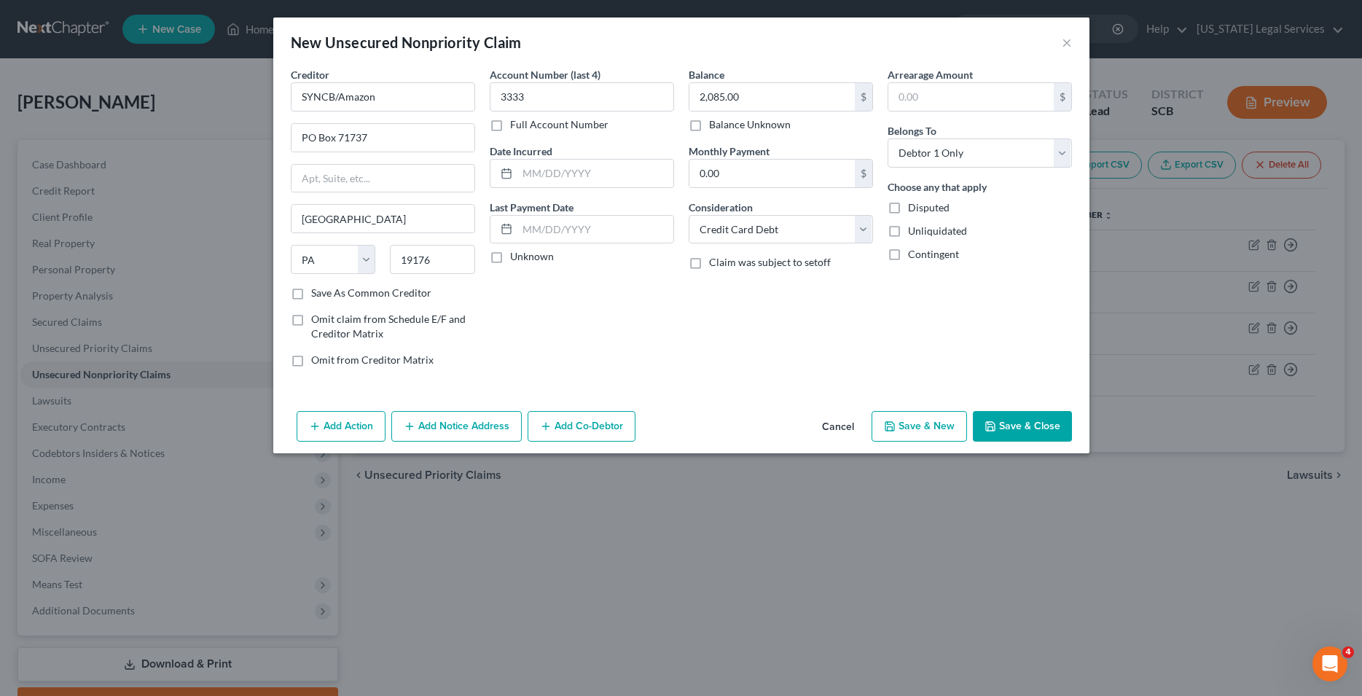
select select "0"
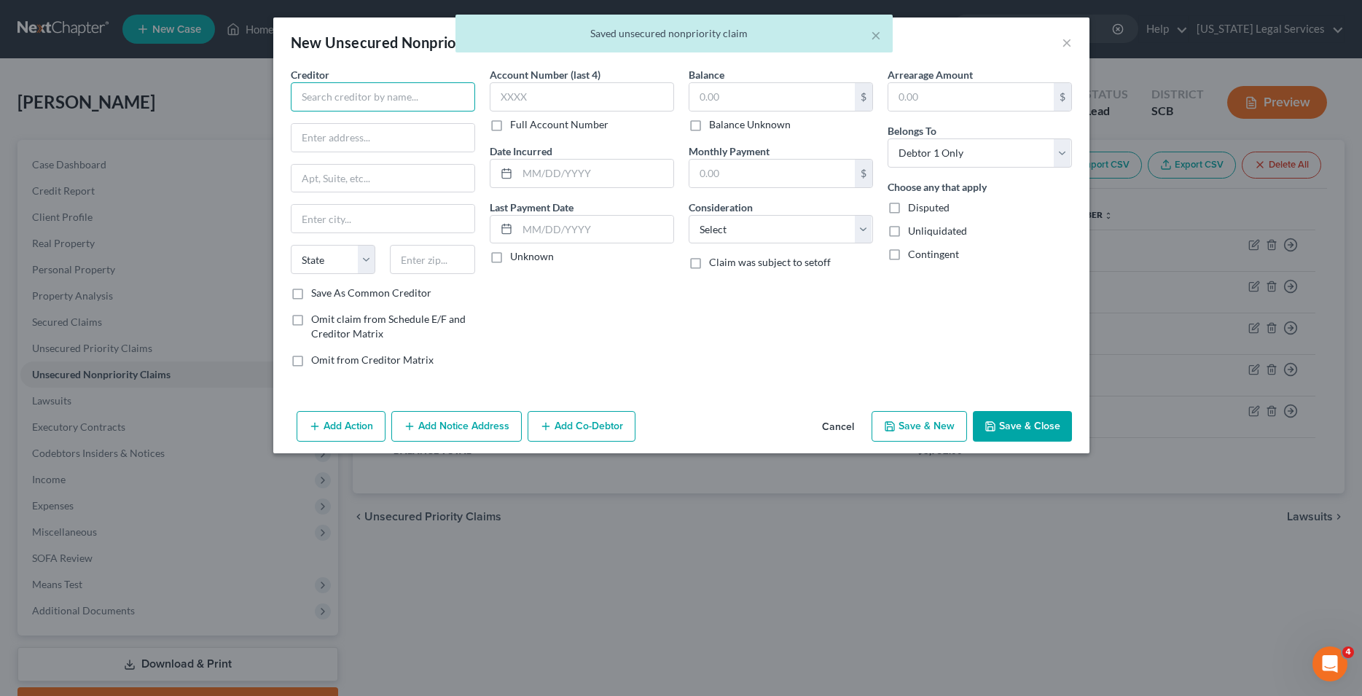
click at [368, 98] on input "text" at bounding box center [383, 96] width 184 height 29
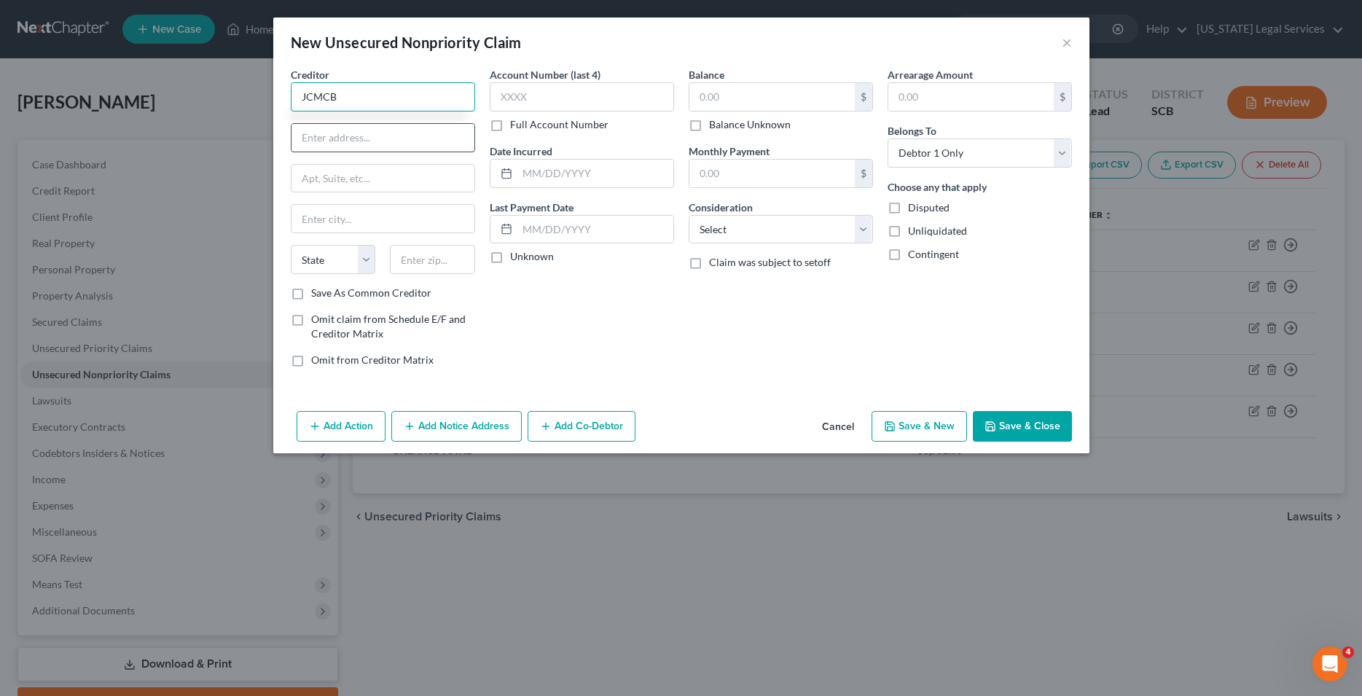
type input "JCMCB"
click at [420, 139] on input "text" at bounding box center [382, 138] width 183 height 28
click at [323, 139] on input "PO box 15369" at bounding box center [382, 138] width 183 height 28
type input "PO Box 15369"
click at [343, 216] on input "text" at bounding box center [382, 219] width 183 height 28
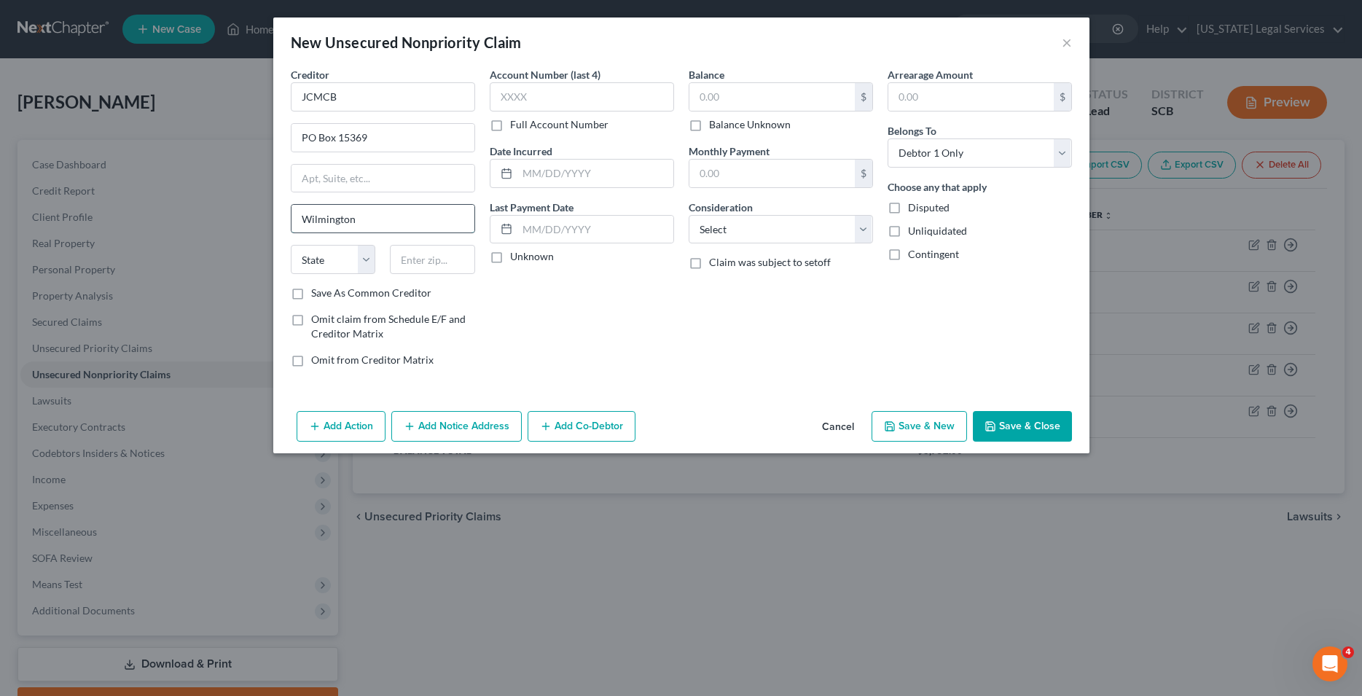
type input "Wilmington"
select select "7"
type input "19850"
click at [566, 101] on input "text" at bounding box center [582, 96] width 184 height 29
type input "3333"
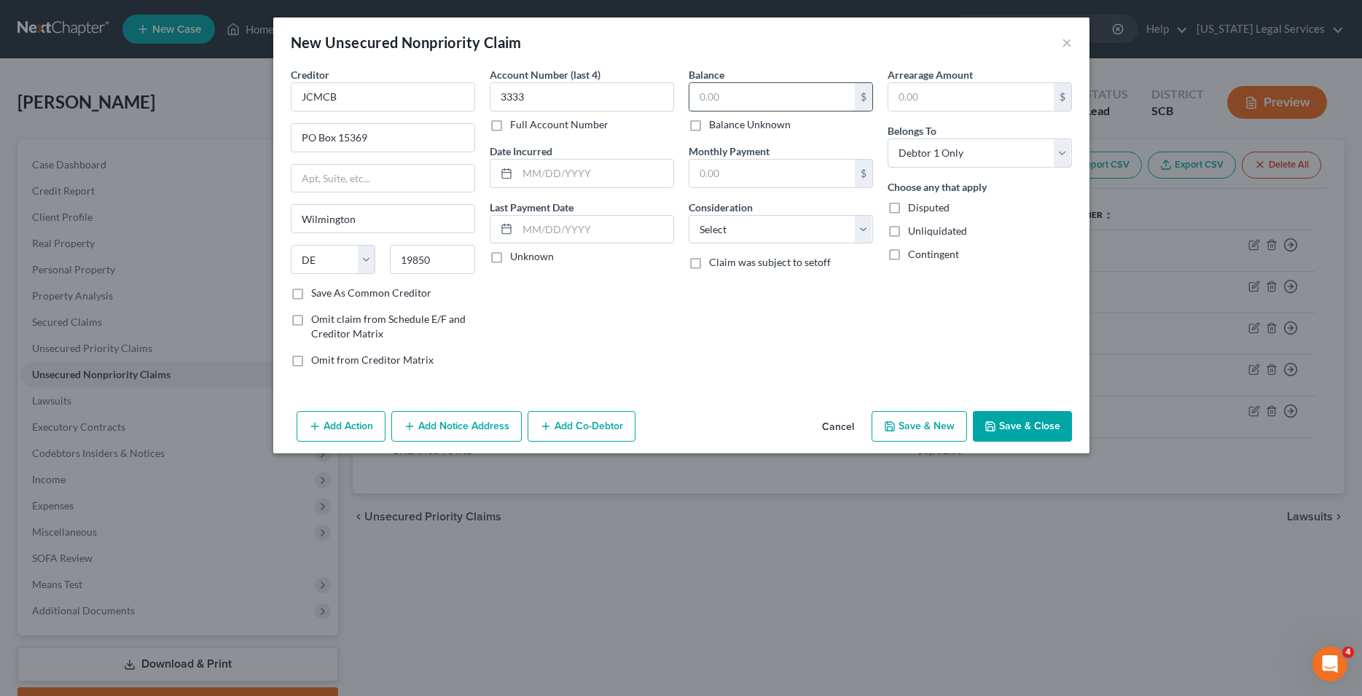
click at [721, 85] on input "text" at bounding box center [771, 97] width 165 height 28
type input "1,953.87"
click at [689, 215] on select "Select Cable / Satellite Services Collection Agency Credit Card Debt Debt Couns…" at bounding box center [781, 229] width 184 height 29
select select "2"
click option "Credit Card Debt" at bounding box center [0, 0] width 0 height 0
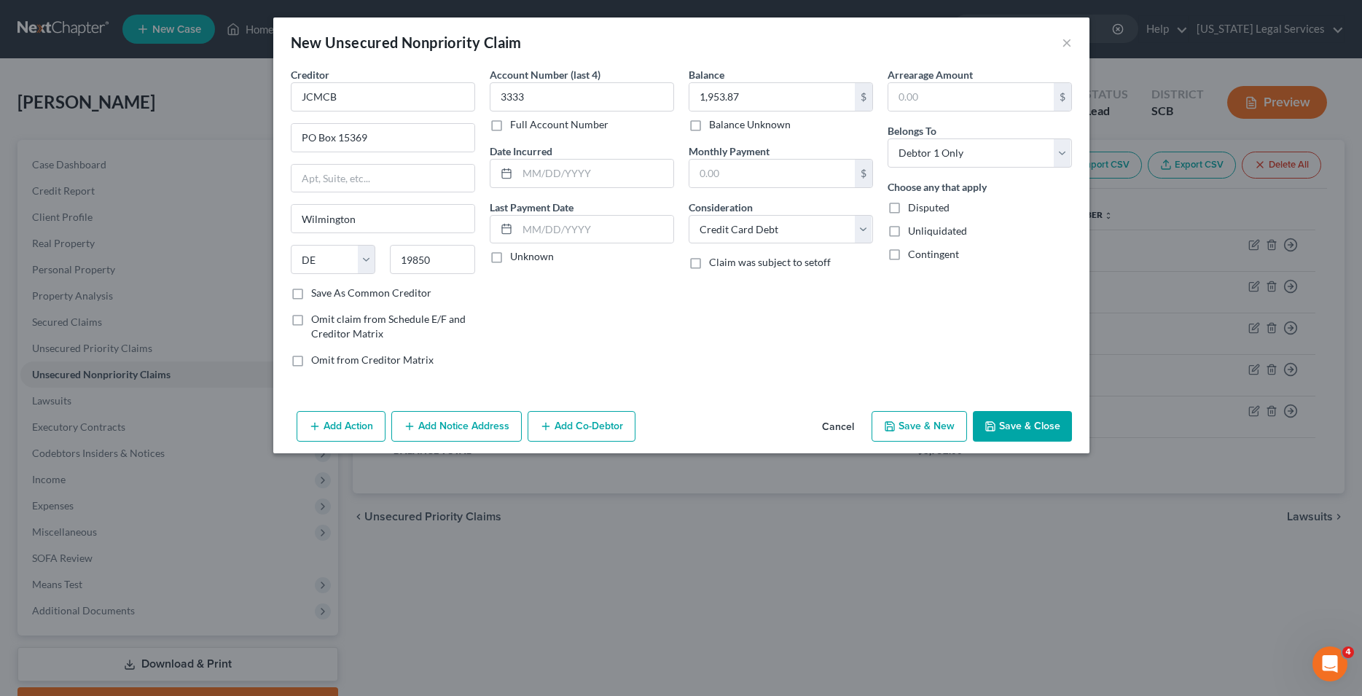
click at [924, 424] on button "Save & New" at bounding box center [918, 426] width 95 height 31
type input "0.00"
select select "0"
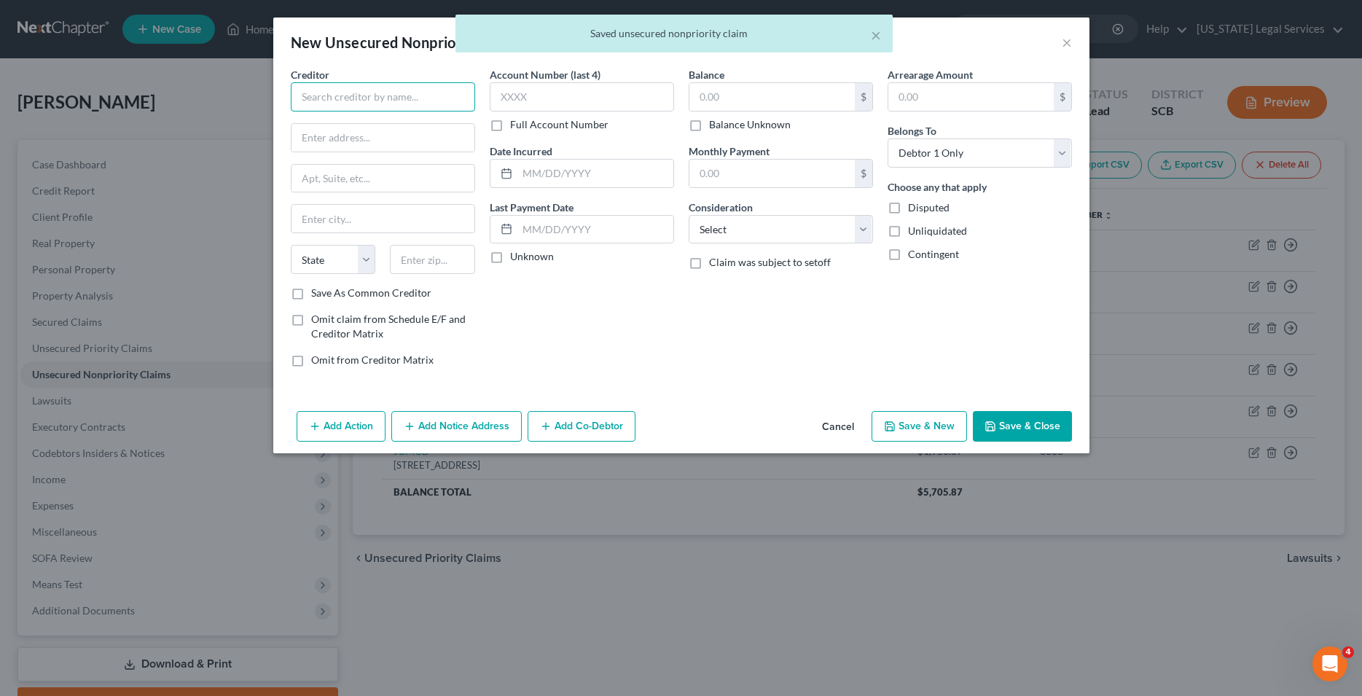
click at [404, 107] on input "text" at bounding box center [383, 96] width 184 height 29
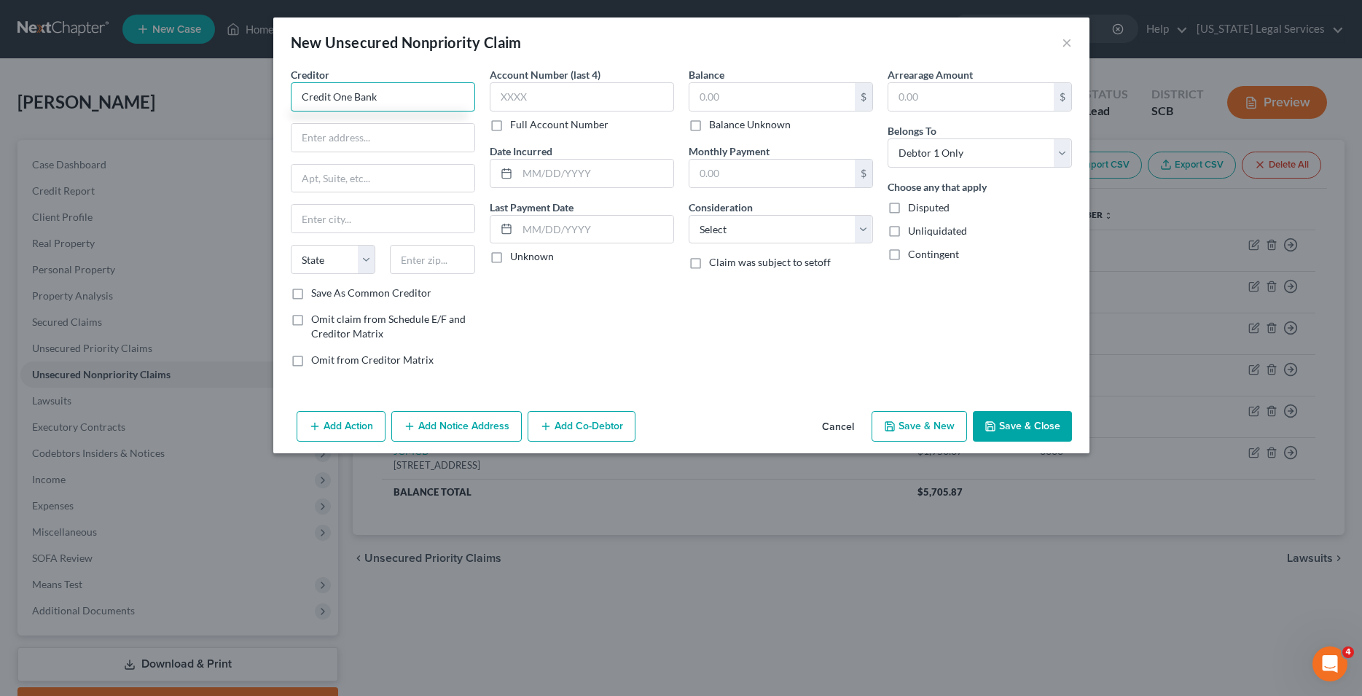
type input "Credit One Bank"
type input "PO Box 98872"
click at [339, 223] on input "text" at bounding box center [382, 219] width 183 height 28
type input "[GEOGRAPHIC_DATA]"
select select "31"
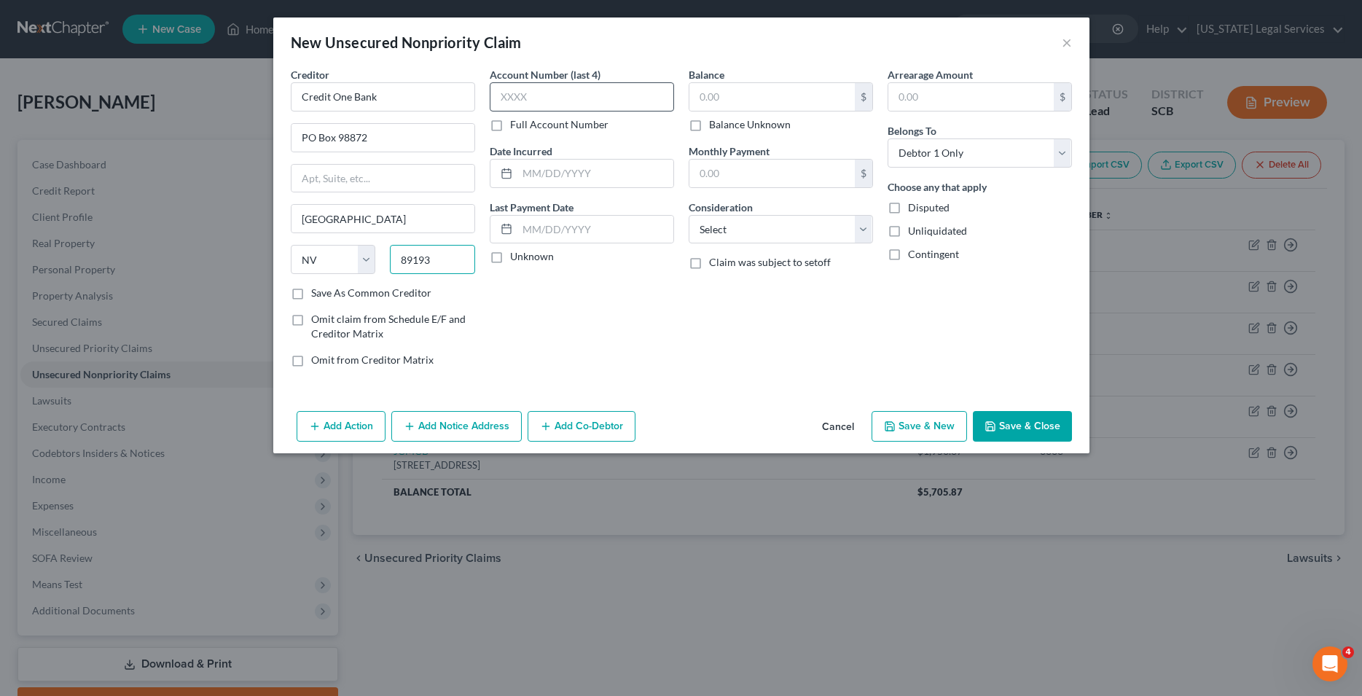
type input "89193"
click at [590, 98] on input "text" at bounding box center [582, 96] width 184 height 29
type input "3333"
click at [807, 97] on input "text" at bounding box center [771, 97] width 165 height 28
type input "764.00"
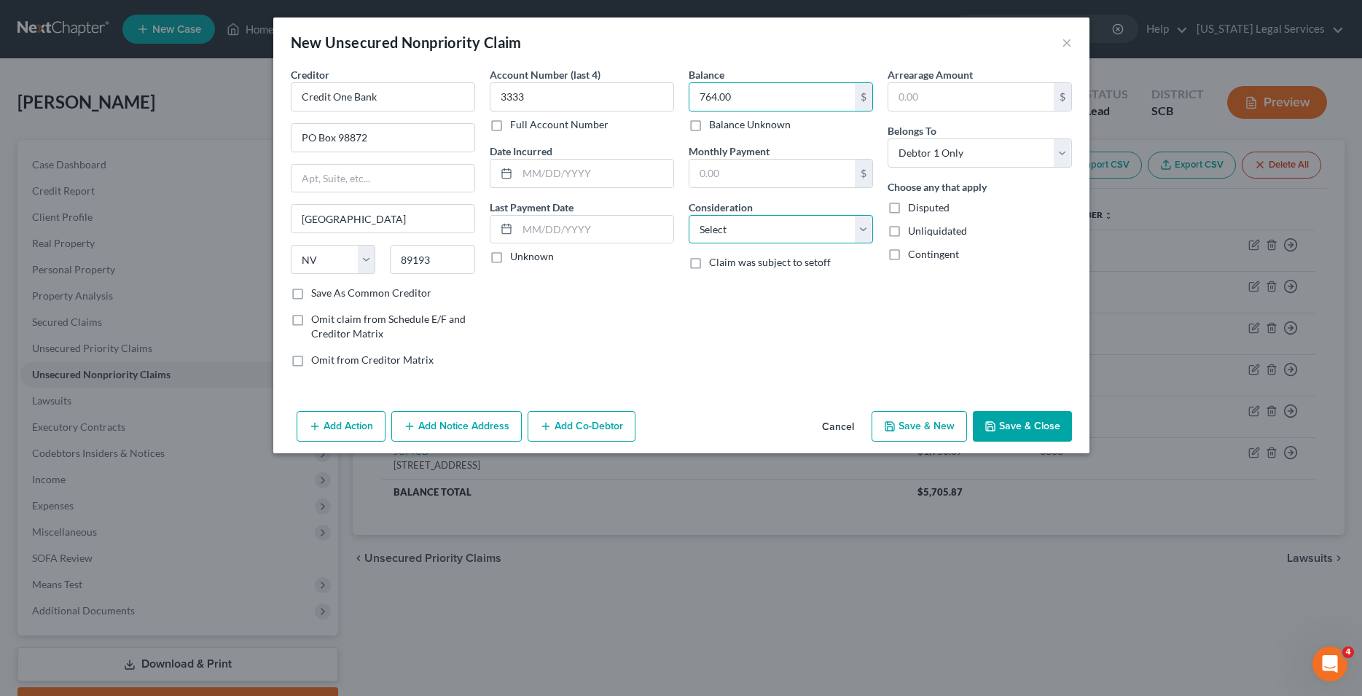
click at [689, 215] on select "Select Cable / Satellite Services Collection Agency Credit Card Debt Debt Couns…" at bounding box center [781, 229] width 184 height 29
select select "2"
click option "Credit Card Debt" at bounding box center [0, 0] width 0 height 0
click at [914, 427] on button "Save & New" at bounding box center [918, 426] width 95 height 31
type input "0.00"
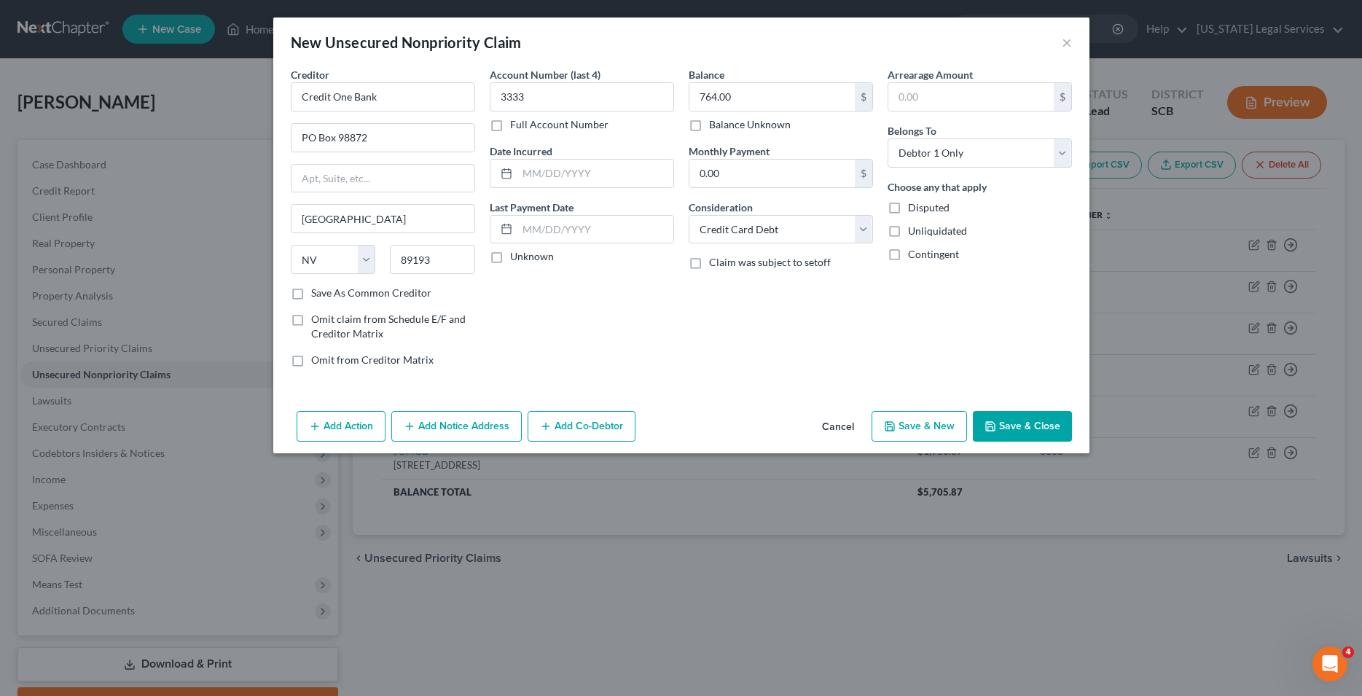
select select "0"
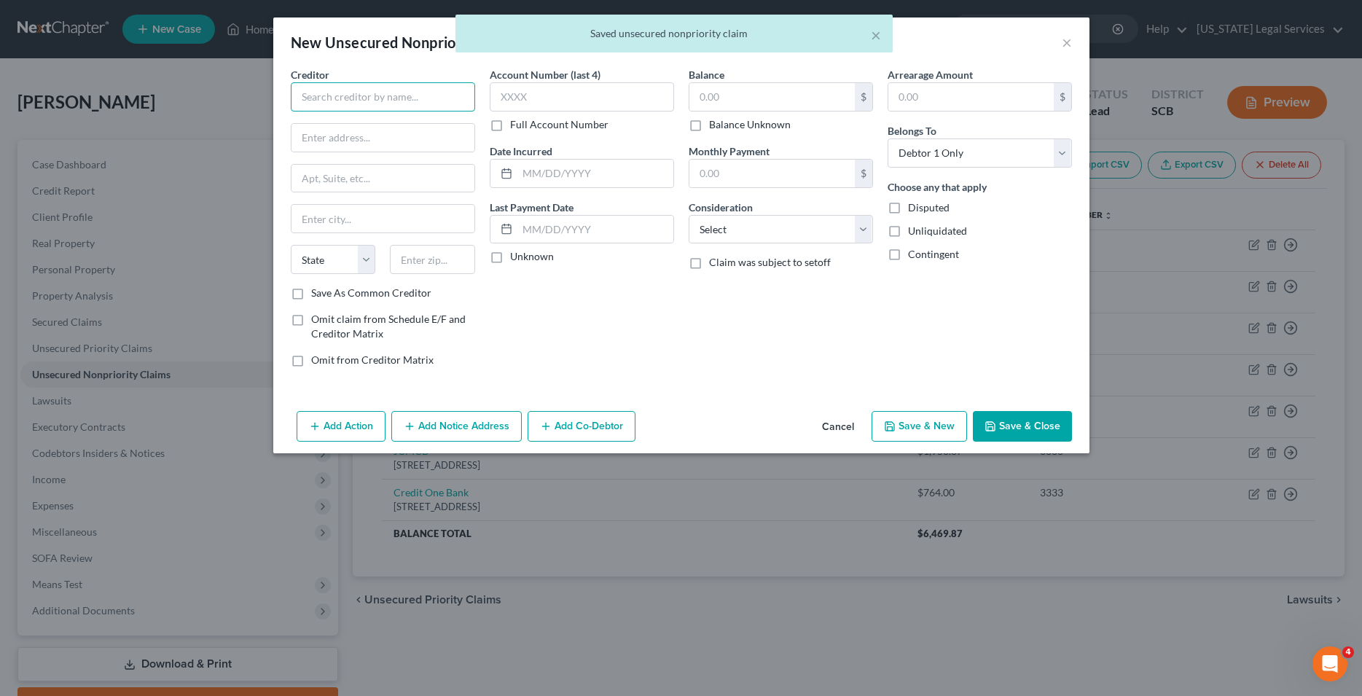
drag, startPoint x: 397, startPoint y: 90, endPoint x: 387, endPoint y: 97, distance: 12.1
click at [396, 90] on input "text" at bounding box center [383, 96] width 184 height 29
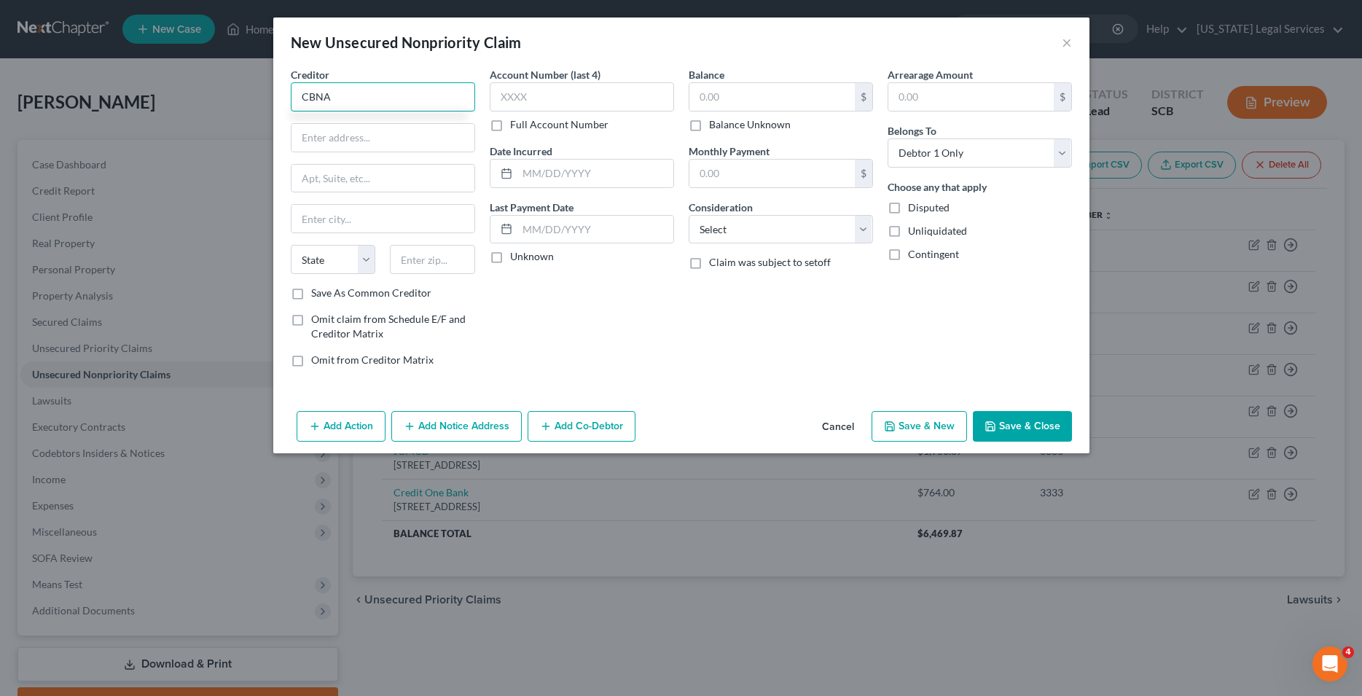
type input "CBNA"
type input "PO Box 6497"
type input "[GEOGRAPHIC_DATA]"
select select "43"
type input "57117"
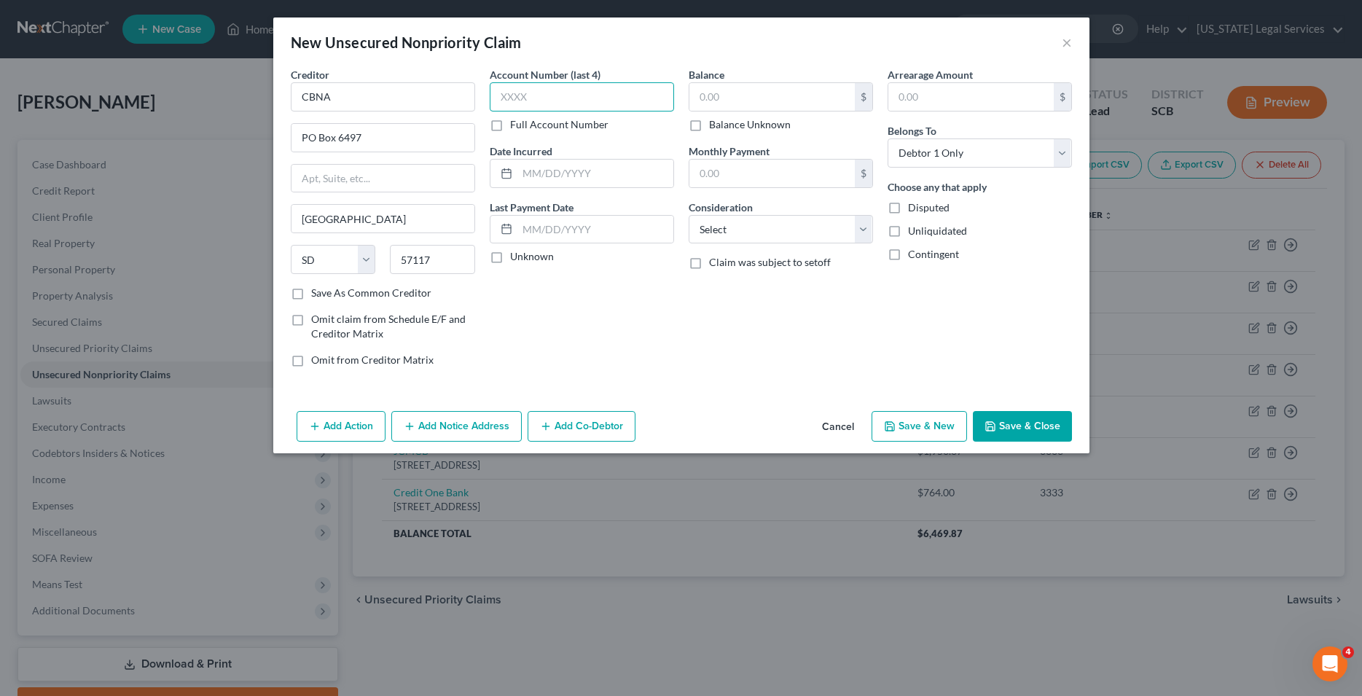
click at [533, 104] on input "text" at bounding box center [582, 96] width 184 height 29
type input "3333"
click at [770, 103] on input "text" at bounding box center [771, 97] width 165 height 28
type input "2,922.00"
click at [689, 215] on select "Select Cable / Satellite Services Collection Agency Credit Card Debt Debt Couns…" at bounding box center [781, 229] width 184 height 29
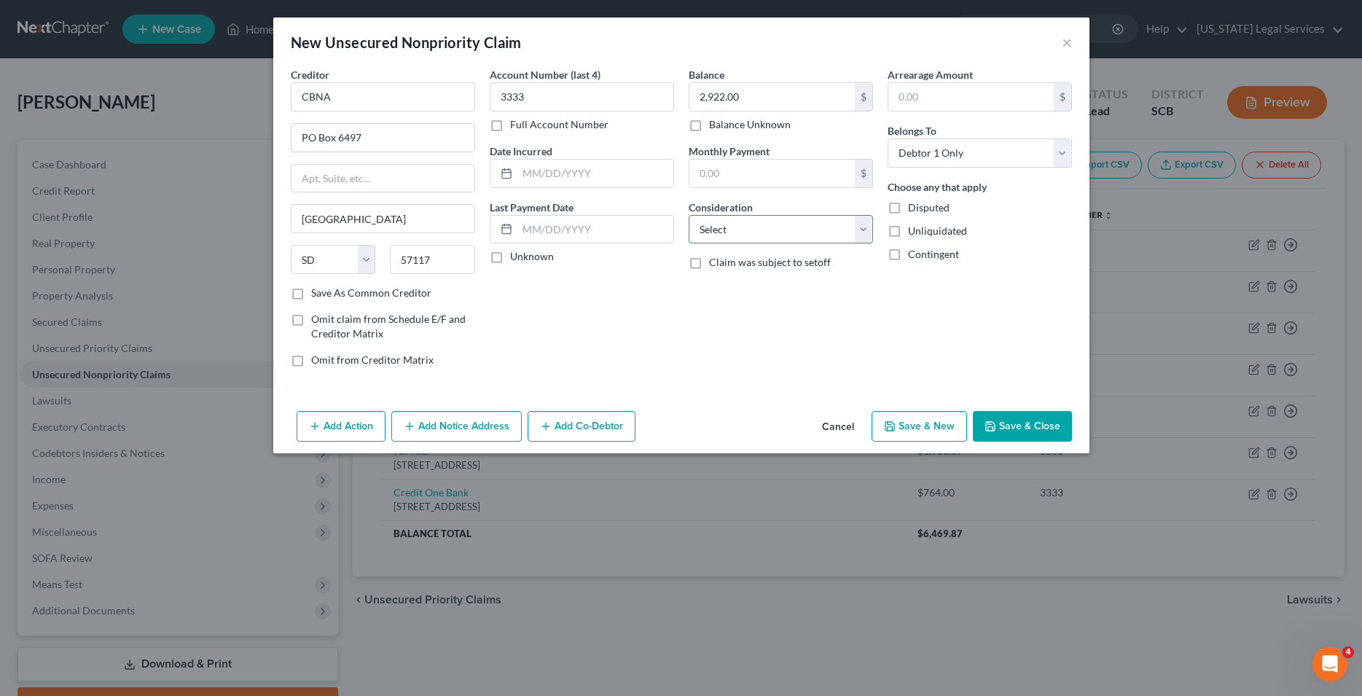
select select "2"
click option "Credit Card Debt" at bounding box center [0, 0] width 0 height 0
click at [924, 427] on button "Save & New" at bounding box center [918, 426] width 95 height 31
select select "0"
type input "0.00"
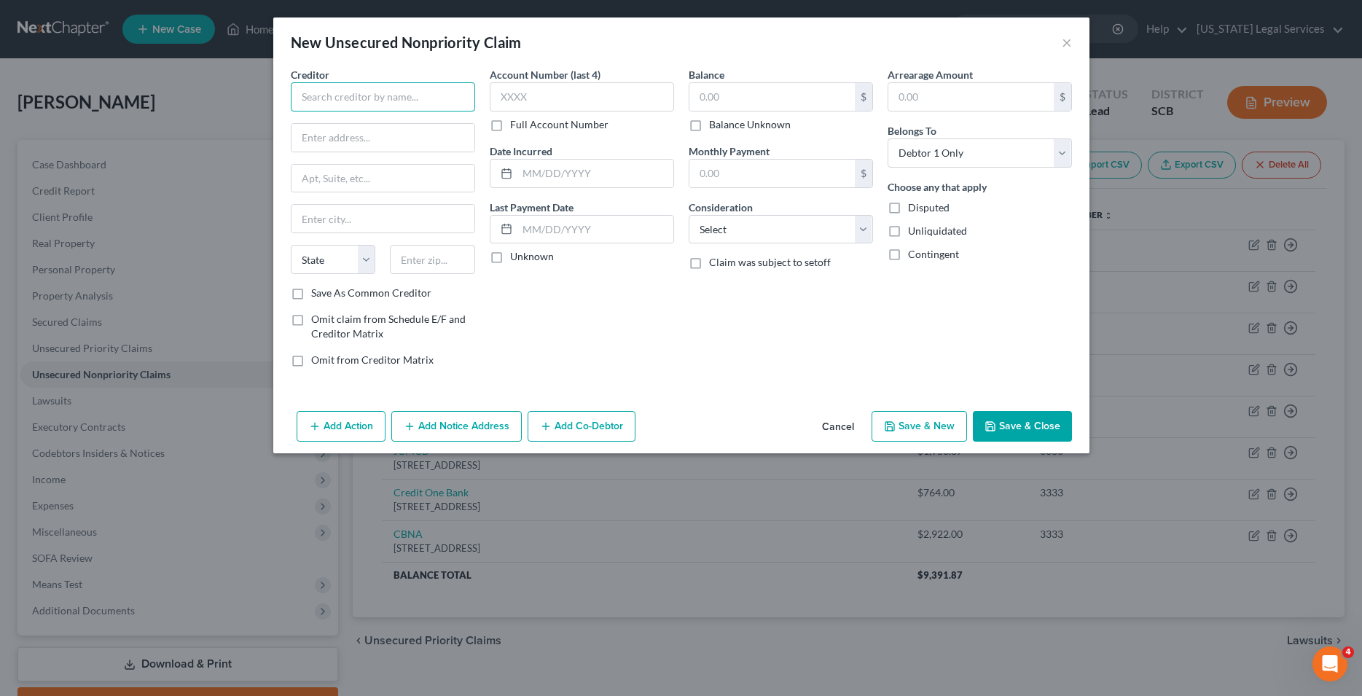
click at [366, 101] on input "text" at bounding box center [383, 96] width 184 height 29
type input "SYNCB/TJX"
click at [317, 134] on input "text" at bounding box center [382, 138] width 183 height 28
type input "PO Box 71737"
click at [327, 227] on input "text" at bounding box center [382, 219] width 183 height 28
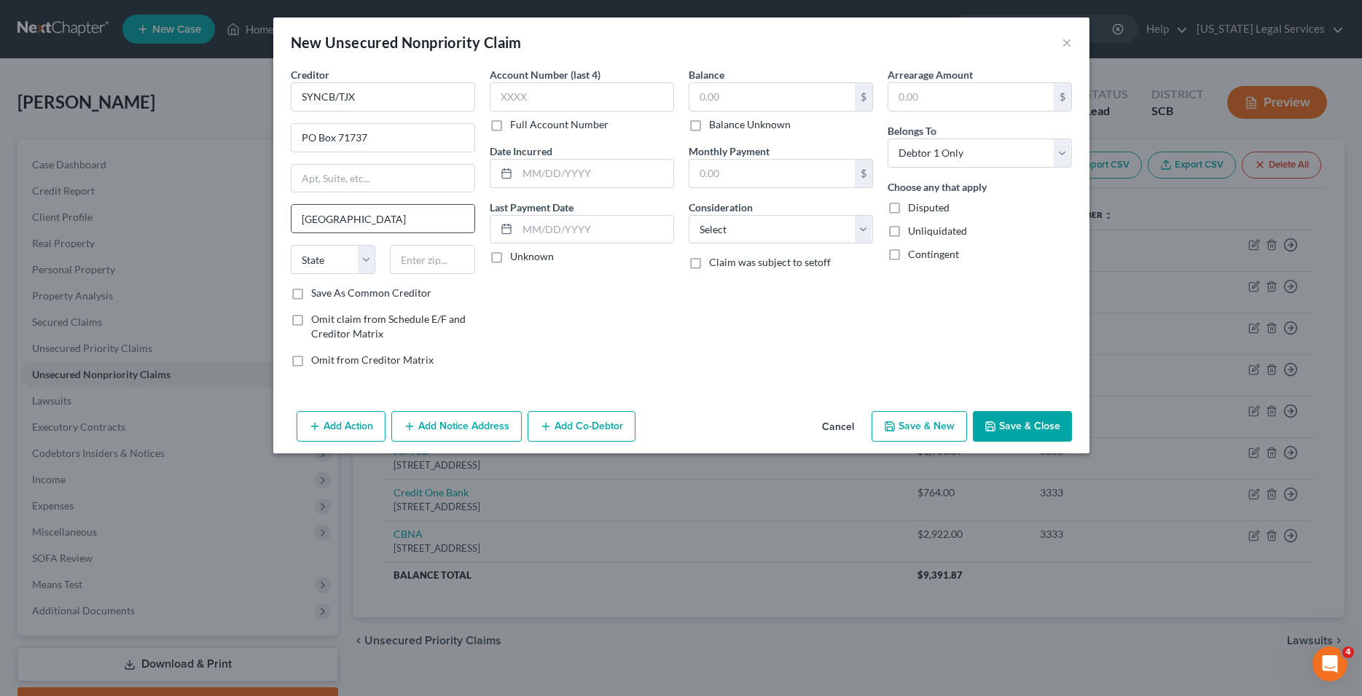
type input "[GEOGRAPHIC_DATA]"
select select "39"
type input "19176"
click at [635, 94] on input "text" at bounding box center [582, 96] width 184 height 29
type input "3333"
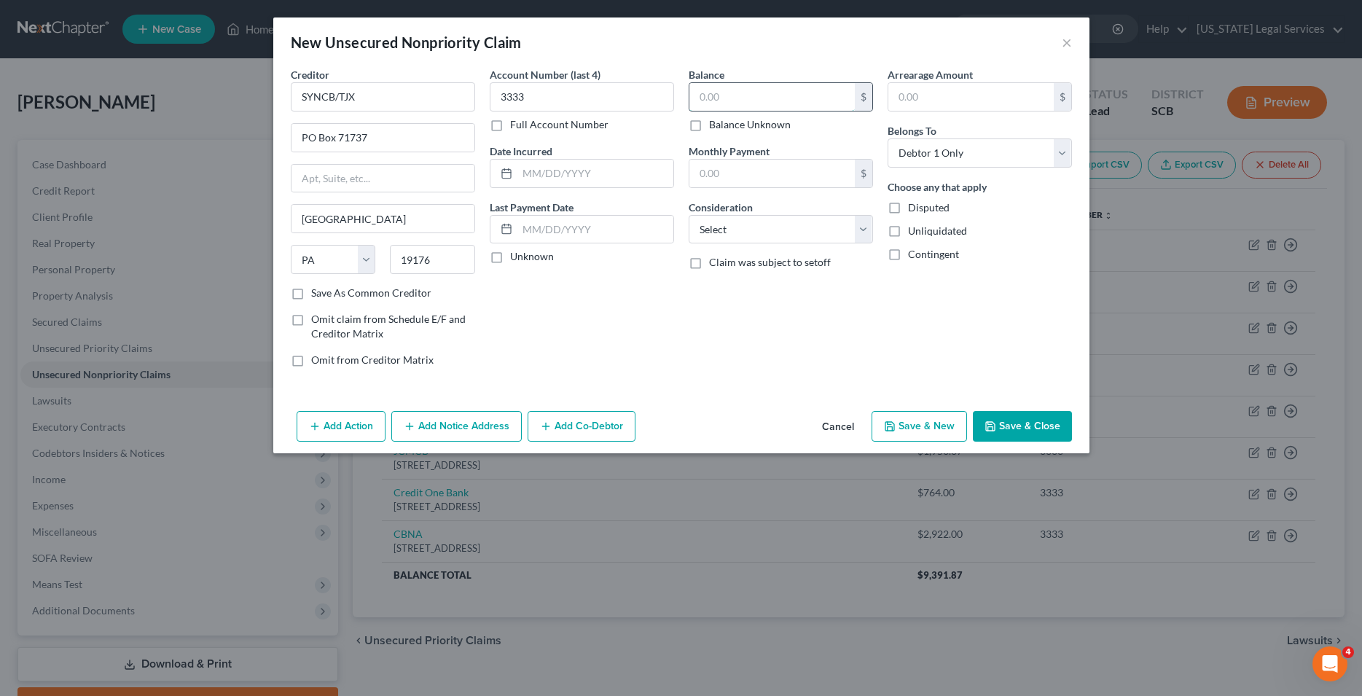
click at [714, 97] on input "text" at bounding box center [771, 97] width 165 height 28
type input "1,083.00"
click at [898, 428] on button "Save & New" at bounding box center [918, 426] width 95 height 31
select select "0"
type input "0.00"
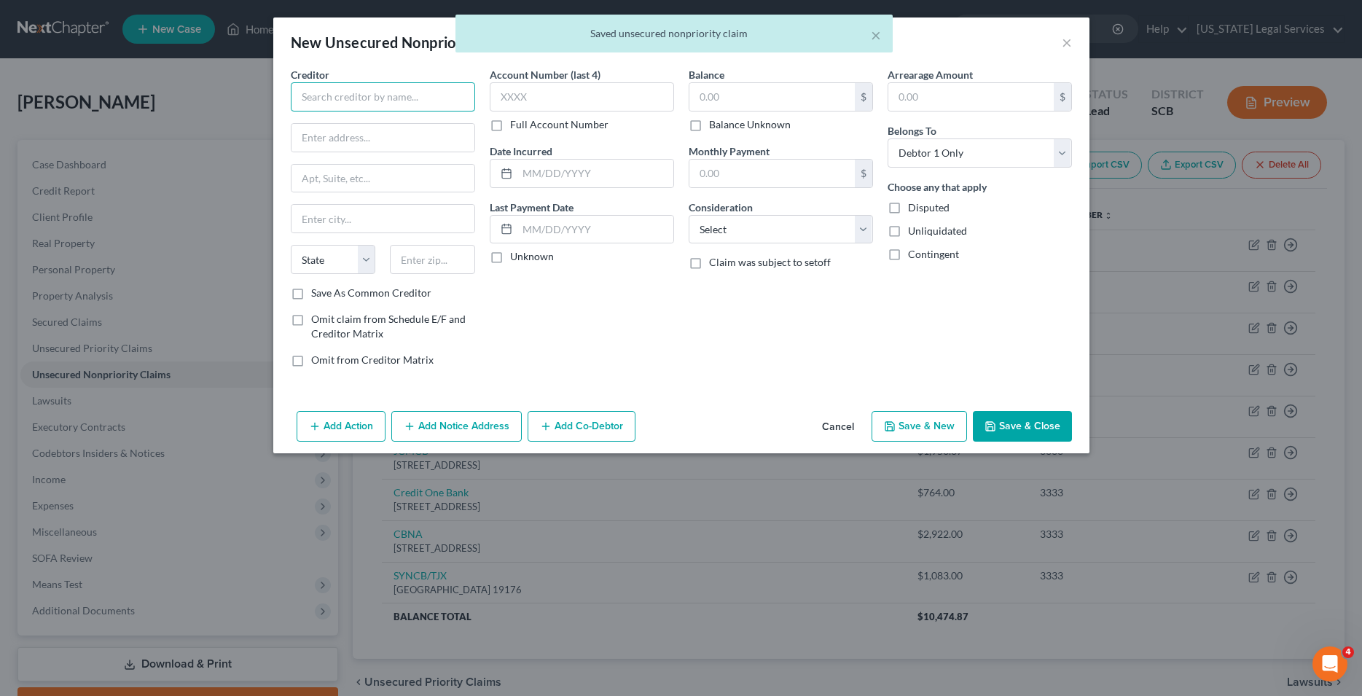
click at [338, 91] on input "text" at bounding box center [383, 96] width 184 height 29
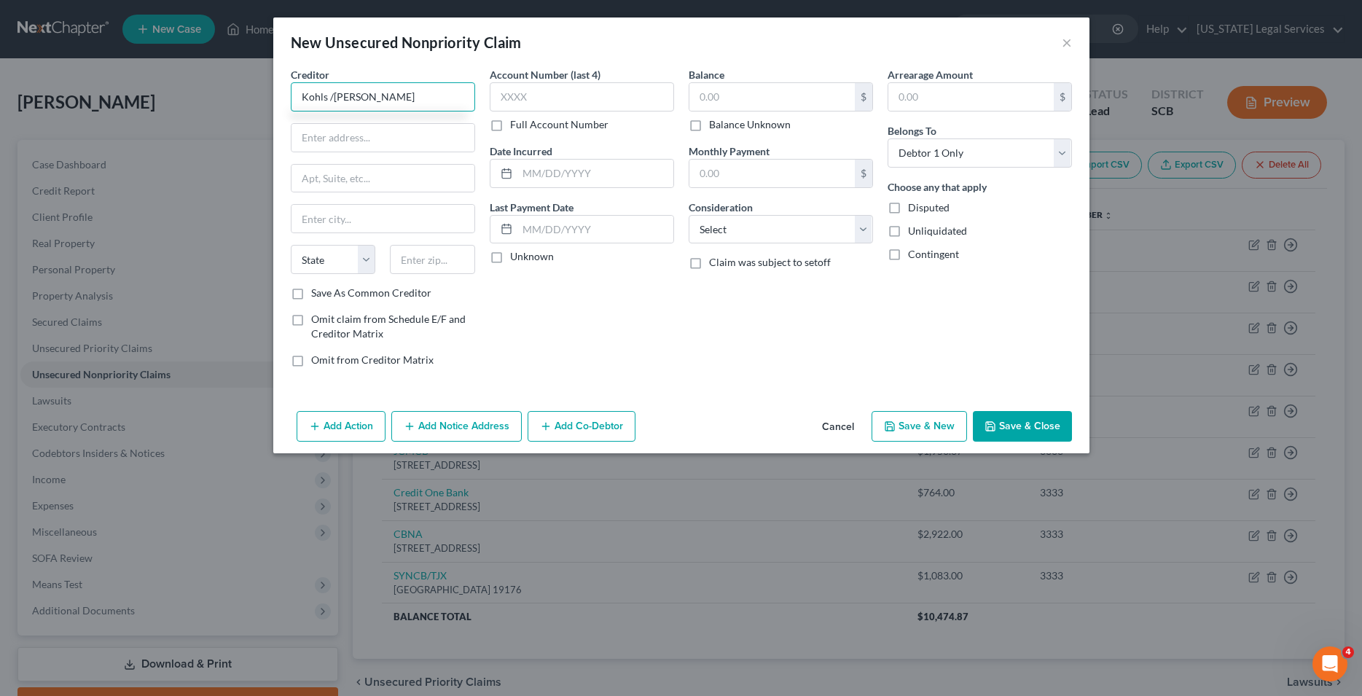
type input "Kohls /[PERSON_NAME]"
type input "PO box 3115"
type input "[GEOGRAPHIC_DATA]"
select select "52"
type input "53201"
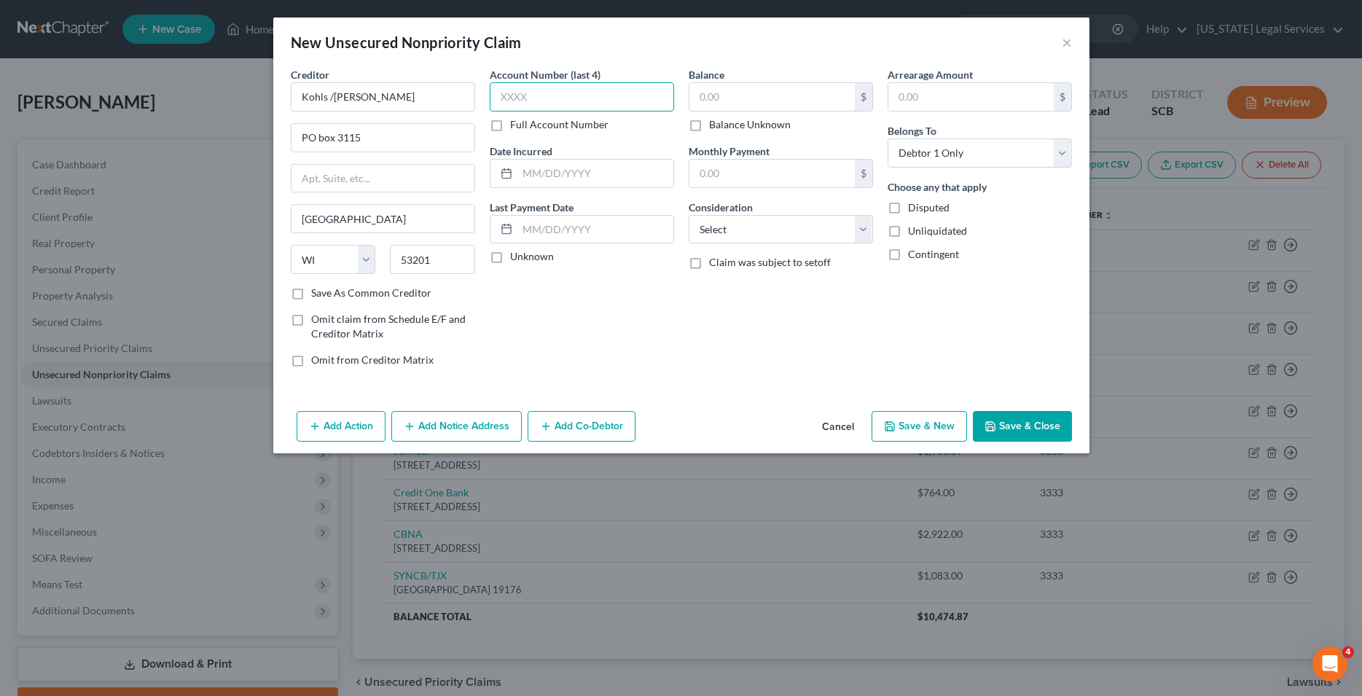
click at [525, 103] on input "text" at bounding box center [582, 96] width 184 height 29
type input "3333"
click at [757, 90] on input "text" at bounding box center [771, 97] width 165 height 28
type input "637.00"
click at [911, 430] on button "Save & New" at bounding box center [918, 426] width 95 height 31
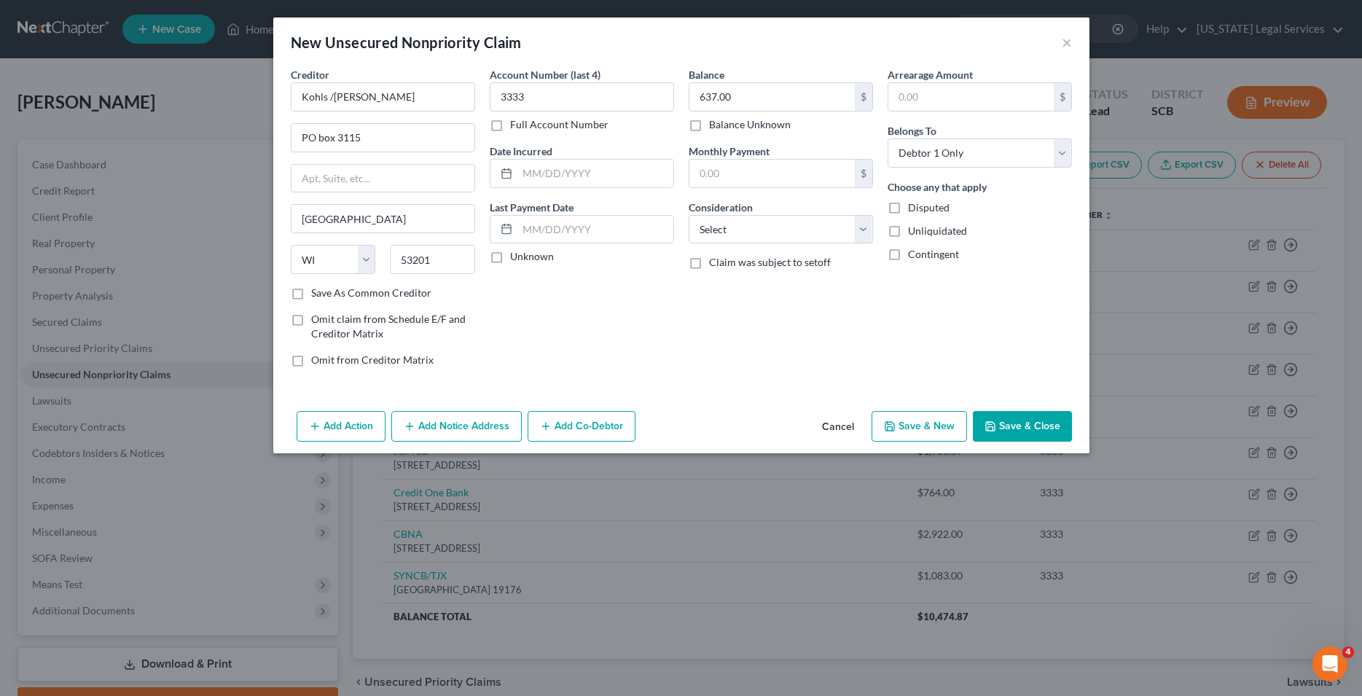
select select "0"
type input "0.00"
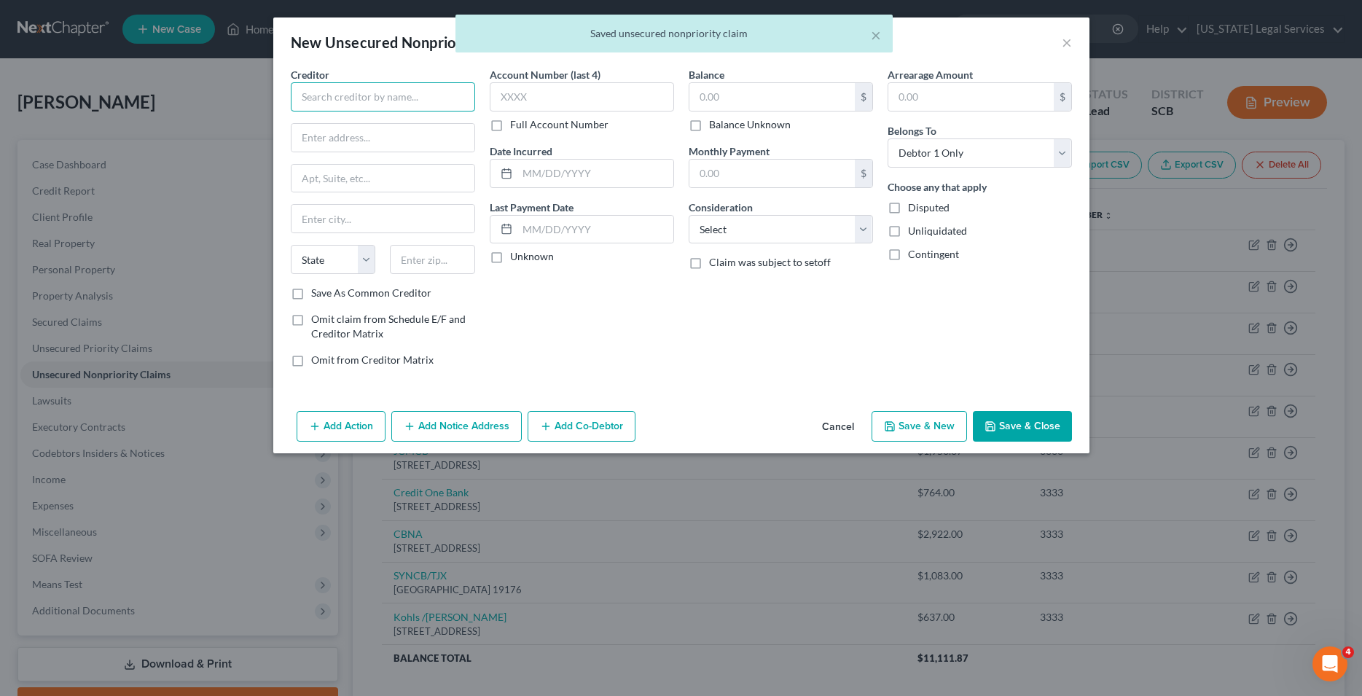
click at [400, 96] on input "text" at bounding box center [383, 96] width 184 height 29
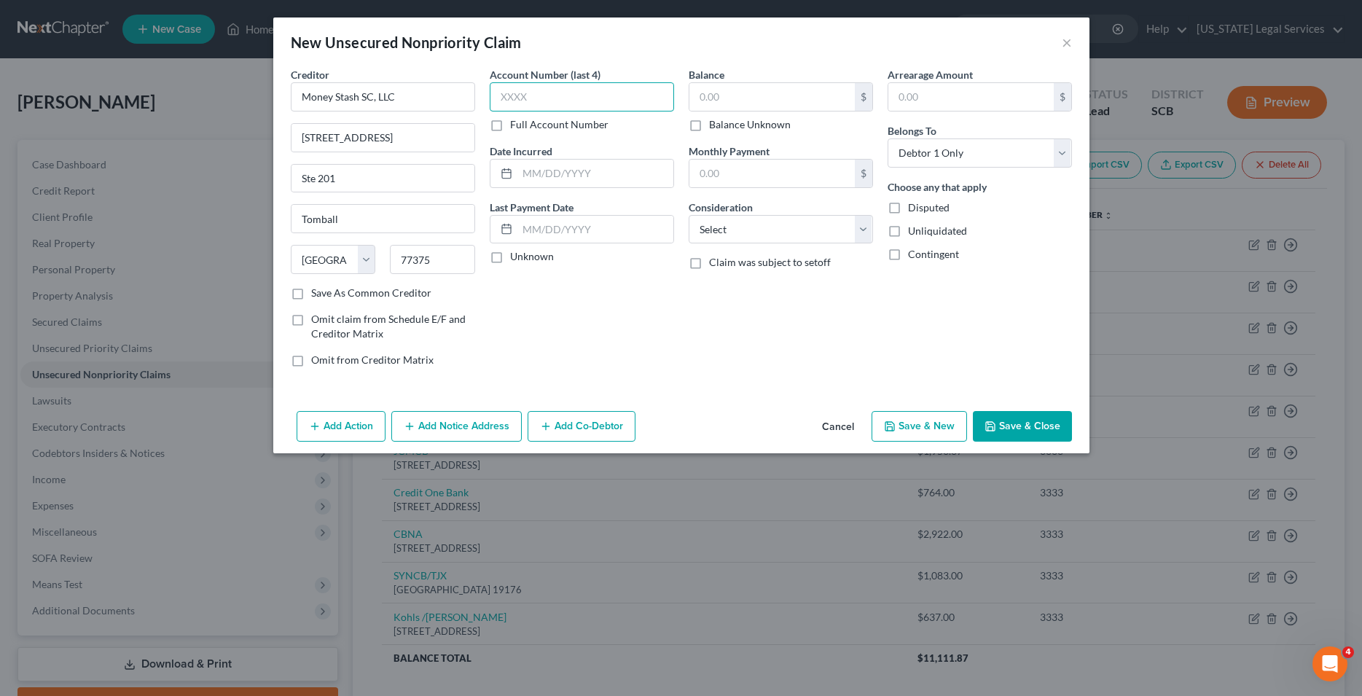
click at [587, 107] on input "text" at bounding box center [582, 96] width 184 height 29
click at [736, 92] on input "text" at bounding box center [771, 97] width 165 height 28
click at [689, 215] on select "Select Cable / Satellite Services Collection Agency Credit Card Debt Debt Couns…" at bounding box center [781, 229] width 184 height 29
click option "Monies Loaned / Advanced" at bounding box center [0, 0] width 0 height 0
click at [934, 431] on button "Save & New" at bounding box center [918, 426] width 95 height 31
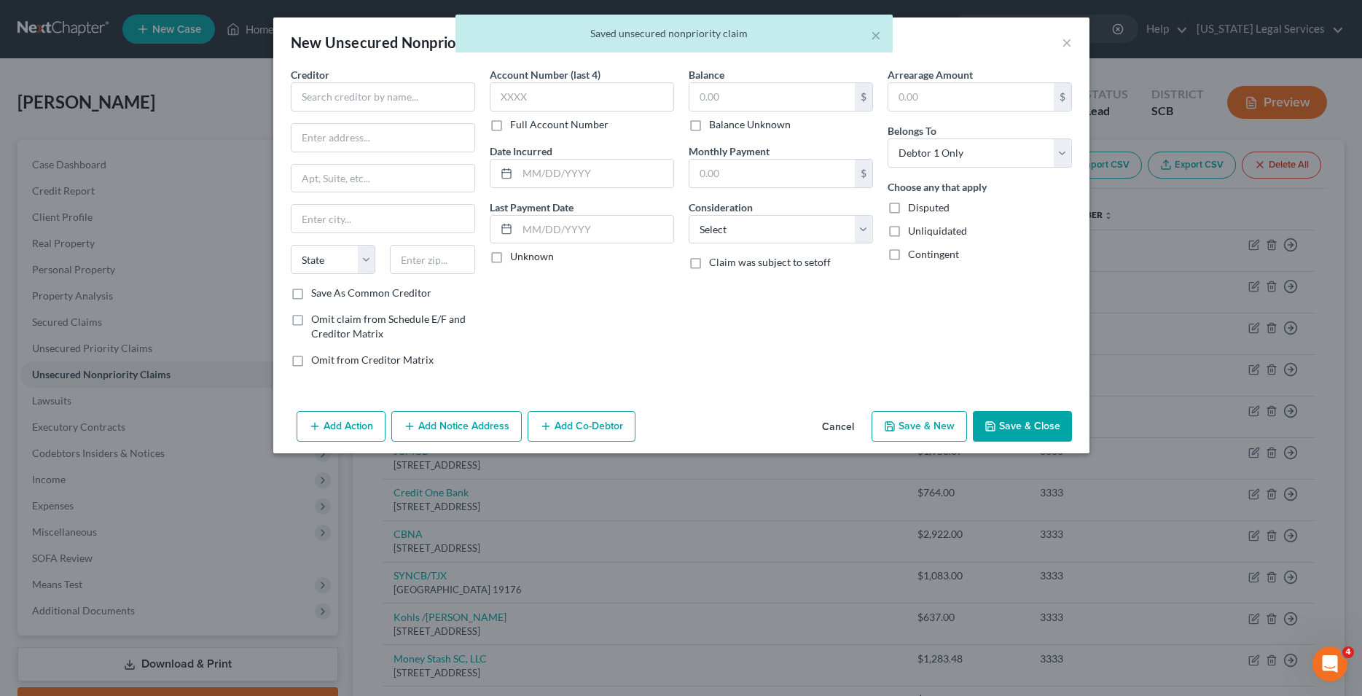
click at [590, 337] on div "Account Number (last 4) Full Account Number Date Incurred Last Payment Date Unk…" at bounding box center [581, 223] width 199 height 312
click at [393, 101] on input "text" at bounding box center [383, 96] width 184 height 29
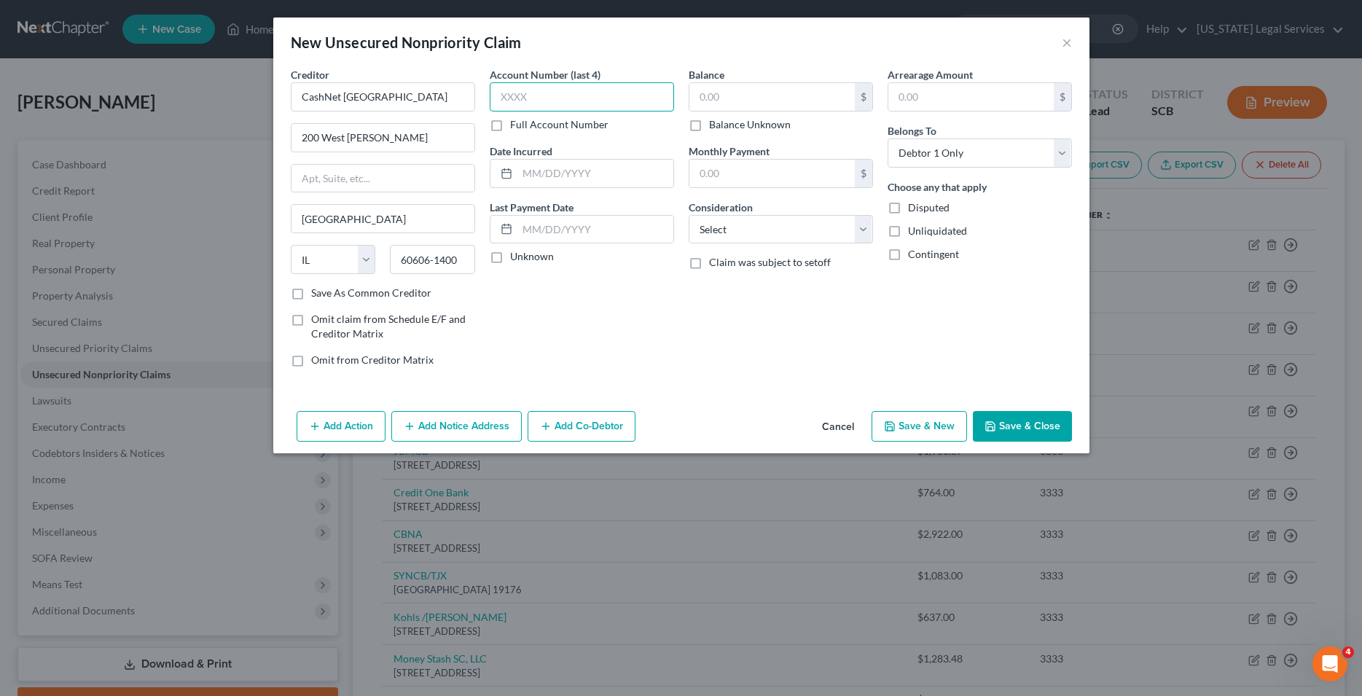
click at [573, 96] on input "text" at bounding box center [582, 96] width 184 height 29
click at [734, 94] on input "text" at bounding box center [771, 97] width 165 height 28
click at [689, 215] on select "Select Cable / Satellite Services Collection Agency Credit Card Debt Debt Couns…" at bounding box center [781, 229] width 184 height 29
click option "Monies Loaned / Advanced" at bounding box center [0, 0] width 0 height 0
click at [944, 427] on button "Save & New" at bounding box center [918, 426] width 95 height 31
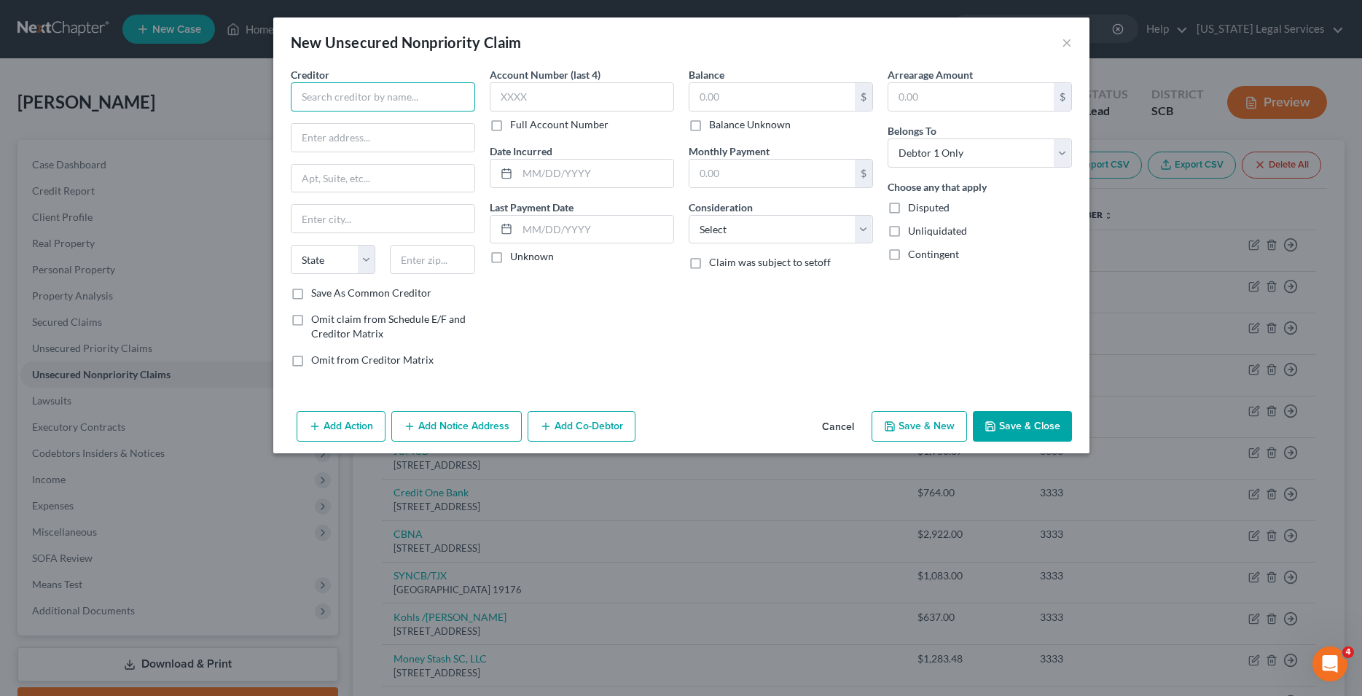
click at [334, 104] on input "text" at bounding box center [383, 96] width 184 height 29
click at [321, 141] on input "PO box 720" at bounding box center [382, 138] width 183 height 28
click at [332, 219] on input "text" at bounding box center [382, 219] width 183 height 28
click at [592, 94] on input "text" at bounding box center [582, 96] width 184 height 29
click at [738, 100] on input "text" at bounding box center [771, 97] width 165 height 28
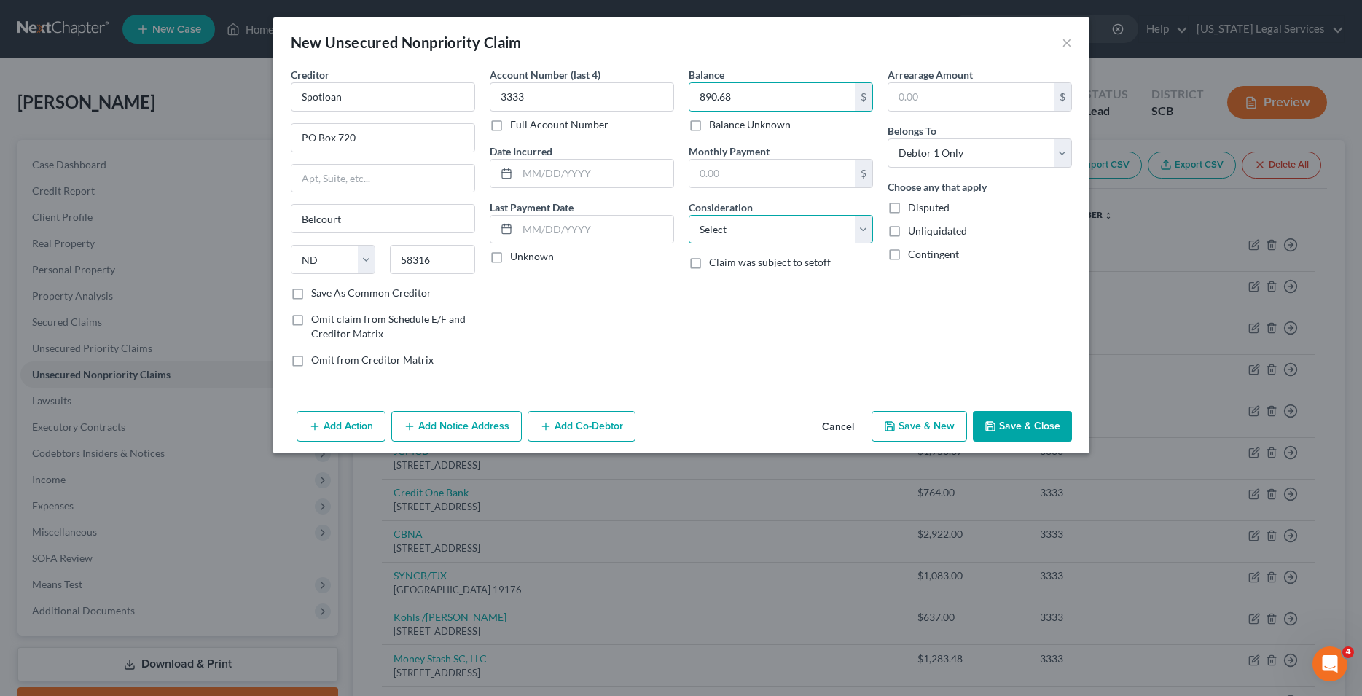
click at [689, 215] on select "Select Cable / Satellite Services Collection Agency Credit Card Debt Debt Couns…" at bounding box center [781, 229] width 184 height 29
click option "Monies Loaned / Advanced" at bounding box center [0, 0] width 0 height 0
click at [930, 432] on button "Save & New" at bounding box center [918, 426] width 95 height 31
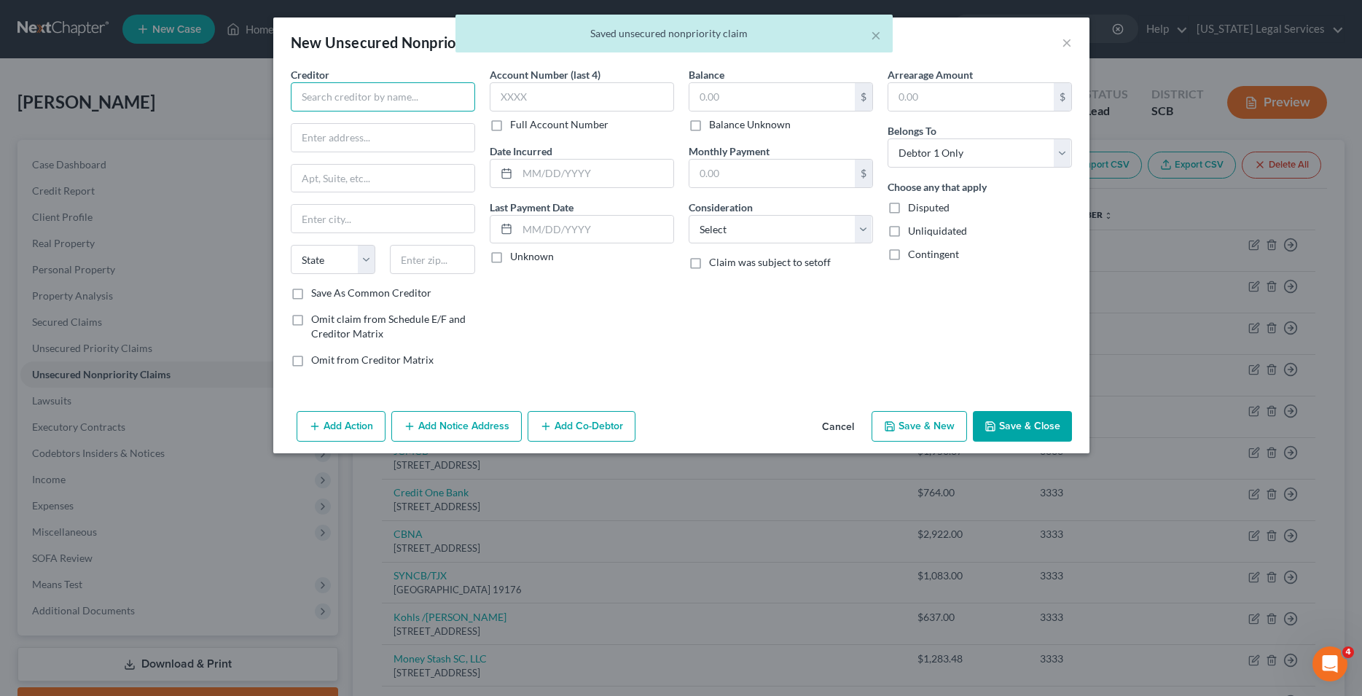
click at [395, 93] on input "text" at bounding box center [383, 96] width 184 height 29
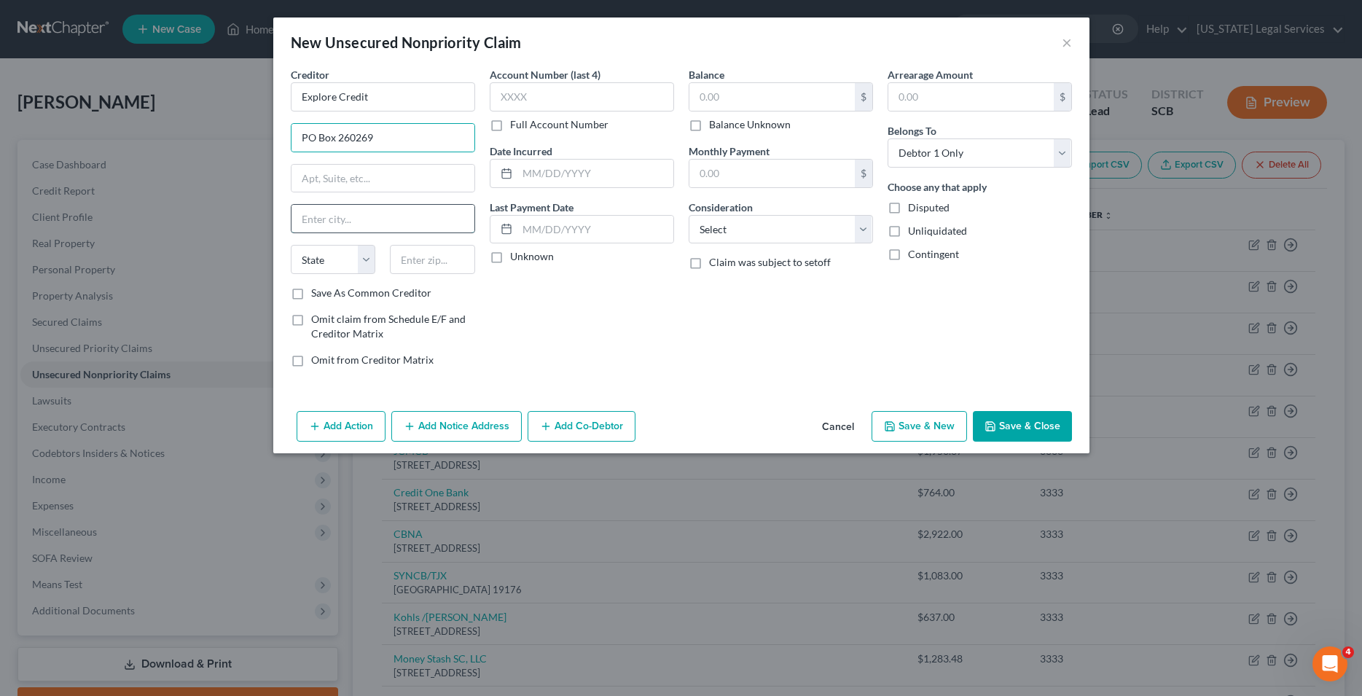
click at [329, 219] on input "text" at bounding box center [382, 219] width 183 height 28
click at [541, 110] on input "text" at bounding box center [582, 96] width 184 height 29
click at [709, 95] on input "text" at bounding box center [771, 97] width 165 height 28
drag, startPoint x: 898, startPoint y: 436, endPoint x: 652, endPoint y: 275, distance: 293.8
click at [898, 435] on button "Save & New" at bounding box center [918, 426] width 95 height 31
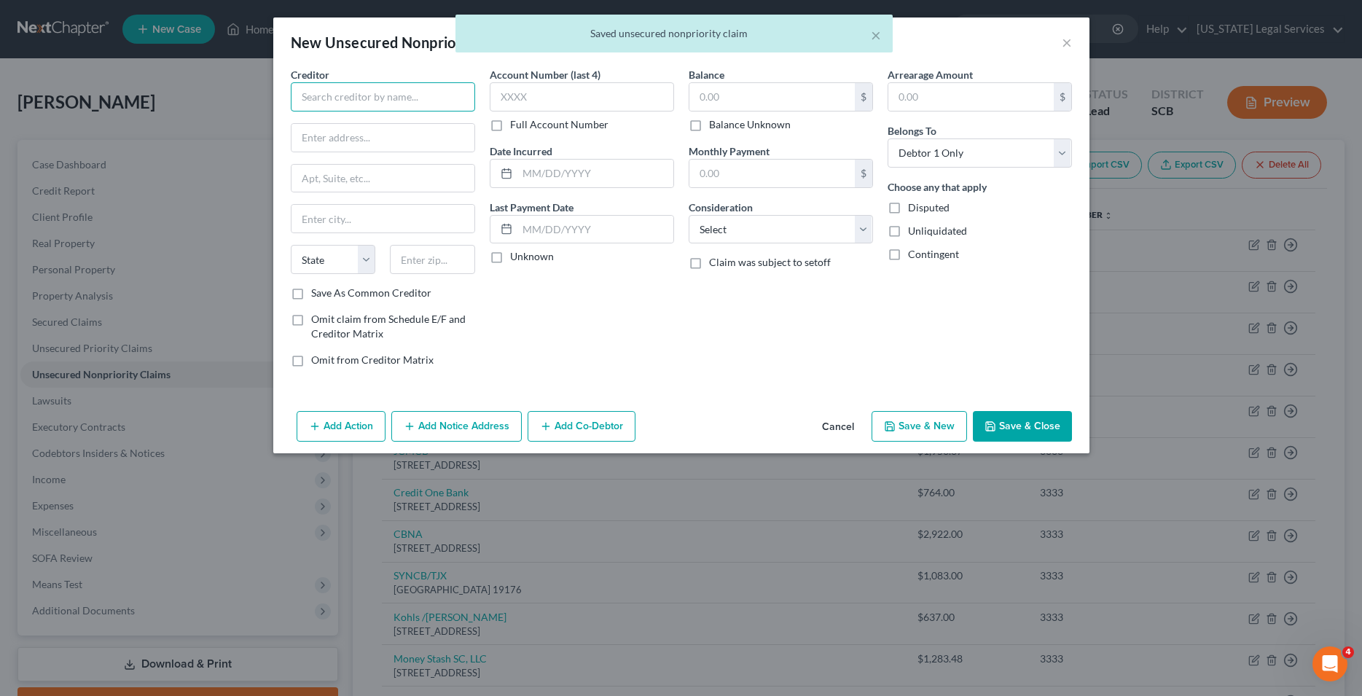
click at [359, 94] on input "text" at bounding box center [383, 96] width 184 height 29
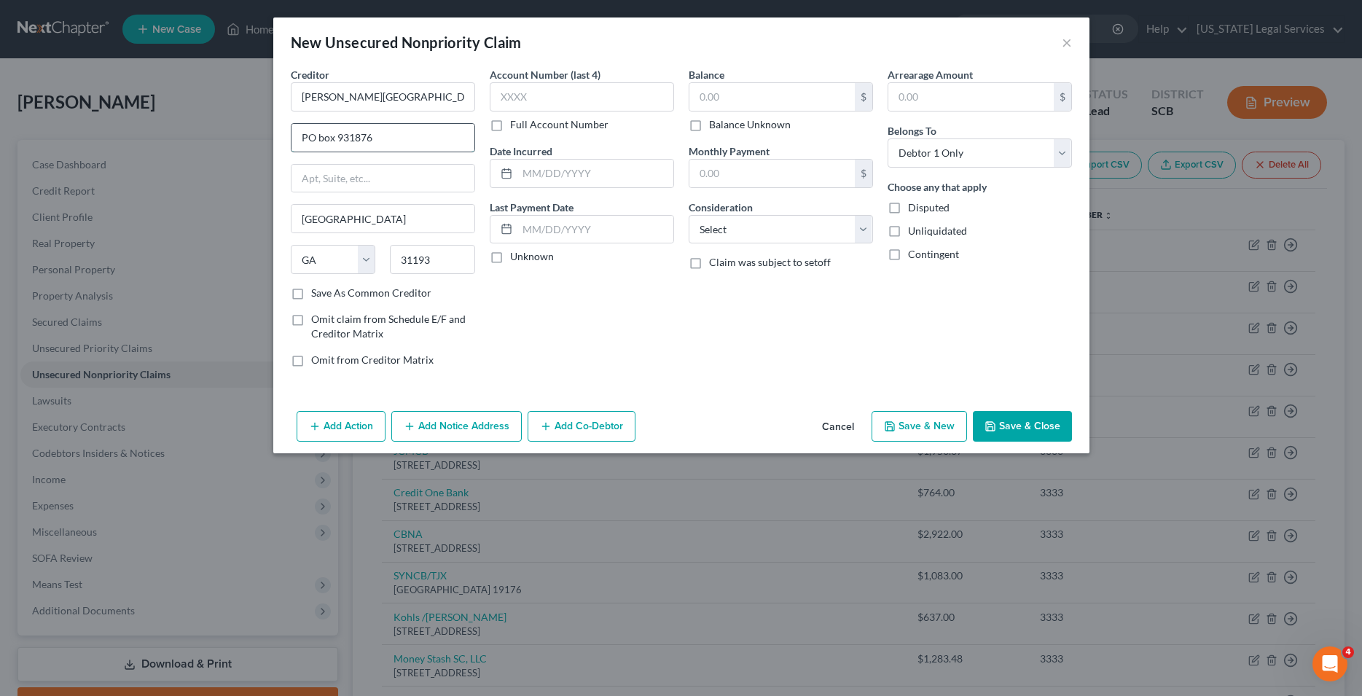
click at [326, 136] on input "PO box 931876" at bounding box center [382, 138] width 183 height 28
click at [514, 104] on input "text" at bounding box center [582, 96] width 184 height 29
click at [733, 98] on input "text" at bounding box center [771, 97] width 165 height 28
click at [689, 215] on select "Select Cable / Satellite Services Collection Agency Credit Card Debt Debt Couns…" at bounding box center [781, 229] width 184 height 29
click option "Medical Services" at bounding box center [0, 0] width 0 height 0
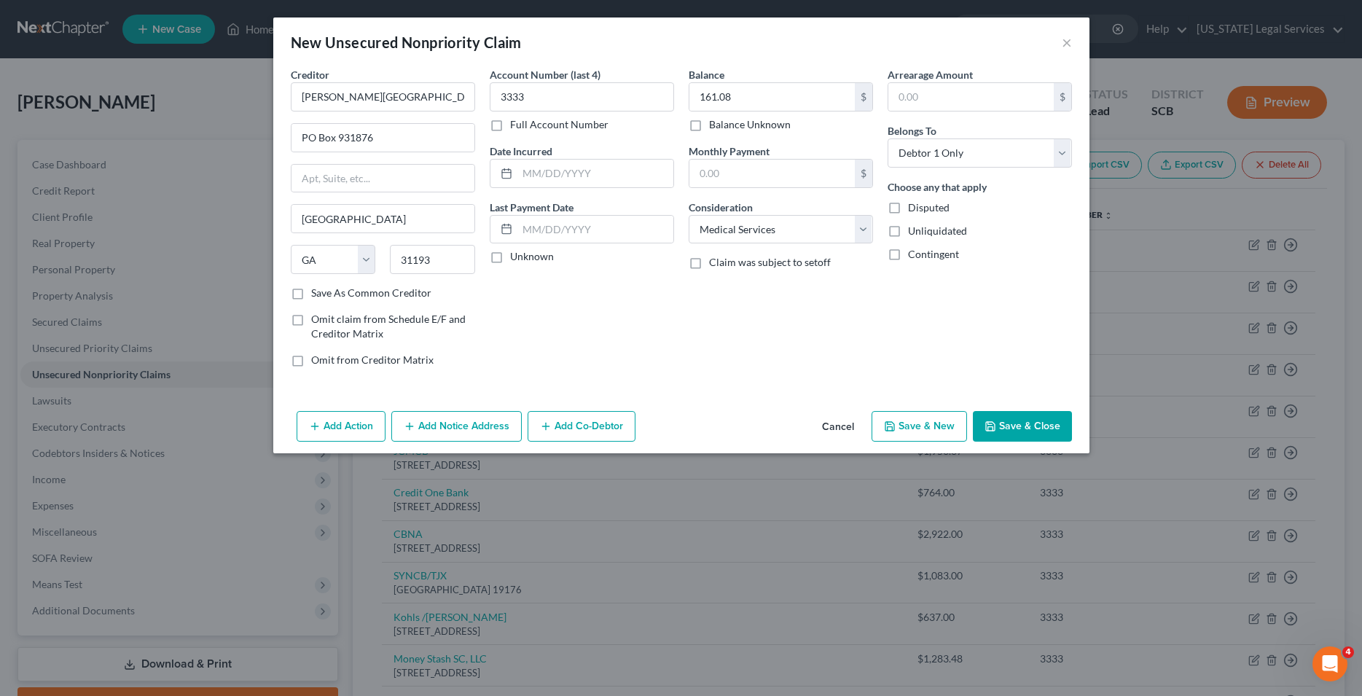
click at [899, 426] on button "Save & New" at bounding box center [918, 426] width 95 height 31
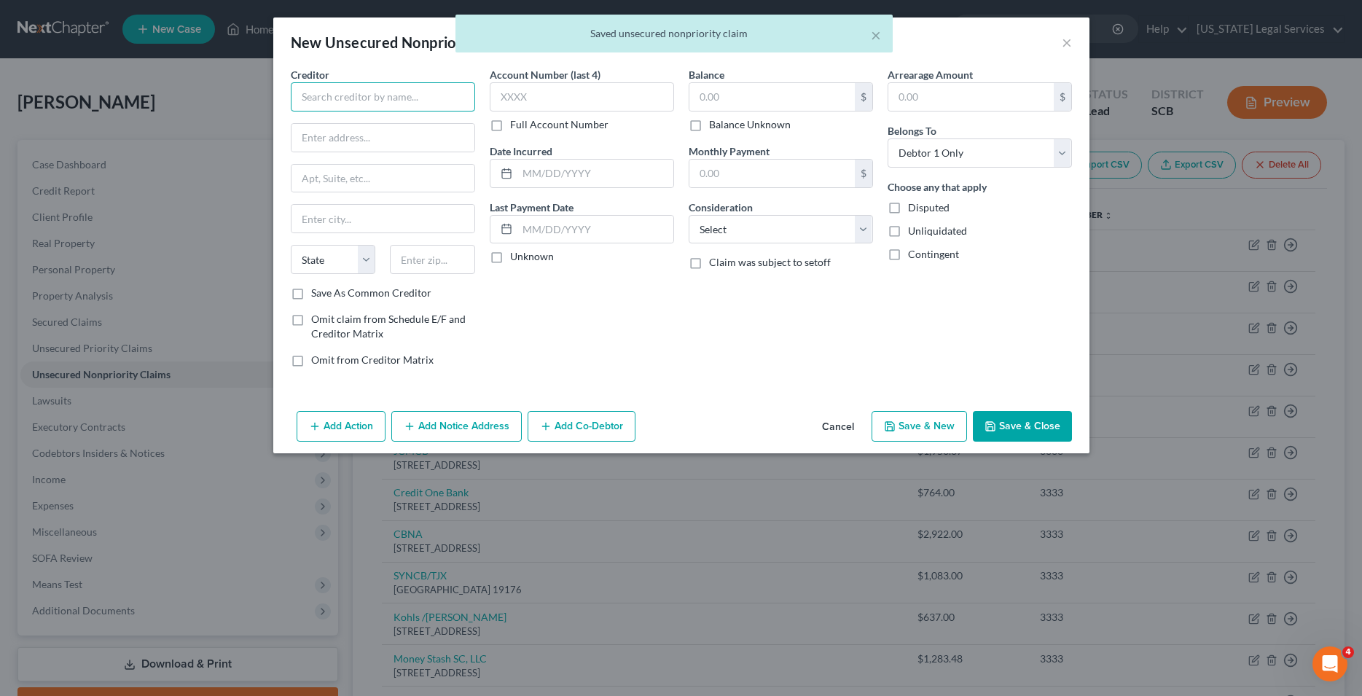
click at [366, 98] on input "text" at bounding box center [383, 96] width 184 height 29
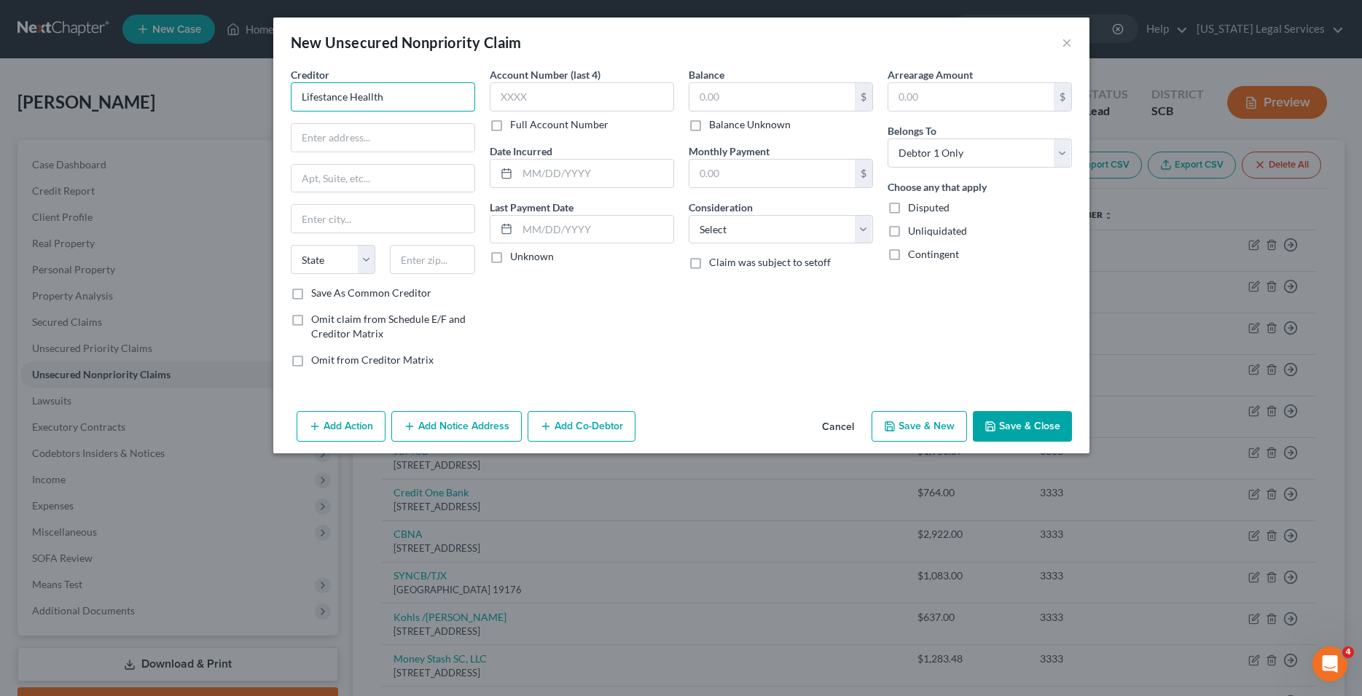
click at [375, 98] on input "Lifestance Heallth" at bounding box center [383, 96] width 184 height 29
click at [348, 138] on input "text" at bounding box center [382, 138] width 183 height 28
click at [310, 219] on input "text" at bounding box center [382, 219] width 183 height 28
click at [789, 111] on div "$" at bounding box center [781, 96] width 184 height 29
click at [789, 101] on input "text" at bounding box center [771, 97] width 165 height 28
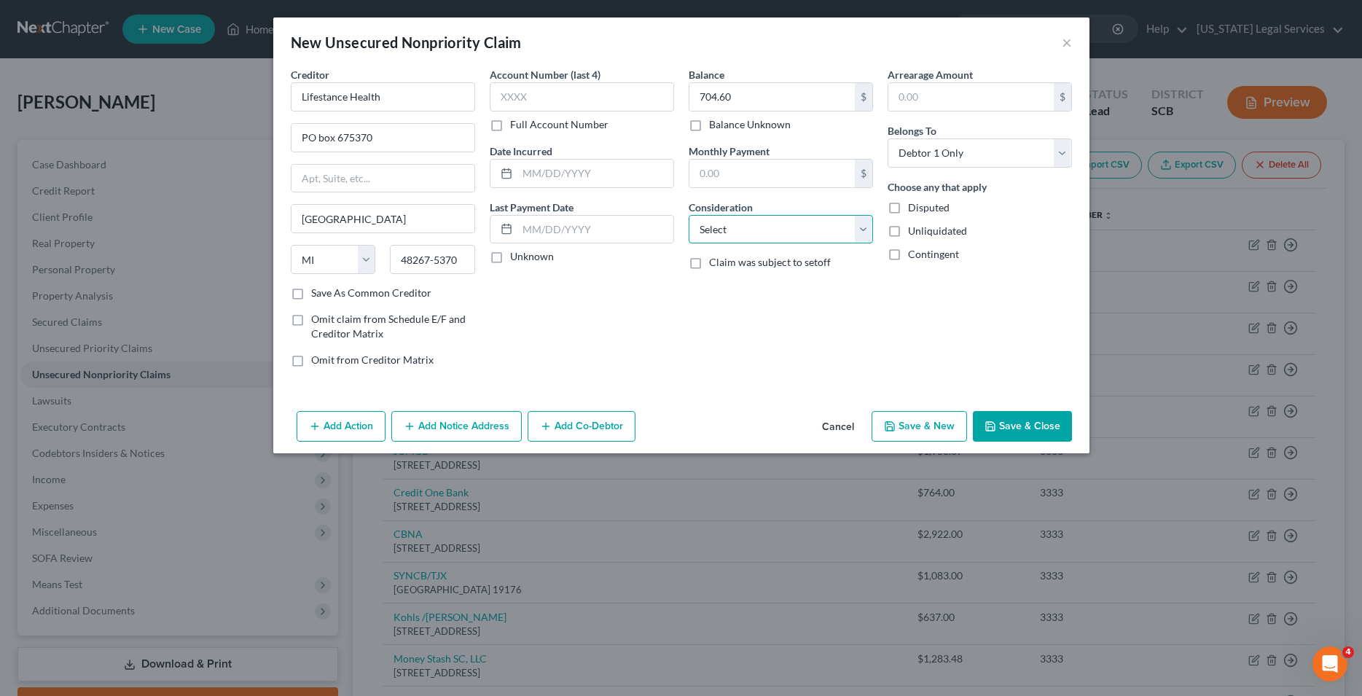
click at [689, 215] on select "Select Cable / Satellite Services Collection Agency Credit Card Debt Debt Couns…" at bounding box center [781, 229] width 184 height 29
click option "Medical Services" at bounding box center [0, 0] width 0 height 0
click at [324, 143] on input "PO box 675370" at bounding box center [382, 138] width 183 height 28
click at [503, 96] on input "text" at bounding box center [582, 96] width 184 height 29
click at [928, 431] on button "Save & New" at bounding box center [918, 426] width 95 height 31
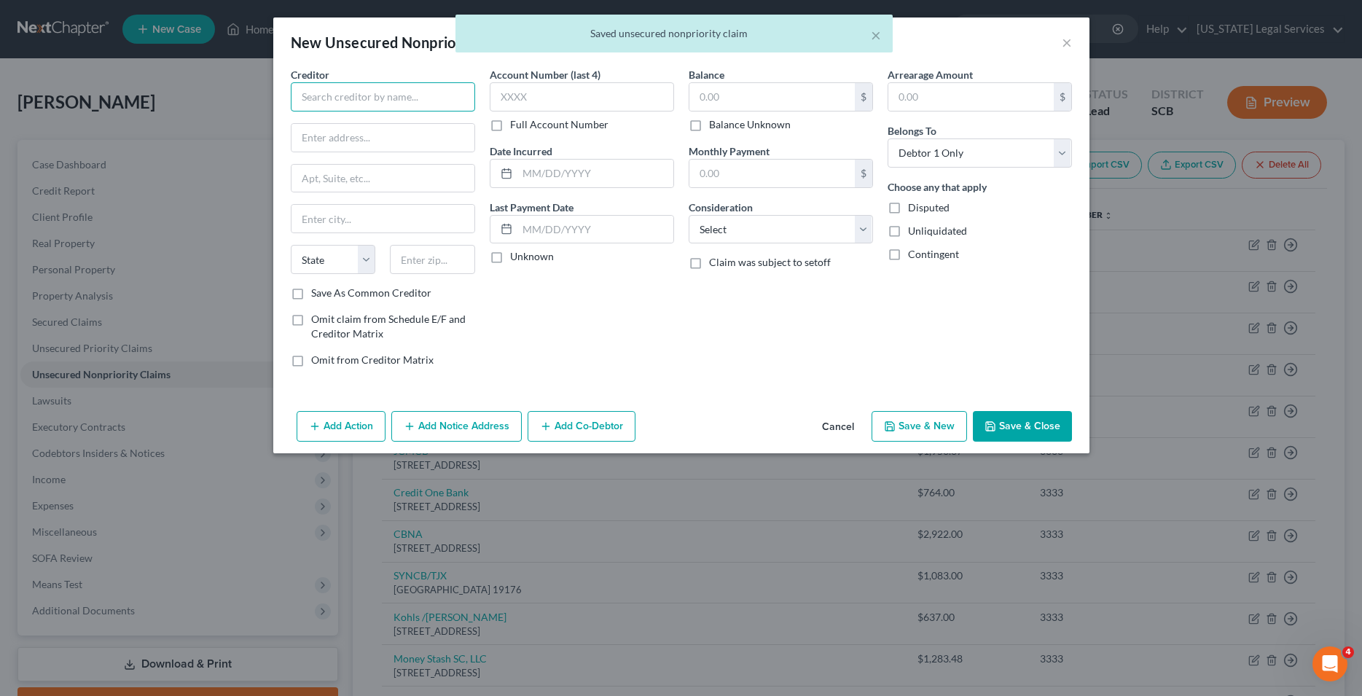
click at [339, 98] on input "text" at bounding box center [383, 96] width 184 height 29
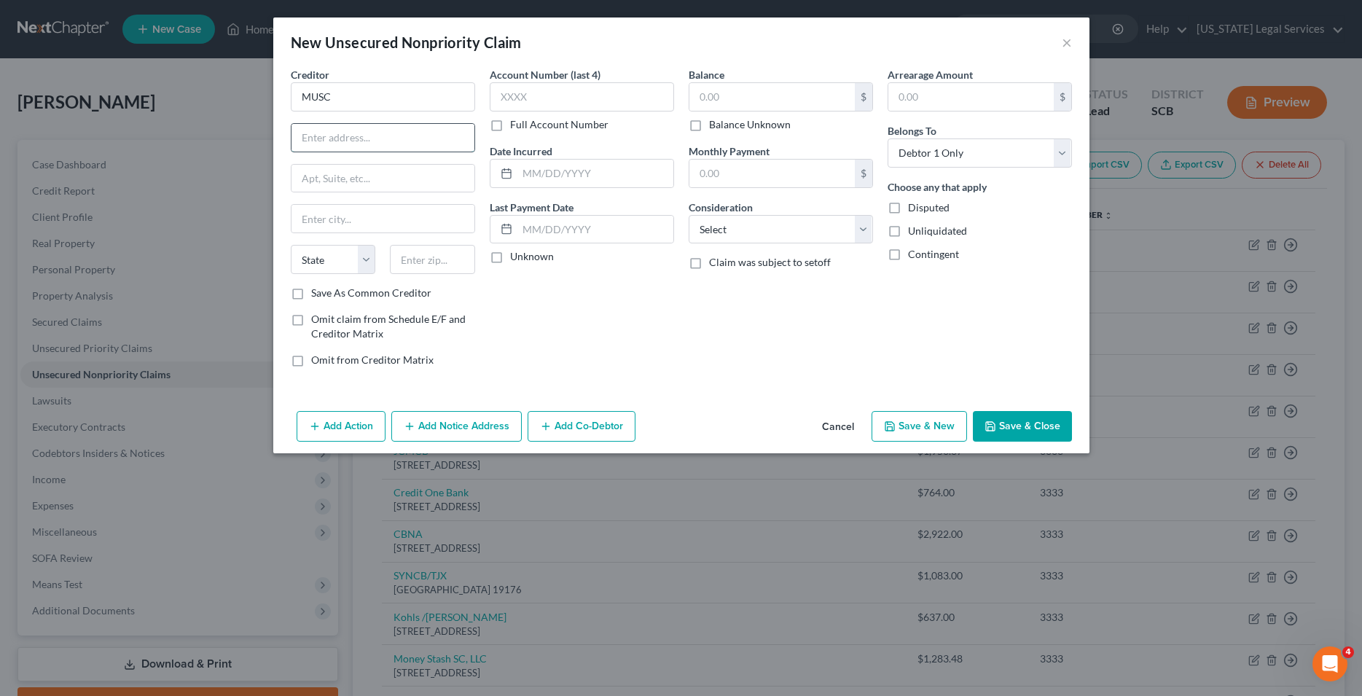
click at [339, 129] on input "text" at bounding box center [382, 138] width 183 height 28
click at [326, 220] on input "text" at bounding box center [382, 219] width 183 height 28
click at [538, 93] on input "text" at bounding box center [582, 96] width 184 height 29
click at [742, 103] on input "text" at bounding box center [771, 97] width 165 height 28
click at [689, 215] on select "Select Cable / Satellite Services Collection Agency Credit Card Debt Debt Couns…" at bounding box center [781, 229] width 184 height 29
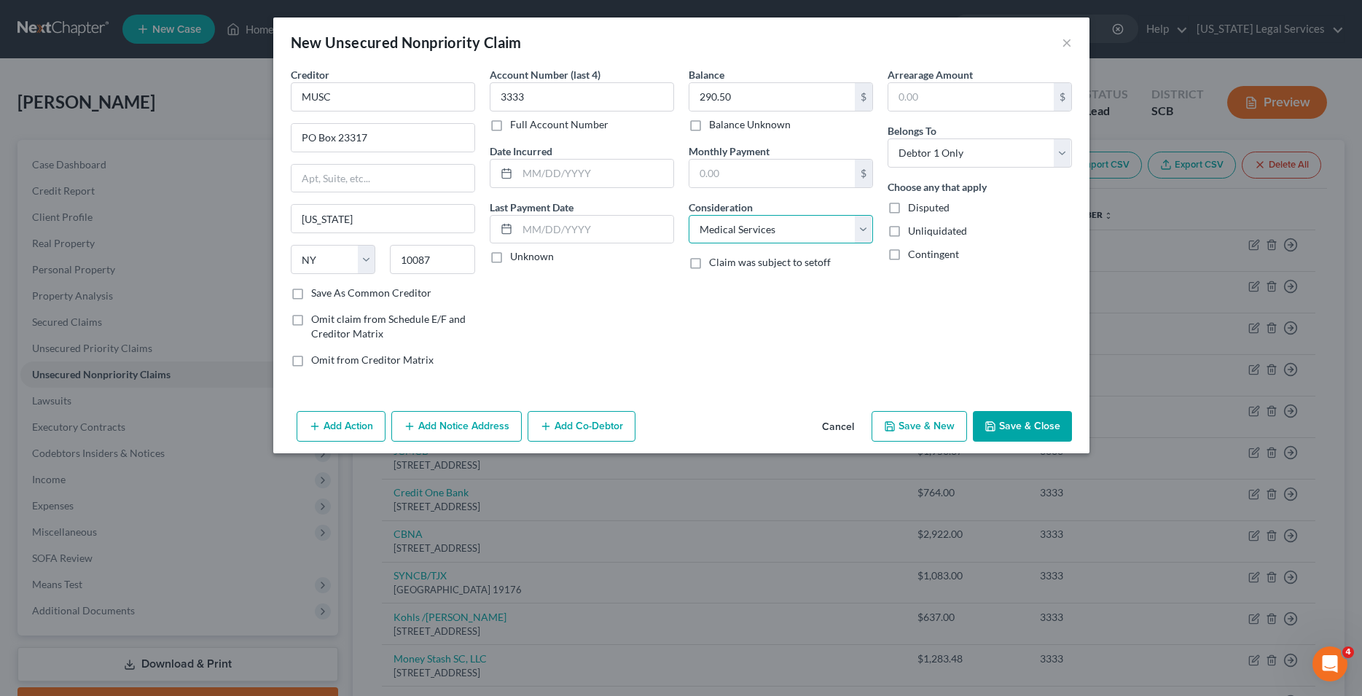
click option "Medical Services" at bounding box center [0, 0] width 0 height 0
click at [909, 427] on button "Save & New" at bounding box center [918, 426] width 95 height 31
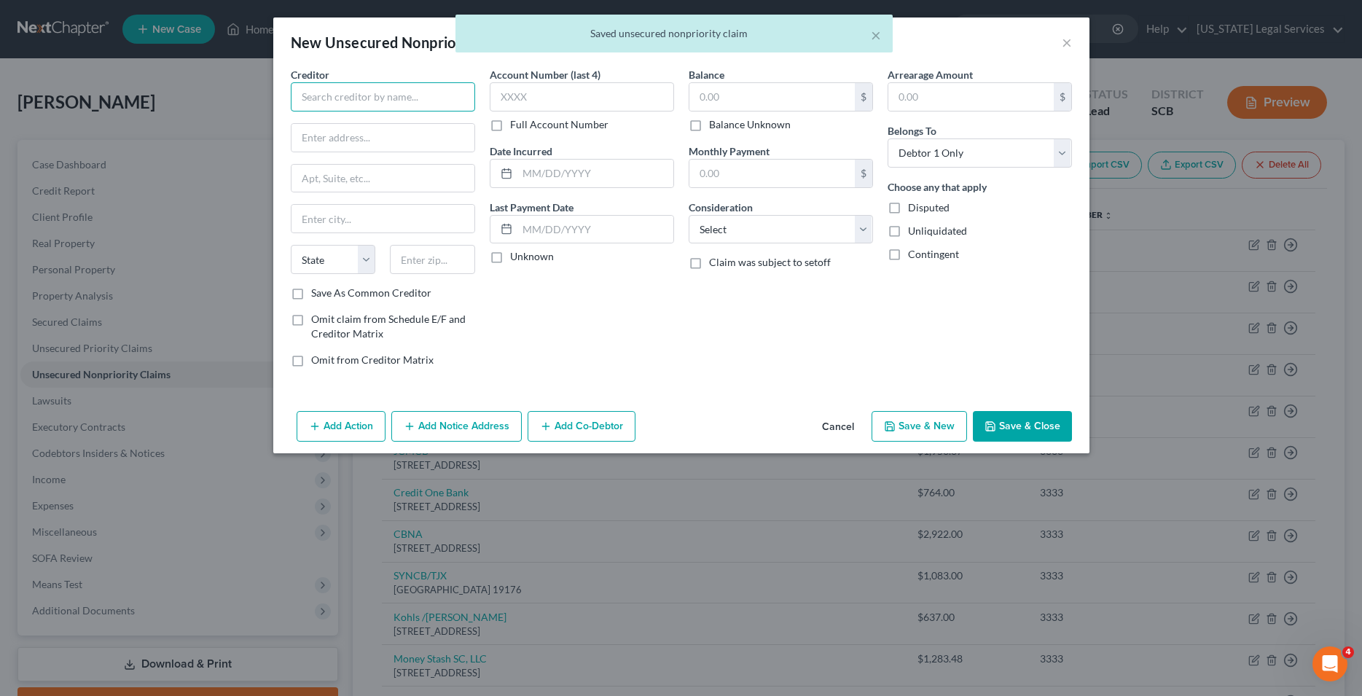
click at [424, 101] on input "text" at bounding box center [383, 96] width 184 height 29
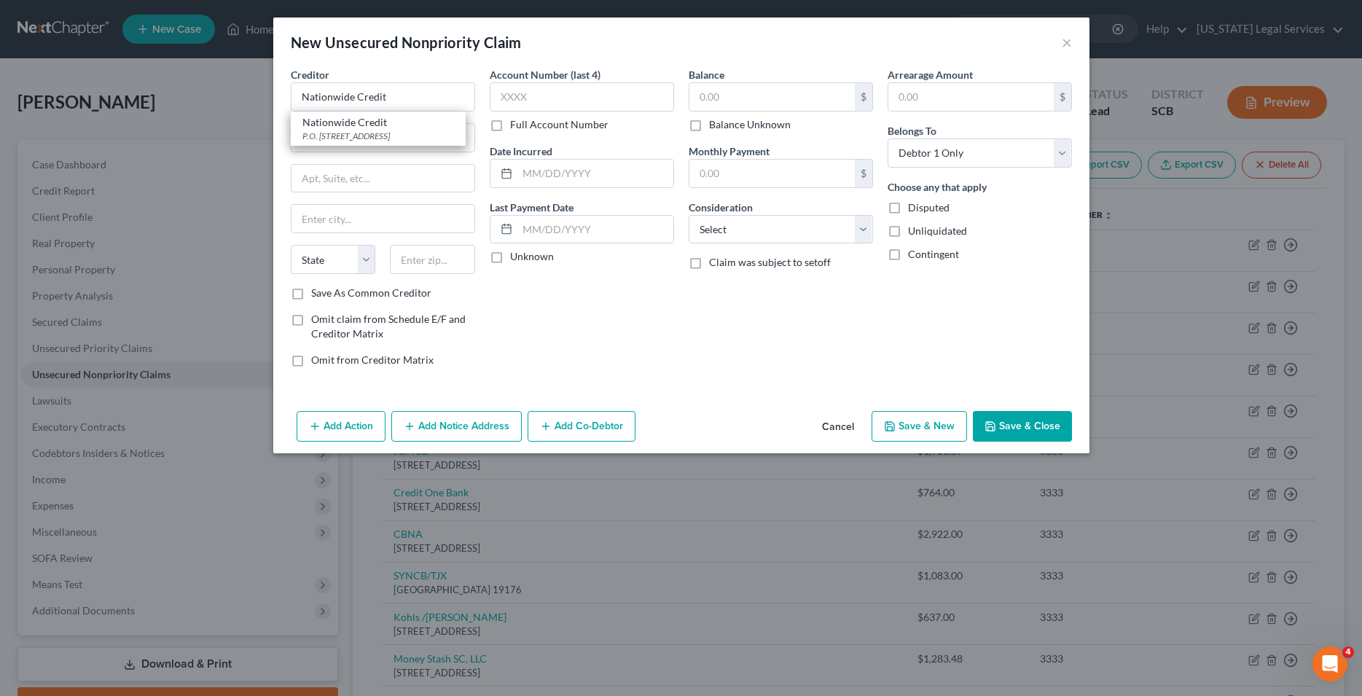
click at [610, 334] on div "Account Number (last 4) Full Account Number Date Incurred Last Payment Date Unk…" at bounding box center [581, 223] width 199 height 312
click at [576, 102] on input "text" at bounding box center [582, 96] width 184 height 29
click at [716, 98] on input "text" at bounding box center [771, 97] width 165 height 28
click at [689, 215] on select "Select Cable / Satellite Services Collection Agency Credit Card Debt Debt Couns…" at bounding box center [781, 229] width 184 height 29
click option "Medical Services" at bounding box center [0, 0] width 0 height 0
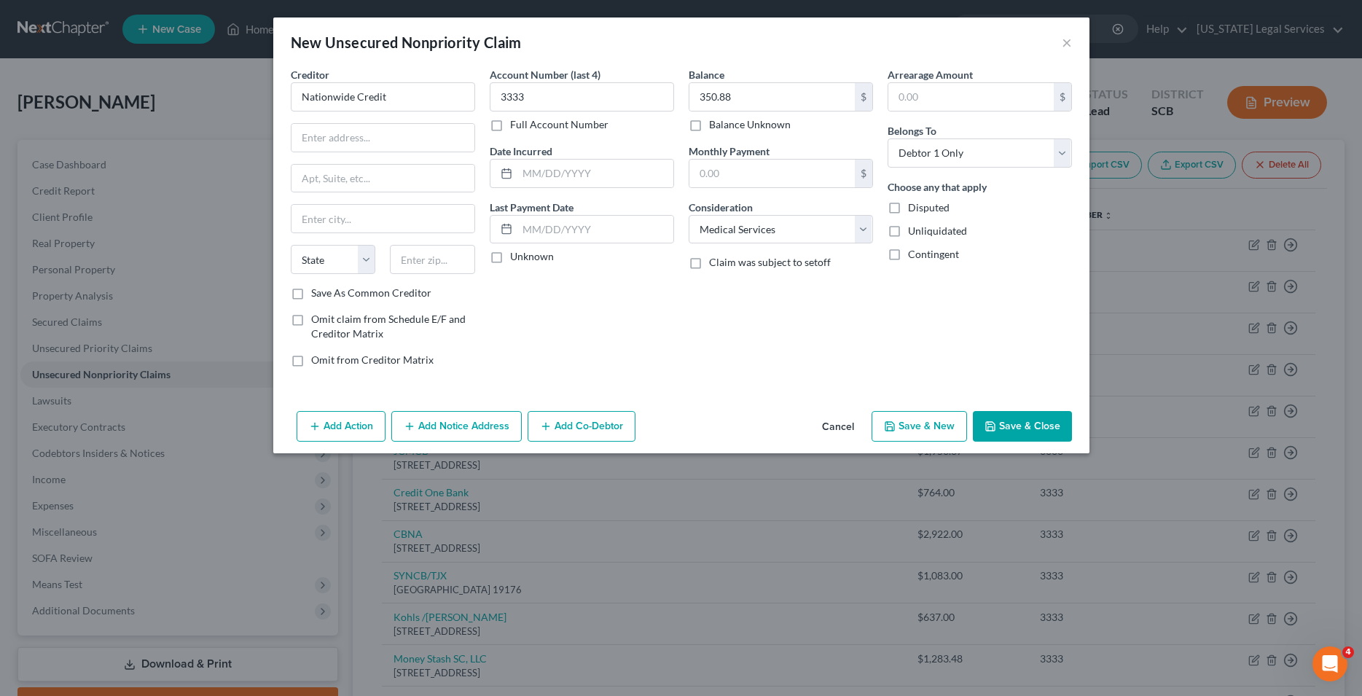
click at [937, 430] on button "Save & New" at bounding box center [918, 426] width 95 height 31
click at [396, 103] on input "text" at bounding box center [383, 96] width 184 height 29
click at [558, 103] on input "text" at bounding box center [582, 96] width 184 height 29
click at [748, 87] on input "text" at bounding box center [771, 97] width 165 height 28
click at [689, 215] on select "Select Cable / Satellite Services Collection Agency Credit Card Debt Debt Couns…" at bounding box center [781, 229] width 184 height 29
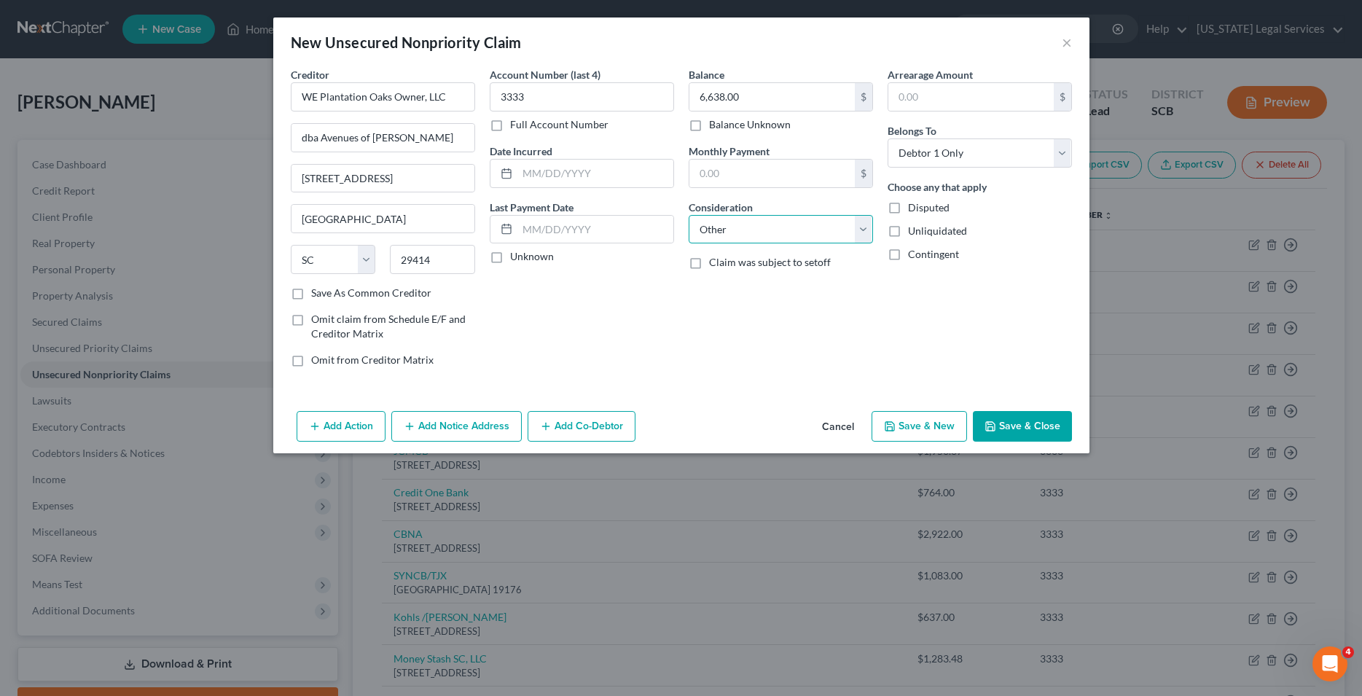
click option "Other" at bounding box center [0, 0] width 0 height 0
click at [790, 283] on input "text" at bounding box center [780, 285] width 183 height 28
click at [689, 215] on select "Select Cable / Satellite Services Collection Agency Credit Card Debt Debt Couns…" at bounding box center [781, 229] width 184 height 29
click option "Other" at bounding box center [0, 0] width 0 height 0
click at [742, 287] on input "text" at bounding box center [780, 285] width 183 height 28
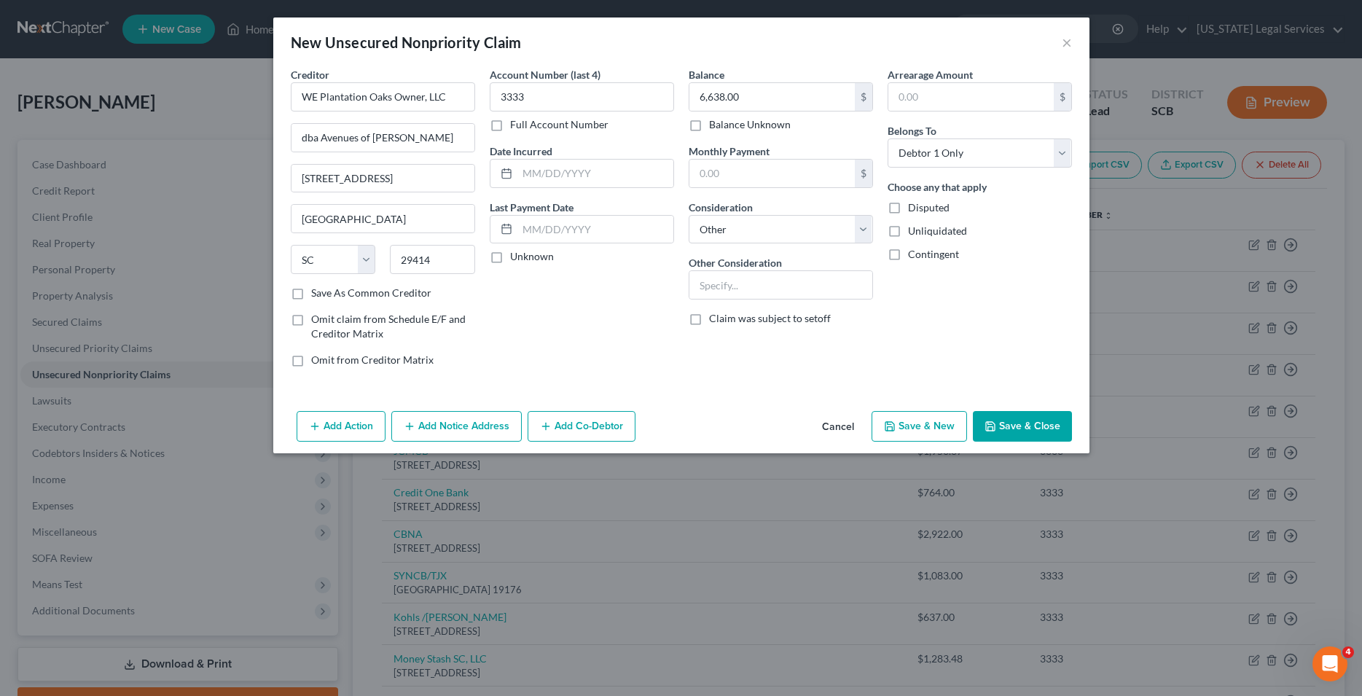
click at [1008, 429] on button "Save & Close" at bounding box center [1022, 426] width 99 height 31
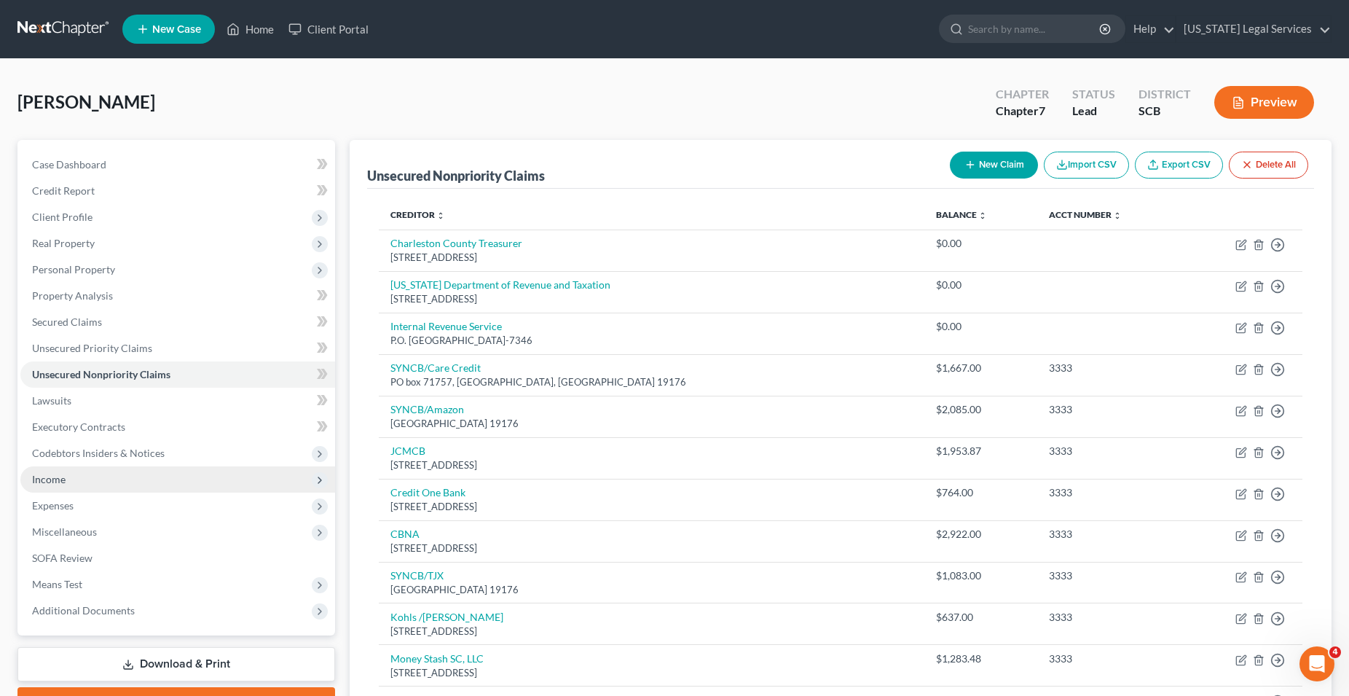
click at [60, 478] on span "Income" at bounding box center [49, 479] width 34 height 12
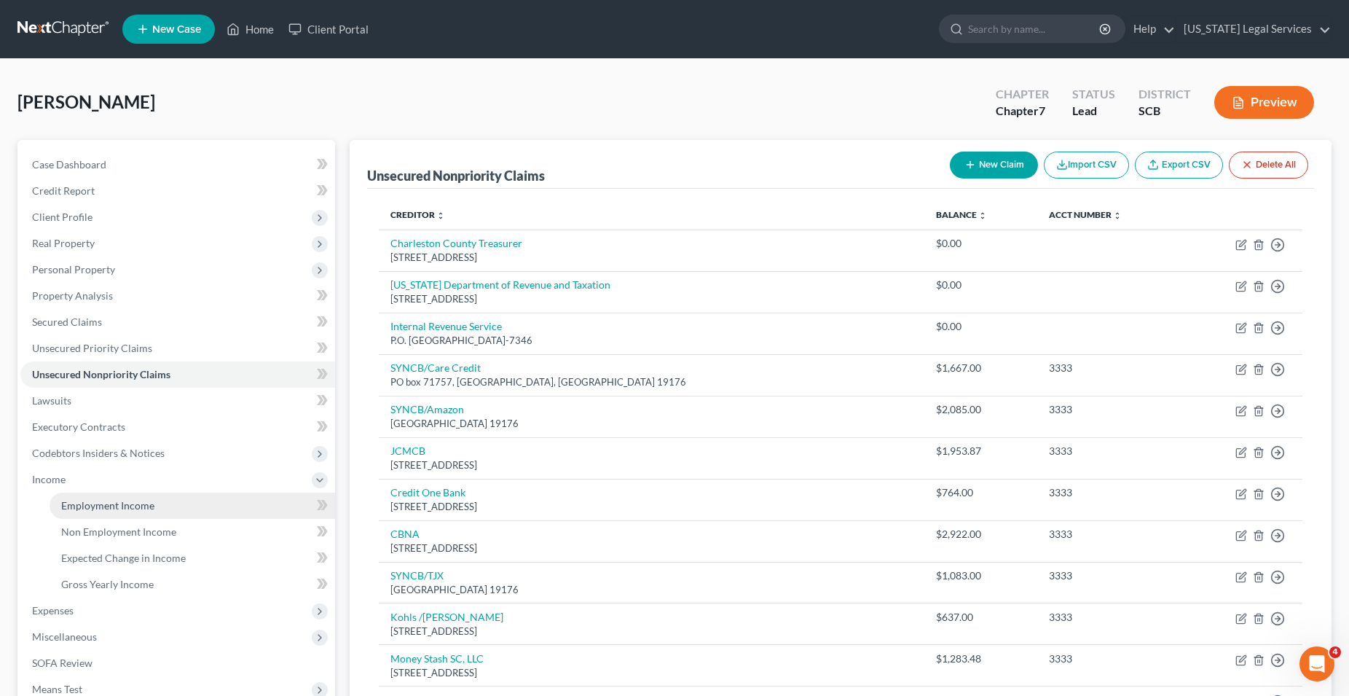
click at [90, 511] on span "Employment Income" at bounding box center [107, 505] width 93 height 12
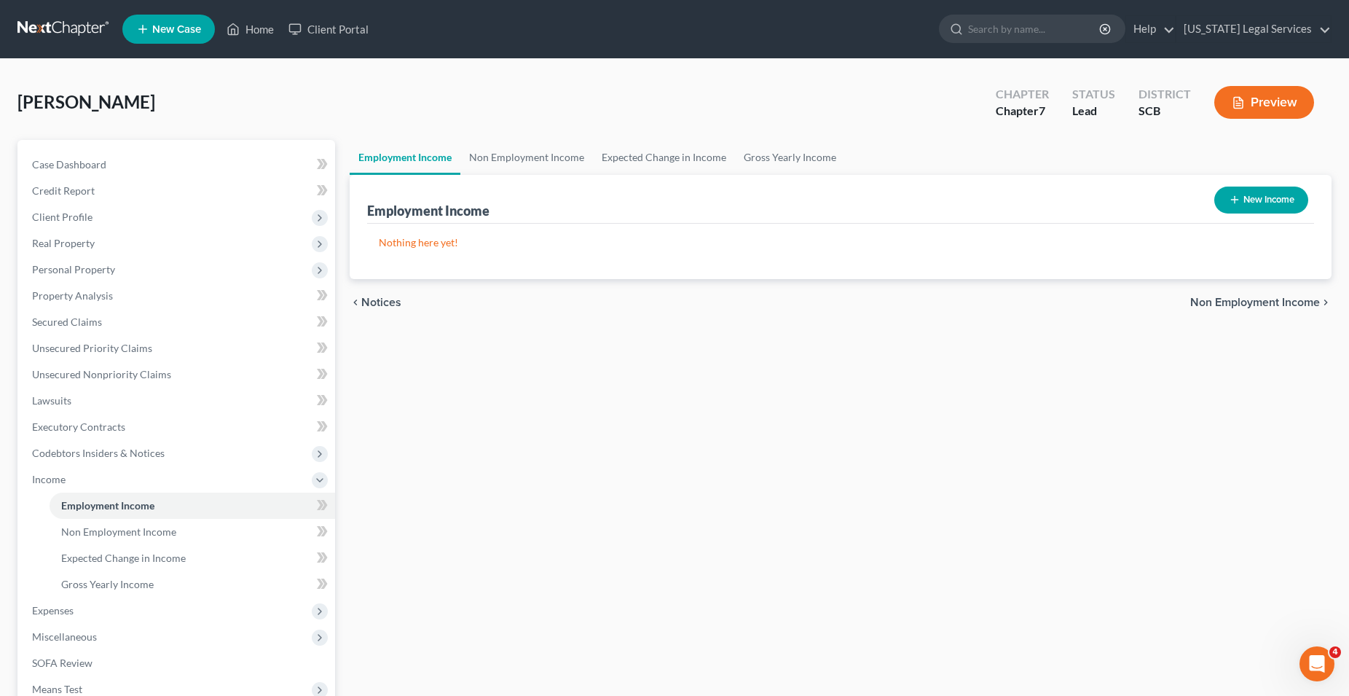
click at [1266, 203] on button "New Income" at bounding box center [1262, 200] width 94 height 27
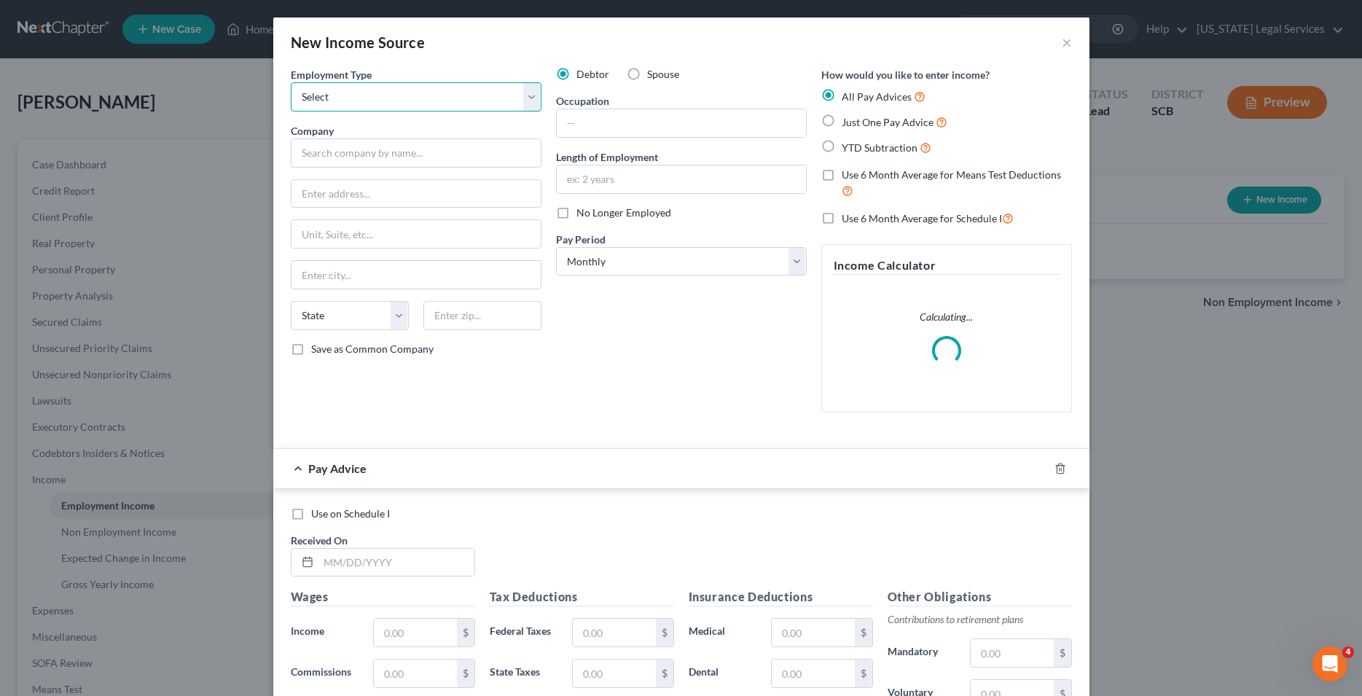
click at [291, 82] on select "Select Full or [DEMOGRAPHIC_DATA] Employment Self Employment" at bounding box center [416, 96] width 251 height 29
click option "Full or [DEMOGRAPHIC_DATA] Employment" at bounding box center [0, 0] width 0 height 0
click at [358, 154] on input "text" at bounding box center [416, 152] width 251 height 29
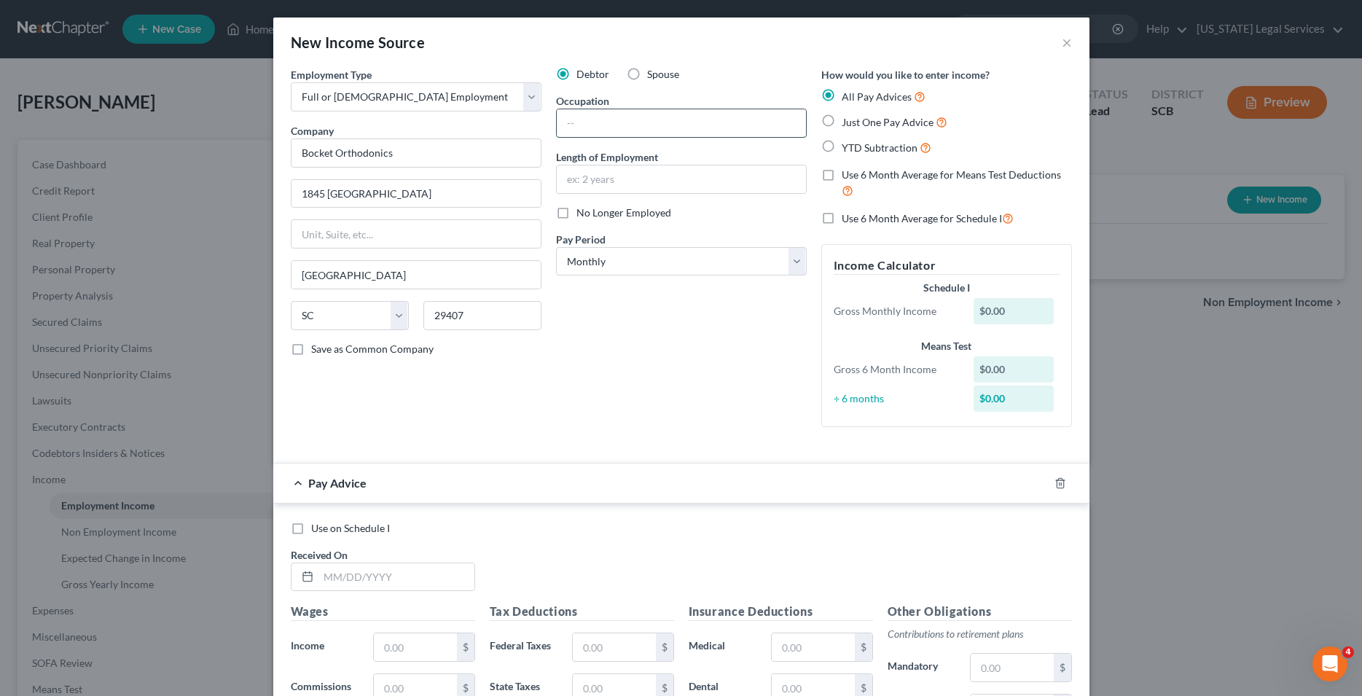
click at [636, 123] on input "text" at bounding box center [681, 123] width 249 height 28
click at [556, 247] on select "Select Monthly Twice Monthly Every Other Week Weekly" at bounding box center [681, 261] width 251 height 29
click at [643, 182] on input "text" at bounding box center [681, 179] width 249 height 28
click at [335, 483] on span "Pay Advice" at bounding box center [337, 483] width 58 height 14
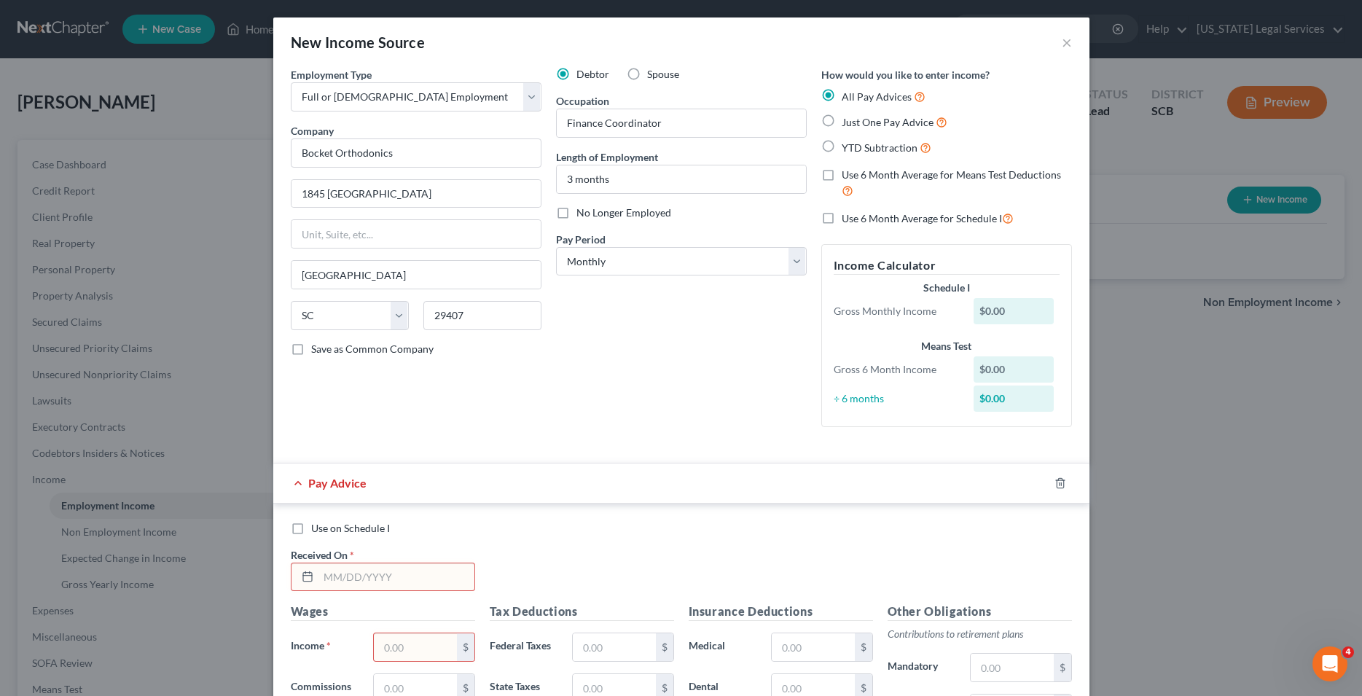
click at [291, 480] on div "Pay Advice" at bounding box center [660, 482] width 775 height 39
click at [1054, 484] on icon "button" at bounding box center [1060, 483] width 12 height 12
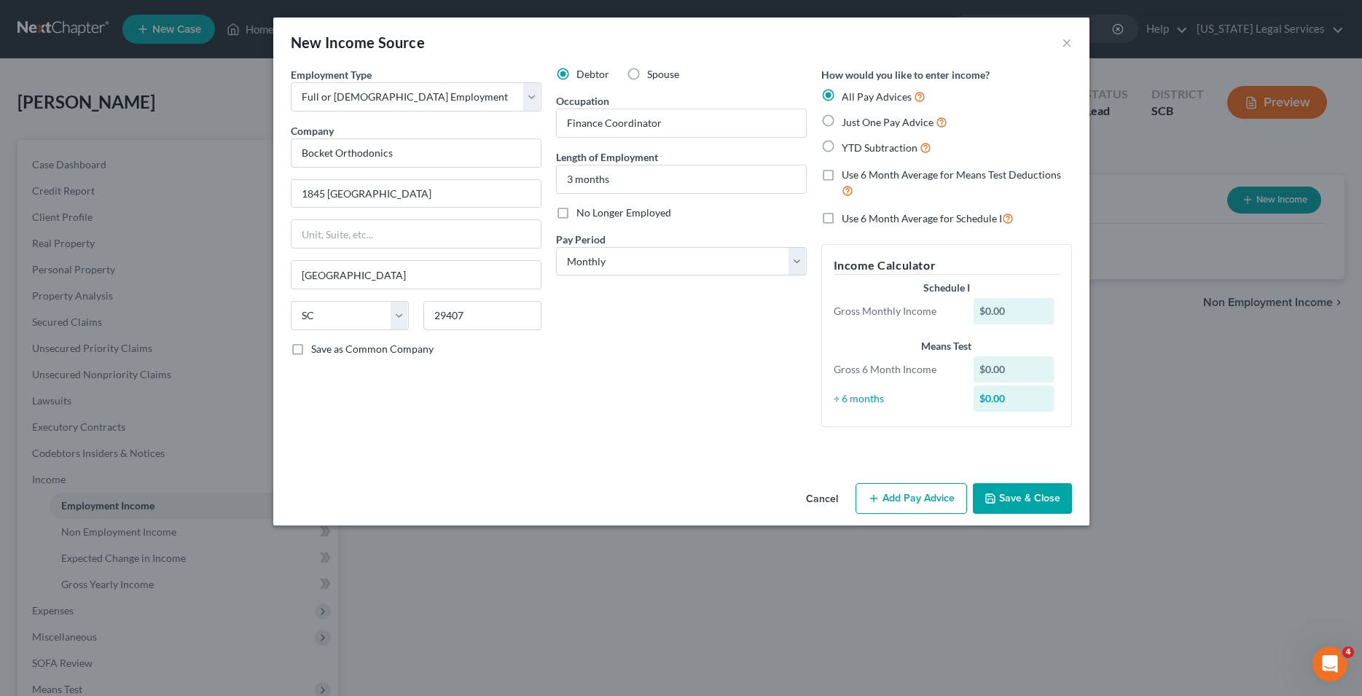
click at [916, 500] on button "Add Pay Advice" at bounding box center [910, 498] width 111 height 31
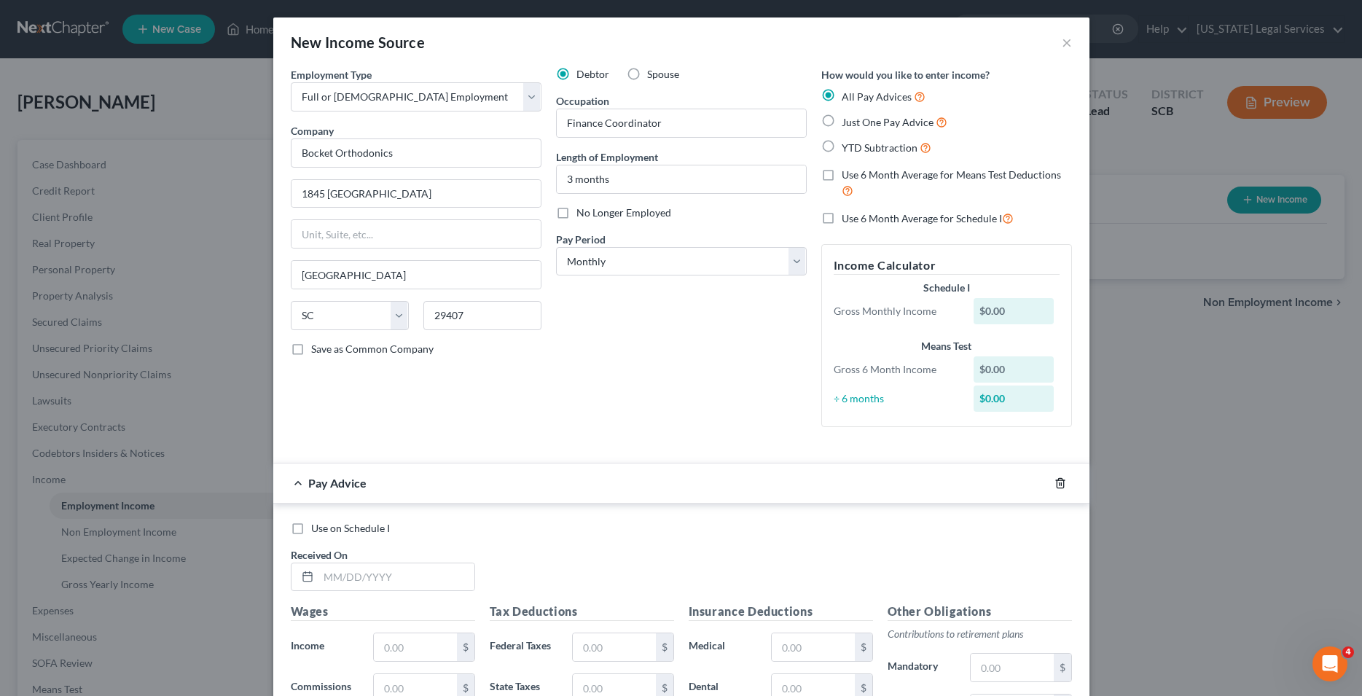
click at [1054, 483] on icon "button" at bounding box center [1060, 483] width 12 height 12
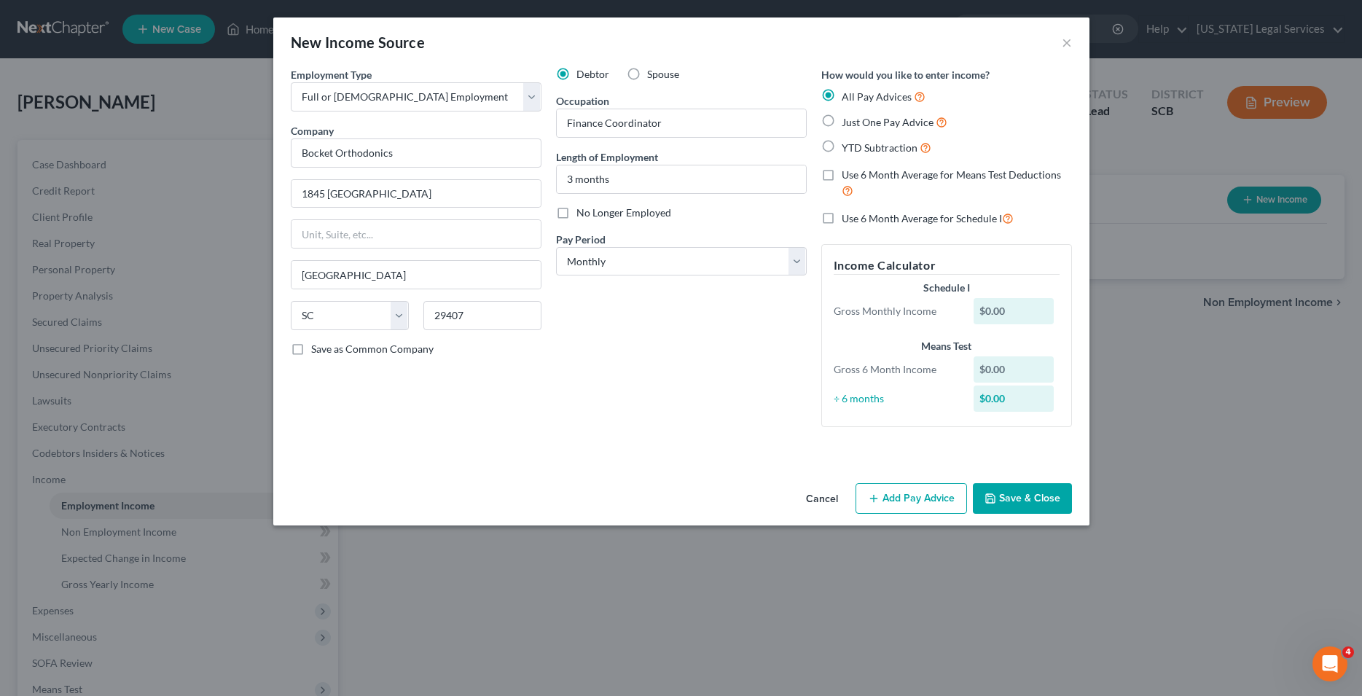
click at [1008, 500] on button "Save & Close" at bounding box center [1022, 498] width 99 height 31
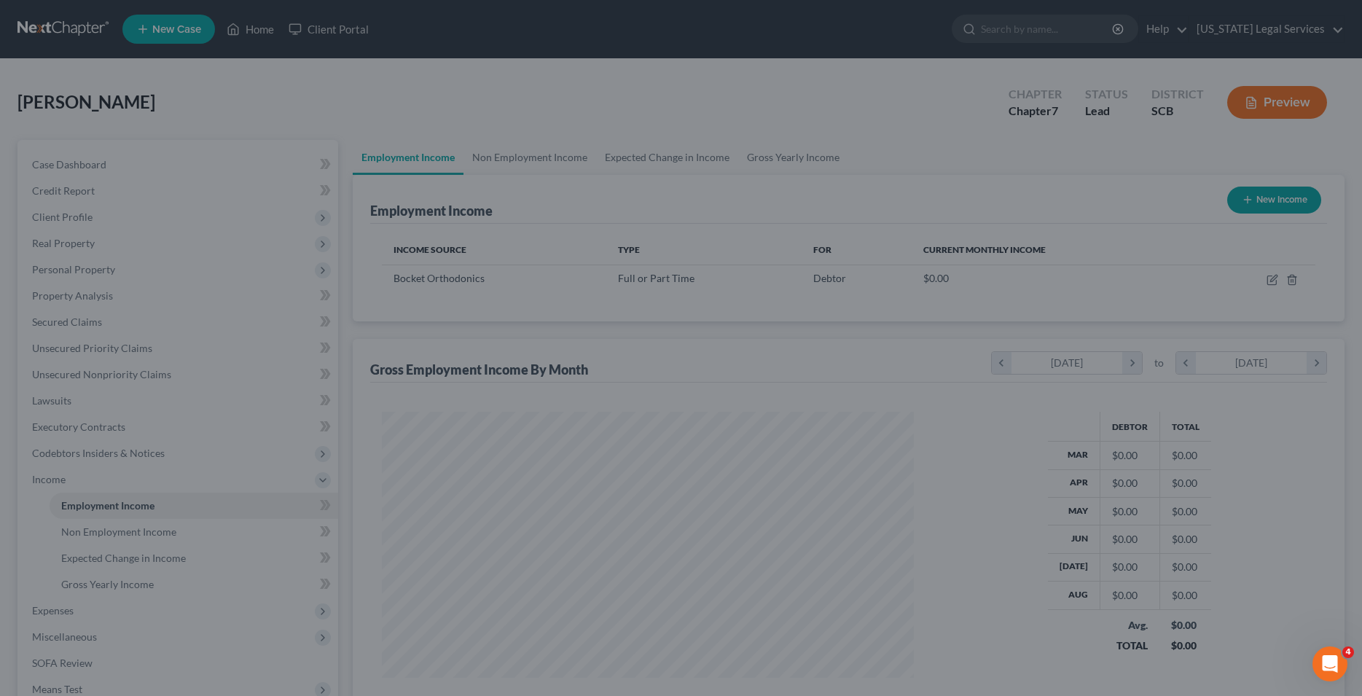
scroll to position [263, 556]
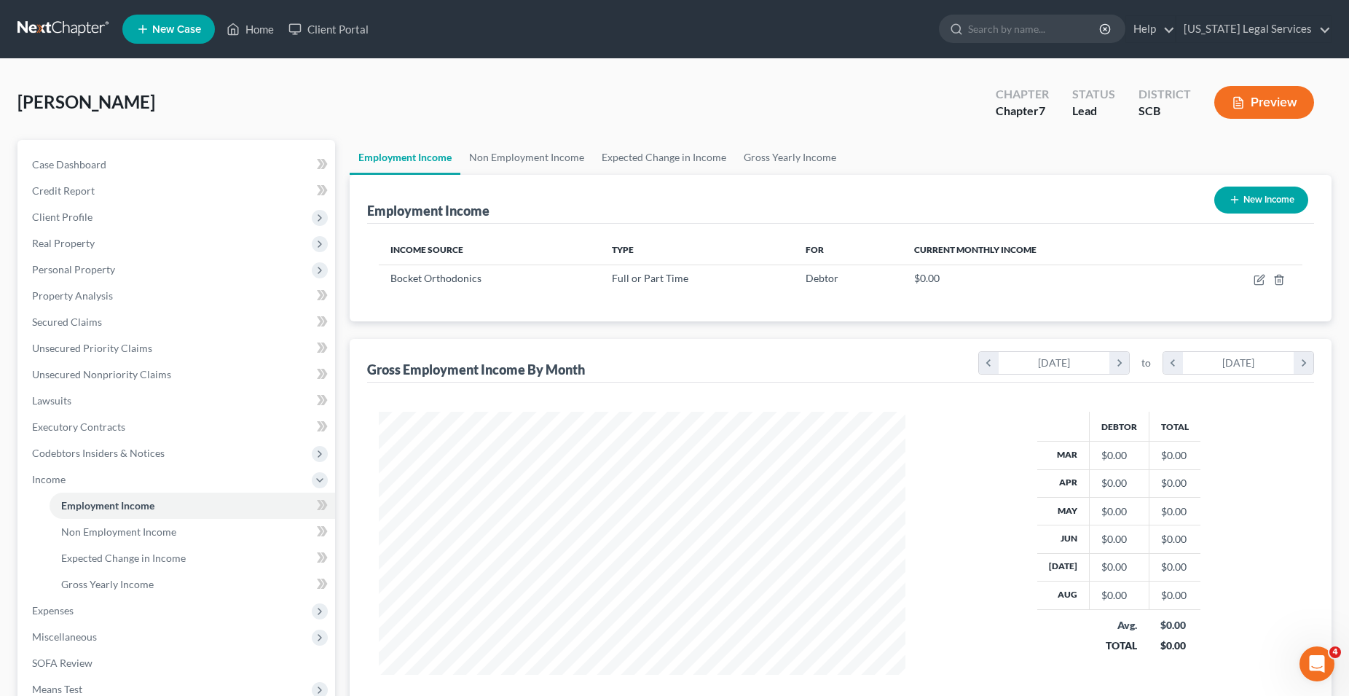
click at [1258, 198] on button "New Income" at bounding box center [1262, 200] width 94 height 27
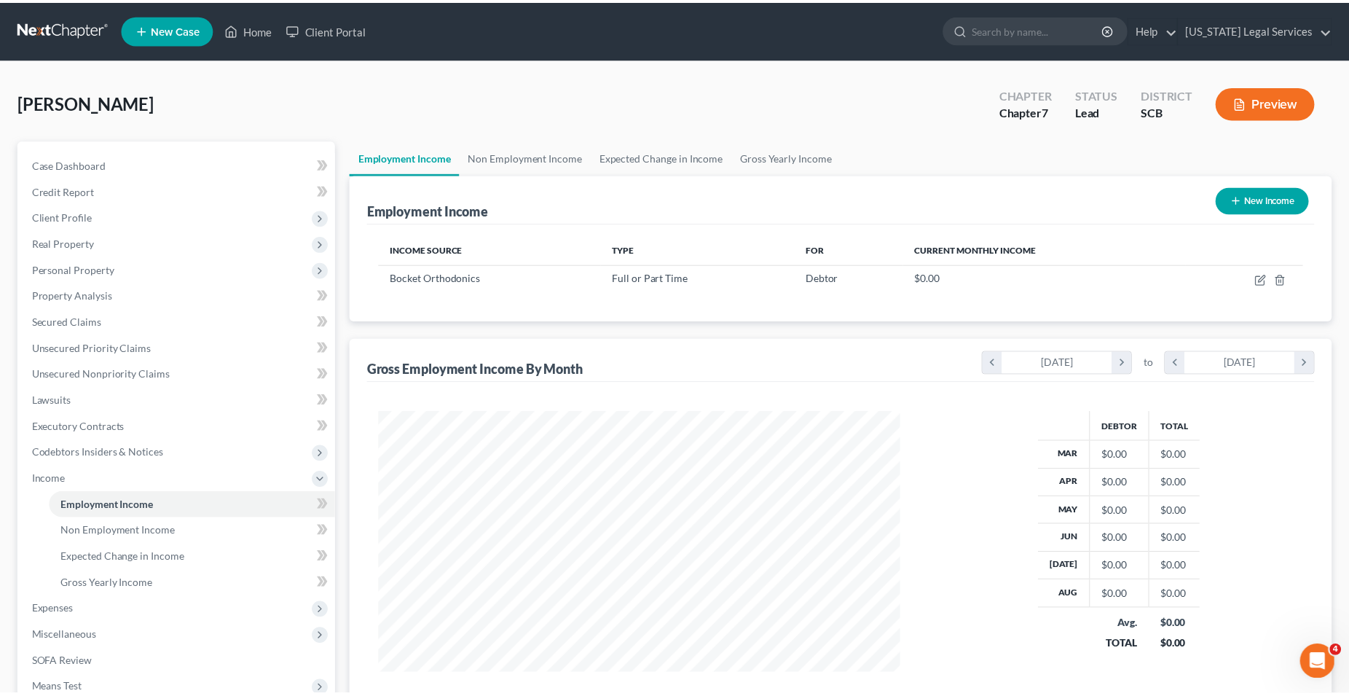
scroll to position [266, 561]
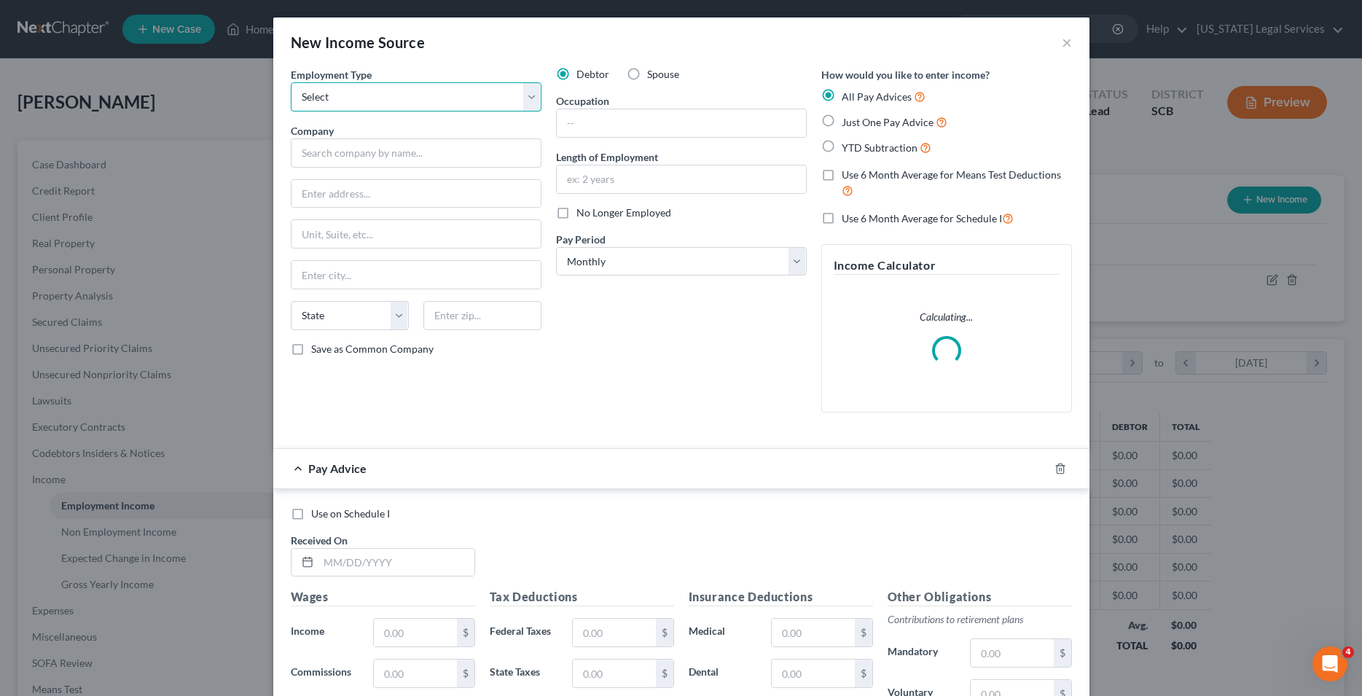
click at [291, 82] on select "Select Full or [DEMOGRAPHIC_DATA] Employment Self Employment" at bounding box center [416, 96] width 251 height 29
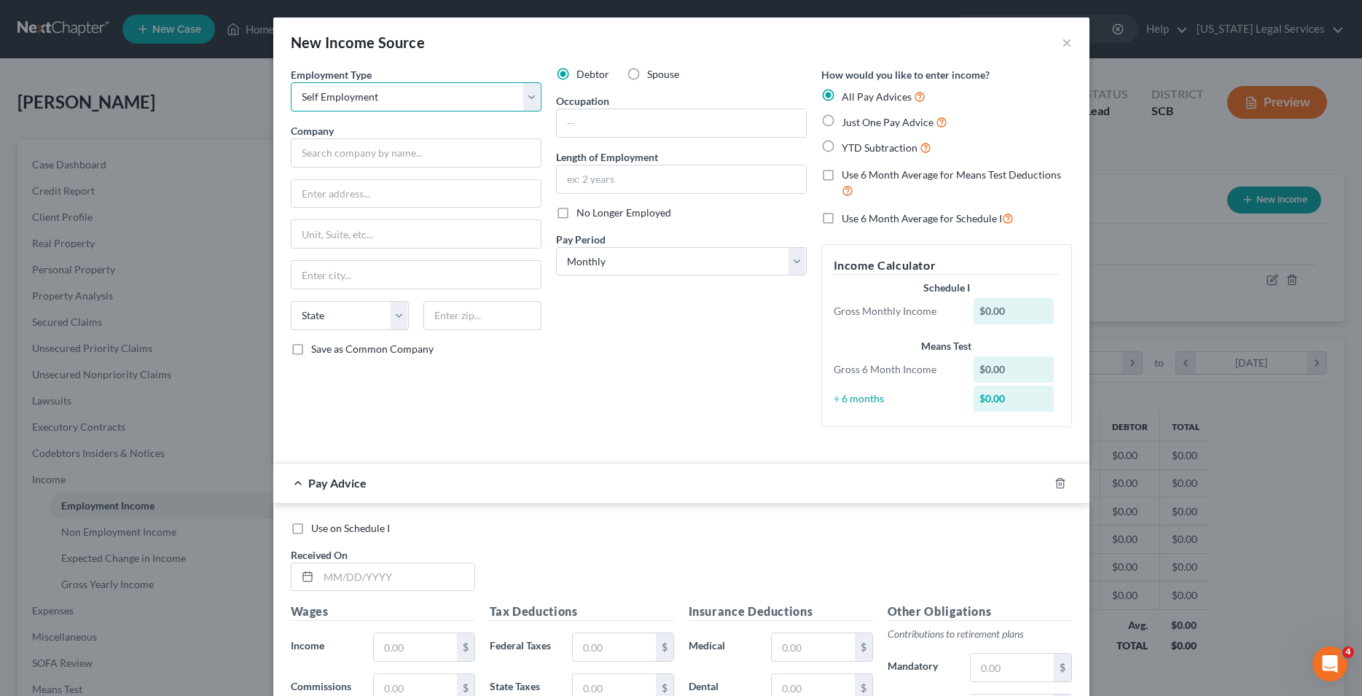
click option "Self Employment" at bounding box center [0, 0] width 0 height 0
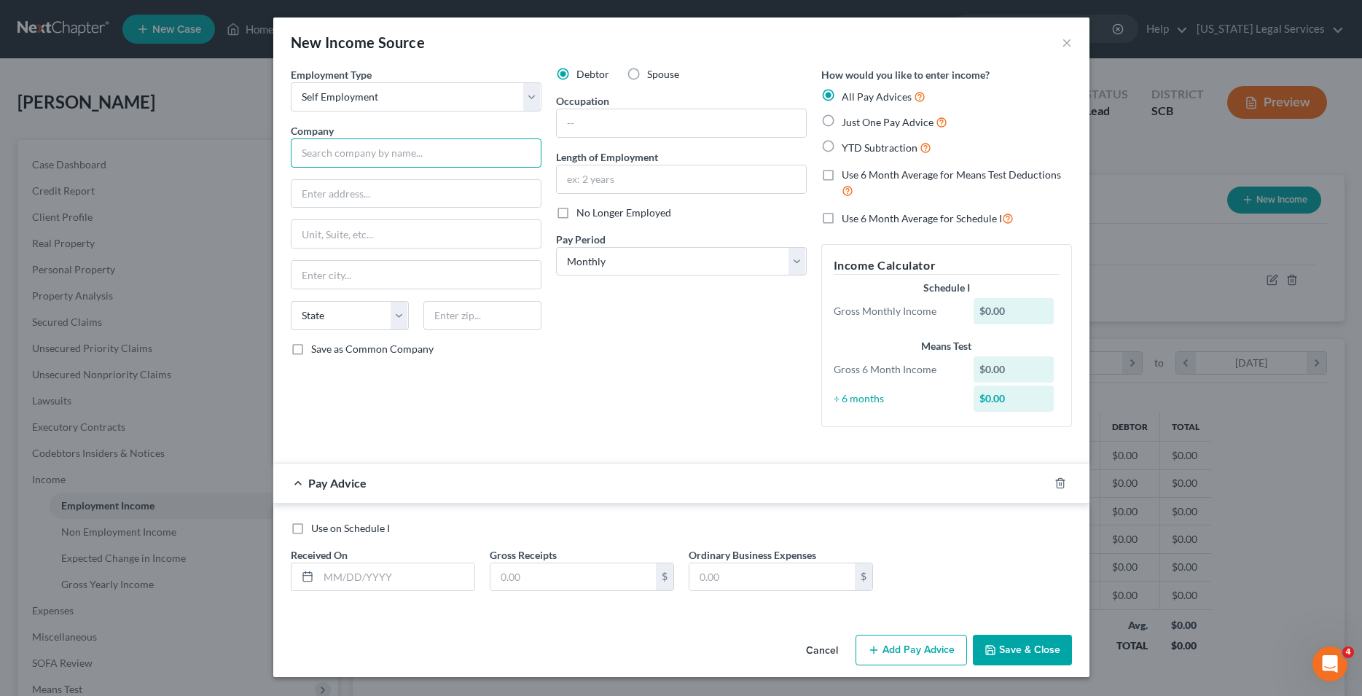
click at [380, 157] on input "text" at bounding box center [416, 152] width 251 height 29
click at [604, 125] on input "text" at bounding box center [681, 123] width 249 height 28
click at [619, 174] on input "text" at bounding box center [681, 179] width 249 height 28
click at [1061, 477] on icon "button" at bounding box center [1060, 483] width 12 height 12
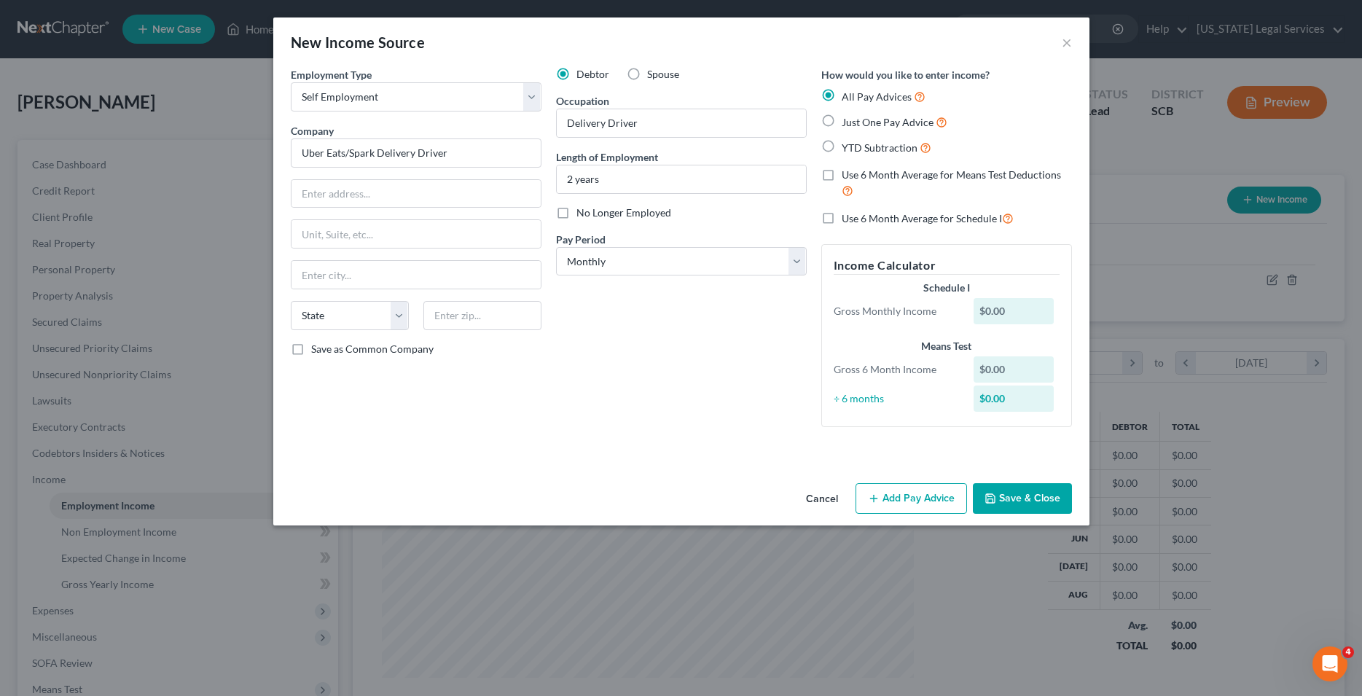
click at [1030, 491] on button "Save & Close" at bounding box center [1022, 498] width 99 height 31
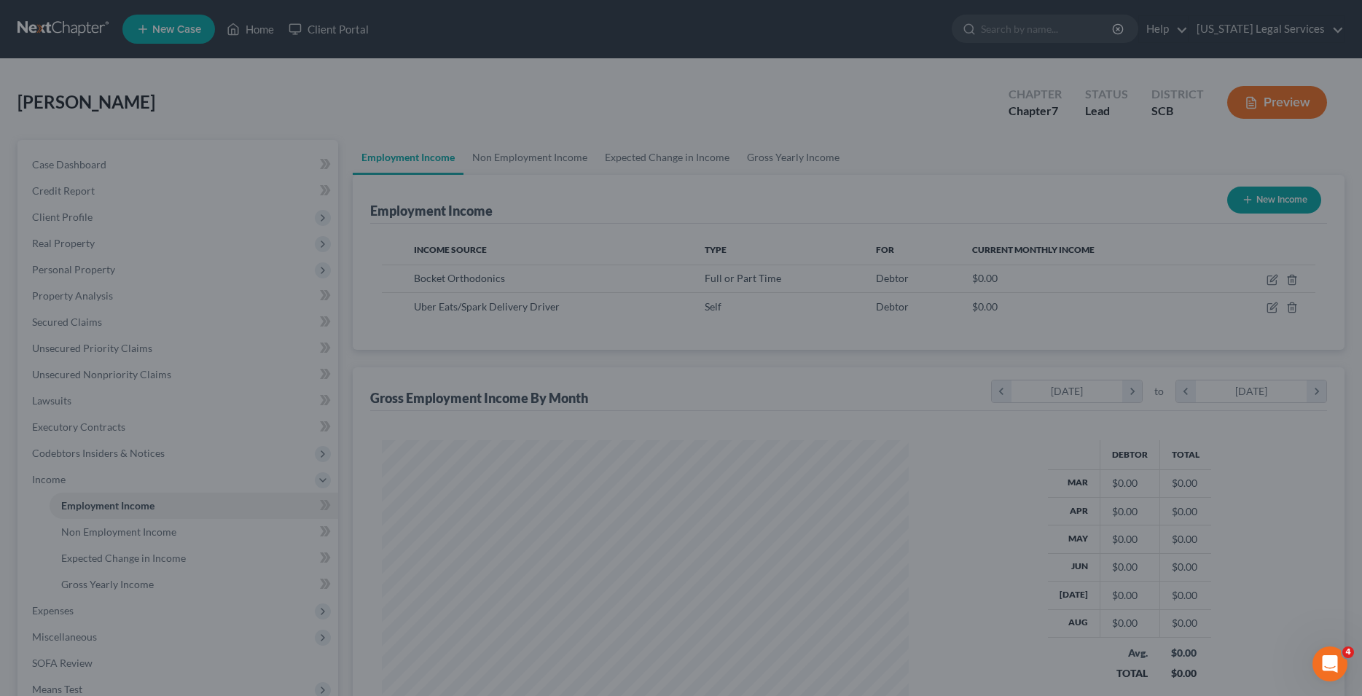
scroll to position [728339, 728046]
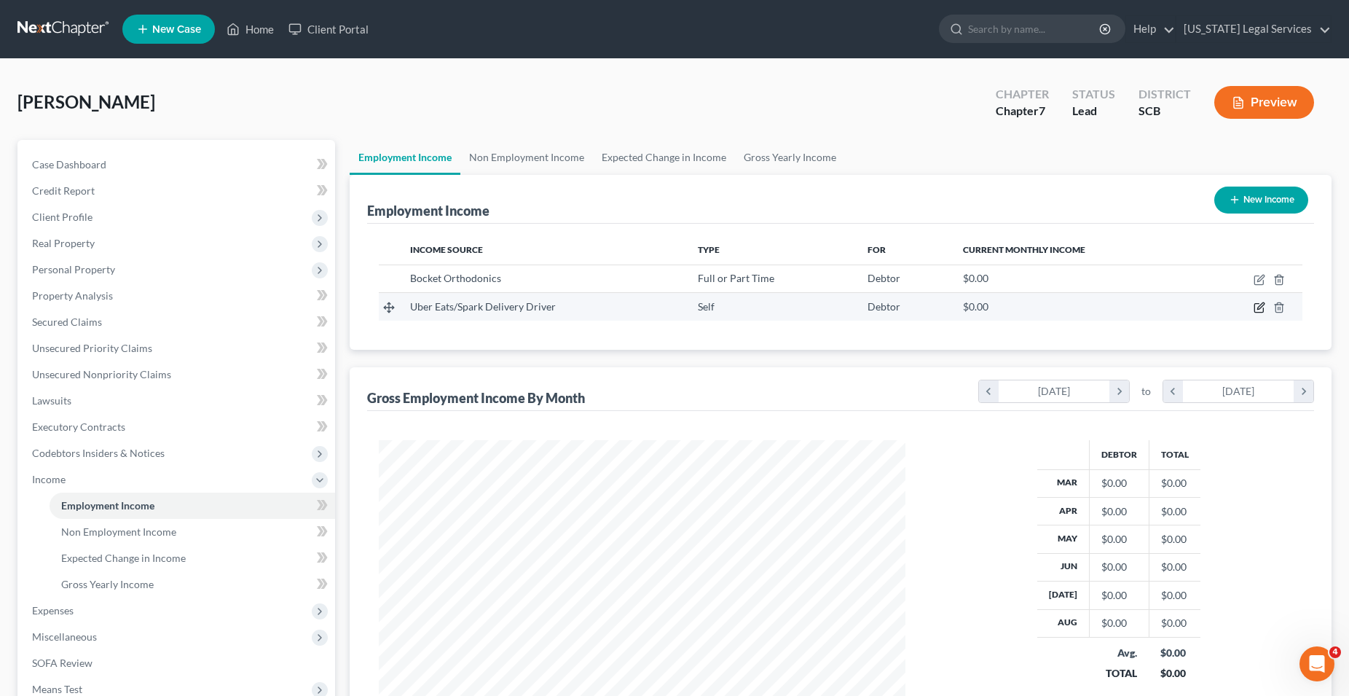
click at [1262, 309] on icon "button" at bounding box center [1260, 308] width 12 height 12
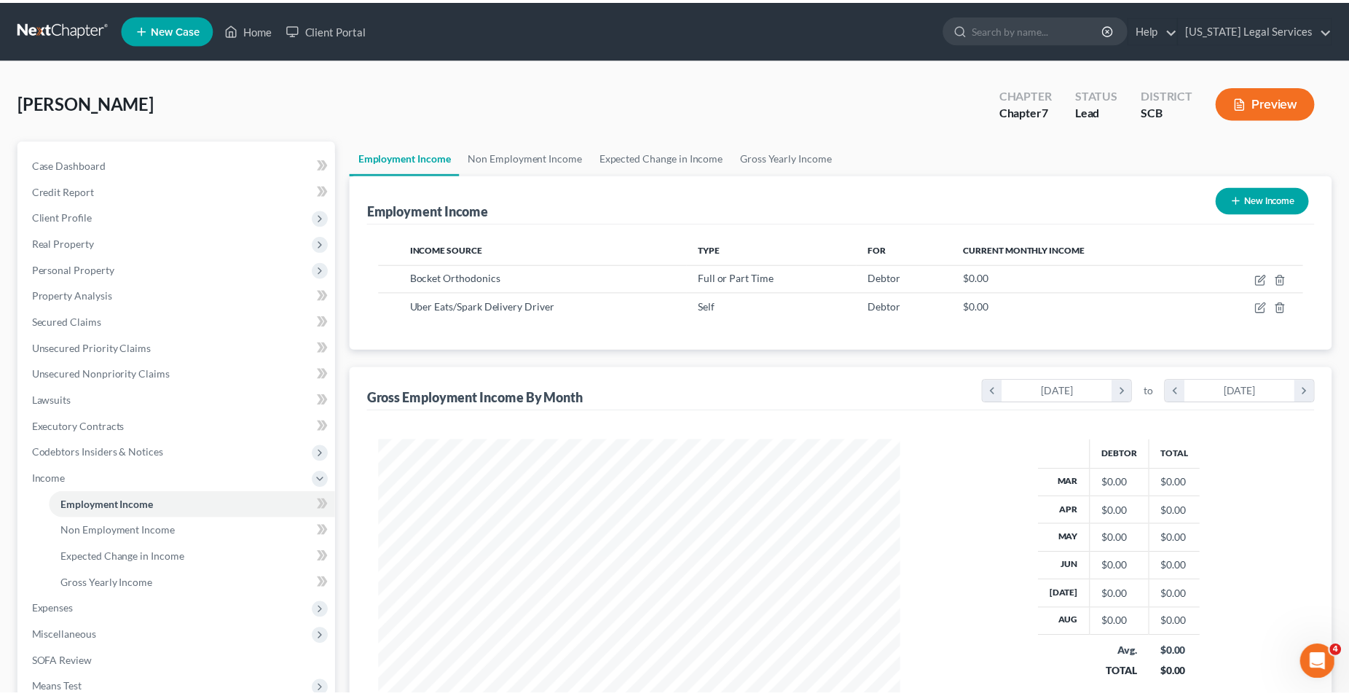
scroll to position [266, 561]
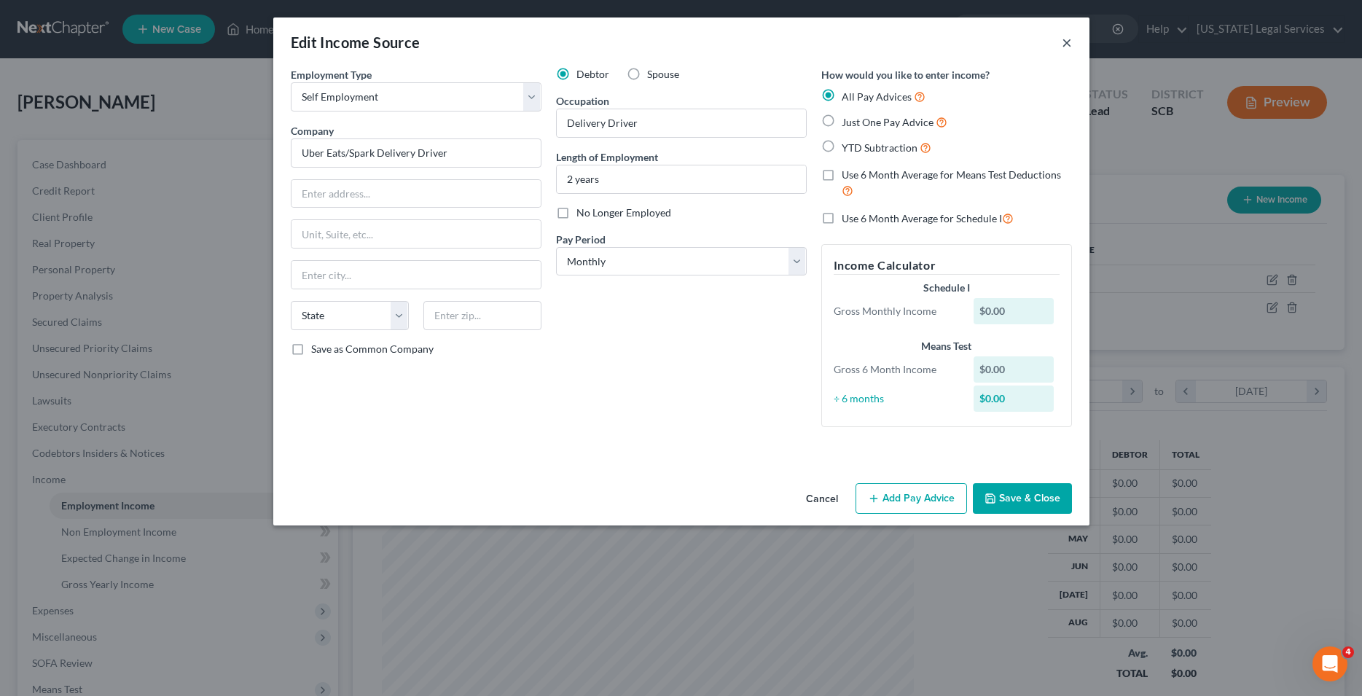
click at [1067, 44] on button "×" at bounding box center [1067, 42] width 10 height 17
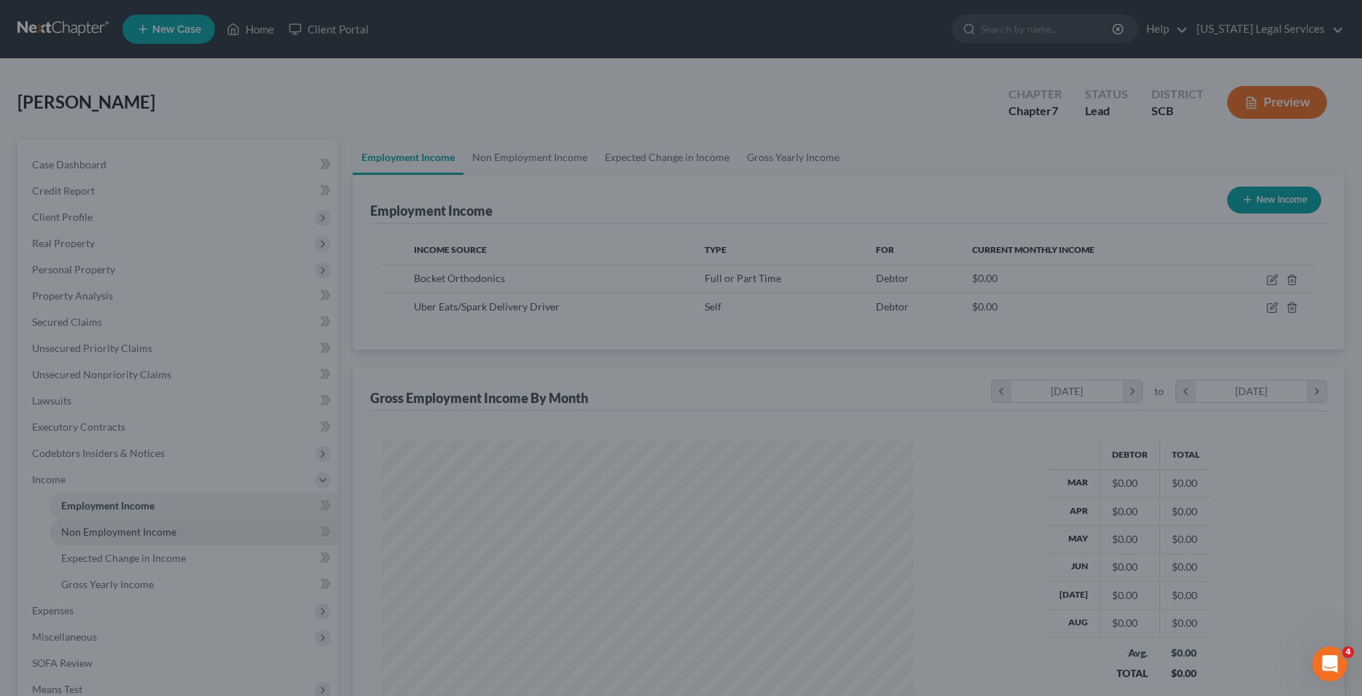
scroll to position [728339, 728046]
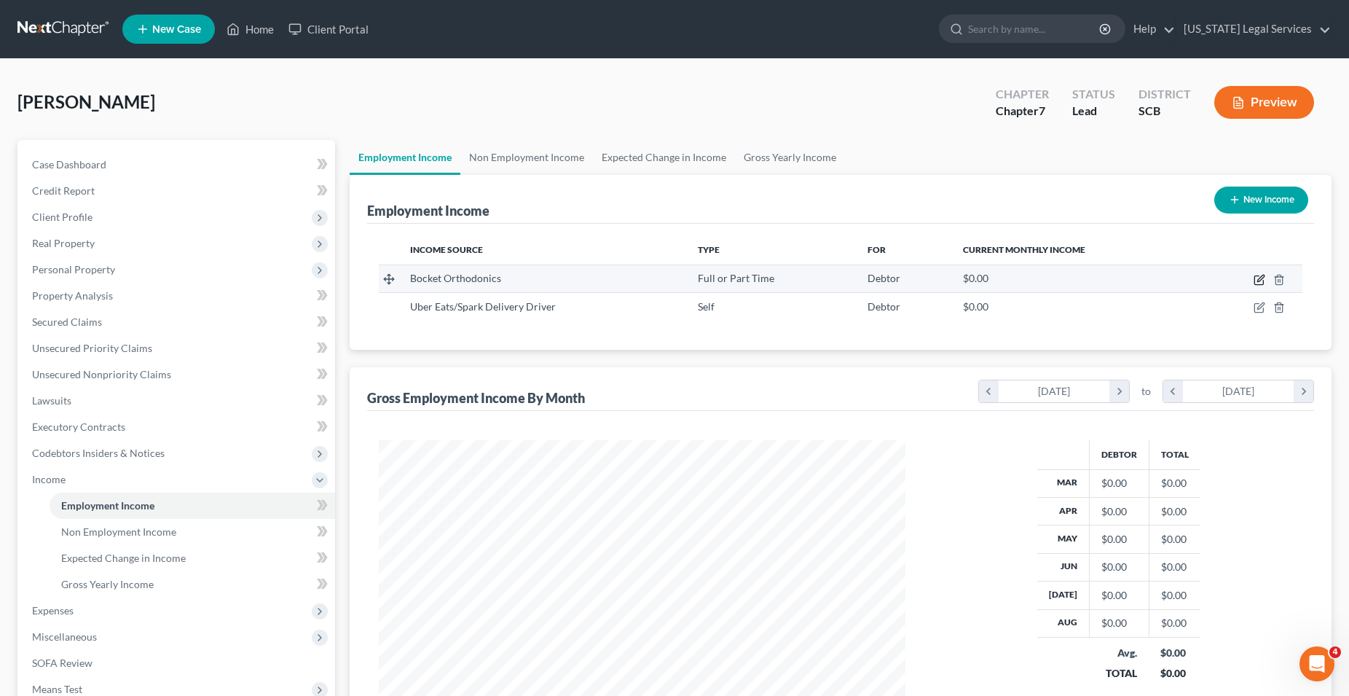
click at [1262, 280] on icon "button" at bounding box center [1260, 280] width 12 height 12
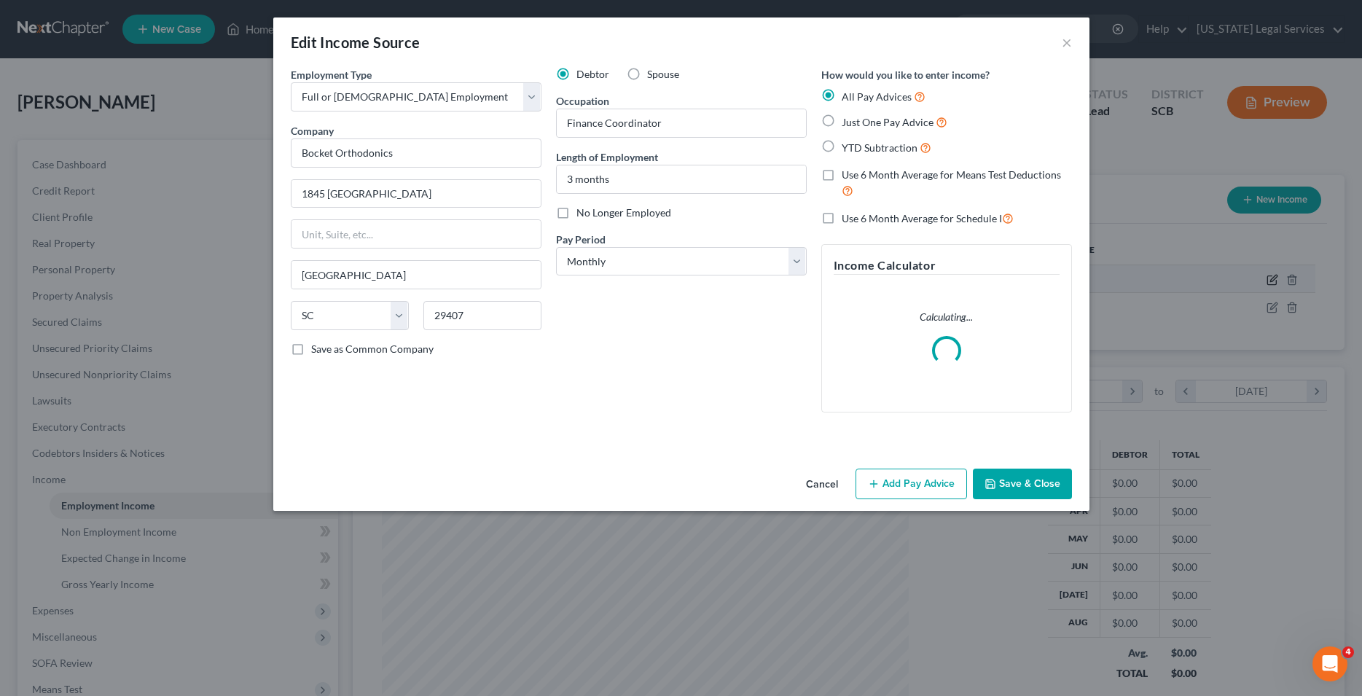
scroll to position [266, 561]
click at [556, 247] on select "Select Monthly Twice Monthly Every Other Week Weekly" at bounding box center [681, 261] width 251 height 29
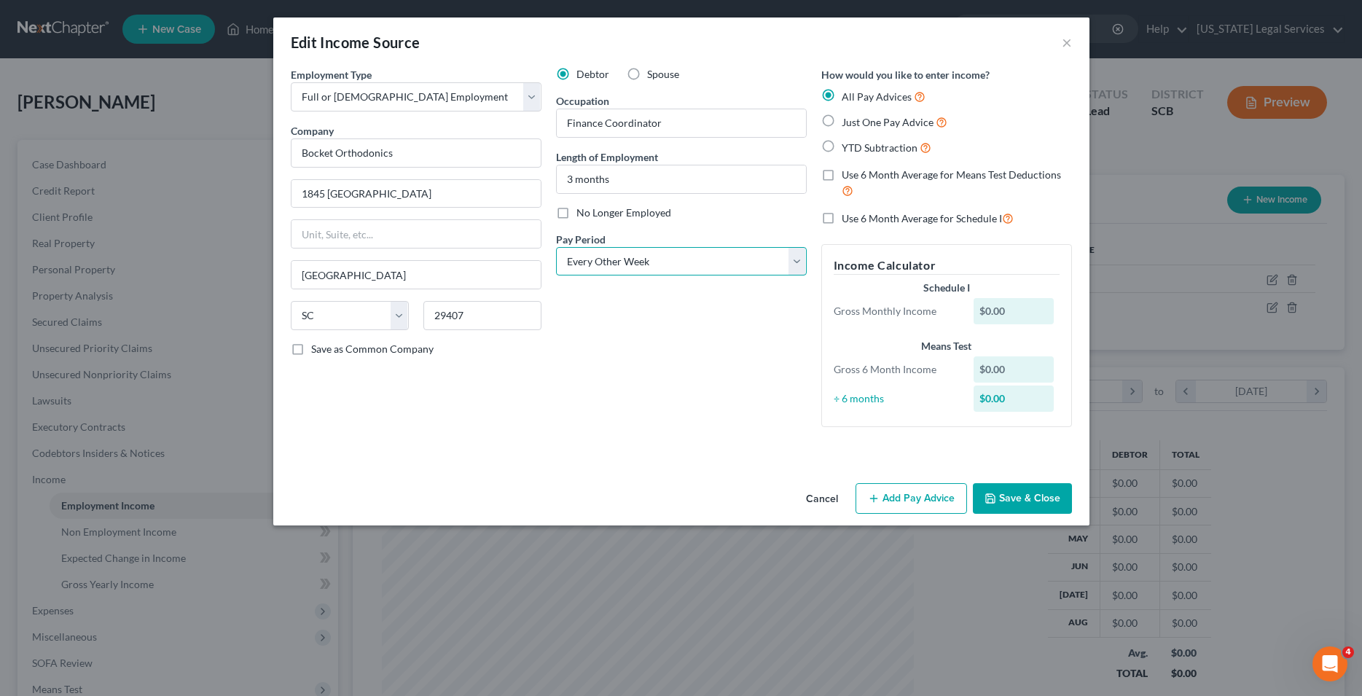
click option "Every Other Week" at bounding box center [0, 0] width 0 height 0
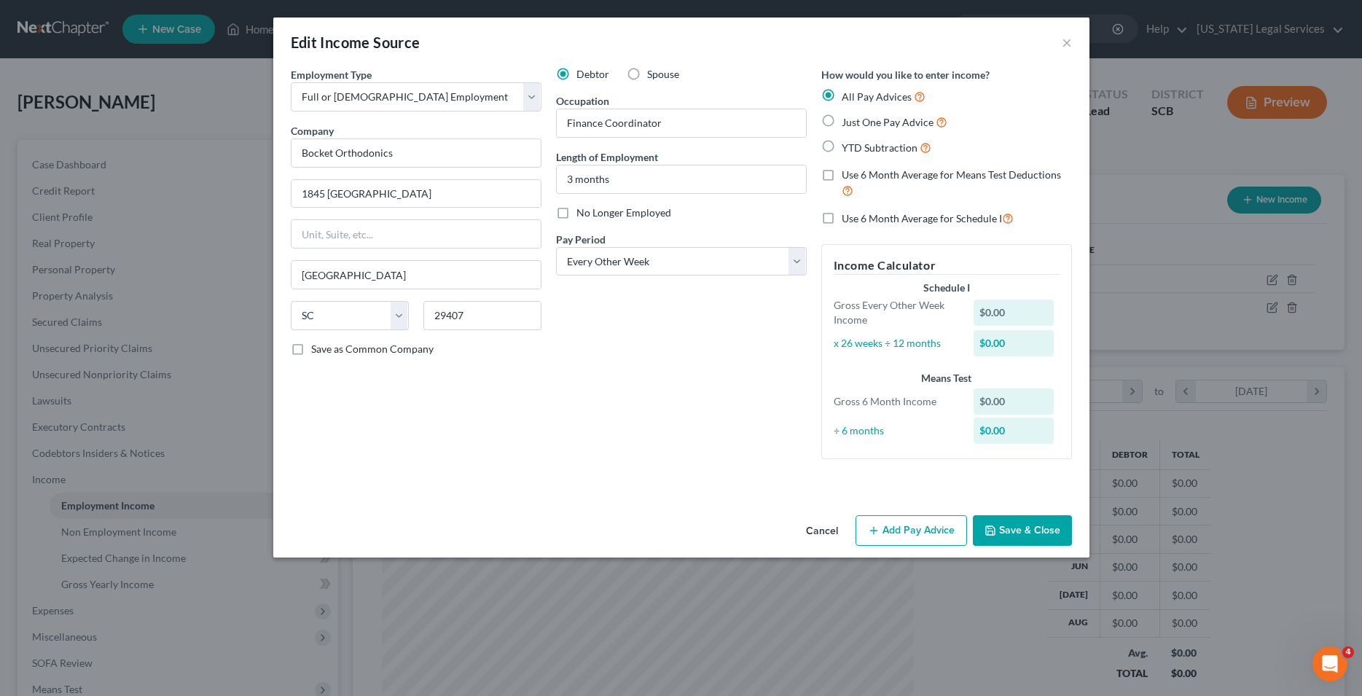
click at [933, 530] on button "Add Pay Advice" at bounding box center [910, 530] width 111 height 31
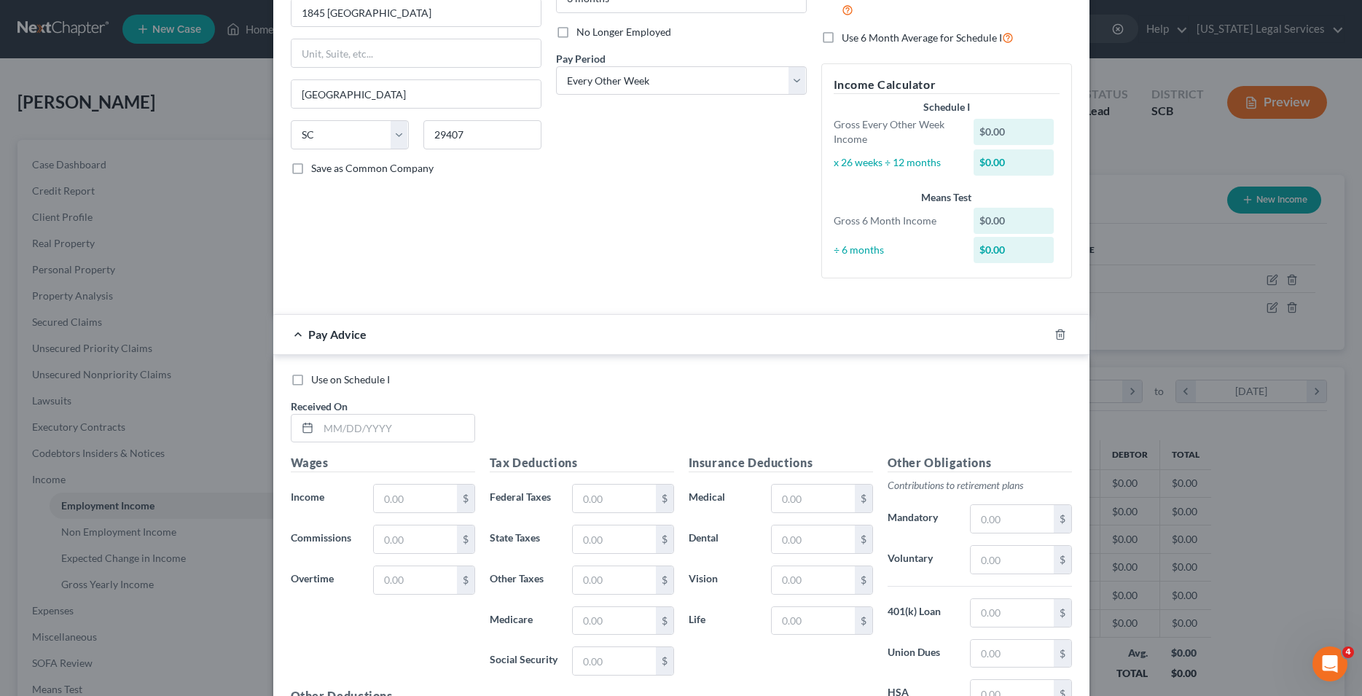
scroll to position [223, 0]
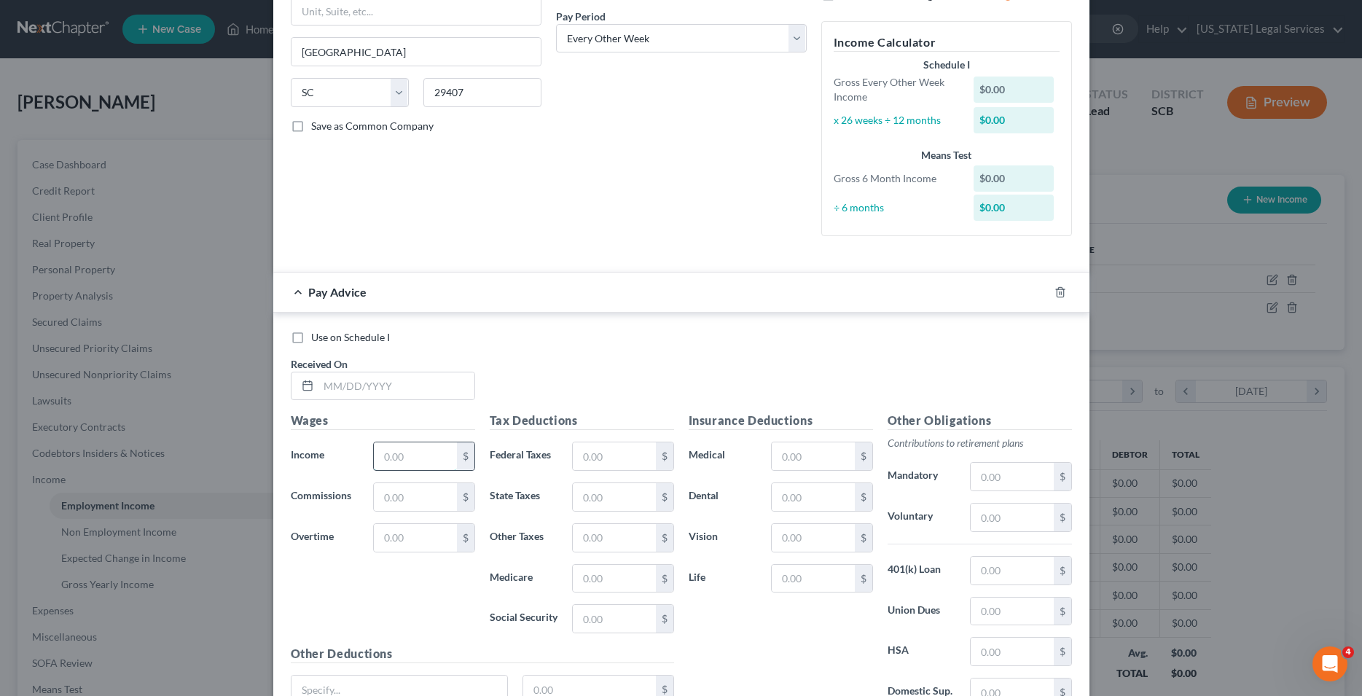
click at [417, 460] on input "text" at bounding box center [415, 456] width 82 height 28
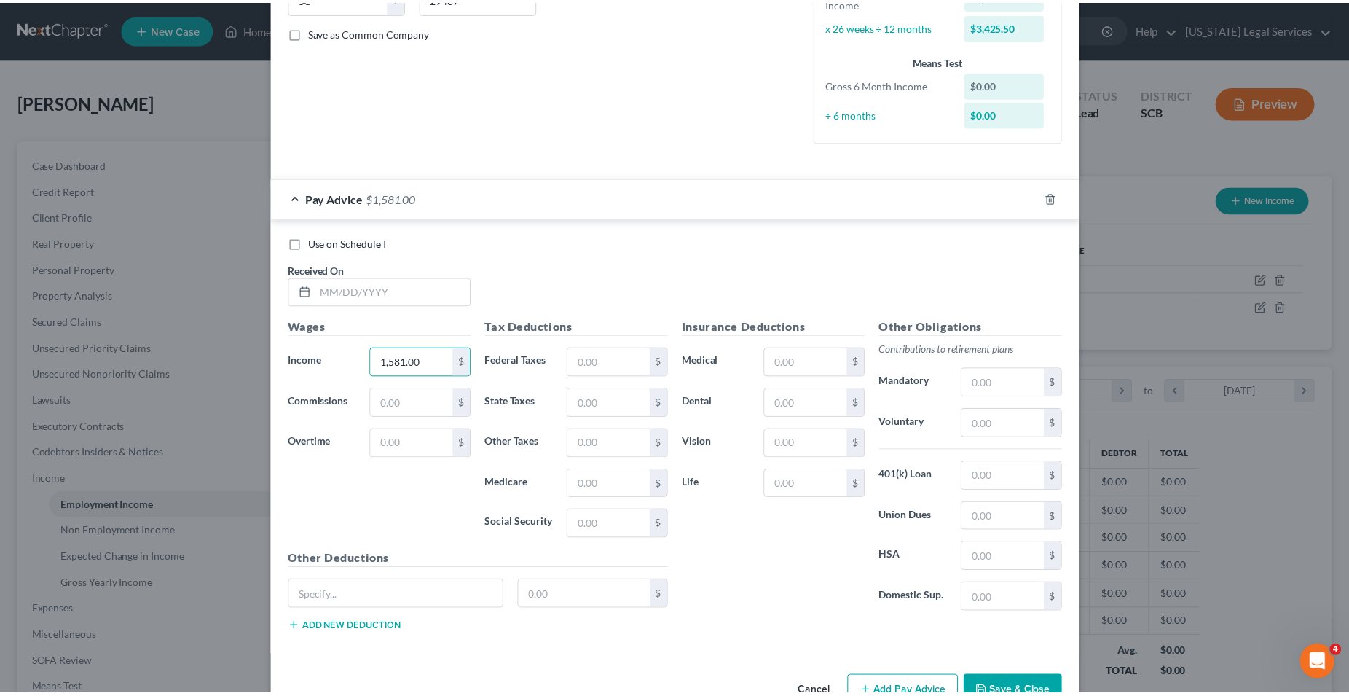
scroll to position [358, 0]
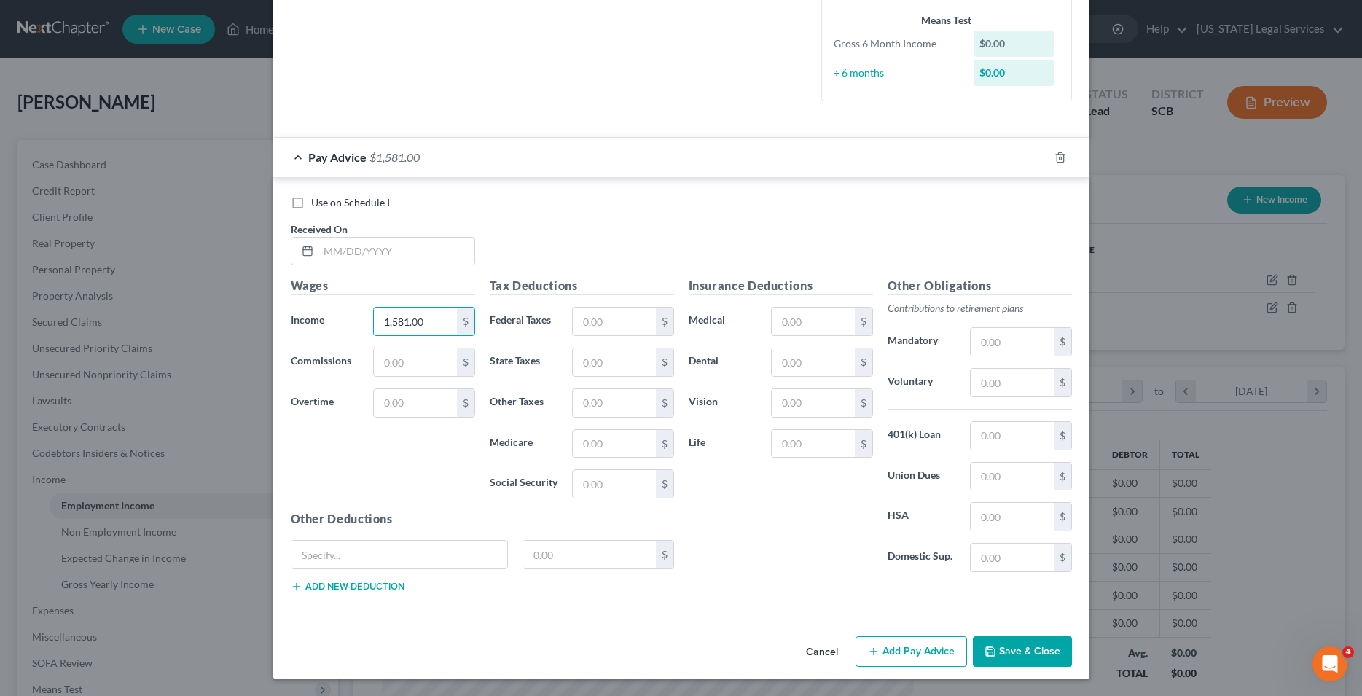
click at [1000, 651] on button "Save & Close" at bounding box center [1022, 651] width 99 height 31
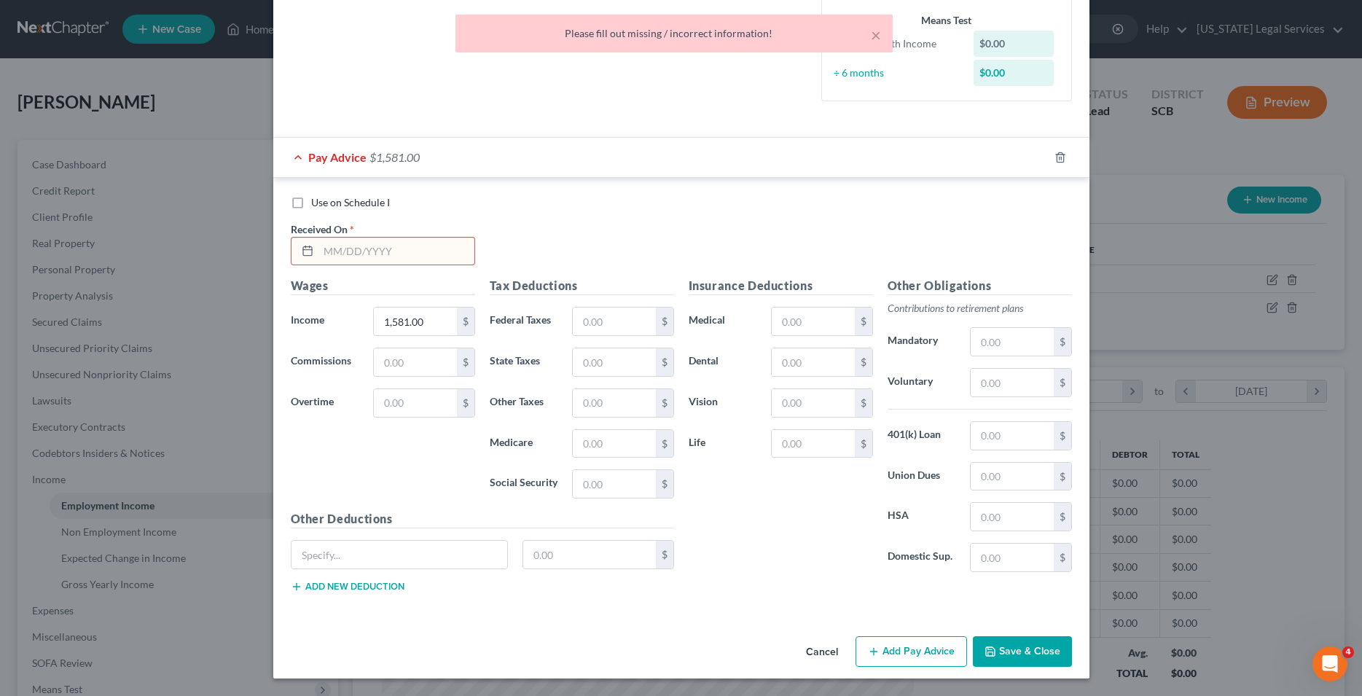
click at [389, 260] on input "text" at bounding box center [396, 252] width 156 height 28
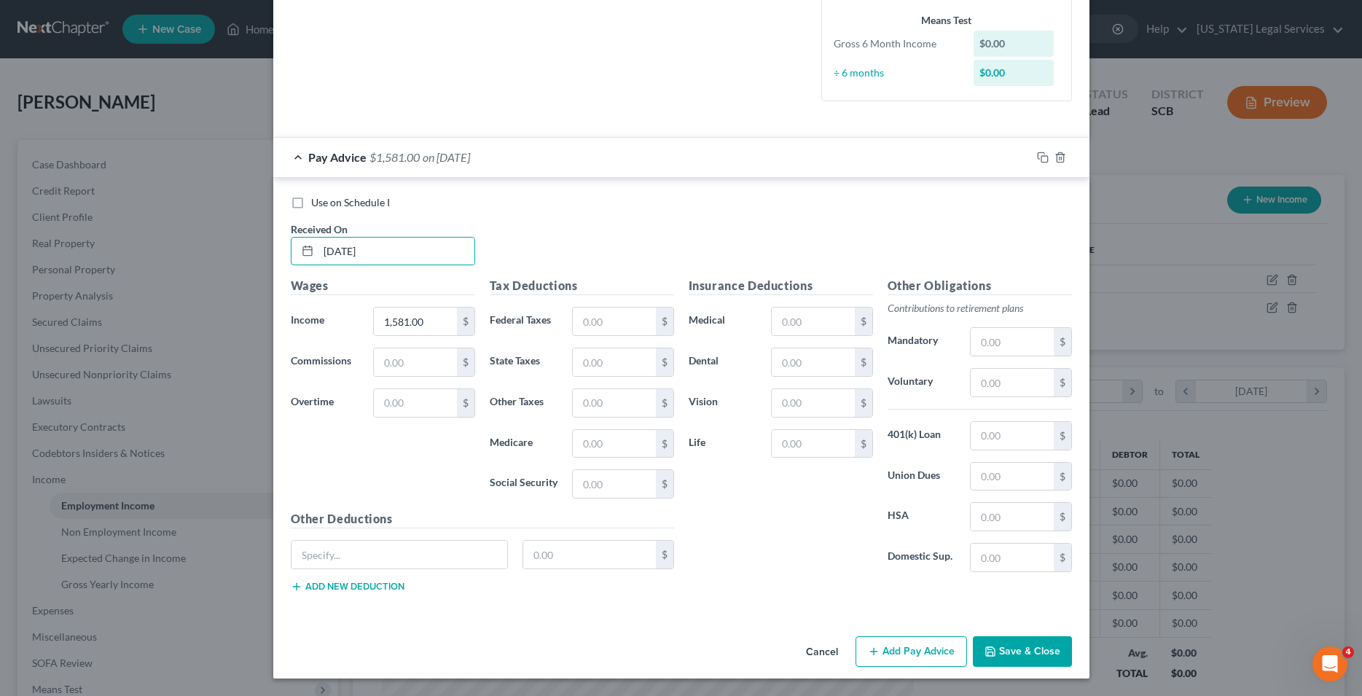
click at [1004, 651] on button "Save & Close" at bounding box center [1022, 651] width 99 height 31
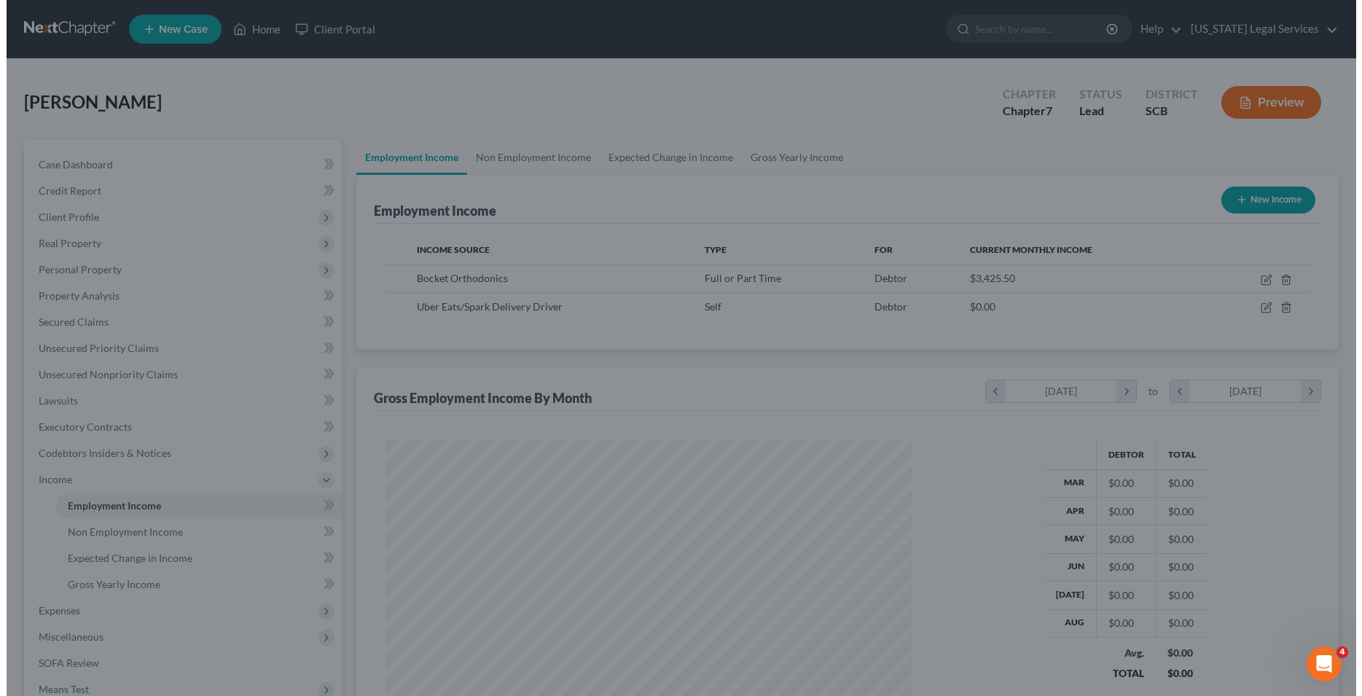
scroll to position [728339, 728046]
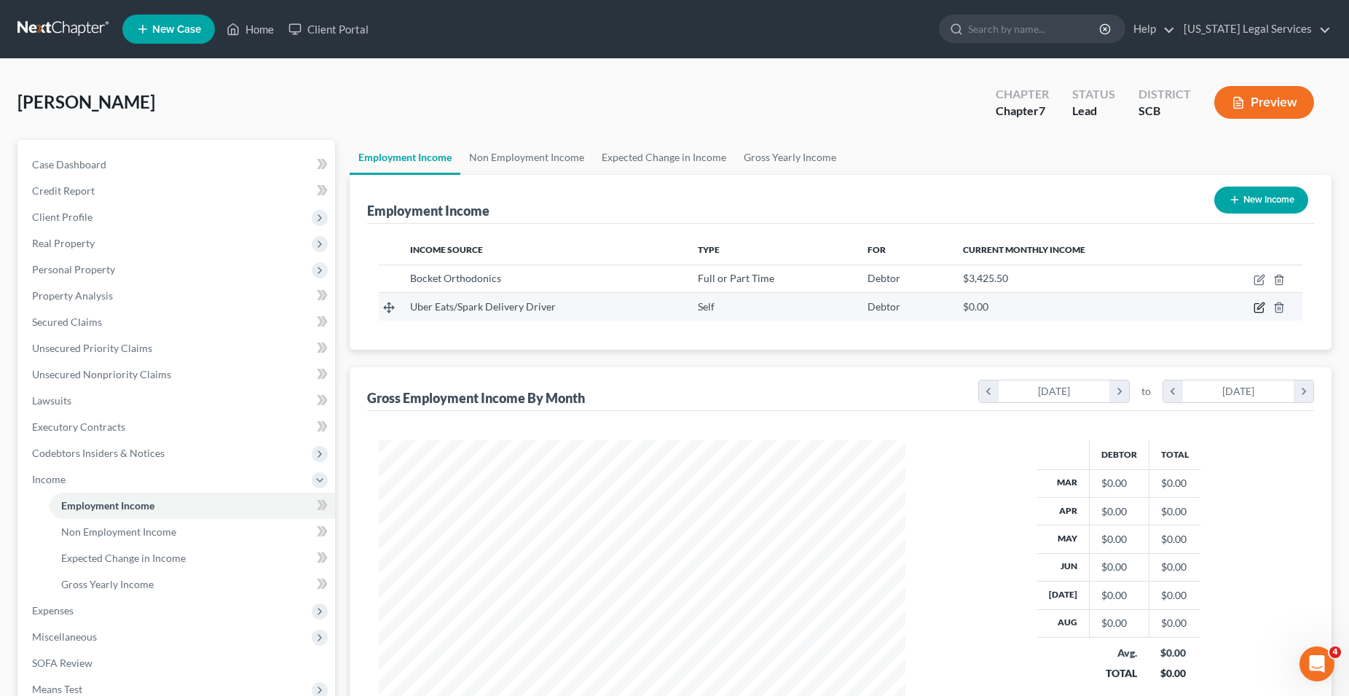
click at [1260, 307] on icon "button" at bounding box center [1260, 308] width 12 height 12
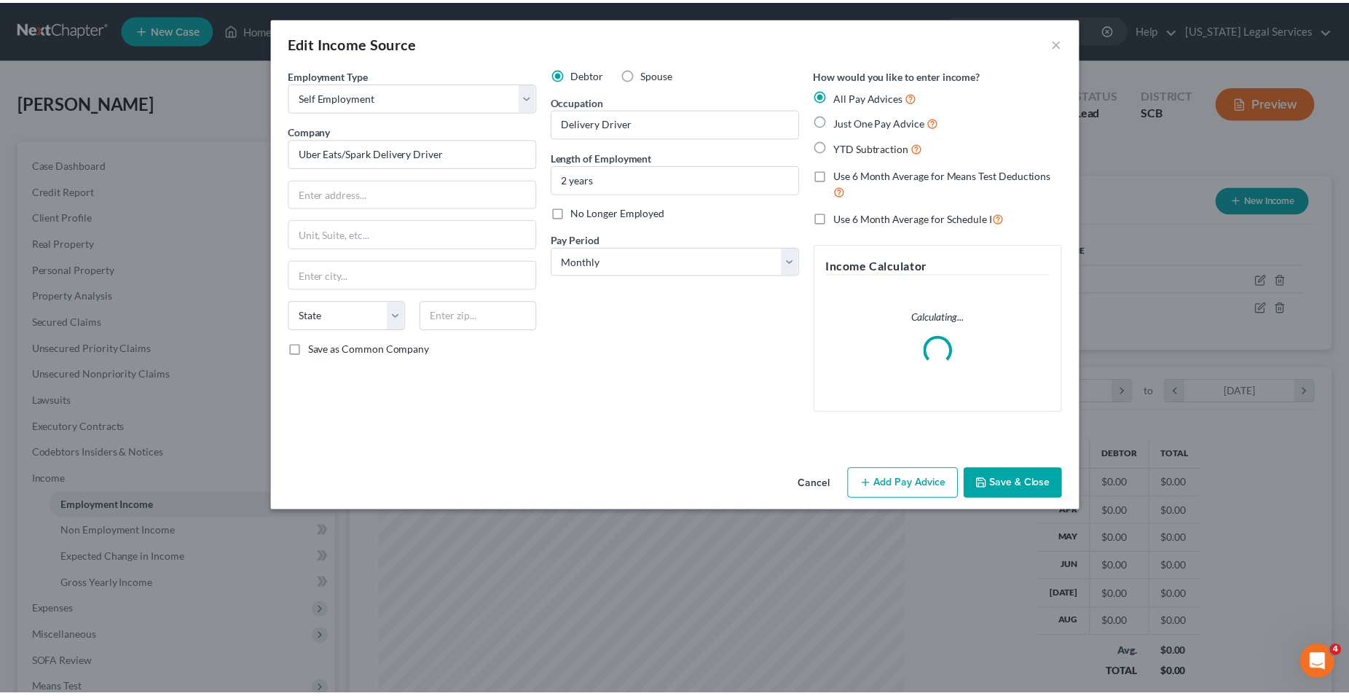
scroll to position [266, 561]
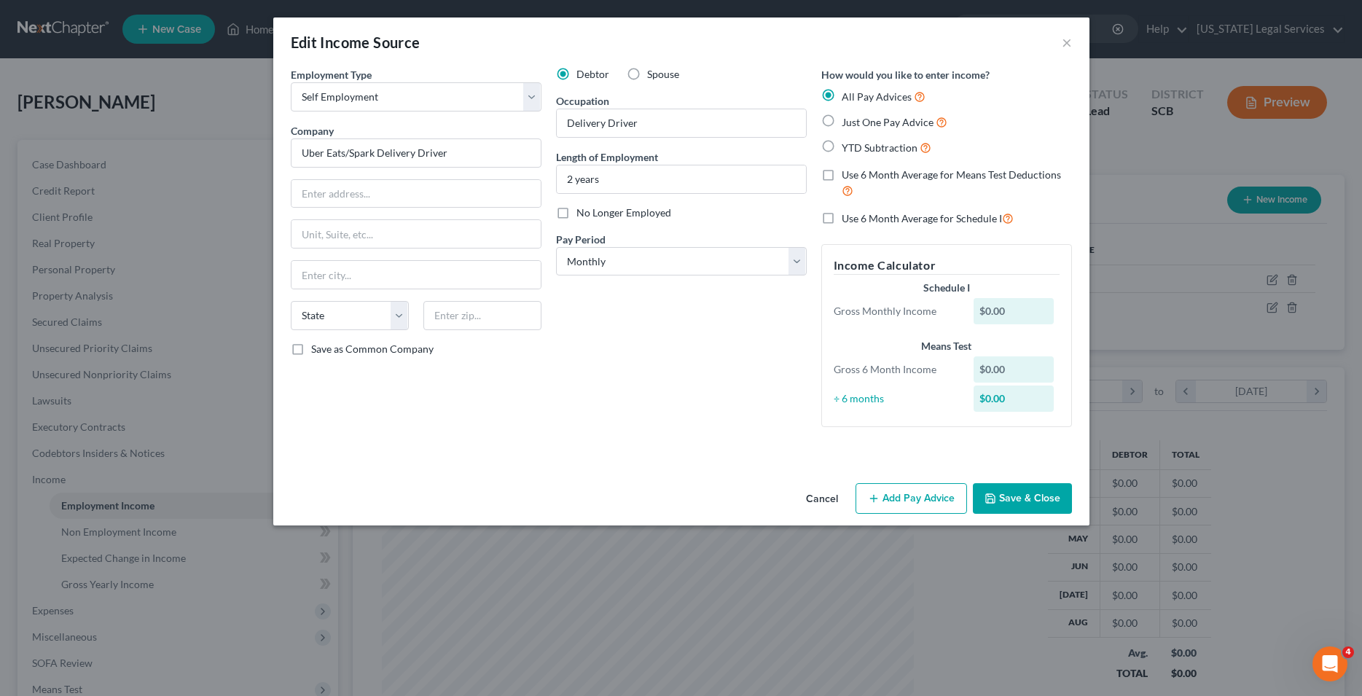
click at [913, 500] on button "Add Pay Advice" at bounding box center [910, 498] width 111 height 31
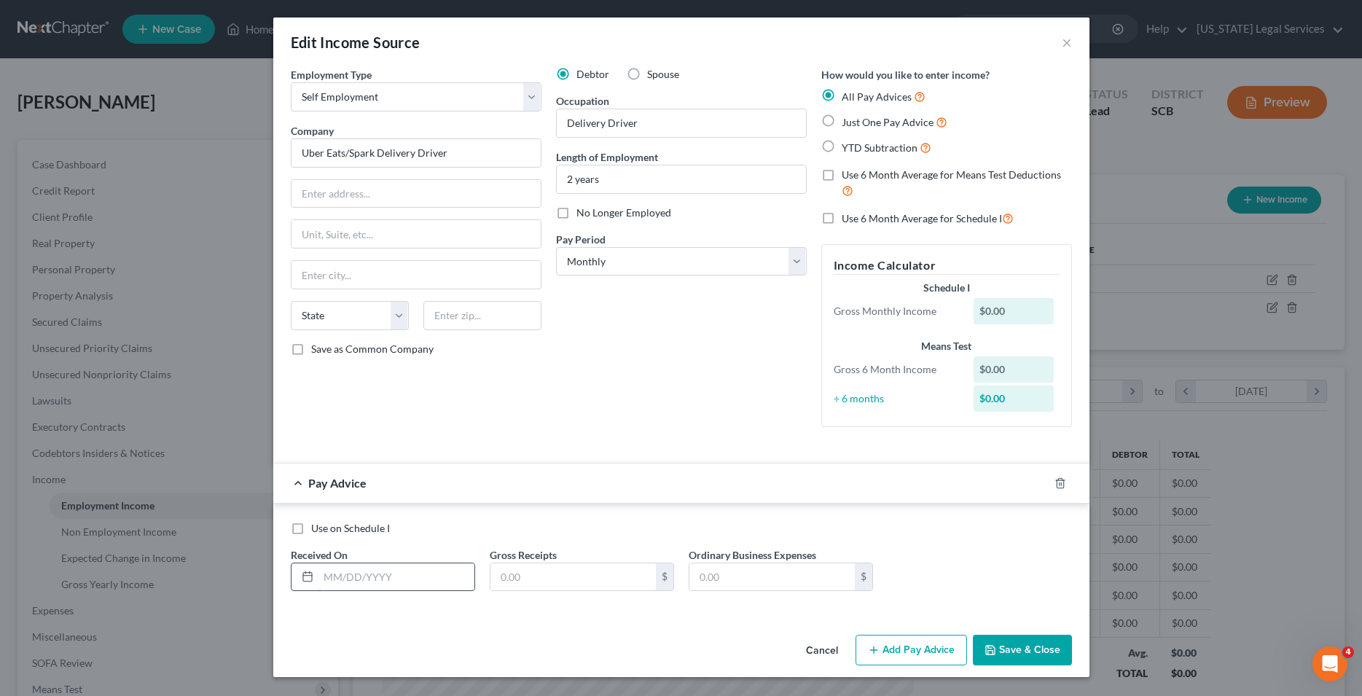
click at [416, 583] on input "text" at bounding box center [396, 577] width 156 height 28
click at [521, 574] on input "text" at bounding box center [572, 577] width 165 height 28
click at [1040, 647] on button "Save & Close" at bounding box center [1022, 650] width 99 height 31
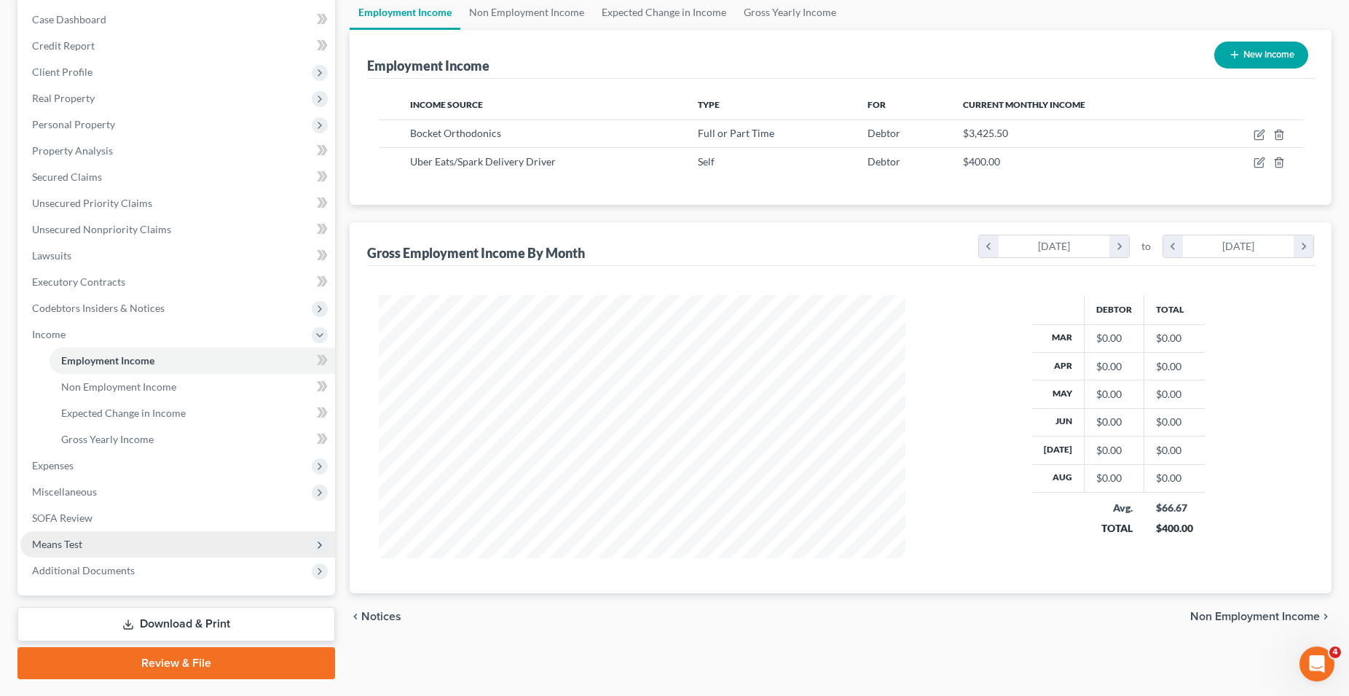
scroll to position [149, 0]
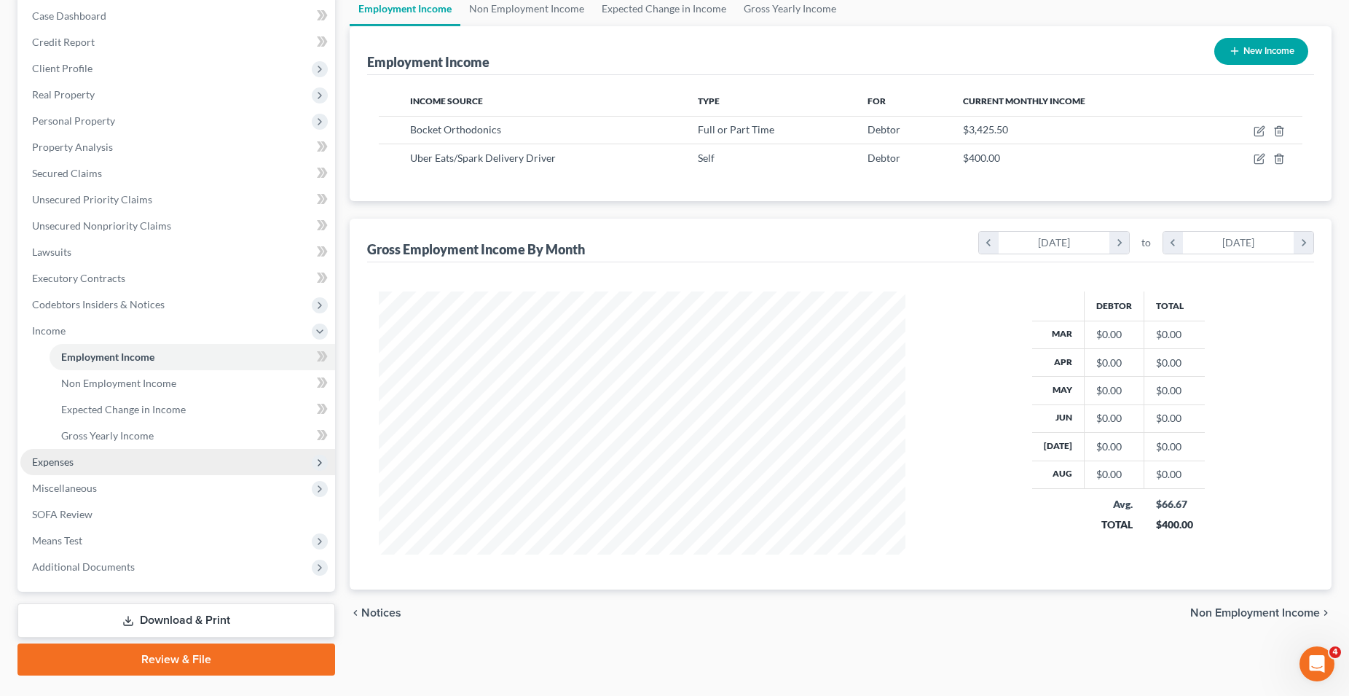
click at [55, 463] on span "Expenses" at bounding box center [53, 461] width 42 height 12
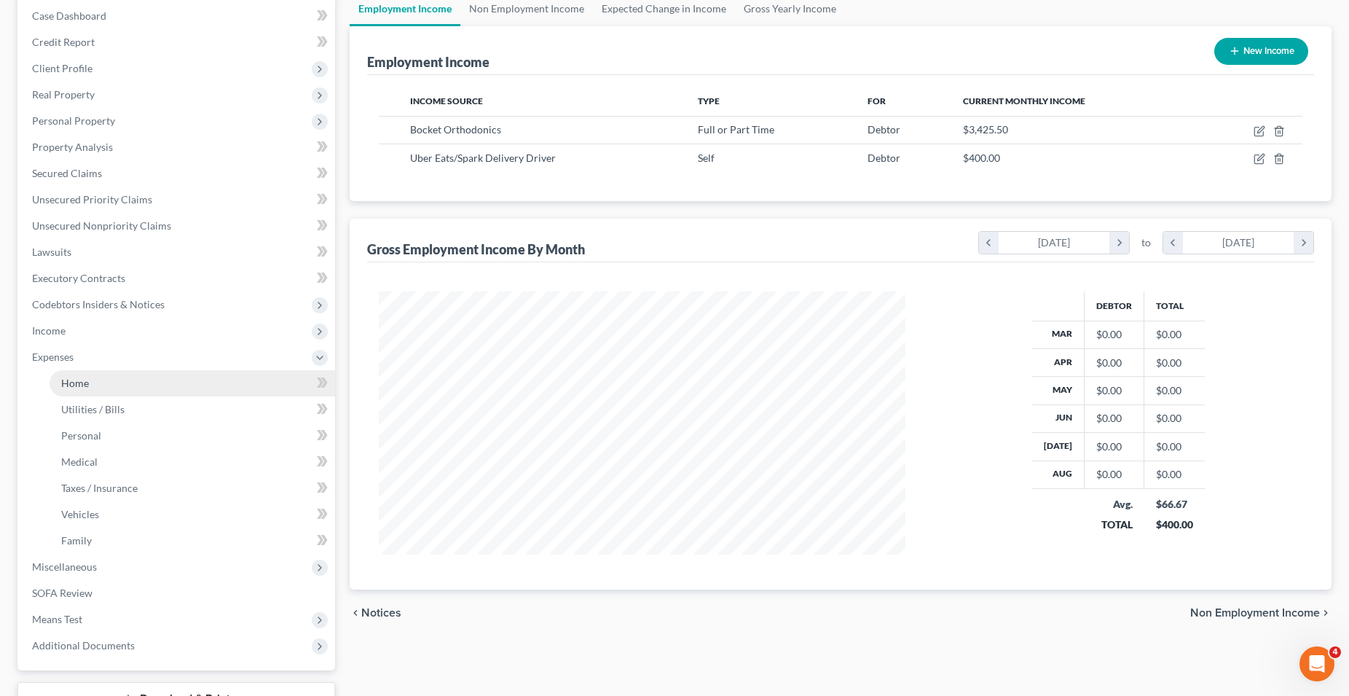
click at [116, 389] on link "Home" at bounding box center [193, 383] width 286 height 26
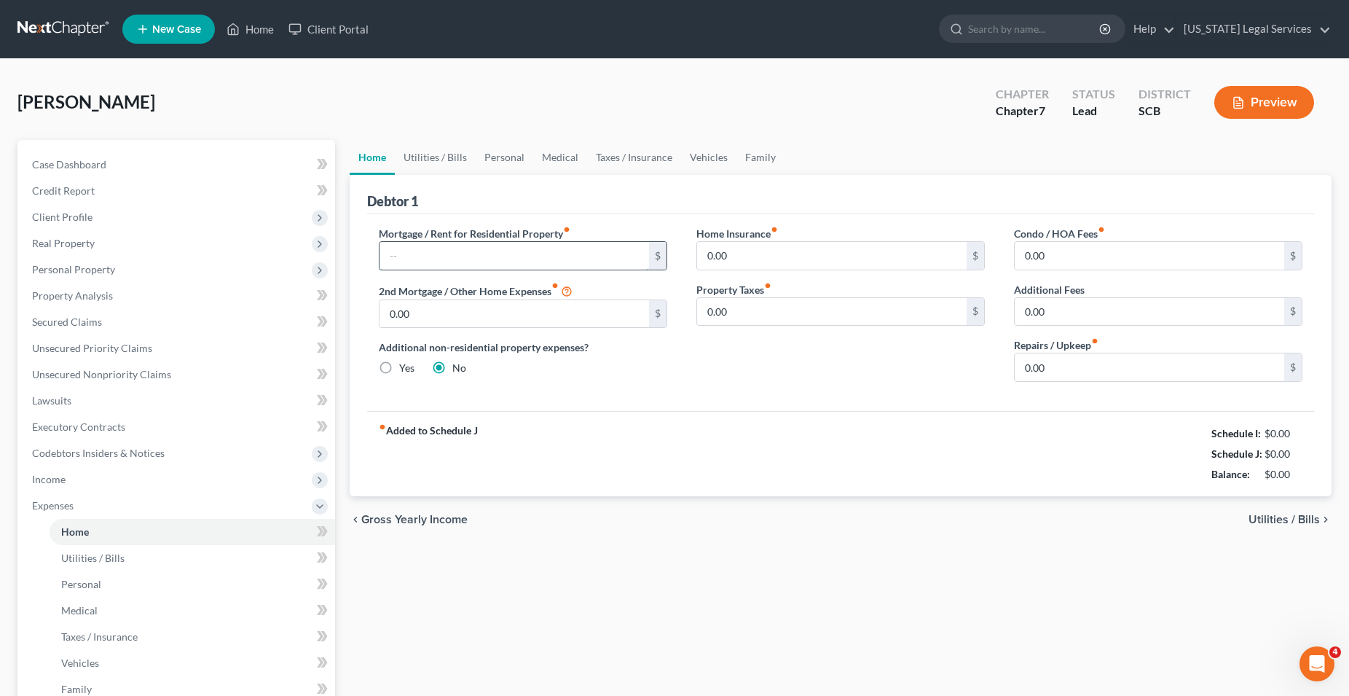
click at [503, 261] on input "text" at bounding box center [515, 256] width 270 height 28
click at [1274, 519] on span "Utilities / Bills" at bounding box center [1284, 520] width 71 height 12
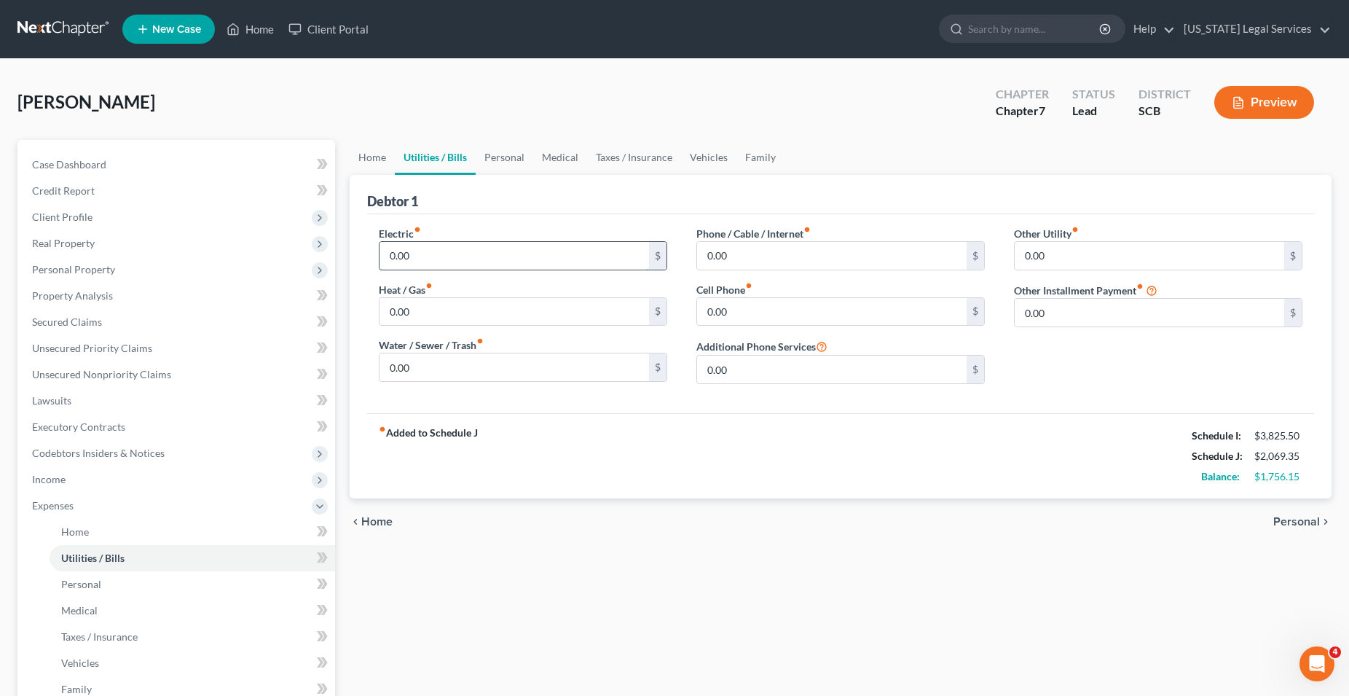
click at [415, 256] on input "0.00" at bounding box center [515, 256] width 270 height 28
click at [412, 370] on input "0.00" at bounding box center [515, 367] width 270 height 28
drag, startPoint x: 1312, startPoint y: 522, endPoint x: 1149, endPoint y: 485, distance: 167.4
click at [1312, 522] on span "Personal" at bounding box center [1297, 522] width 47 height 12
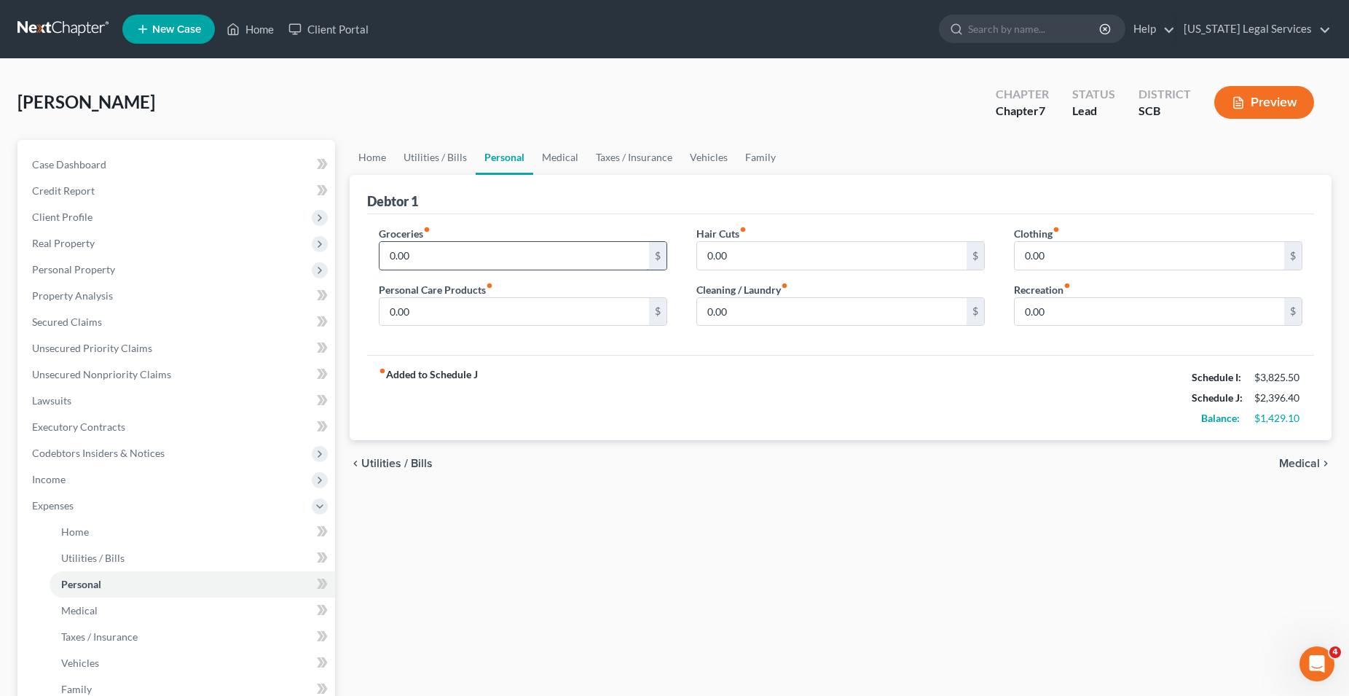
click at [439, 258] on input "0.00" at bounding box center [515, 256] width 270 height 28
drag, startPoint x: 446, startPoint y: 317, endPoint x: 389, endPoint y: 321, distance: 56.9
click at [389, 321] on input "0.00" at bounding box center [515, 312] width 270 height 28
click at [416, 321] on input "0.00" at bounding box center [515, 312] width 270 height 28
drag, startPoint x: 752, startPoint y: 315, endPoint x: 742, endPoint y: 312, distance: 10.6
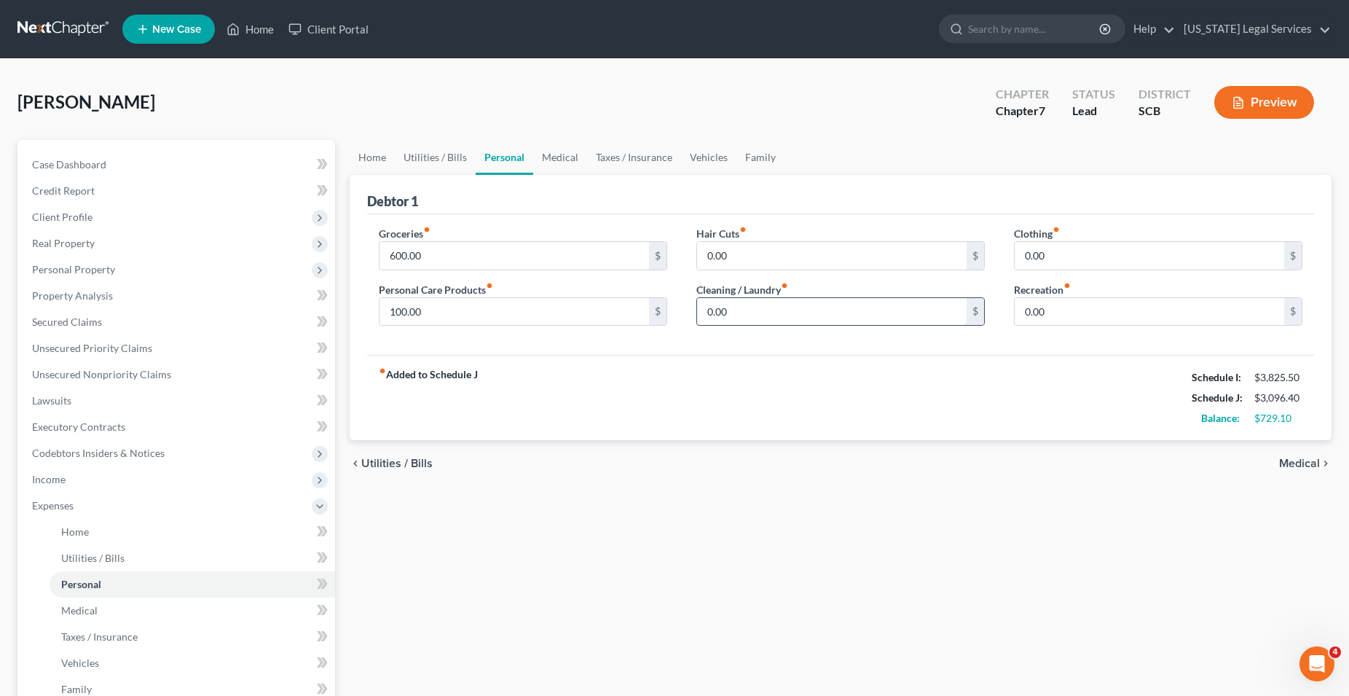
click at [742, 312] on input "0.00" at bounding box center [832, 312] width 270 height 28
click at [1303, 461] on span "Medical" at bounding box center [1299, 464] width 41 height 12
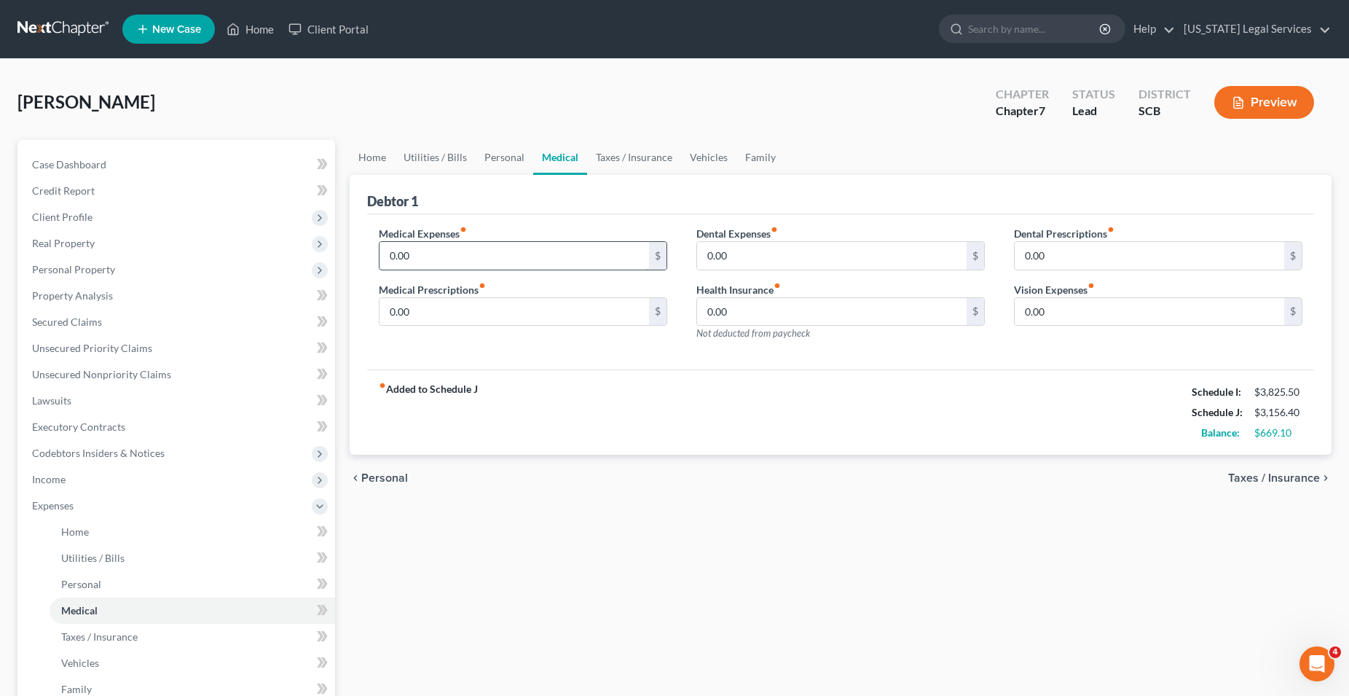
drag, startPoint x: 432, startPoint y: 259, endPoint x: 409, endPoint y: 257, distance: 23.4
click at [409, 257] on input "0.00" at bounding box center [515, 256] width 270 height 28
click at [1279, 479] on span "Taxes / Insurance" at bounding box center [1274, 478] width 92 height 12
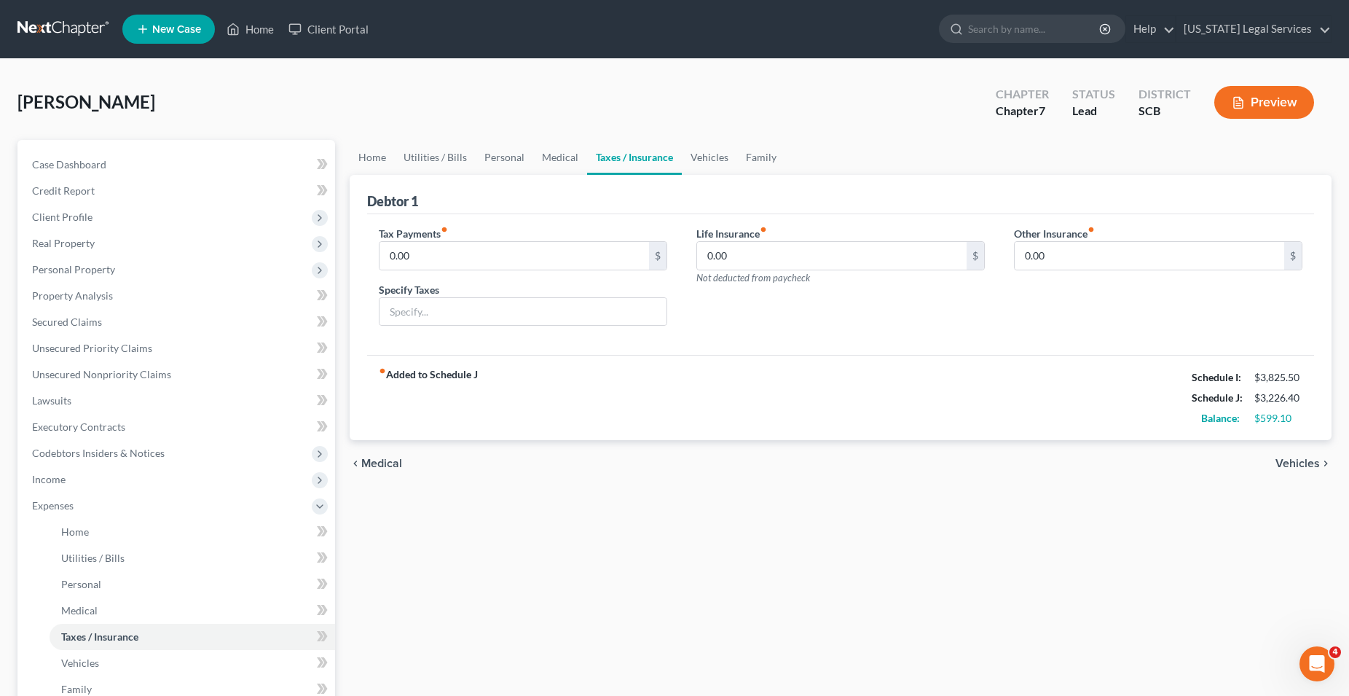
click at [1306, 462] on span "Vehicles" at bounding box center [1298, 464] width 44 height 12
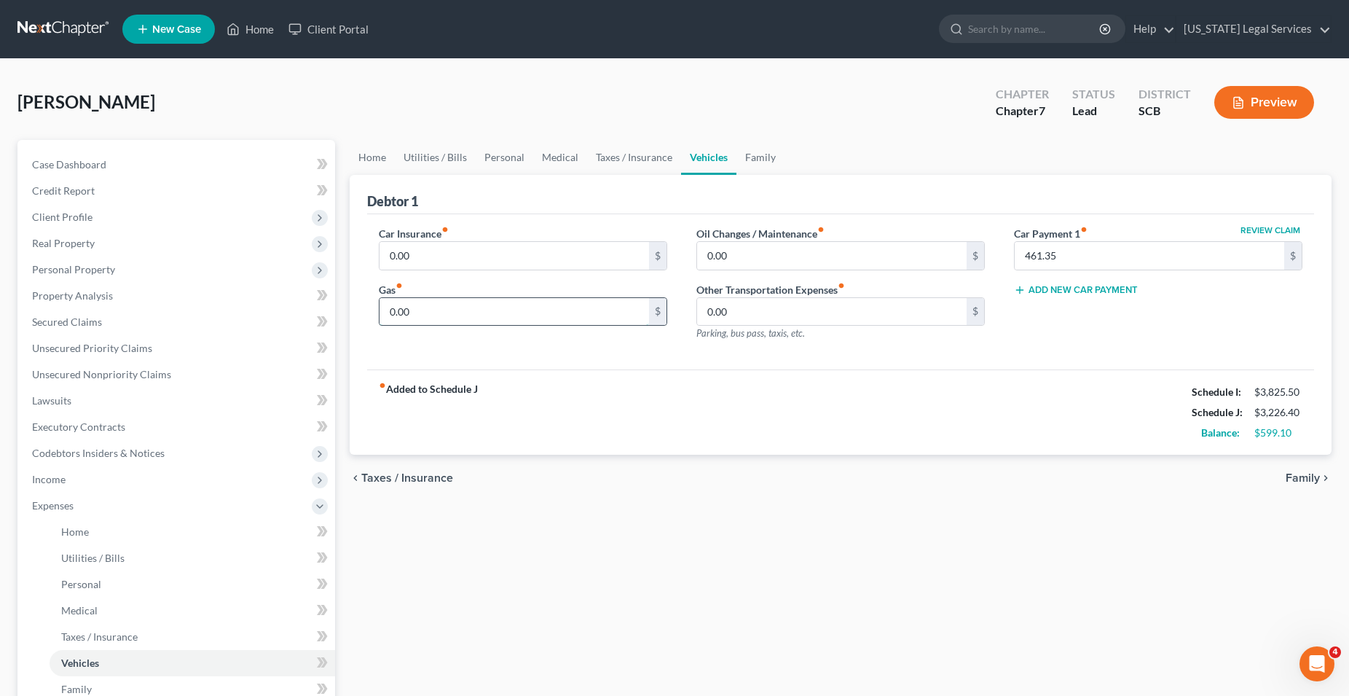
drag, startPoint x: 440, startPoint y: 313, endPoint x: 424, endPoint y: 316, distance: 16.3
click at [424, 316] on input "0.00" at bounding box center [515, 312] width 270 height 28
click at [421, 474] on span "Taxes / Insurance" at bounding box center [407, 478] width 92 height 12
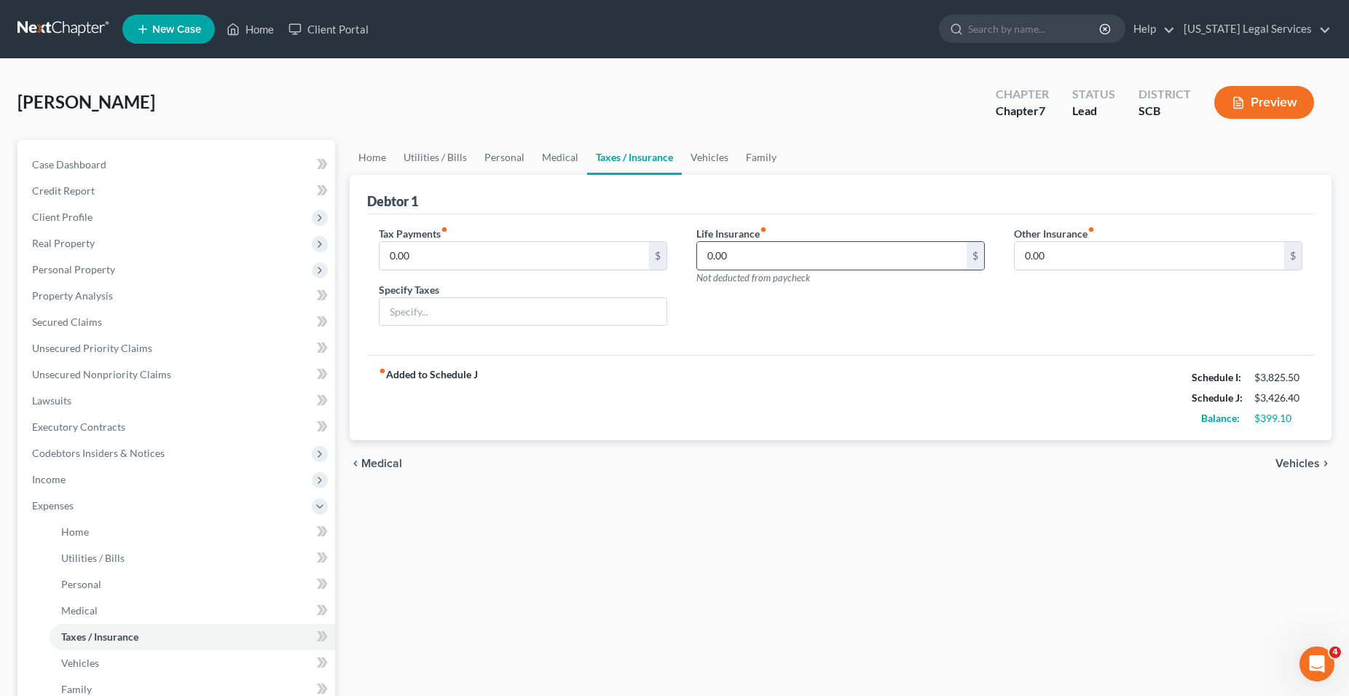
click at [759, 258] on input "0.00" at bounding box center [832, 256] width 270 height 28
click at [388, 459] on span "Medical" at bounding box center [381, 464] width 41 height 12
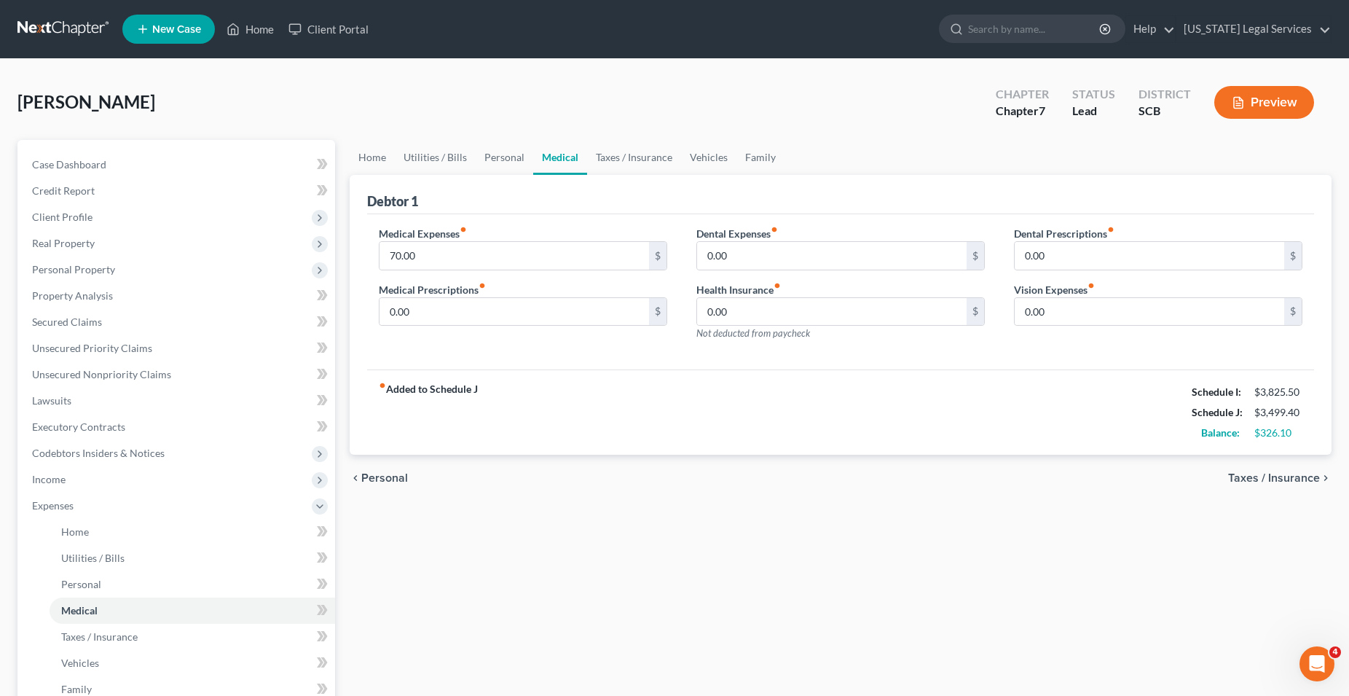
click at [393, 475] on span "Personal" at bounding box center [384, 478] width 47 height 12
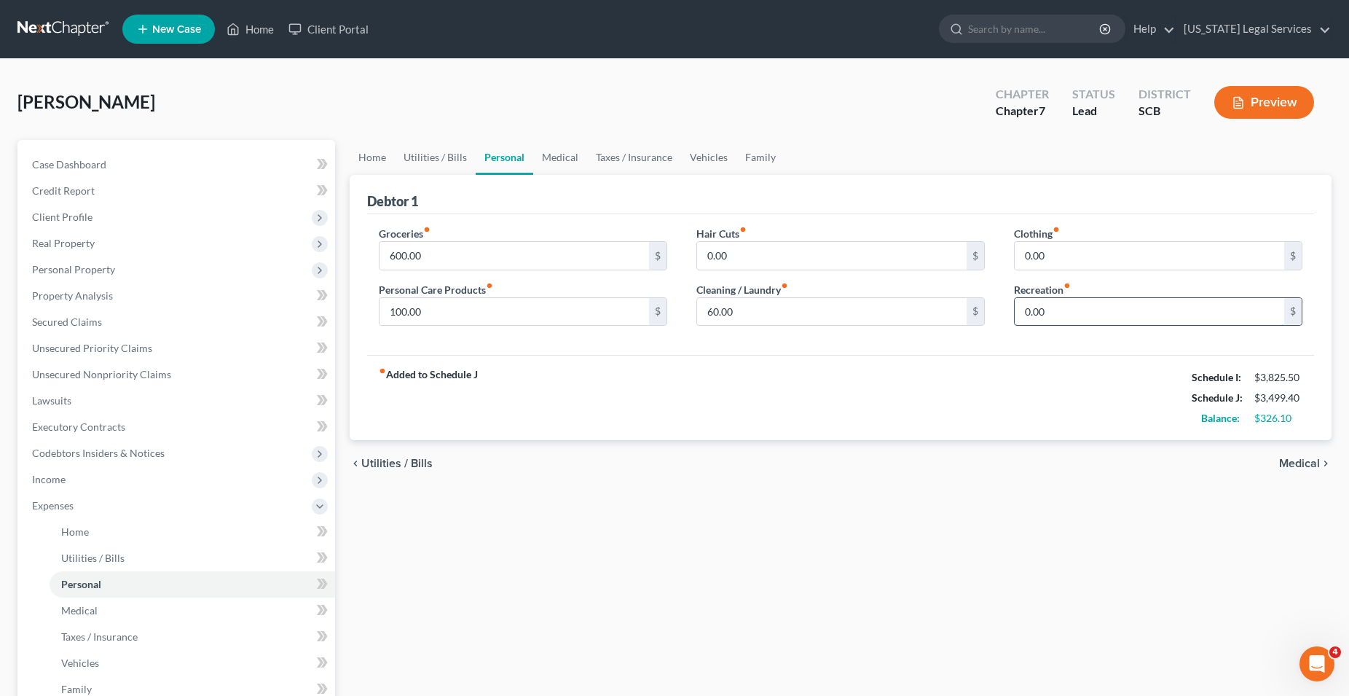
click at [1063, 311] on input "0.00" at bounding box center [1150, 312] width 270 height 28
click at [1302, 458] on span "Medical" at bounding box center [1299, 464] width 41 height 12
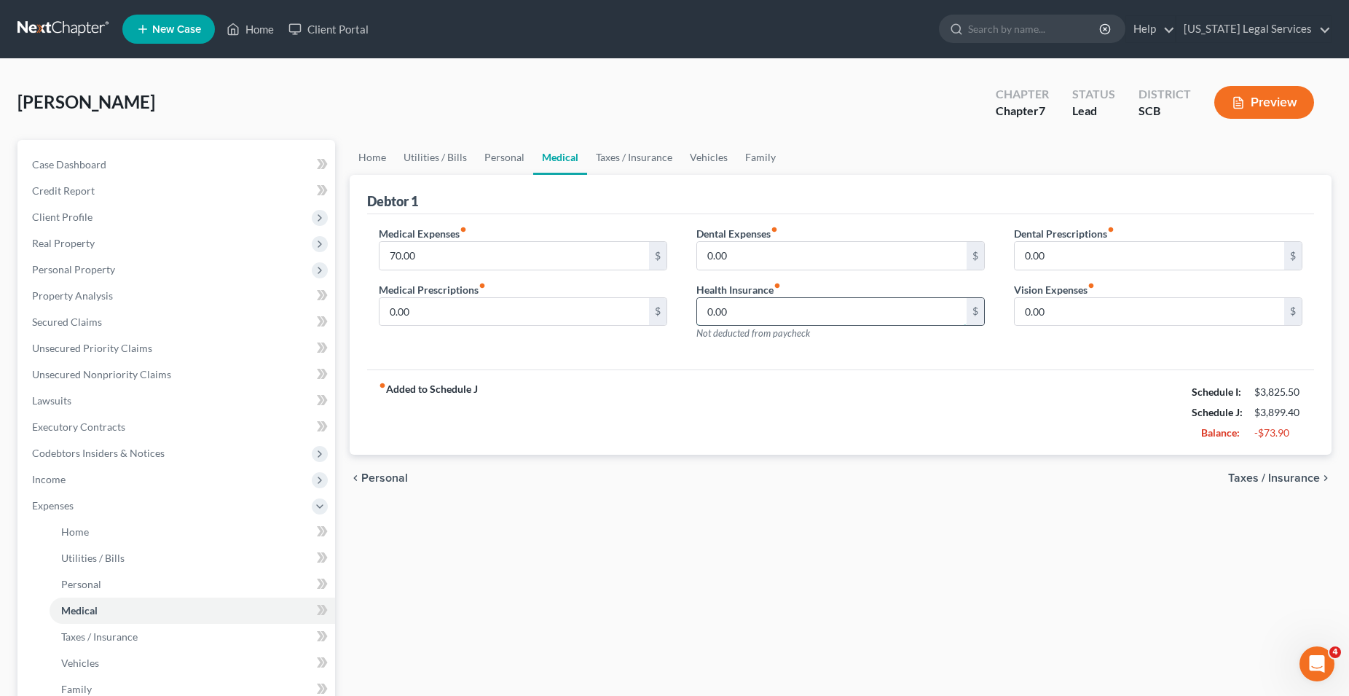
drag, startPoint x: 716, startPoint y: 313, endPoint x: 740, endPoint y: 311, distance: 24.1
click at [740, 311] on input "0.00" at bounding box center [832, 312] width 270 height 28
click at [1301, 479] on span "Taxes / Insurance" at bounding box center [1274, 478] width 92 height 12
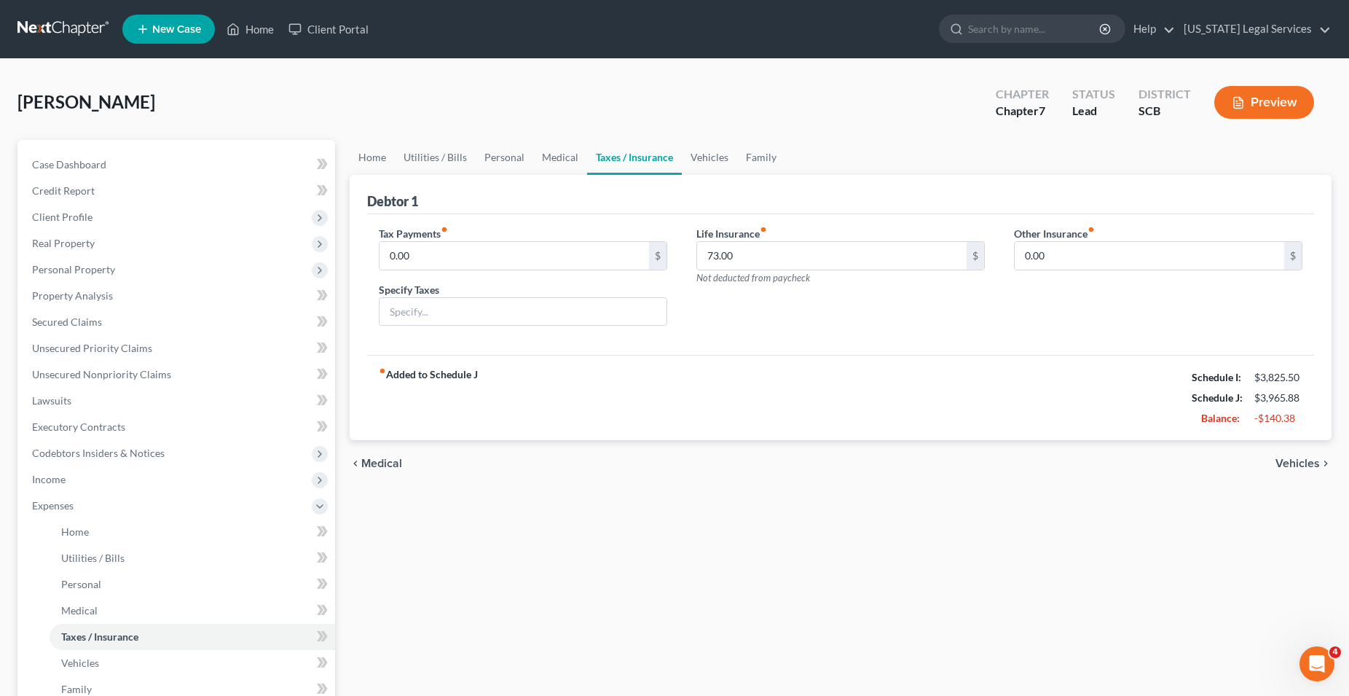
click at [1306, 463] on span "Vehicles" at bounding box center [1298, 464] width 44 height 12
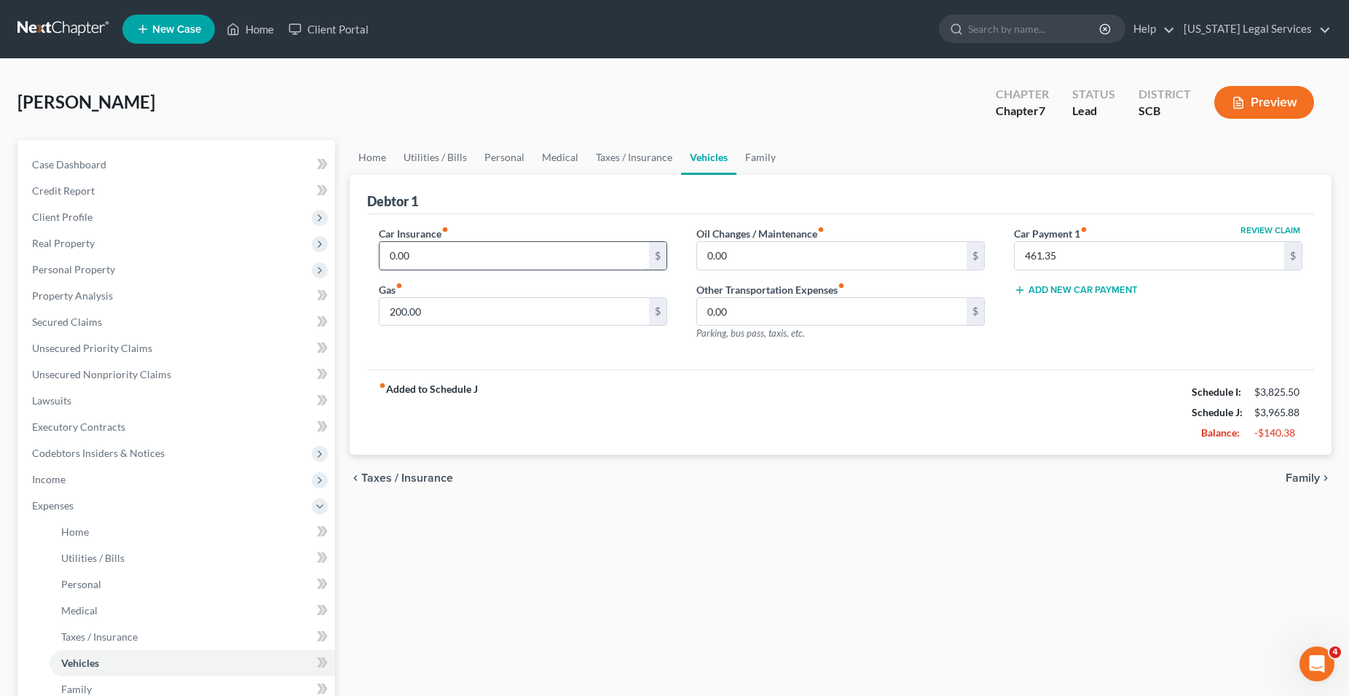
drag, startPoint x: 392, startPoint y: 255, endPoint x: 420, endPoint y: 255, distance: 27.7
click at [420, 255] on input "0.00" at bounding box center [515, 256] width 270 height 28
click at [1000, 597] on div "Home Utilities / Bills Personal Medical Taxes / Insurance Vehicles Family Debto…" at bounding box center [840, 521] width 997 height 763
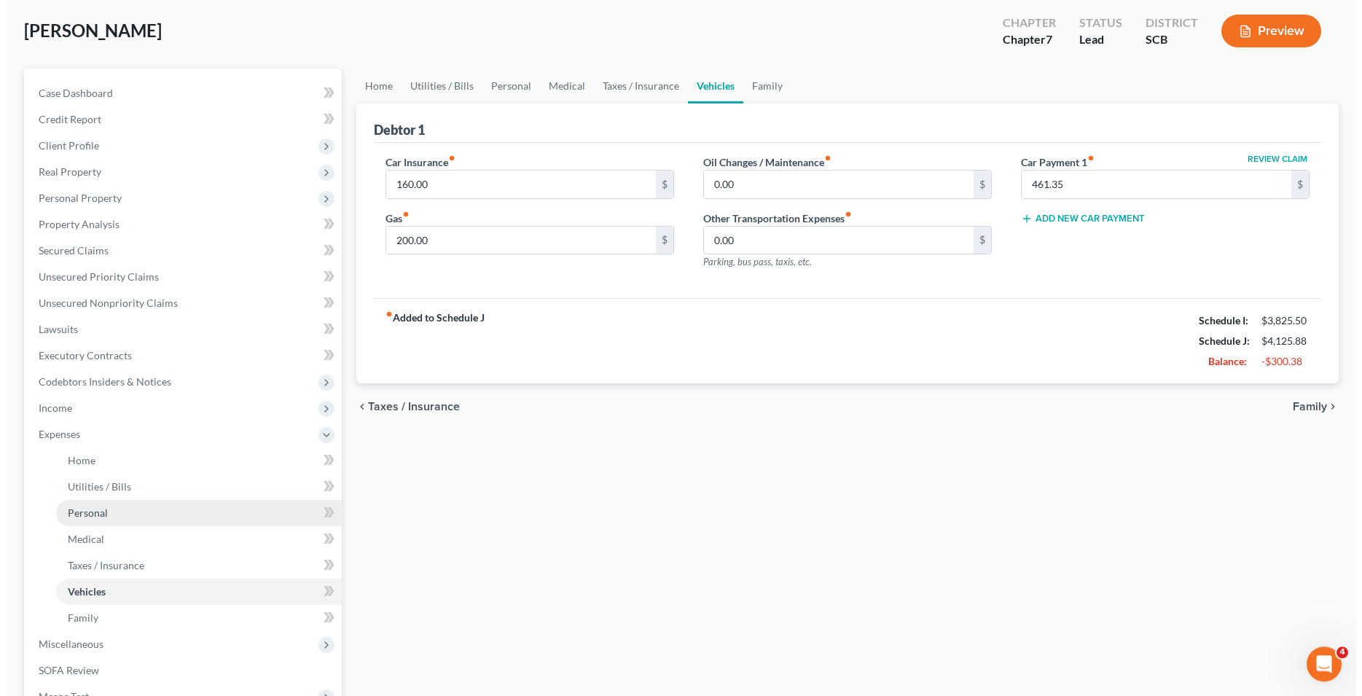
scroll to position [149, 0]
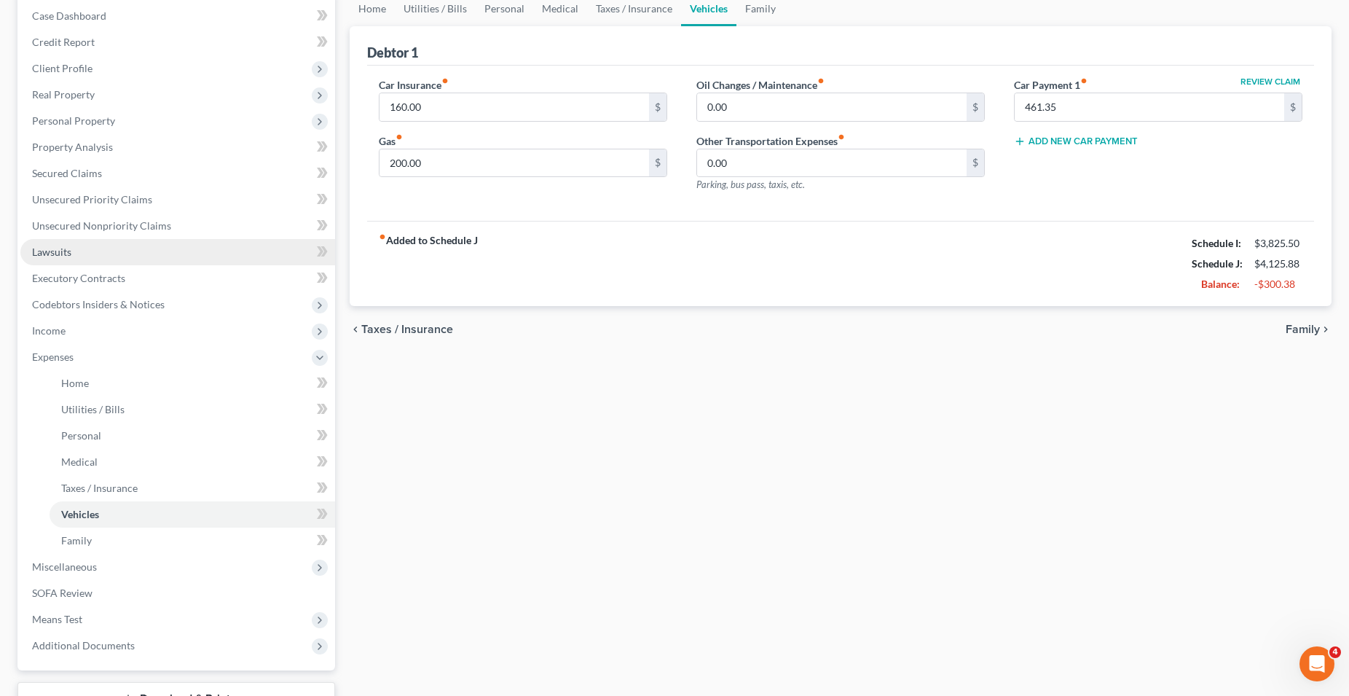
click at [70, 246] on span "Lawsuits" at bounding box center [51, 252] width 39 height 12
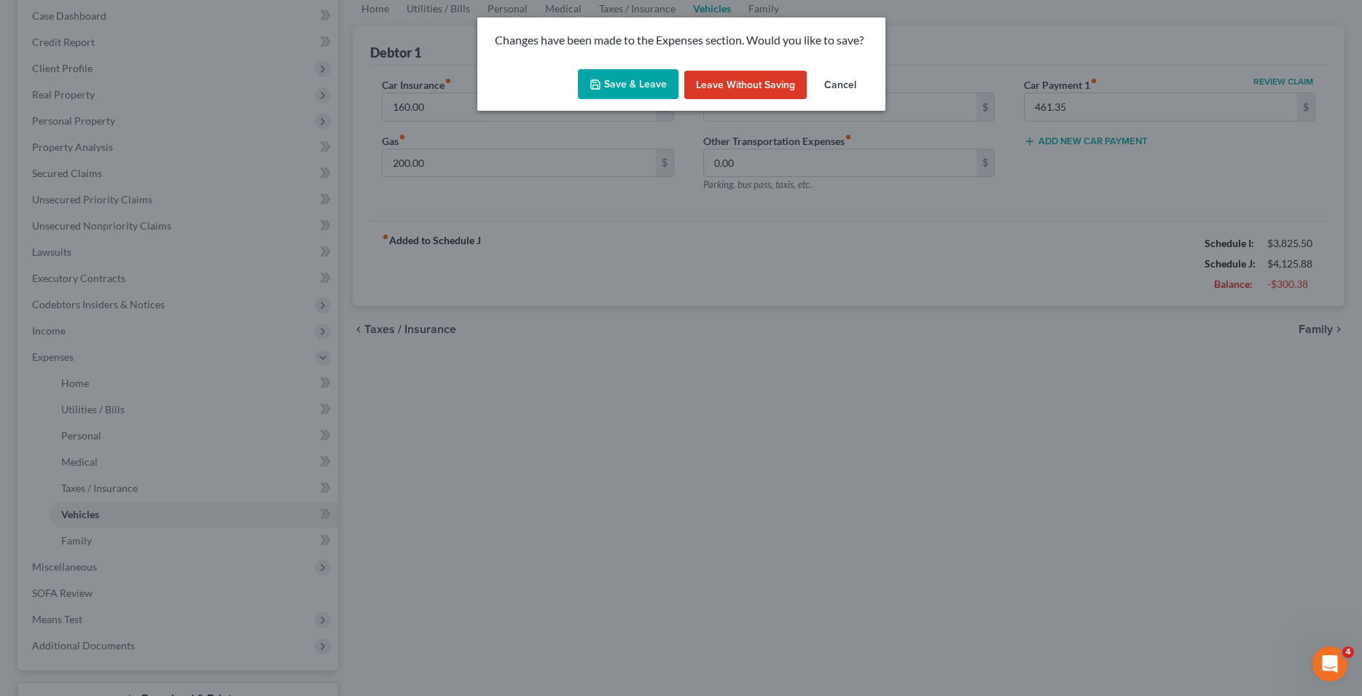
click at [639, 83] on button "Save & Leave" at bounding box center [628, 84] width 101 height 31
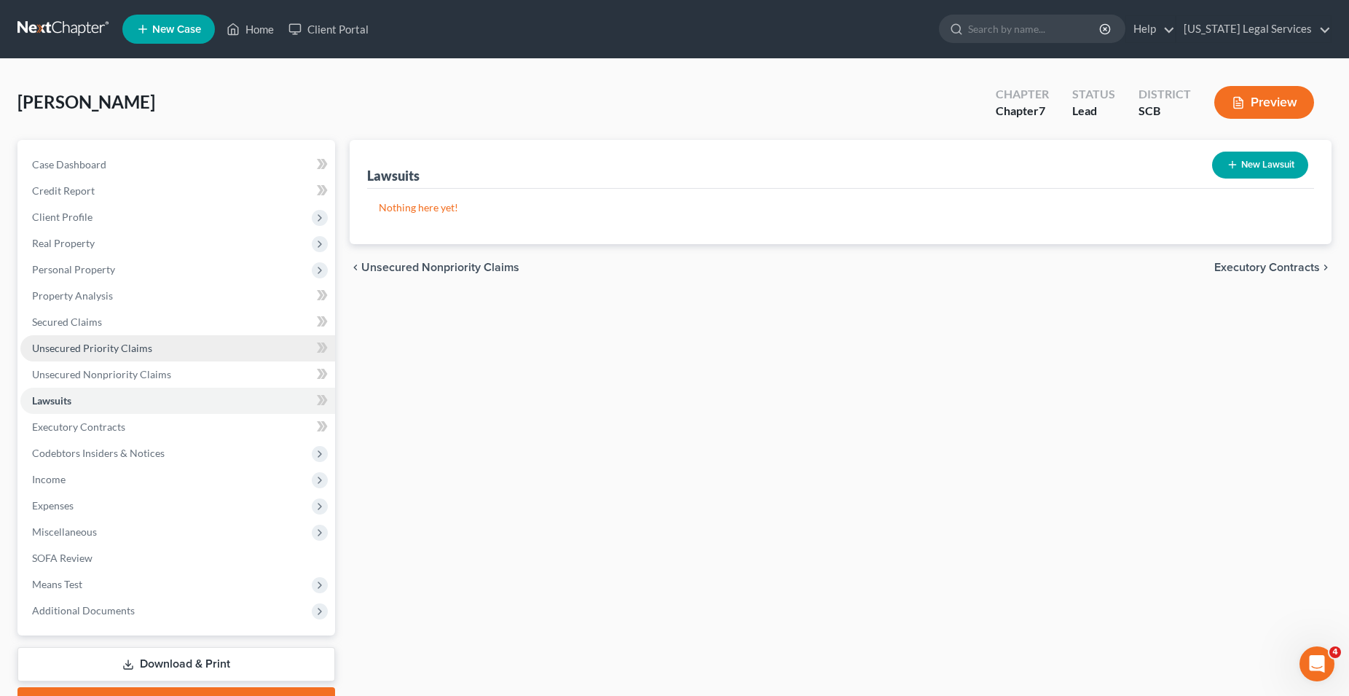
click at [74, 350] on span "Unsecured Priority Claims" at bounding box center [92, 348] width 120 height 12
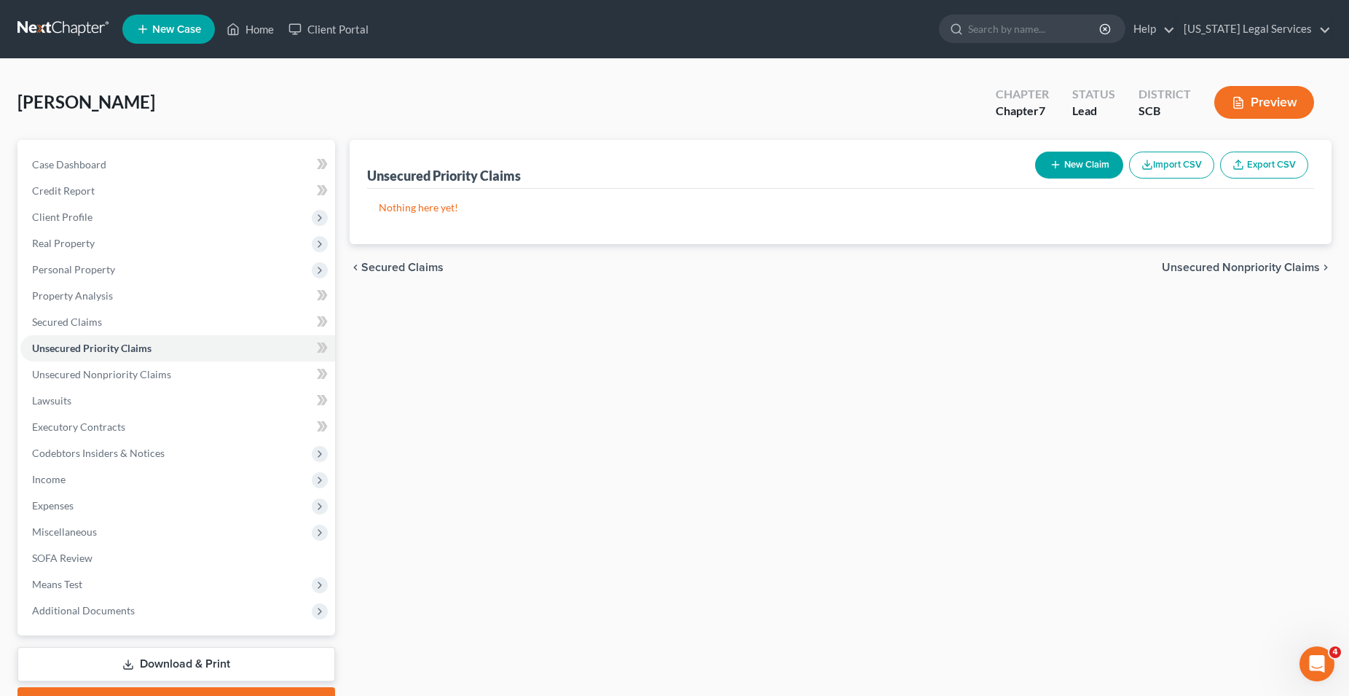
click at [1089, 170] on button "New Claim" at bounding box center [1079, 165] width 88 height 27
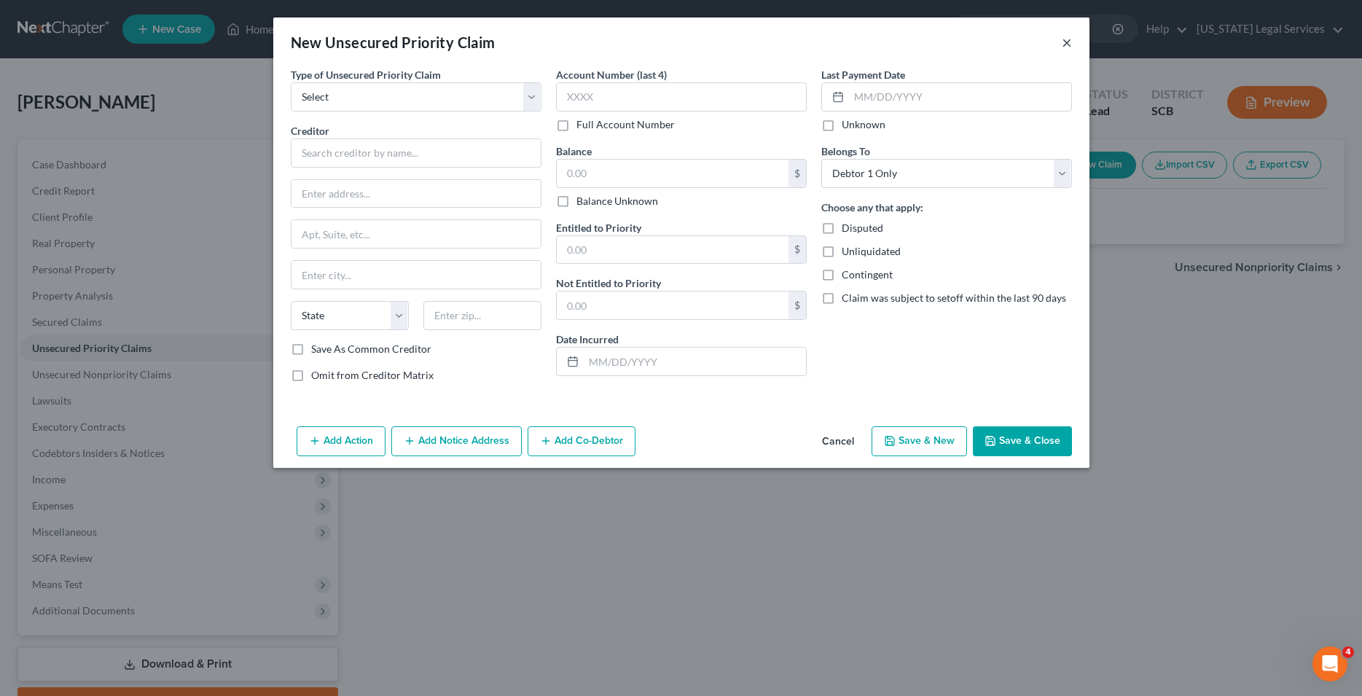
click at [1062, 44] on button "×" at bounding box center [1067, 42] width 10 height 17
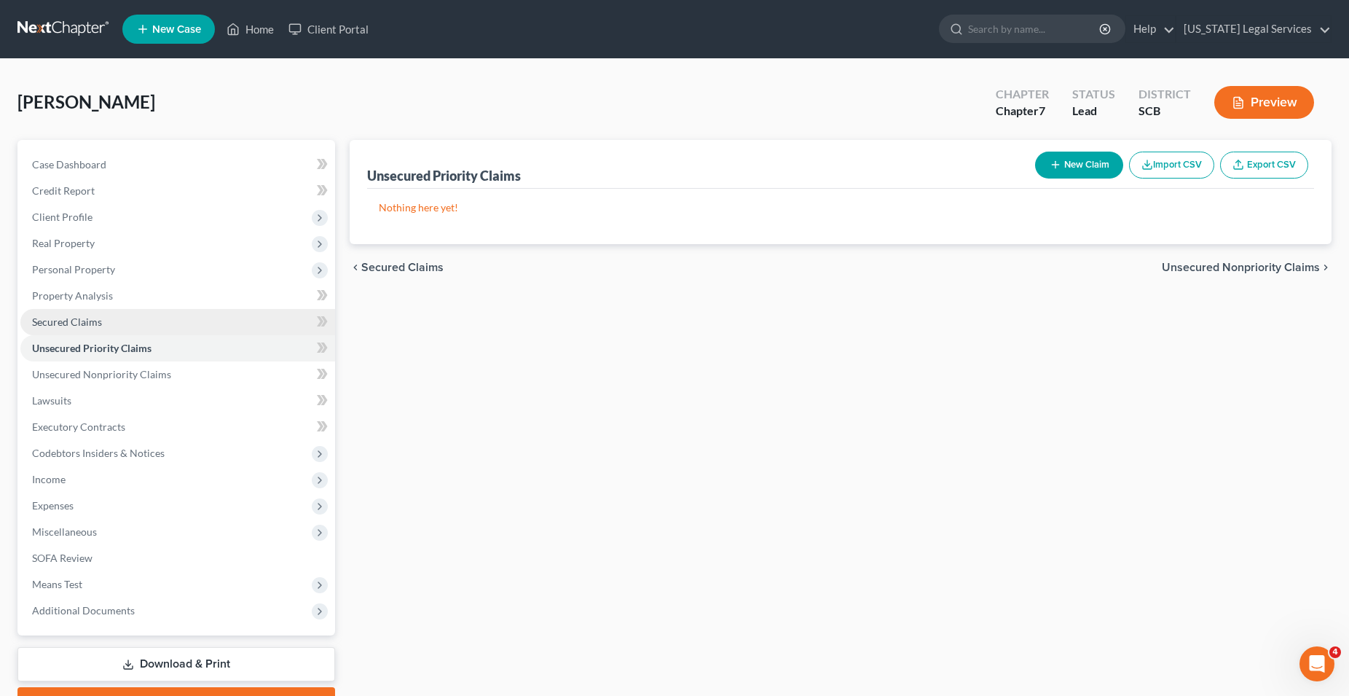
click at [83, 319] on span "Secured Claims" at bounding box center [67, 321] width 70 height 12
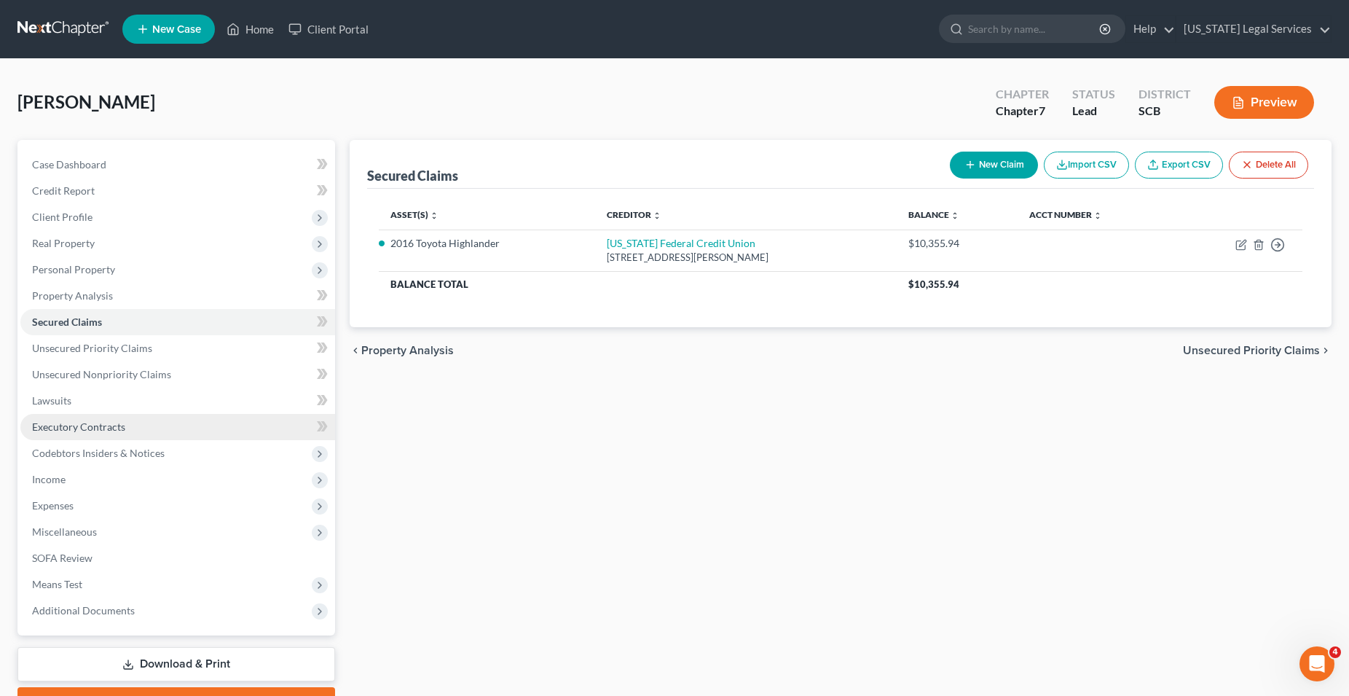
click at [71, 426] on span "Executory Contracts" at bounding box center [78, 426] width 93 height 12
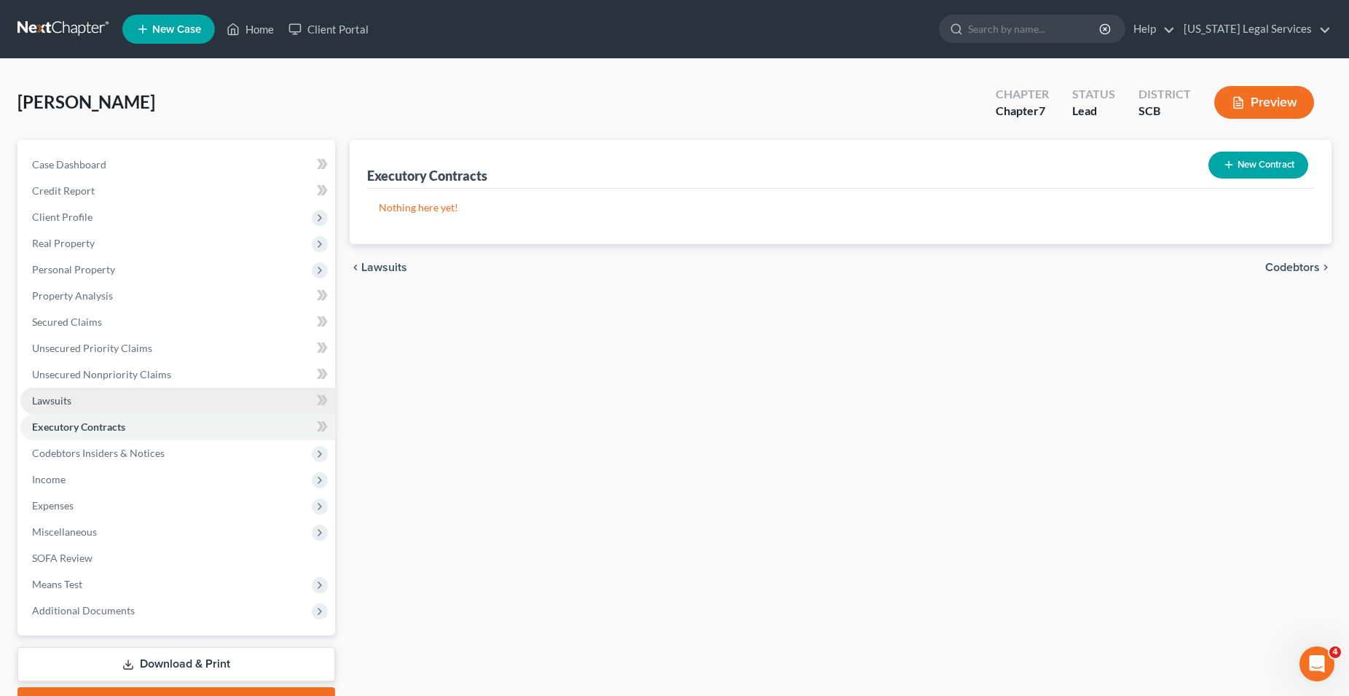
click at [50, 404] on span "Lawsuits" at bounding box center [51, 400] width 39 height 12
drag, startPoint x: 1271, startPoint y: 162, endPoint x: 1191, endPoint y: 163, distance: 80.9
click at [1271, 162] on button "New Lawsuit" at bounding box center [1260, 165] width 96 height 27
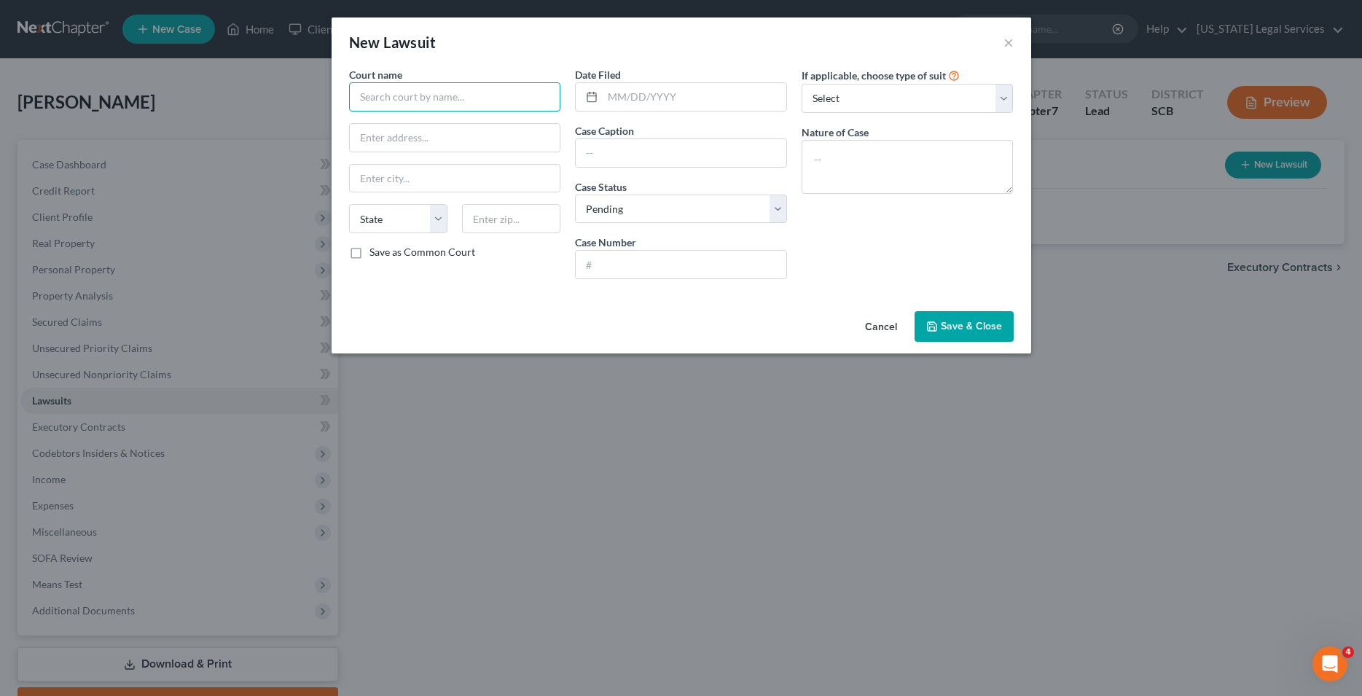
click at [451, 102] on input "text" at bounding box center [455, 96] width 212 height 29
click at [600, 153] on input "text" at bounding box center [681, 153] width 211 height 28
click at [831, 165] on textarea at bounding box center [907, 167] width 212 height 54
click at [801, 84] on select "Select Repossession Garnishment Foreclosure Attached, Seized, Or Levied Other" at bounding box center [907, 98] width 212 height 29
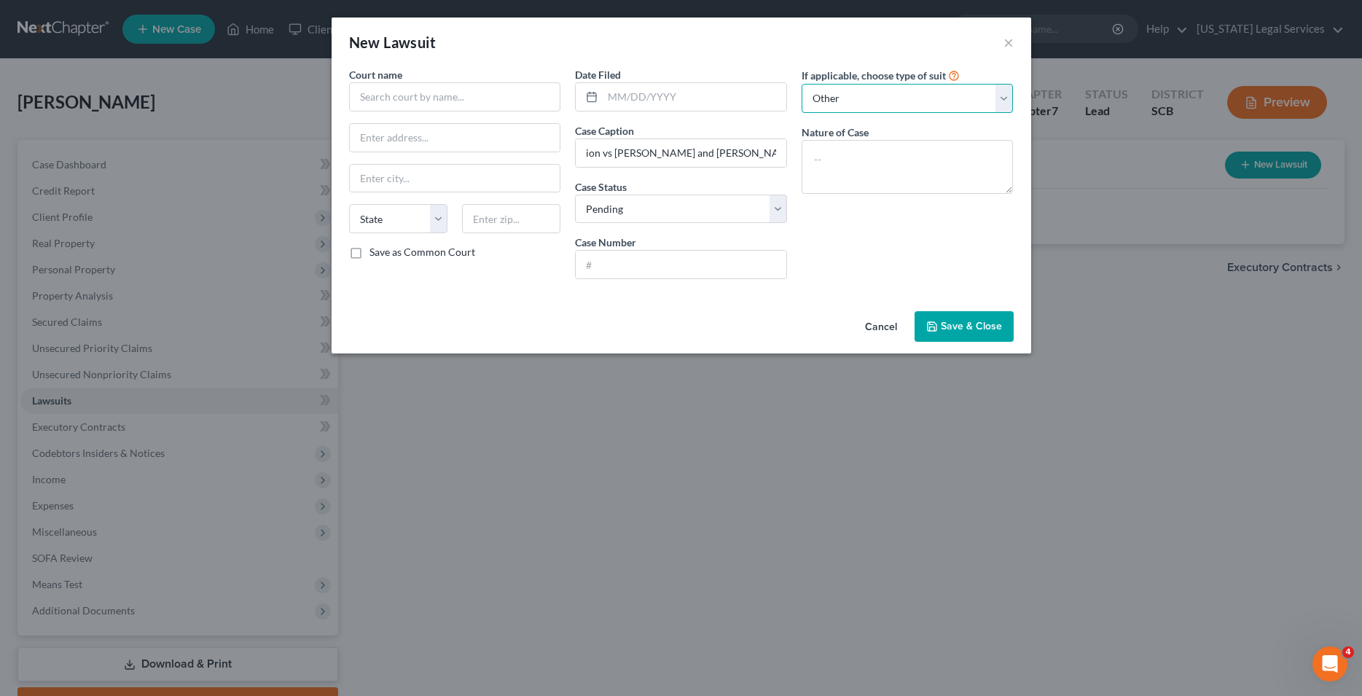
click option "Other" at bounding box center [0, 0] width 0 height 0
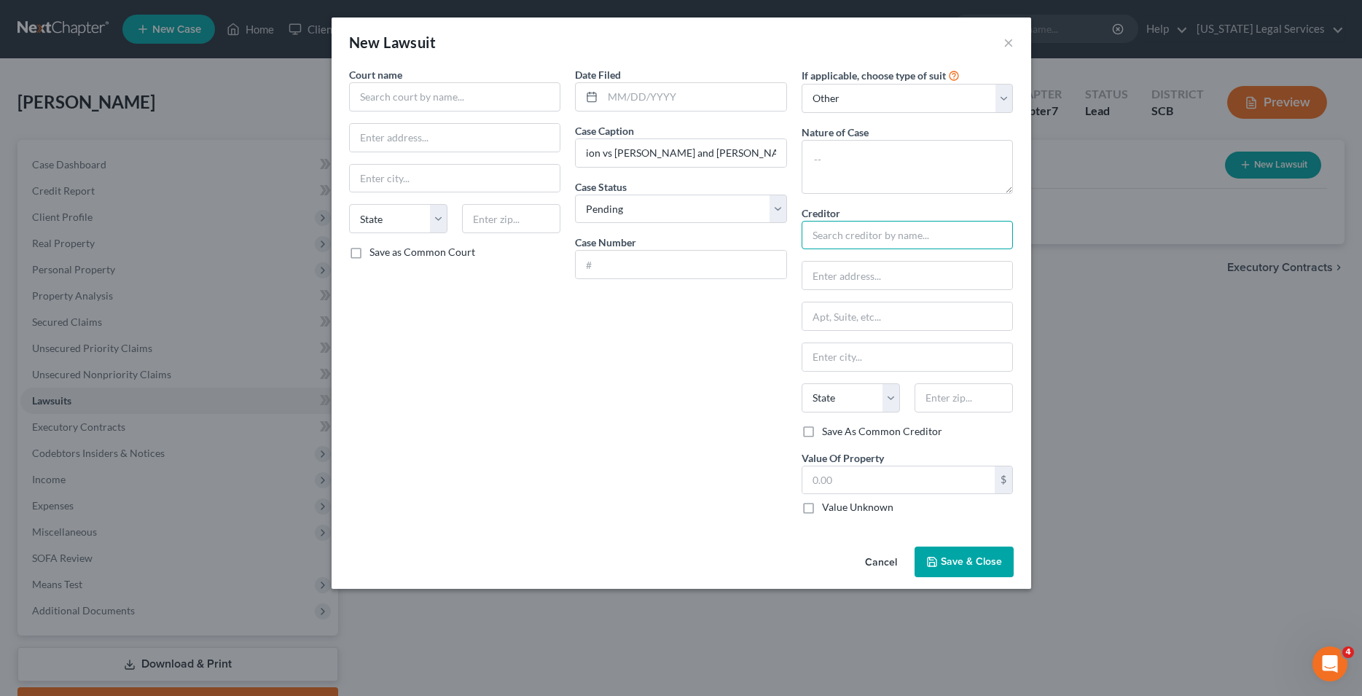
click at [877, 235] on input "text" at bounding box center [907, 235] width 212 height 29
click at [620, 264] on input "text" at bounding box center [681, 265] width 211 height 28
click at [659, 102] on input "text" at bounding box center [695, 97] width 184 height 28
click at [470, 105] on input "text" at bounding box center [455, 96] width 212 height 29
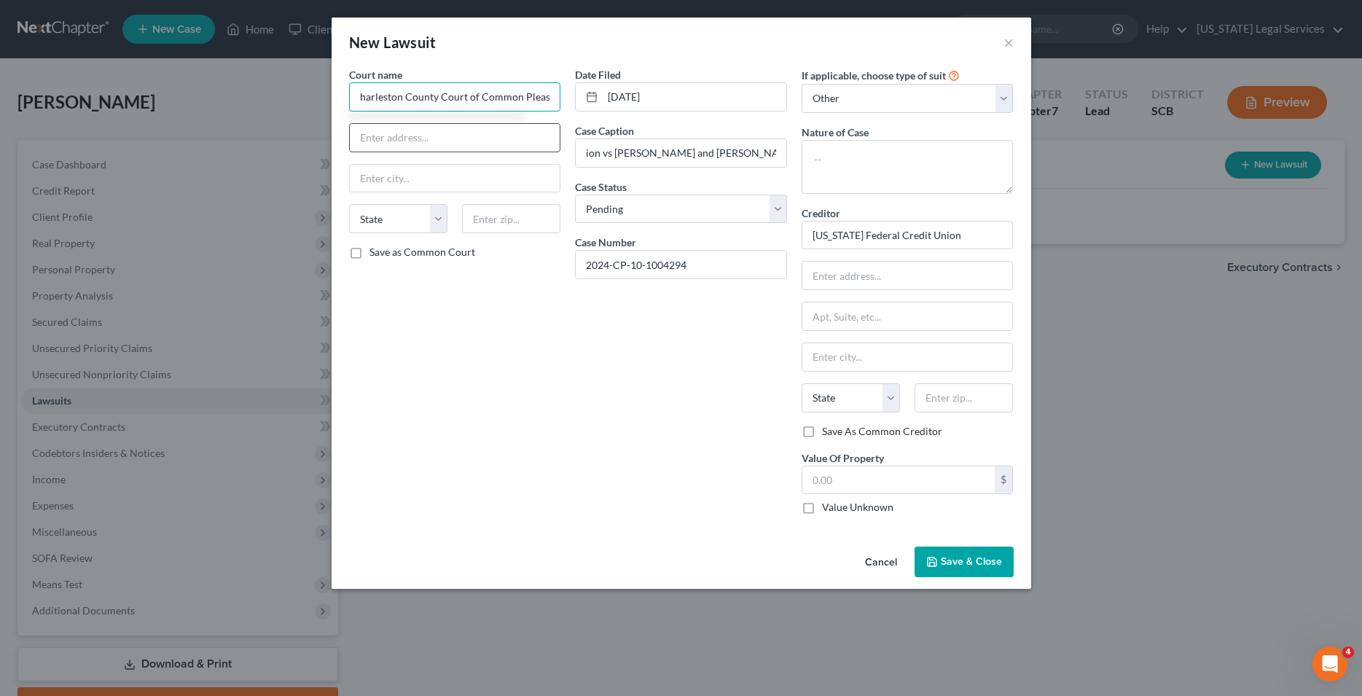
scroll to position [0, 2]
click at [399, 133] on input "text" at bounding box center [455, 138] width 211 height 28
click at [861, 276] on input "text" at bounding box center [907, 276] width 211 height 28
click at [847, 343] on div at bounding box center [907, 356] width 212 height 29
click at [928, 354] on input "text" at bounding box center [907, 357] width 211 height 28
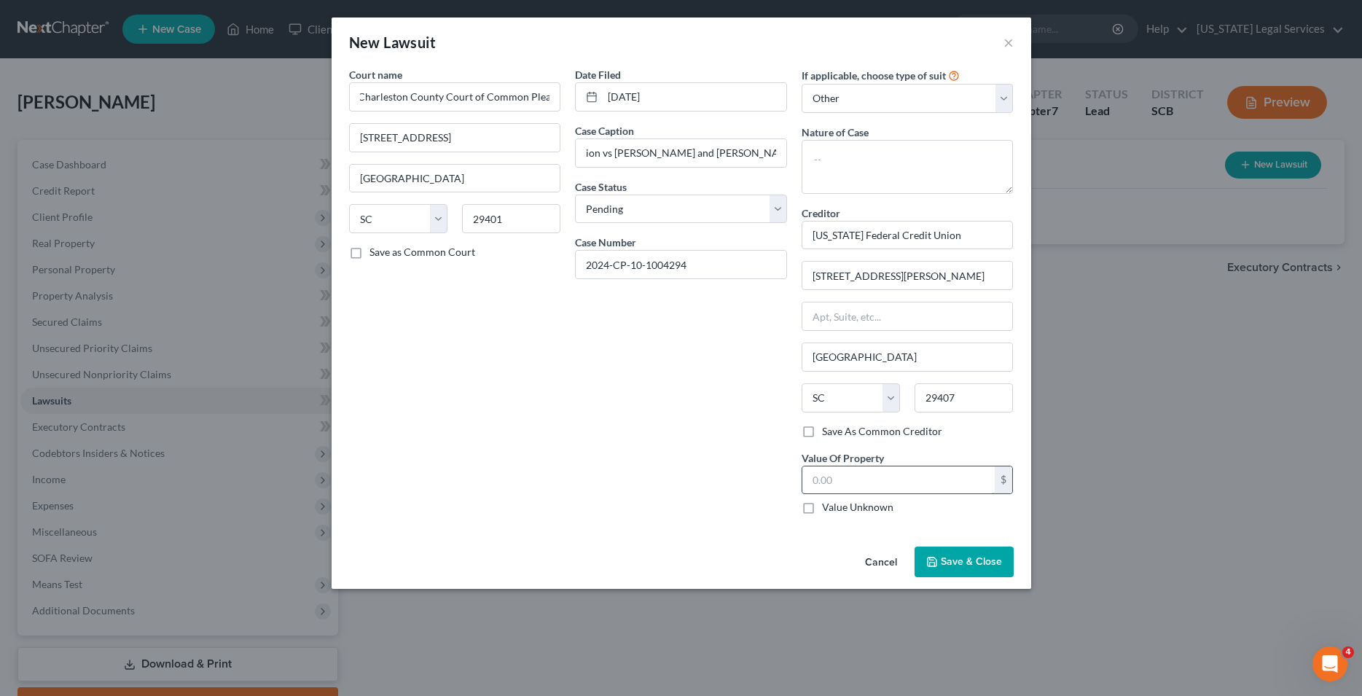
click at [859, 485] on input "text" at bounding box center [898, 480] width 193 height 28
click at [975, 565] on span "Save & Close" at bounding box center [971, 561] width 61 height 12
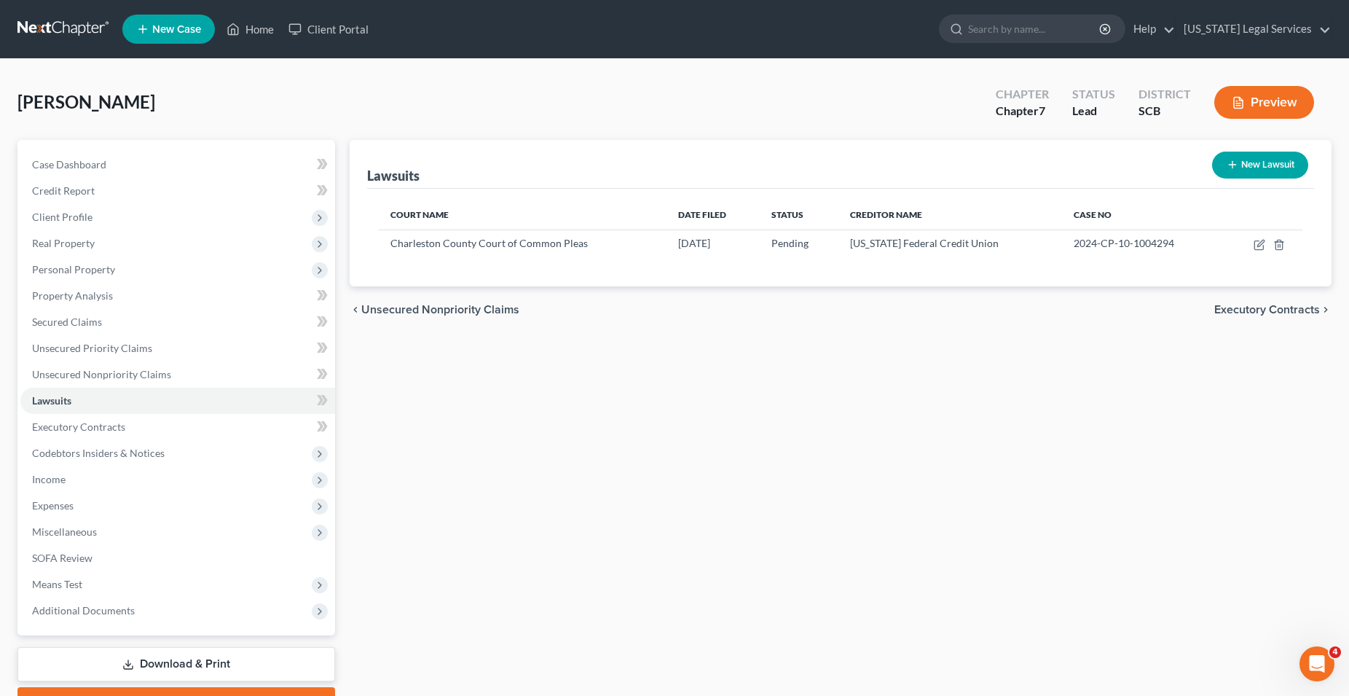
click at [1268, 166] on button "New Lawsuit" at bounding box center [1260, 165] width 96 height 27
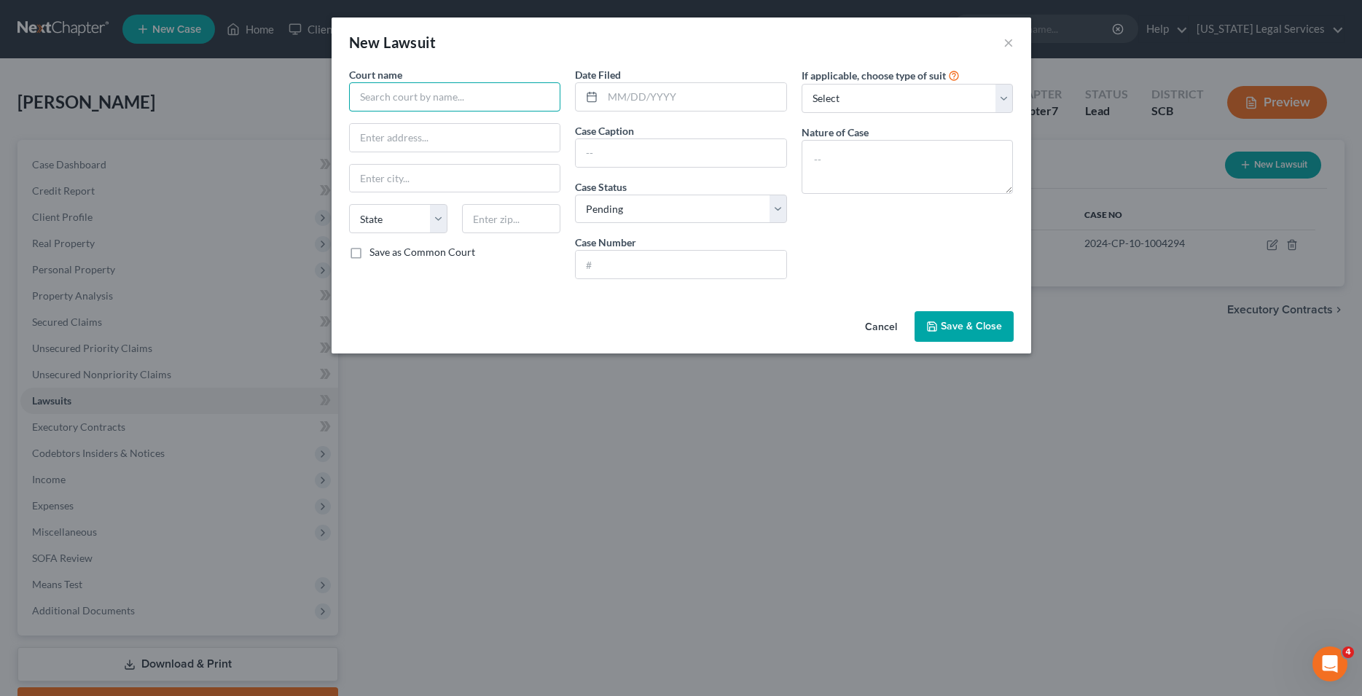
click at [409, 102] on input "text" at bounding box center [455, 96] width 212 height 29
click at [397, 176] on input "text" at bounding box center [455, 179] width 211 height 28
drag, startPoint x: 516, startPoint y: 95, endPoint x: 334, endPoint y: 109, distance: 182.0
click at [349, 103] on input "WE Plantation Oaks Owner, LLC" at bounding box center [455, 96] width 212 height 29
click at [603, 162] on input "text" at bounding box center [681, 153] width 211 height 28
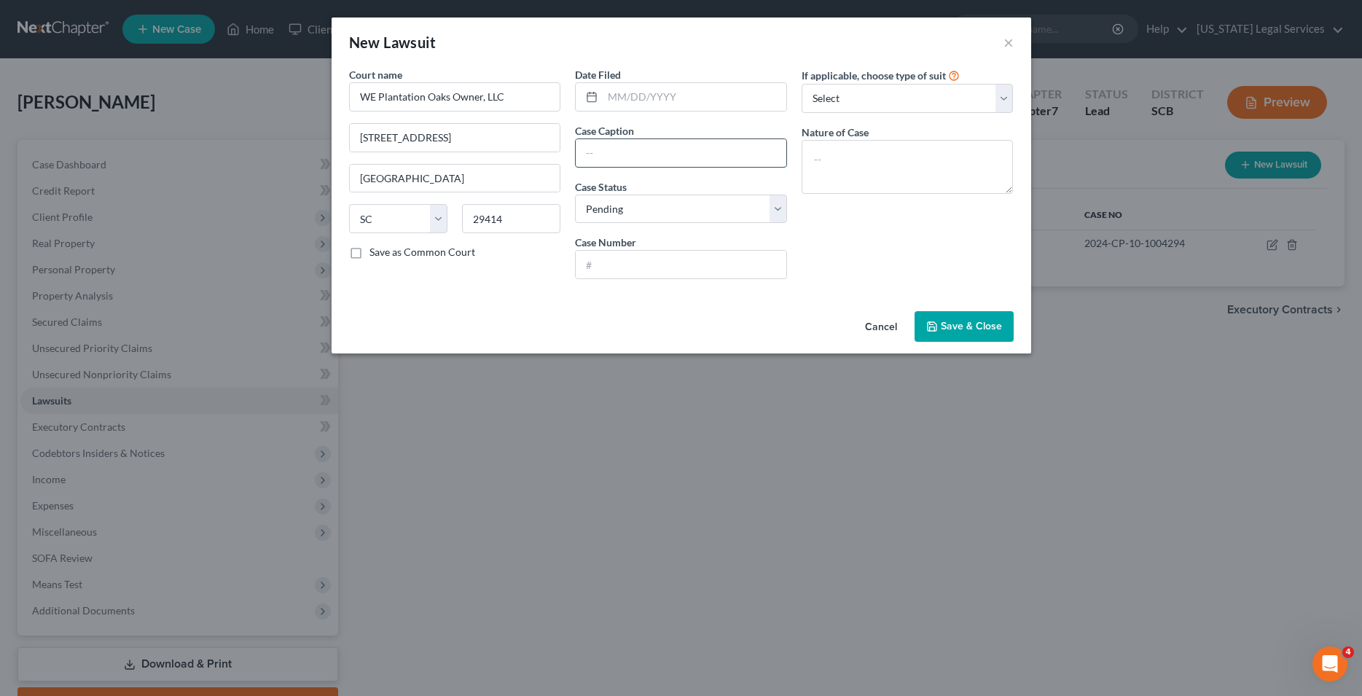
paste input "WE Plantation Oaks Owner, LLC"
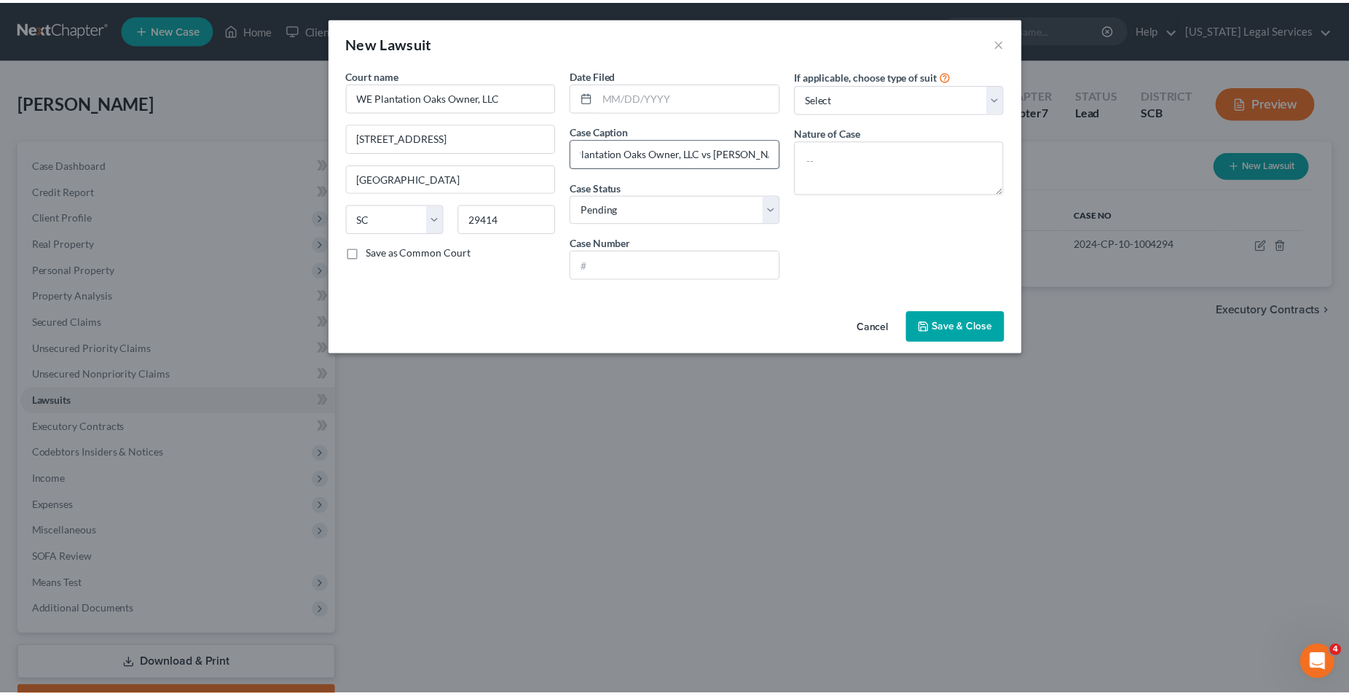
scroll to position [0, 30]
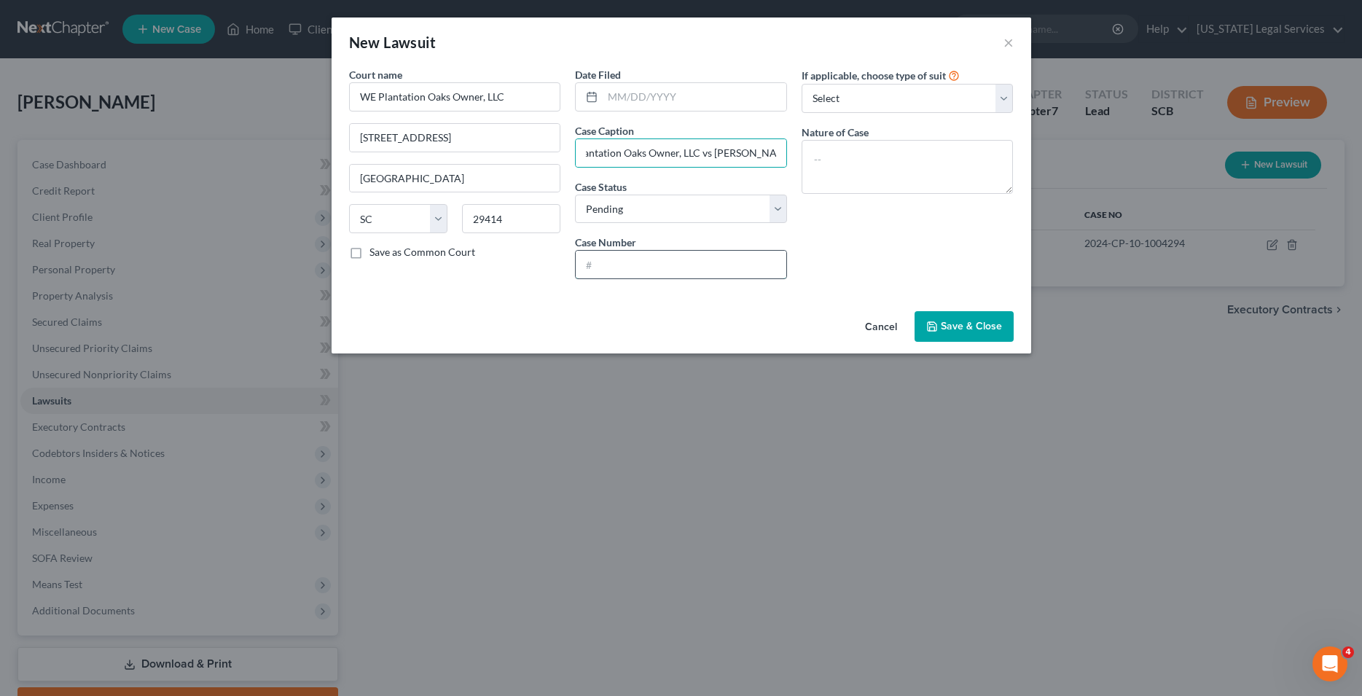
click at [666, 270] on input "text" at bounding box center [681, 265] width 211 height 28
click at [615, 99] on input "text" at bounding box center [695, 97] width 184 height 28
click at [483, 140] on input "[STREET_ADDRESS]" at bounding box center [455, 138] width 211 height 28
drag, startPoint x: 523, startPoint y: 100, endPoint x: 326, endPoint y: 108, distance: 197.6
click at [349, 108] on input "WE Plantation Oaks Owner, LLC" at bounding box center [455, 96] width 212 height 29
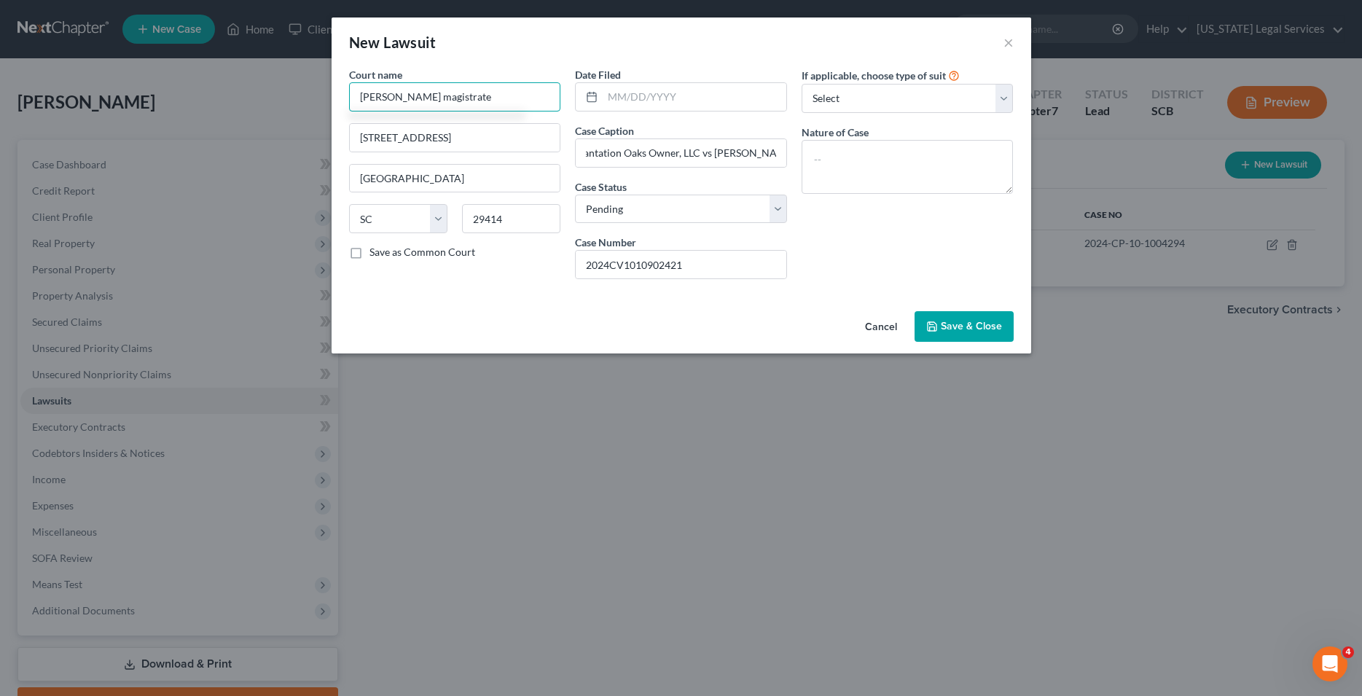
click at [424, 99] on input "[PERSON_NAME] magistrate" at bounding box center [455, 96] width 212 height 29
drag, startPoint x: 490, startPoint y: 138, endPoint x: 165, endPoint y: 149, distance: 325.1
click at [350, 149] on input "[STREET_ADDRESS]" at bounding box center [455, 138] width 211 height 28
click at [510, 206] on input "29414" at bounding box center [511, 218] width 98 height 29
click at [801, 84] on select "Select Repossession Garnishment Foreclosure Attached, Seized, Or Levied Other" at bounding box center [907, 98] width 212 height 29
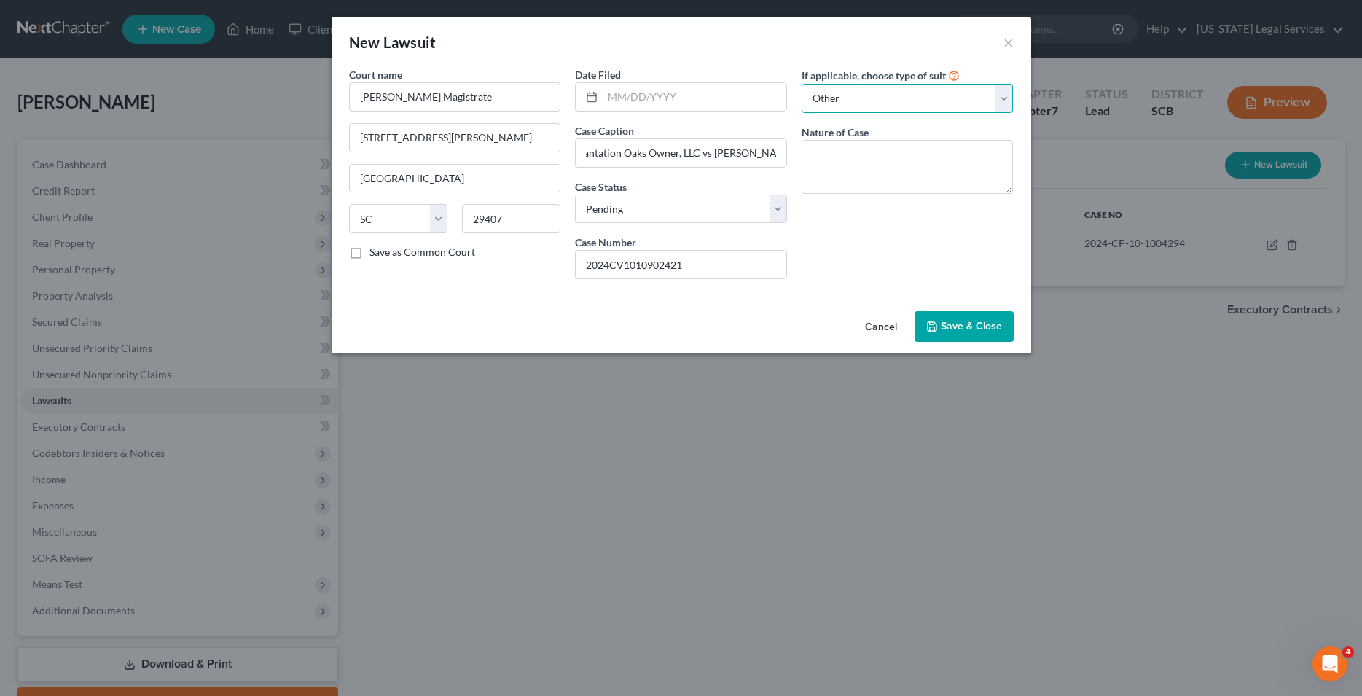
click option "Other" at bounding box center [0, 0] width 0 height 0
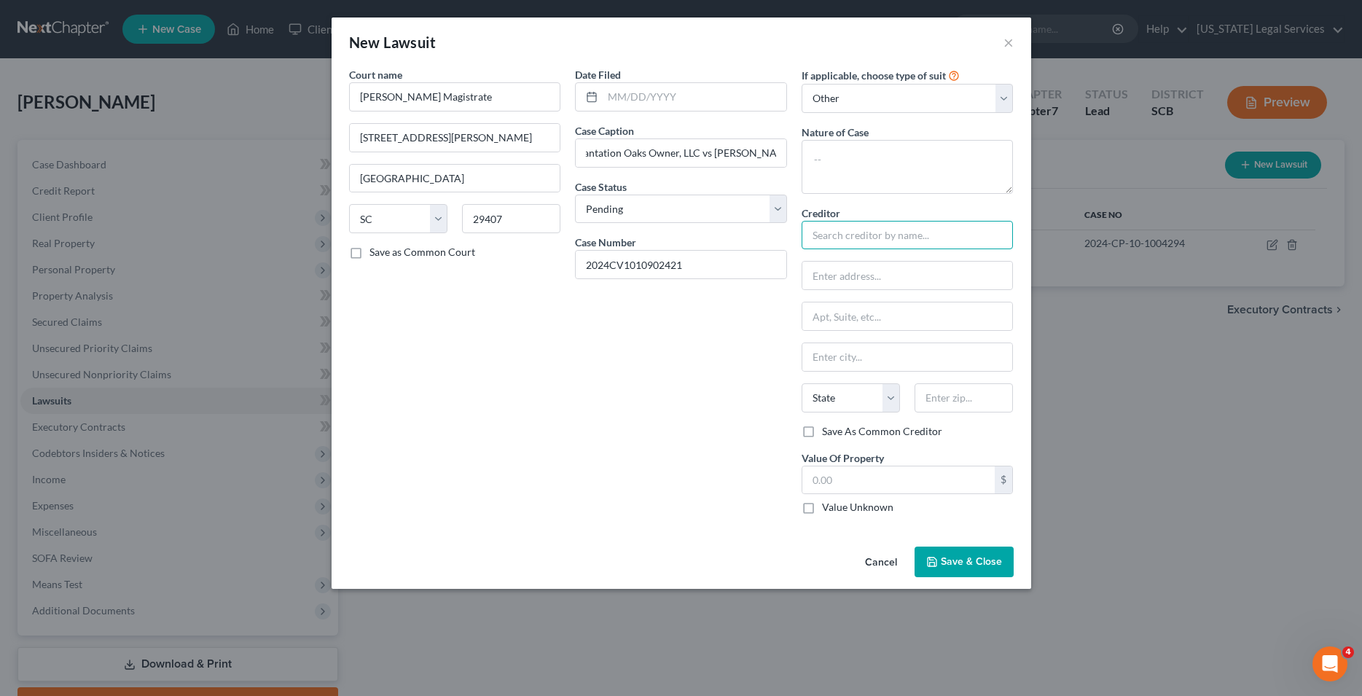
click at [861, 235] on input "text" at bounding box center [907, 235] width 212 height 29
paste input "WE Plantation Oaks Owner, LLC"
click at [868, 280] on input "text" at bounding box center [907, 276] width 211 height 28
click at [883, 359] on input "text" at bounding box center [907, 357] width 211 height 28
click at [986, 402] on input "text" at bounding box center [963, 397] width 98 height 29
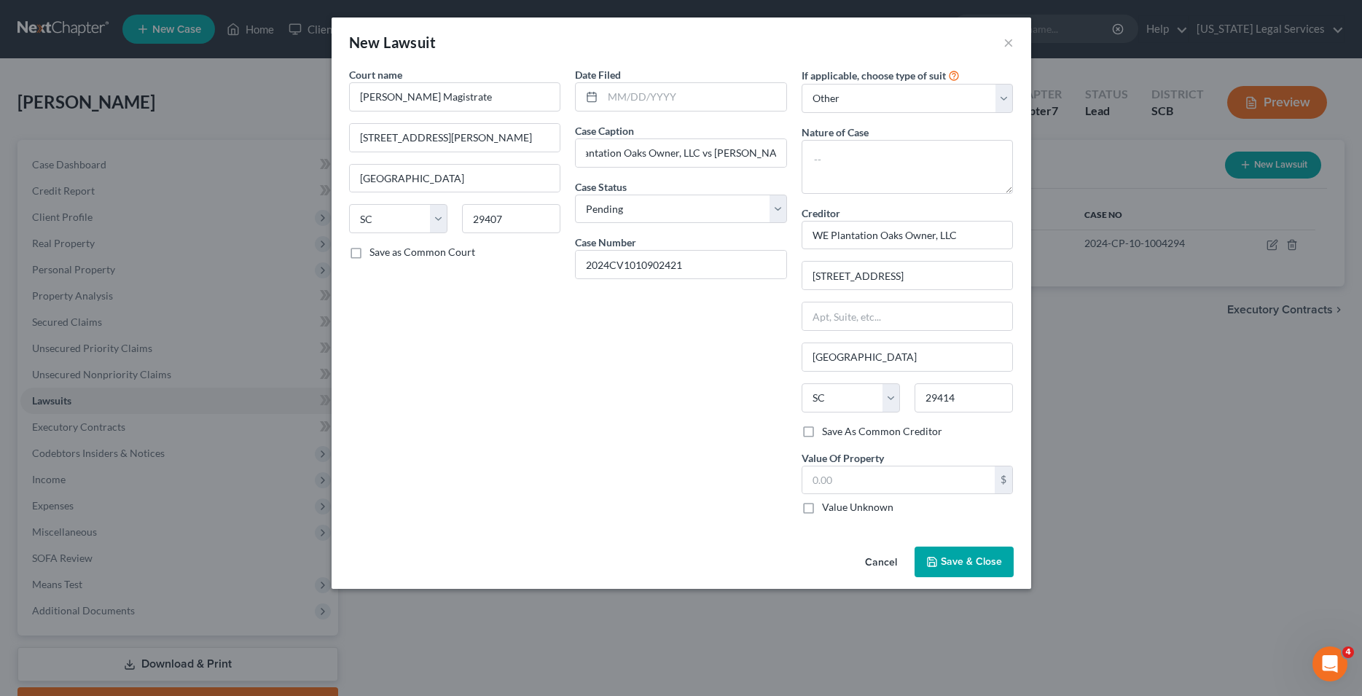
click at [977, 566] on span "Save & Close" at bounding box center [971, 561] width 61 height 12
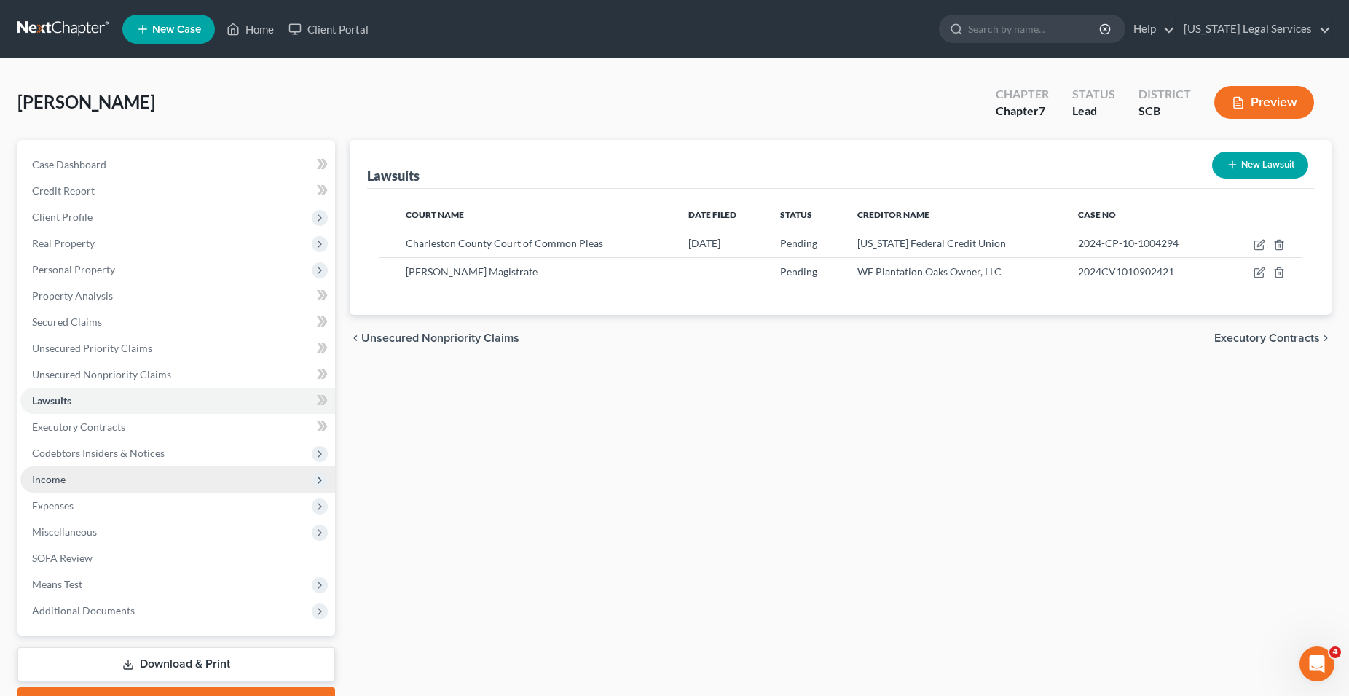
click at [74, 486] on span "Income" at bounding box center [177, 479] width 315 height 26
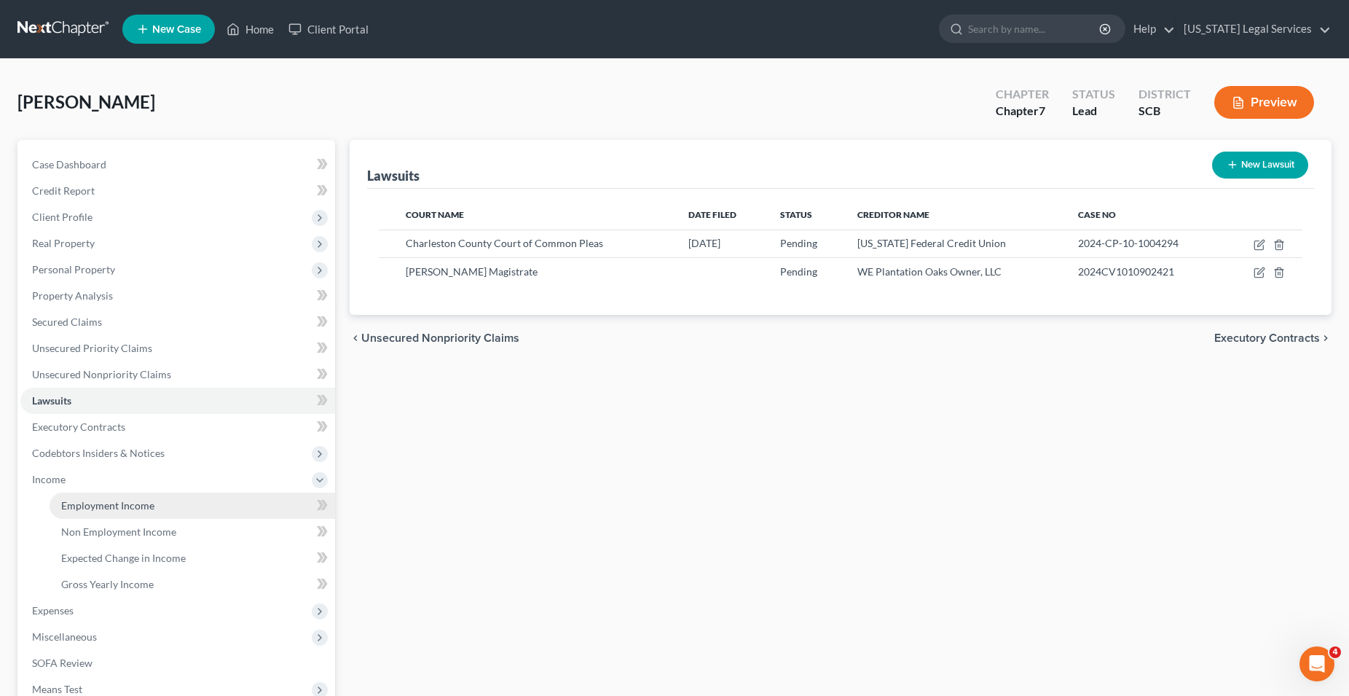
click at [88, 503] on span "Employment Income" at bounding box center [107, 505] width 93 height 12
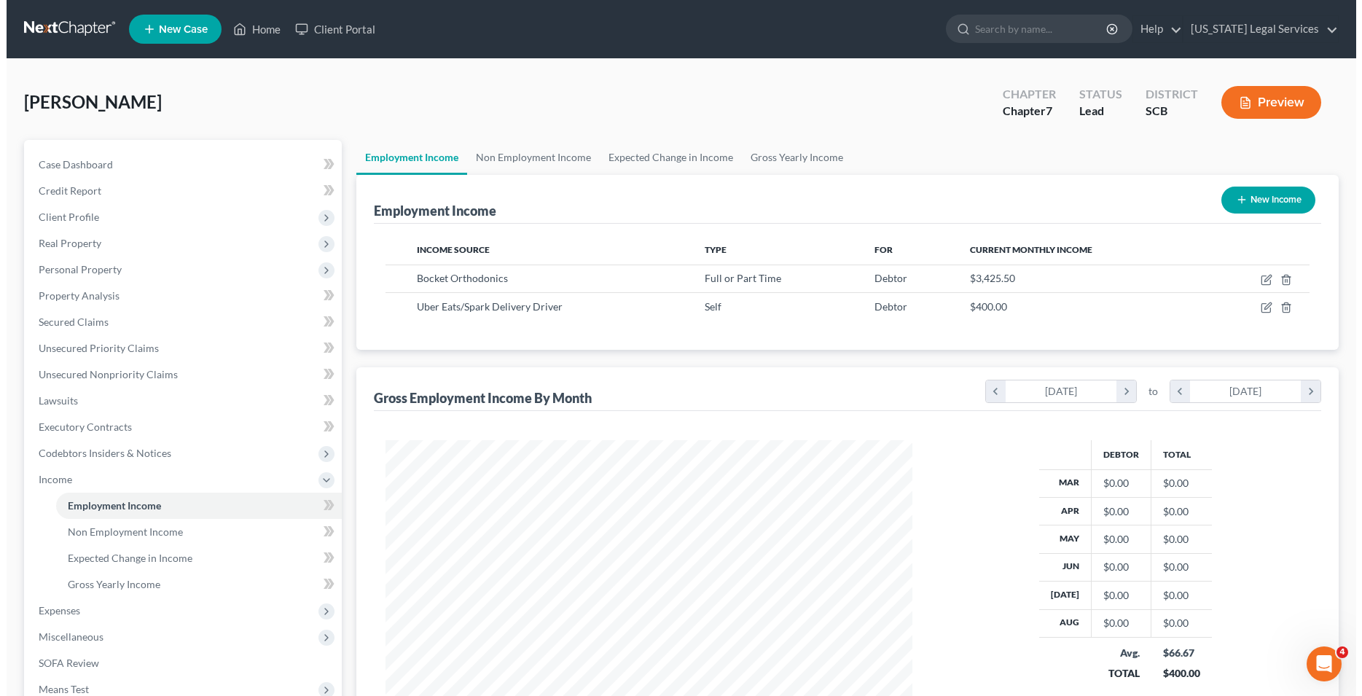
scroll to position [263, 556]
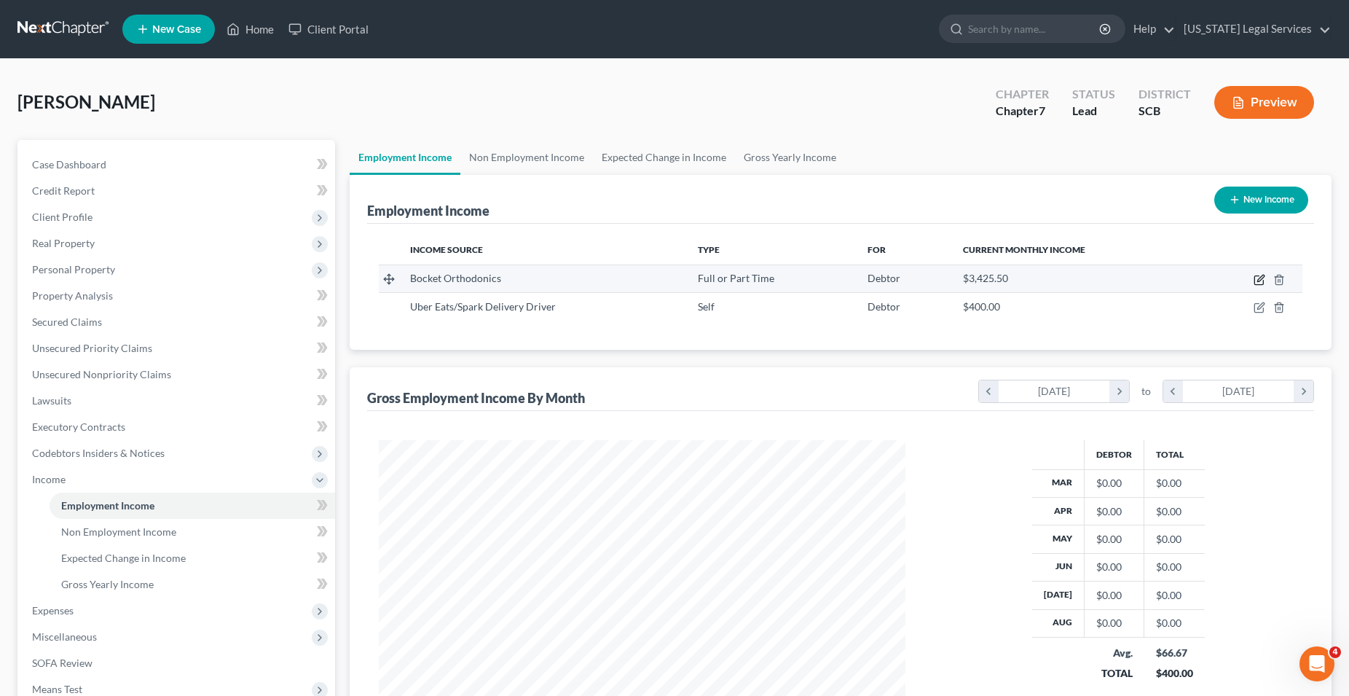
click at [1258, 281] on icon "button" at bounding box center [1260, 280] width 12 height 12
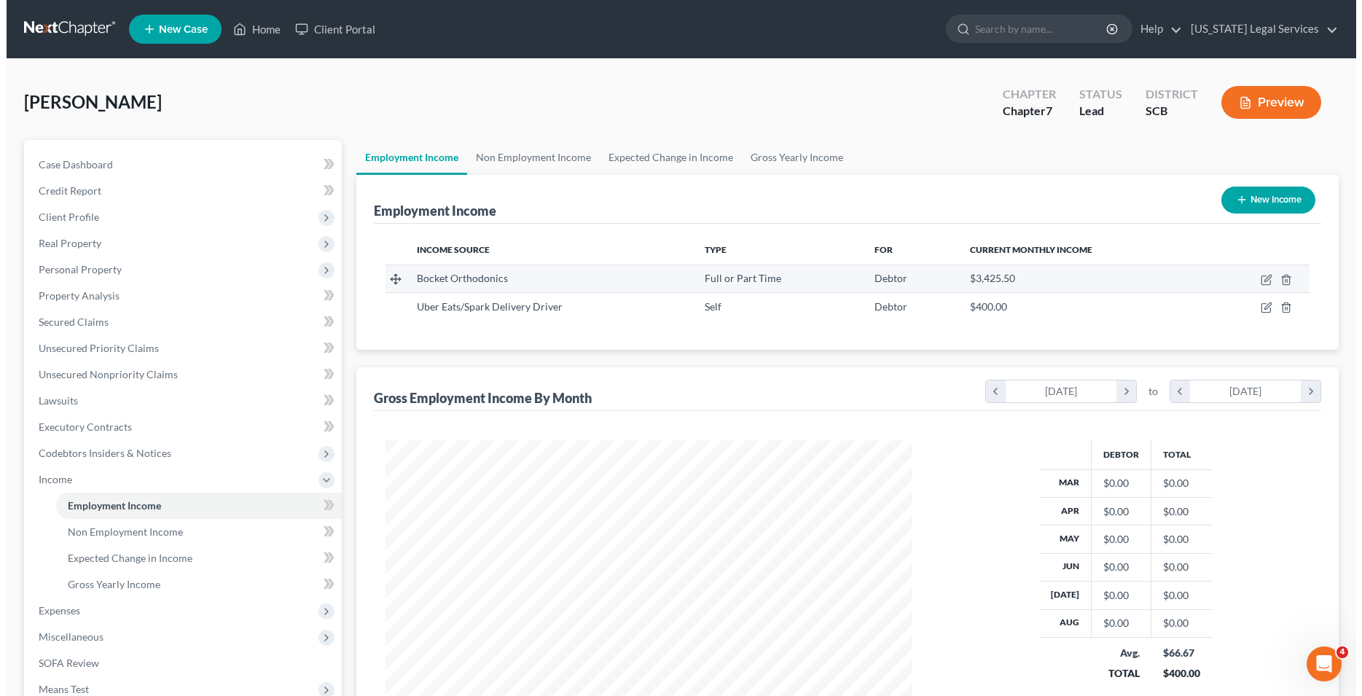
scroll to position [266, 561]
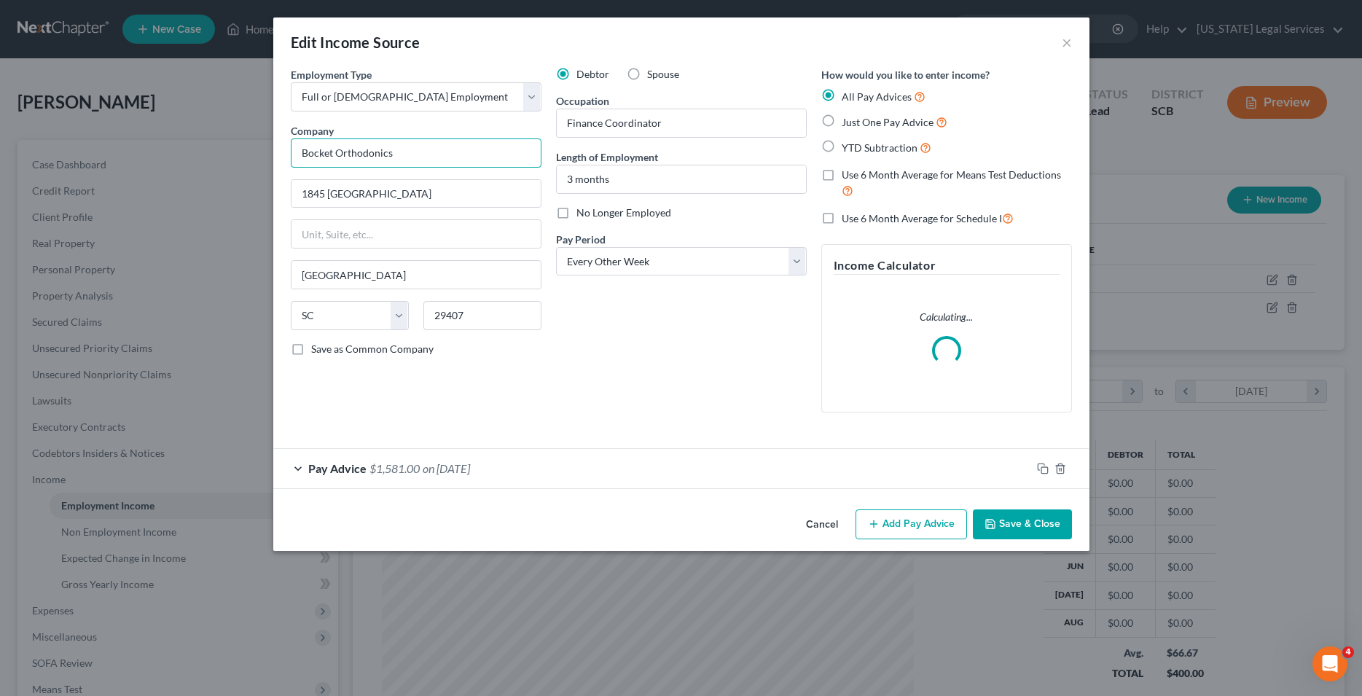
click at [324, 154] on input "Bocket Orthodonics" at bounding box center [416, 152] width 251 height 29
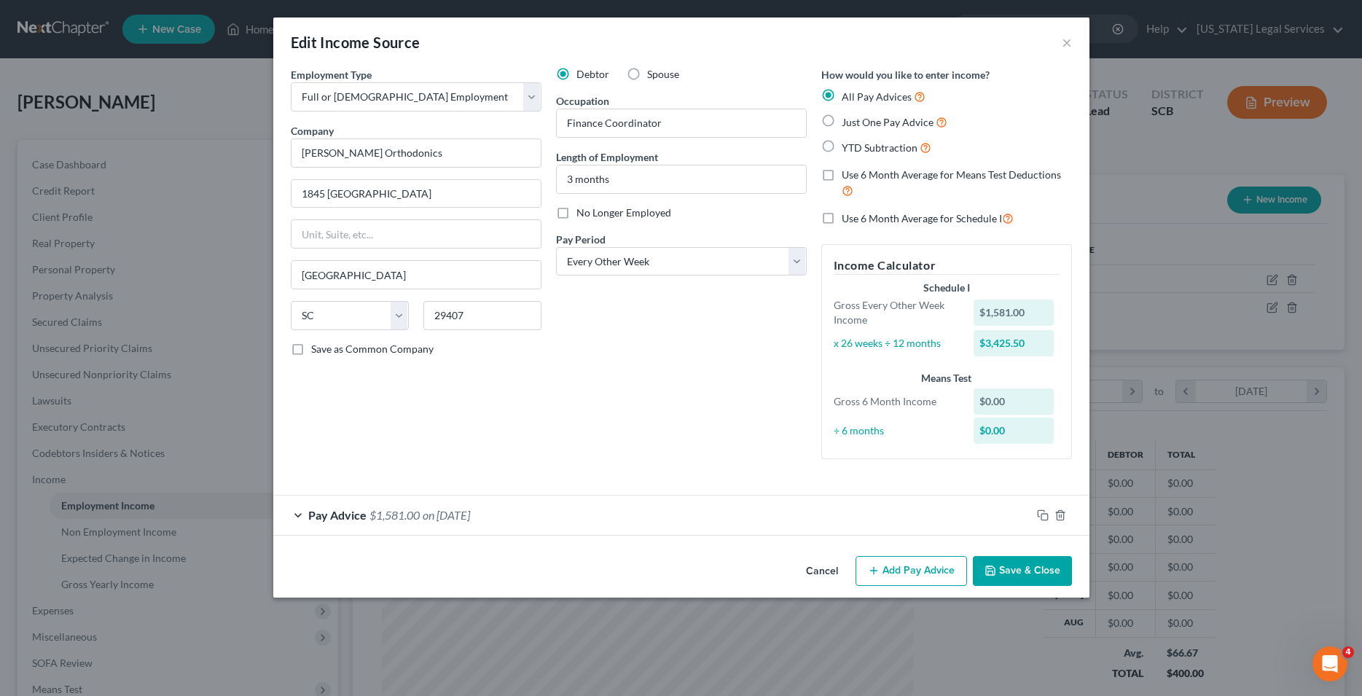
click at [385, 520] on span "$1,581.00" at bounding box center [394, 515] width 50 height 14
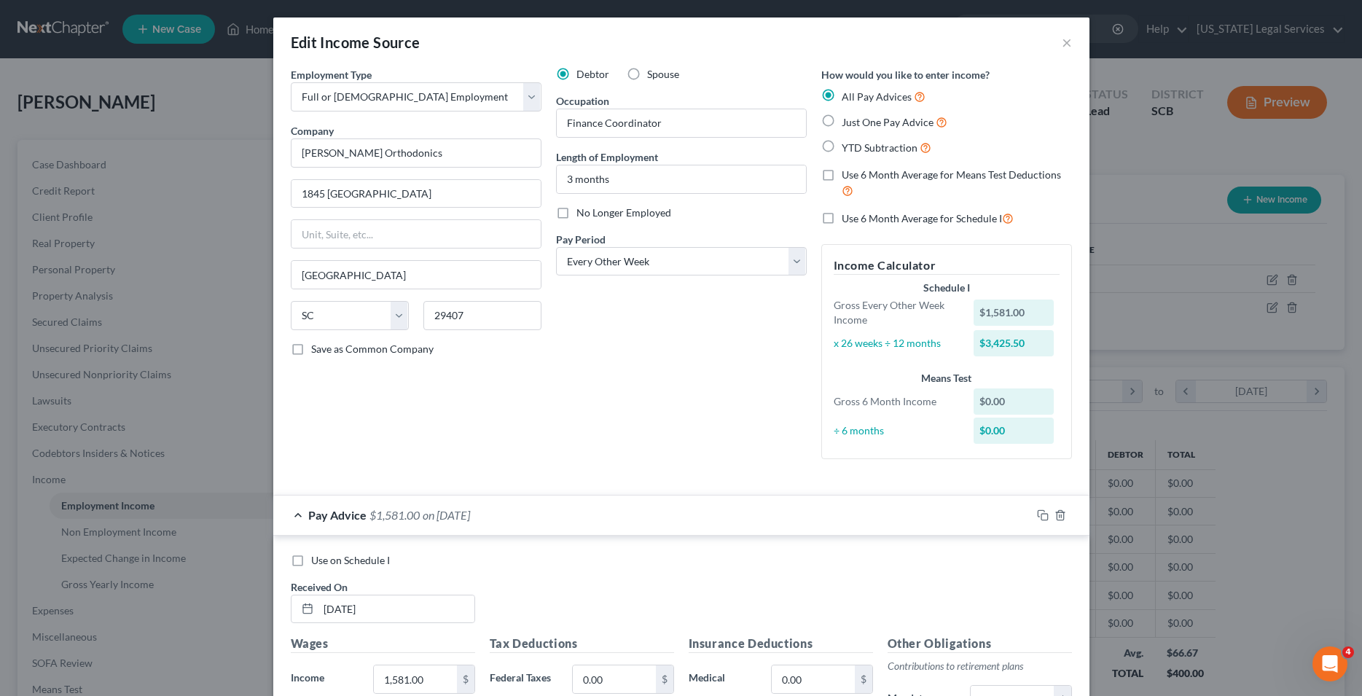
scroll to position [223, 0]
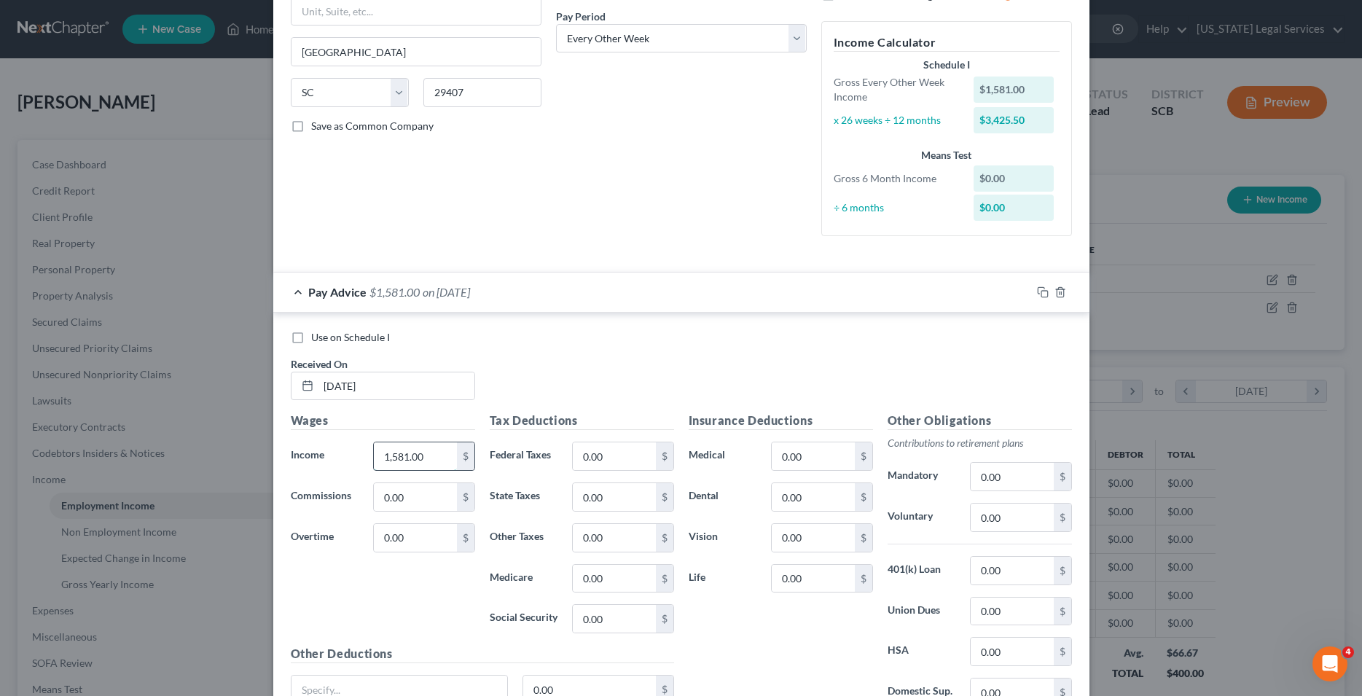
click at [430, 463] on input "1,581.00" at bounding box center [415, 456] width 82 height 28
click at [606, 458] on input "0.00" at bounding box center [614, 456] width 82 height 28
click at [611, 503] on input "0.00" at bounding box center [614, 497] width 82 height 28
click at [604, 581] on input "0.00" at bounding box center [614, 579] width 82 height 28
click at [595, 619] on input "0.00" at bounding box center [614, 619] width 82 height 28
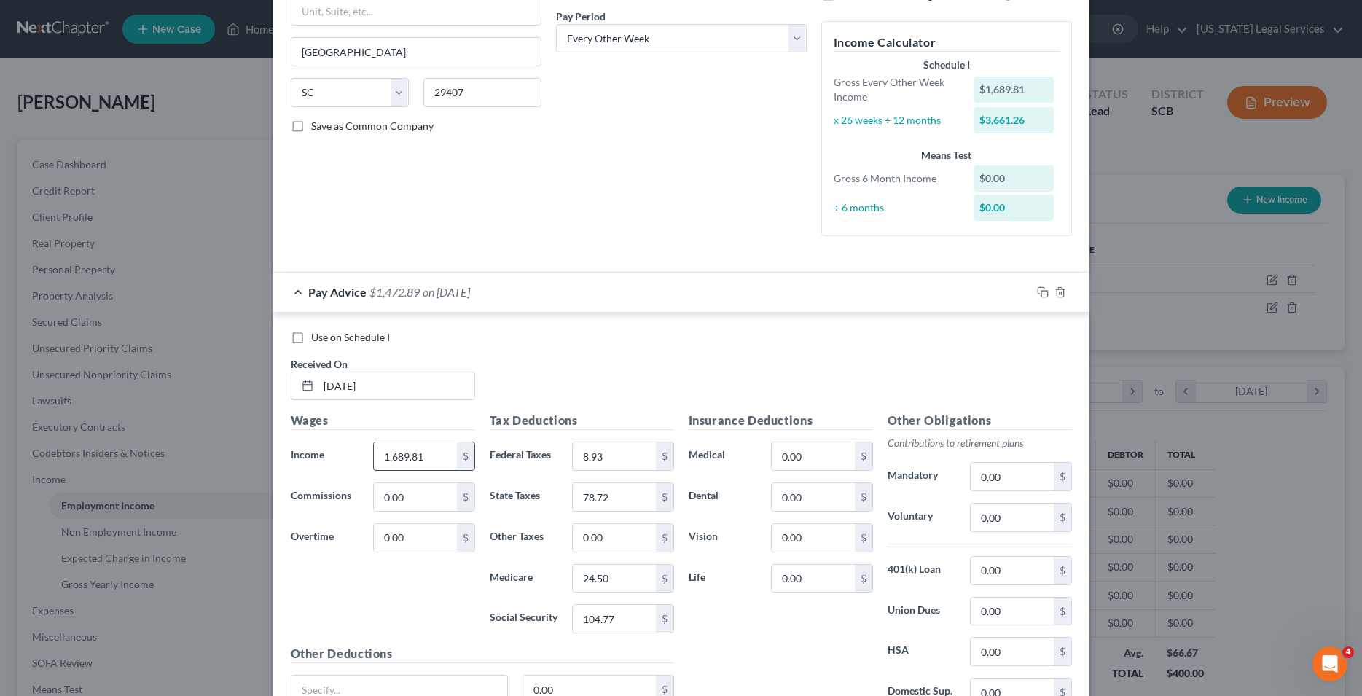
drag, startPoint x: 423, startPoint y: 460, endPoint x: 431, endPoint y: 455, distance: 8.9
click at [431, 455] on input "1,689.81" at bounding box center [415, 456] width 82 height 28
click at [620, 459] on input "8.93" at bounding box center [614, 456] width 82 height 28
drag, startPoint x: 618, startPoint y: 619, endPoint x: 544, endPoint y: 626, distance: 74.7
click at [573, 626] on input "104.77" at bounding box center [614, 619] width 82 height 28
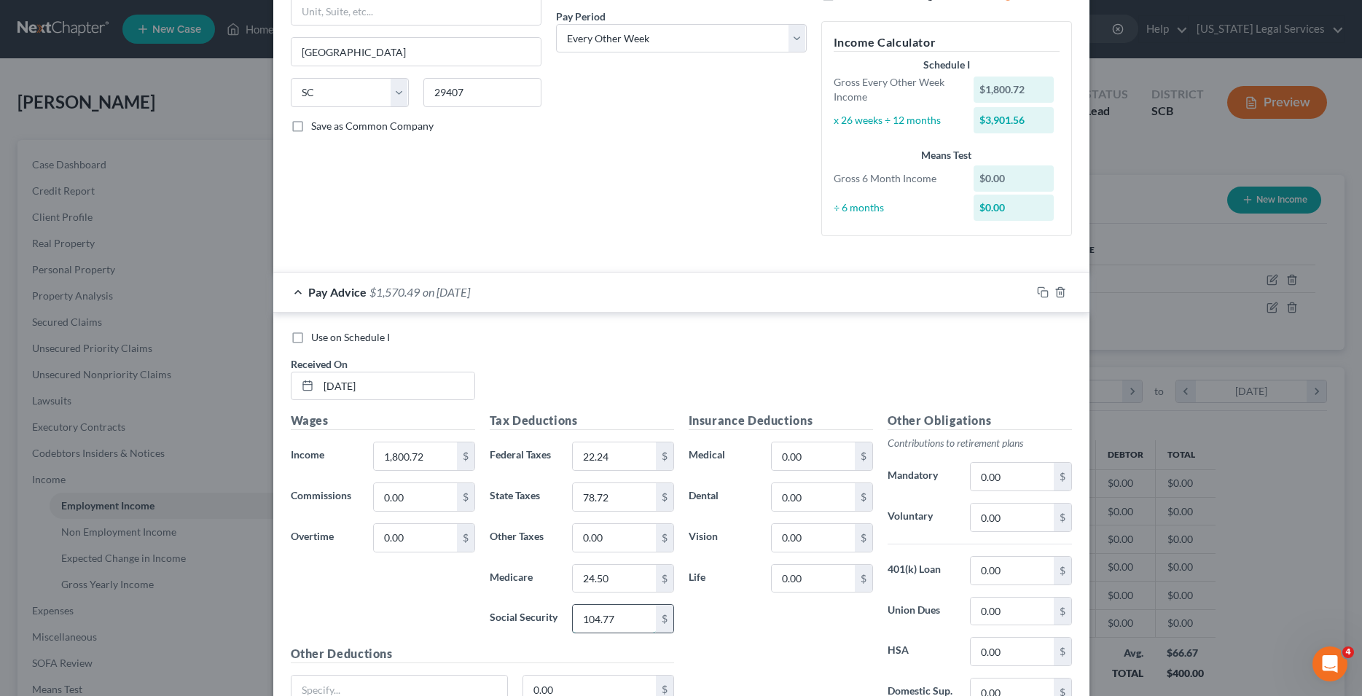
drag, startPoint x: 632, startPoint y: 616, endPoint x: 551, endPoint y: 616, distance: 80.9
click at [573, 616] on input "104.77" at bounding box center [614, 619] width 82 height 28
drag, startPoint x: 608, startPoint y: 580, endPoint x: 589, endPoint y: 581, distance: 19.0
click at [589, 581] on input "24.50" at bounding box center [614, 579] width 82 height 28
drag, startPoint x: 612, startPoint y: 494, endPoint x: 625, endPoint y: 498, distance: 13.6
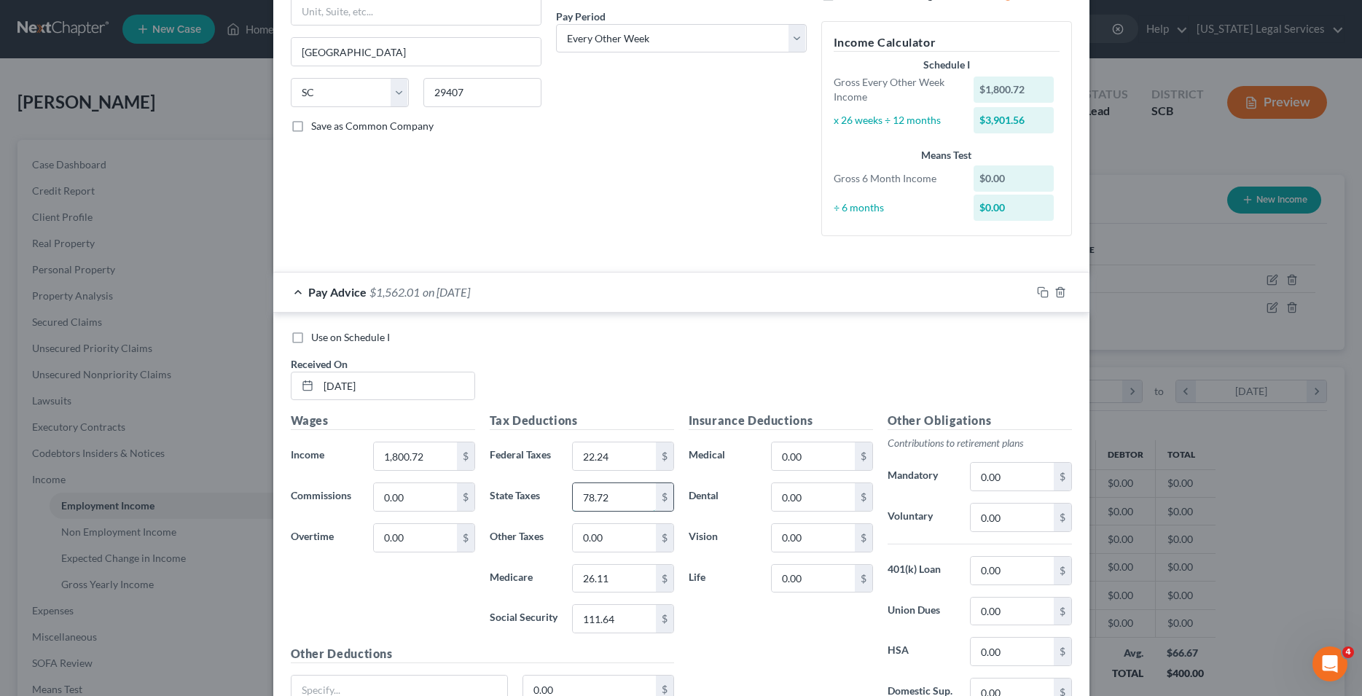
click at [625, 498] on input "78.72" at bounding box center [614, 497] width 82 height 28
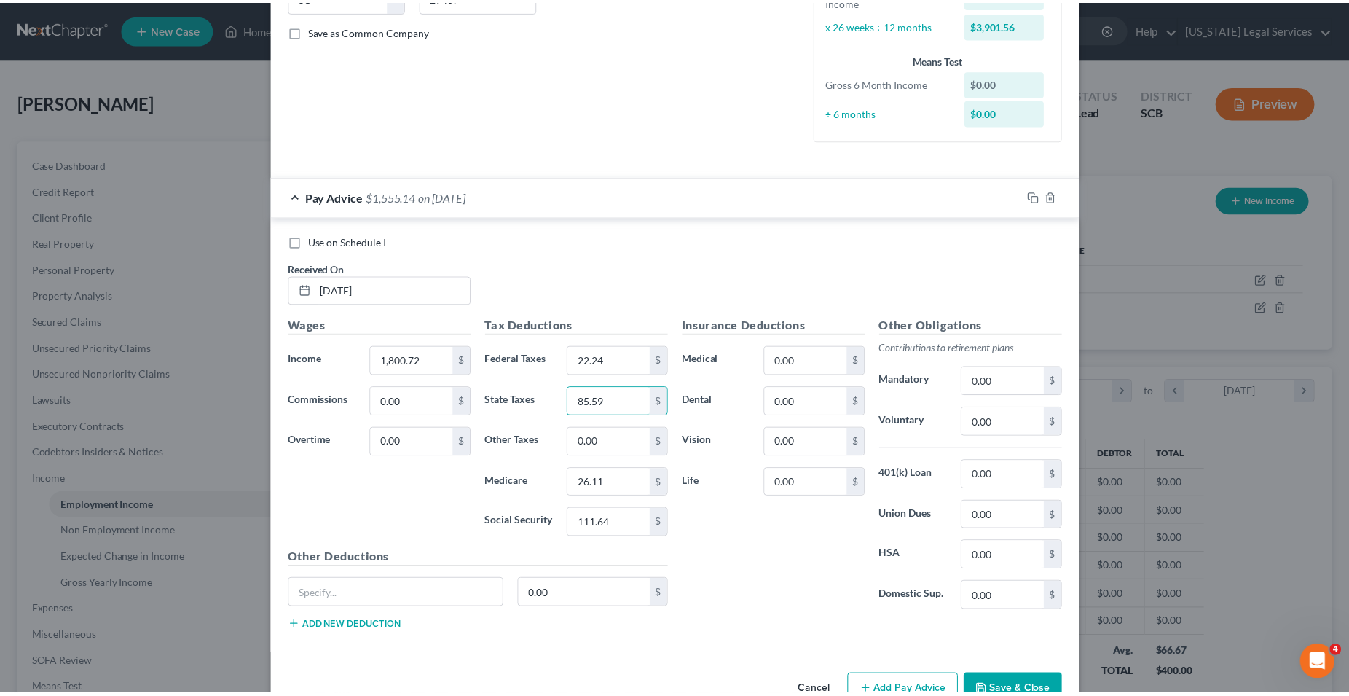
scroll to position [358, 0]
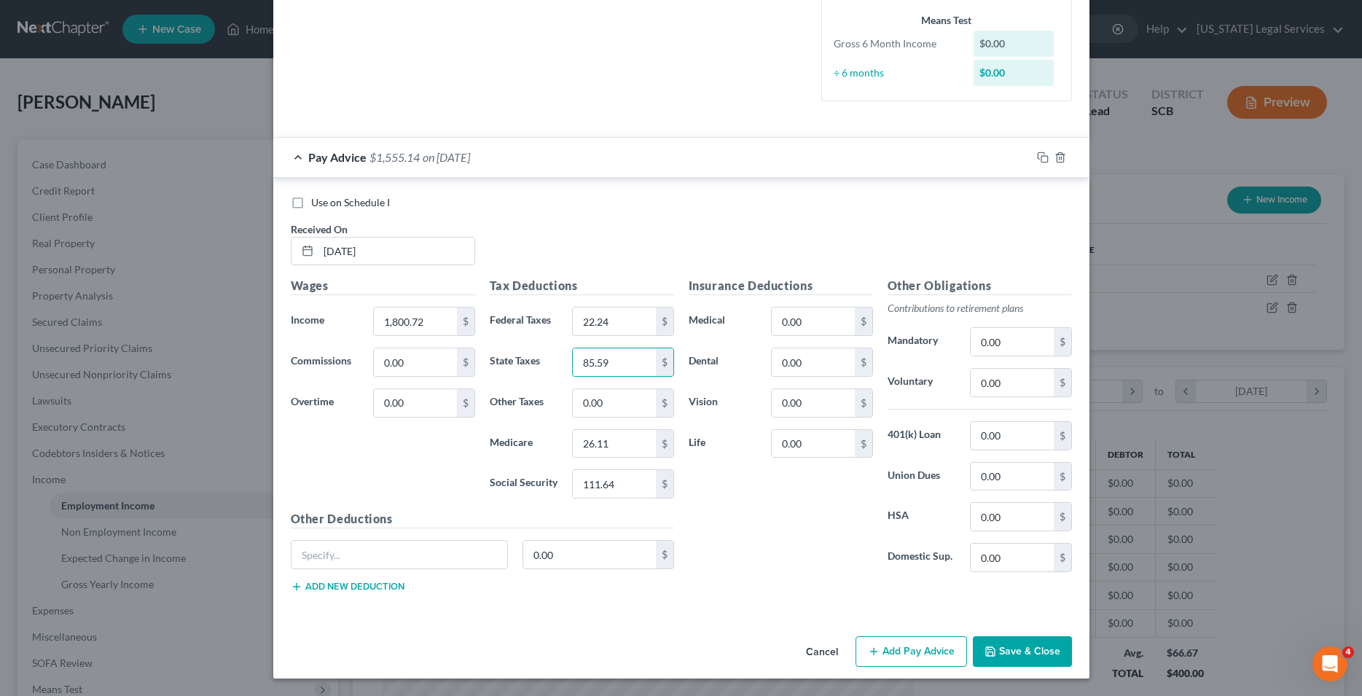
click at [1008, 653] on button "Save & Close" at bounding box center [1022, 651] width 99 height 31
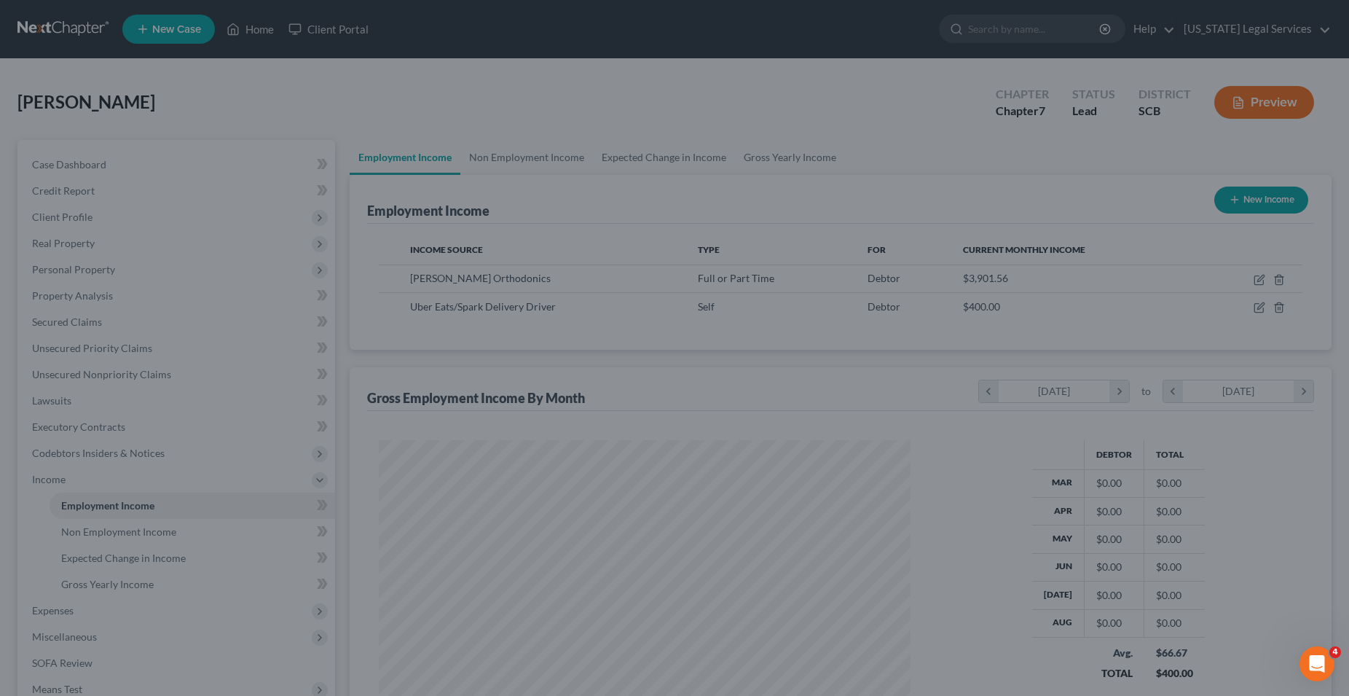
scroll to position [728339, 728046]
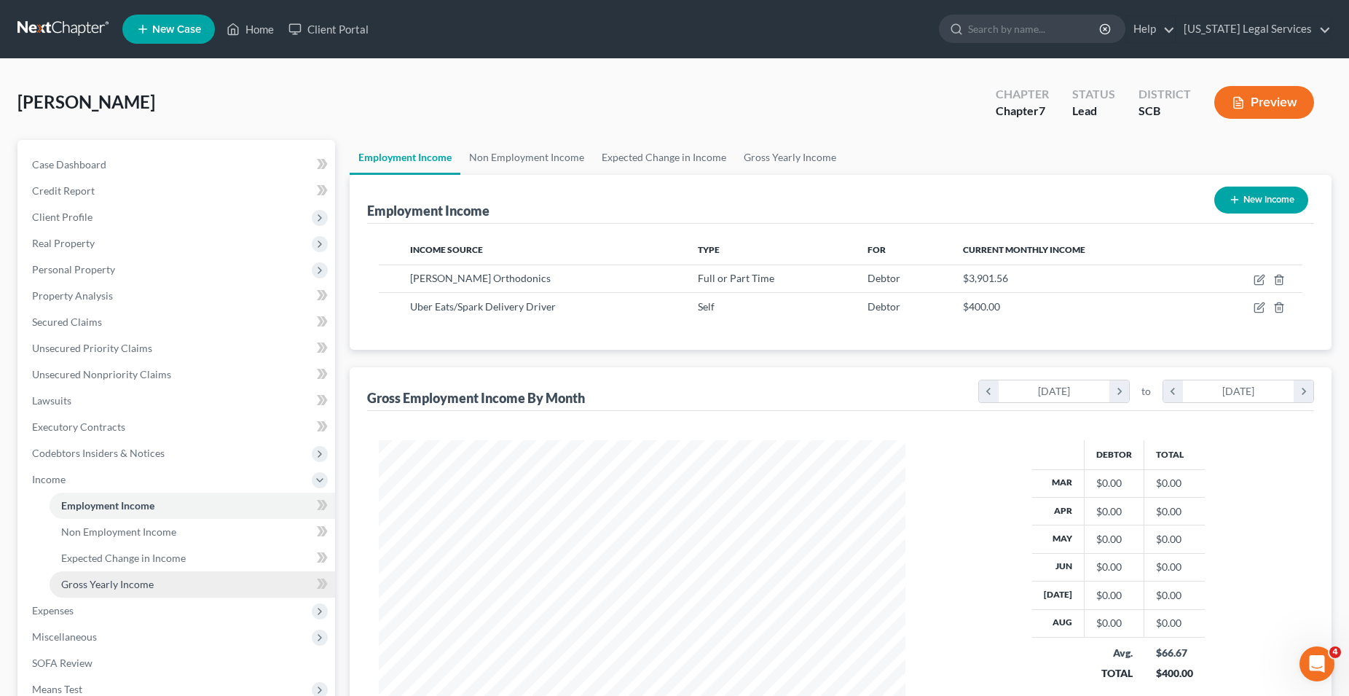
click at [114, 583] on span "Gross Yearly Income" at bounding box center [107, 584] width 93 height 12
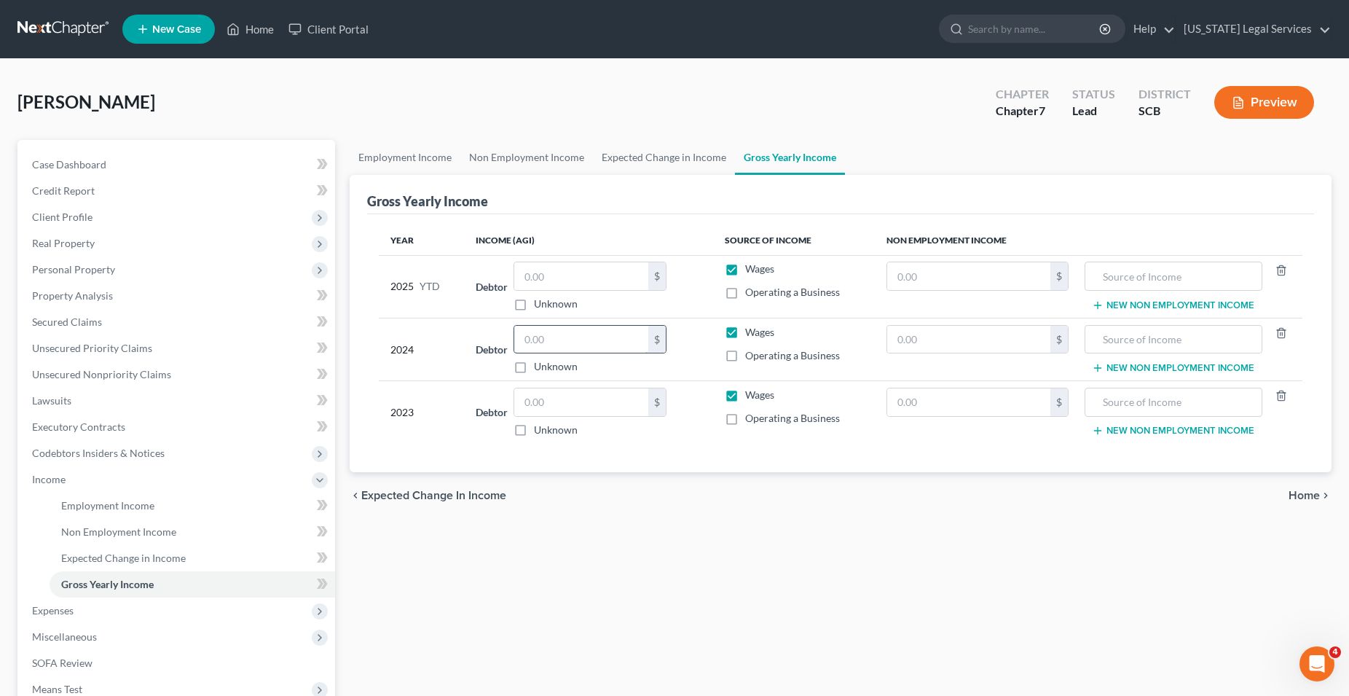
click at [564, 345] on input "text" at bounding box center [581, 340] width 134 height 28
click at [552, 404] on input "text" at bounding box center [581, 402] width 134 height 28
click at [556, 349] on input "text" at bounding box center [581, 340] width 134 height 28
click at [568, 284] on input "text" at bounding box center [581, 276] width 134 height 28
click at [103, 508] on span "Employment Income" at bounding box center [107, 505] width 93 height 12
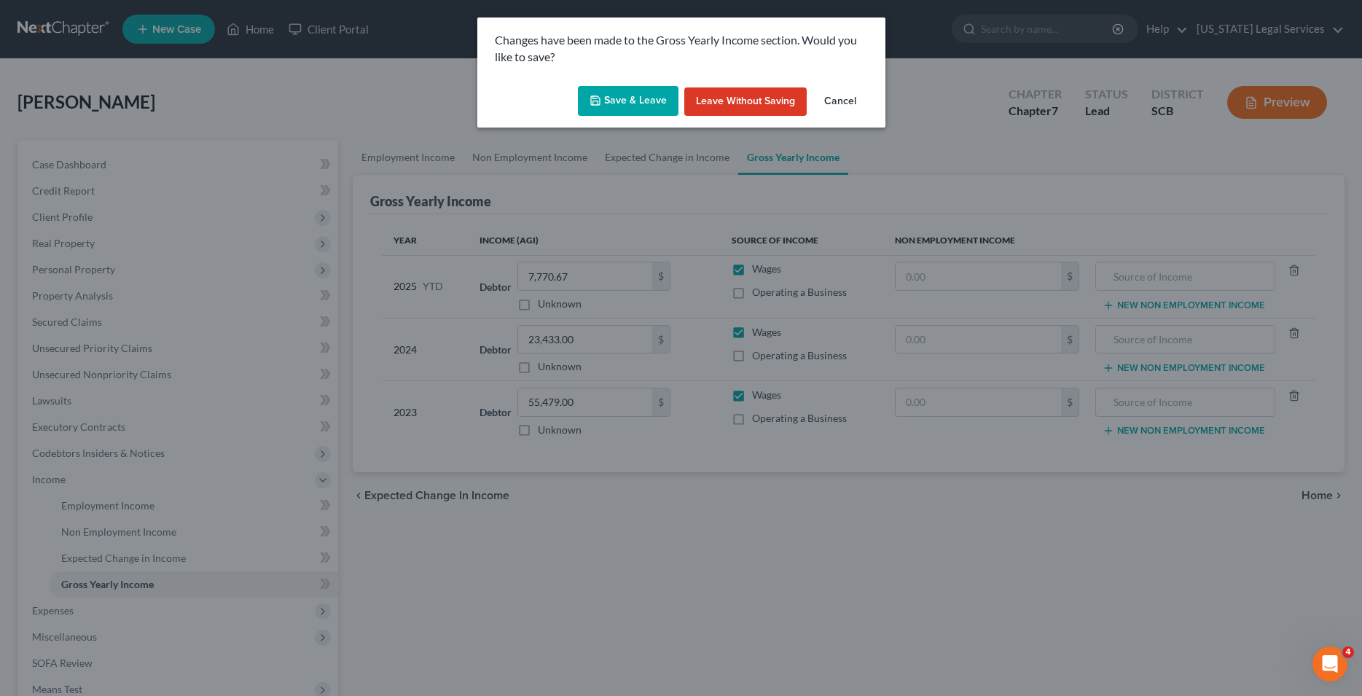
click at [615, 100] on button "Save & Leave" at bounding box center [628, 101] width 101 height 31
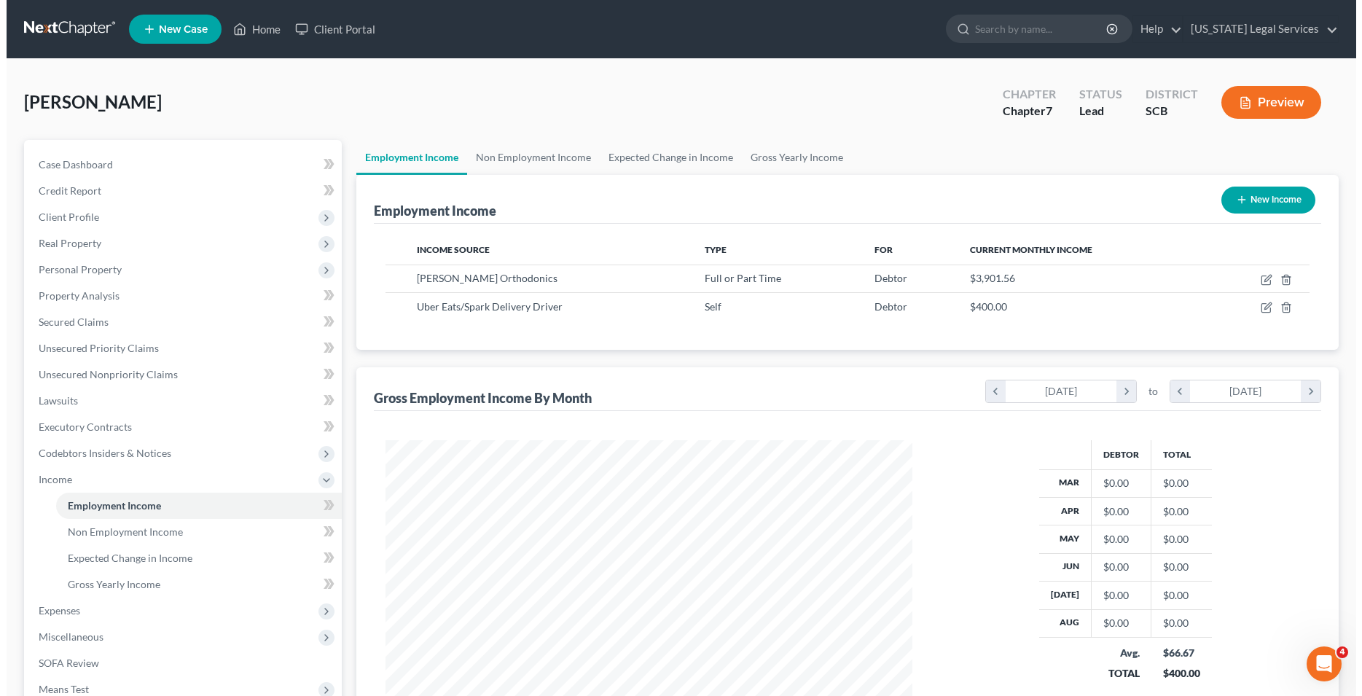
scroll to position [263, 556]
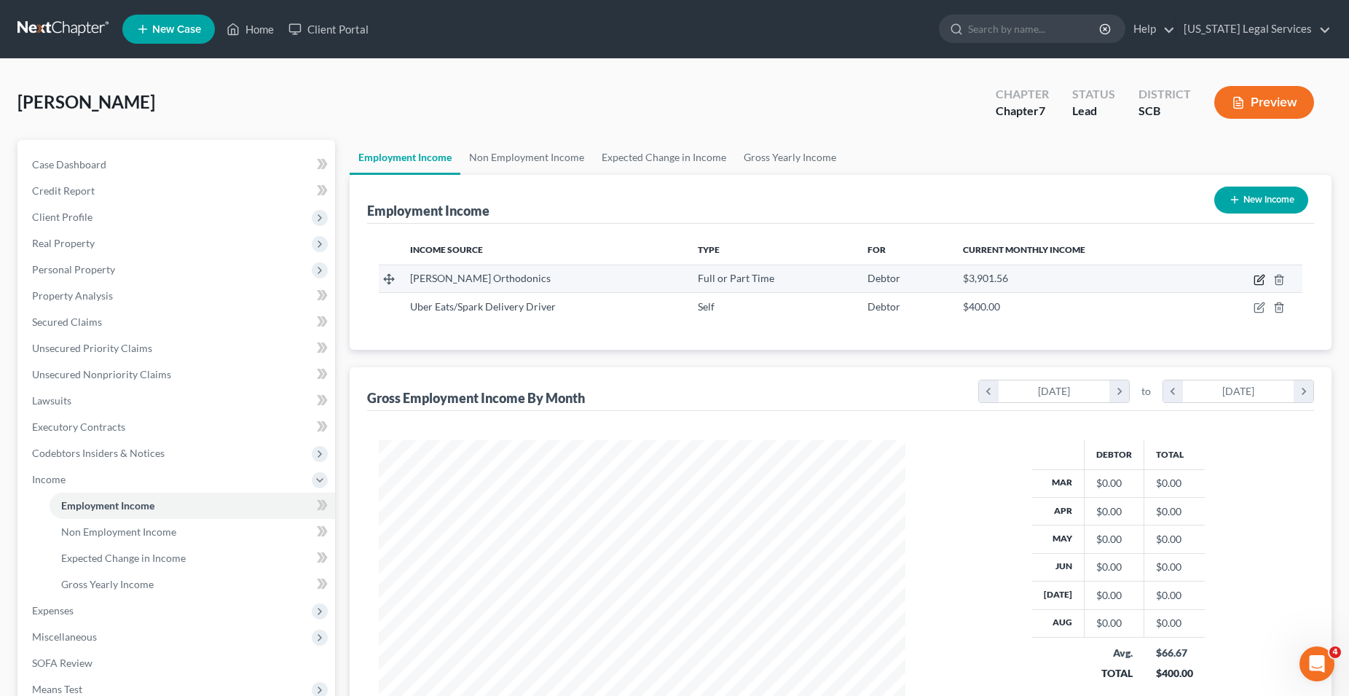
click at [1261, 278] on icon "button" at bounding box center [1260, 280] width 12 height 12
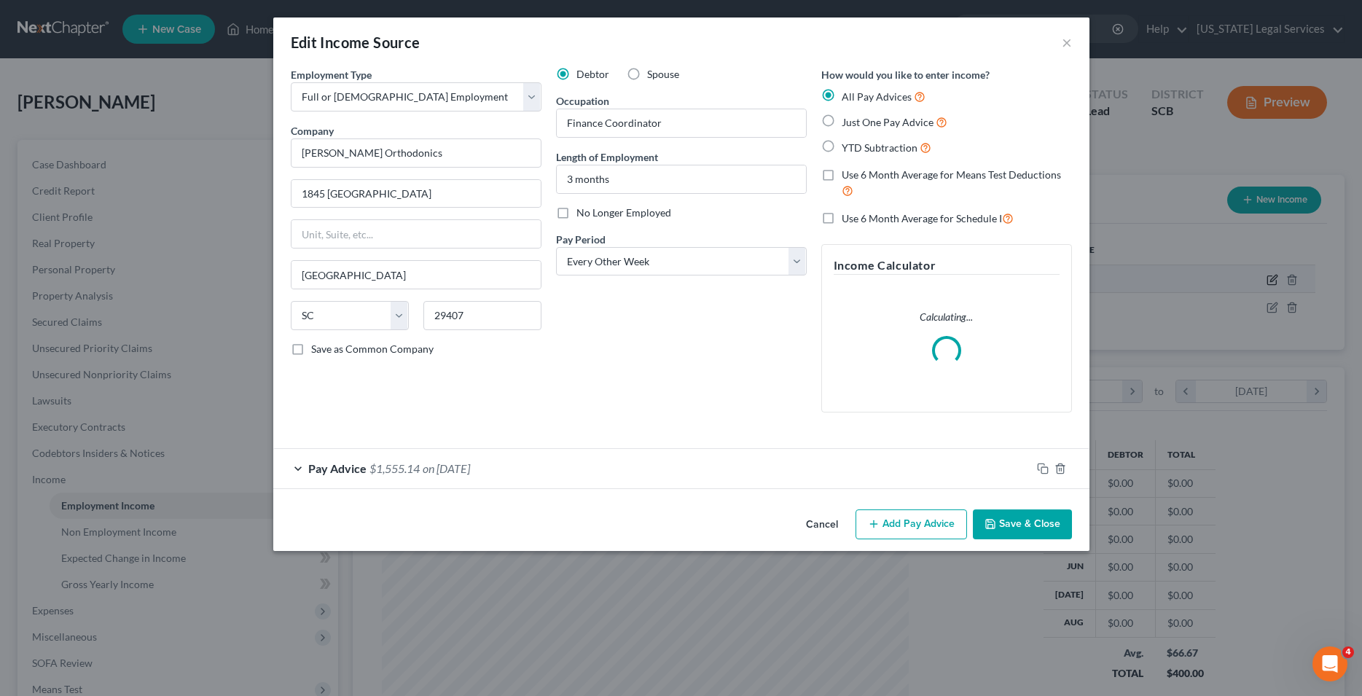
scroll to position [266, 561]
click at [373, 473] on span "$1,555.14" at bounding box center [394, 468] width 50 height 14
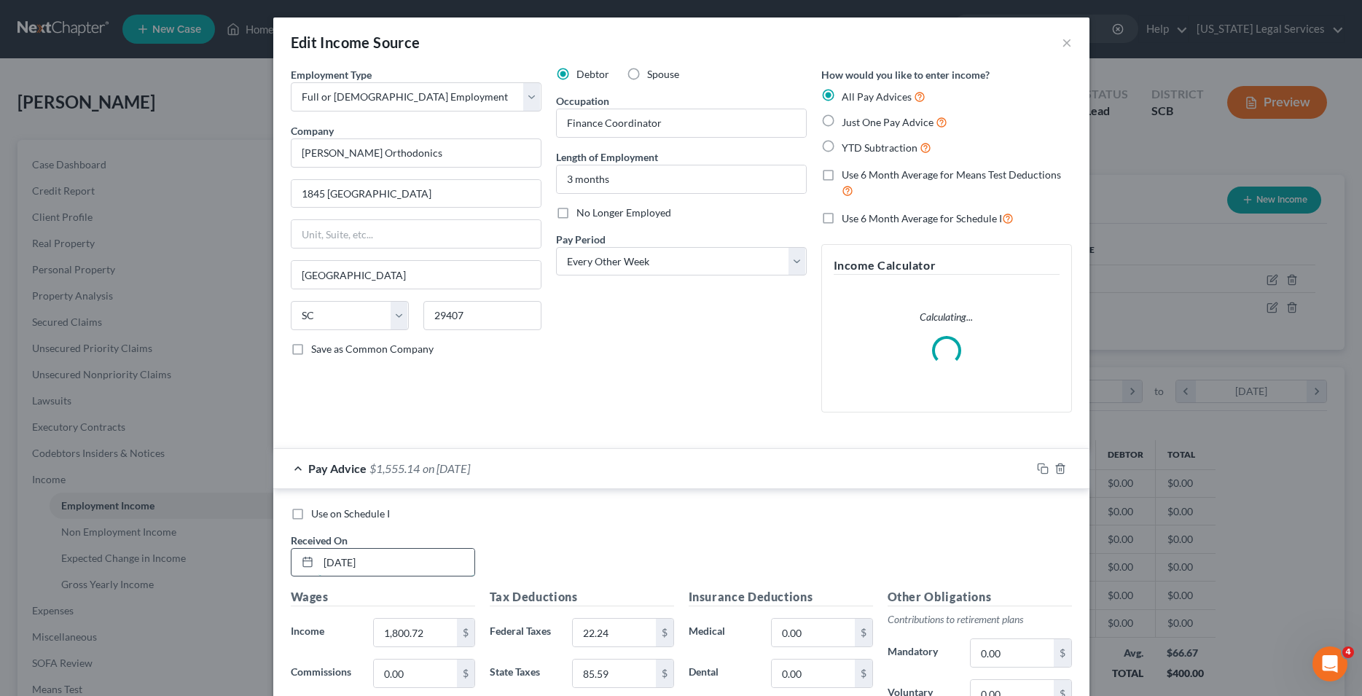
click at [343, 563] on input "[DATE]" at bounding box center [396, 563] width 156 height 28
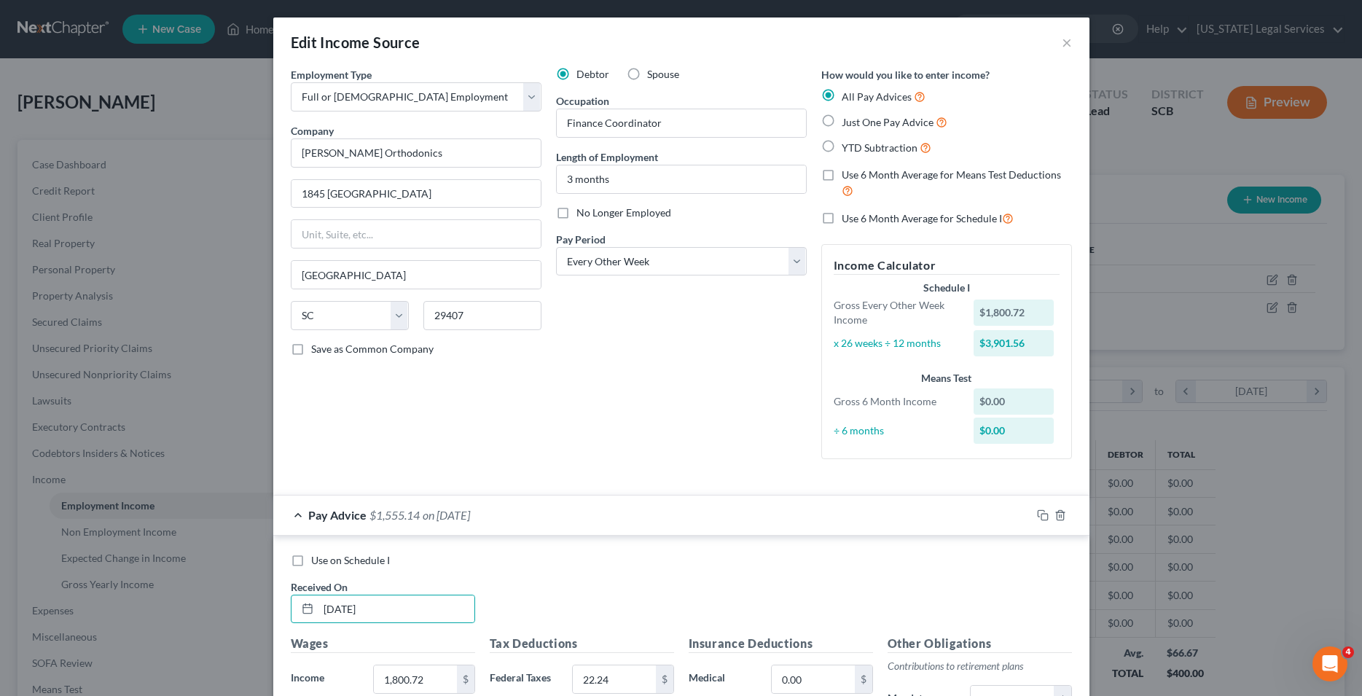
click at [597, 439] on div "Debtor Spouse Occupation Finance Coordinator Length of Employment 3 months No L…" at bounding box center [681, 269] width 265 height 404
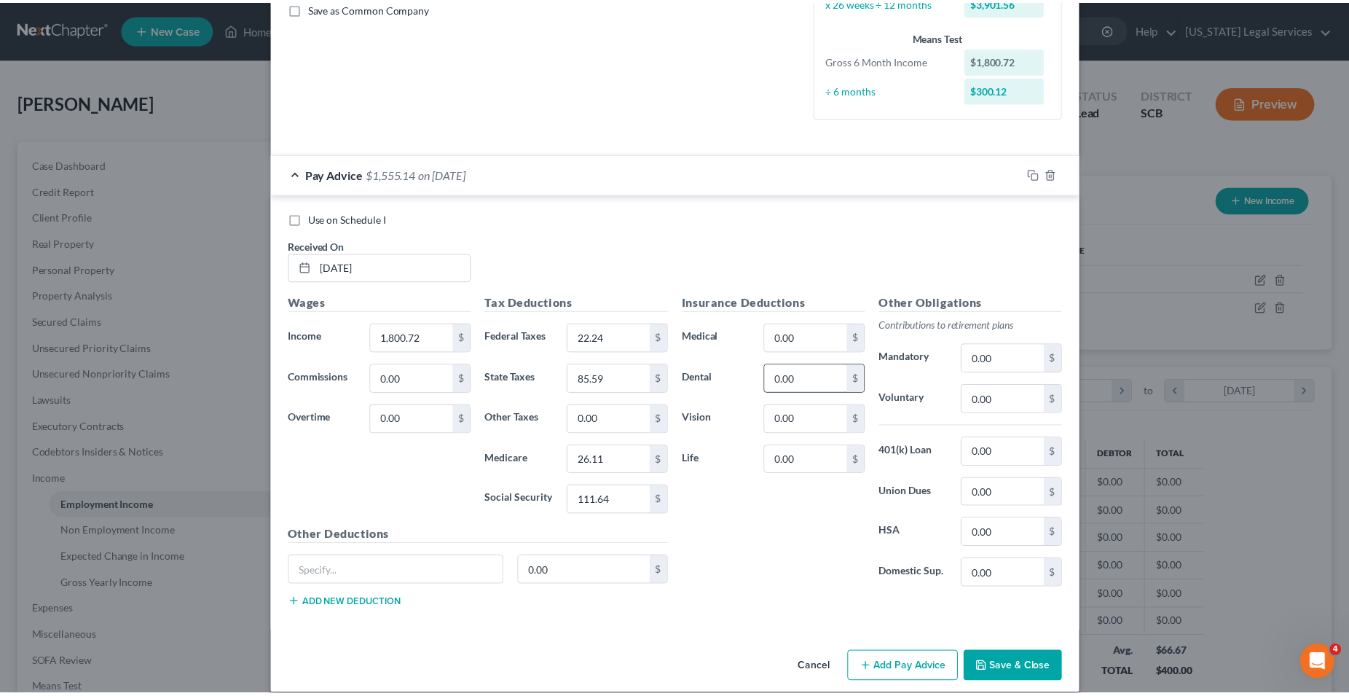
scroll to position [358, 0]
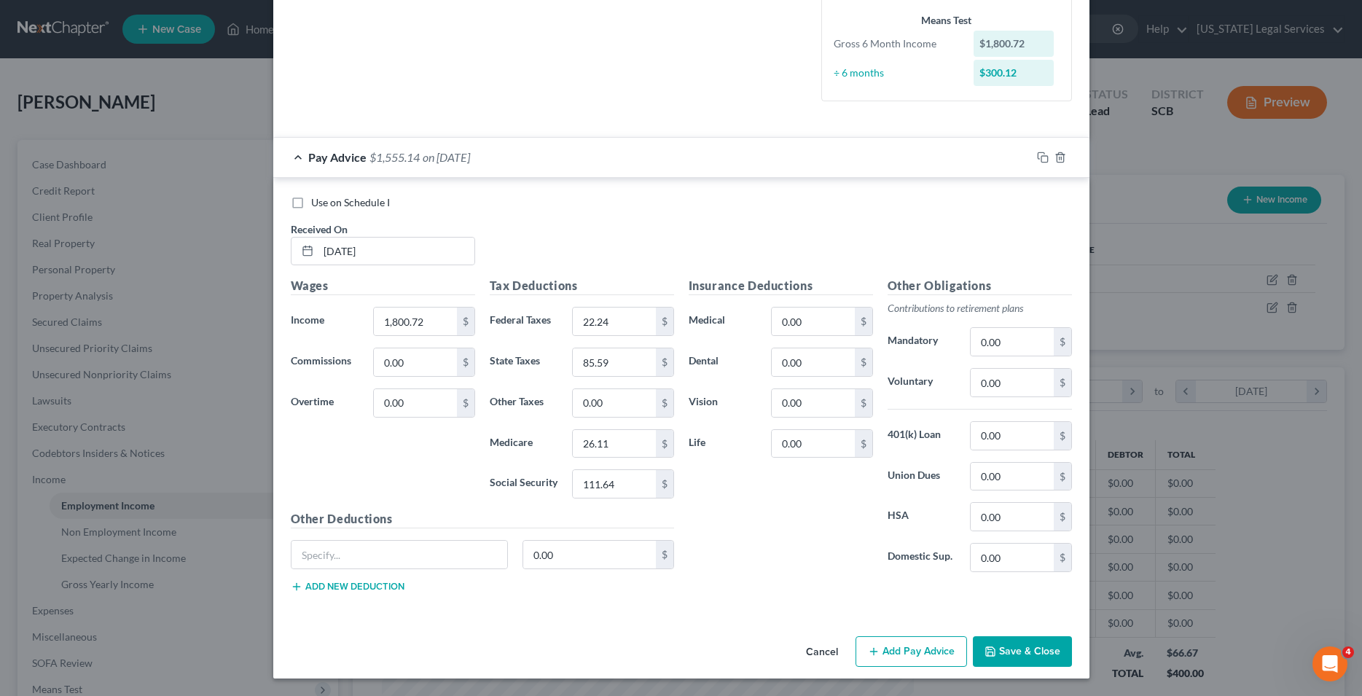
click at [1016, 647] on button "Save & Close" at bounding box center [1022, 651] width 99 height 31
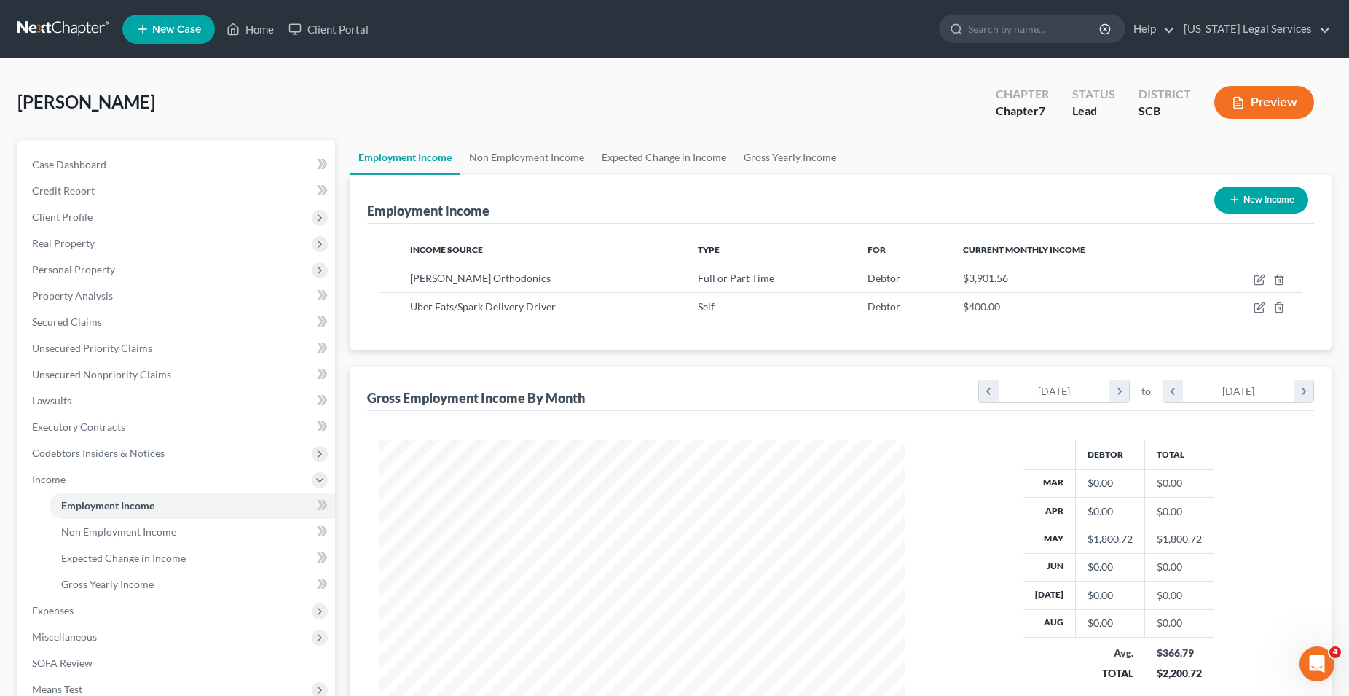
scroll to position [149, 0]
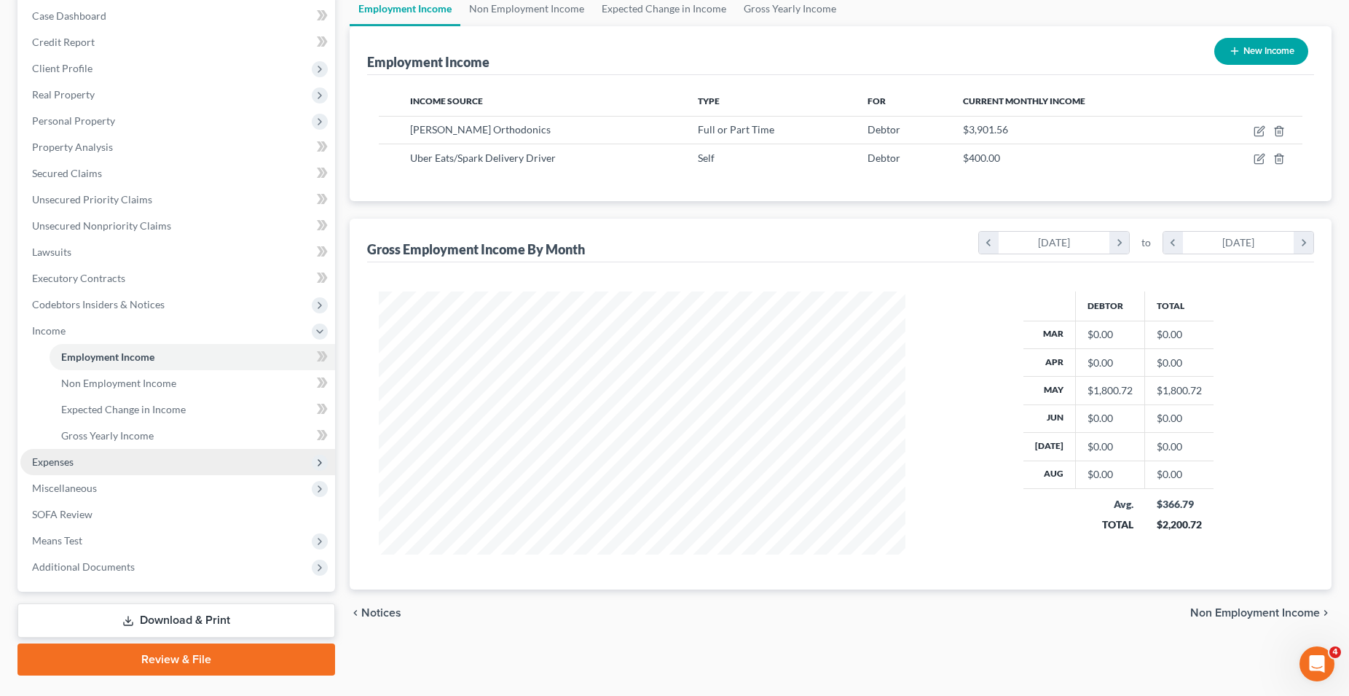
click at [69, 463] on span "Expenses" at bounding box center [53, 461] width 42 height 12
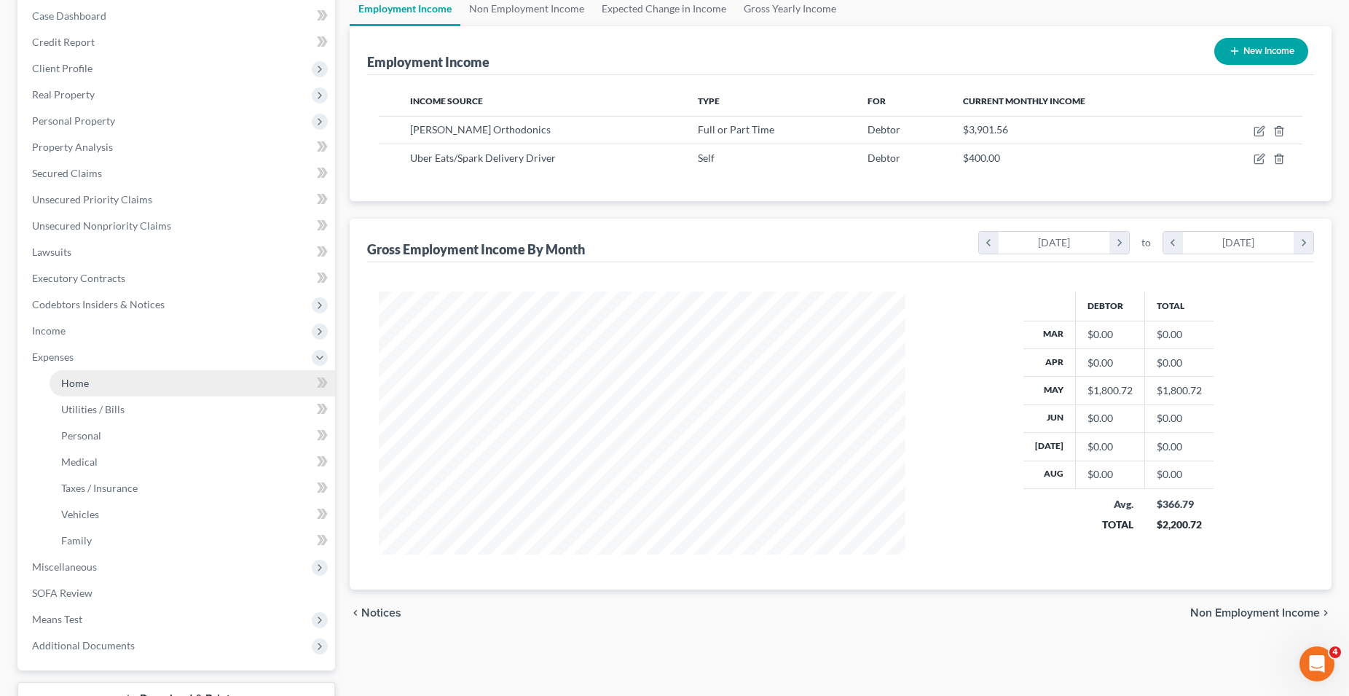
click at [108, 387] on link "Home" at bounding box center [193, 383] width 286 height 26
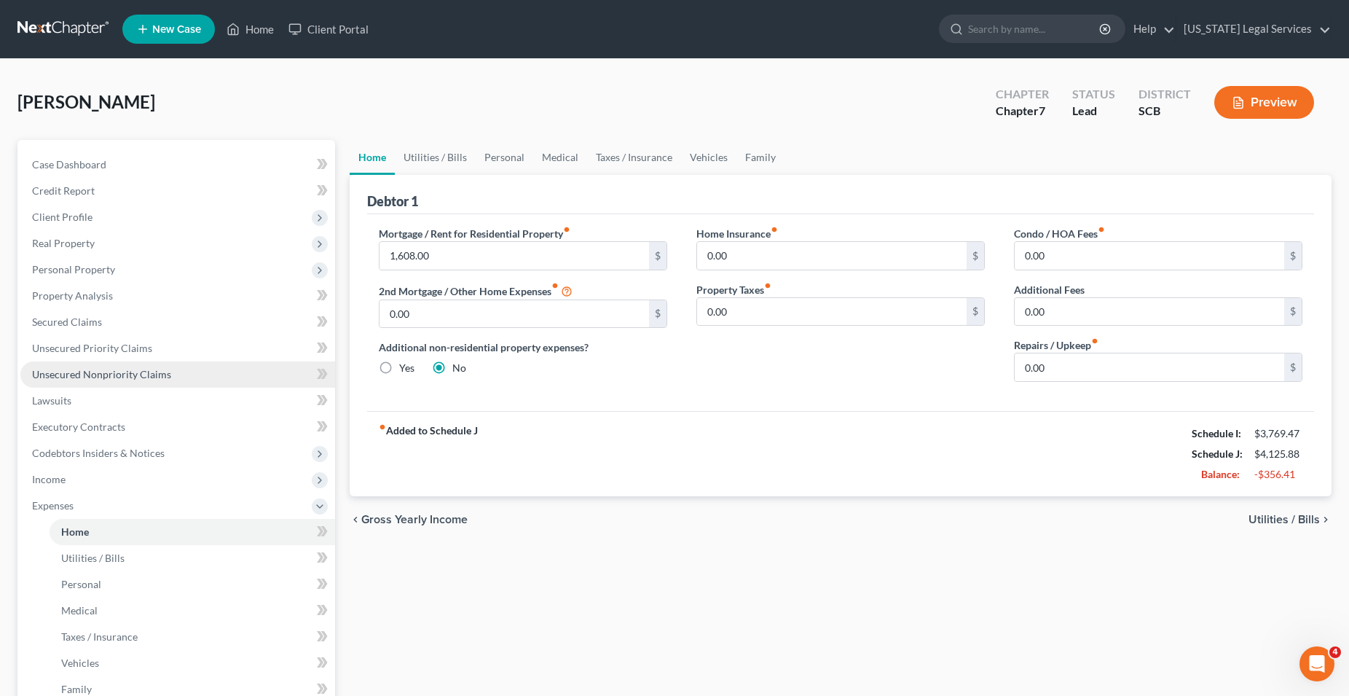
click at [73, 373] on span "Unsecured Nonpriority Claims" at bounding box center [101, 374] width 139 height 12
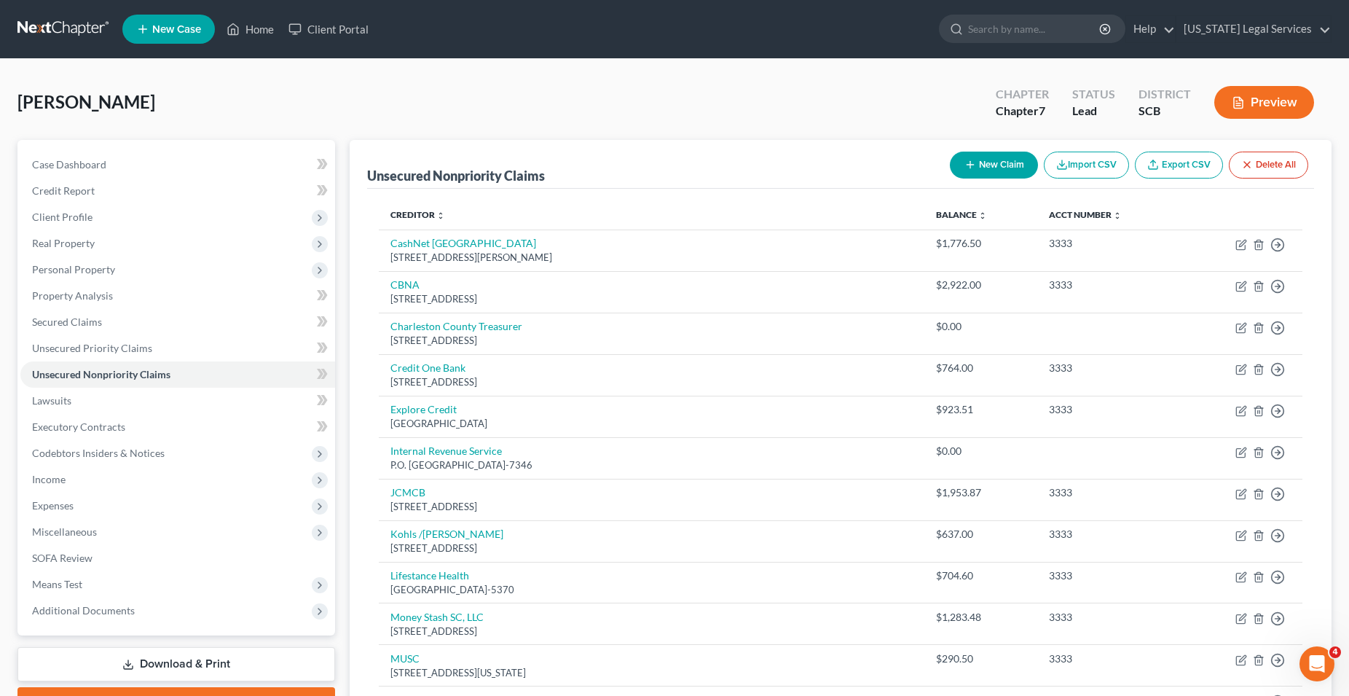
click at [984, 165] on button "New Claim" at bounding box center [994, 165] width 88 height 27
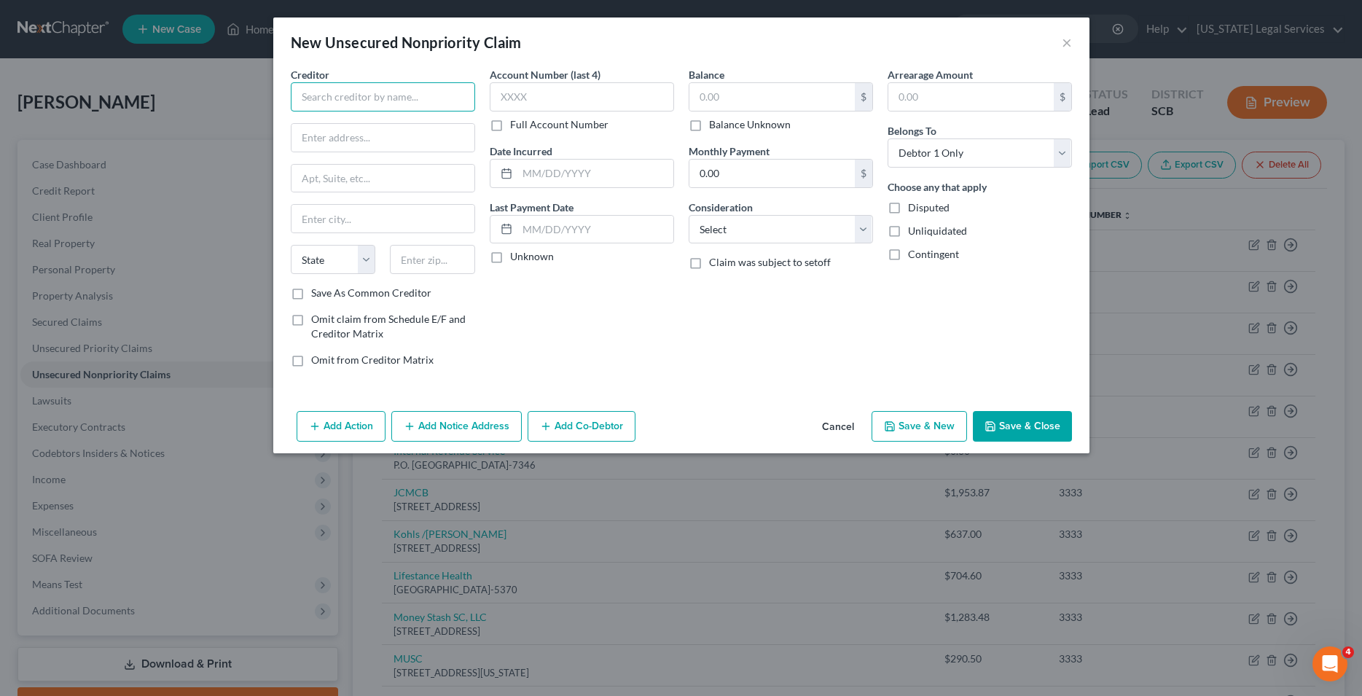
click at [387, 106] on input "text" at bounding box center [383, 96] width 184 height 29
click at [411, 139] on input "text" at bounding box center [382, 138] width 183 height 28
click at [386, 218] on input "text" at bounding box center [382, 219] width 183 height 28
click at [545, 95] on input "text" at bounding box center [582, 96] width 184 height 29
click at [1037, 436] on button "Save & Close" at bounding box center [1022, 426] width 99 height 31
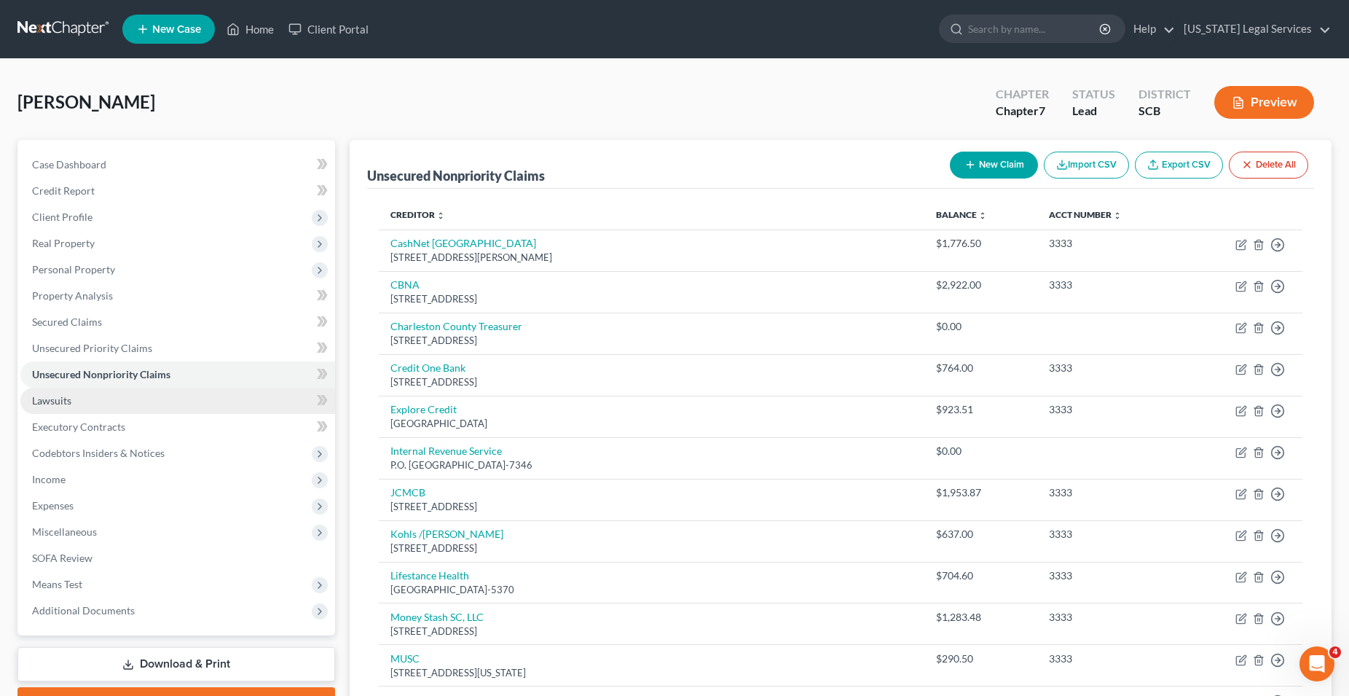
click at [56, 406] on span "Lawsuits" at bounding box center [51, 400] width 39 height 12
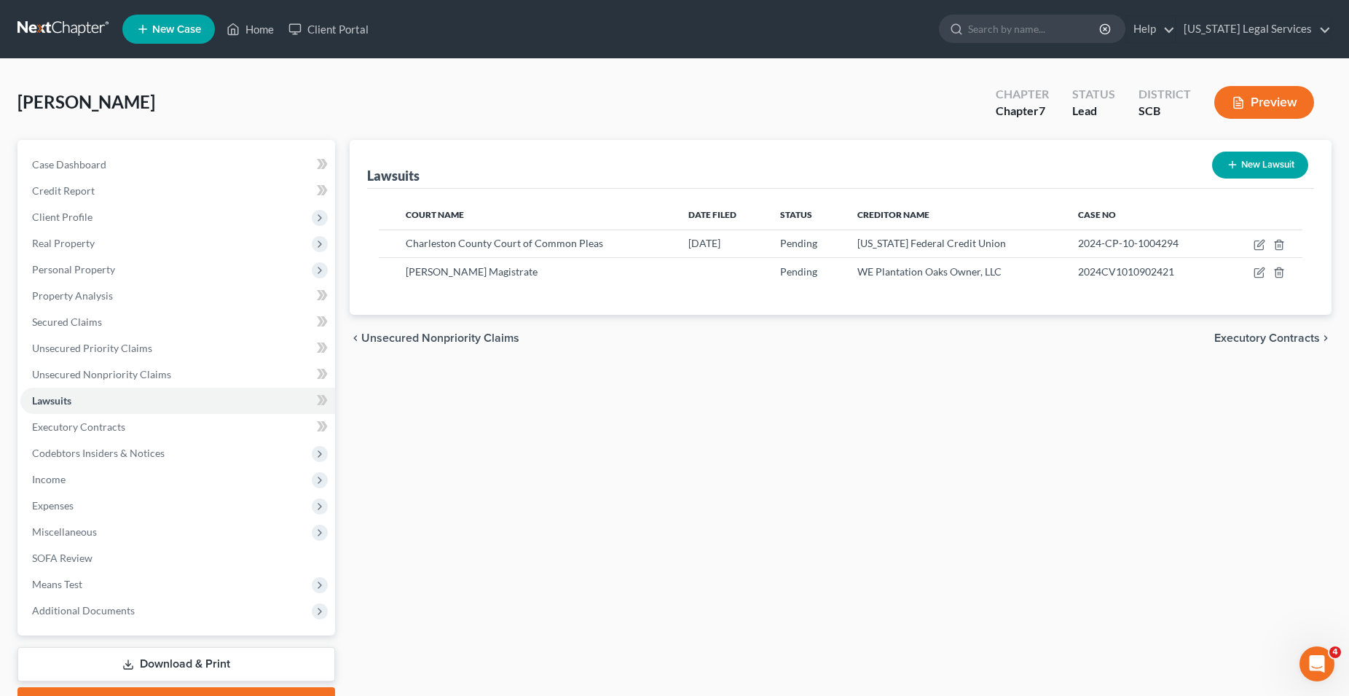
drag, startPoint x: 1261, startPoint y: 170, endPoint x: 1242, endPoint y: 176, distance: 20.7
click at [1261, 169] on button "New Lawsuit" at bounding box center [1260, 165] width 96 height 27
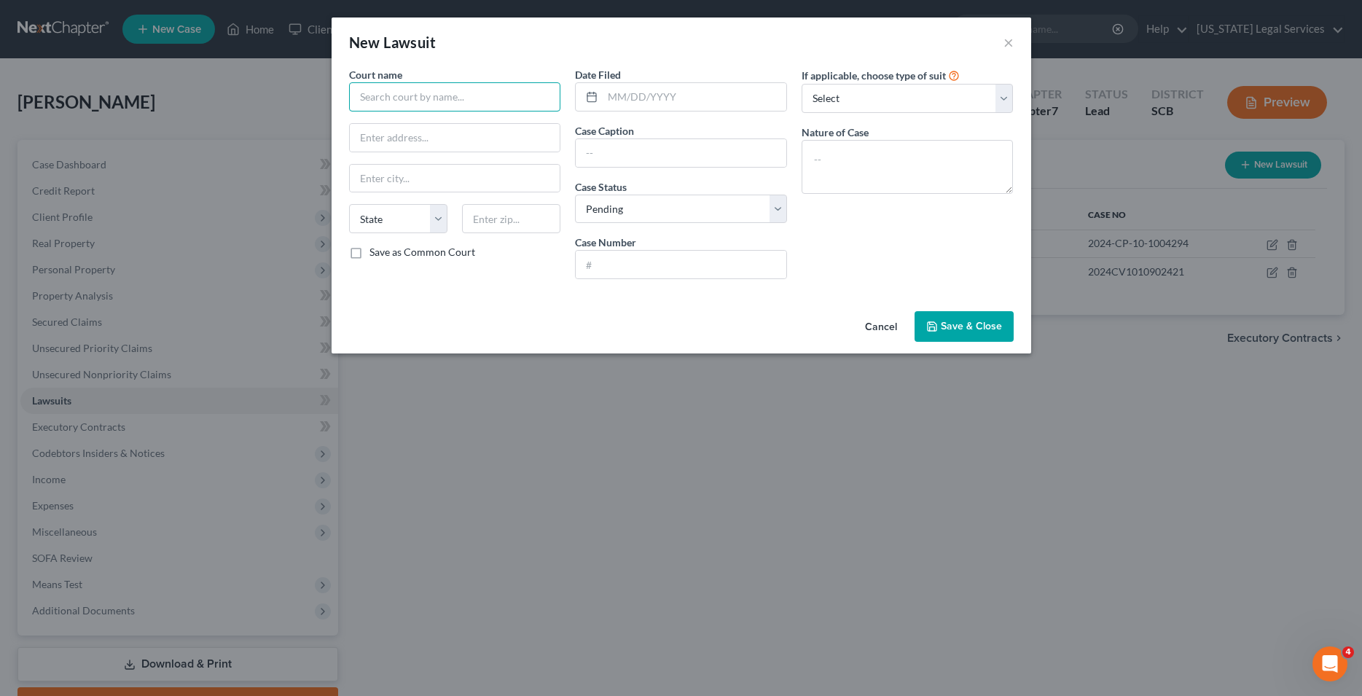
click at [491, 98] on input "text" at bounding box center [455, 96] width 212 height 29
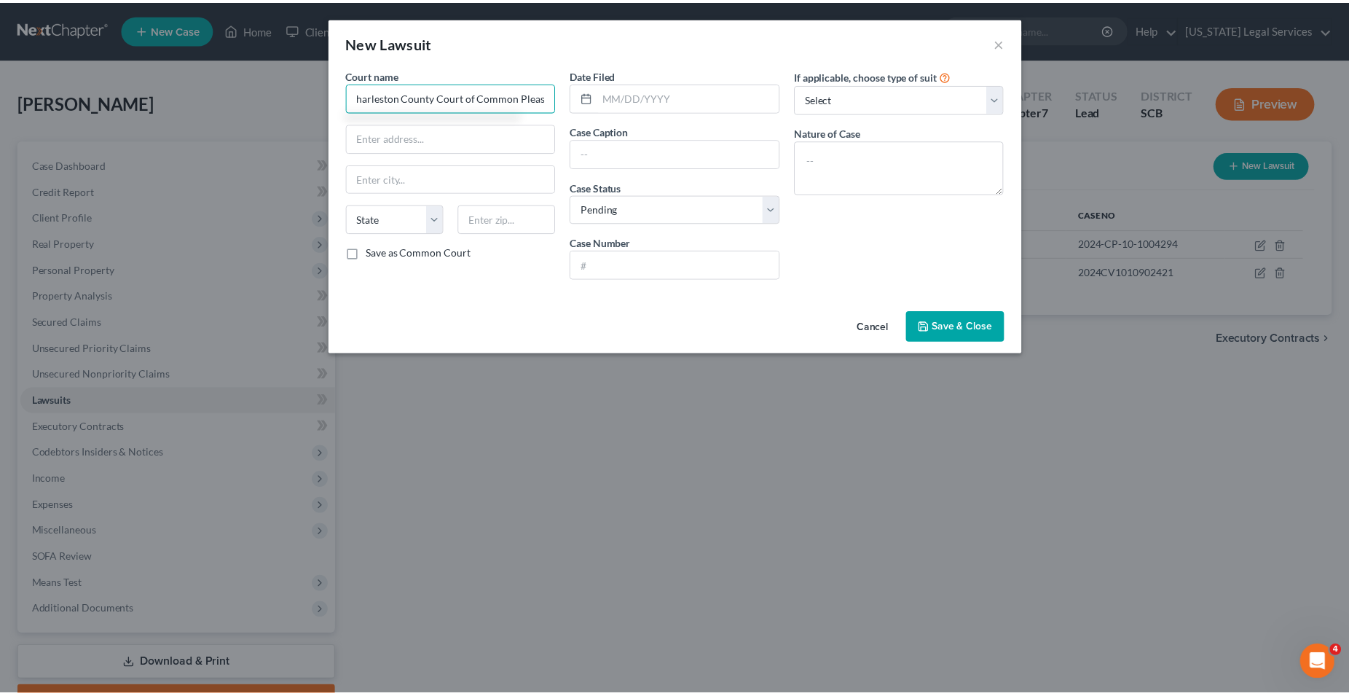
scroll to position [0, 2]
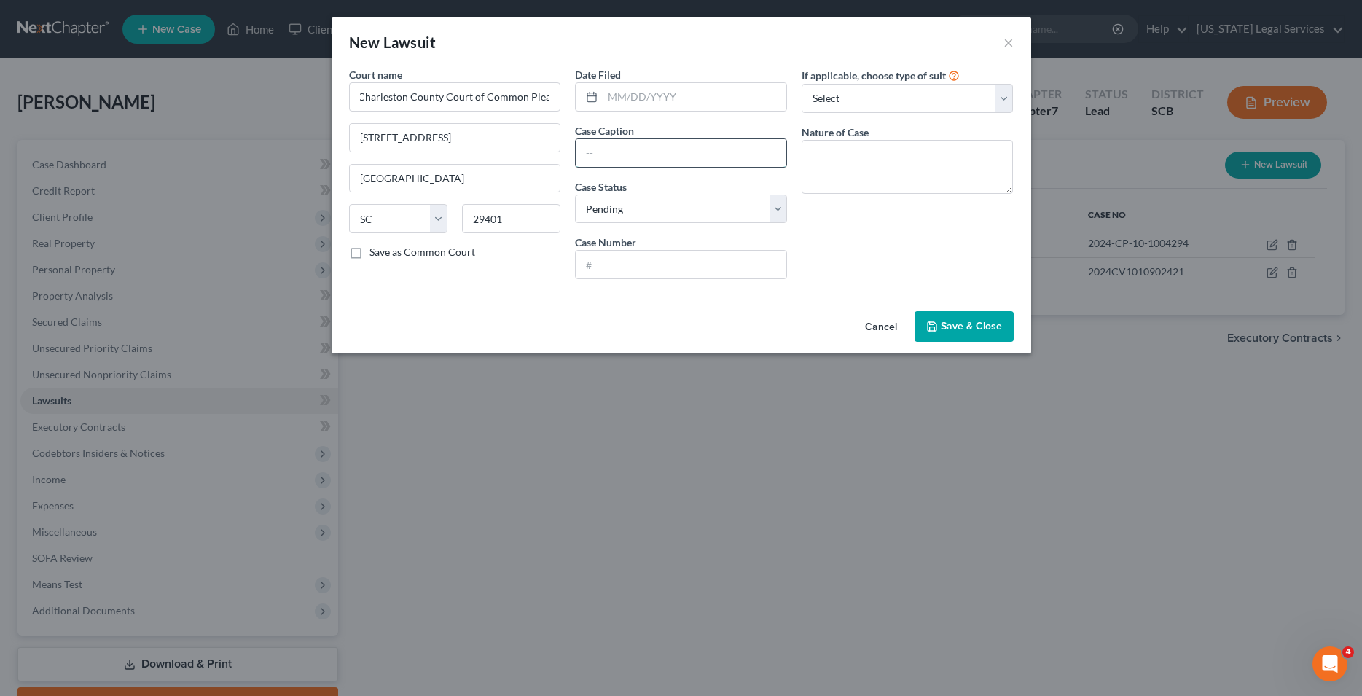
click at [685, 162] on input "text" at bounding box center [681, 153] width 211 height 28
click at [706, 276] on input "text" at bounding box center [681, 265] width 211 height 28
click at [664, 93] on input "text" at bounding box center [695, 97] width 184 height 28
click at [801, 84] on select "Select Repossession Garnishment Foreclosure Attached, Seized, Or Levied Other" at bounding box center [907, 98] width 212 height 29
click at [879, 258] on div "If applicable, choose type of suit Select Repossession Garnishment Foreclosure …" at bounding box center [907, 179] width 227 height 224
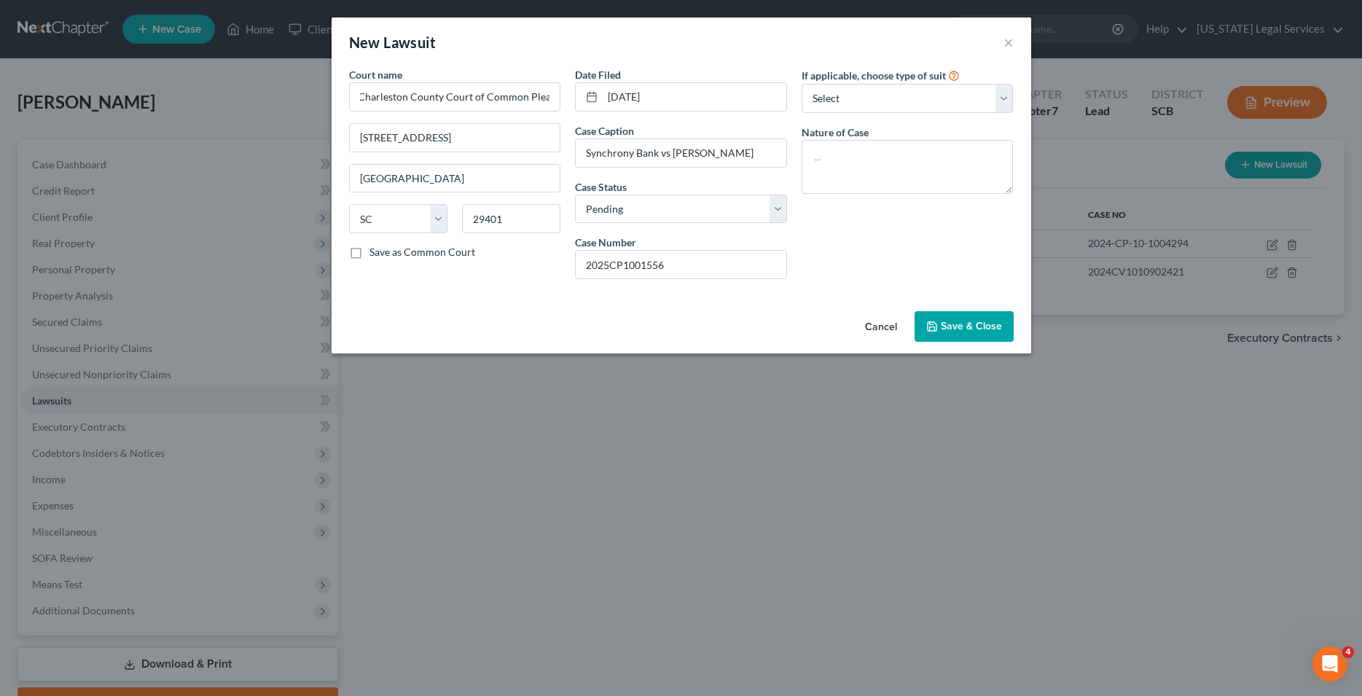
click at [966, 329] on span "Save & Close" at bounding box center [971, 326] width 61 height 12
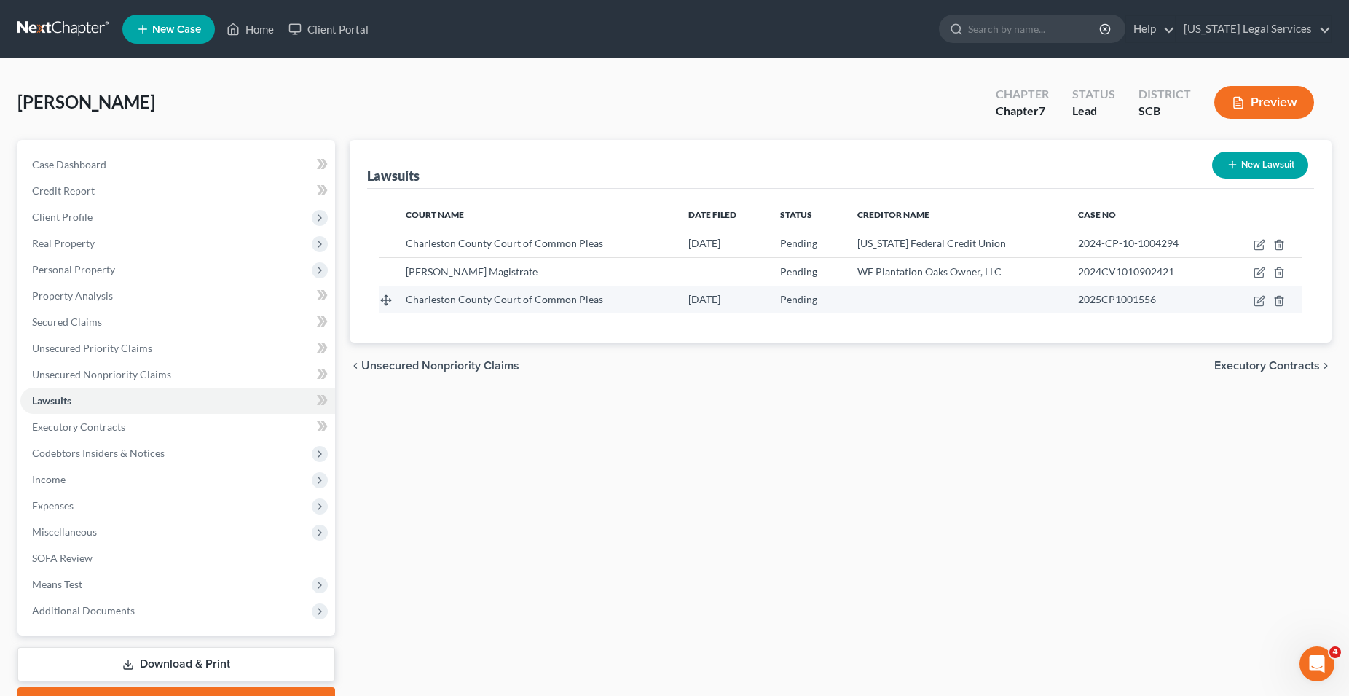
click at [890, 305] on td at bounding box center [956, 300] width 221 height 28
click at [1263, 302] on icon "button" at bounding box center [1260, 301] width 12 height 12
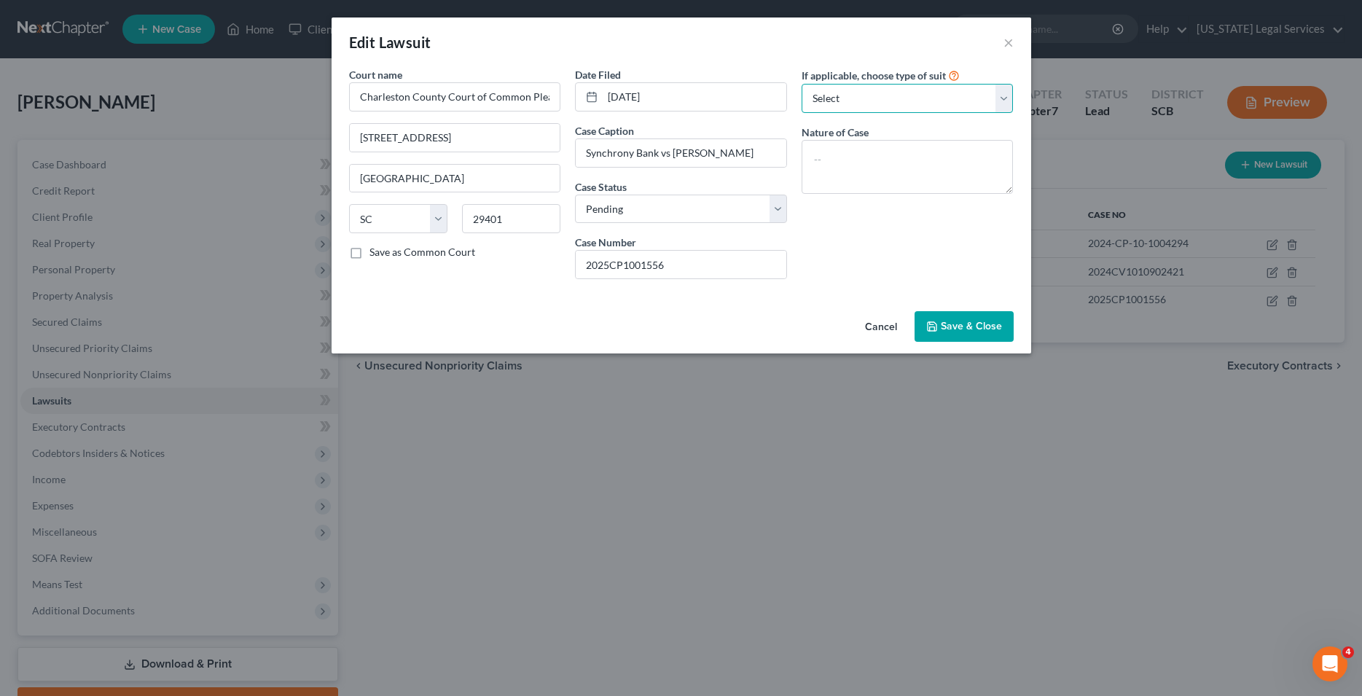
click at [801, 84] on select "Select Repossession Garnishment Foreclosure Attached, Seized, Or Levied Other" at bounding box center [907, 98] width 212 height 29
click option "Other" at bounding box center [0, 0] width 0 height 0
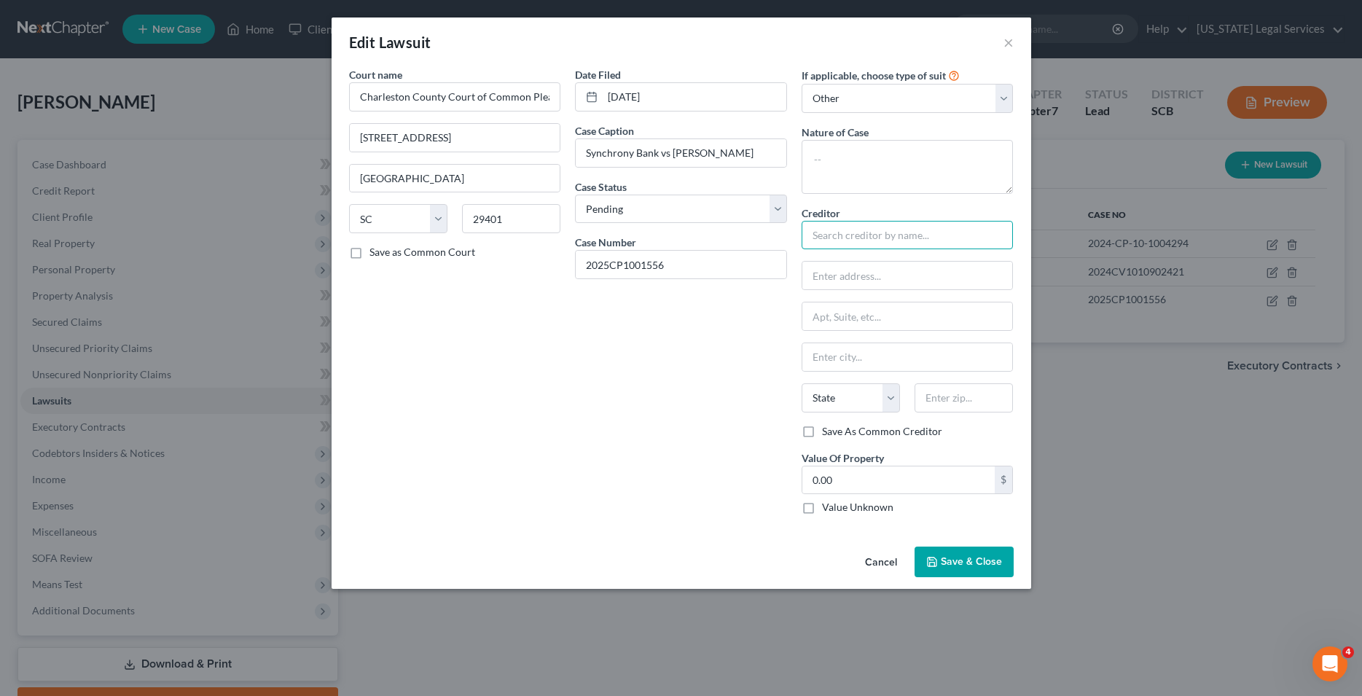
click at [875, 244] on input "text" at bounding box center [907, 235] width 212 height 29
click at [901, 282] on input "text" at bounding box center [907, 276] width 211 height 28
click at [528, 413] on div "Court name * Charleston County Court of Common Pleas [GEOGRAPHIC_DATA] [GEOGRAP…" at bounding box center [455, 296] width 227 height 459
click at [981, 564] on span "Save & Close" at bounding box center [971, 561] width 61 height 12
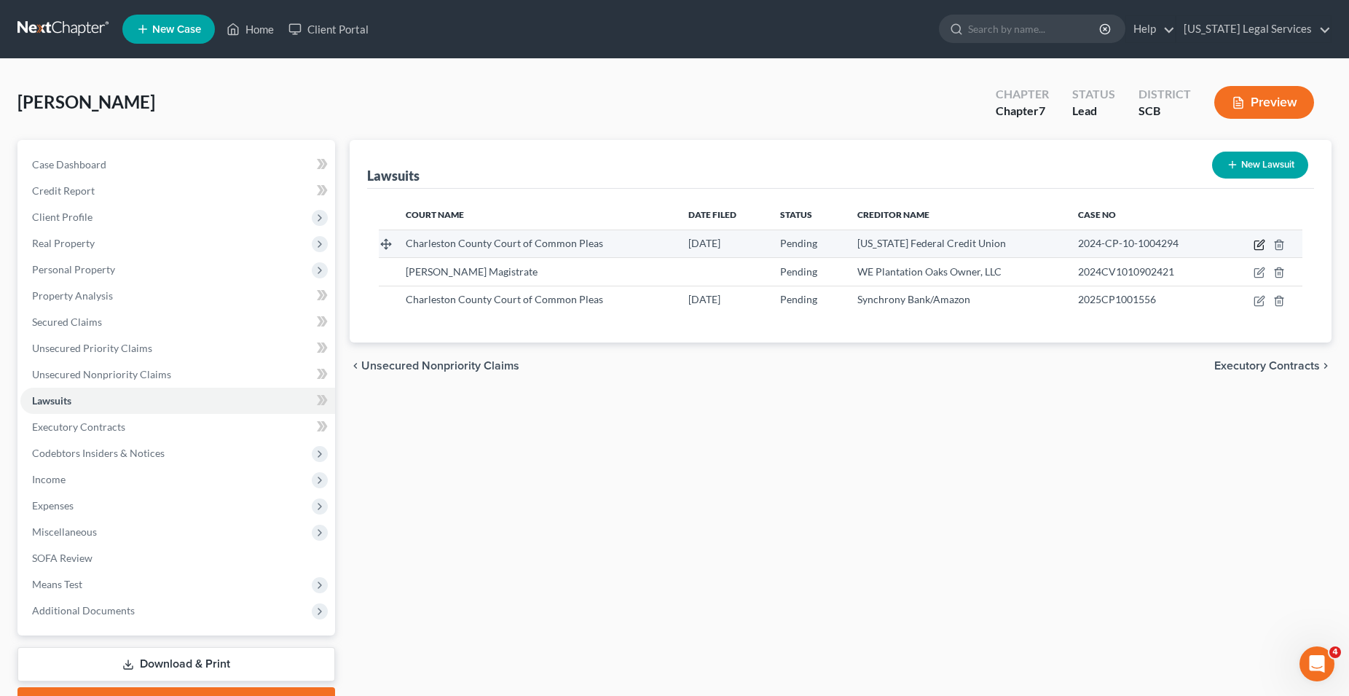
click at [1263, 248] on icon "button" at bounding box center [1260, 245] width 12 height 12
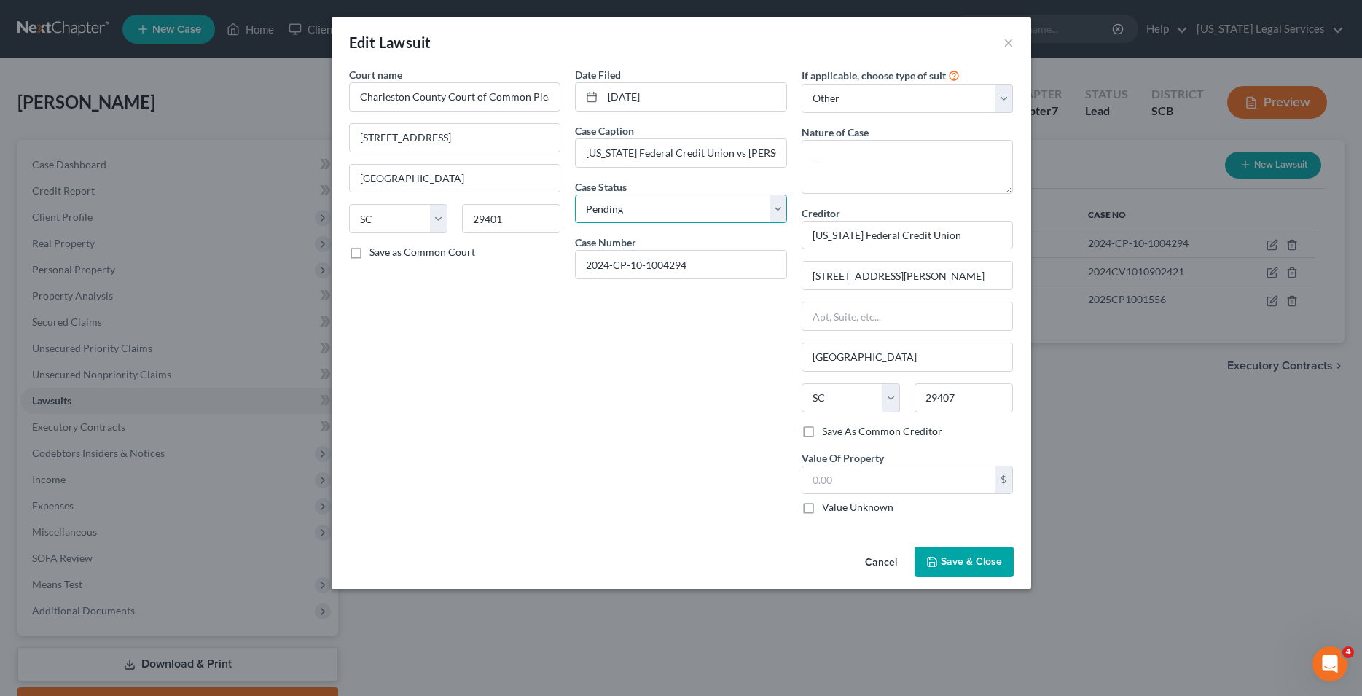
click at [575, 195] on select "Select Pending On Appeal Concluded" at bounding box center [681, 209] width 212 height 29
click option "Concluded" at bounding box center [0, 0] width 0 height 0
click at [900, 173] on textarea at bounding box center [907, 167] width 212 height 54
click at [801, 84] on select "Select Repossession Garnishment Foreclosure Attached, Seized, Or Levied Other" at bounding box center [907, 98] width 212 height 29
click at [713, 356] on div "Date Filed [DATE] Case Caption [US_STATE] Federal Credit Union vs [PERSON_NAME]…" at bounding box center [681, 296] width 227 height 459
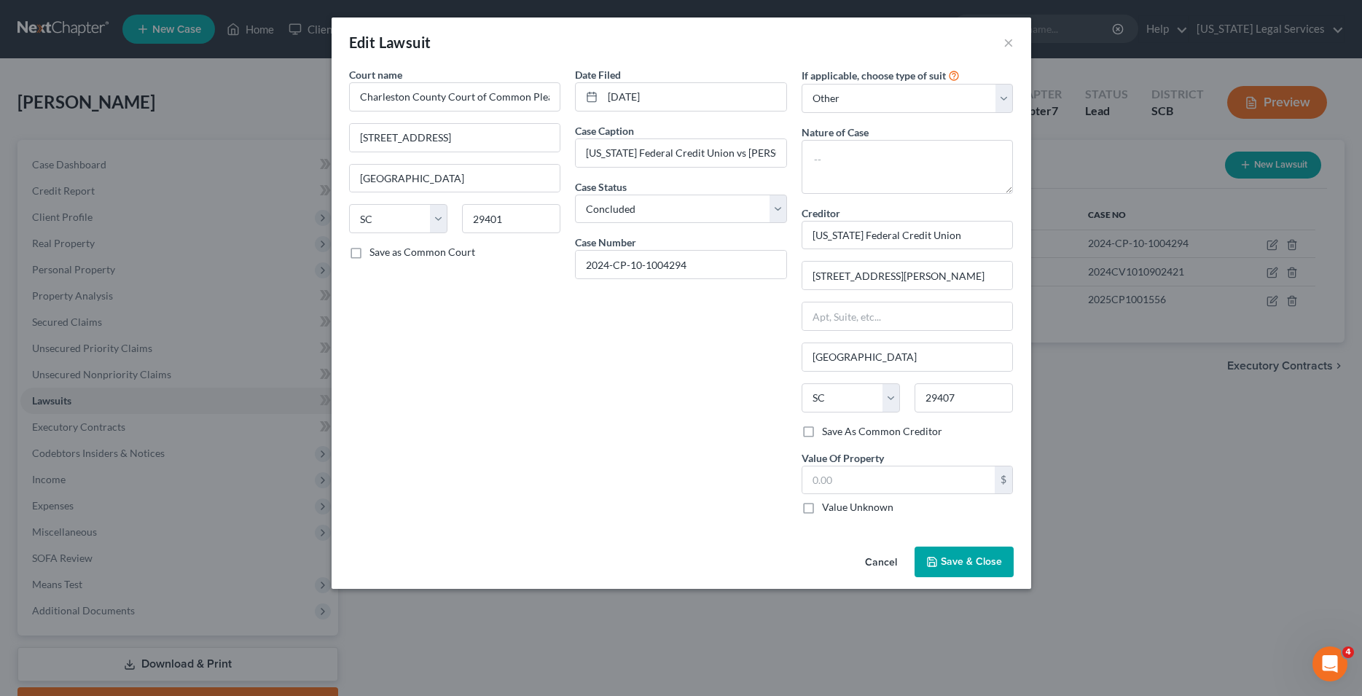
click at [945, 565] on span "Save & Close" at bounding box center [971, 561] width 61 height 12
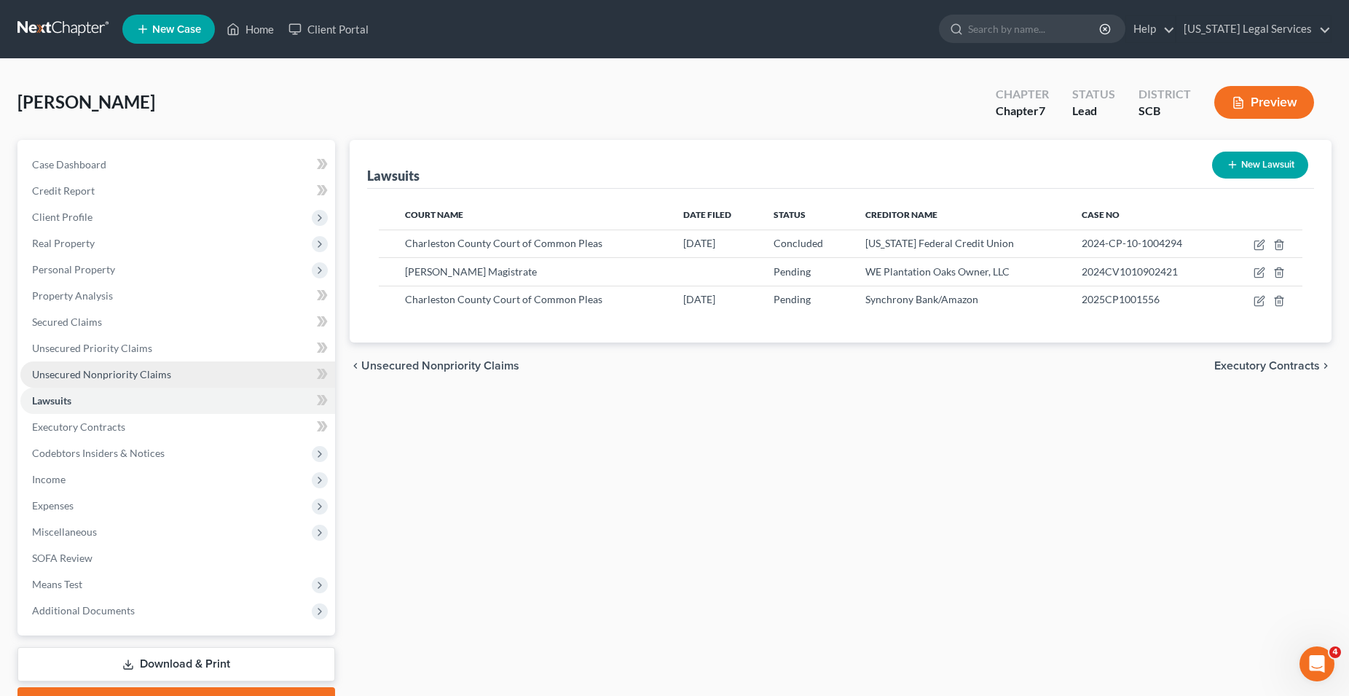
click at [92, 373] on span "Unsecured Nonpriority Claims" at bounding box center [101, 374] width 139 height 12
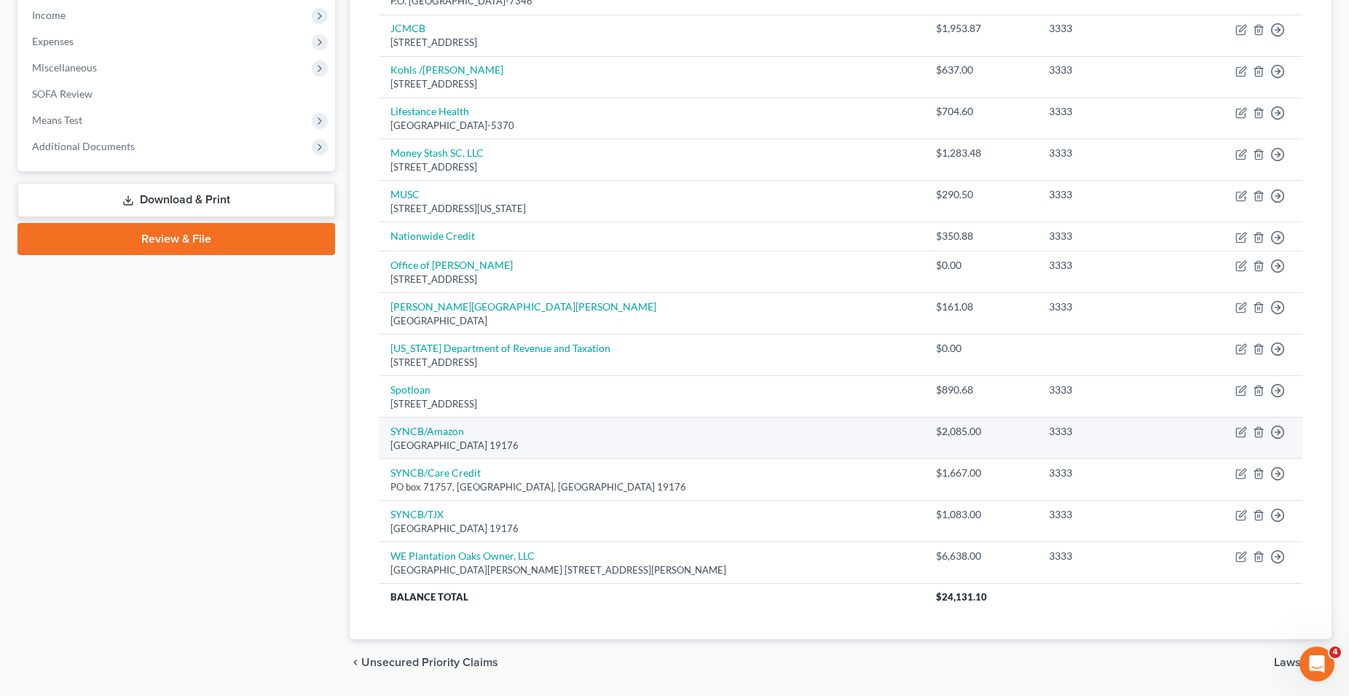
scroll to position [435, 0]
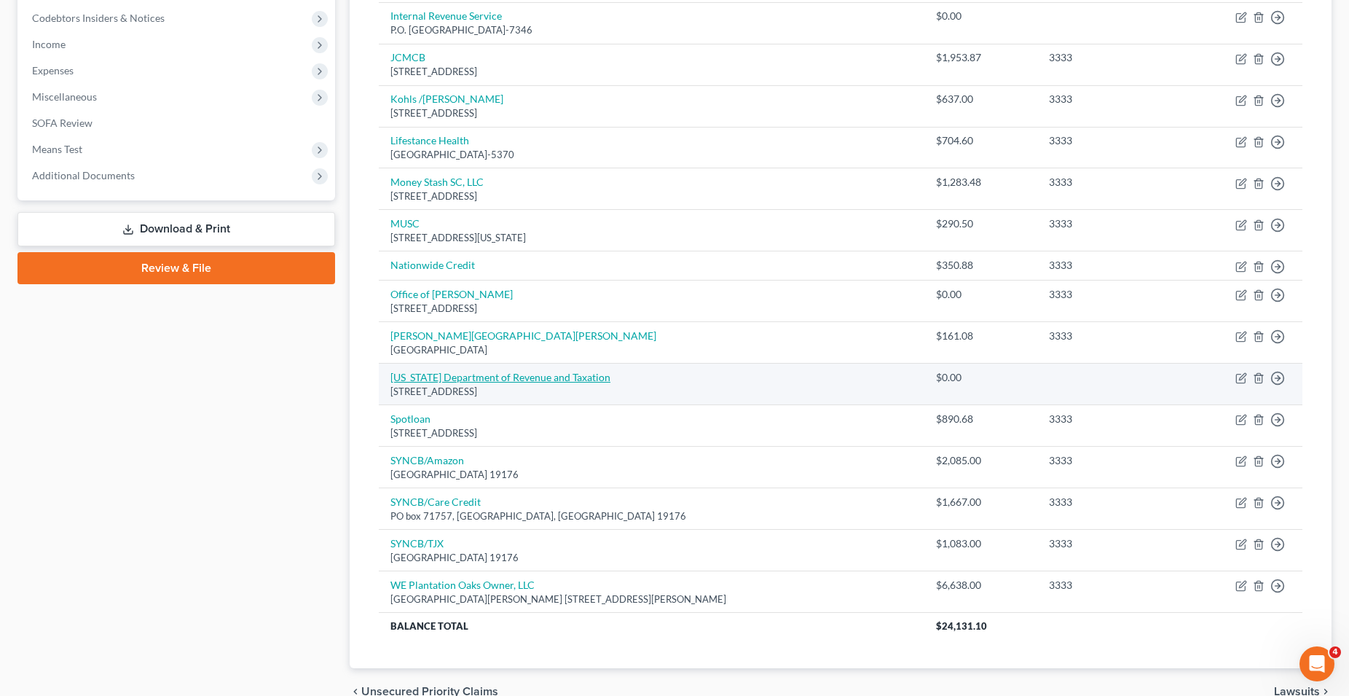
click at [467, 378] on link "[US_STATE] Department of Revenue and Taxation" at bounding box center [501, 377] width 220 height 12
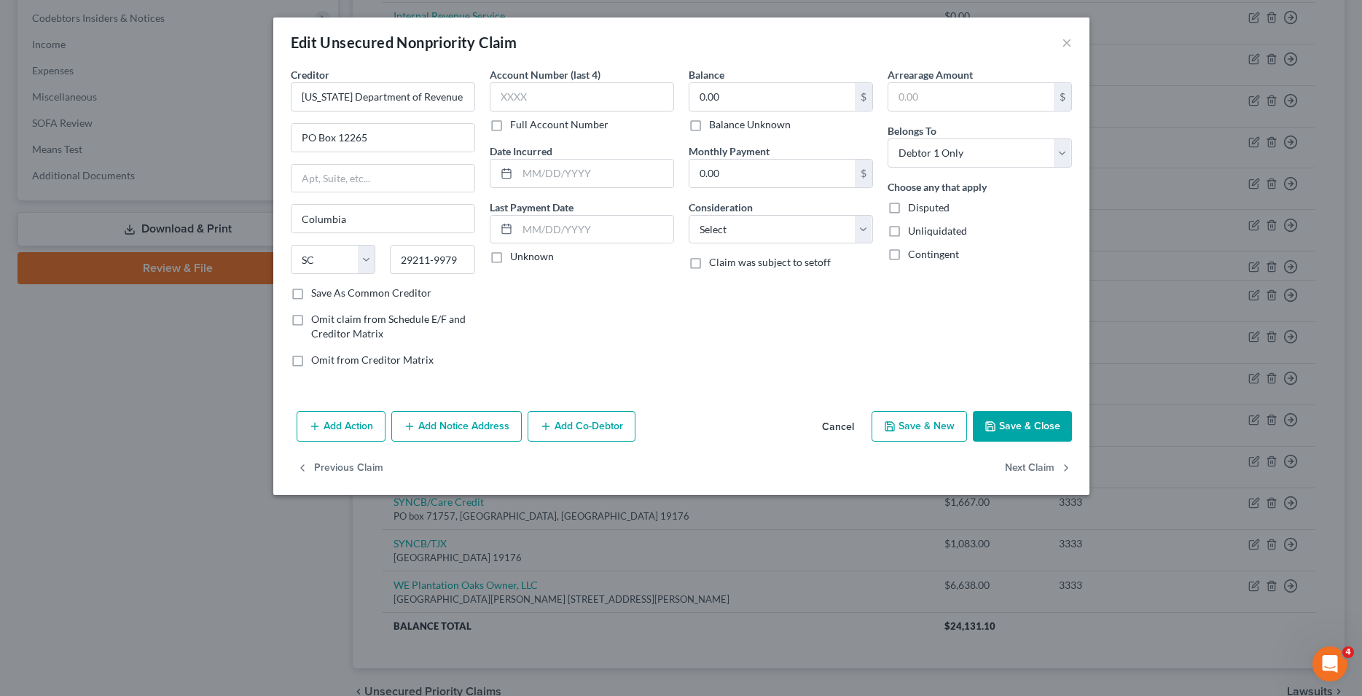
click at [1059, 39] on div "Edit Unsecured Nonpriority Claim ×" at bounding box center [681, 42] width 816 height 50
click at [1063, 42] on button "×" at bounding box center [1067, 42] width 10 height 17
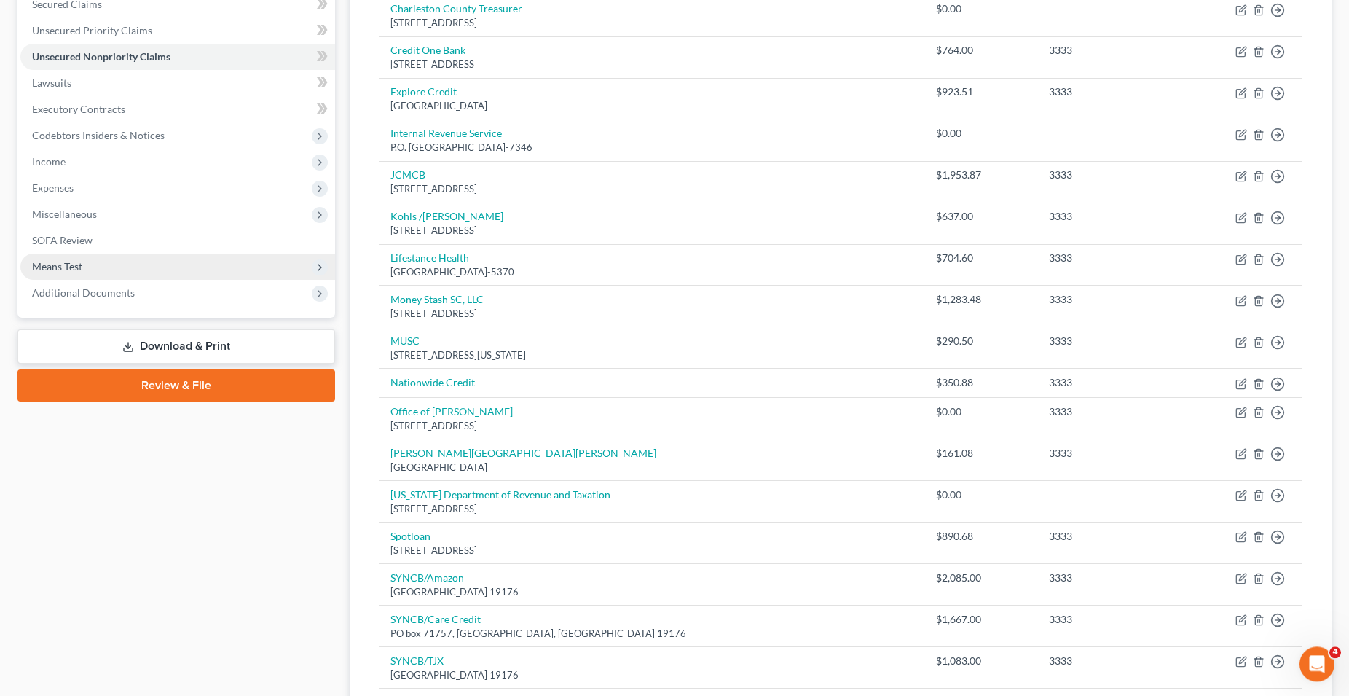
scroll to position [286, 0]
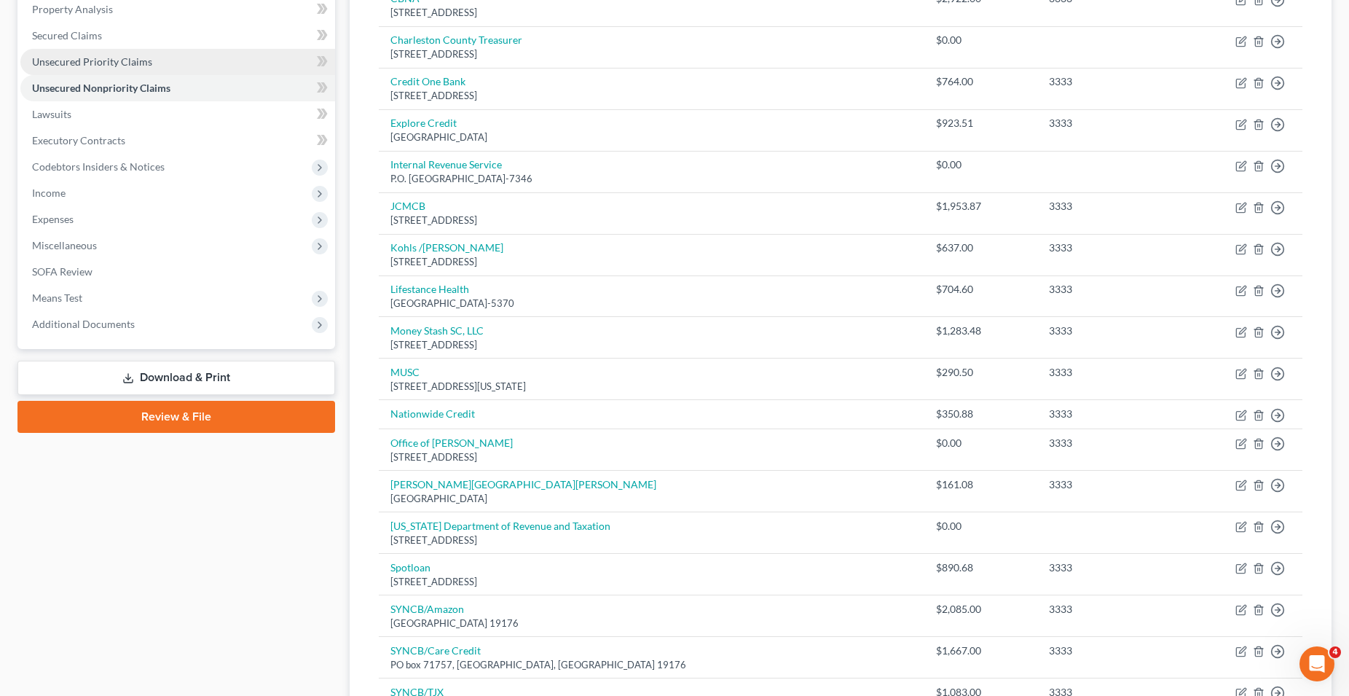
click at [77, 58] on span "Unsecured Priority Claims" at bounding box center [92, 61] width 120 height 12
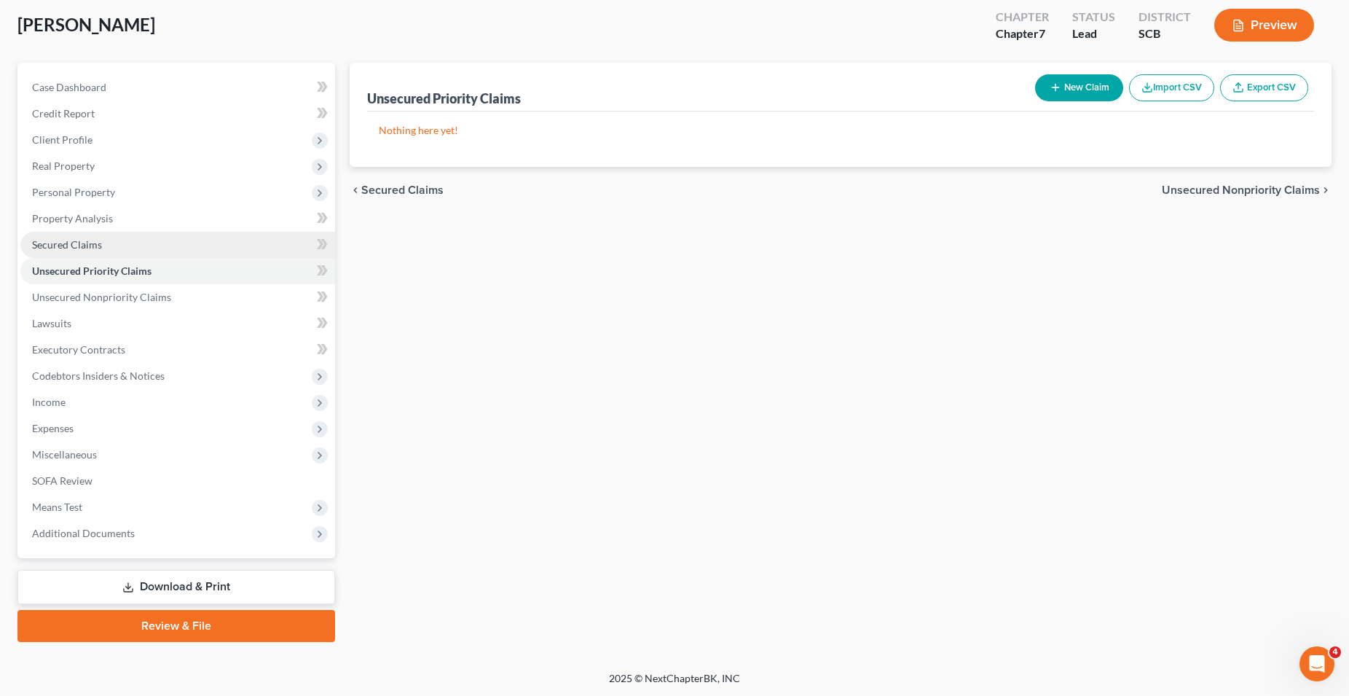
click at [74, 246] on span "Secured Claims" at bounding box center [67, 244] width 70 height 12
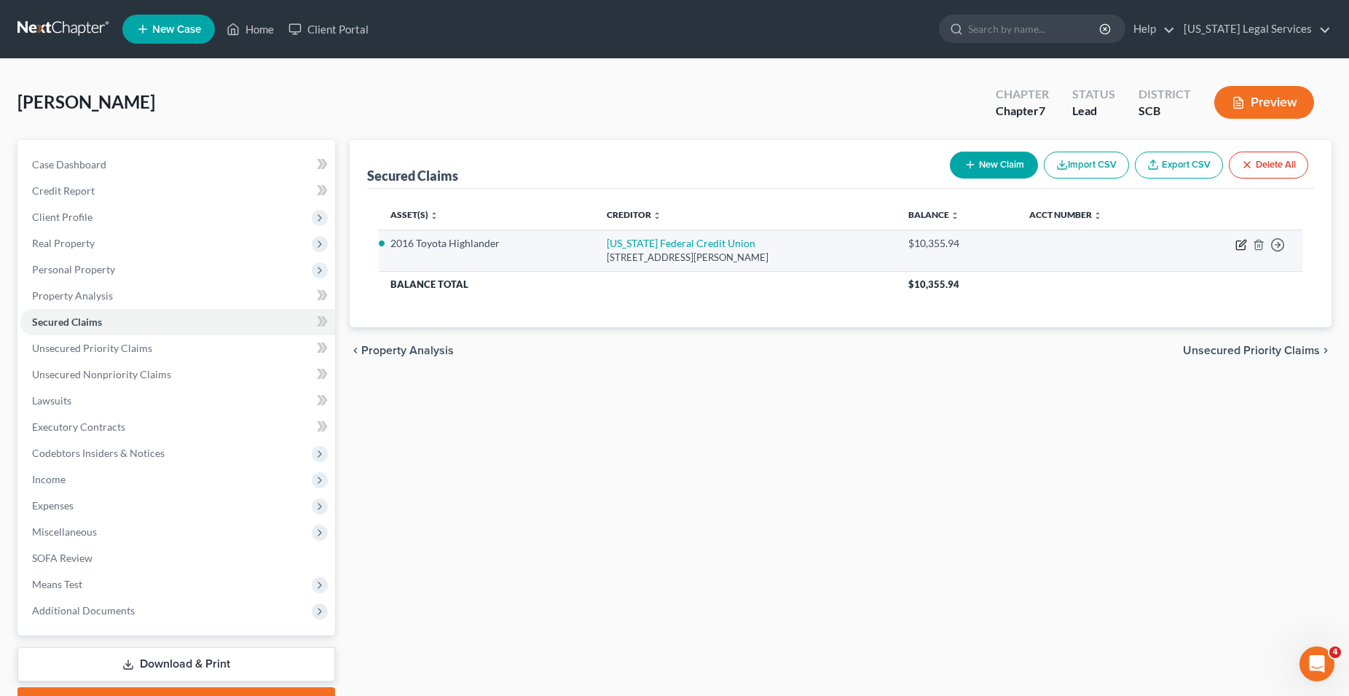
click at [1237, 243] on icon "button" at bounding box center [1240, 245] width 9 height 9
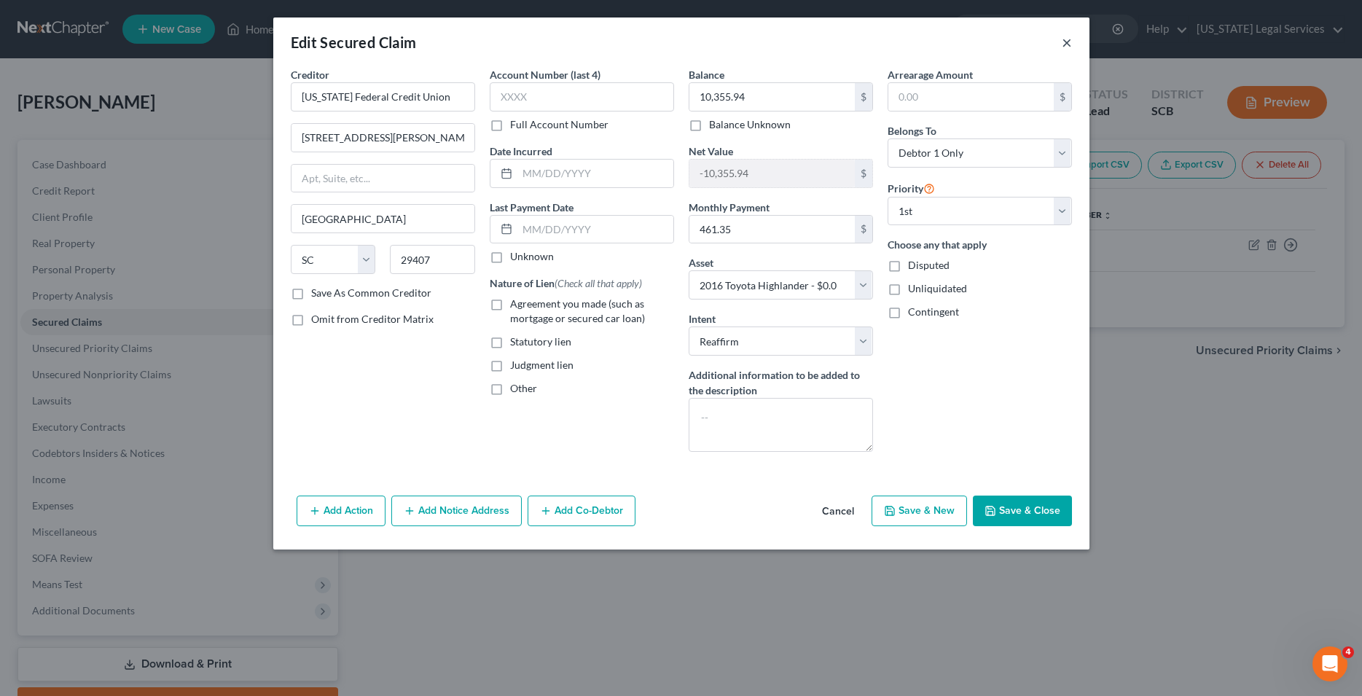
click at [1068, 46] on button "×" at bounding box center [1067, 42] width 10 height 17
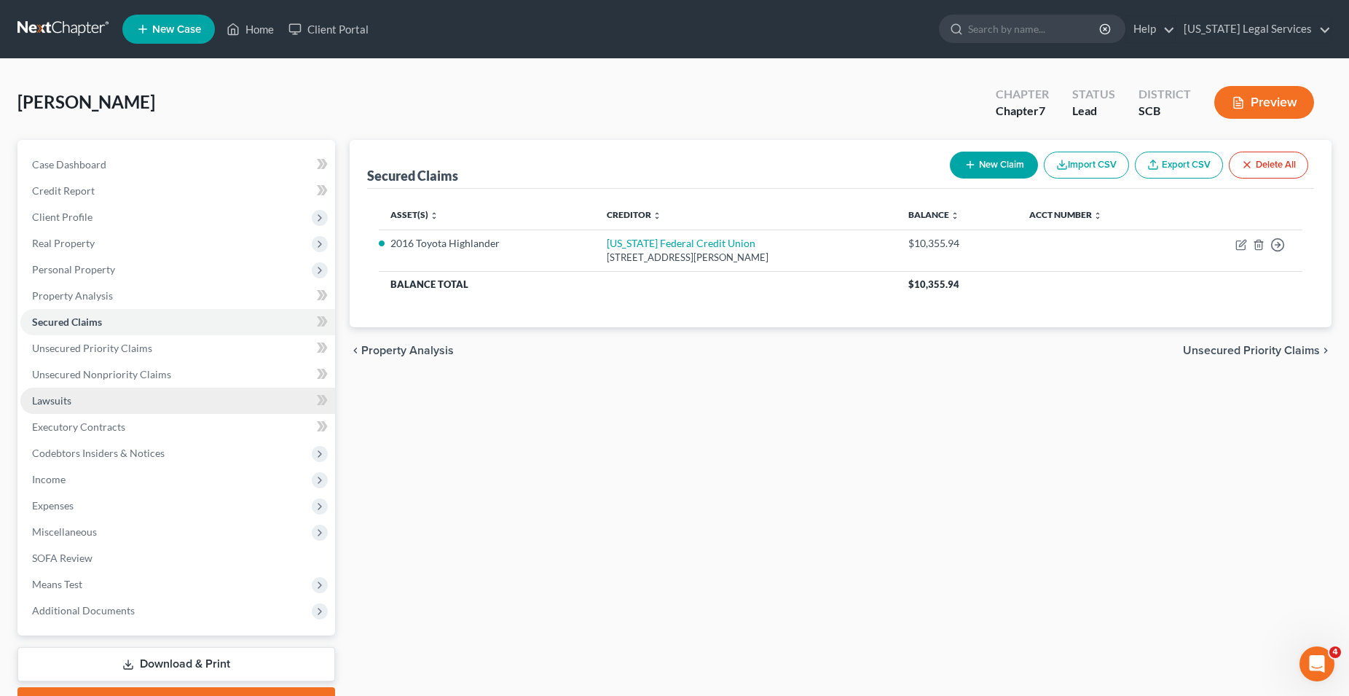
click at [78, 404] on link "Lawsuits" at bounding box center [177, 401] width 315 height 26
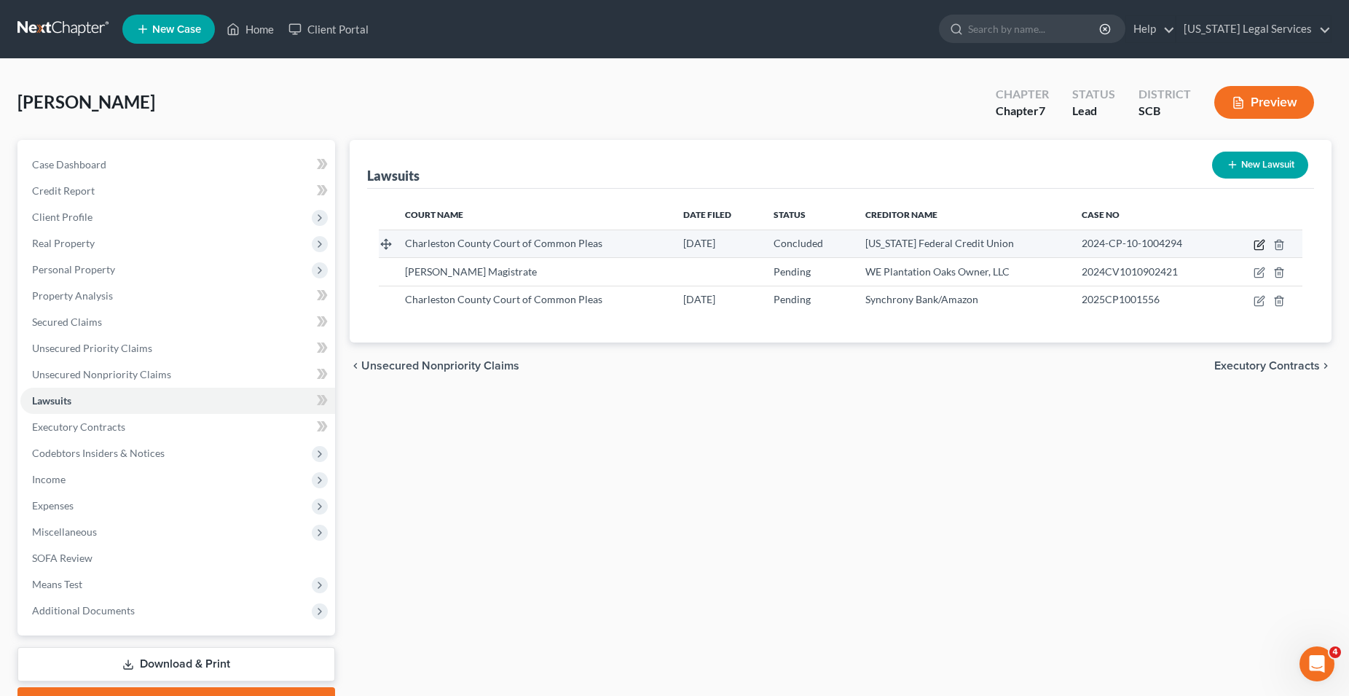
click at [1258, 244] on icon "button" at bounding box center [1260, 245] width 12 height 12
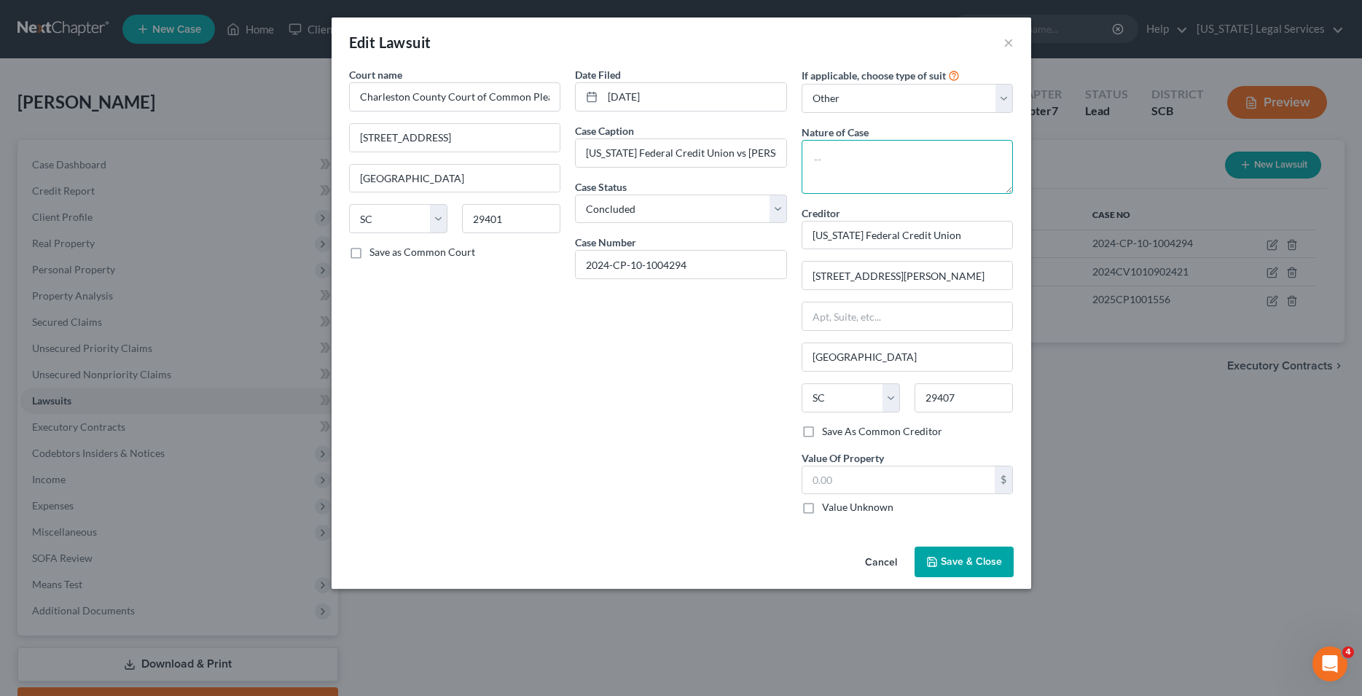
click at [877, 167] on textarea at bounding box center [907, 167] width 212 height 54
click at [647, 262] on input "2024-CP-10-1004294" at bounding box center [681, 265] width 211 height 28
click at [632, 266] on input "2024-CP-101004294" at bounding box center [681, 265] width 211 height 28
click at [613, 265] on input "2024-CP101004294" at bounding box center [681, 265] width 211 height 28
click at [845, 152] on textarea at bounding box center [907, 167] width 212 height 54
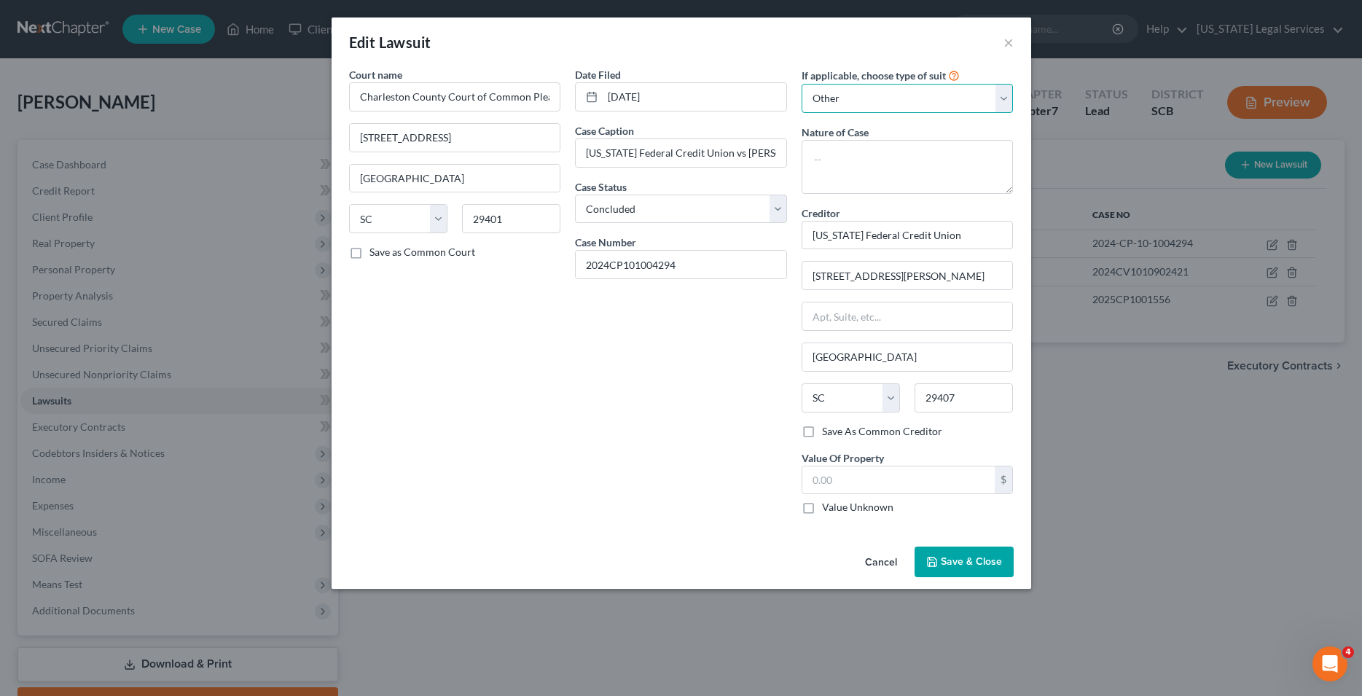
click at [801, 84] on select "Select Repossession Garnishment Foreclosure Attached, Seized, Or Levied Other" at bounding box center [907, 98] width 212 height 29
drag, startPoint x: 1009, startPoint y: 100, endPoint x: 646, endPoint y: 509, distance: 547.1
click at [646, 509] on div "Date Filed [DATE] Case Caption [US_STATE] Federal Credit Union vs [PERSON_NAME]…" at bounding box center [681, 296] width 227 height 459
click at [839, 138] on label "Nature of Case" at bounding box center [834, 132] width 67 height 15
click at [973, 557] on span "Save & Close" at bounding box center [971, 561] width 61 height 12
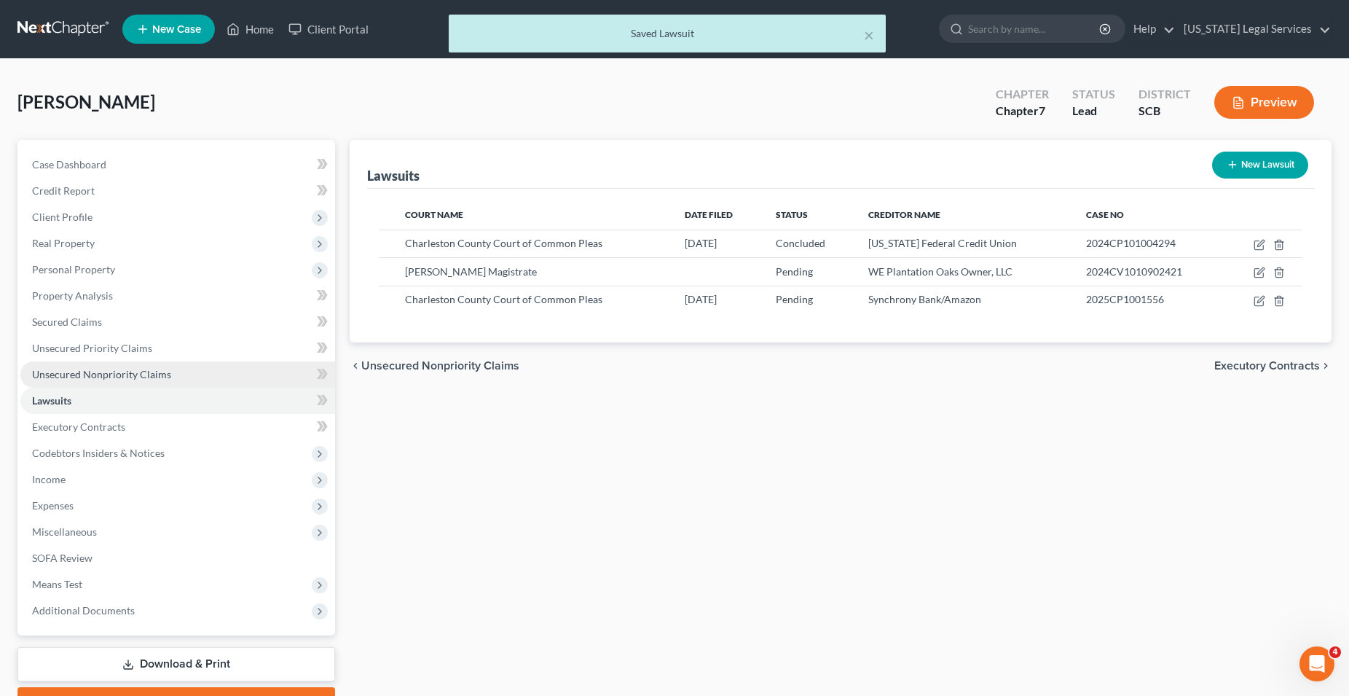
click at [64, 376] on span "Unsecured Nonpriority Claims" at bounding box center [101, 374] width 139 height 12
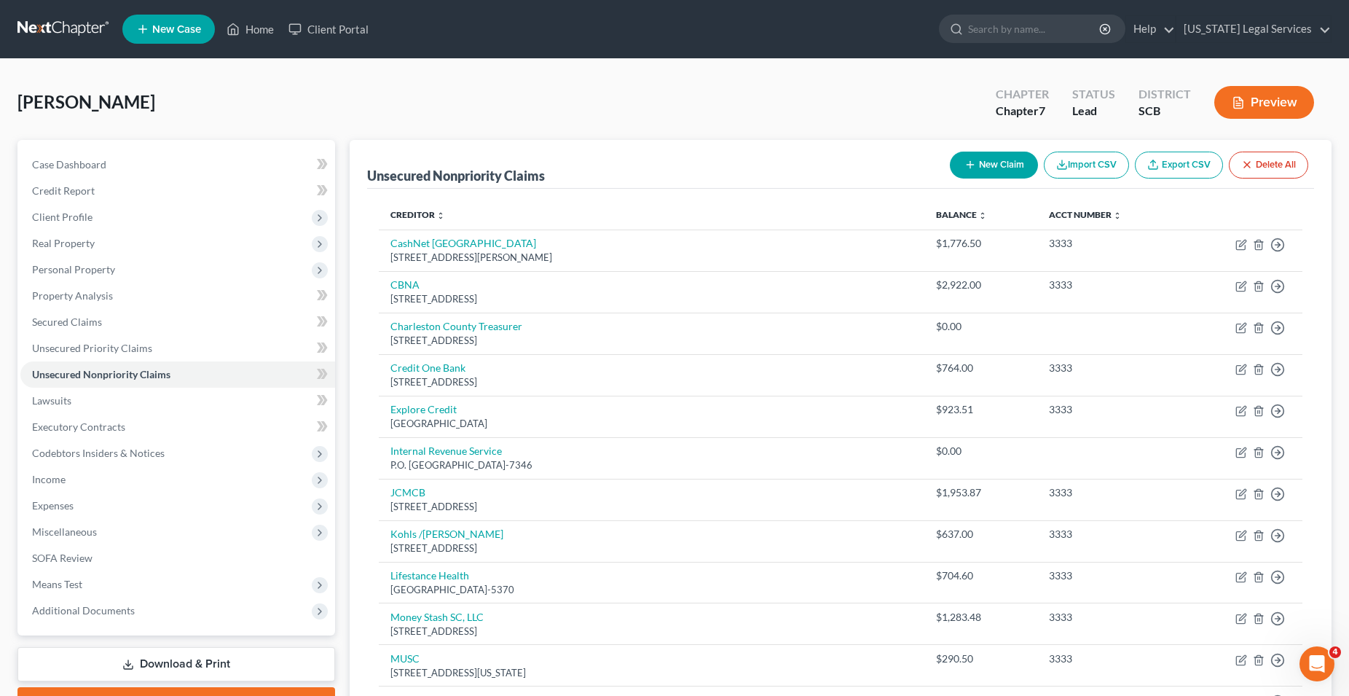
click at [1008, 166] on button "New Claim" at bounding box center [994, 165] width 88 height 27
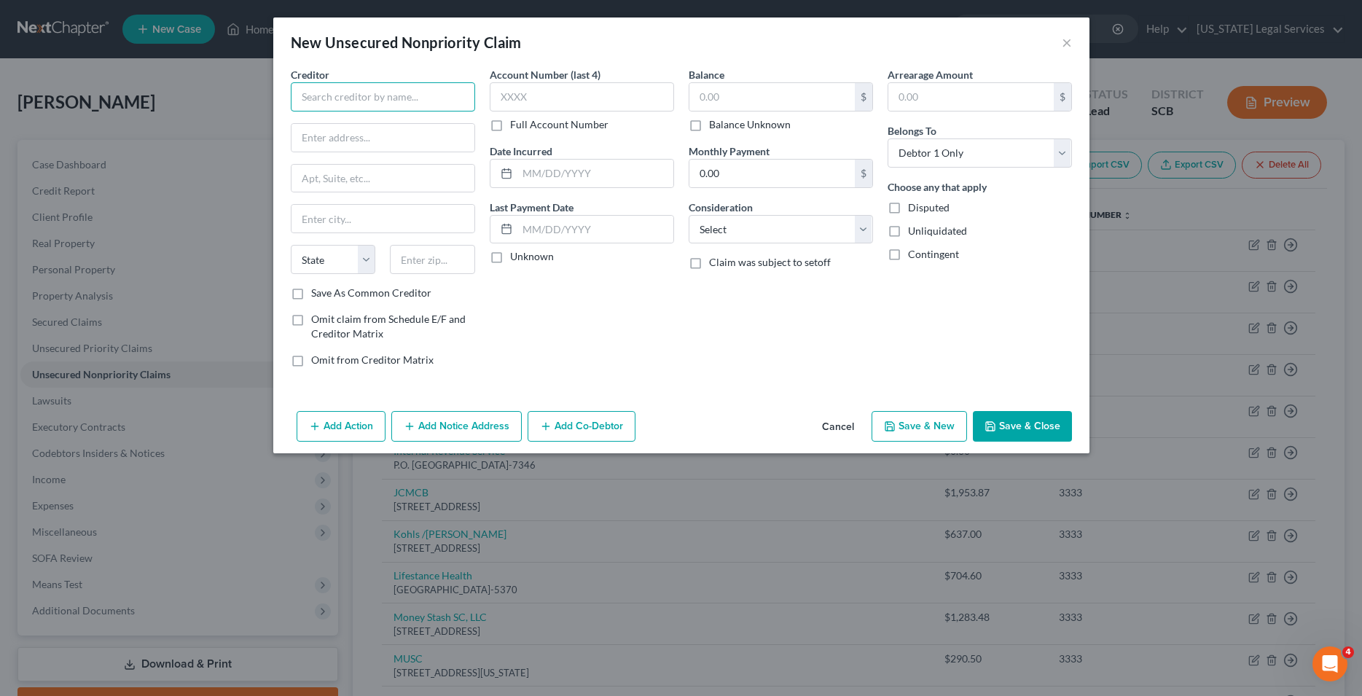
click at [432, 106] on input "text" at bounding box center [383, 96] width 184 height 29
click at [721, 101] on input "text" at bounding box center [771, 97] width 165 height 28
click at [689, 215] on select "Select Cable / Satellite Services Collection Agency Credit Card Debt Debt Couns…" at bounding box center [781, 229] width 184 height 29
click option "Judgment Liens" at bounding box center [0, 0] width 0 height 0
click at [372, 141] on input "text" at bounding box center [382, 138] width 183 height 28
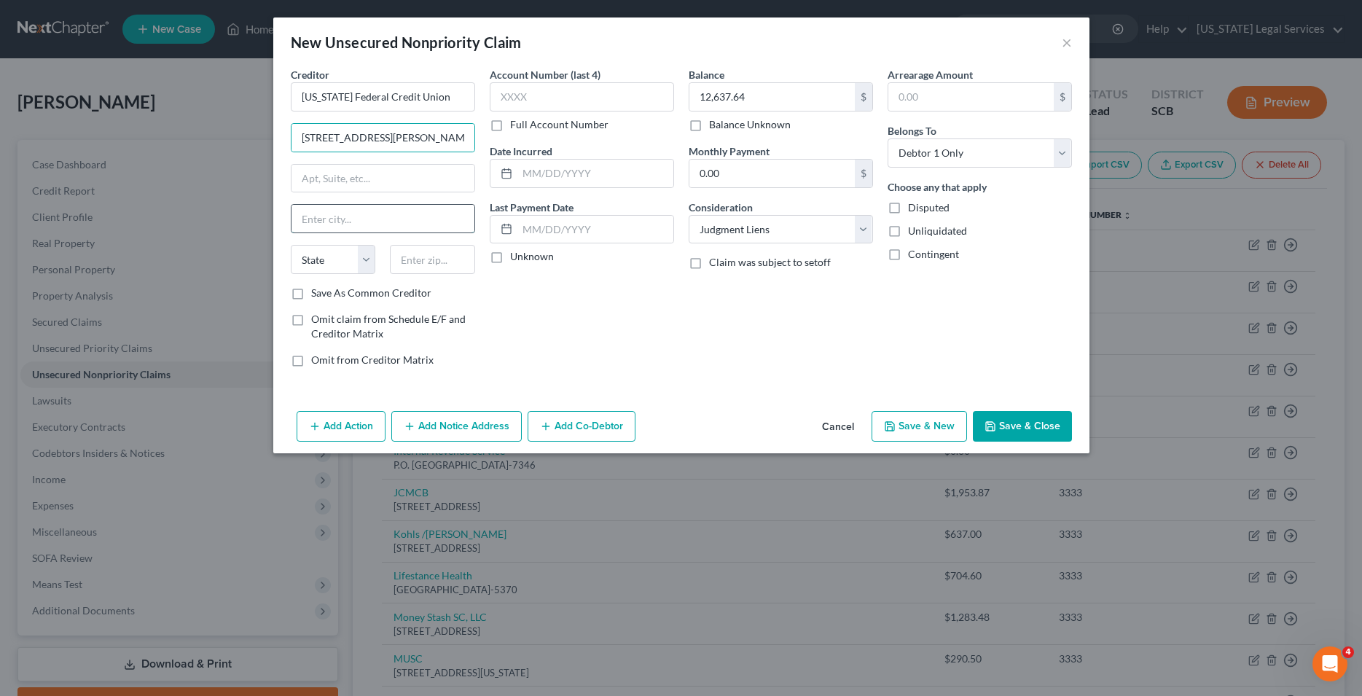
click at [318, 227] on input "text" at bounding box center [382, 219] width 183 height 28
click at [525, 100] on input "text" at bounding box center [582, 96] width 184 height 29
click at [887, 138] on select "Select Debtor 1 Only Debtor 2 Only Debtor 1 And Debtor 2 Only At Least One Of T…" at bounding box center [979, 152] width 184 height 29
click option "At Least One Of The Debtors And Another" at bounding box center [0, 0] width 0 height 0
click at [1019, 415] on button "Save & Close" at bounding box center [1022, 426] width 99 height 31
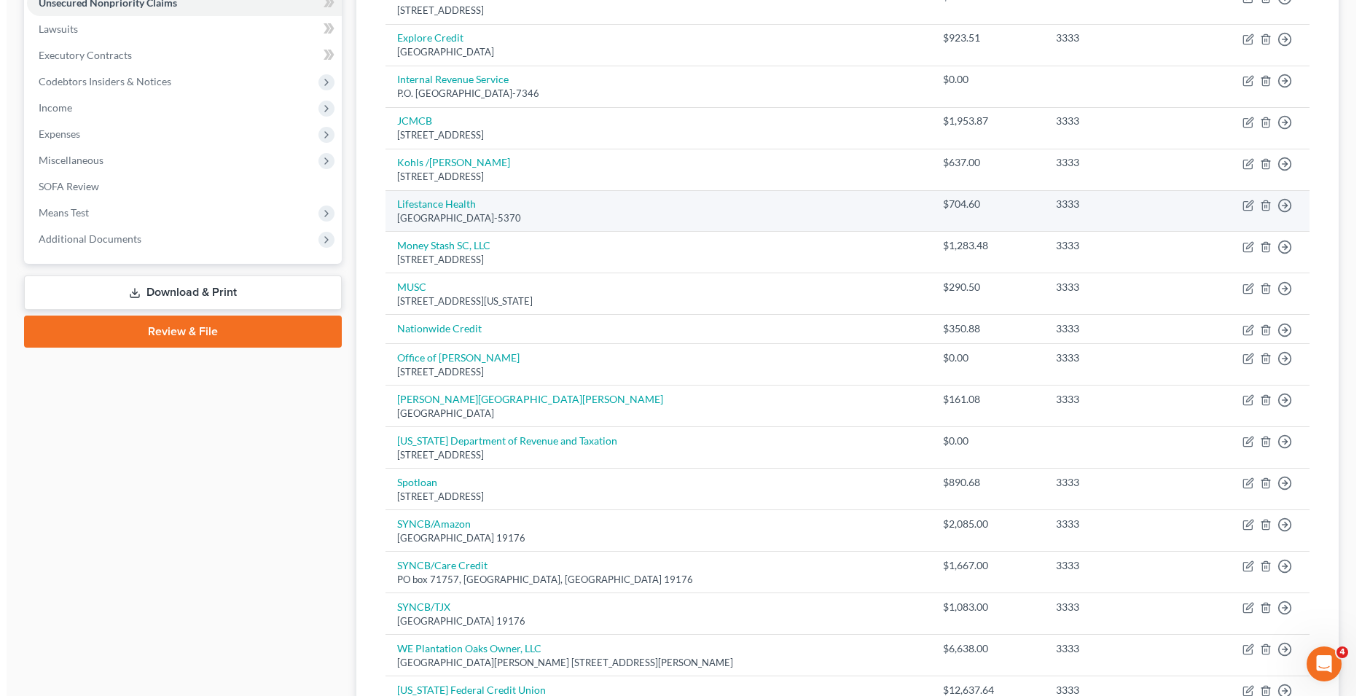
scroll to position [551, 0]
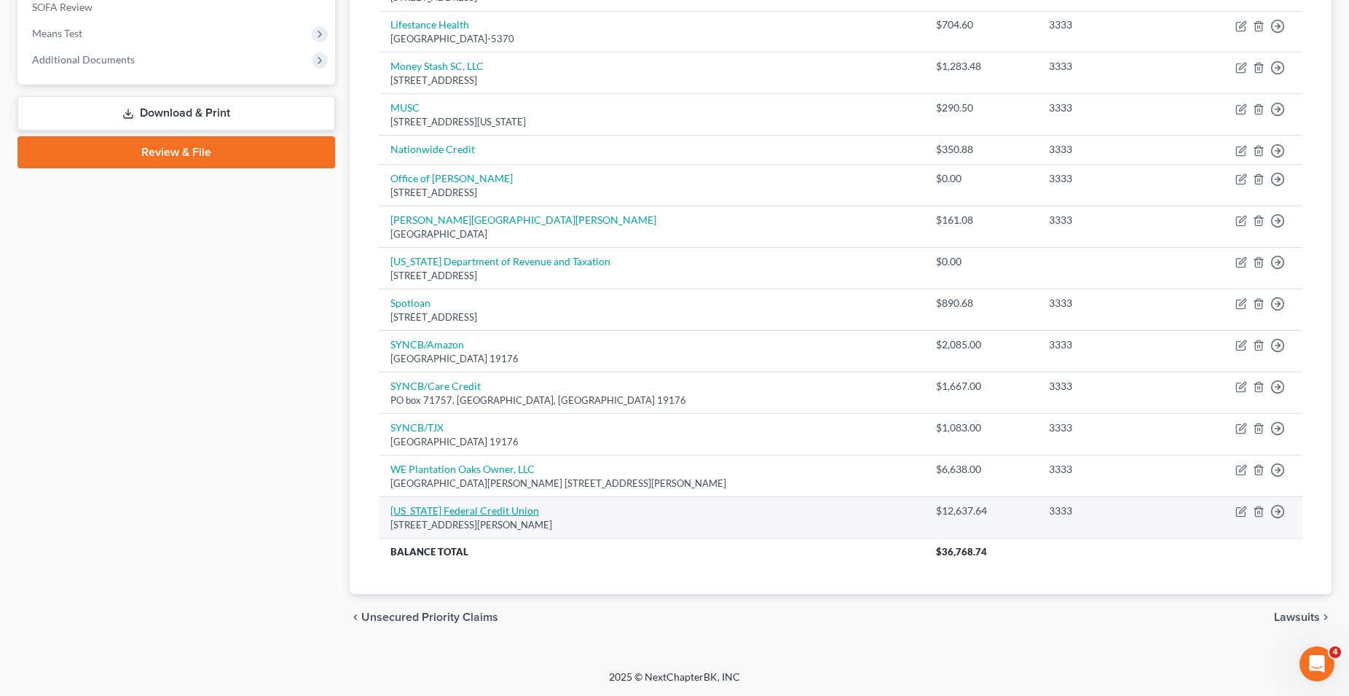
drag, startPoint x: 520, startPoint y: 509, endPoint x: 535, endPoint y: 508, distance: 14.6
click at [520, 508] on link "[US_STATE] Federal Credit Union" at bounding box center [465, 510] width 149 height 12
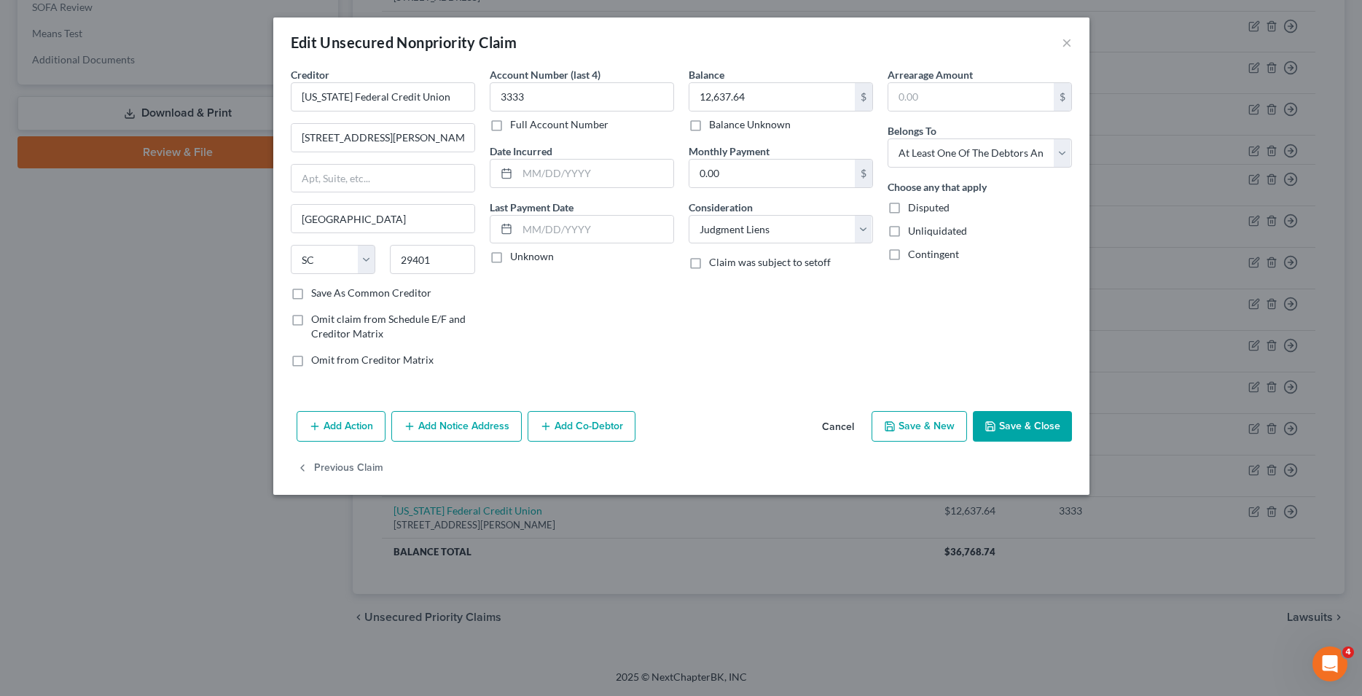
click at [599, 431] on button "Add Co-Debtor" at bounding box center [582, 426] width 108 height 31
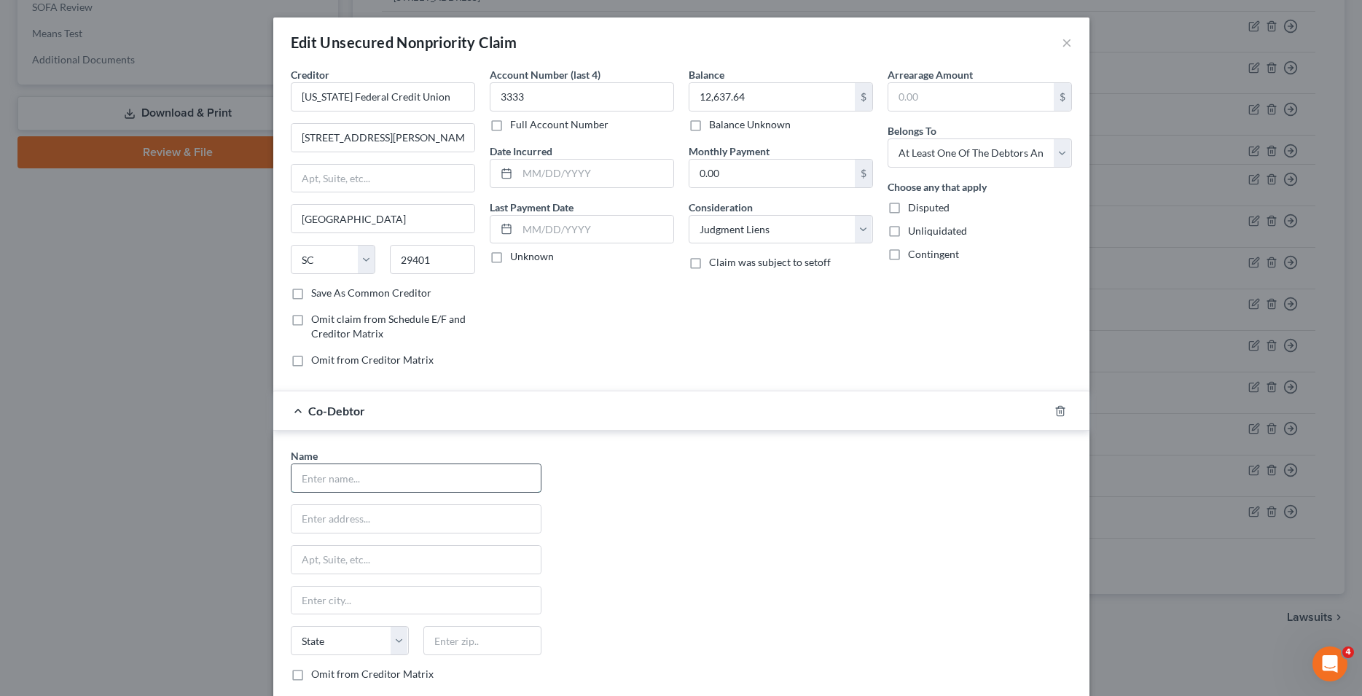
click at [424, 476] on input "text" at bounding box center [415, 478] width 249 height 28
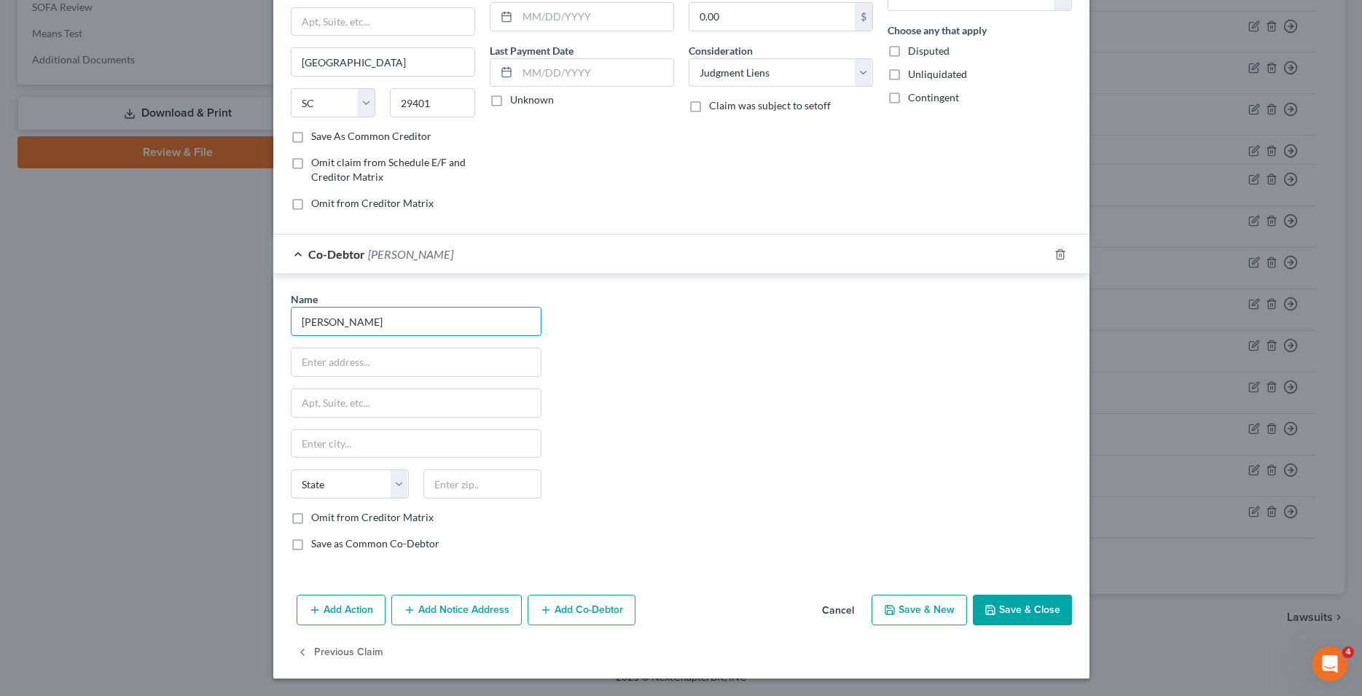
scroll to position [157, 0]
click at [445, 613] on button "Add Notice Address" at bounding box center [456, 610] width 130 height 31
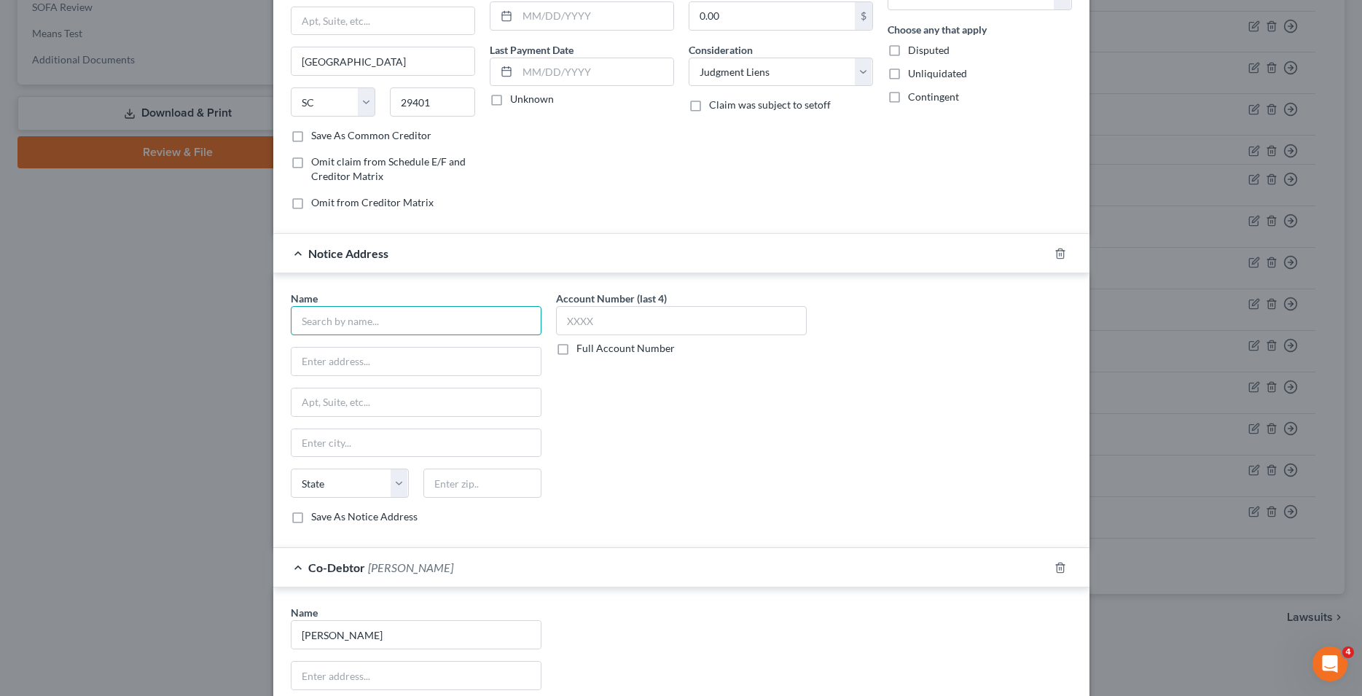
click at [315, 322] on input "text" at bounding box center [416, 320] width 251 height 29
click at [336, 364] on input "text" at bounding box center [415, 362] width 249 height 28
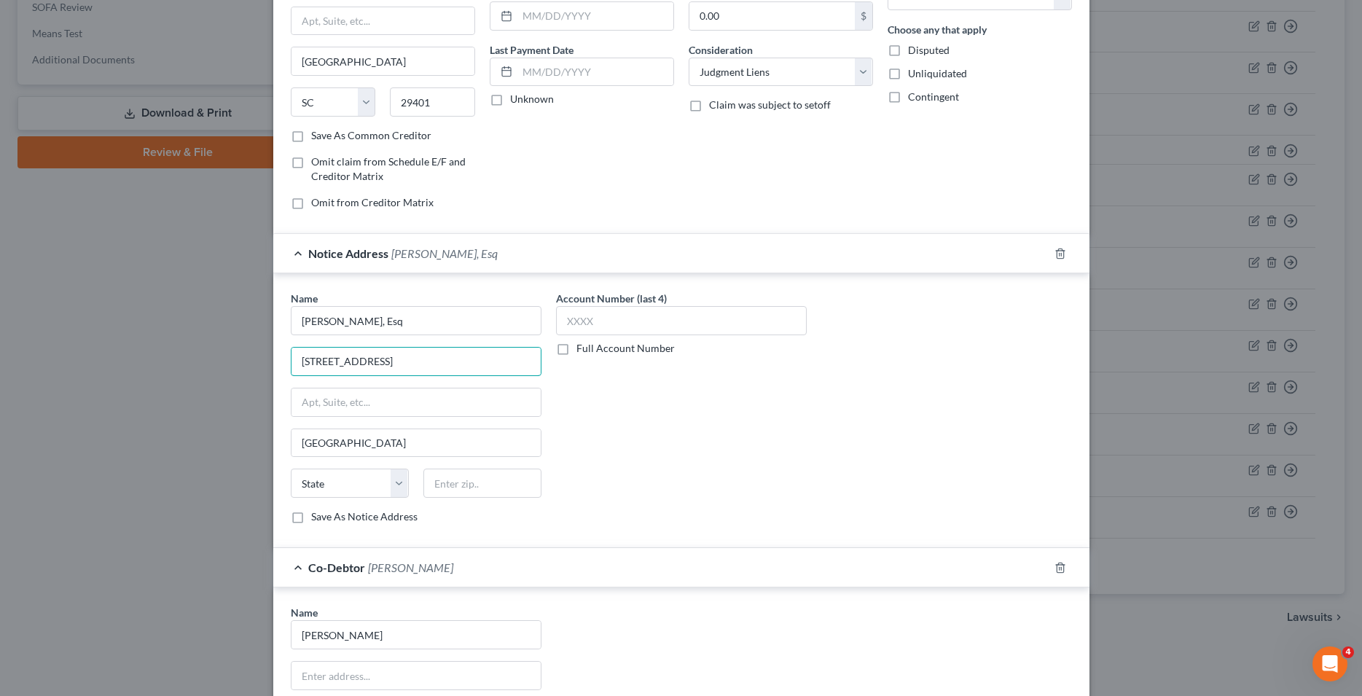
drag, startPoint x: 316, startPoint y: 366, endPoint x: 220, endPoint y: 374, distance: 96.5
click at [291, 372] on input "[STREET_ADDRESS]" at bounding box center [415, 362] width 249 height 28
click at [342, 406] on input "text" at bounding box center [415, 402] width 249 height 28
paste input "[STREET_ADDRESS]"
drag, startPoint x: 407, startPoint y: 357, endPoint x: 211, endPoint y: 361, distance: 196.0
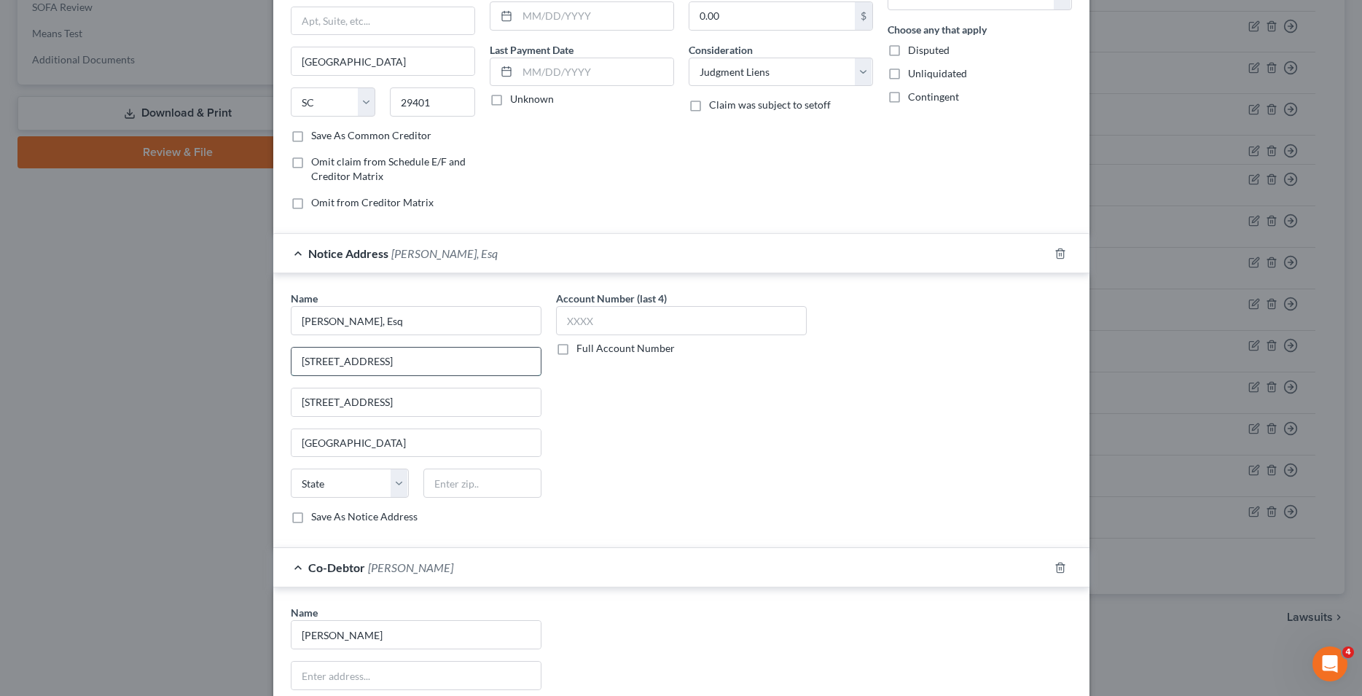
click at [291, 361] on input "[STREET_ADDRESS]" at bounding box center [415, 362] width 249 height 28
click at [556, 324] on input "text" at bounding box center [681, 320] width 251 height 29
click at [462, 486] on input "text" at bounding box center [482, 482] width 118 height 29
click at [720, 471] on div "Account Number (last 4) 3333 Full Account Number" at bounding box center [681, 413] width 265 height 245
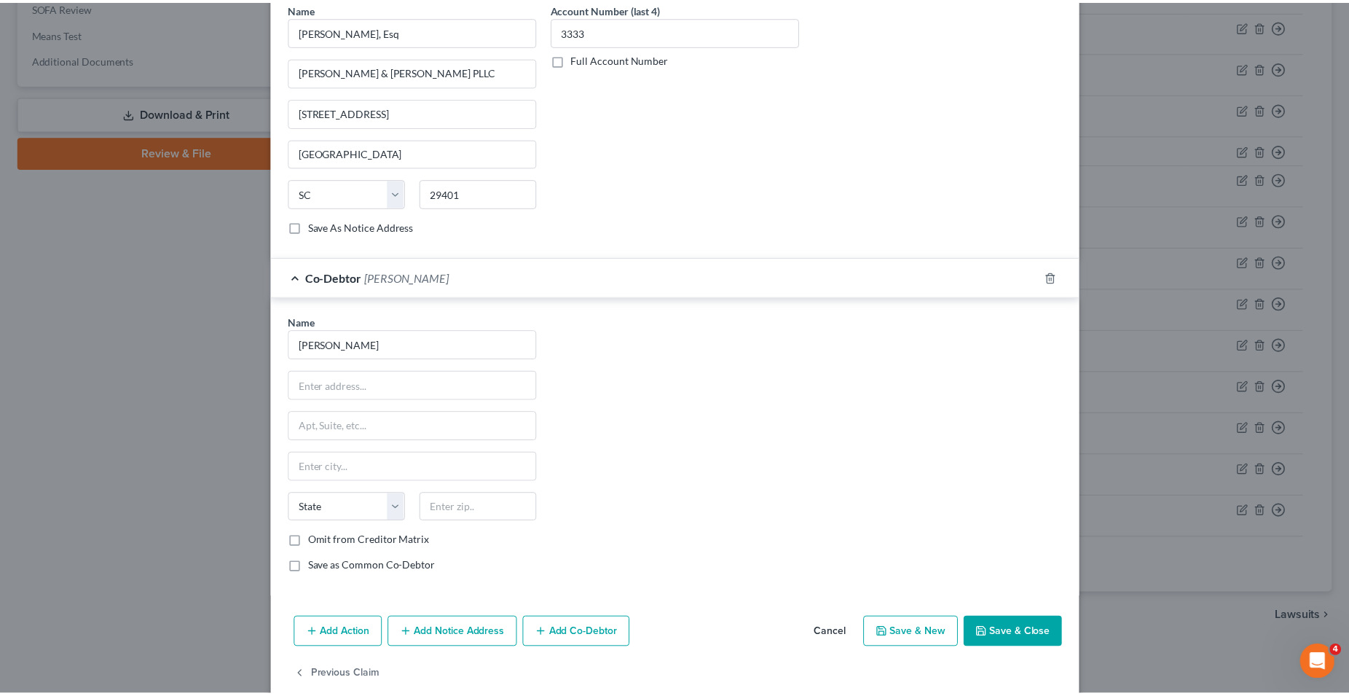
scroll to position [471, 0]
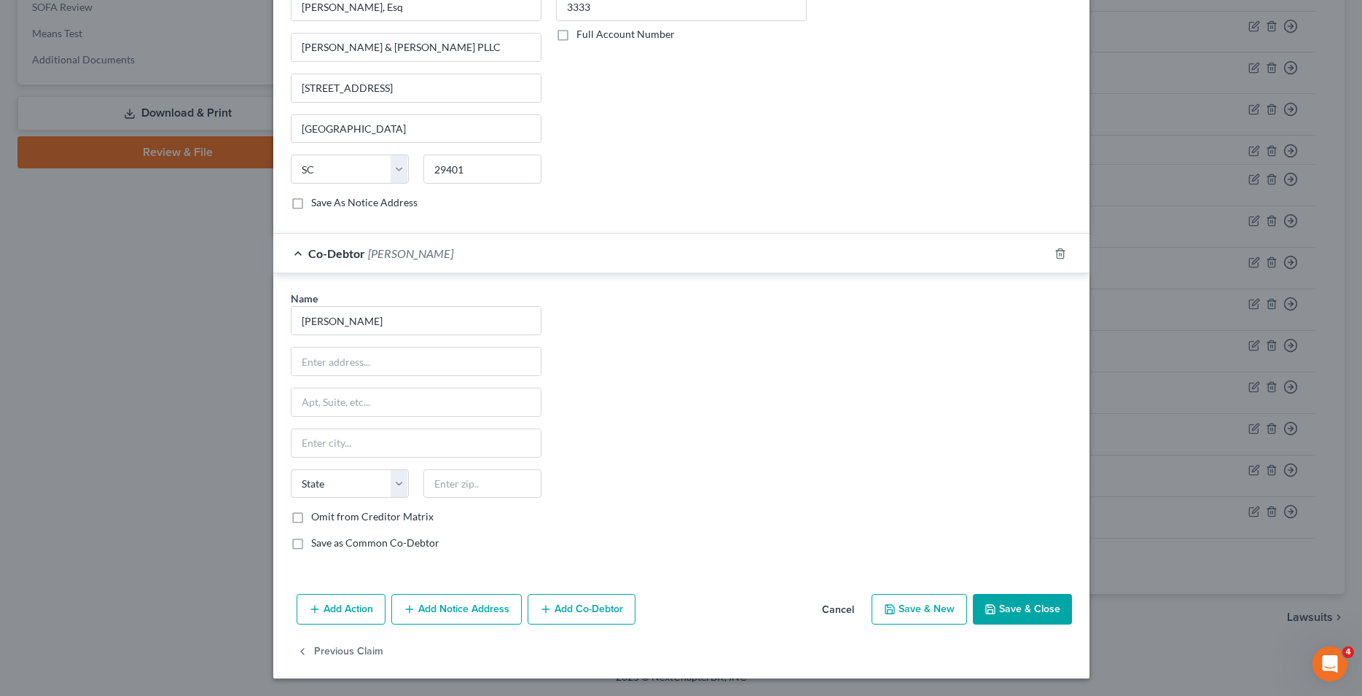
click at [1019, 609] on button "Save & Close" at bounding box center [1022, 609] width 99 height 31
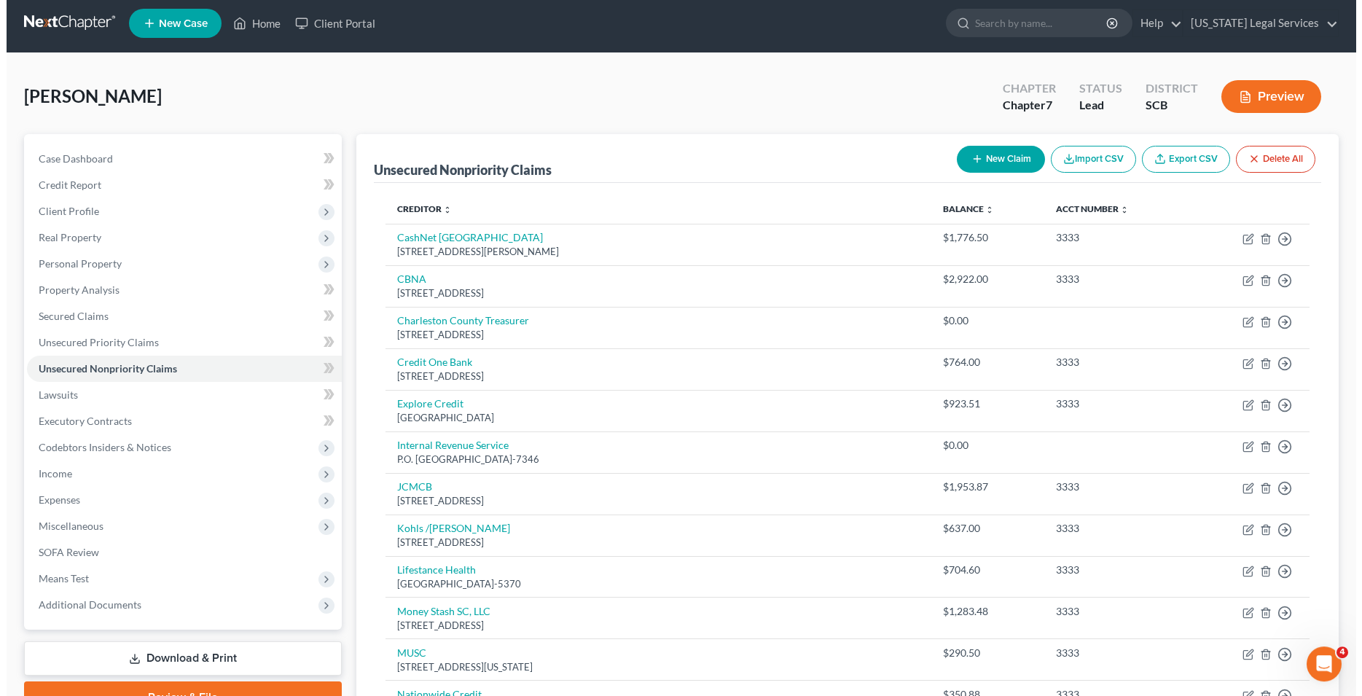
scroll to position [0, 0]
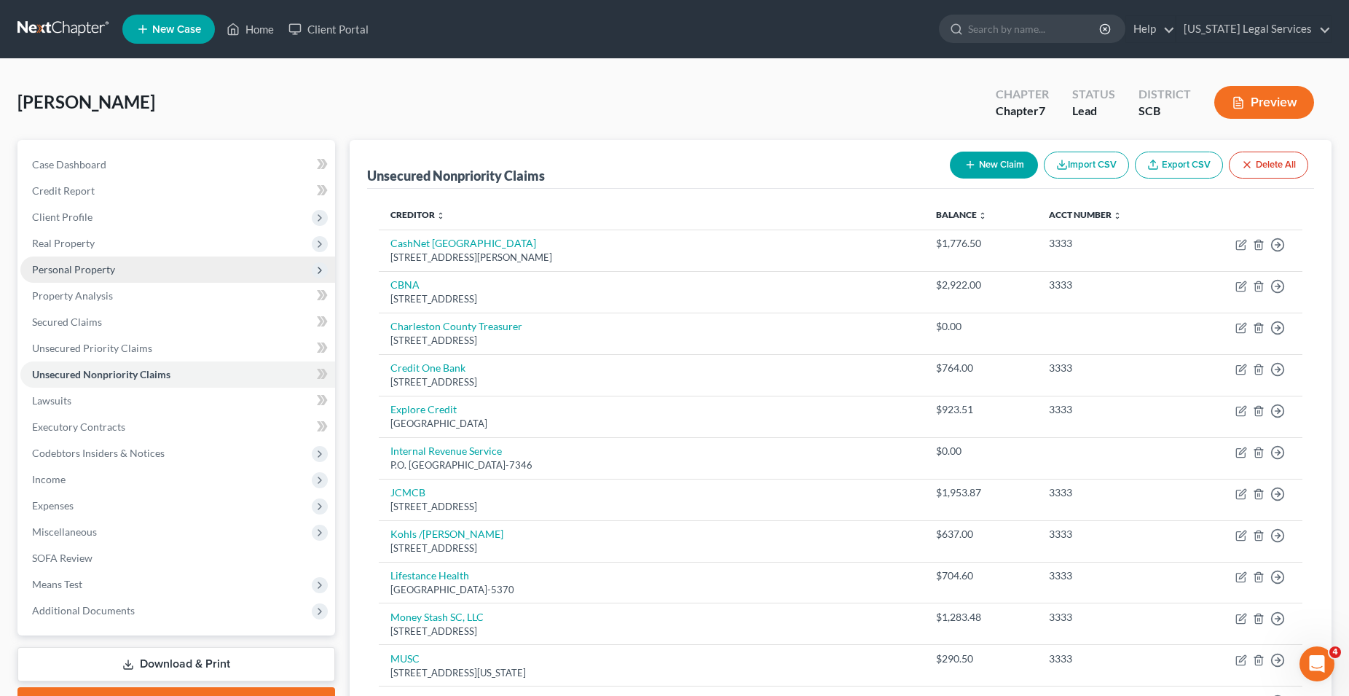
click at [77, 267] on span "Personal Property" at bounding box center [73, 269] width 83 height 12
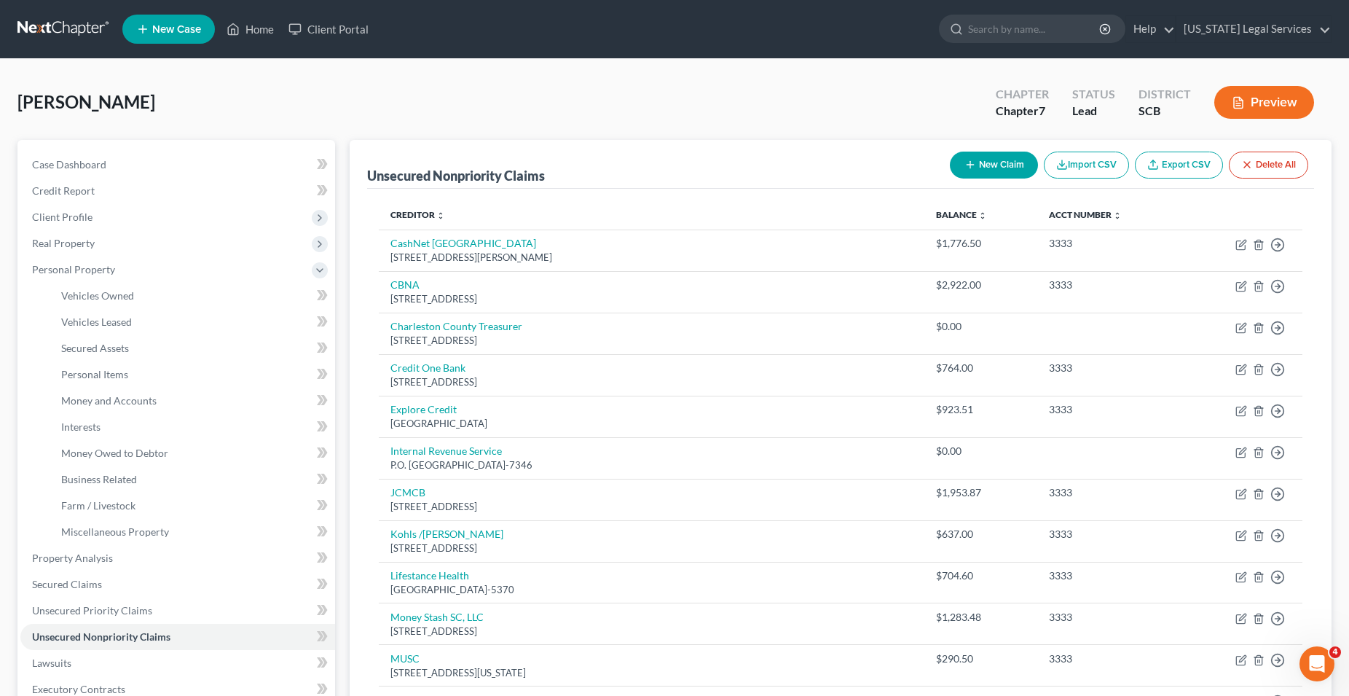
click at [1259, 102] on button "Preview" at bounding box center [1265, 102] width 100 height 33
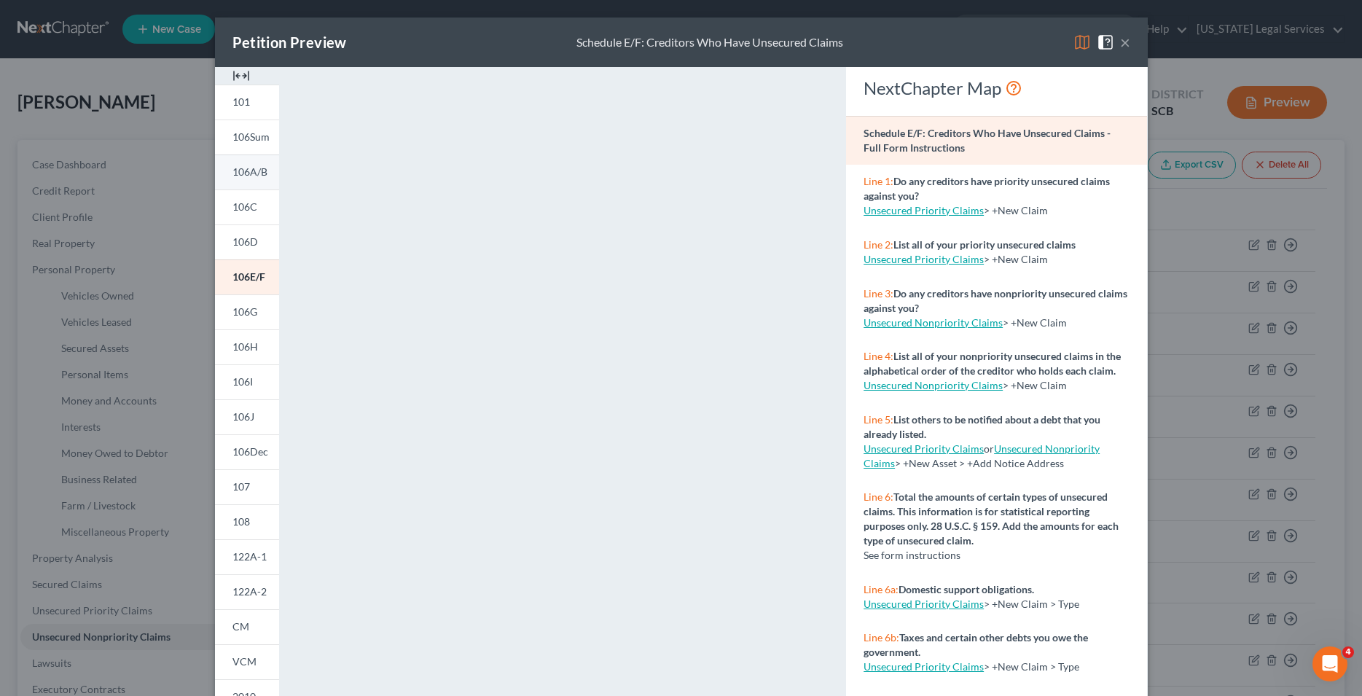
click at [246, 176] on span "106A/B" at bounding box center [249, 171] width 35 height 12
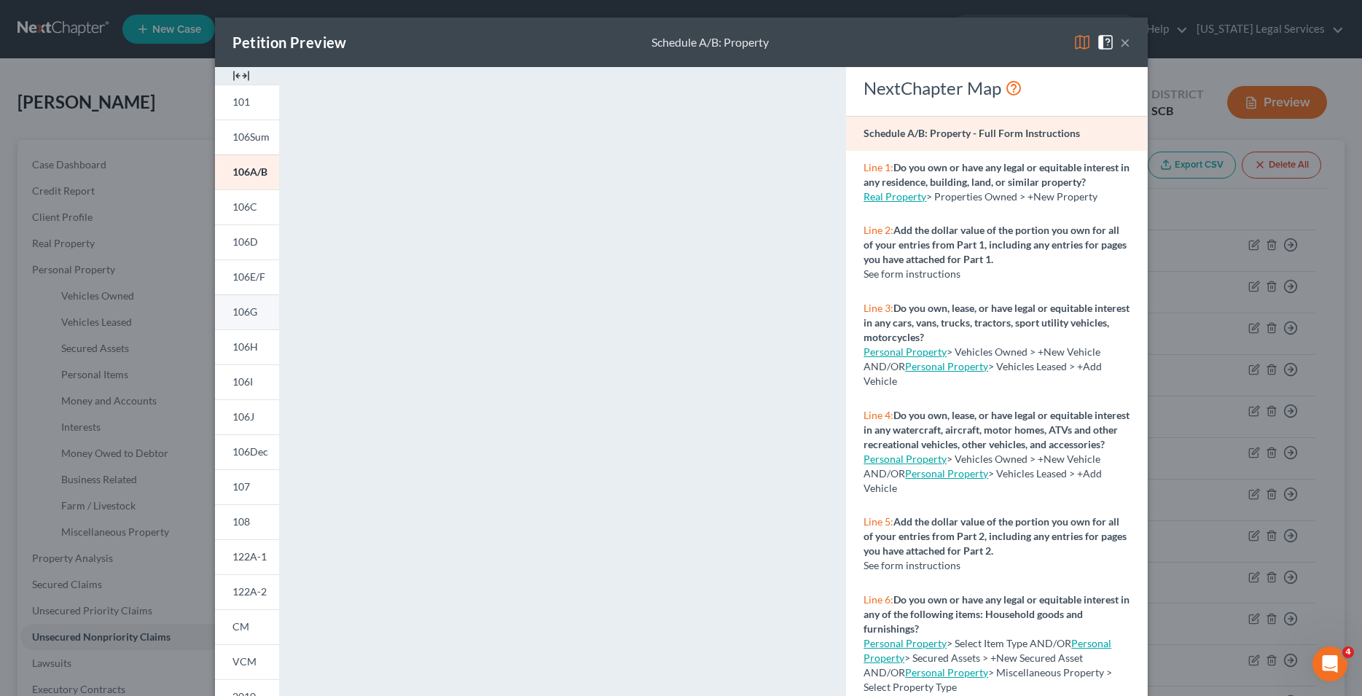
click at [242, 315] on span "106G" at bounding box center [244, 311] width 25 height 12
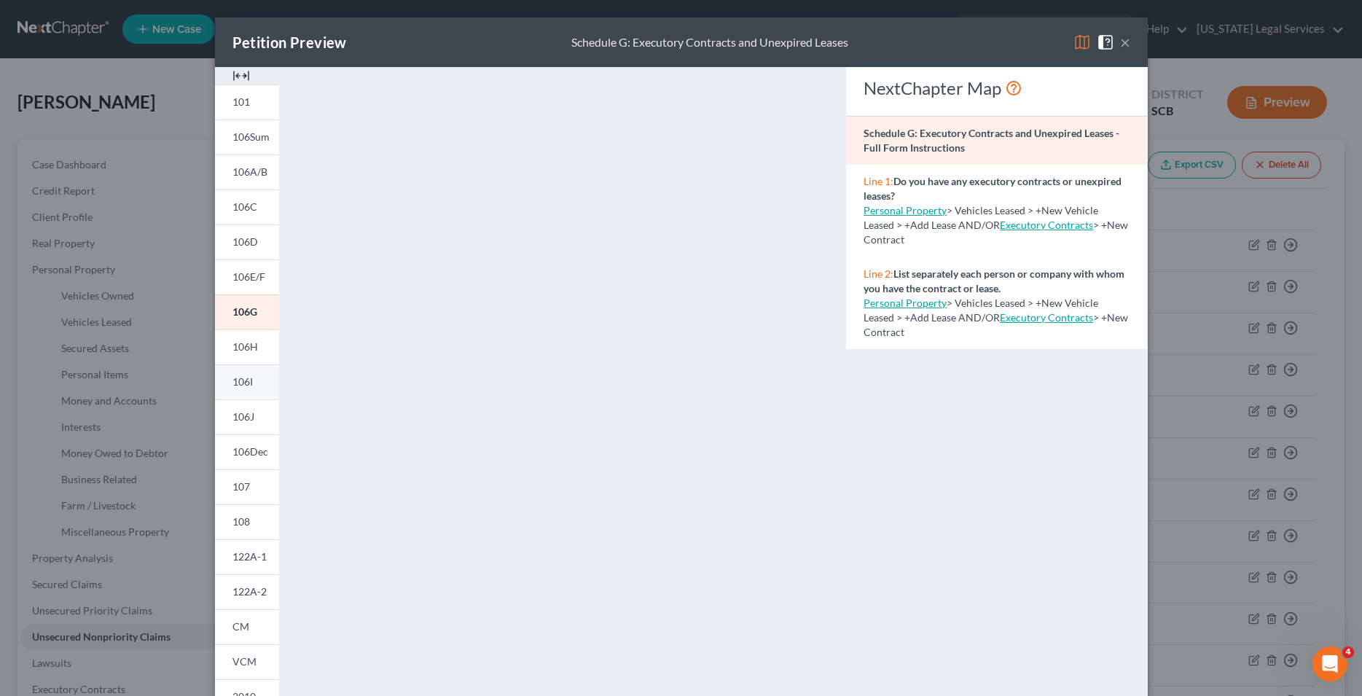
click at [248, 377] on link "106I" at bounding box center [247, 381] width 64 height 35
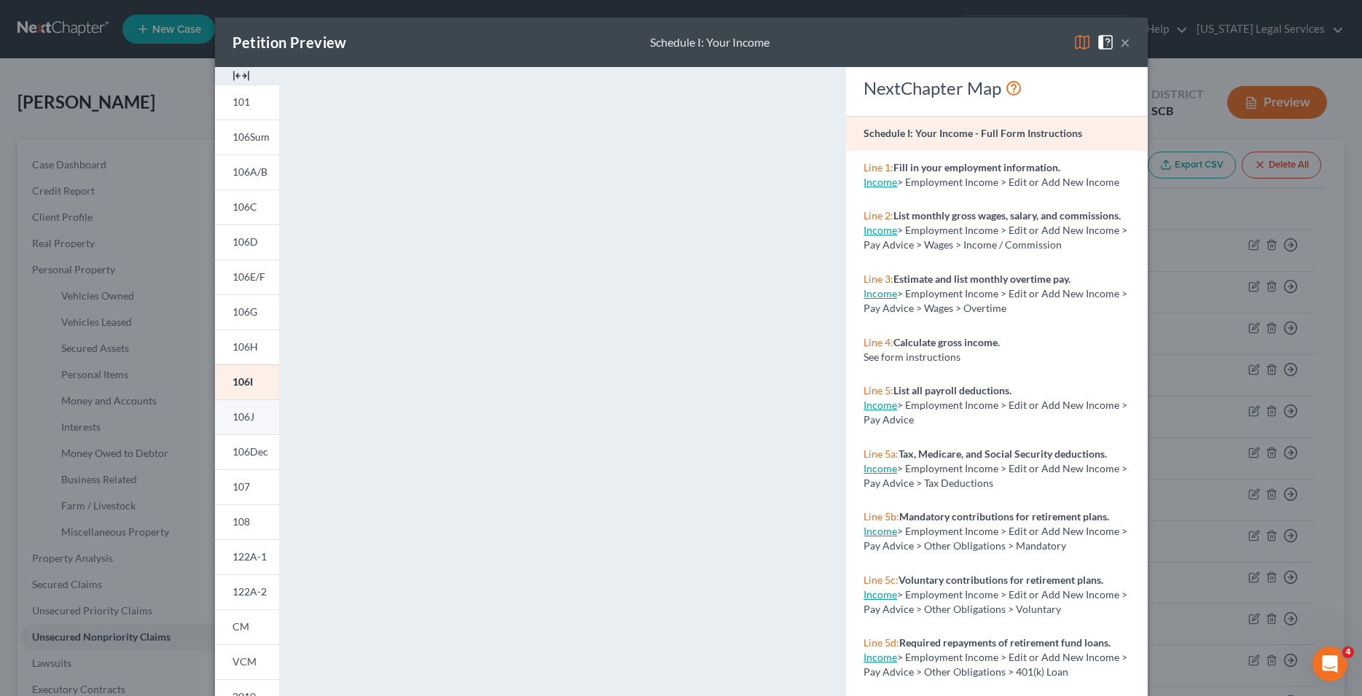
click at [244, 418] on span "106J" at bounding box center [243, 416] width 22 height 12
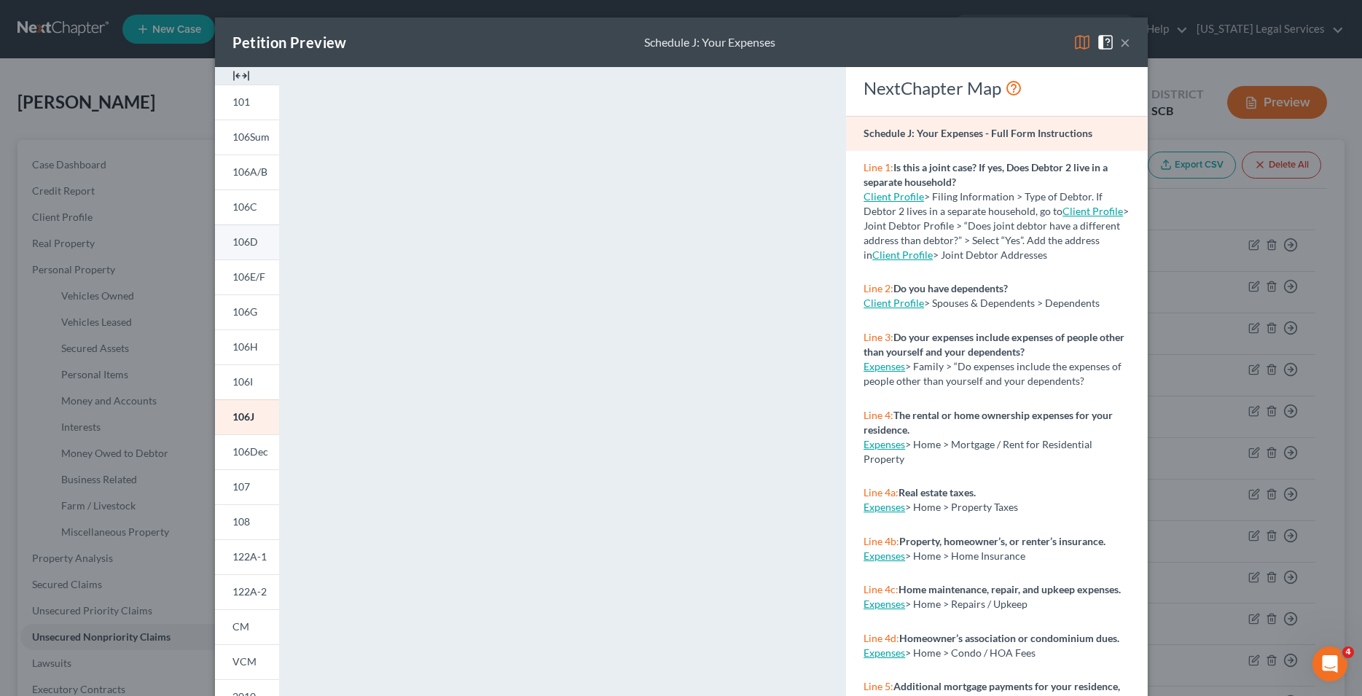
click at [249, 246] on span "106D" at bounding box center [245, 241] width 26 height 12
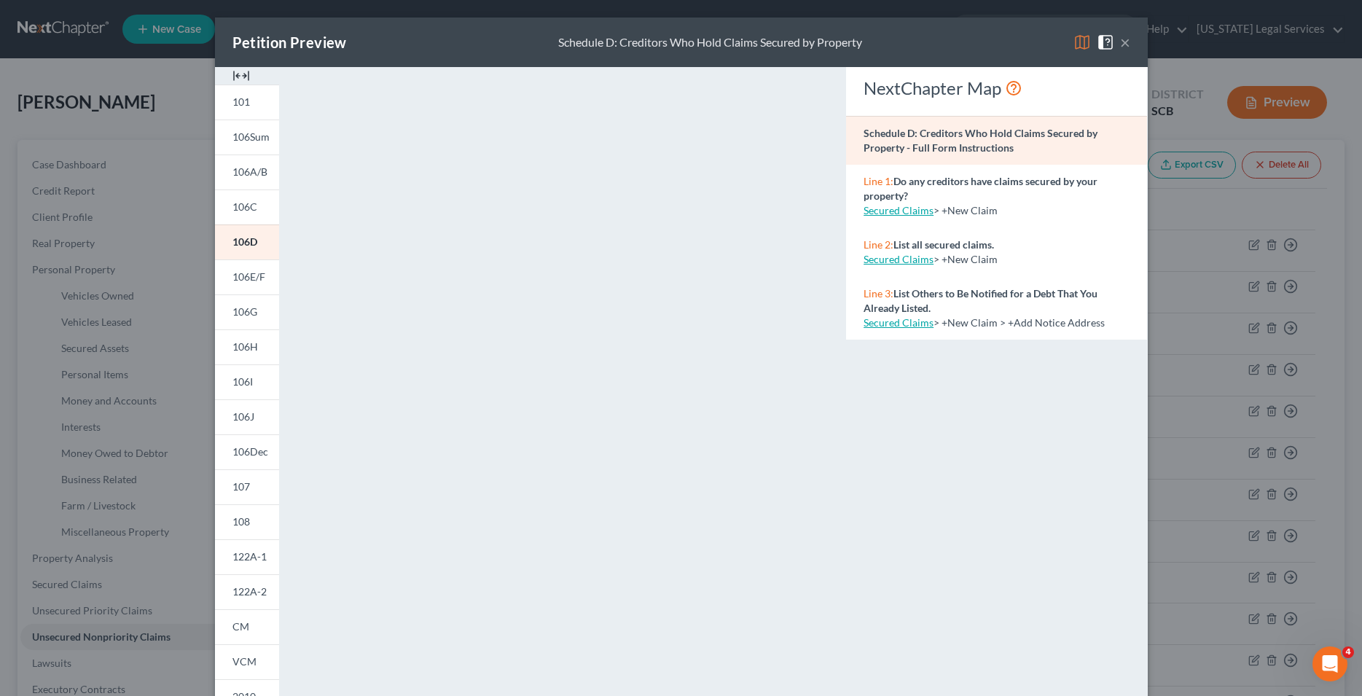
click at [1126, 48] on div "Petition Preview Schedule D: Creditors Who Hold Claims Secured by Property ×" at bounding box center [681, 42] width 933 height 50
click at [1120, 43] on button "×" at bounding box center [1125, 42] width 10 height 17
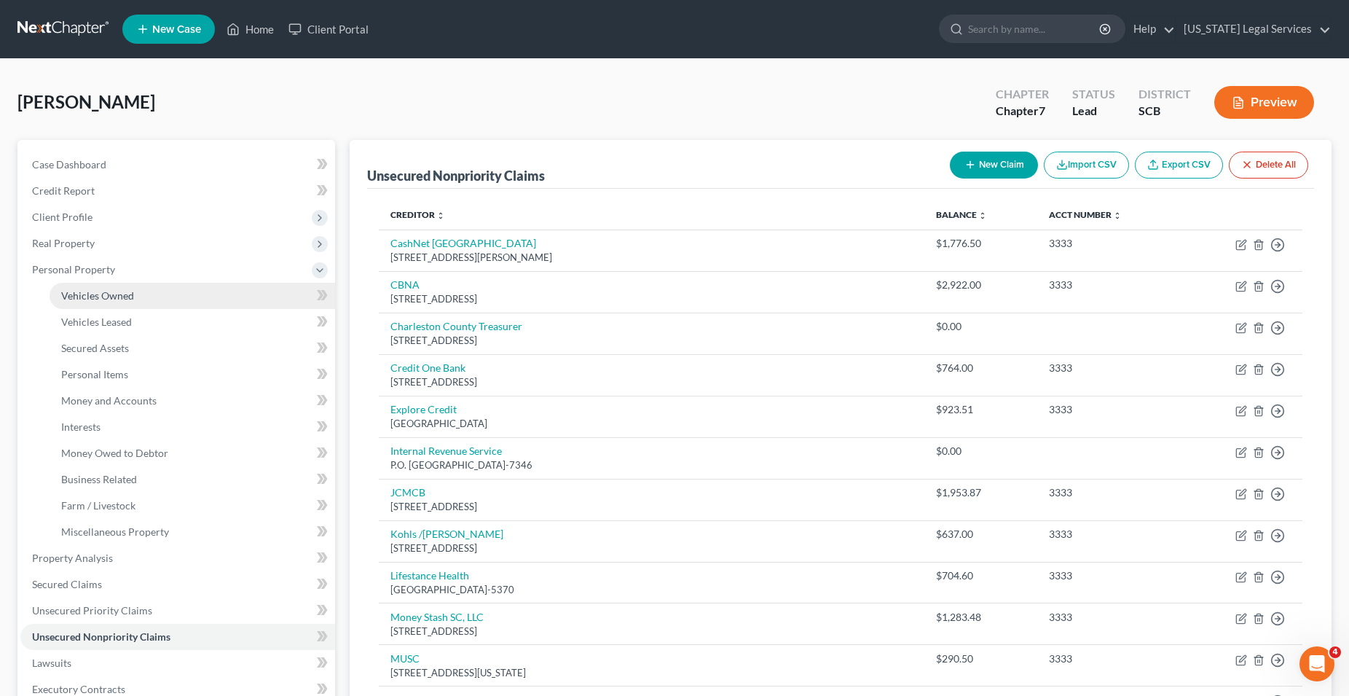
click at [105, 298] on span "Vehicles Owned" at bounding box center [97, 295] width 73 height 12
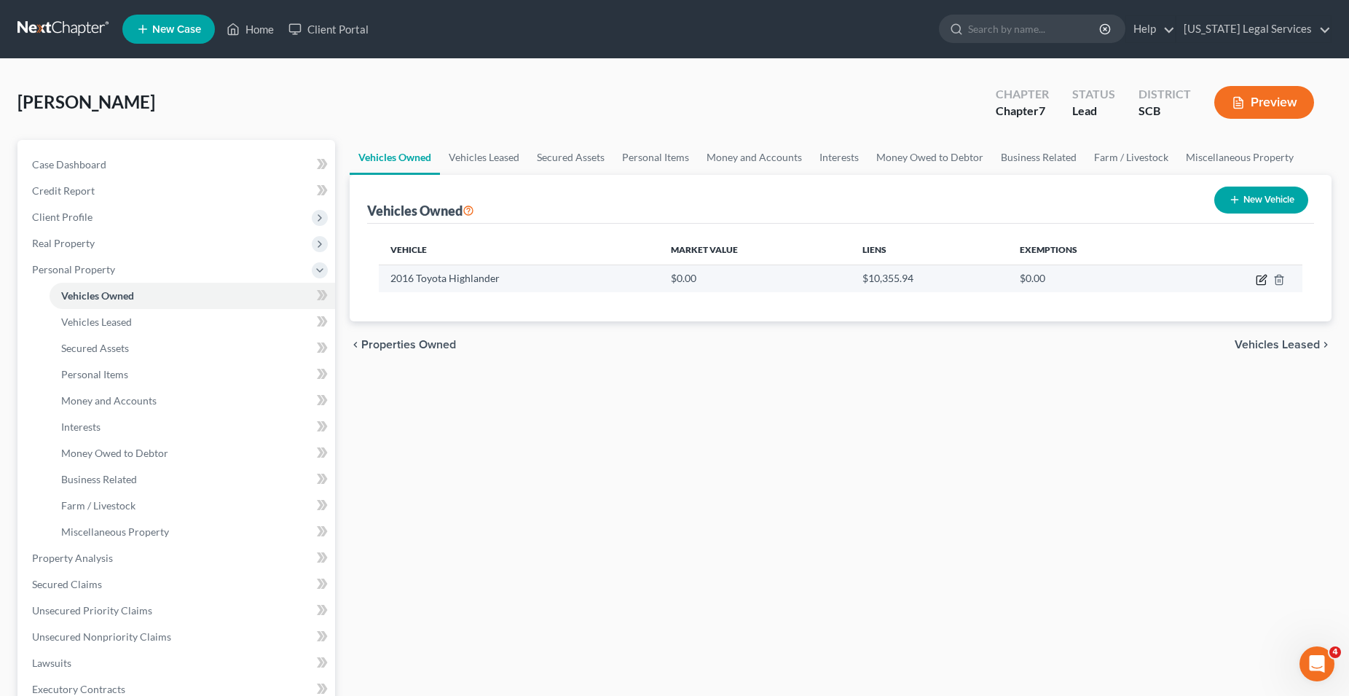
click at [1263, 283] on icon "button" at bounding box center [1262, 280] width 12 height 12
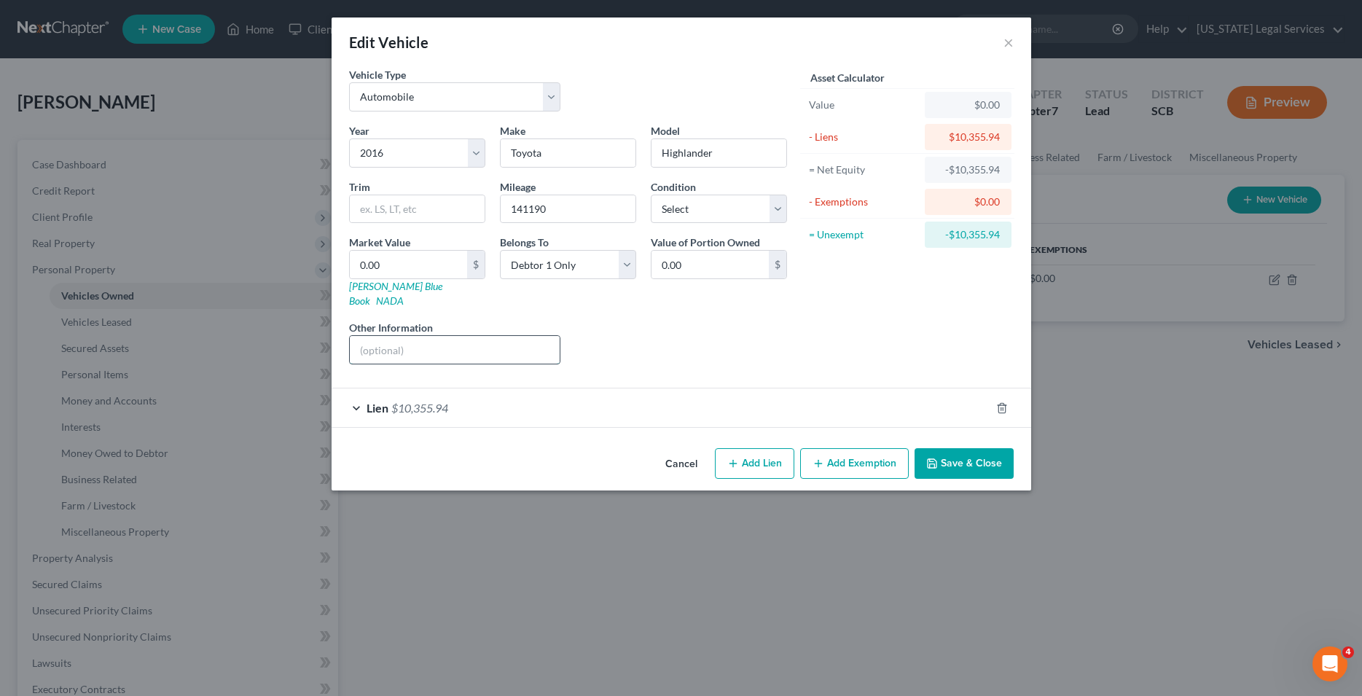
click at [379, 336] on input "text" at bounding box center [455, 350] width 211 height 28
click at [651, 195] on select "Select Excellent Very Good Good Fair Poor" at bounding box center [719, 209] width 136 height 29
click option "Good" at bounding box center [0, 0] width 0 height 0
click at [479, 339] on input "4 doors, white, V-6 engine" at bounding box center [455, 350] width 211 height 28
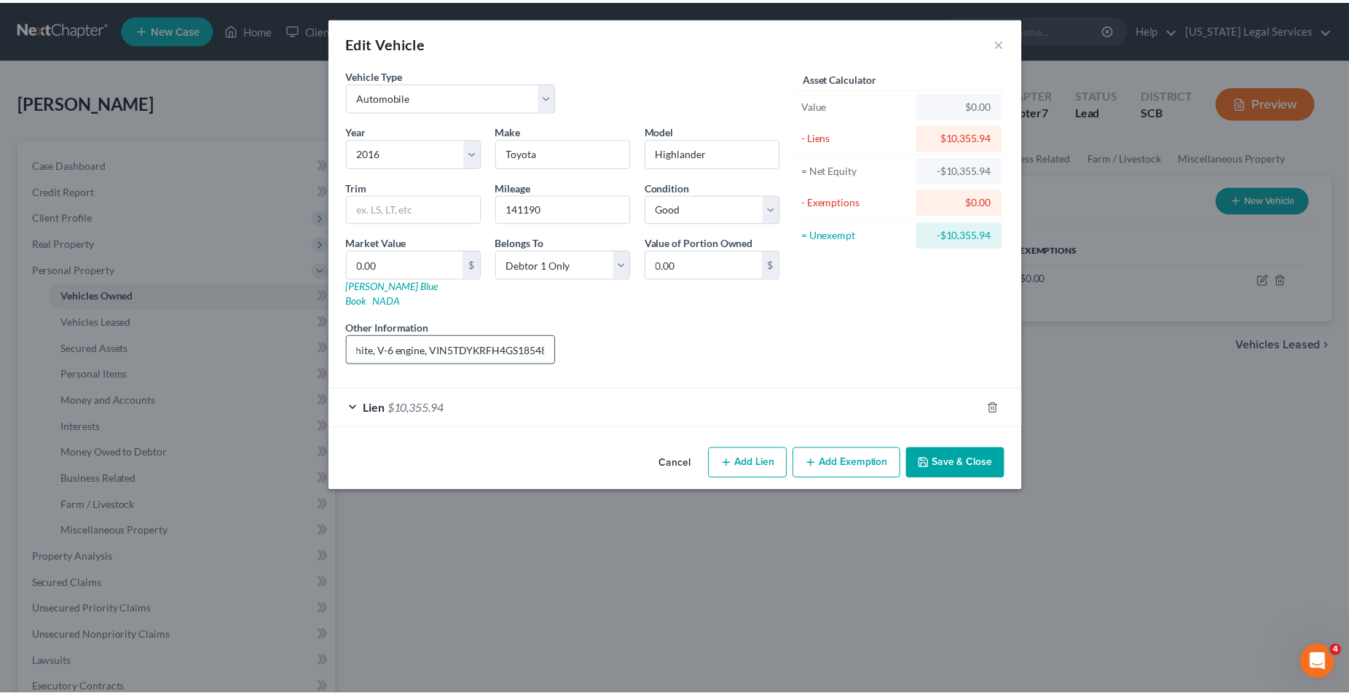
scroll to position [0, 54]
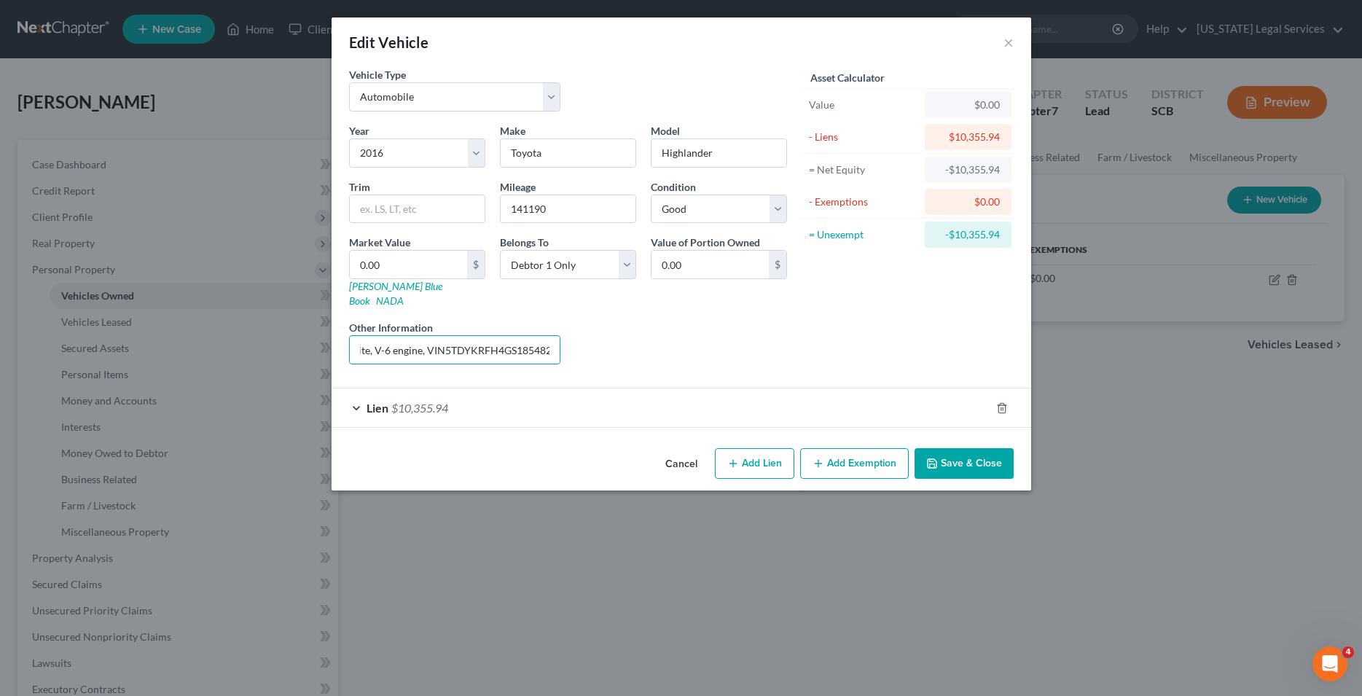
click at [961, 448] on button "Save & Close" at bounding box center [963, 463] width 99 height 31
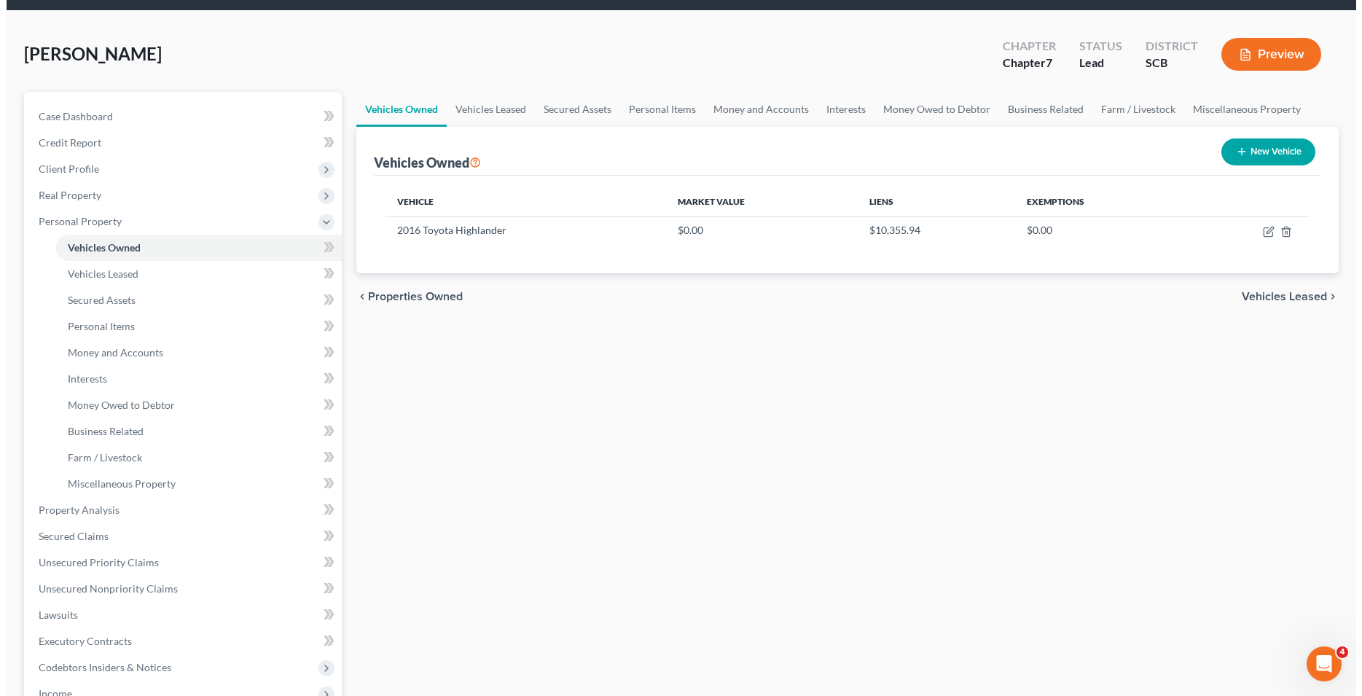
scroll to position [0, 0]
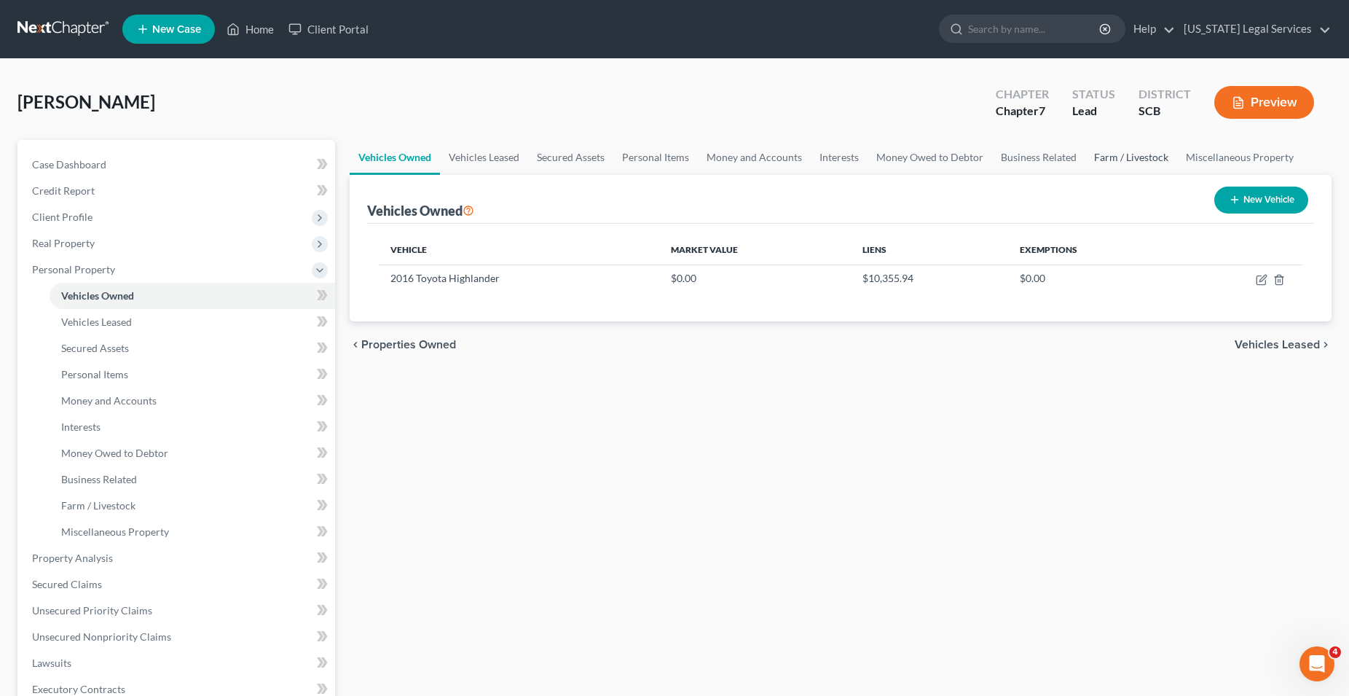
click at [1254, 102] on button "Preview" at bounding box center [1265, 102] width 100 height 33
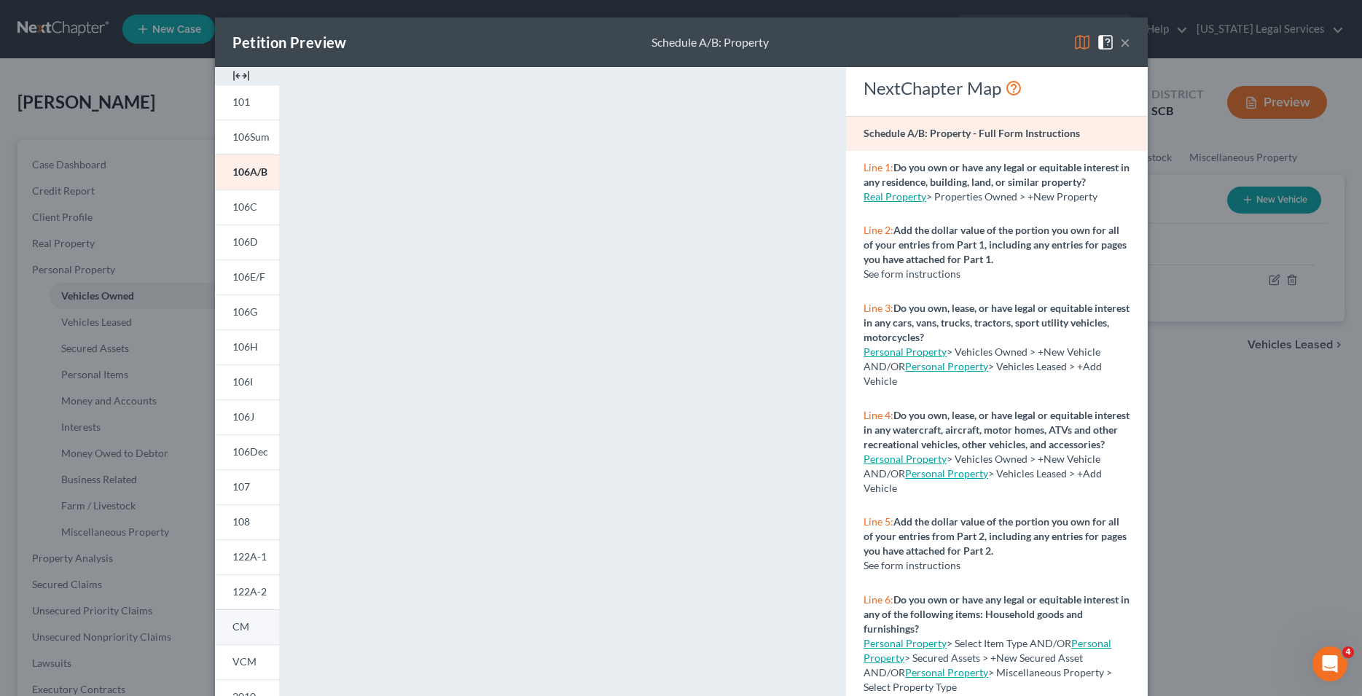
scroll to position [126, 0]
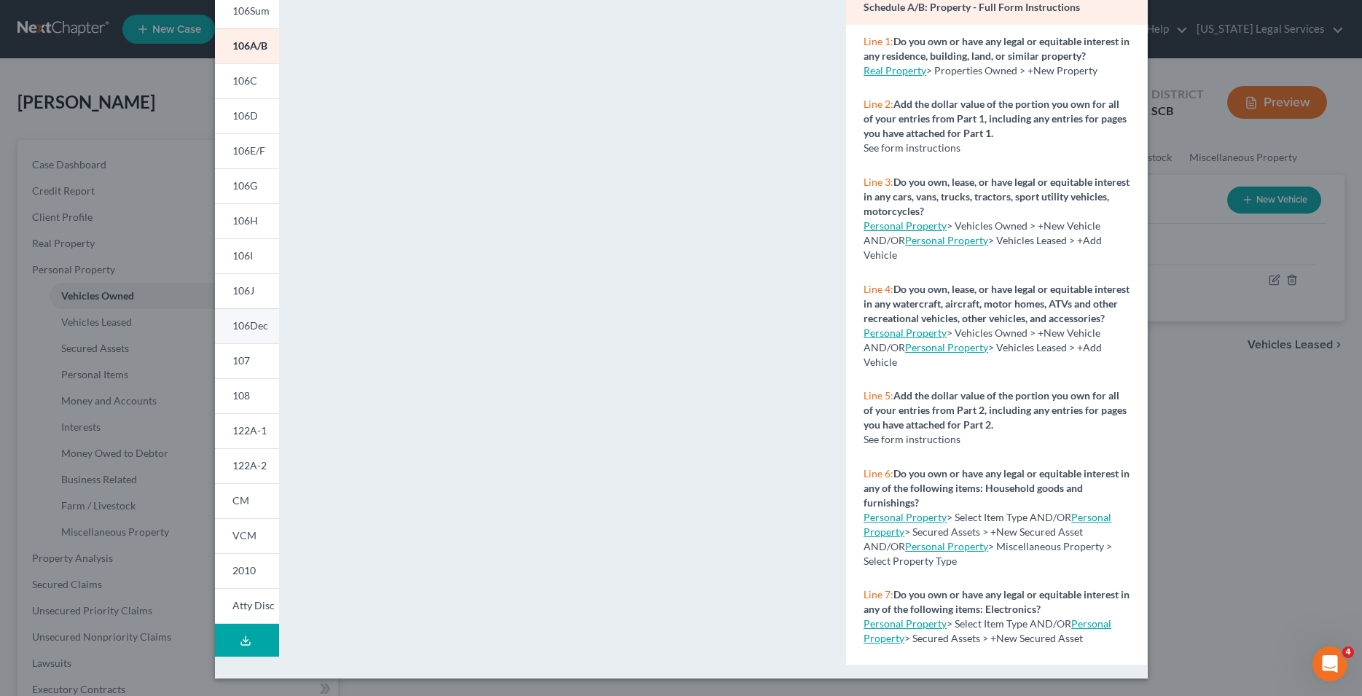
click at [238, 330] on span "106Dec" at bounding box center [250, 325] width 36 height 12
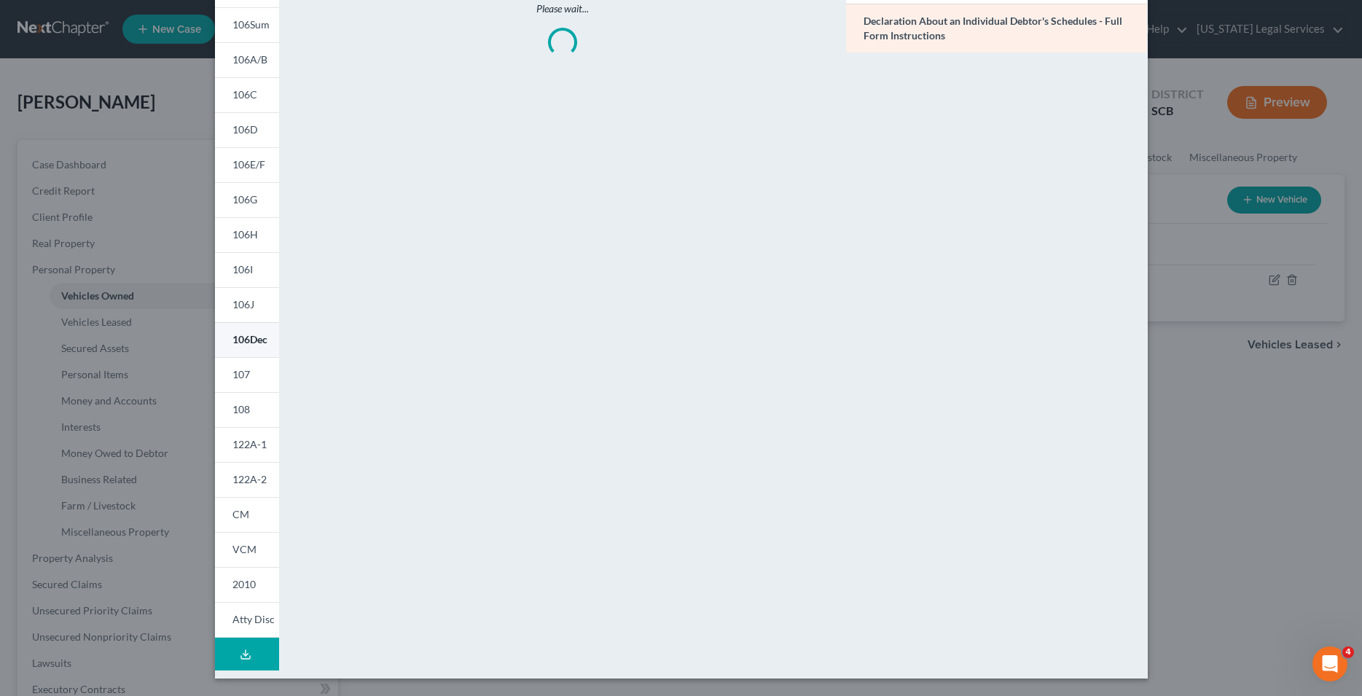
scroll to position [112, 0]
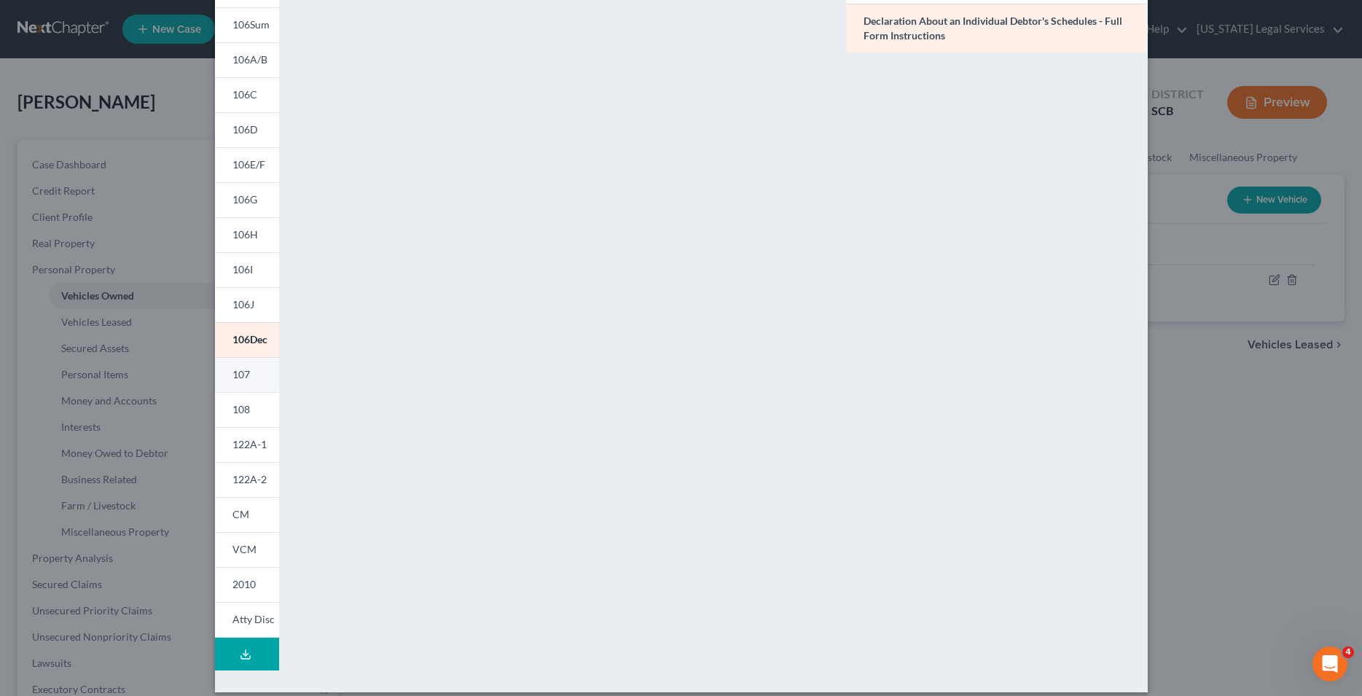
click at [232, 378] on span "107" at bounding box center [240, 374] width 17 height 12
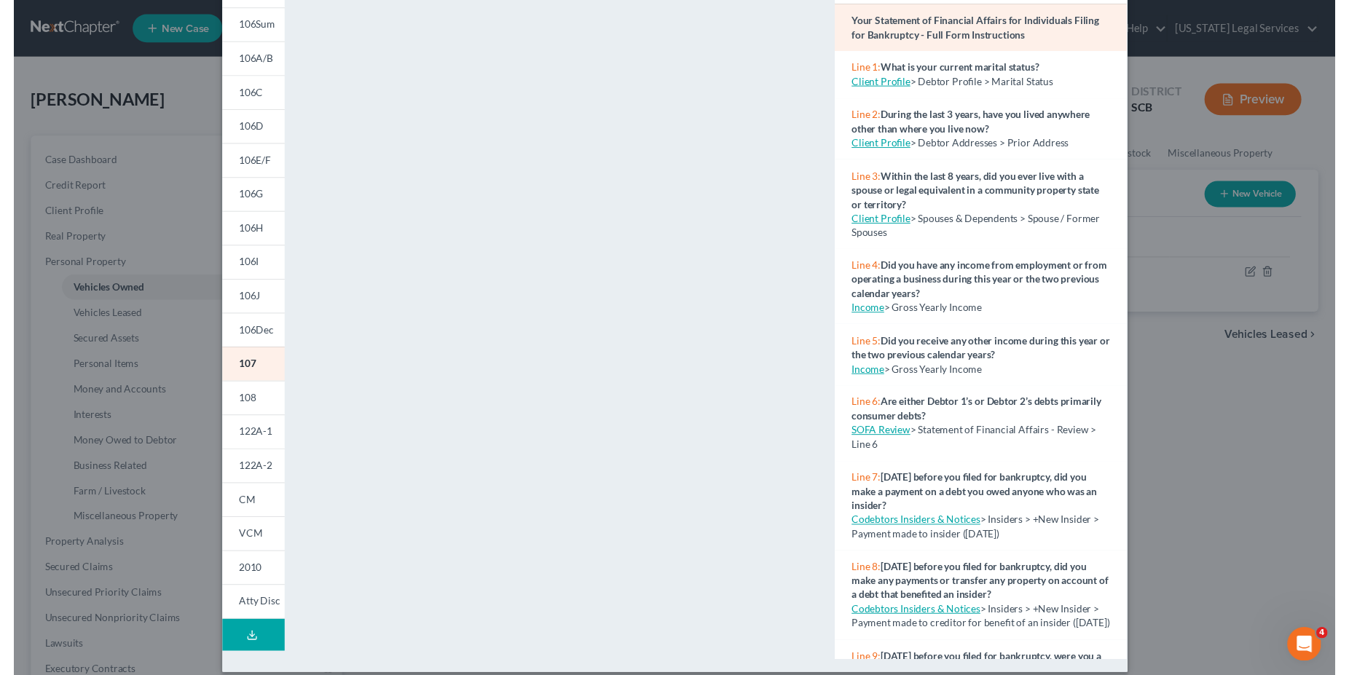
scroll to position [0, 0]
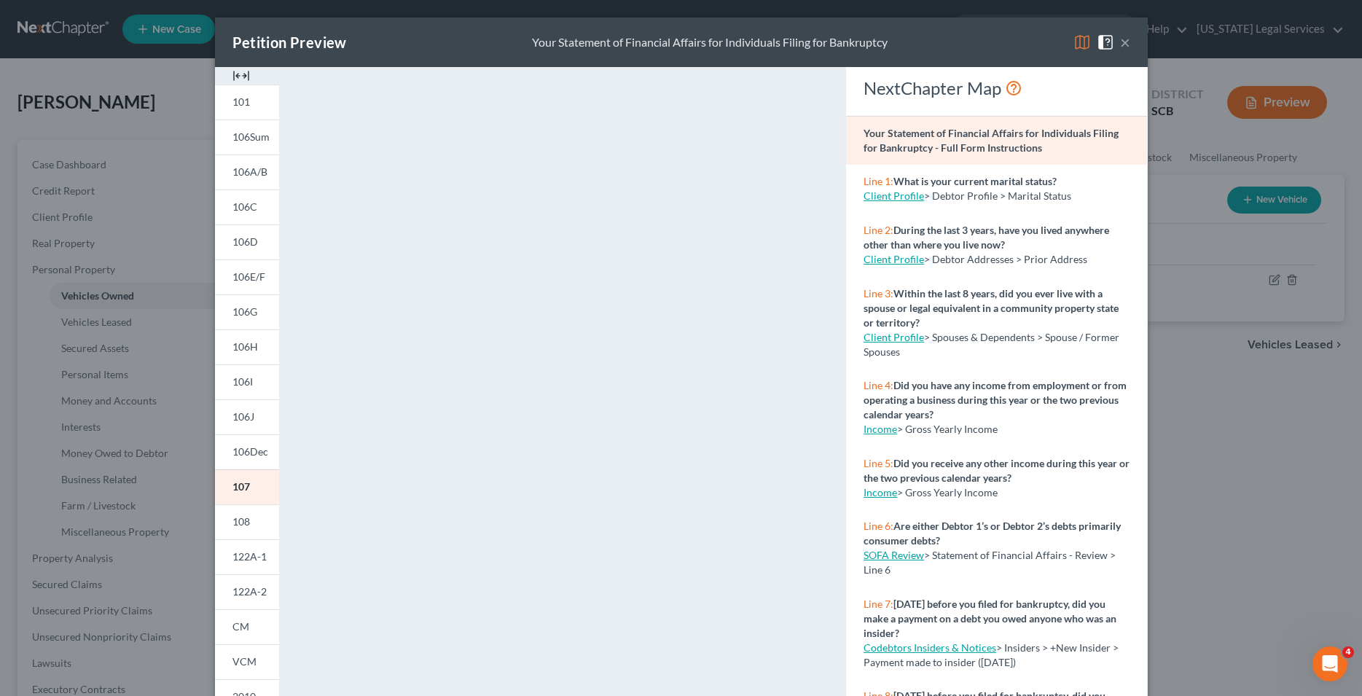
click at [1122, 43] on button "×" at bounding box center [1125, 42] width 10 height 17
